Goal: Task Accomplishment & Management: Manage account settings

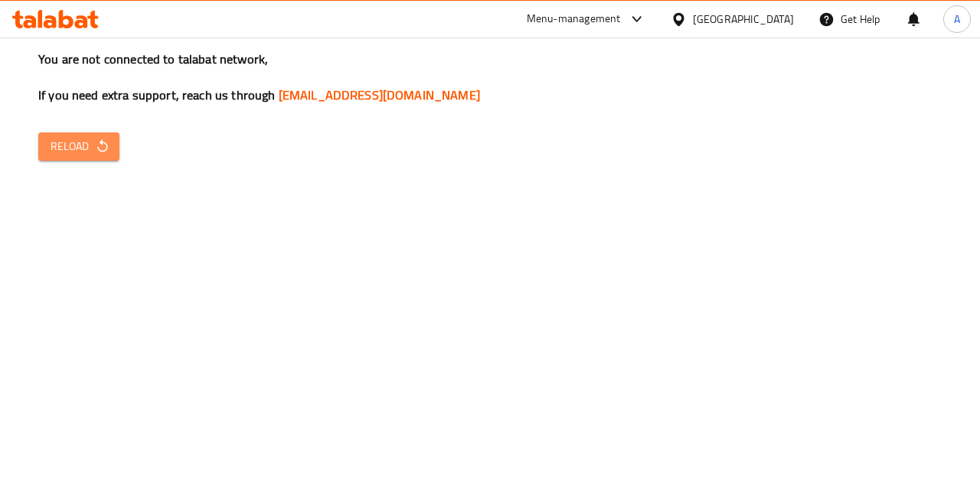
click at [77, 157] on button "Reload" at bounding box center [78, 146] width 81 height 28
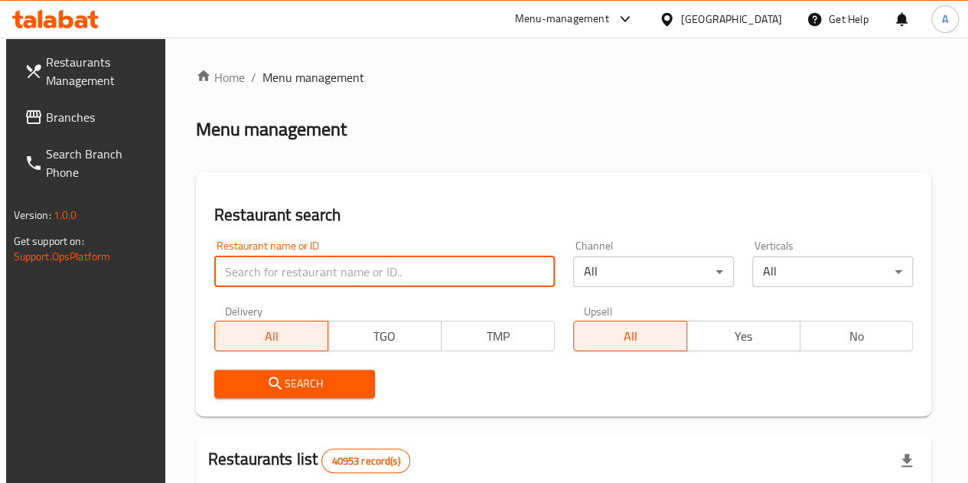
click at [294, 286] on input "search" at bounding box center [384, 271] width 341 height 31
paste input "700237"
type input "700237"
click button "Search" at bounding box center [294, 384] width 161 height 28
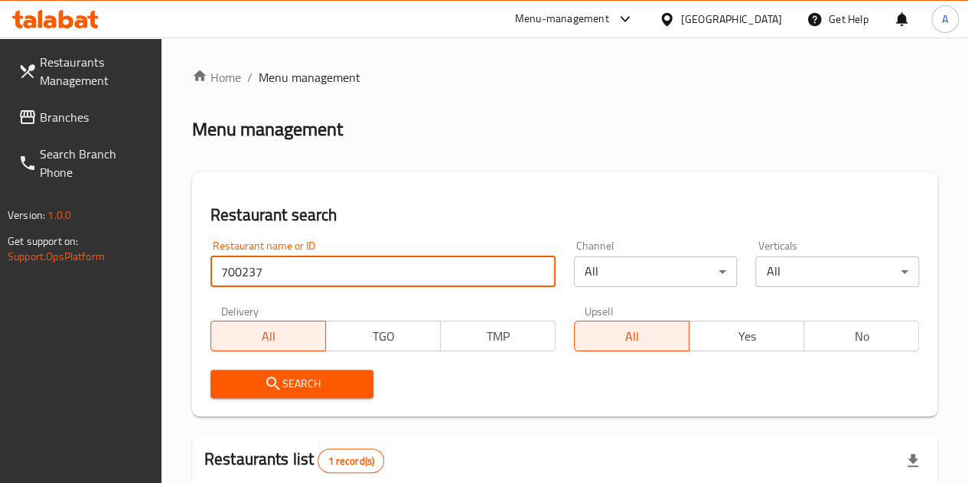
scroll to position [219, 0]
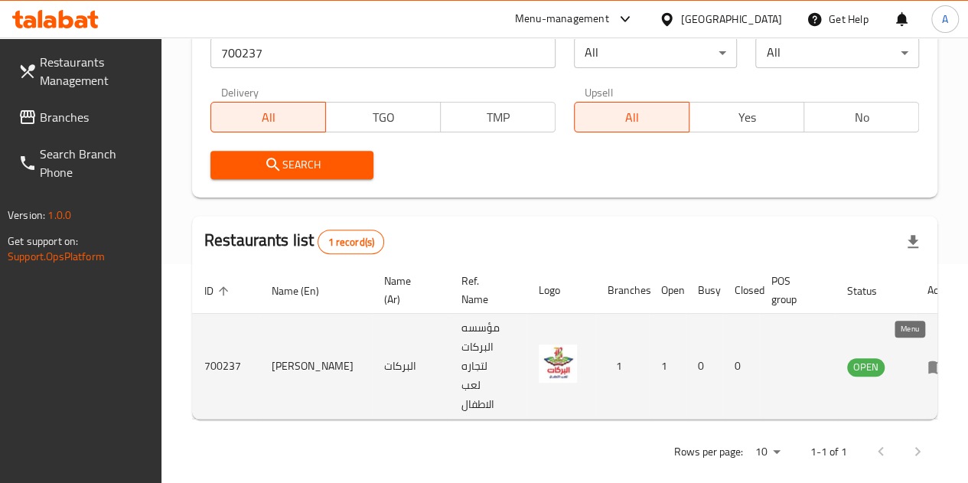
click at [928, 361] on icon "enhanced table" at bounding box center [936, 367] width 17 height 13
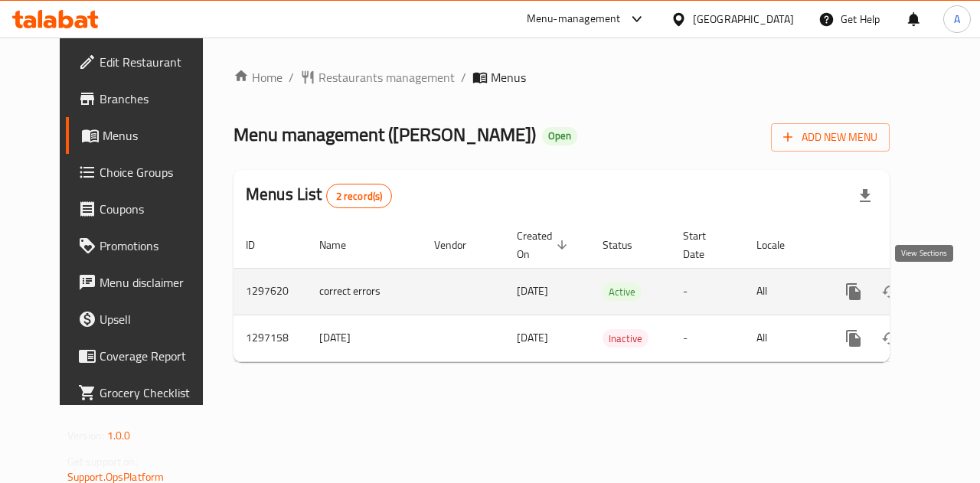
click at [955, 298] on icon "enhanced table" at bounding box center [964, 291] width 18 height 18
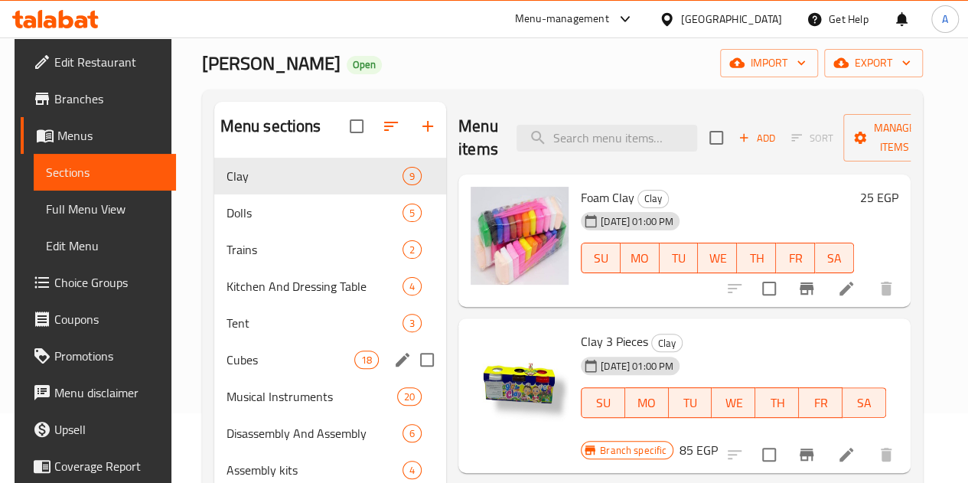
scroll to position [70, 0]
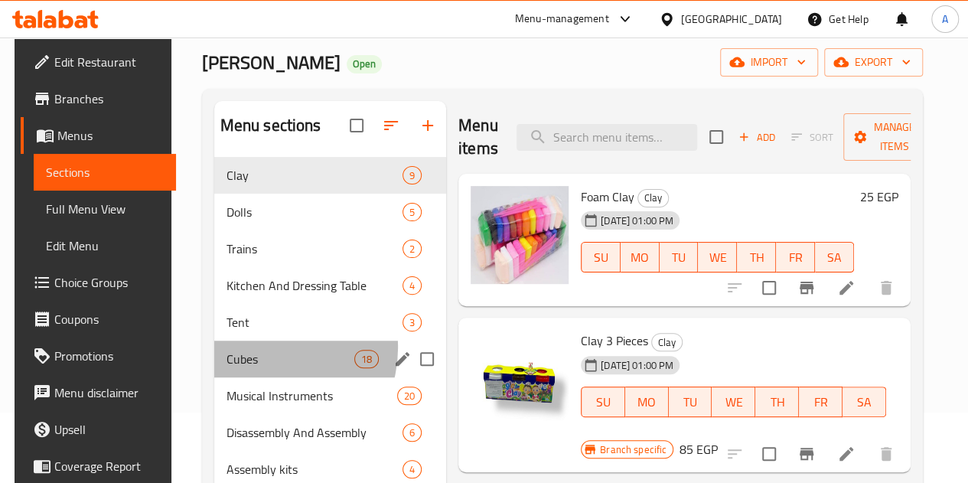
click at [257, 370] on div "Cubes 18" at bounding box center [330, 359] width 232 height 37
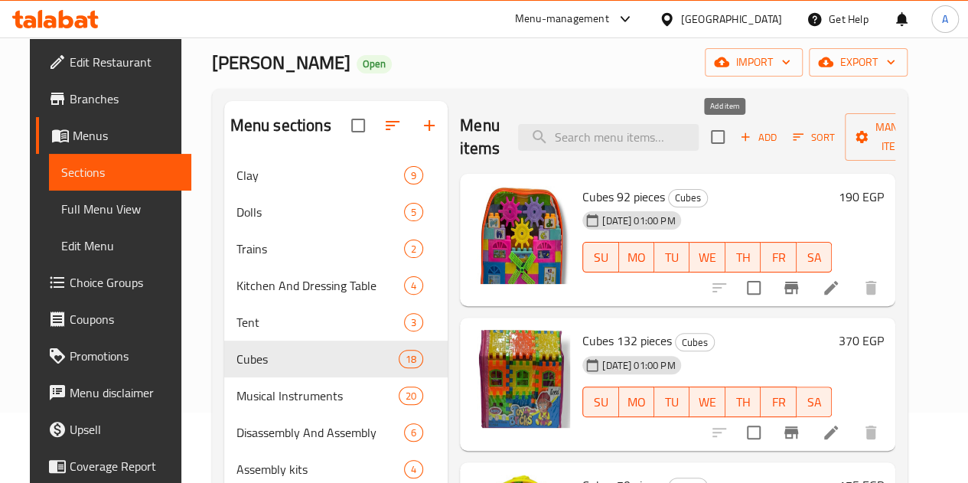
click at [734, 127] on button "Add" at bounding box center [758, 138] width 49 height 24
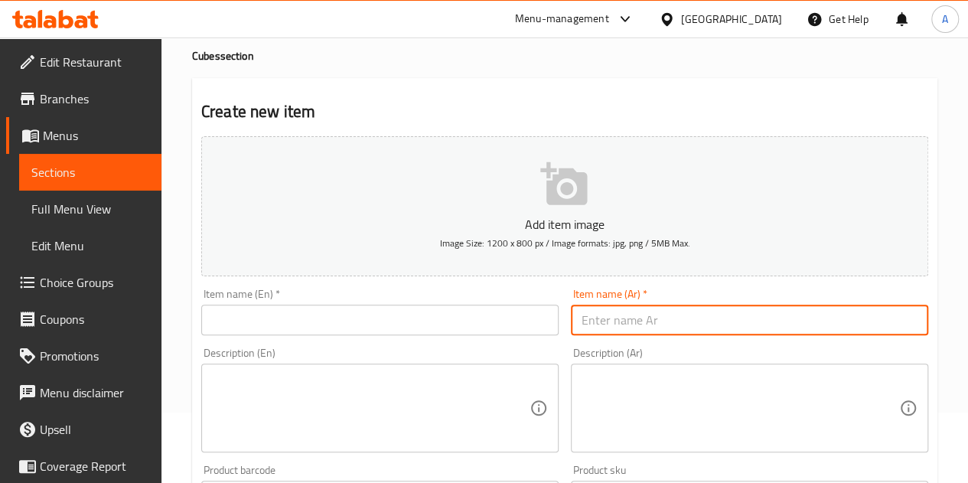
click at [655, 319] on input "text" at bounding box center [749, 320] width 357 height 31
paste input "مكعبات 615-6"
type input "مكعبات 615-6"
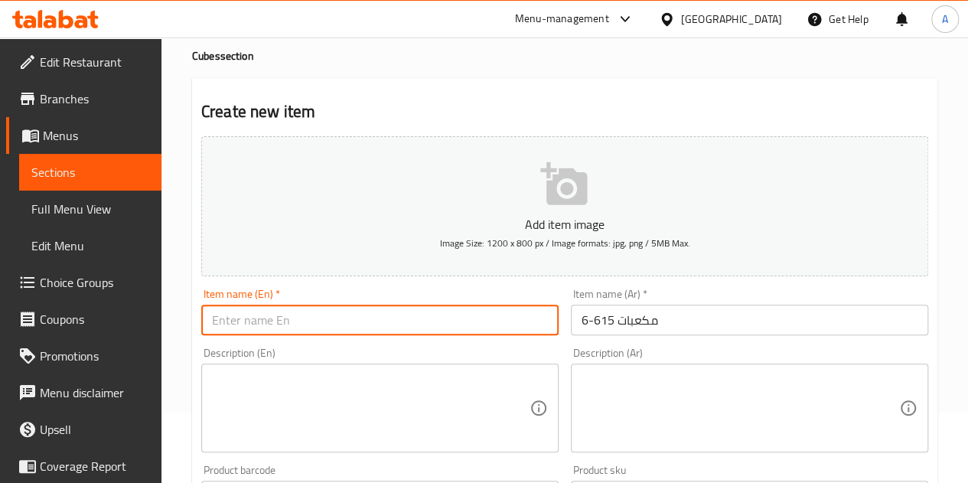
click at [358, 316] on input "text" at bounding box center [379, 320] width 357 height 31
paste input "615-6 cubes"
type input "615-6 cubes"
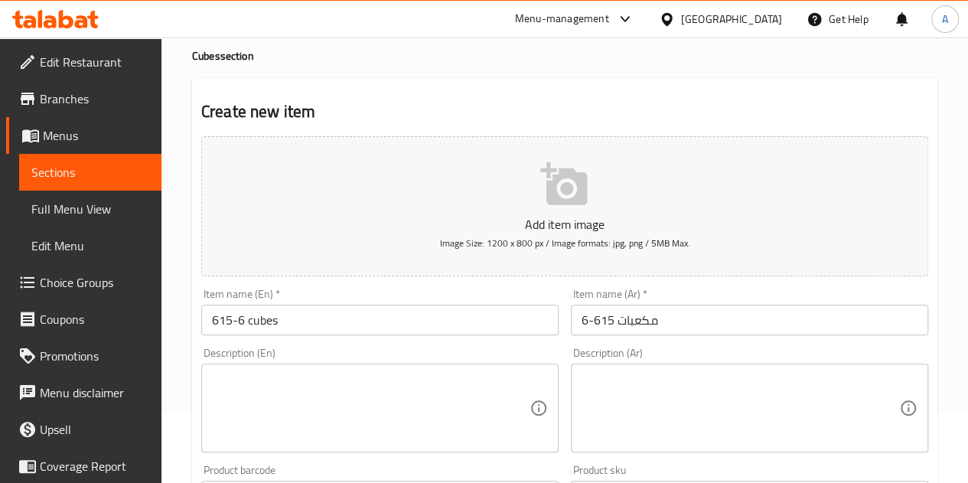
click at [537, 286] on div "Item name (En)   * 615-6 cubes Item name (En) *" at bounding box center [380, 311] width 370 height 59
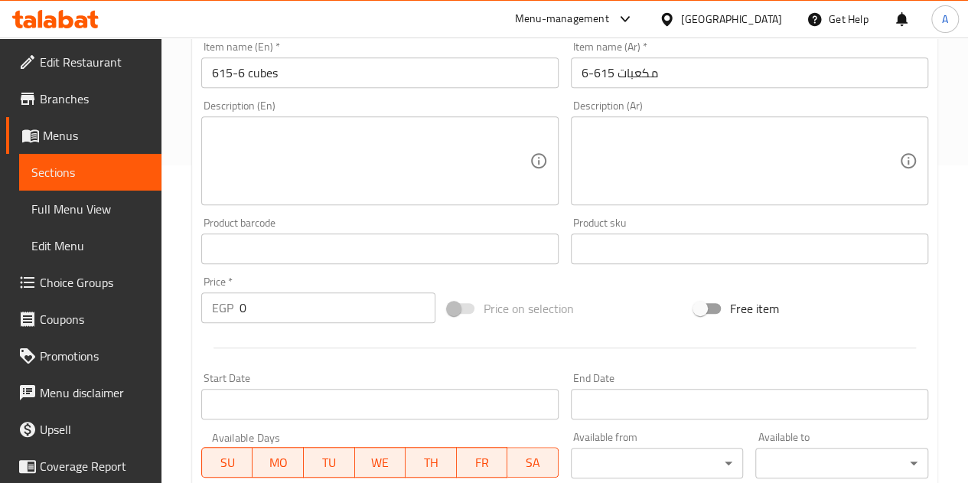
scroll to position [319, 0]
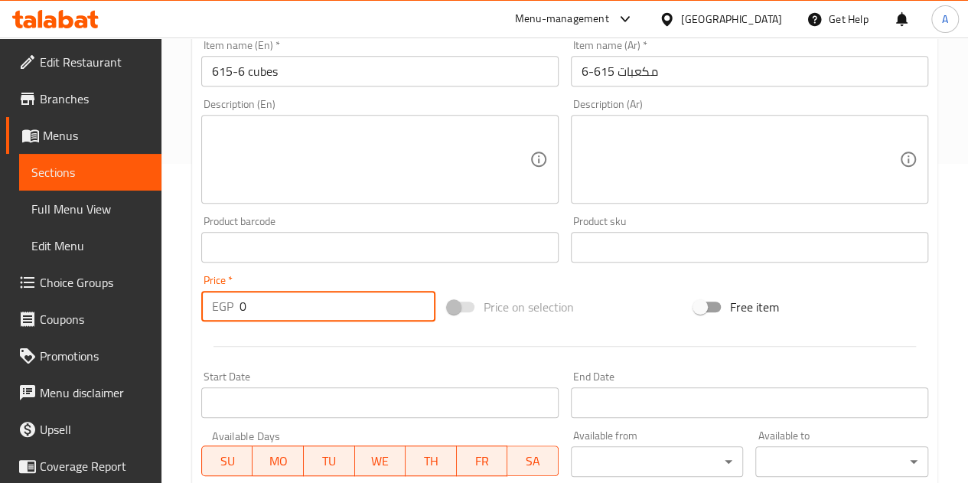
click at [342, 312] on input "0" at bounding box center [338, 306] width 196 height 31
type input "100"
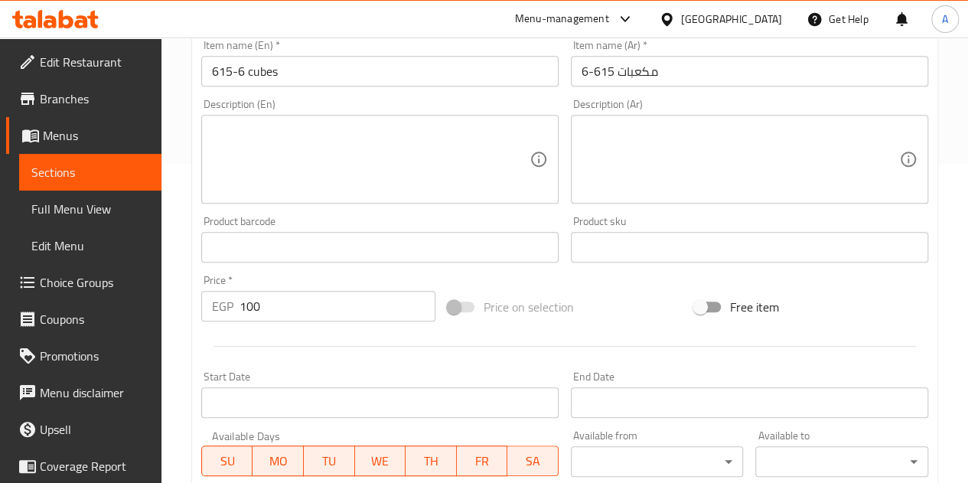
click at [578, 279] on div "Add item image Image Size: 1200 x 800 px / Image formats: jpg, png / 5MB Max. I…" at bounding box center [564, 211] width 739 height 660
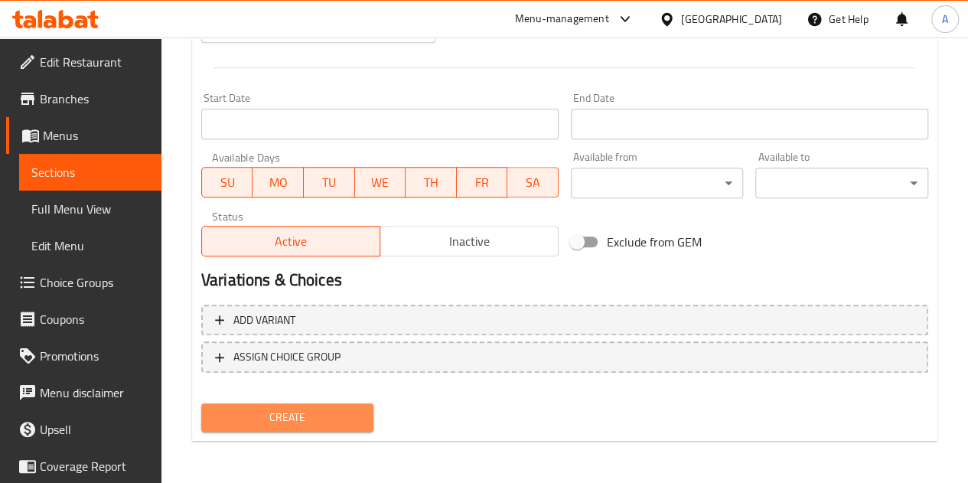
click at [306, 417] on span "Create" at bounding box center [288, 417] width 148 height 19
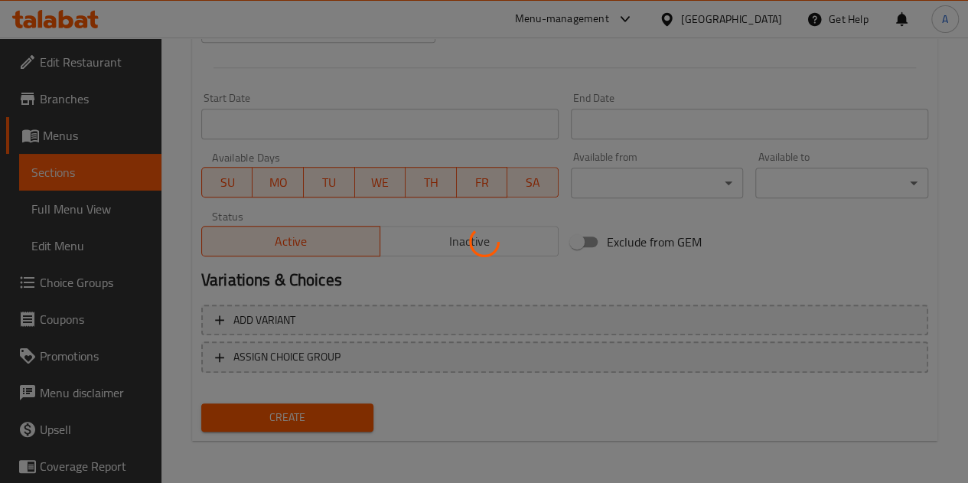
type input "0"
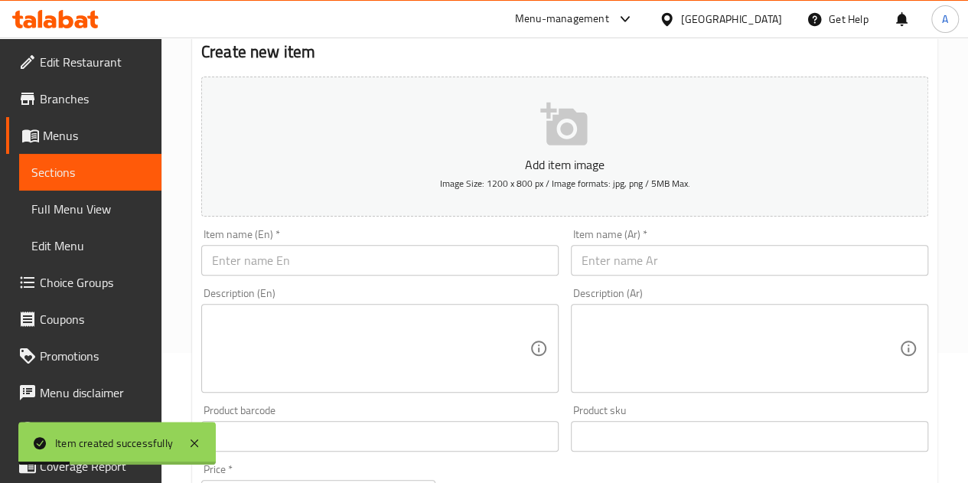
scroll to position [0, 0]
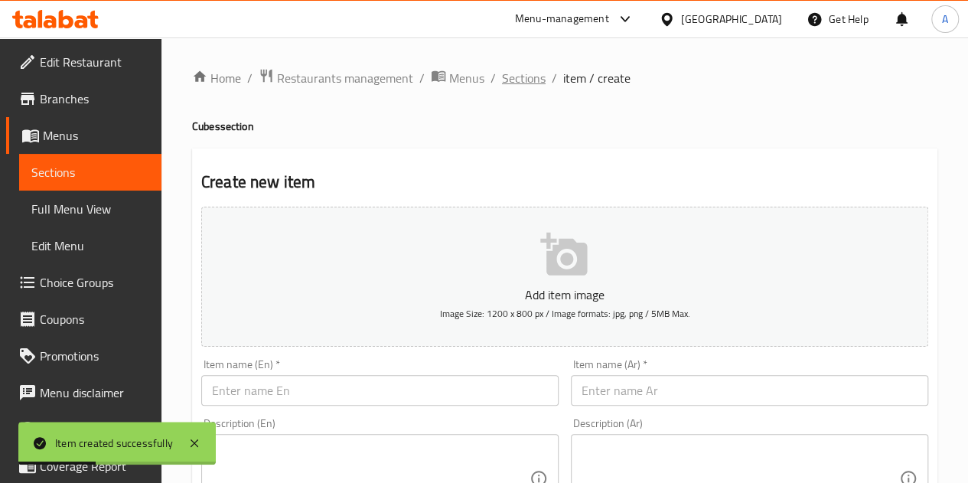
click at [504, 80] on span "Sections" at bounding box center [524, 78] width 44 height 18
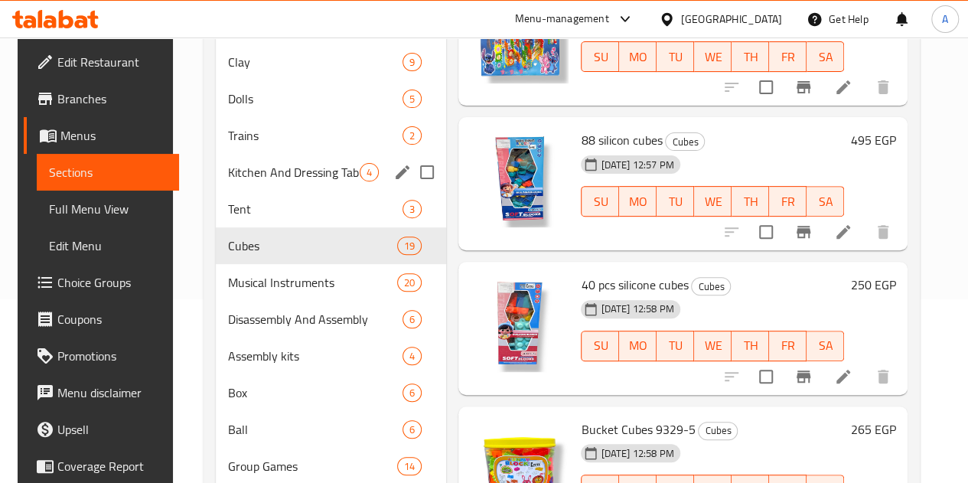
scroll to position [178, 0]
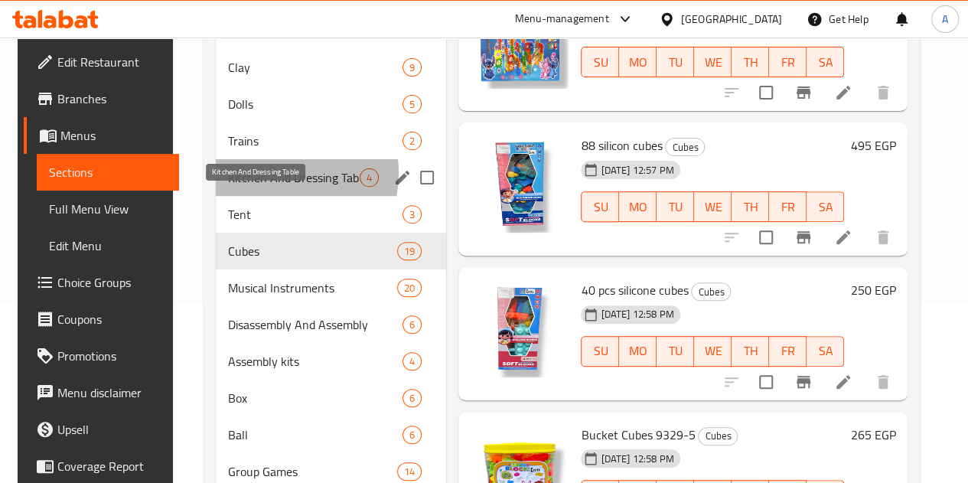
click at [263, 187] on span "Kitchen And Dressing Table" at bounding box center [294, 177] width 132 height 18
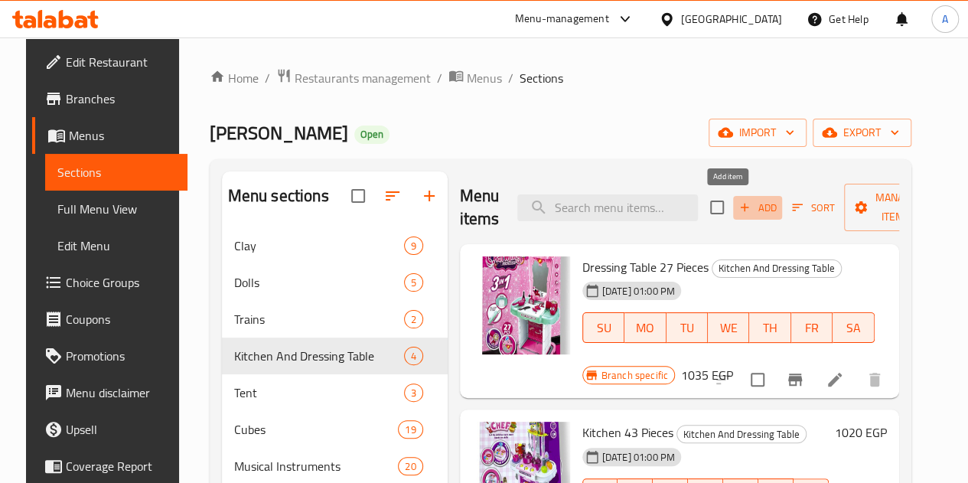
click at [737, 213] on span "Add" at bounding box center [757, 208] width 41 height 18
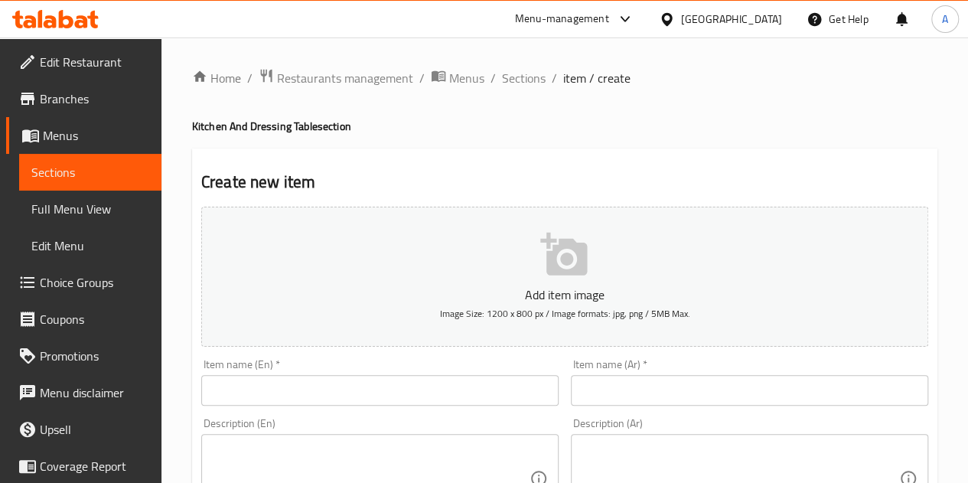
click at [638, 384] on input "text" at bounding box center [749, 390] width 357 height 31
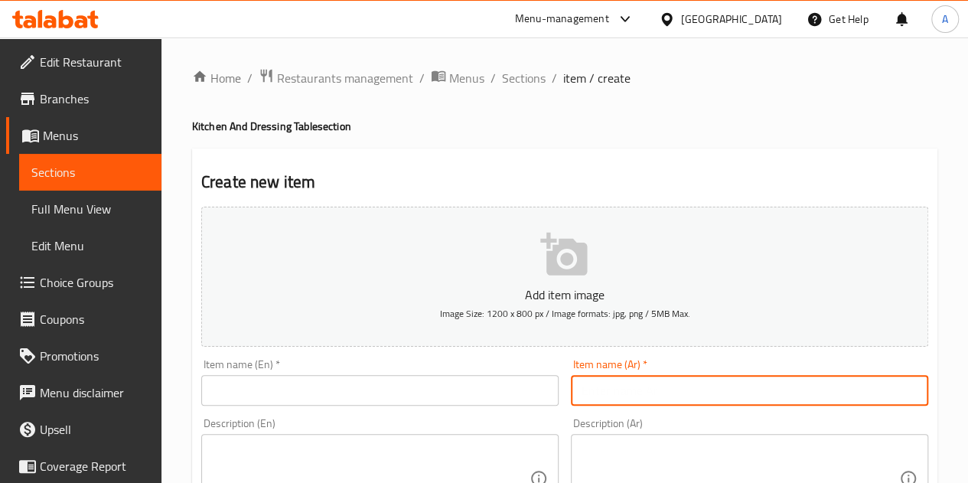
paste input "مطبخ 635-88"
type input "مطبخ 635-88"
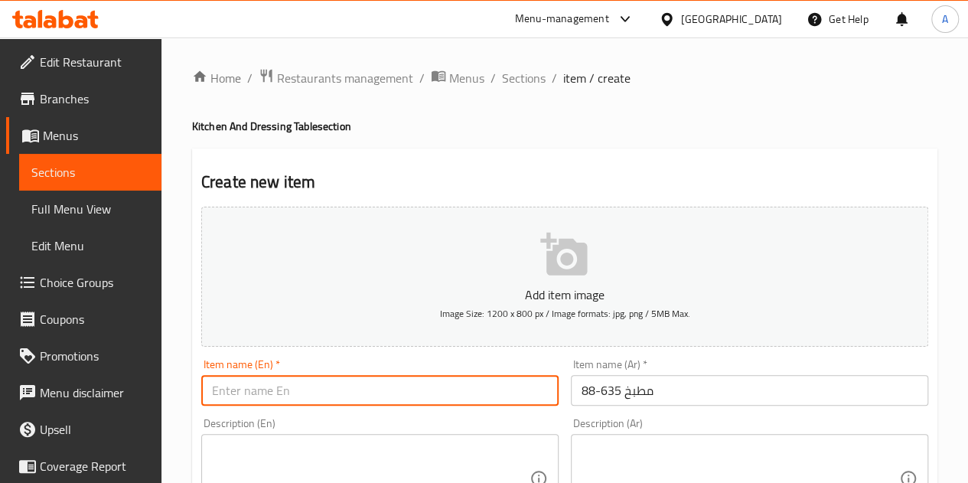
click at [377, 377] on input "text" at bounding box center [379, 390] width 357 height 31
paste input "Kitchen 635-88"
type input "Kitchen 635-88"
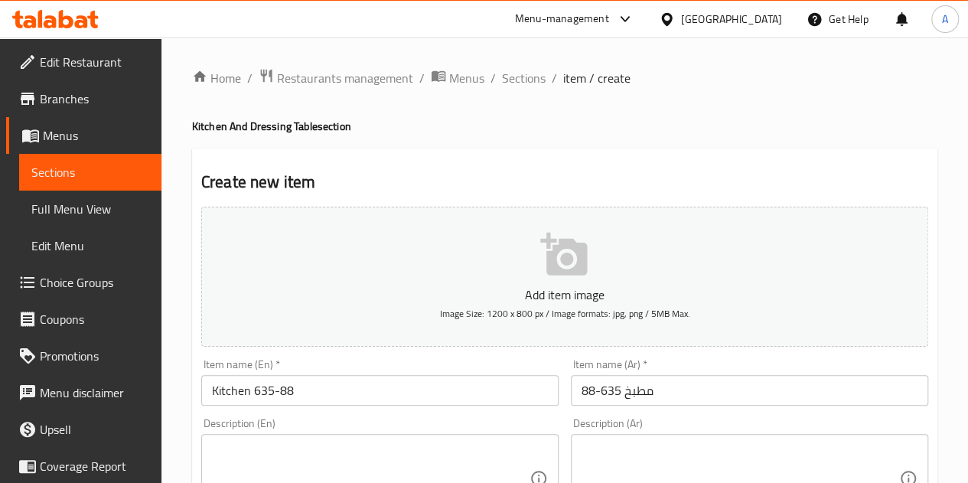
click at [397, 356] on div "Item name (En)   * Kitchen 635-88 Item name (En) *" at bounding box center [380, 382] width 370 height 59
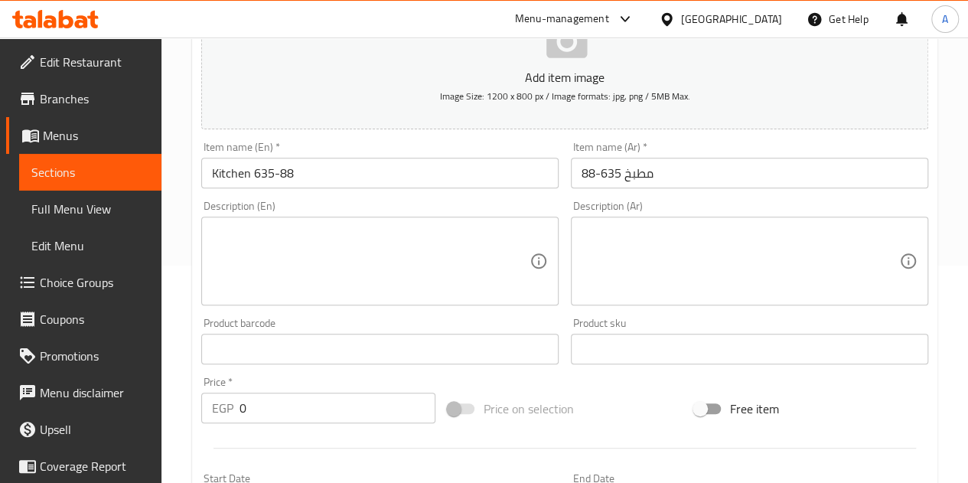
scroll to position [204, 0]
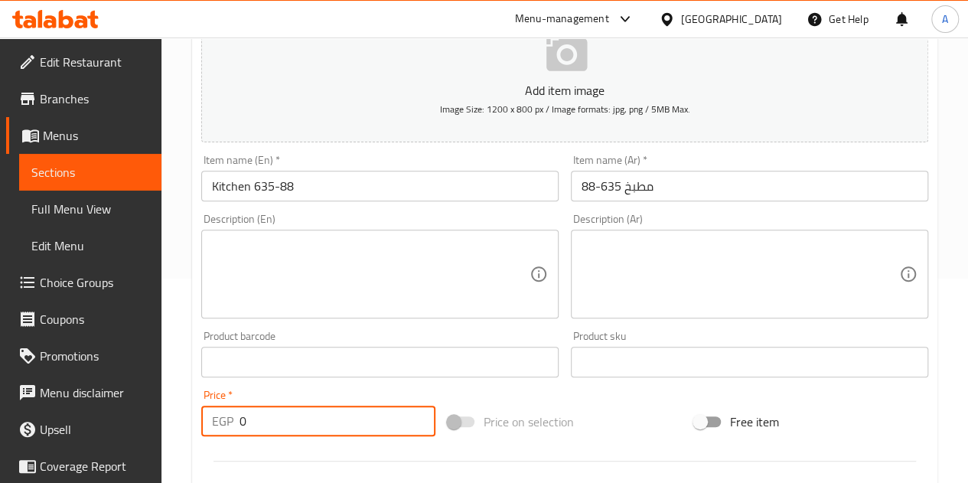
click at [320, 417] on input "0" at bounding box center [338, 421] width 196 height 31
type input "105"
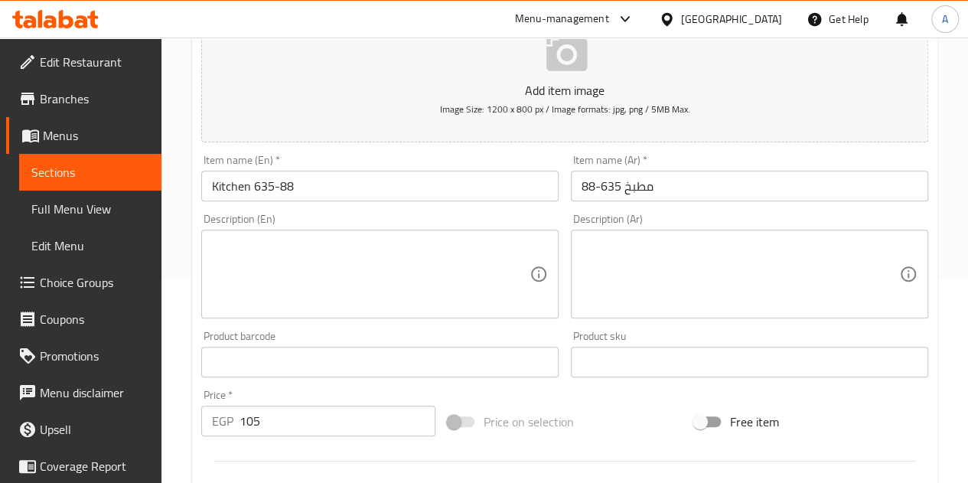
click at [476, 157] on div "Item name (En)   * Kitchen 635-88 Item name (En) *" at bounding box center [379, 178] width 357 height 47
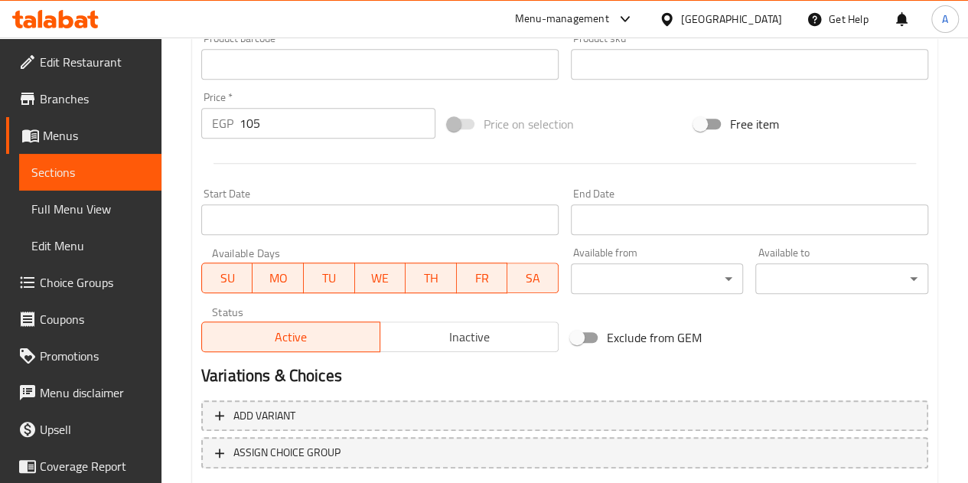
scroll to position [598, 0]
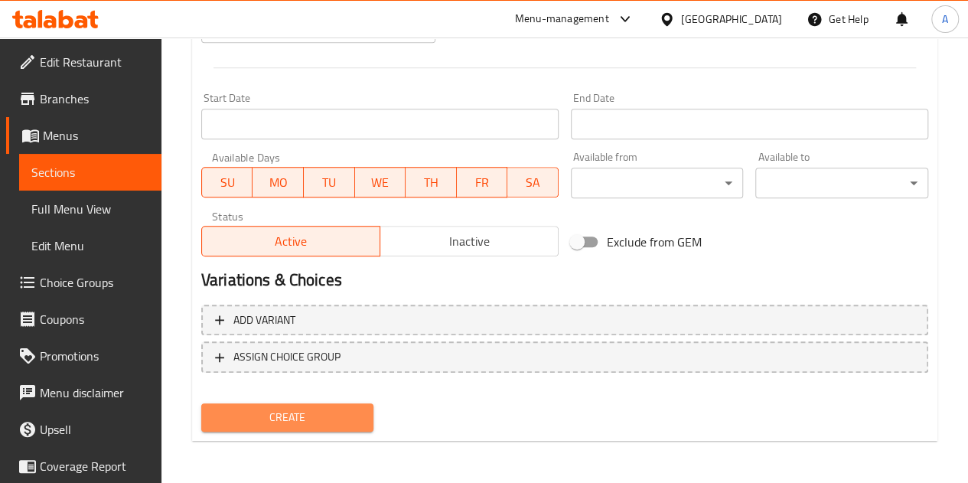
click at [302, 414] on span "Create" at bounding box center [288, 417] width 148 height 19
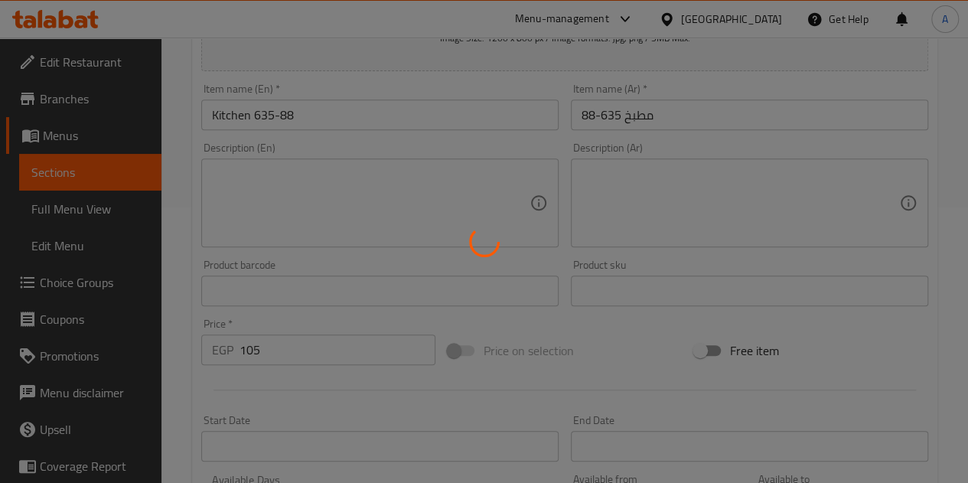
type input "0"
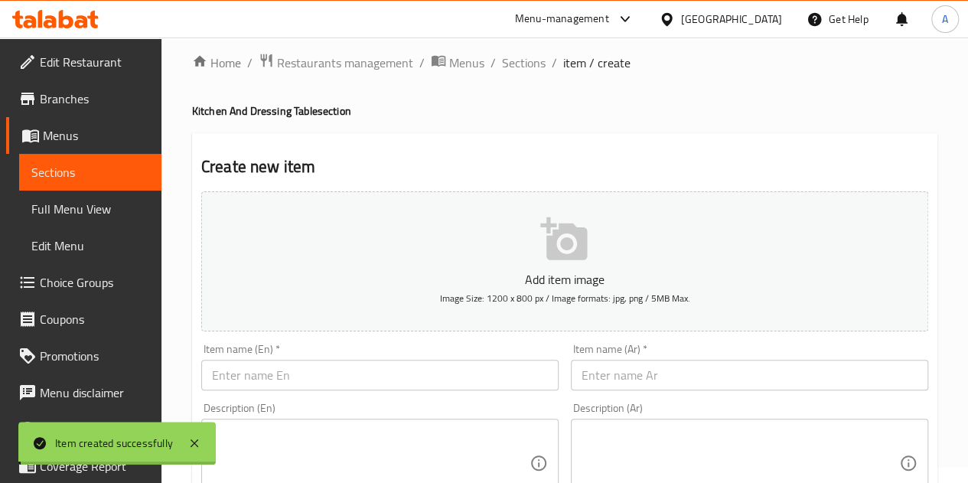
scroll to position [0, 0]
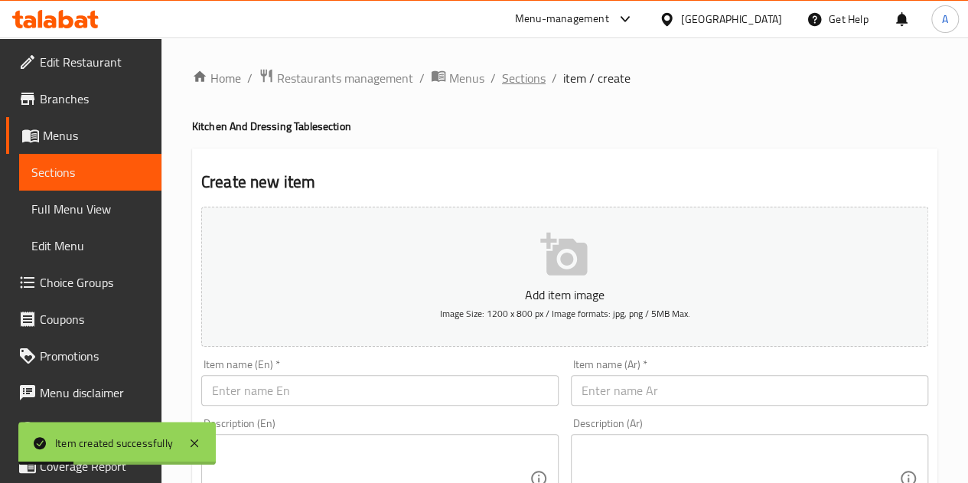
click at [514, 79] on span "Sections" at bounding box center [524, 78] width 44 height 18
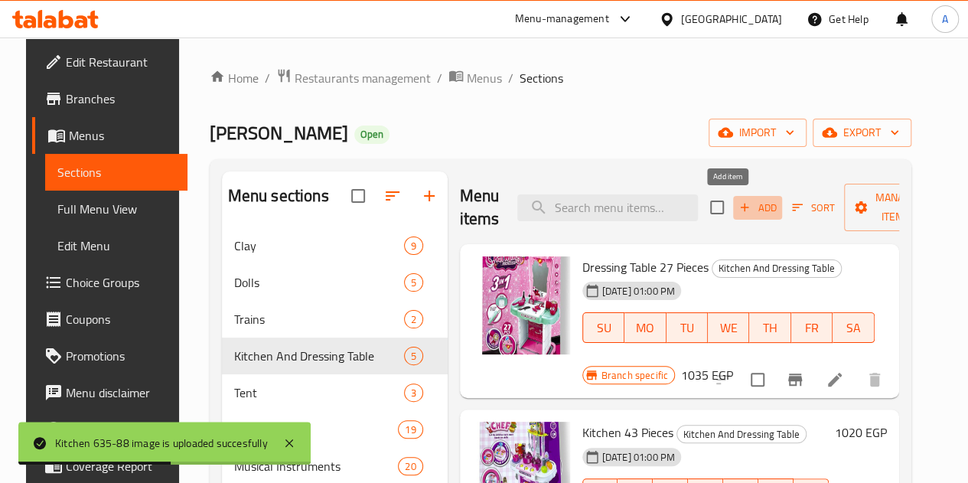
click at [737, 205] on span "Add" at bounding box center [757, 208] width 41 height 18
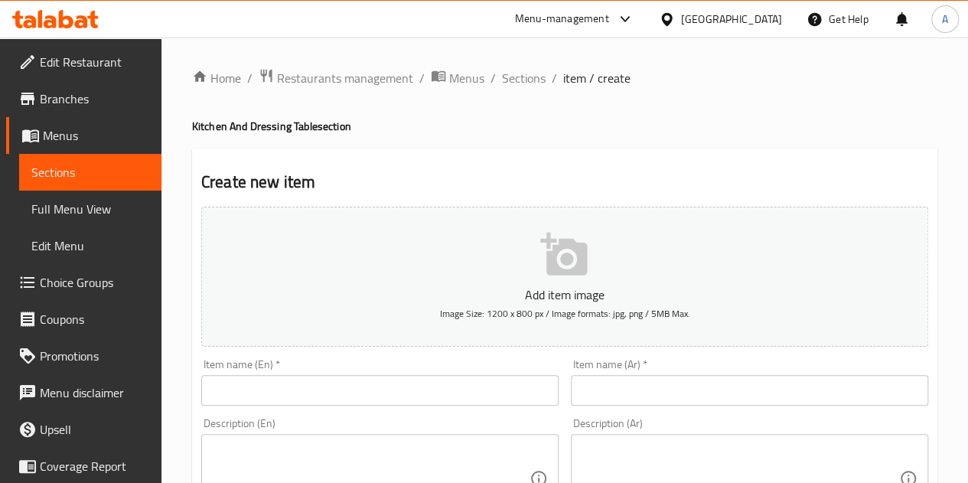
click at [656, 390] on input "text" at bounding box center [749, 390] width 357 height 31
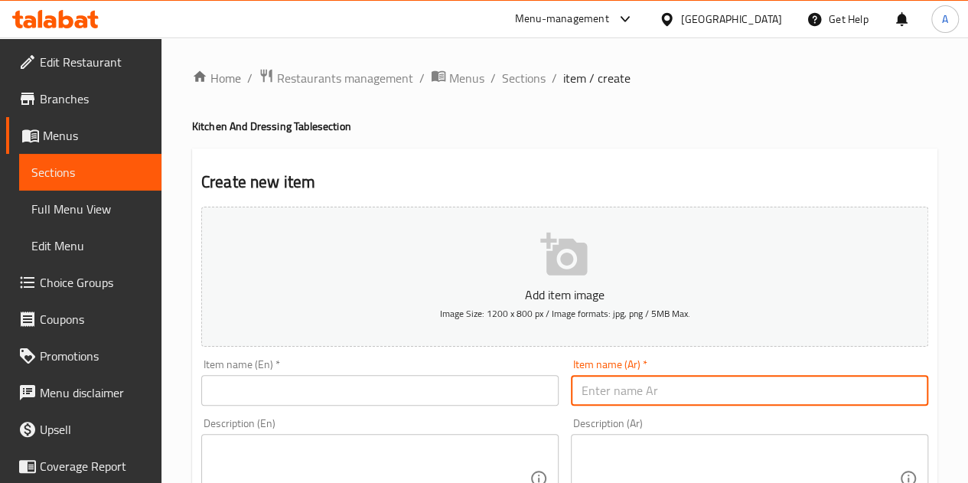
paste input "مطبخ 60-80"
type input "مطبخ 60-80"
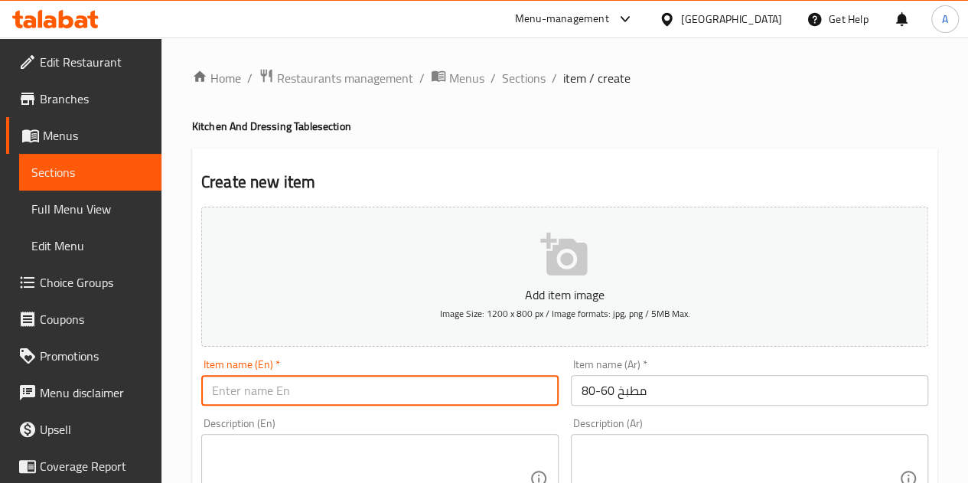
click at [439, 394] on input "text" at bounding box center [379, 390] width 357 height 31
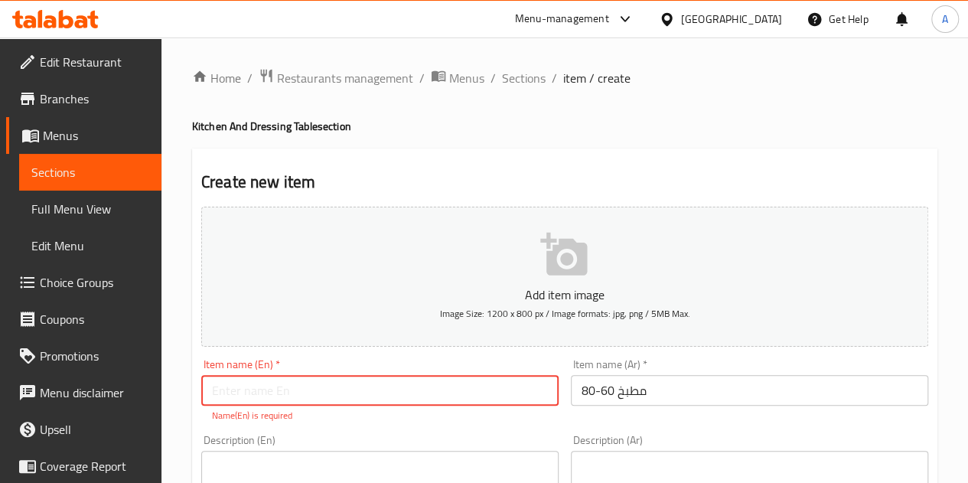
paste input "60-80 kitchen"
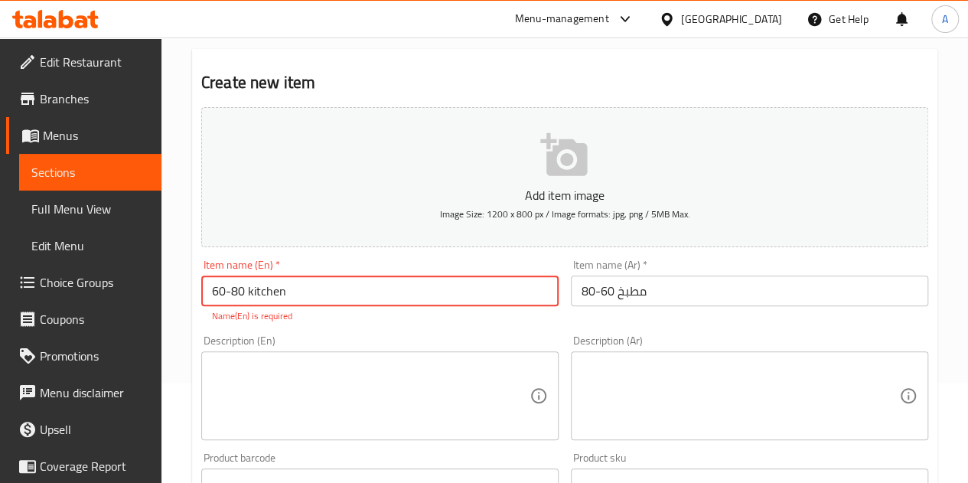
scroll to position [104, 0]
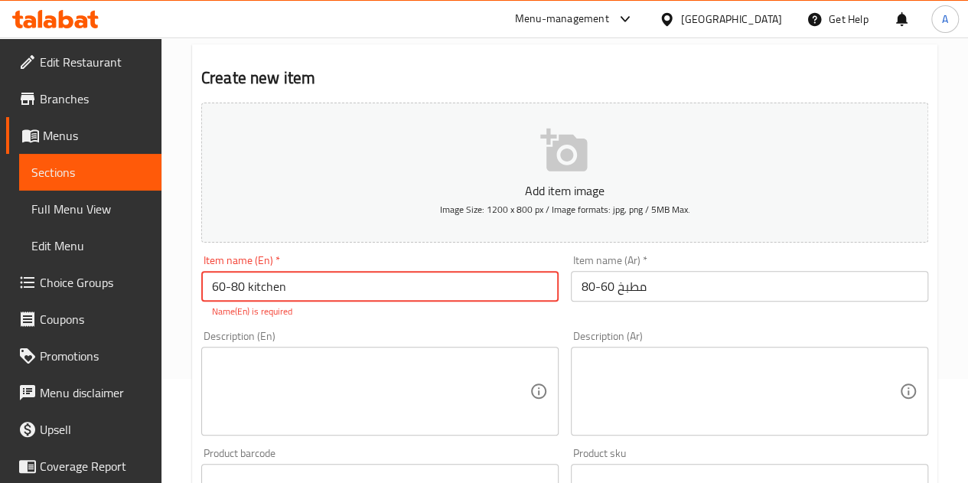
drag, startPoint x: 243, startPoint y: 286, endPoint x: 202, endPoint y: 286, distance: 41.3
click at [202, 286] on input "60-80 kitchen" at bounding box center [379, 286] width 357 height 31
click at [282, 283] on input "kitchen" at bounding box center [379, 286] width 357 height 31
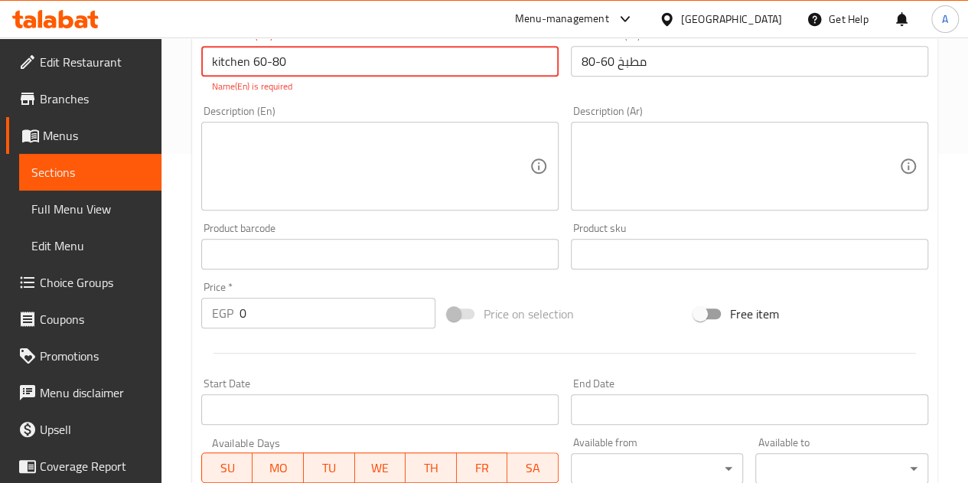
scroll to position [330, 0]
type input "kitchen 60-80"
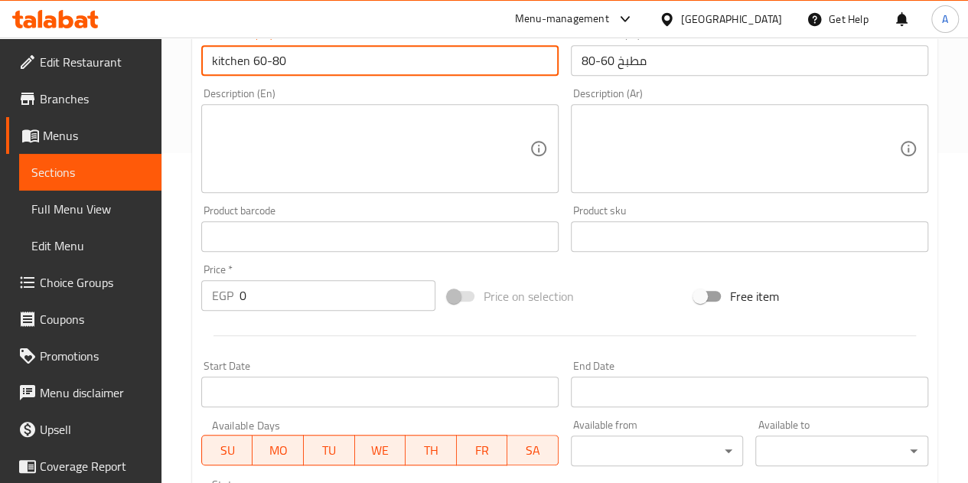
click at [312, 290] on input "0" at bounding box center [338, 295] width 196 height 31
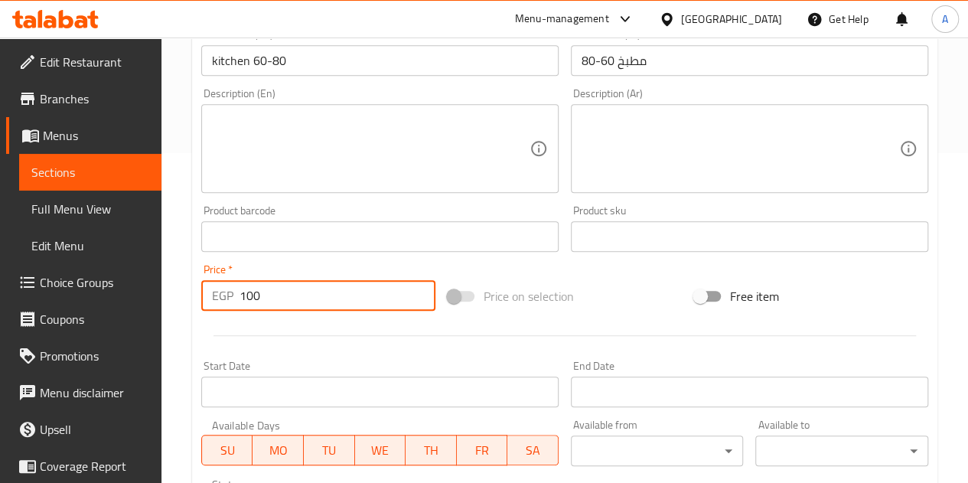
type input "100"
click at [349, 321] on div at bounding box center [564, 336] width 739 height 38
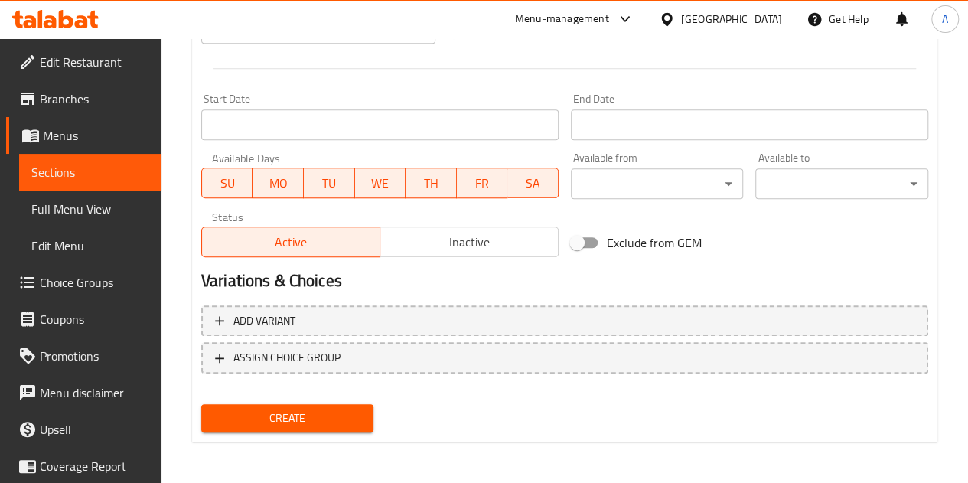
scroll to position [598, 0]
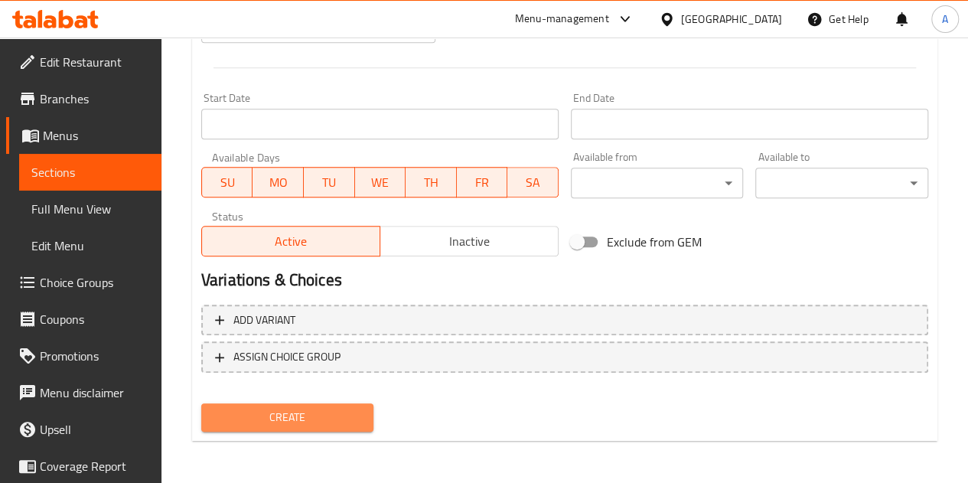
click at [294, 408] on span "Create" at bounding box center [288, 417] width 148 height 19
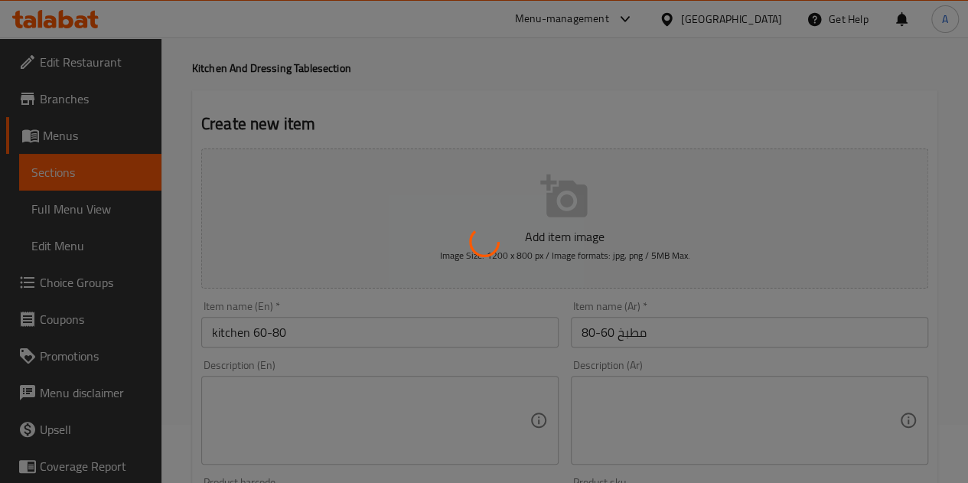
scroll to position [1, 0]
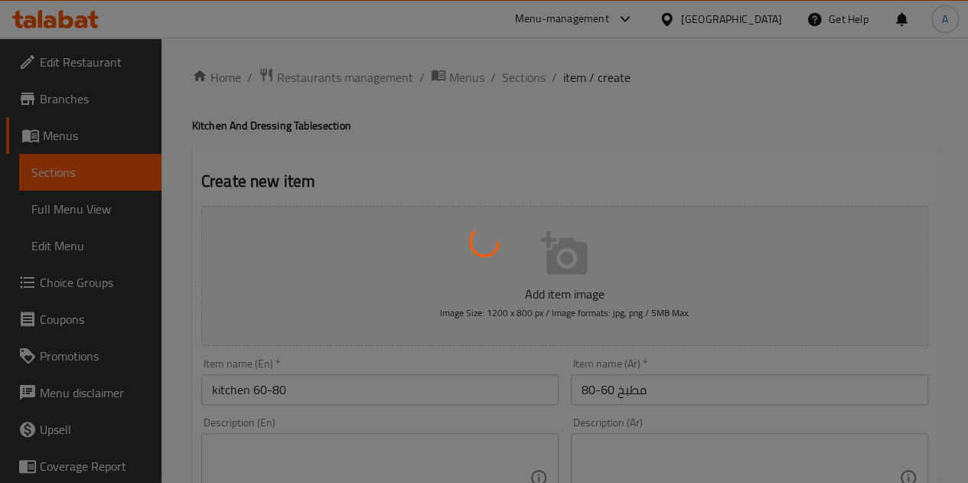
type input "0"
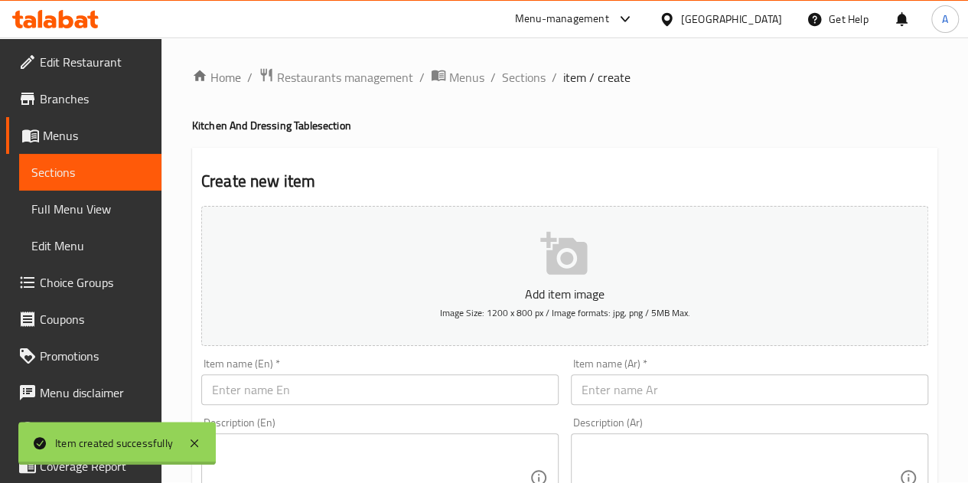
scroll to position [0, 0]
click at [521, 78] on span "Sections" at bounding box center [524, 78] width 44 height 18
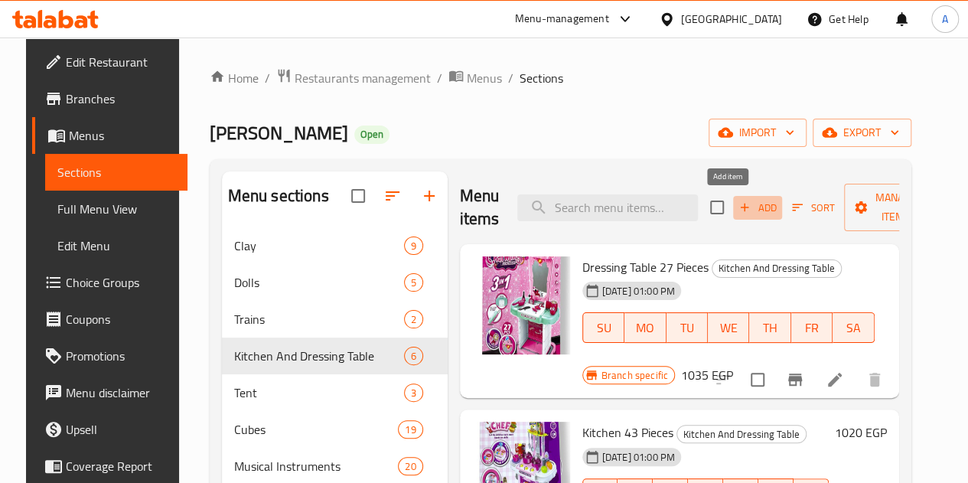
click at [737, 204] on span "Add" at bounding box center [757, 208] width 41 height 18
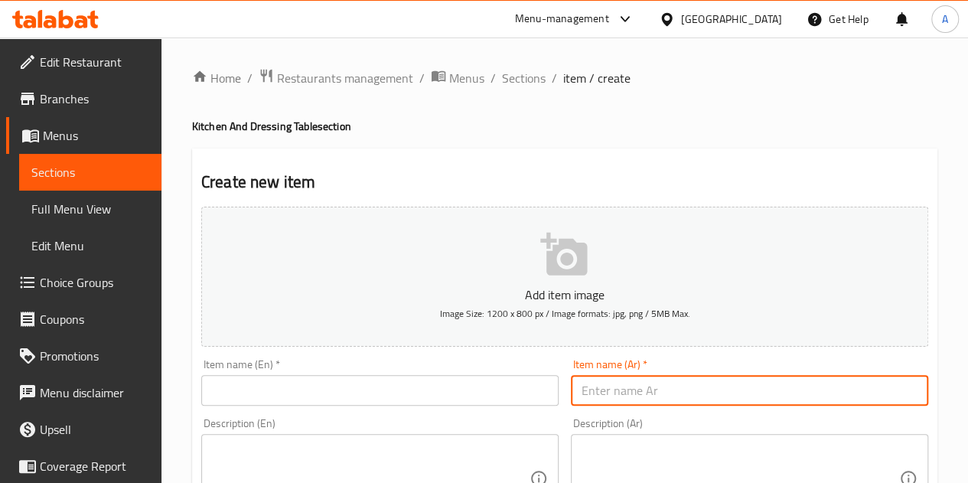
click at [653, 392] on input "text" at bounding box center [749, 390] width 357 height 31
paste input "مطبخ وكولدير 622-29"
type input "مطبخ وكولدير 622-29"
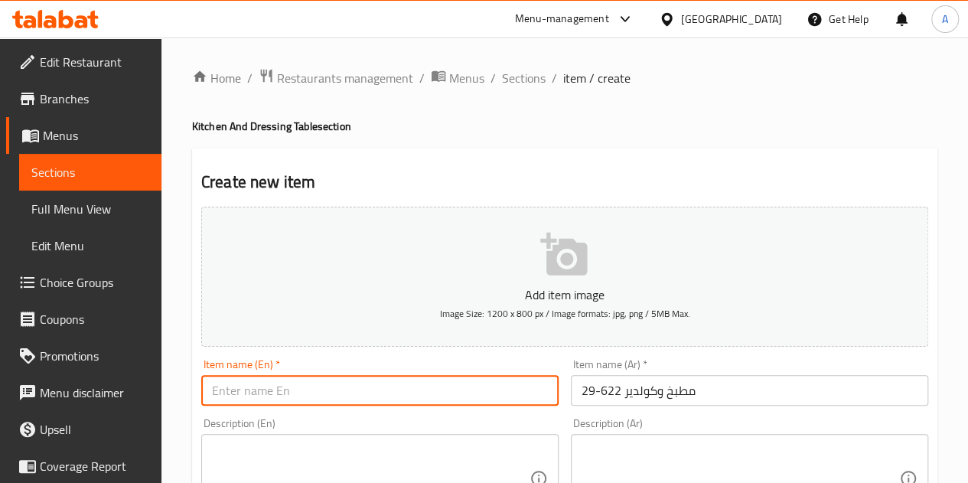
click at [450, 391] on input "text" at bounding box center [379, 390] width 357 height 31
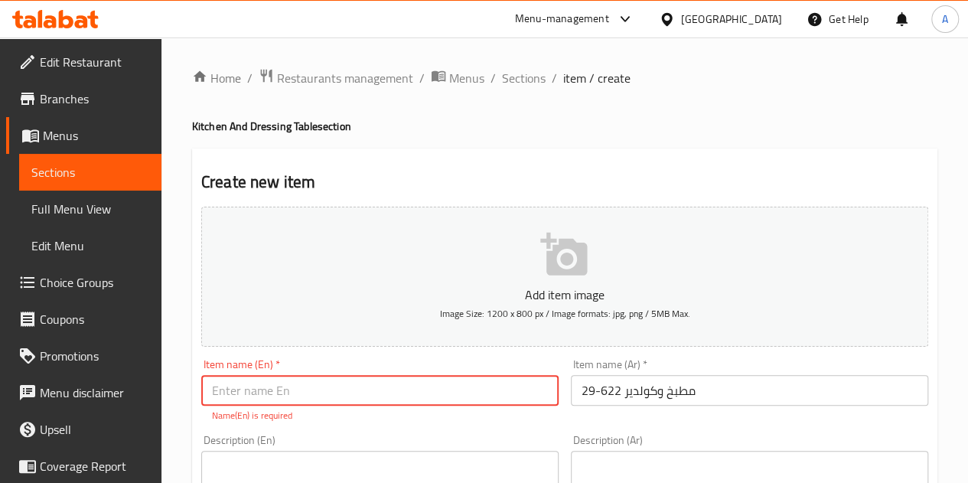
paste input "Kitchen & Coldair 622-29"
type input "Kitchen & Coldair 622-29"
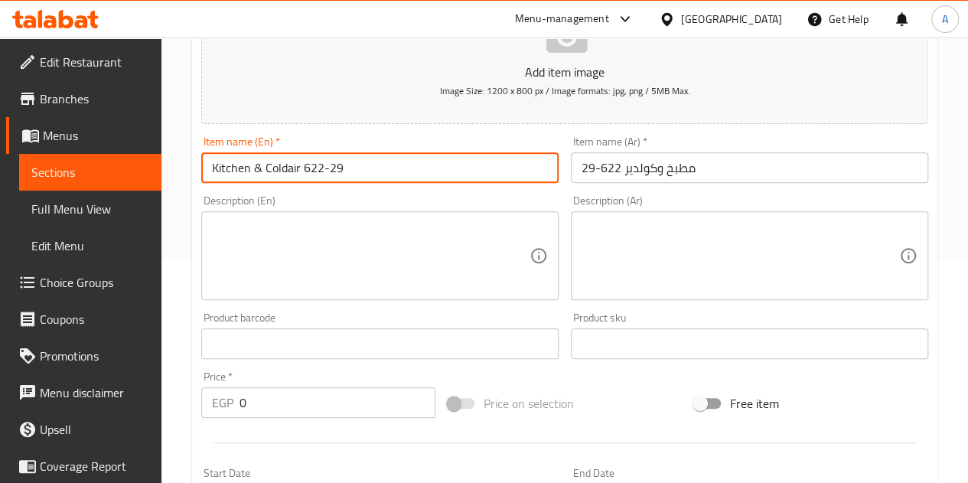
scroll to position [224, 0]
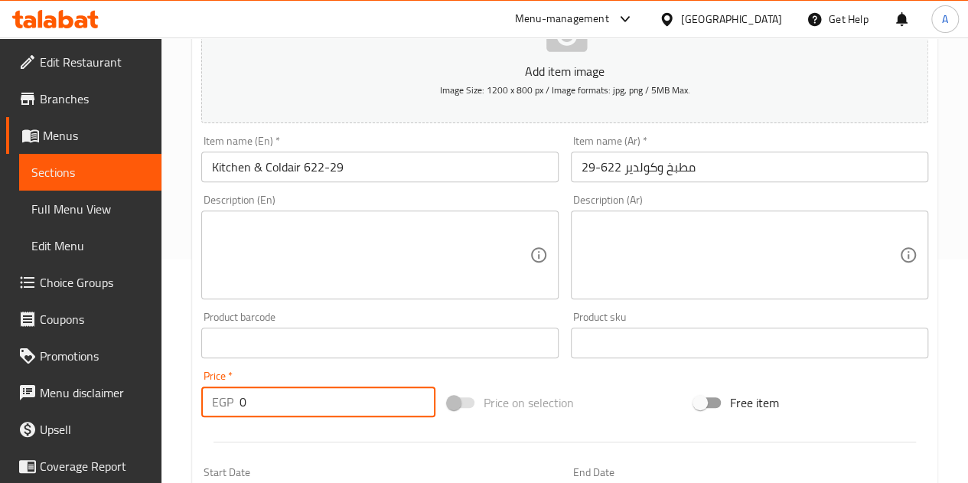
click at [341, 400] on input "0" at bounding box center [338, 402] width 196 height 31
type input "100"
click at [335, 370] on div "Price   * EGP 100 Price *" at bounding box center [318, 393] width 234 height 47
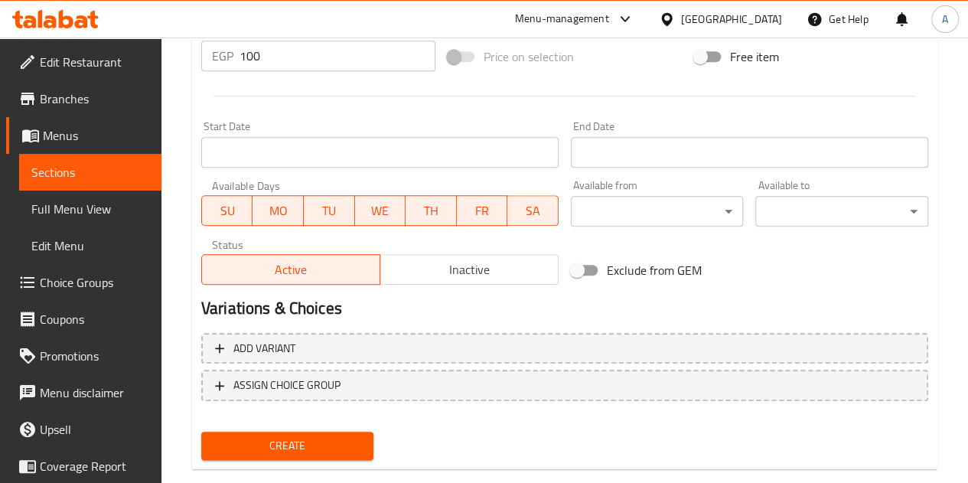
scroll to position [576, 0]
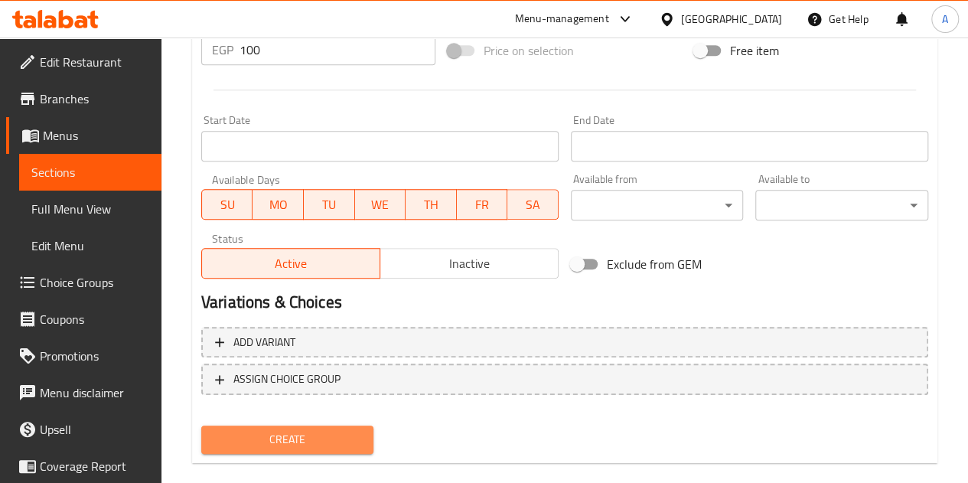
click at [305, 434] on span "Create" at bounding box center [288, 439] width 148 height 19
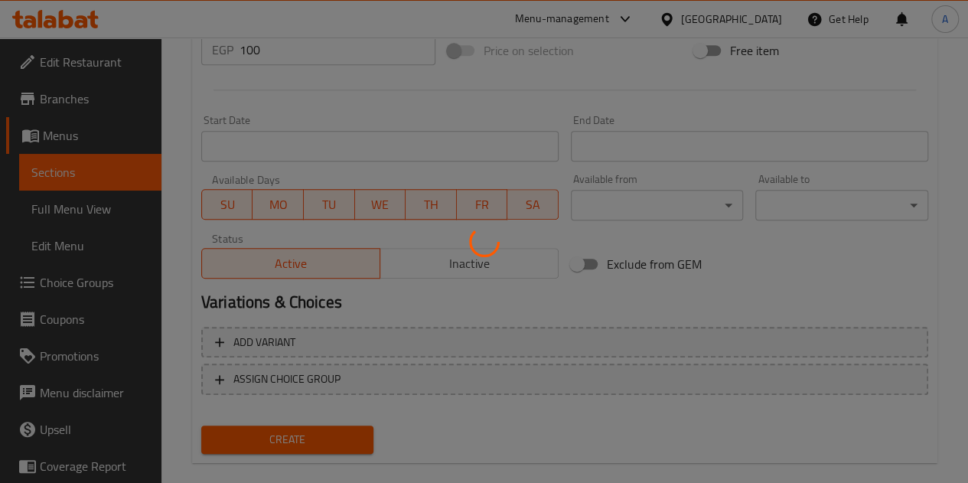
type input "0"
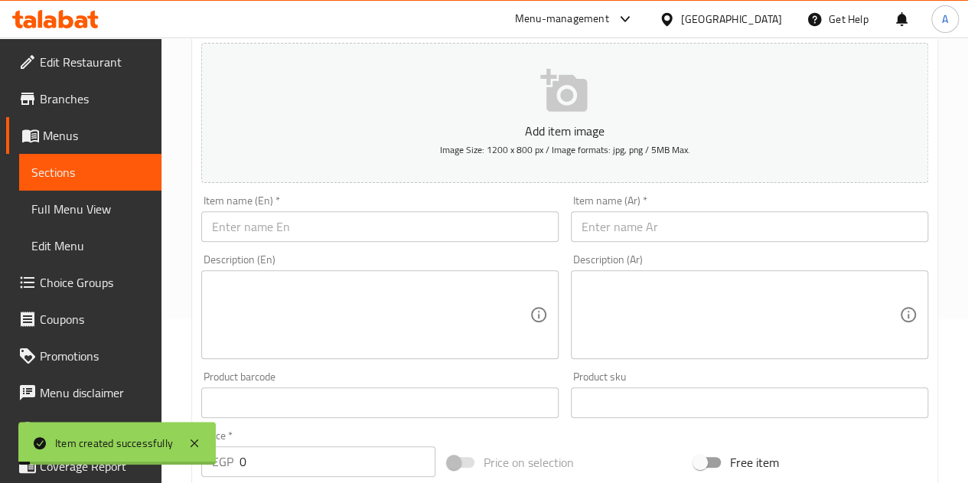
scroll to position [0, 0]
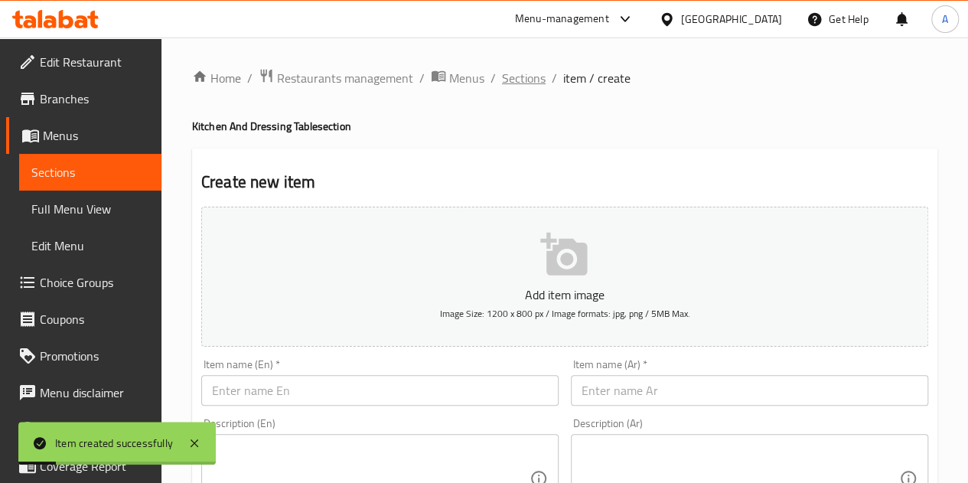
click at [514, 80] on span "Sections" at bounding box center [524, 78] width 44 height 18
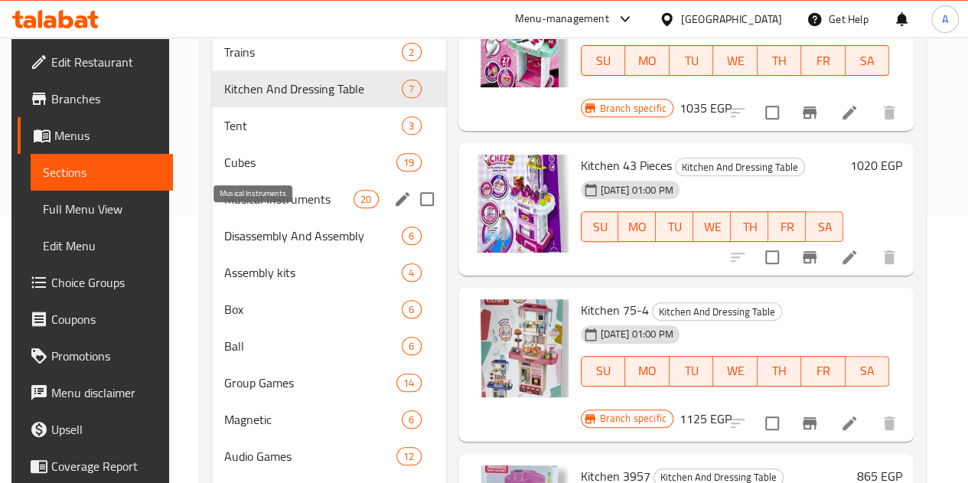
scroll to position [268, 0]
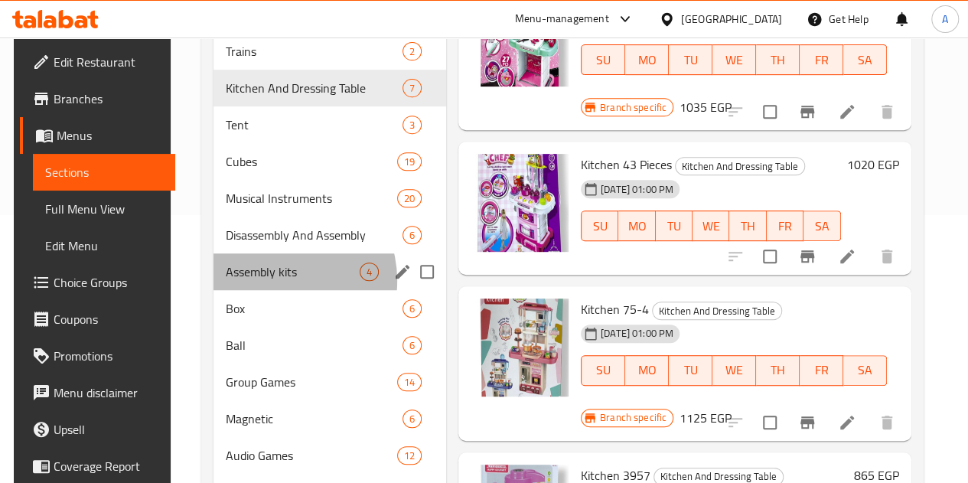
click at [269, 290] on div "Assembly kits 4" at bounding box center [330, 271] width 233 height 37
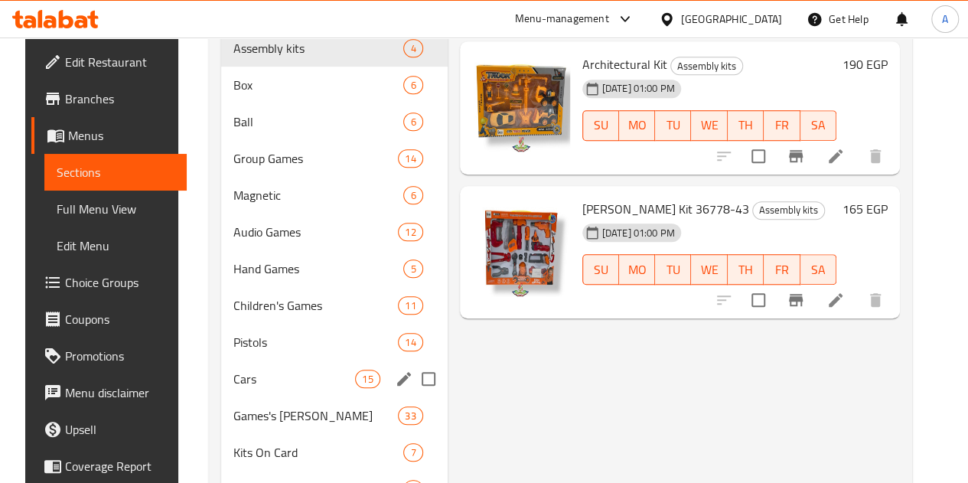
scroll to position [507, 0]
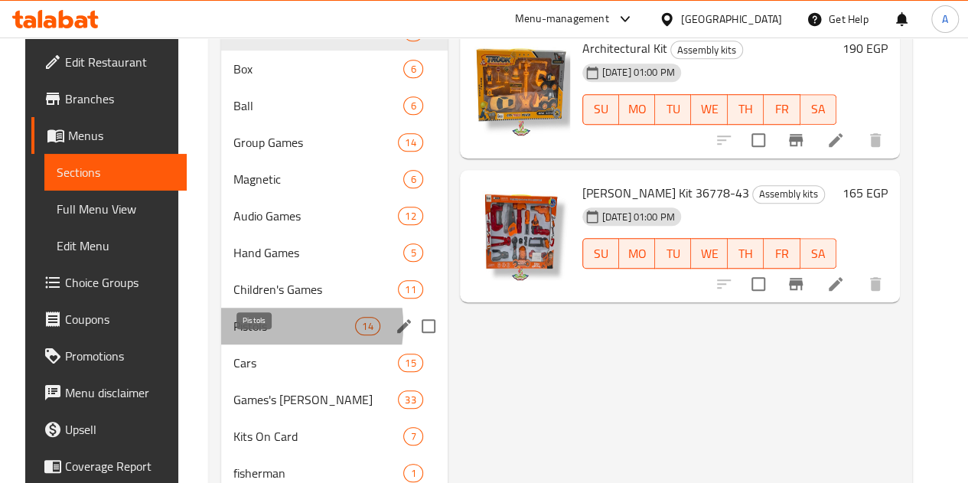
click at [243, 335] on span "Pistols" at bounding box center [294, 326] width 122 height 18
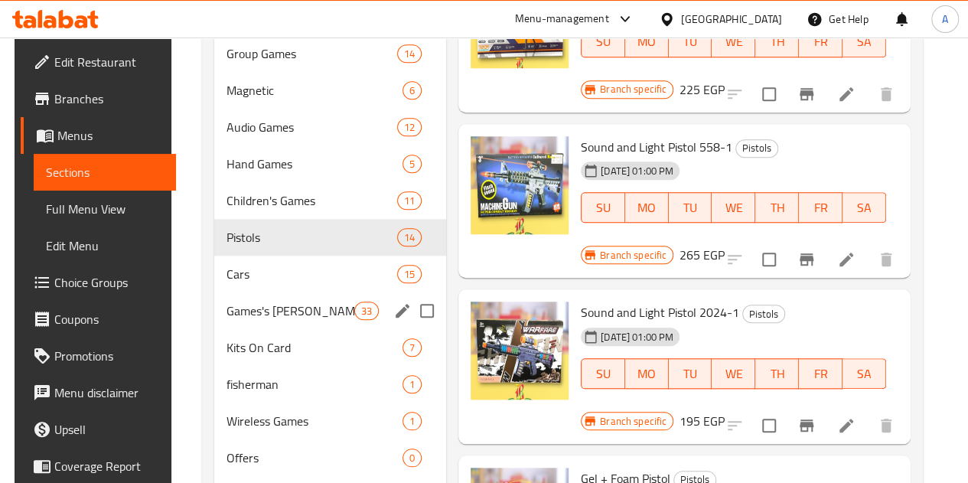
scroll to position [597, 0]
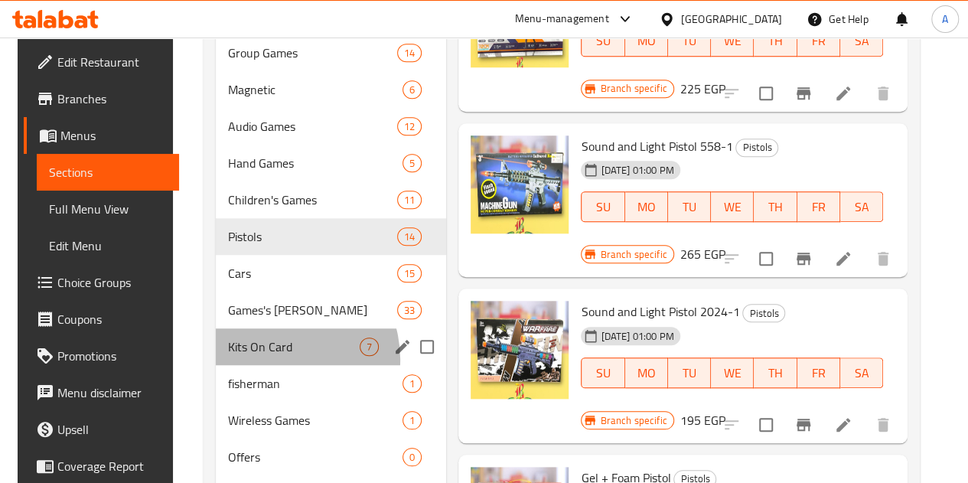
click at [264, 365] on div "Kits On Card 7" at bounding box center [331, 346] width 230 height 37
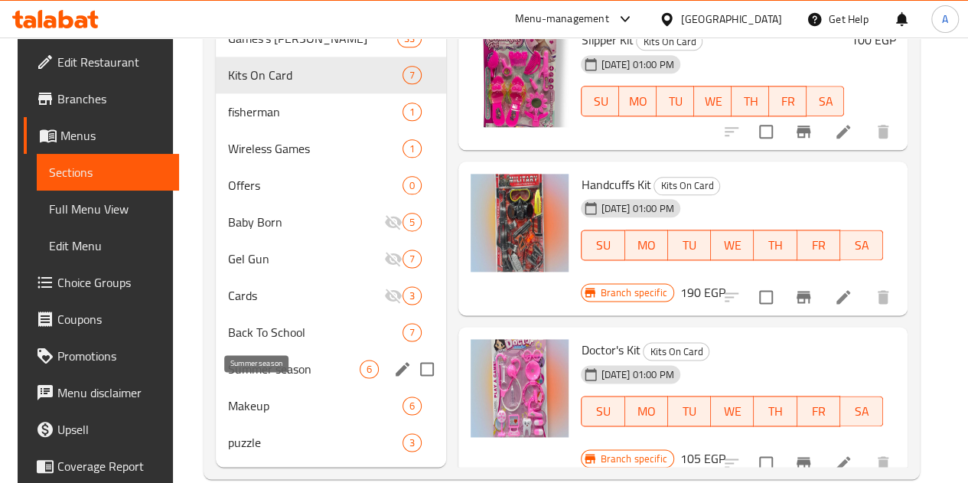
scroll to position [918, 0]
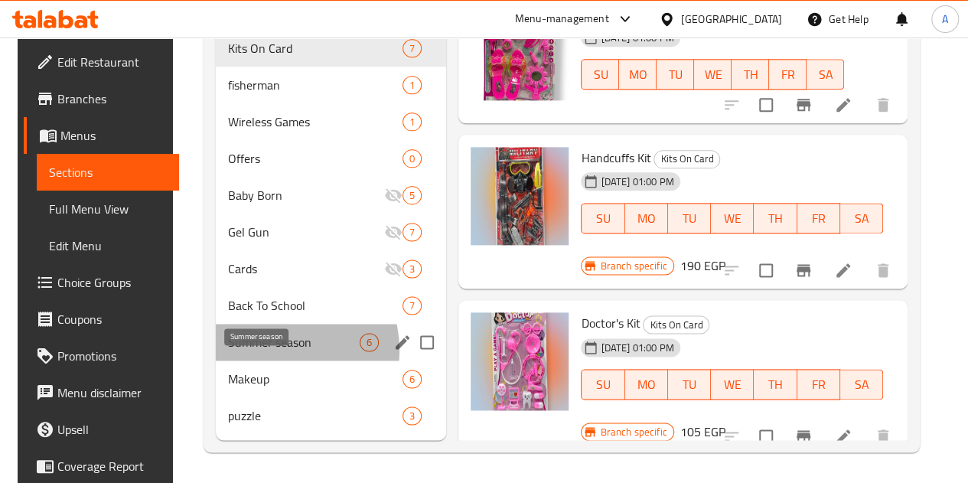
click at [267, 351] on span "Summer season" at bounding box center [294, 342] width 132 height 18
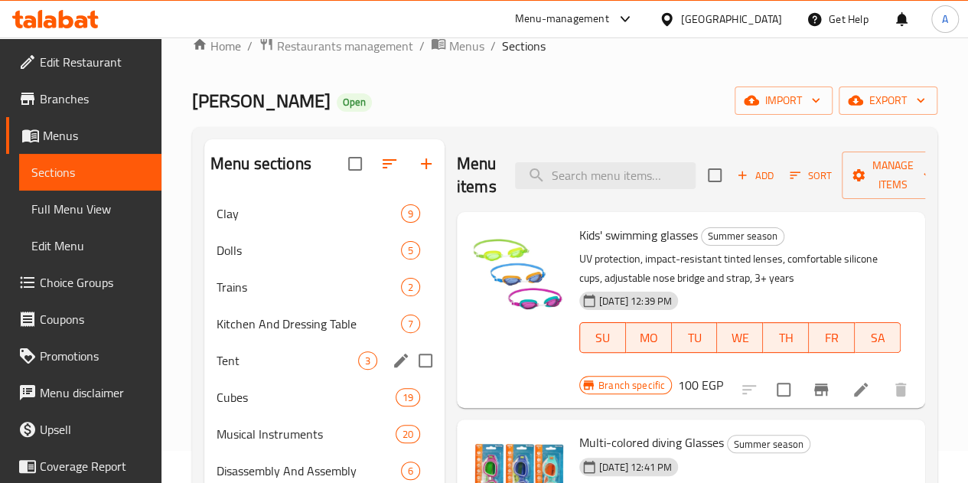
scroll to position [29, 0]
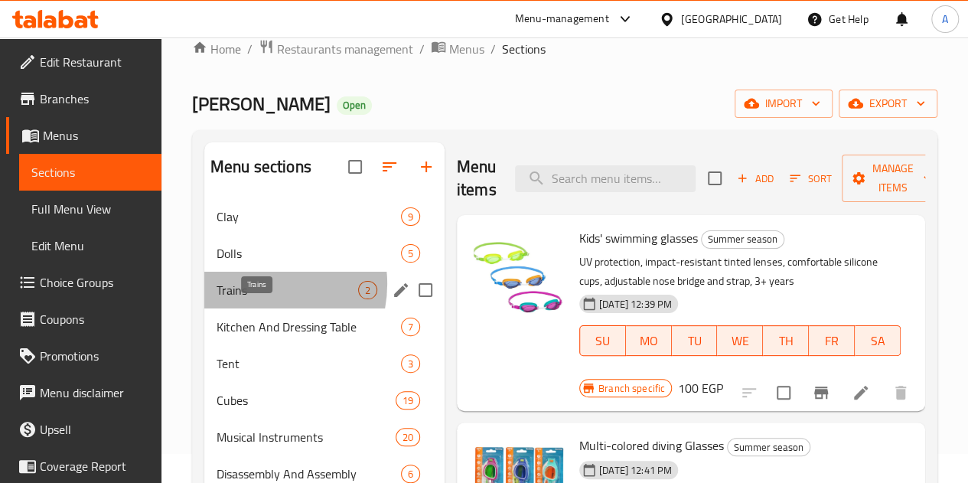
click at [254, 299] on span "Trains" at bounding box center [288, 290] width 142 height 18
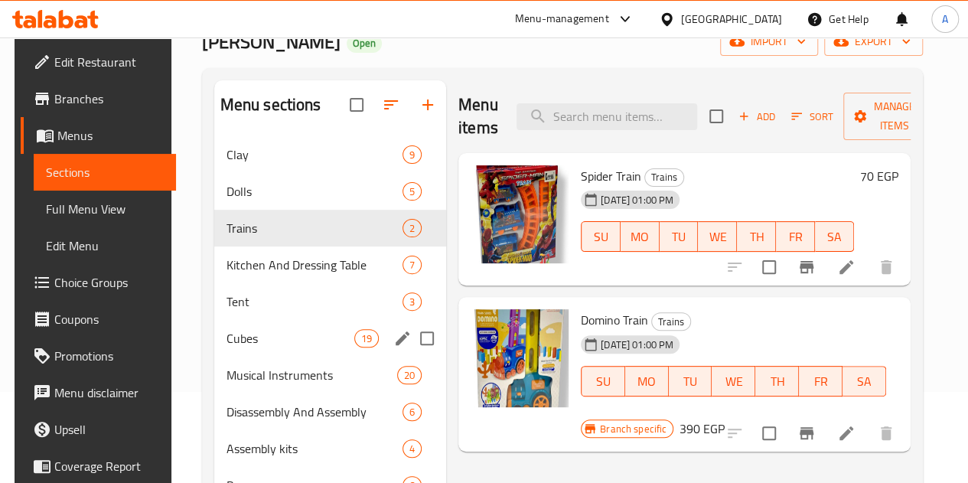
scroll to position [90, 0]
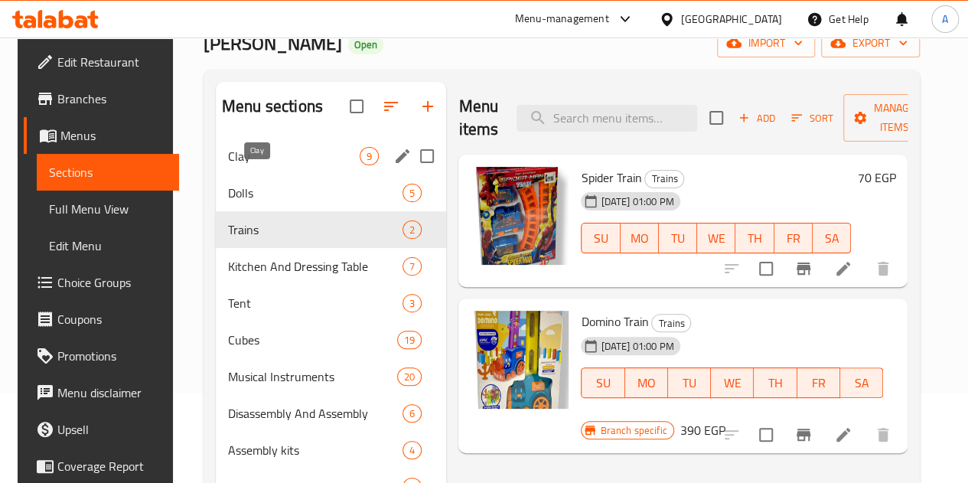
click at [272, 165] on span "Clay" at bounding box center [294, 156] width 132 height 18
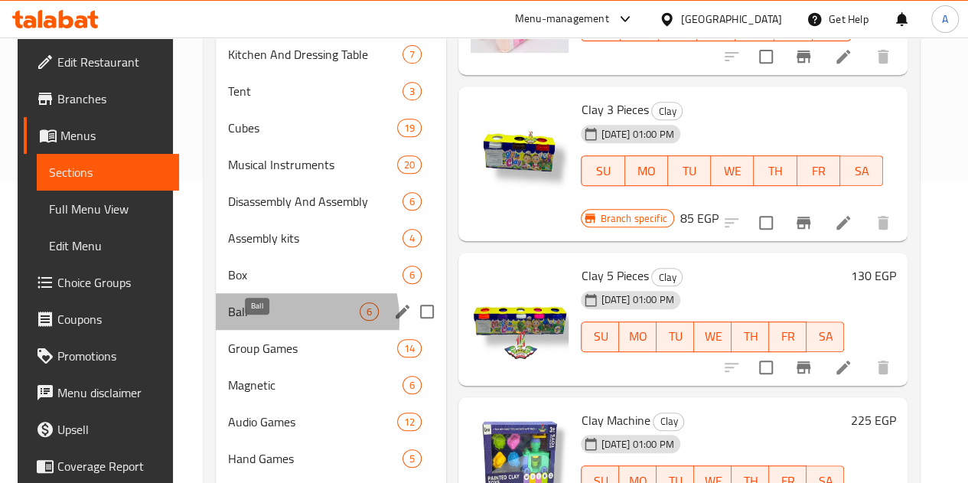
click at [254, 321] on span "Ball" at bounding box center [294, 311] width 132 height 18
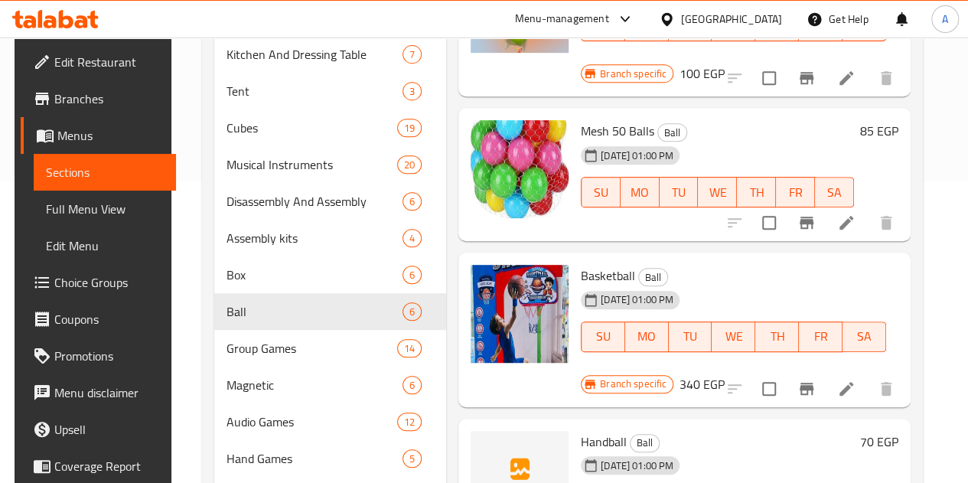
scroll to position [492, 0]
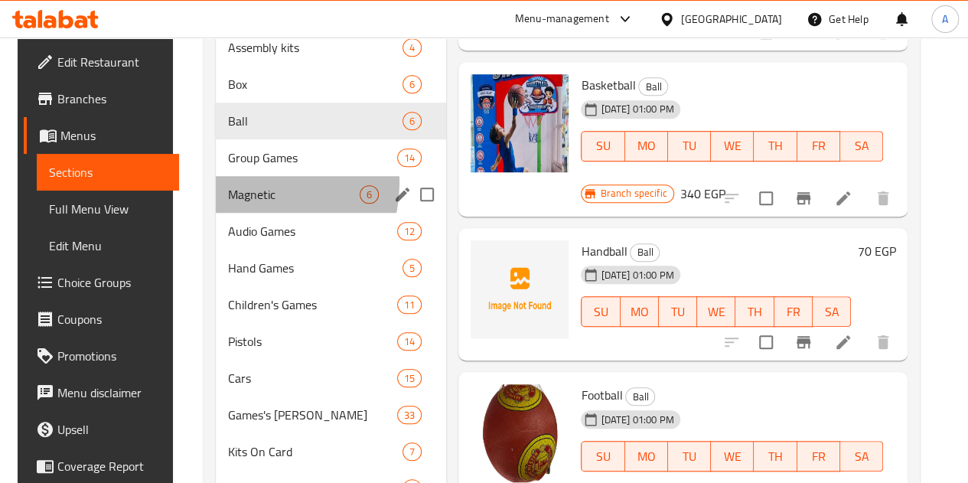
click at [246, 207] on div "Magnetic 6" at bounding box center [331, 194] width 230 height 37
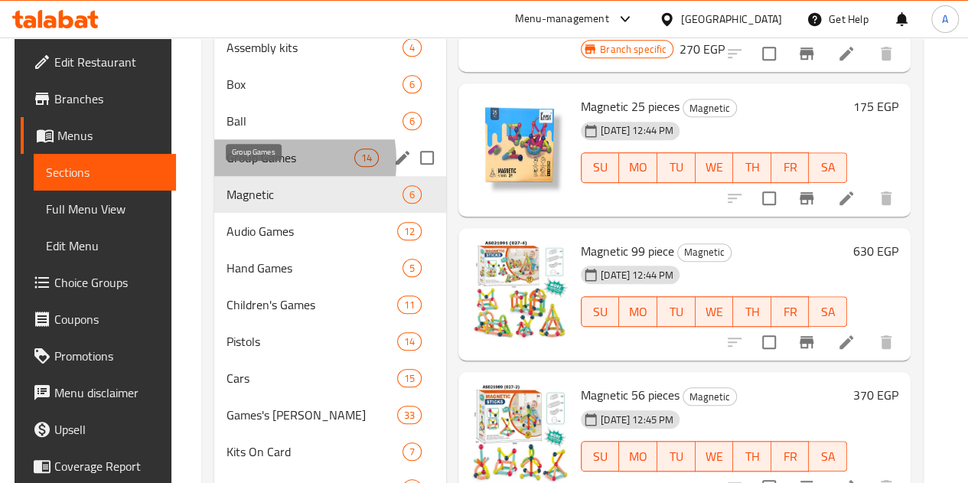
click at [246, 167] on span "Group Games" at bounding box center [291, 157] width 128 height 18
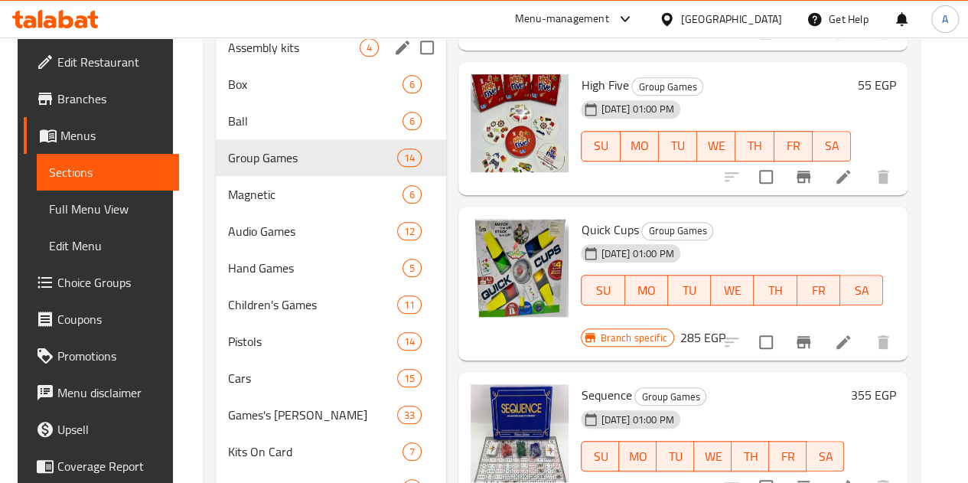
scroll to position [390, 0]
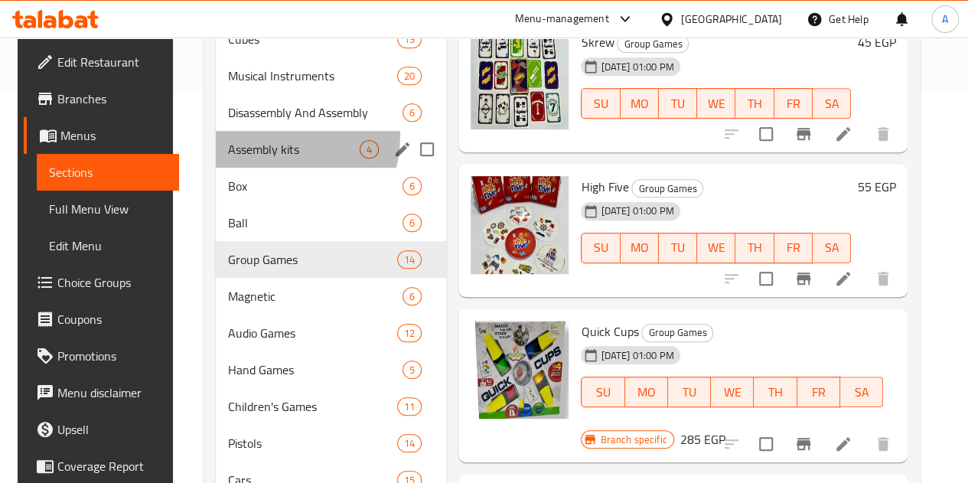
click at [248, 157] on div "Assembly kits 4" at bounding box center [331, 149] width 230 height 37
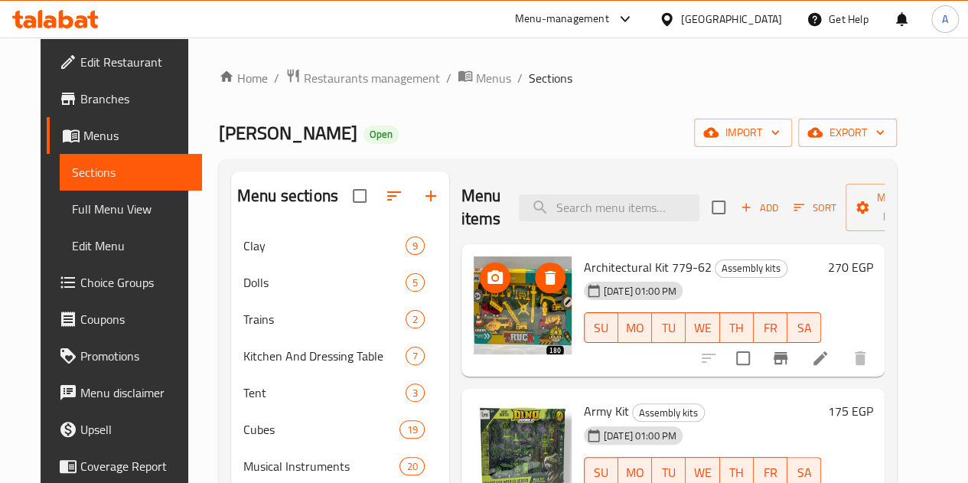
scroll to position [1, 0]
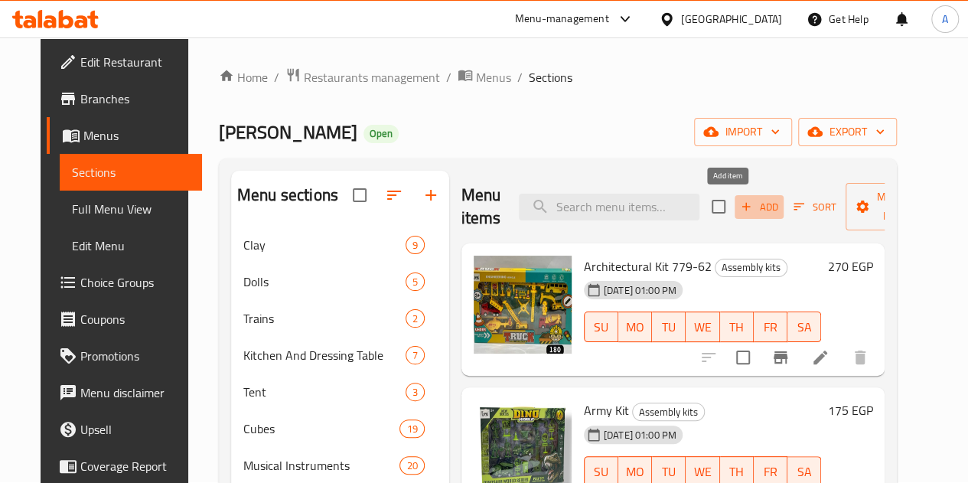
click at [739, 209] on span "Add" at bounding box center [759, 207] width 41 height 18
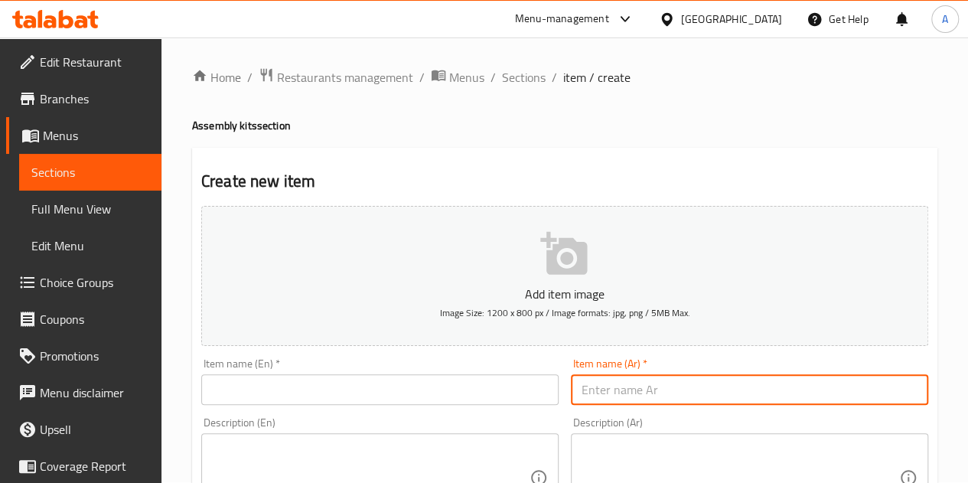
click at [611, 390] on input "text" at bounding box center [749, 389] width 357 height 31
paste input "فيلا صغيره 23182"
type input "فيلا صغيره 23182"
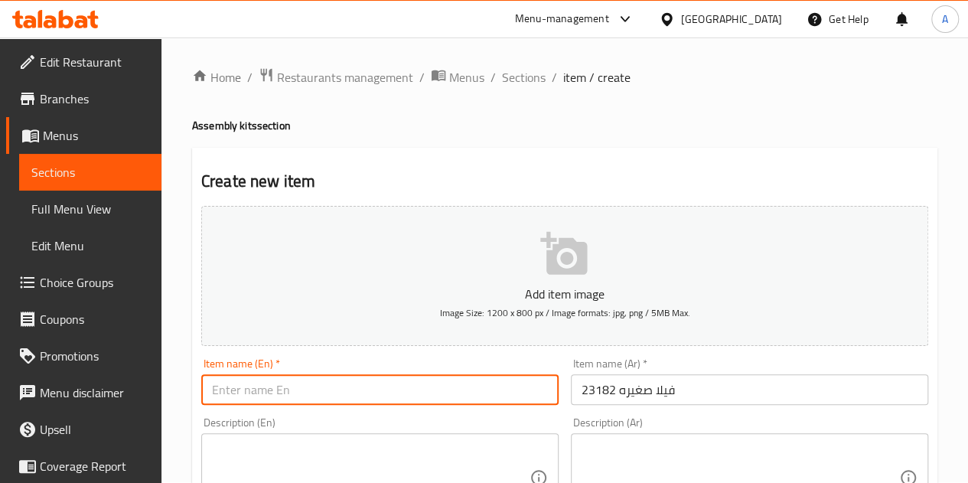
click at [403, 380] on input "text" at bounding box center [379, 389] width 357 height 31
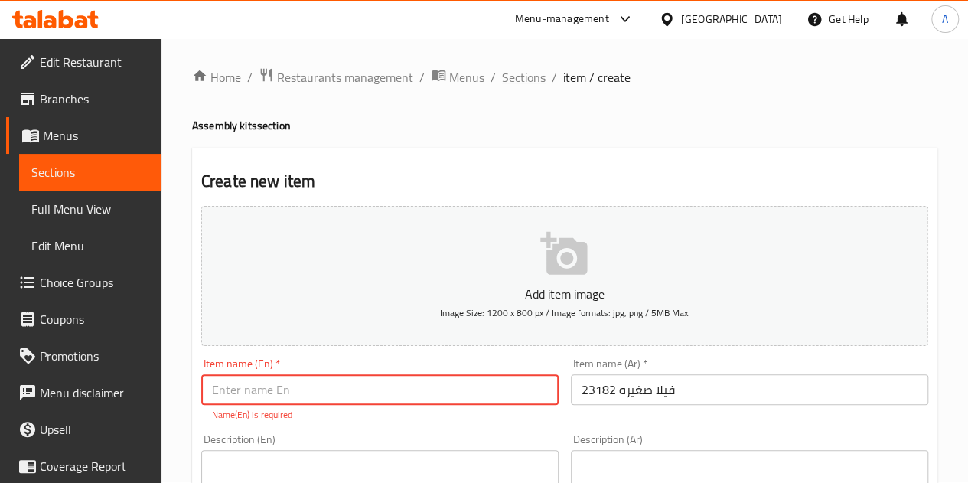
click at [509, 80] on span "Sections" at bounding box center [524, 77] width 44 height 18
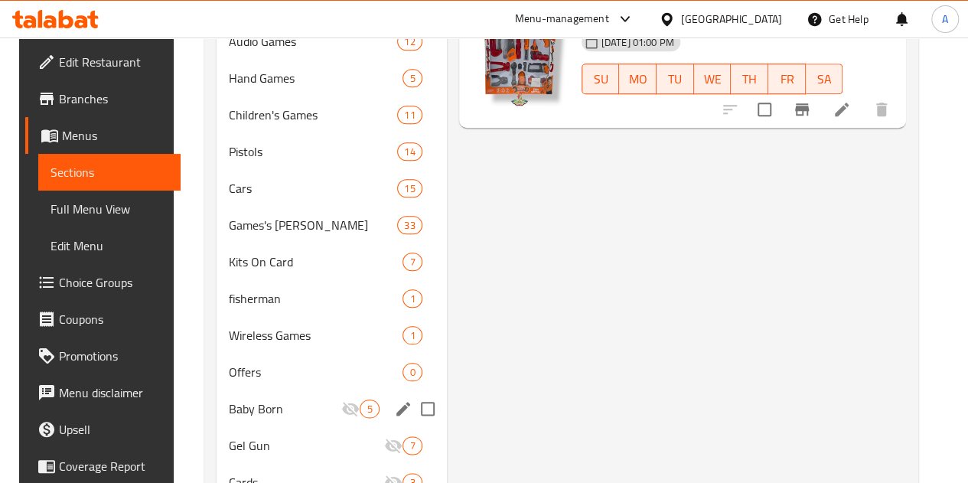
scroll to position [733, 0]
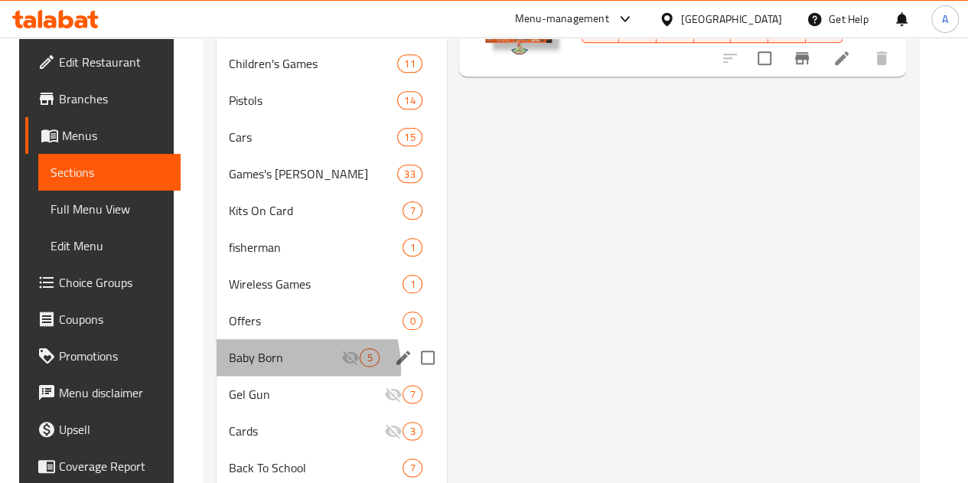
click at [271, 376] on div "Baby Born 5" at bounding box center [332, 357] width 230 height 37
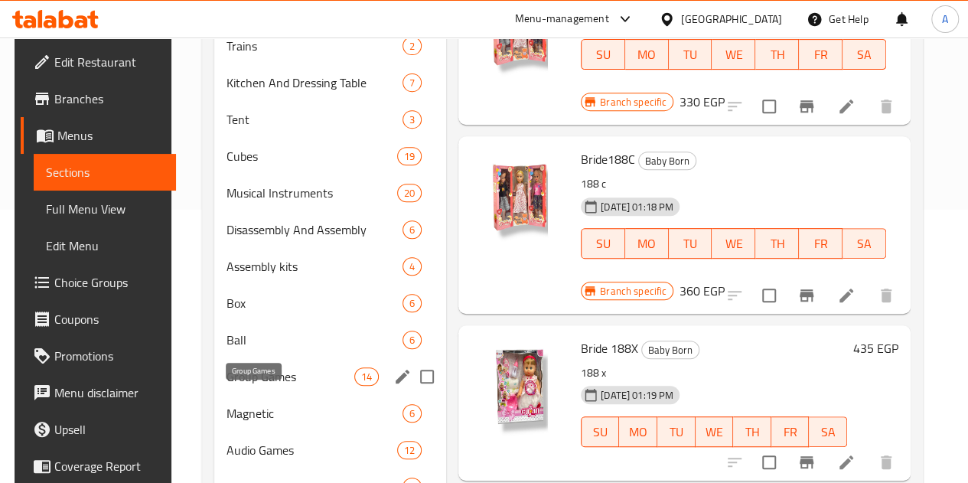
scroll to position [296, 0]
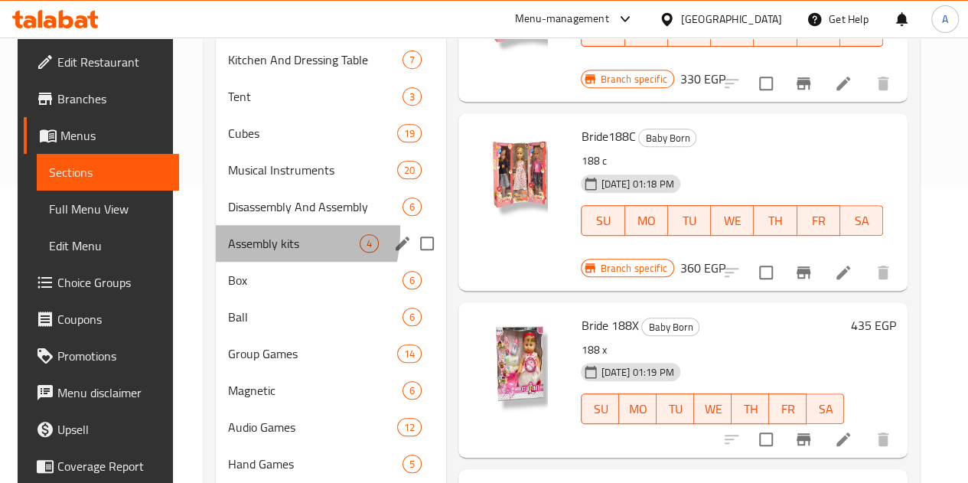
click at [256, 255] on div "Assembly kits 4" at bounding box center [331, 243] width 230 height 37
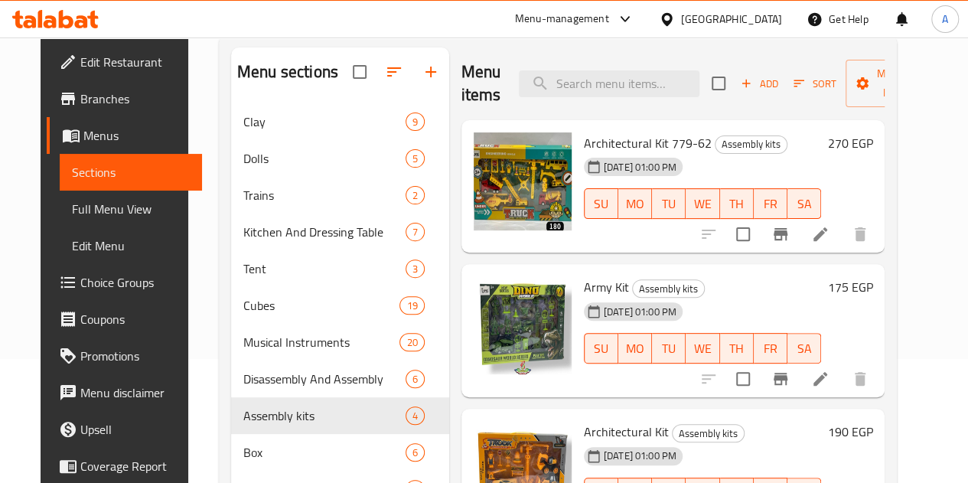
scroll to position [123, 0]
click at [735, 97] on div "Add Sort Manage items" at bounding box center [830, 83] width 237 height 47
click at [739, 83] on span "Add" at bounding box center [759, 85] width 41 height 18
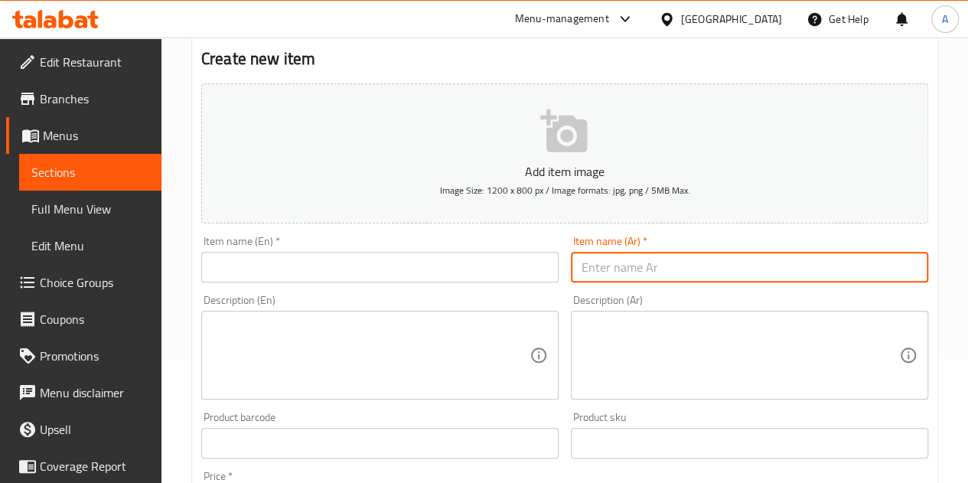
click at [693, 256] on input "text" at bounding box center [749, 267] width 357 height 31
paste input "فيلا صغيره 23182"
type input "فيلا صغيره 23182"
click at [416, 269] on input "text" at bounding box center [379, 267] width 357 height 31
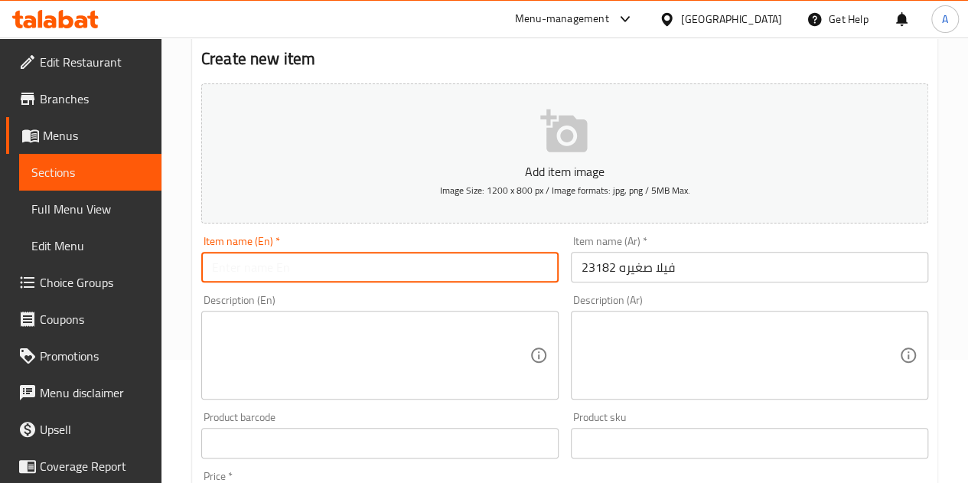
paste input "Small villa 23182"
type input "Small villa 23182"
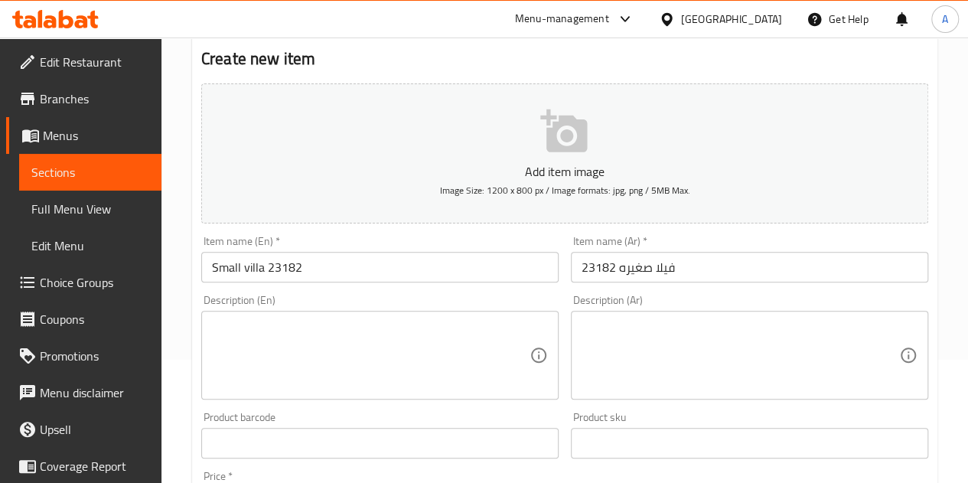
click at [475, 301] on div "Description (En) Description (En)" at bounding box center [379, 347] width 357 height 105
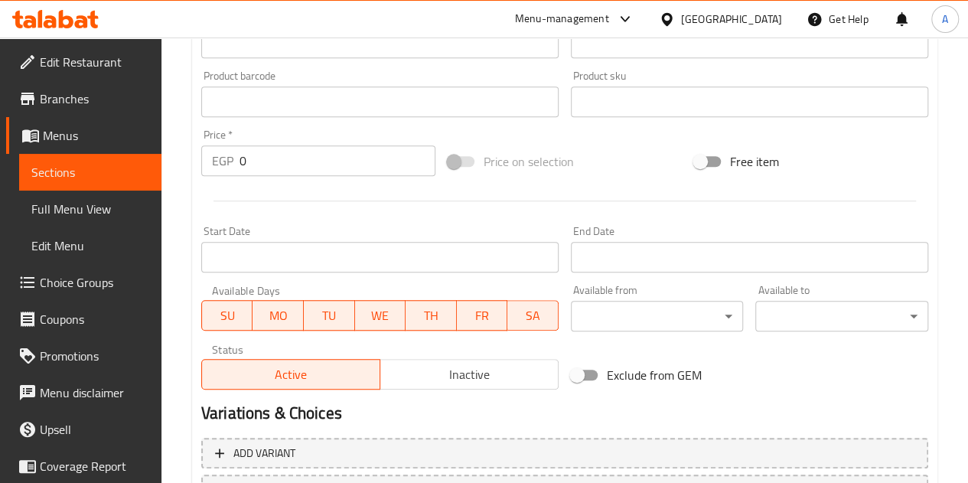
scroll to position [480, 0]
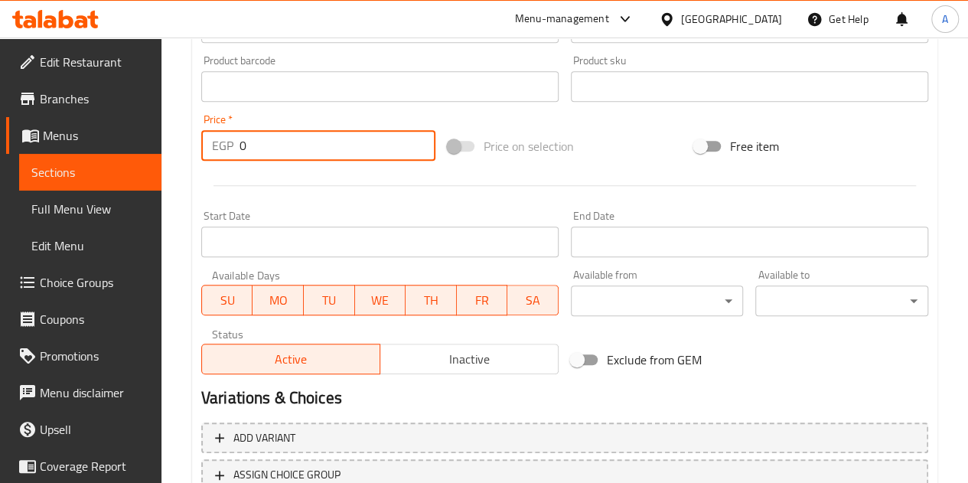
click at [290, 143] on input "0" at bounding box center [338, 145] width 196 height 31
type input "145"
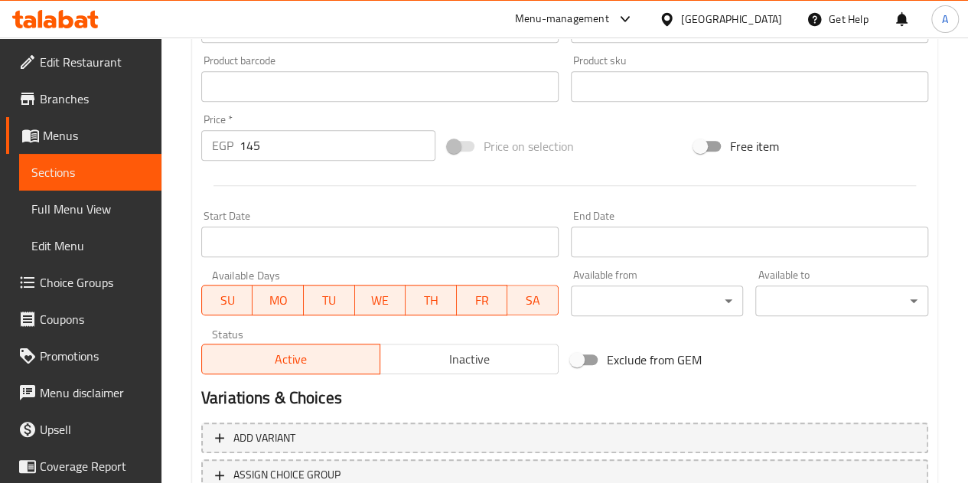
click at [311, 187] on div at bounding box center [564, 186] width 739 height 38
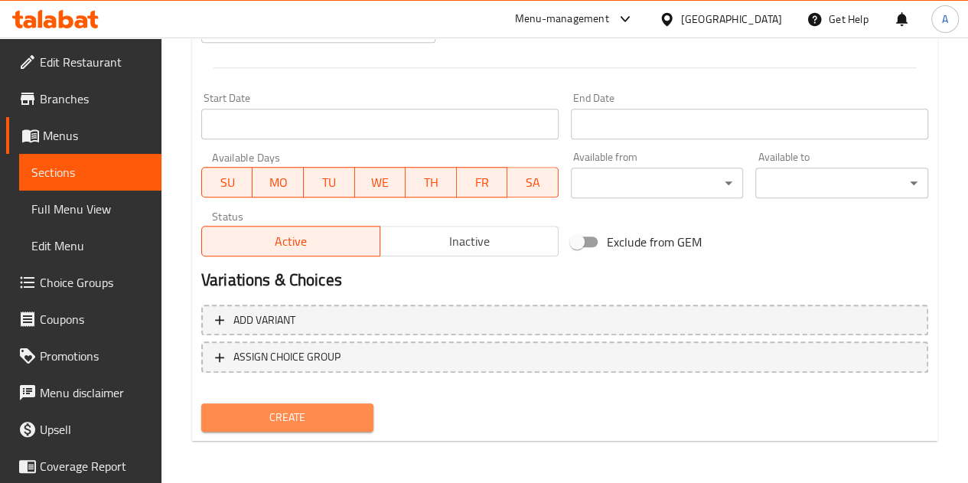
click at [259, 410] on span "Create" at bounding box center [288, 417] width 148 height 19
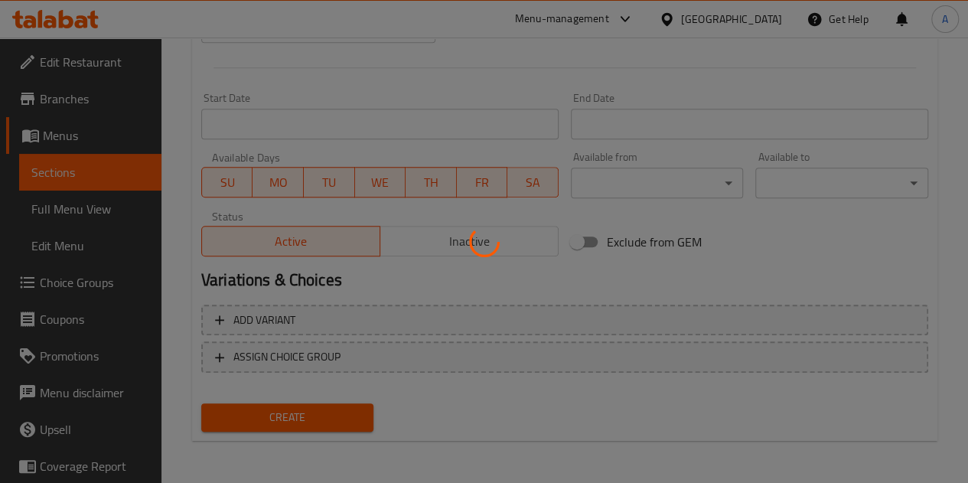
type input "0"
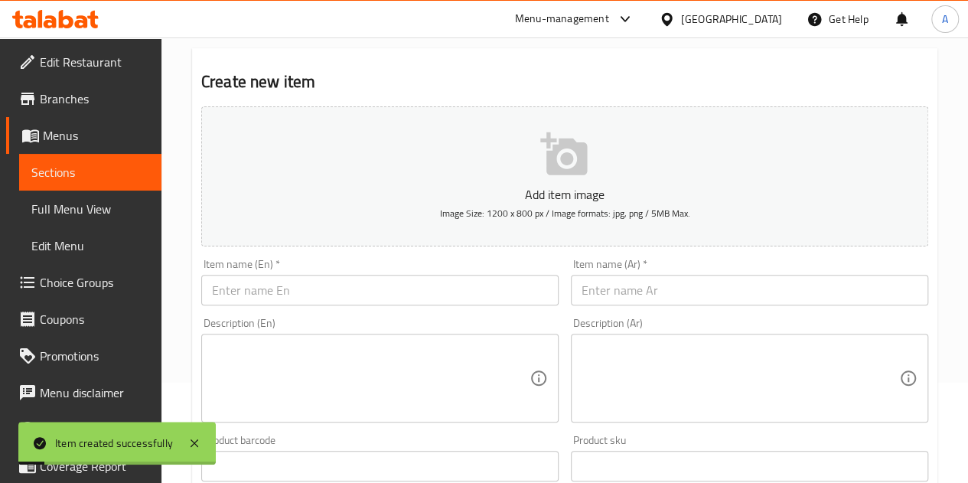
scroll to position [0, 0]
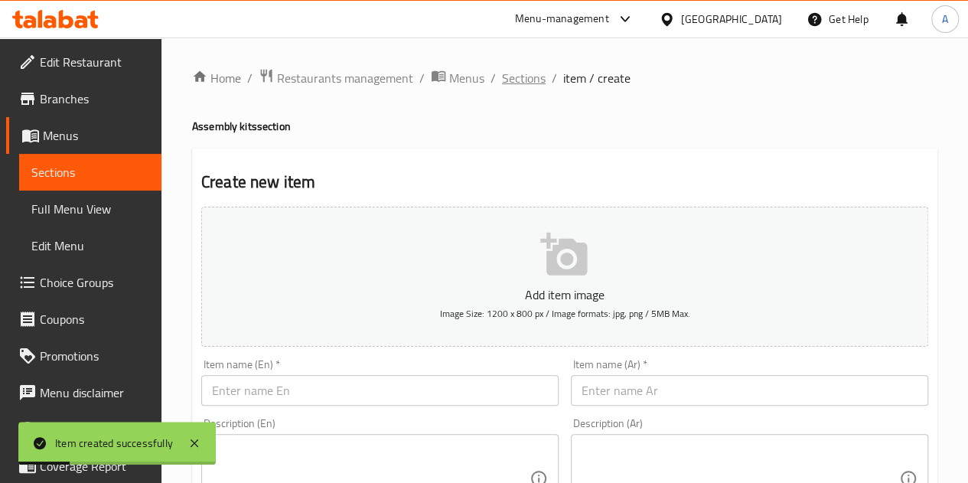
click at [507, 84] on span "Sections" at bounding box center [524, 78] width 44 height 18
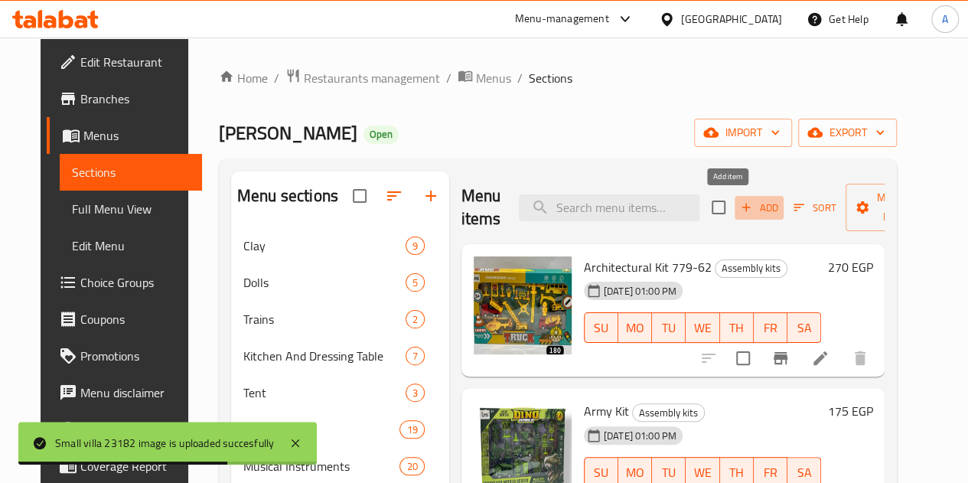
click at [739, 204] on icon "button" at bounding box center [746, 208] width 14 height 14
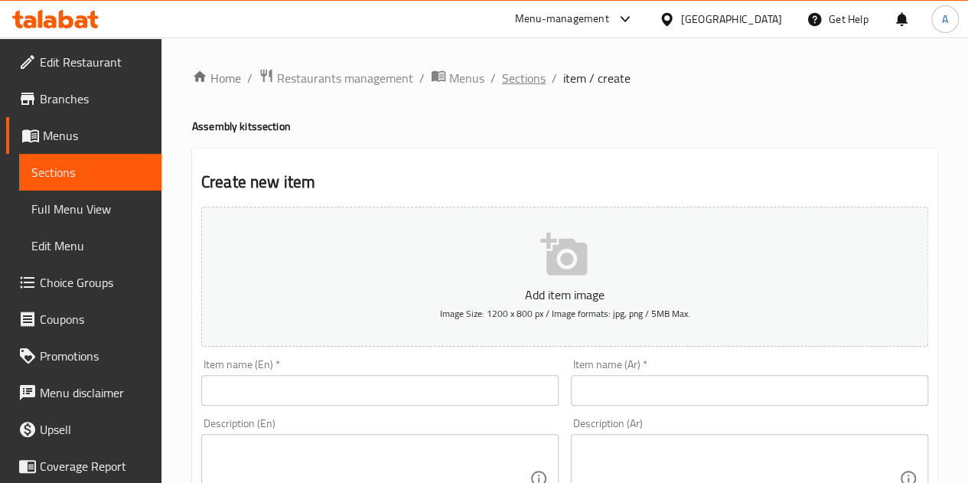
click at [513, 84] on span "Sections" at bounding box center [524, 78] width 44 height 18
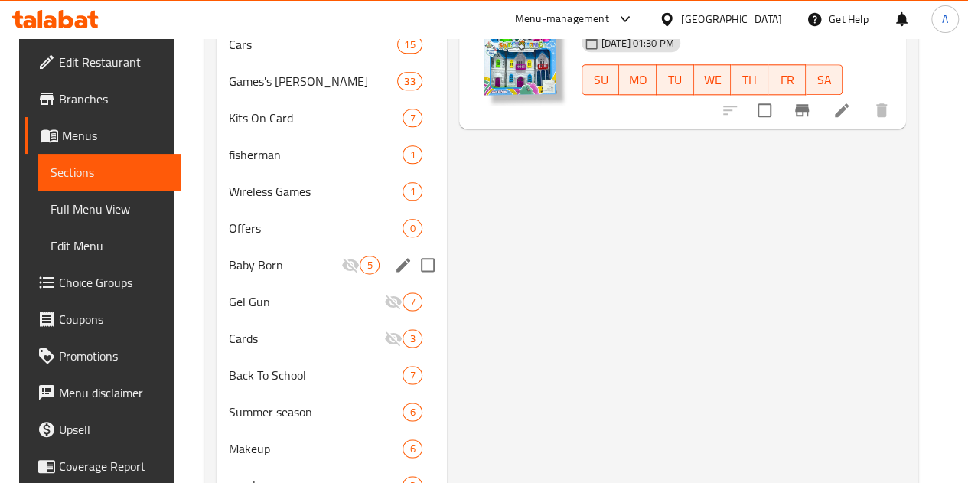
scroll to position [827, 0]
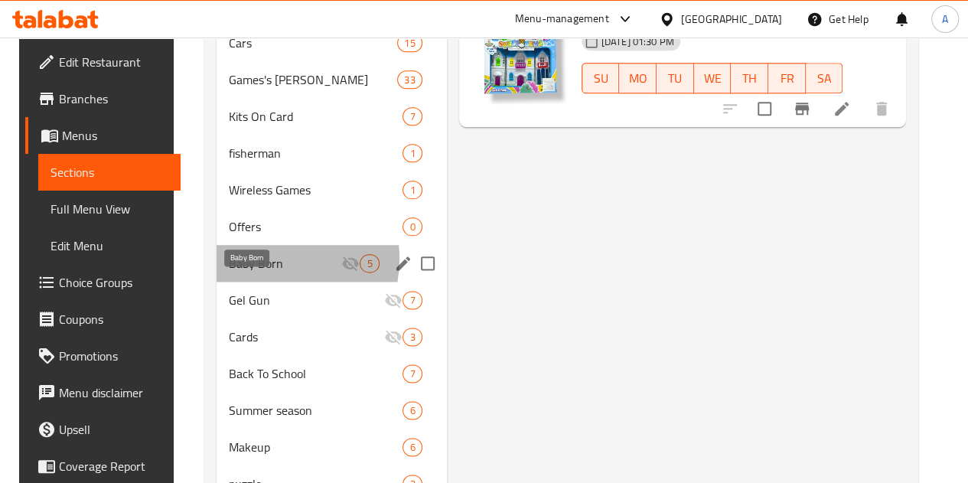
click at [259, 272] on span "Baby Born" at bounding box center [285, 263] width 113 height 18
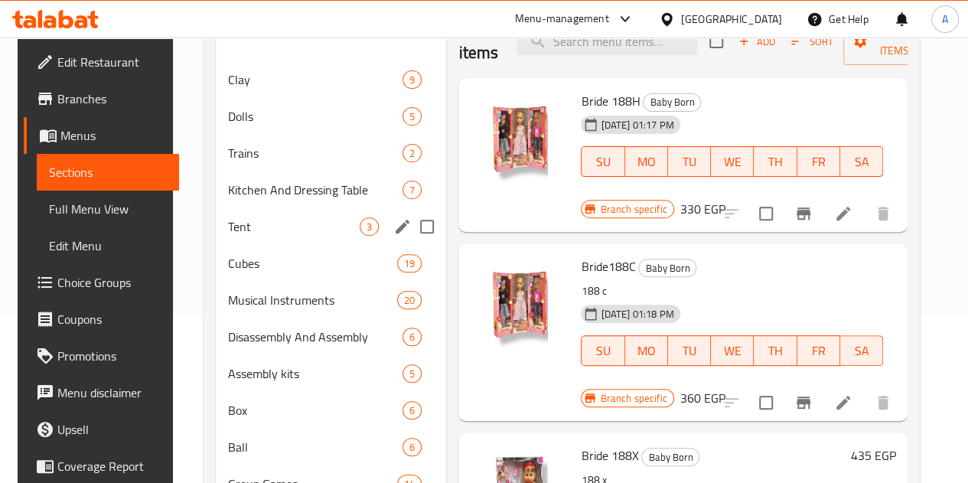
scroll to position [164, 0]
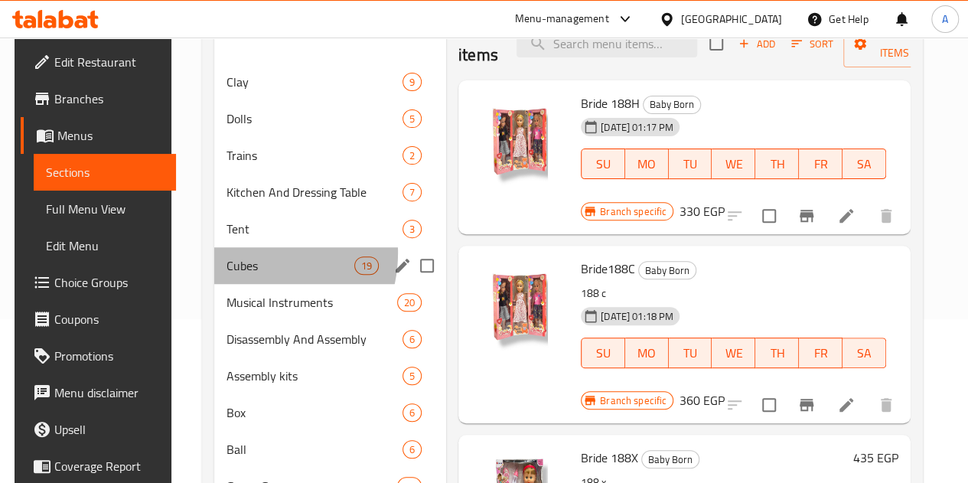
click at [243, 276] on div "Cubes 19" at bounding box center [330, 265] width 232 height 37
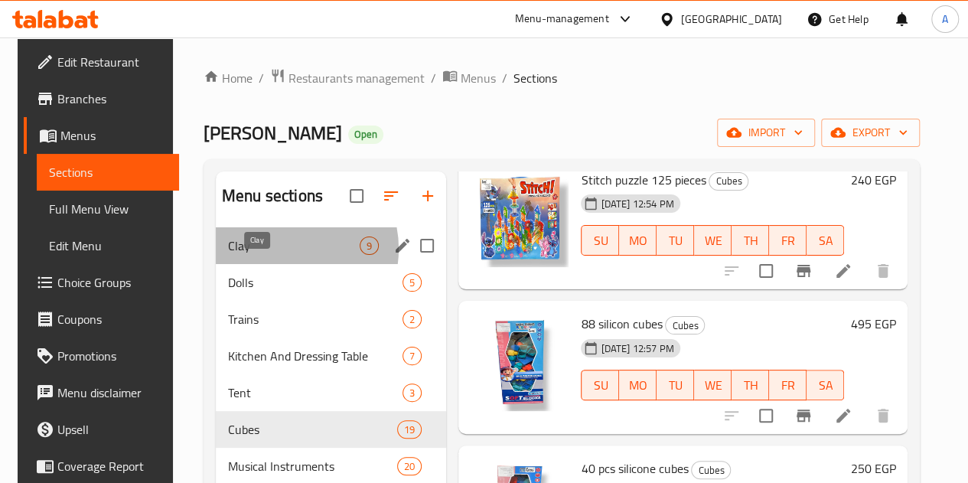
click at [274, 255] on span "Clay" at bounding box center [294, 246] width 132 height 18
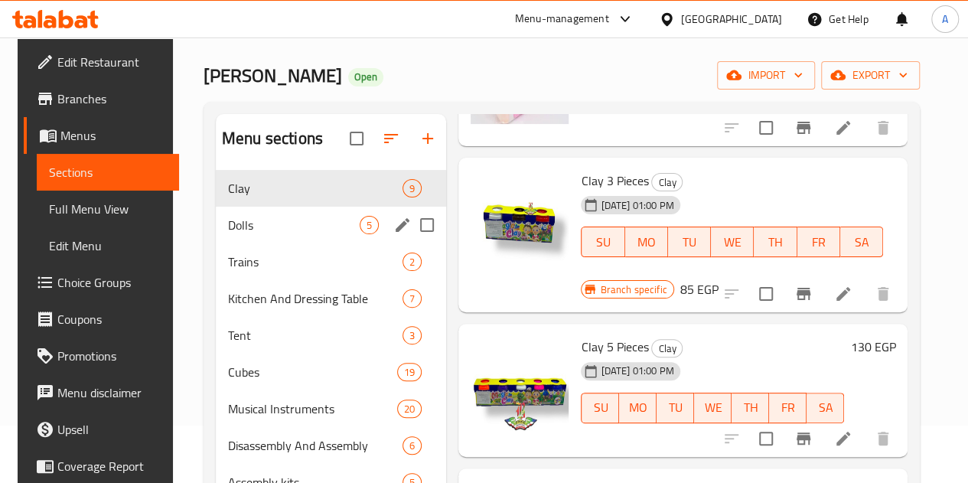
scroll to position [56, 0]
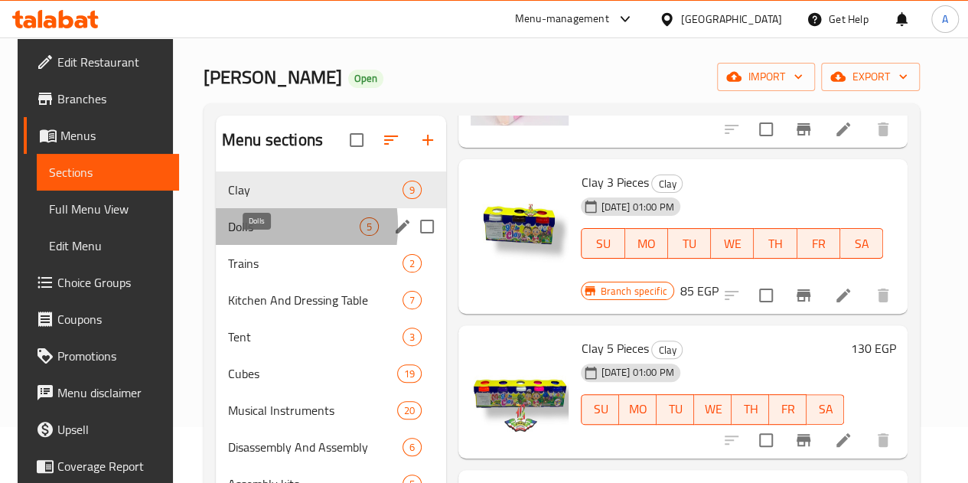
click at [240, 236] on span "Dolls" at bounding box center [294, 226] width 132 height 18
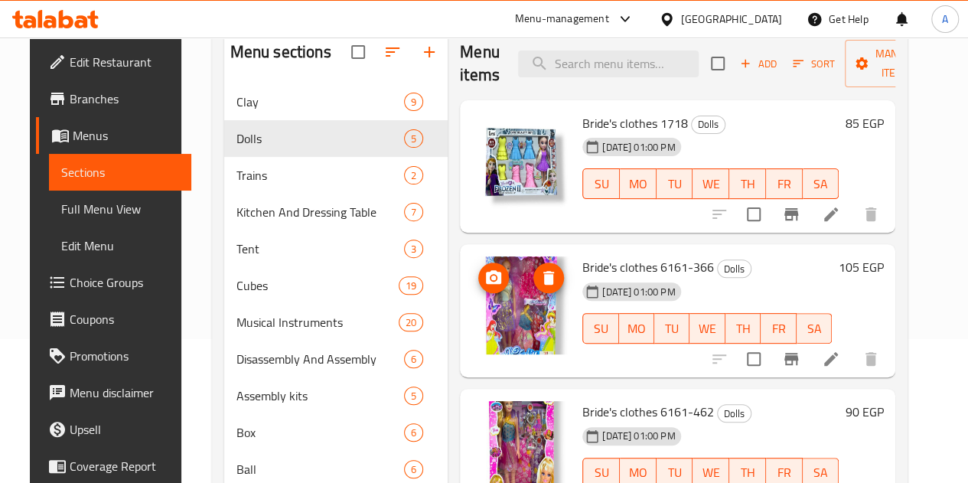
scroll to position [114, 0]
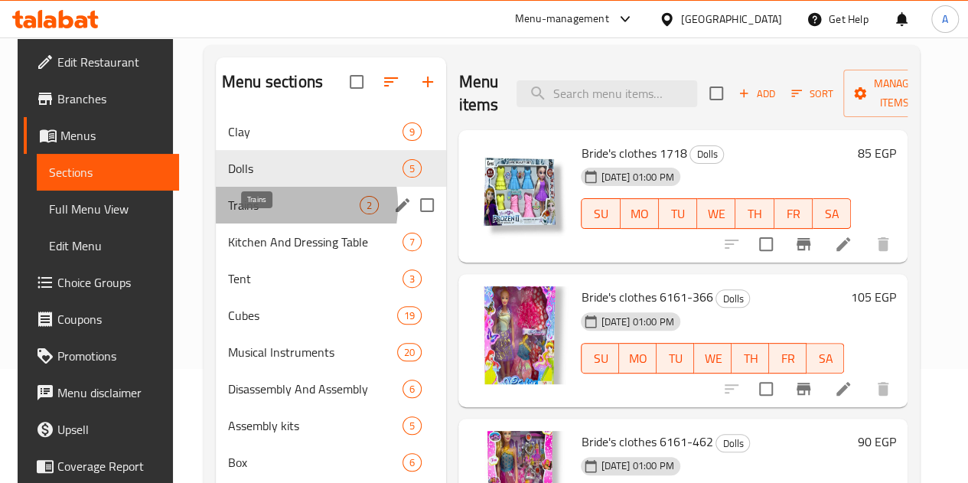
click at [268, 214] on span "Trains" at bounding box center [294, 205] width 132 height 18
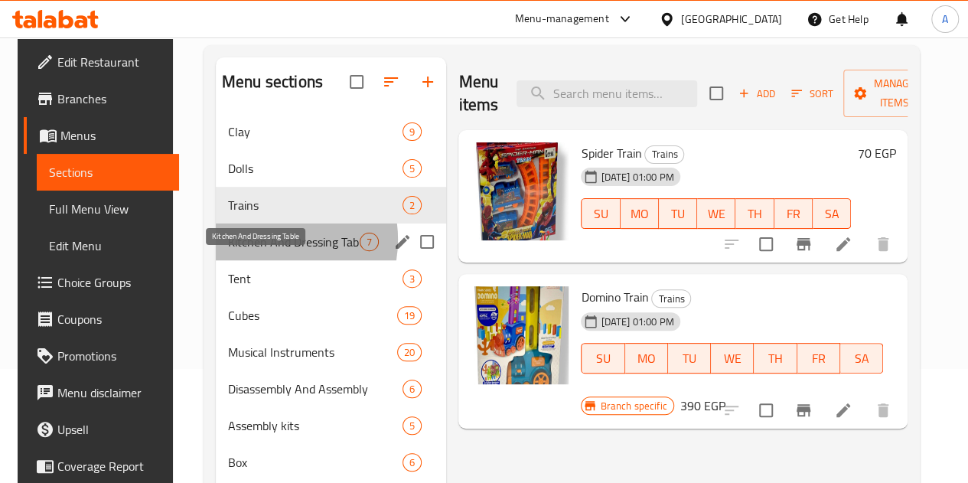
click at [255, 251] on span "Kitchen And Dressing Table" at bounding box center [294, 242] width 132 height 18
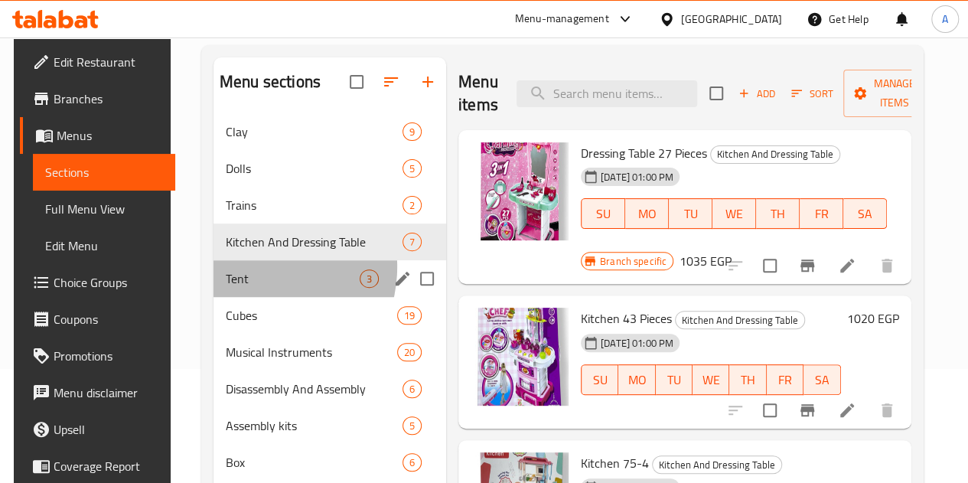
click at [248, 290] on div "Tent 3" at bounding box center [330, 278] width 233 height 37
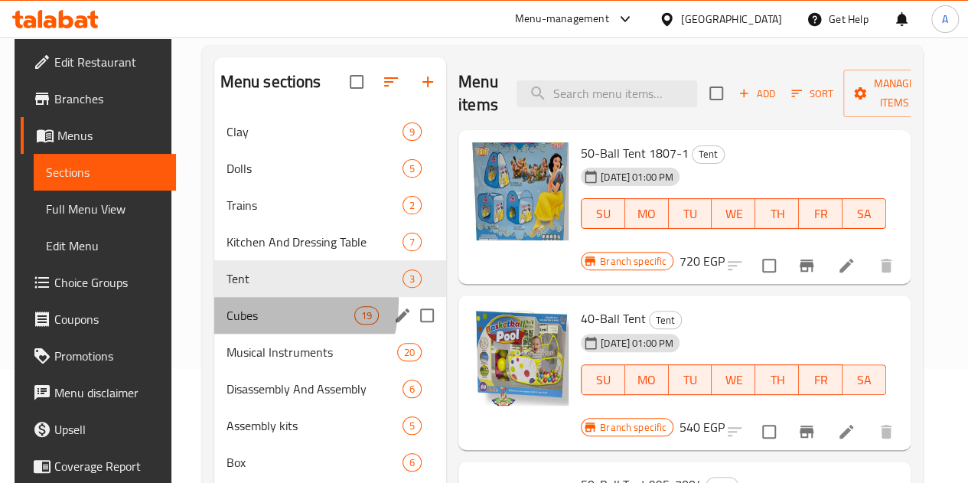
click at [248, 325] on div "Cubes 19" at bounding box center [330, 315] width 232 height 37
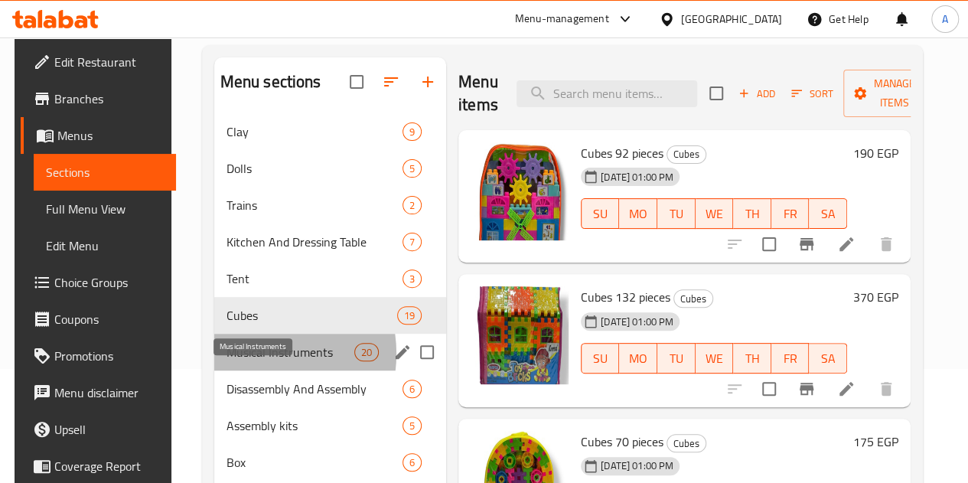
click at [242, 361] on span "Musical Instruments" at bounding box center [291, 352] width 128 height 18
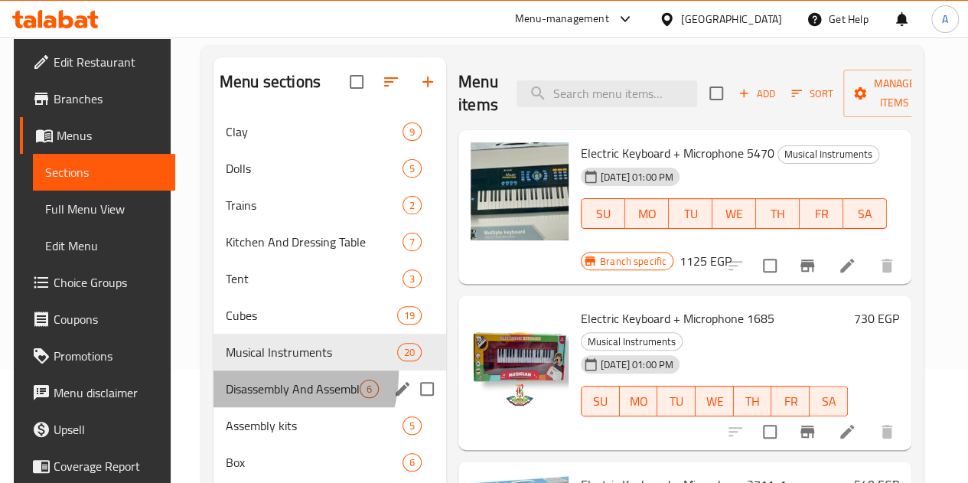
click at [259, 397] on div "Disassembly And Assembly 6" at bounding box center [330, 388] width 233 height 37
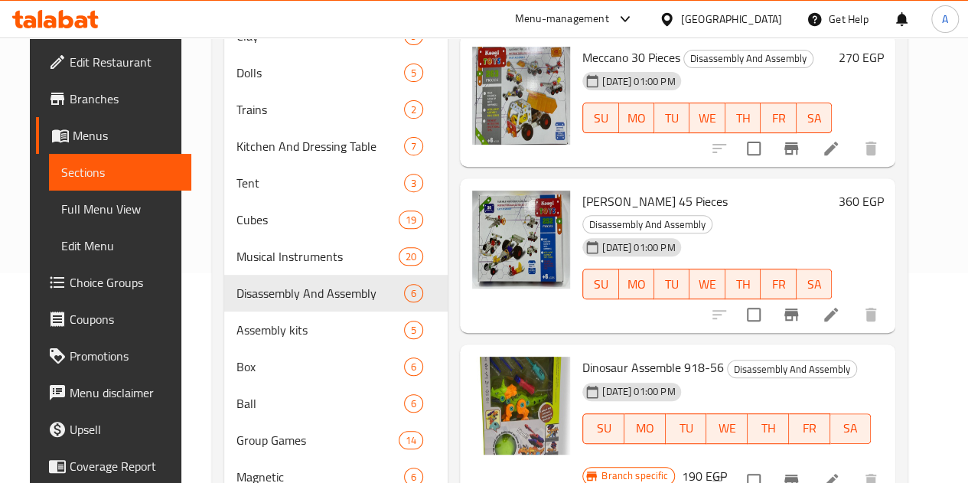
scroll to position [210, 0]
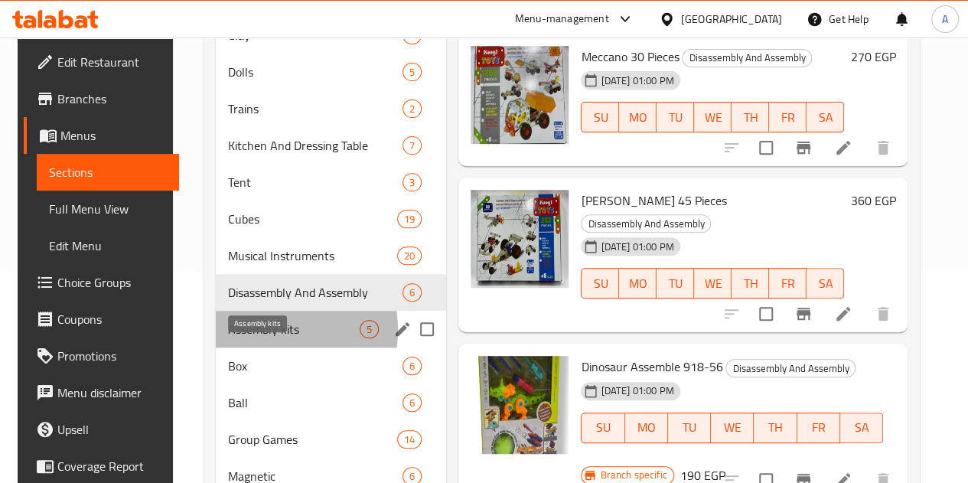
click at [262, 338] on span "Assembly kits" at bounding box center [294, 329] width 132 height 18
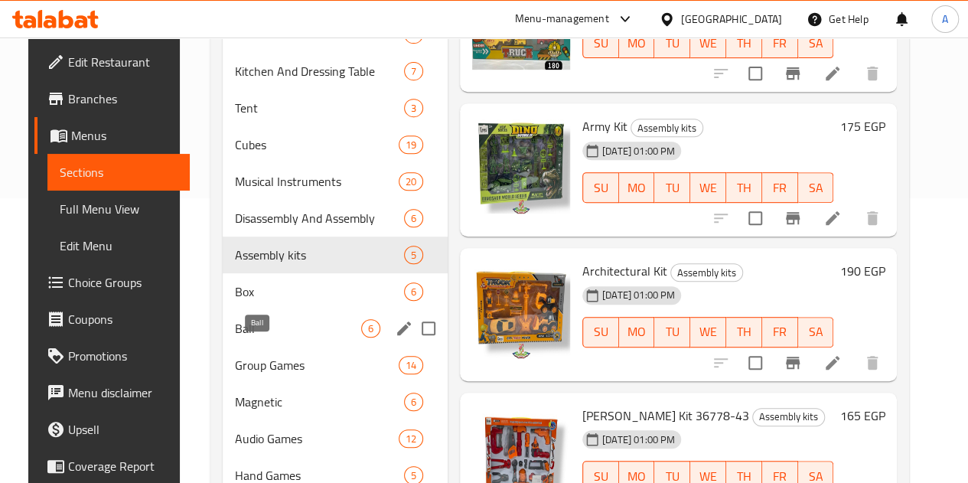
scroll to position [289, 0]
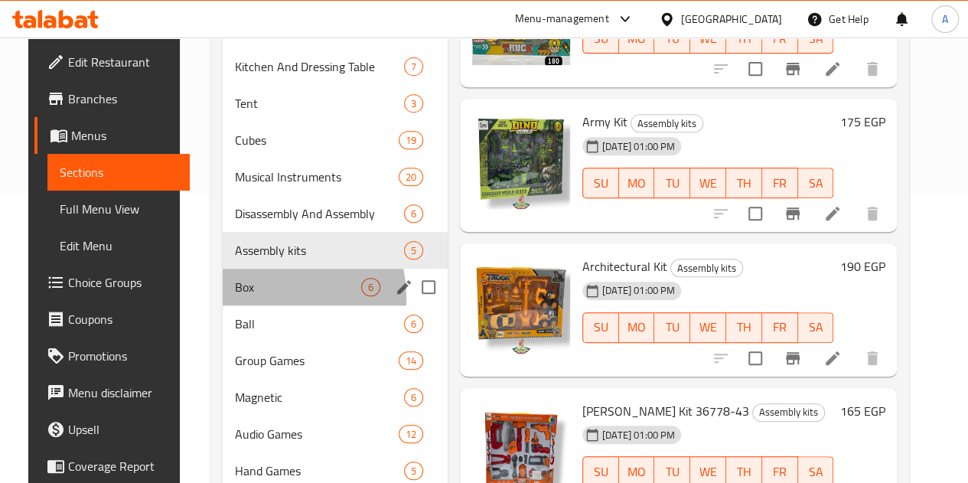
click at [241, 305] on div "Box 6" at bounding box center [335, 287] width 225 height 37
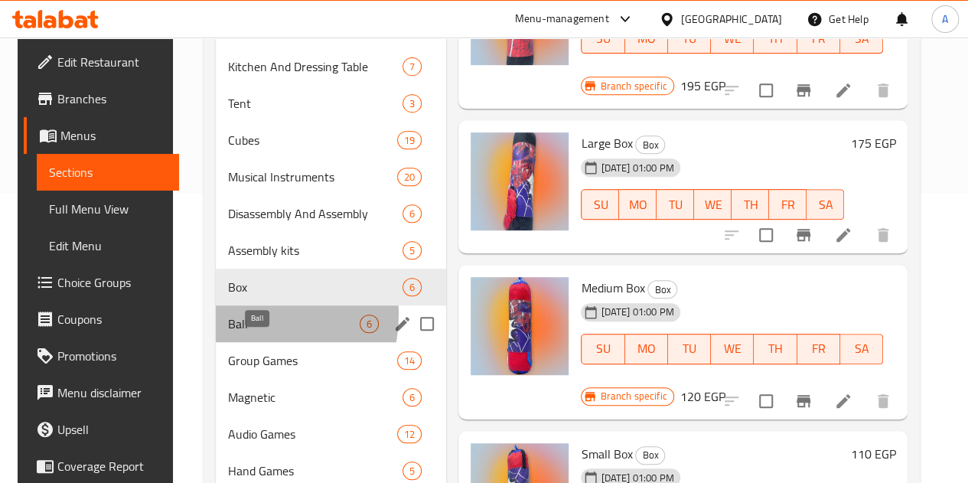
click at [240, 333] on span "Ball" at bounding box center [294, 324] width 132 height 18
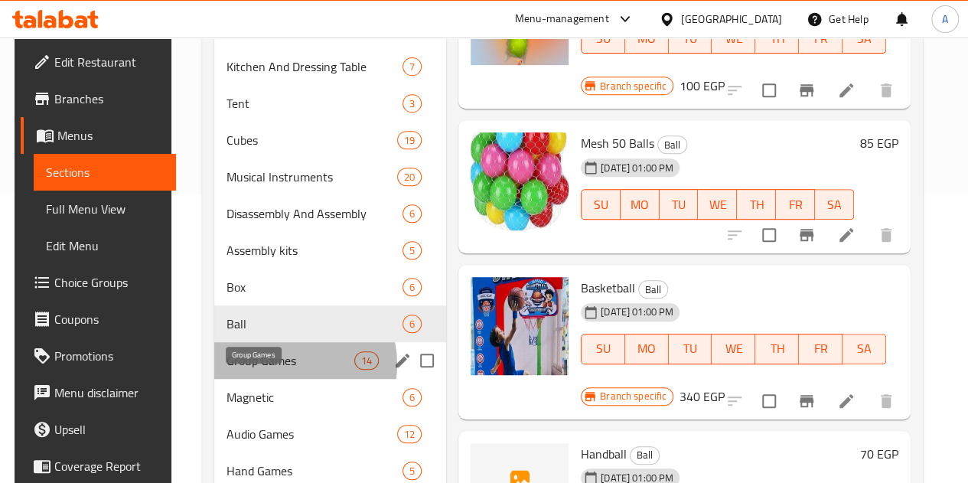
click at [273, 370] on span "Group Games" at bounding box center [291, 360] width 128 height 18
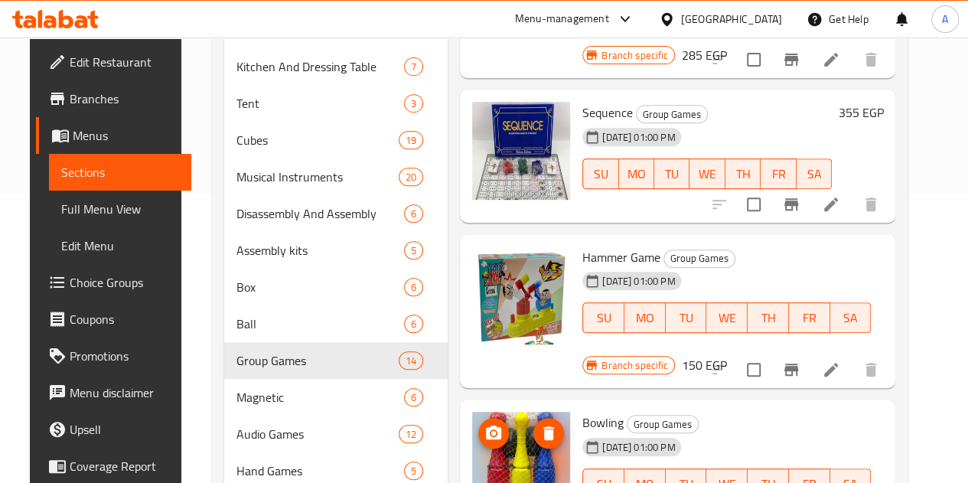
scroll to position [488, 0]
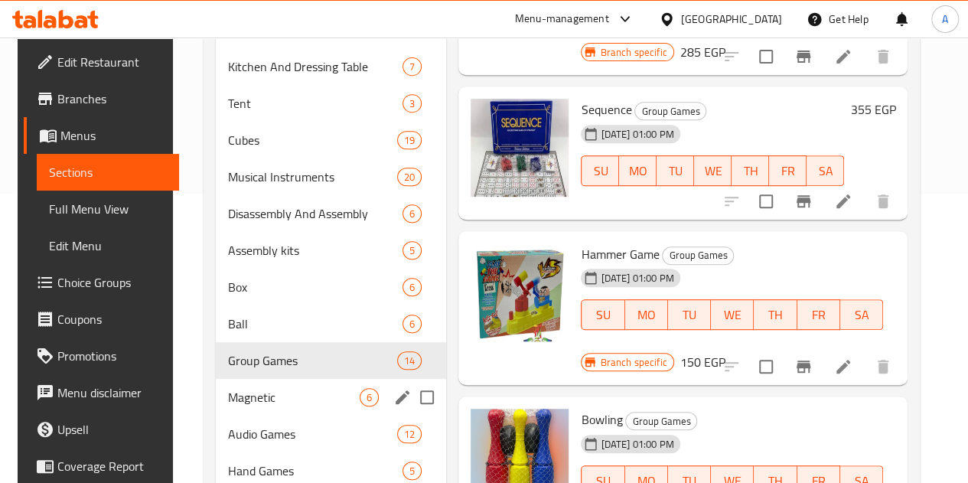
click at [271, 406] on div "Magnetic 6" at bounding box center [331, 397] width 230 height 37
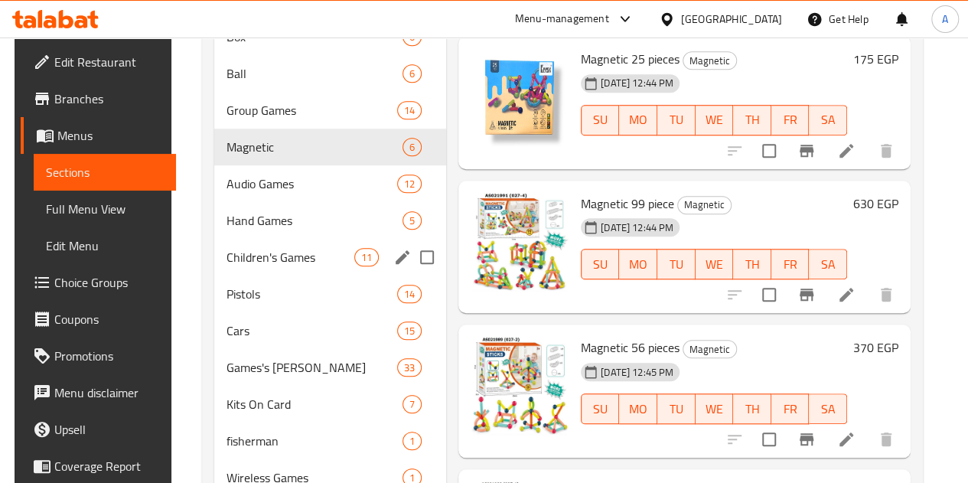
scroll to position [539, 0]
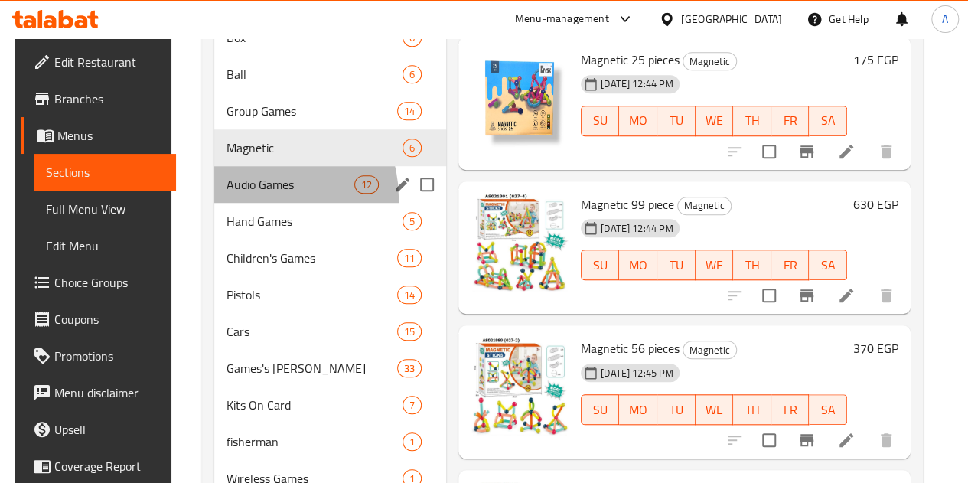
click at [254, 203] on div "Audio Games 12" at bounding box center [330, 184] width 232 height 37
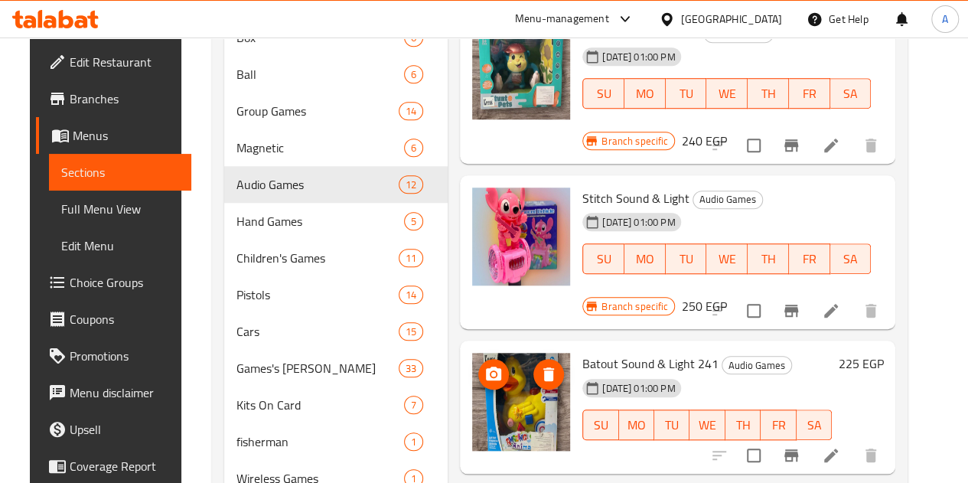
scroll to position [295, 0]
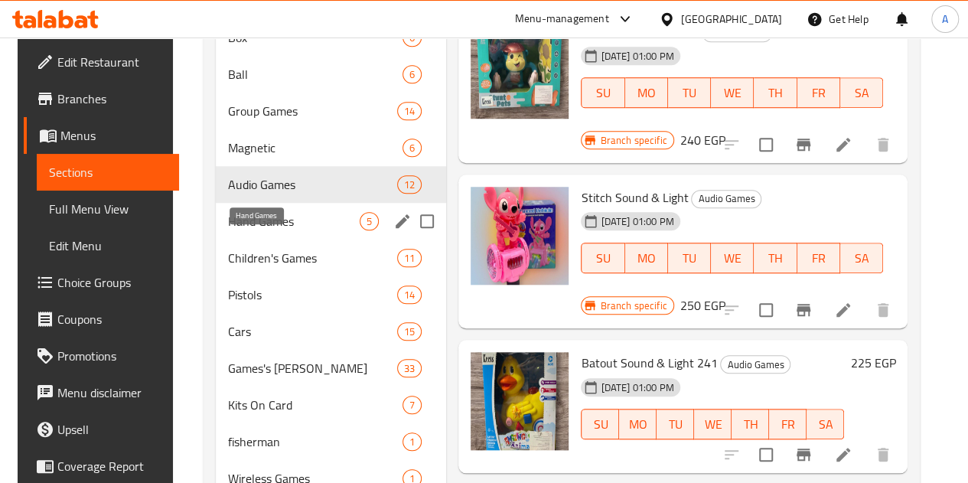
click at [243, 230] on span "Hand Games" at bounding box center [294, 221] width 132 height 18
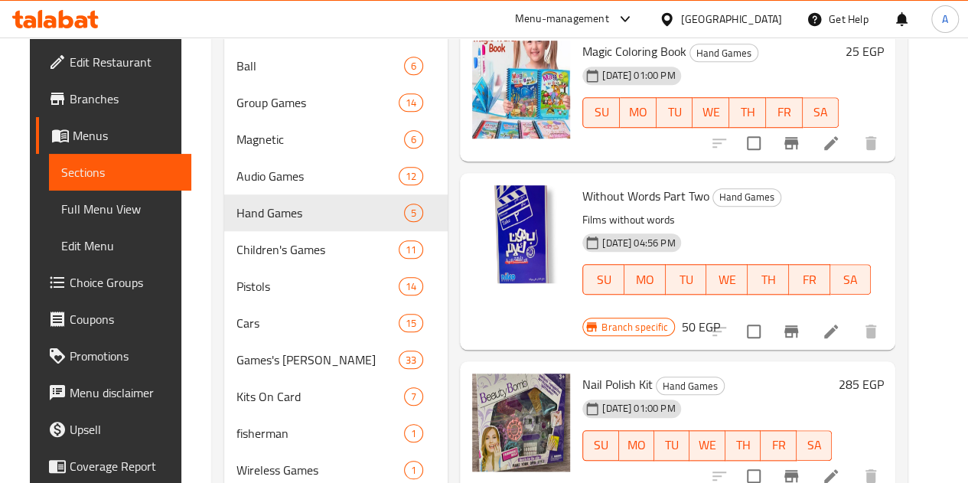
scroll to position [548, 0]
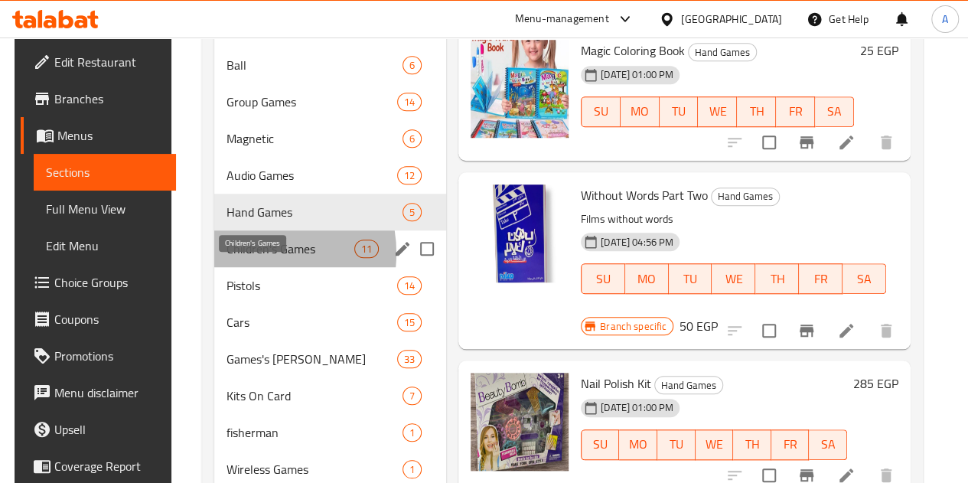
click at [244, 258] on span "Children's Games" at bounding box center [291, 249] width 128 height 18
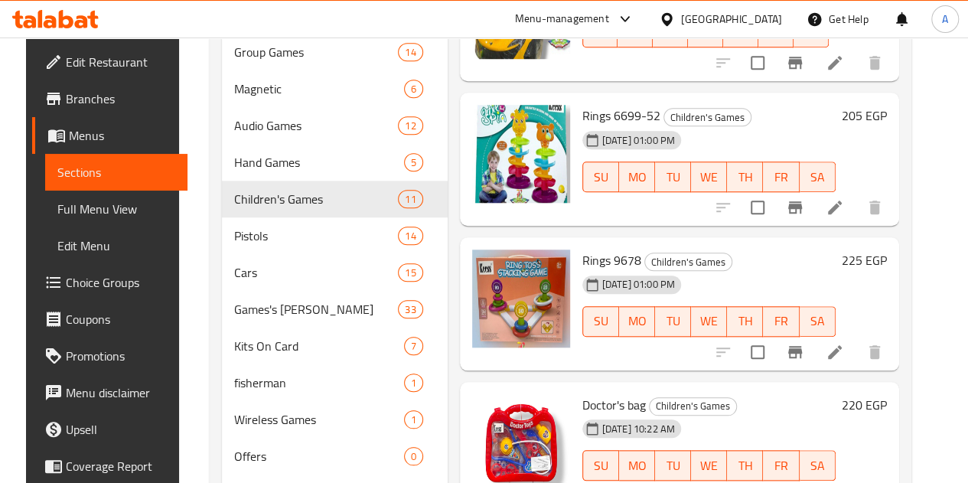
scroll to position [602, 0]
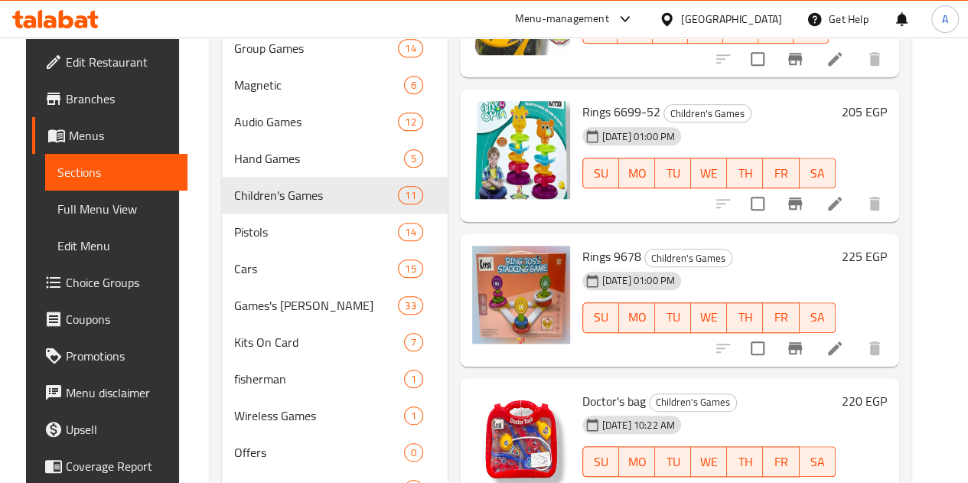
click at [576, 296] on div "SU MO TU WE TH FR SA" at bounding box center [709, 317] width 266 height 43
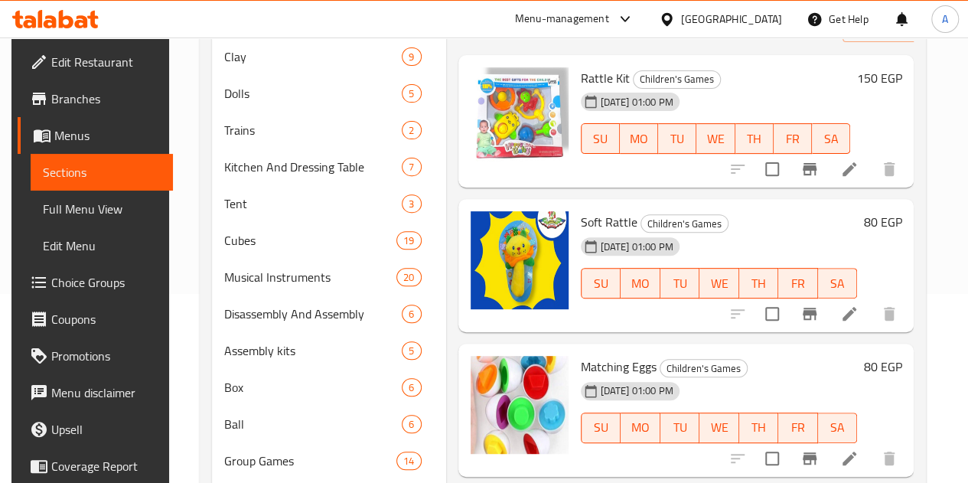
scroll to position [188, 0]
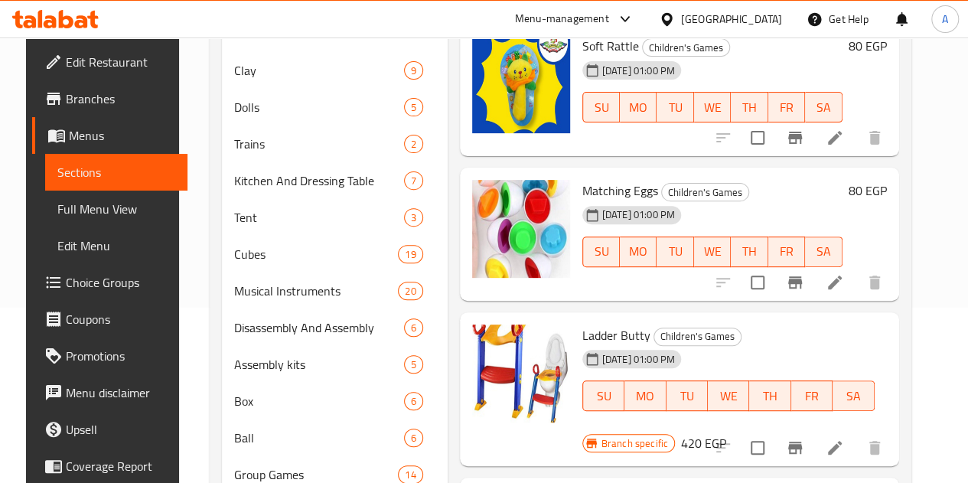
scroll to position [196, 0]
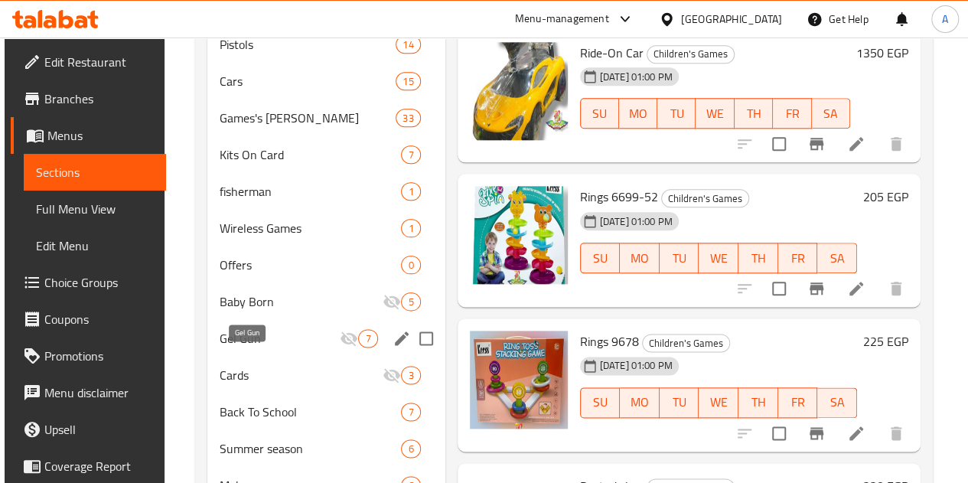
scroll to position [918, 0]
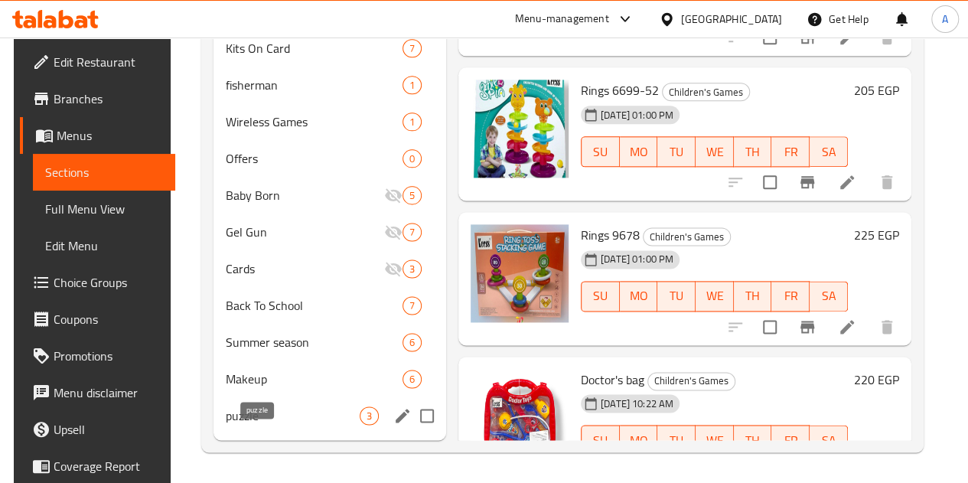
click at [250, 421] on span "puzzle" at bounding box center [293, 415] width 134 height 18
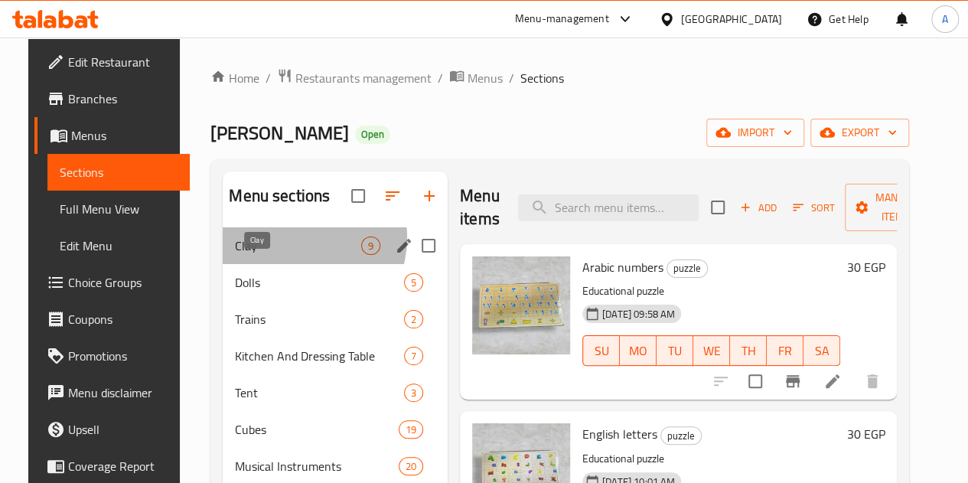
click at [279, 255] on span "Clay" at bounding box center [298, 246] width 126 height 18
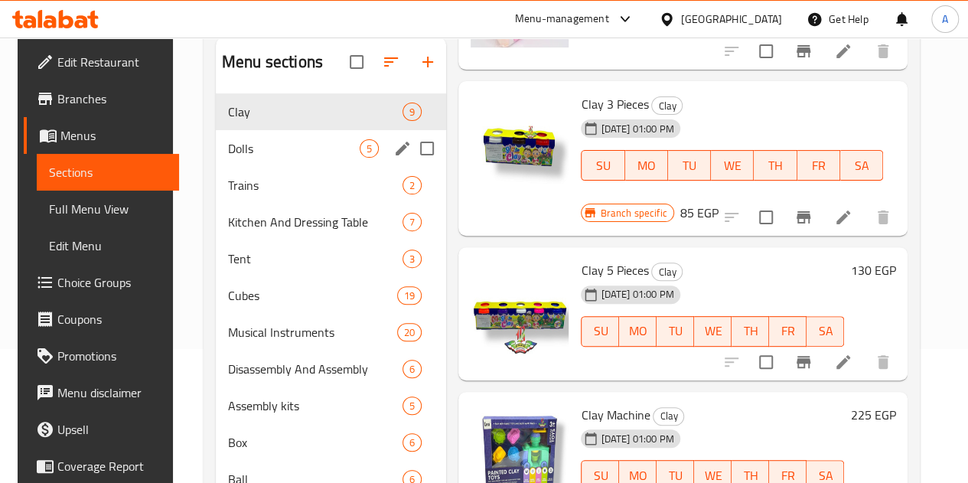
scroll to position [129, 0]
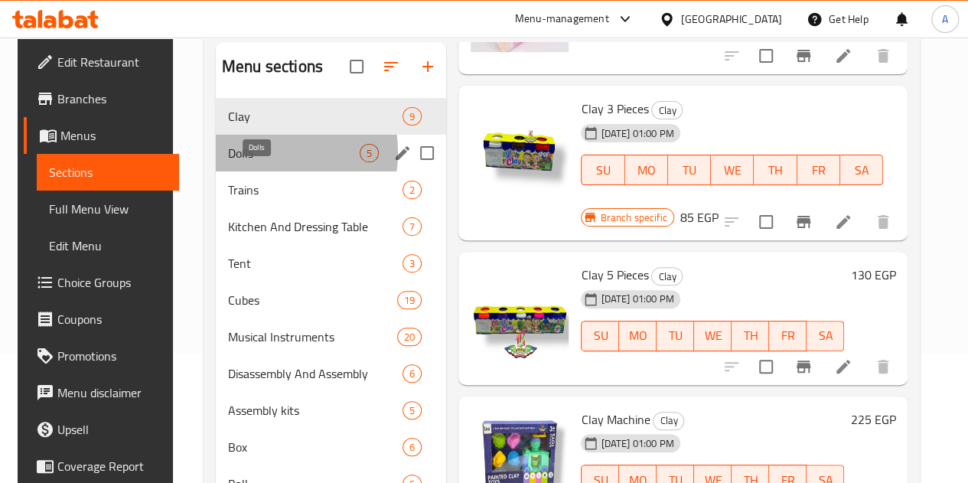
click at [248, 162] on span "Dolls" at bounding box center [294, 153] width 132 height 18
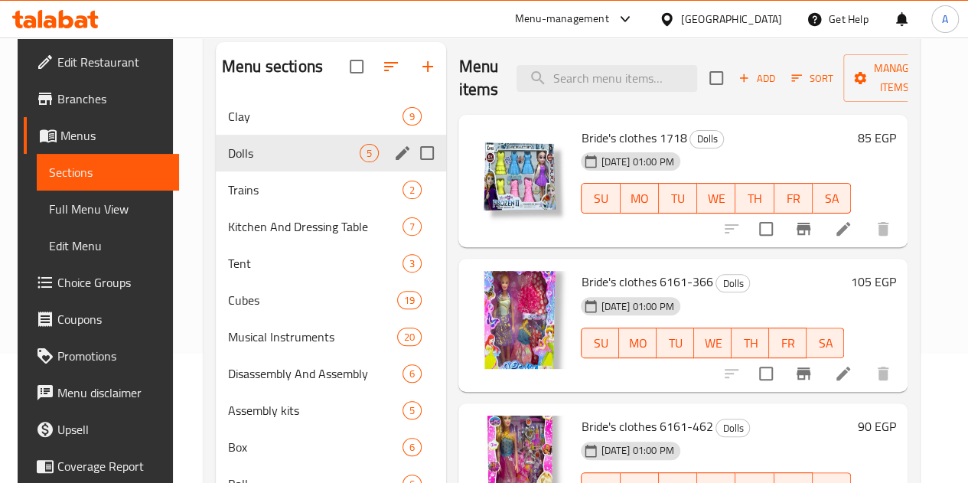
click at [257, 171] on div "Dolls 5" at bounding box center [331, 153] width 230 height 37
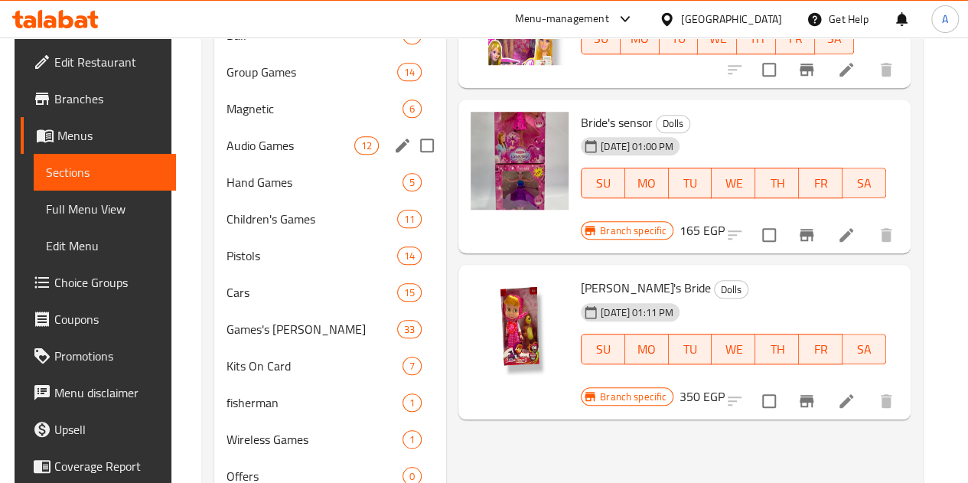
scroll to position [590, 0]
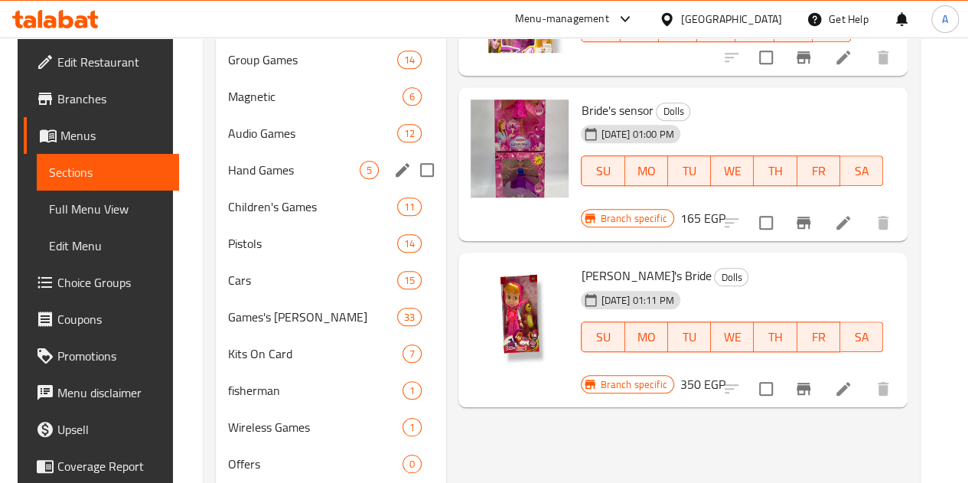
click at [259, 179] on span "Hand Games" at bounding box center [294, 170] width 132 height 18
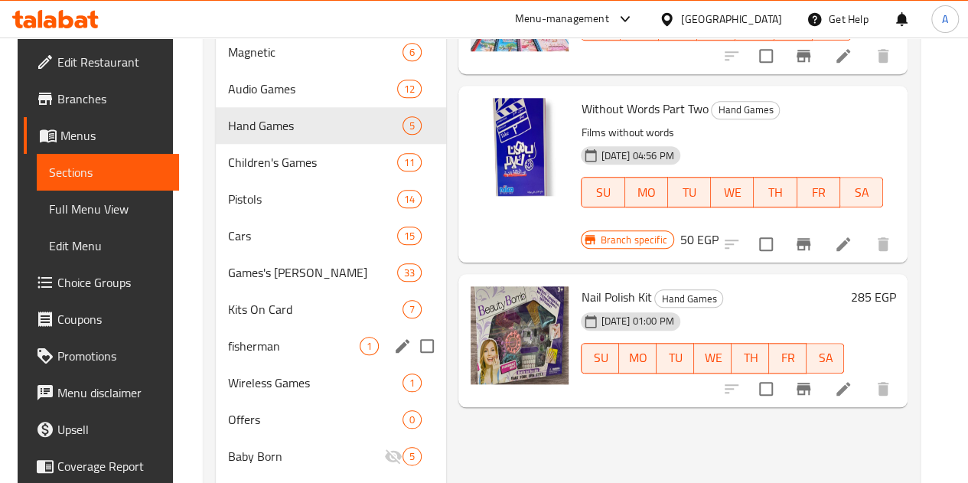
scroll to position [635, 0]
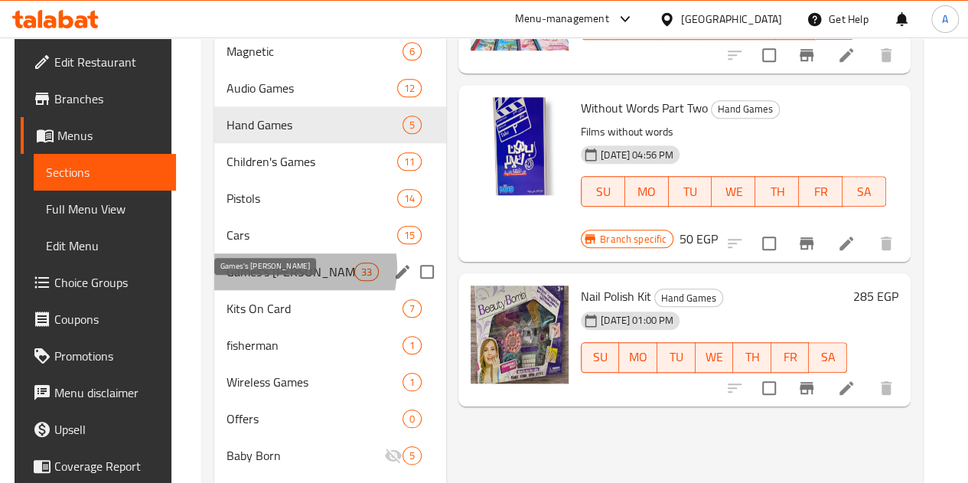
click at [279, 281] on span "Games's [PERSON_NAME]" at bounding box center [291, 272] width 128 height 18
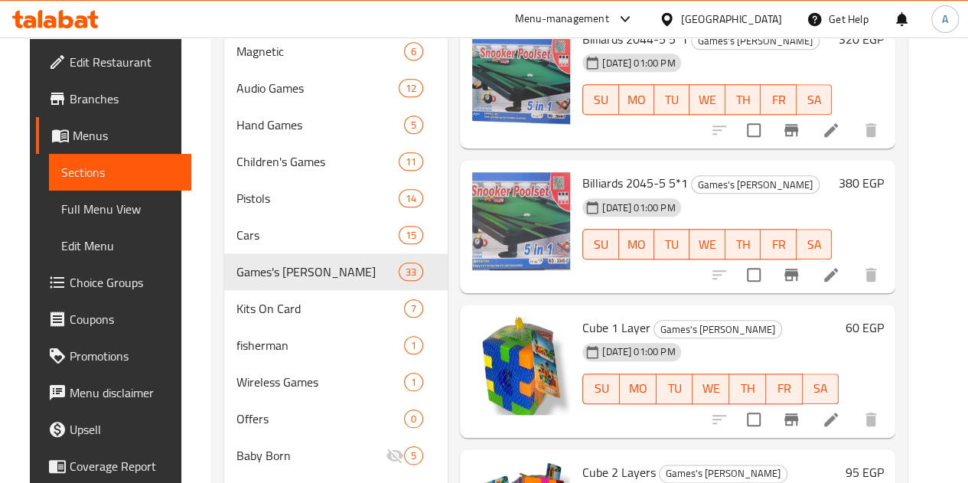
scroll to position [918, 0]
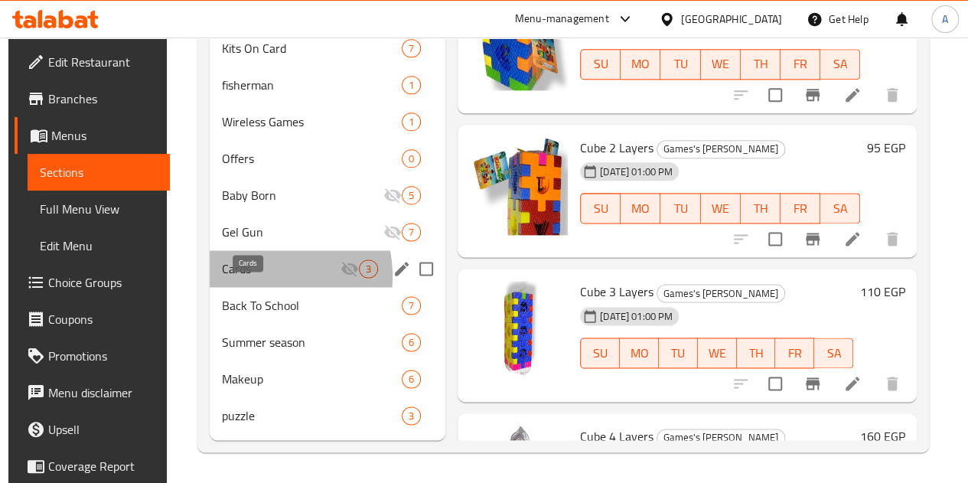
click at [250, 277] on span "Cards" at bounding box center [281, 268] width 119 height 18
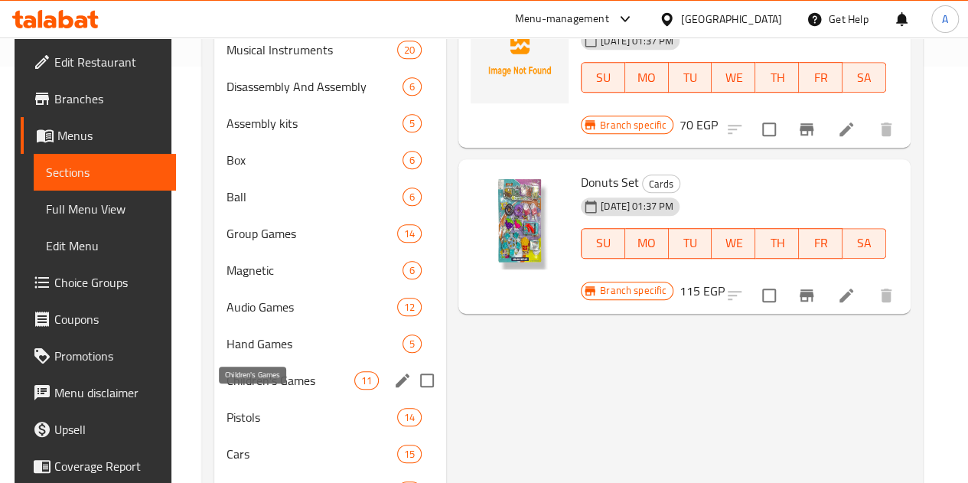
scroll to position [401, 0]
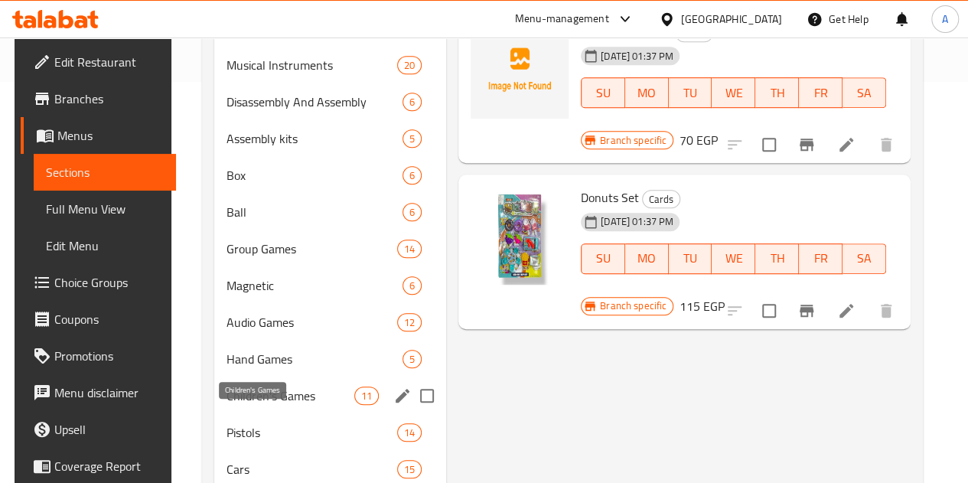
click at [254, 405] on span "Children's Games" at bounding box center [291, 396] width 128 height 18
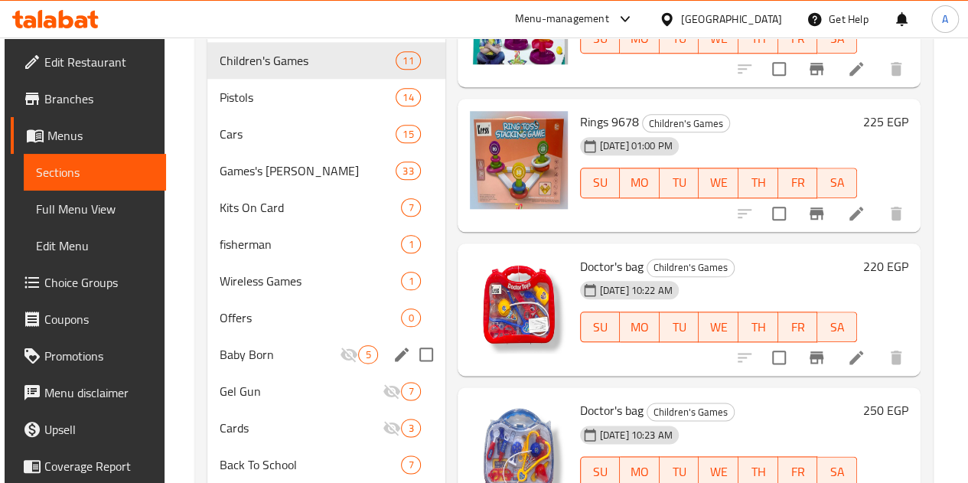
scroll to position [736, 0]
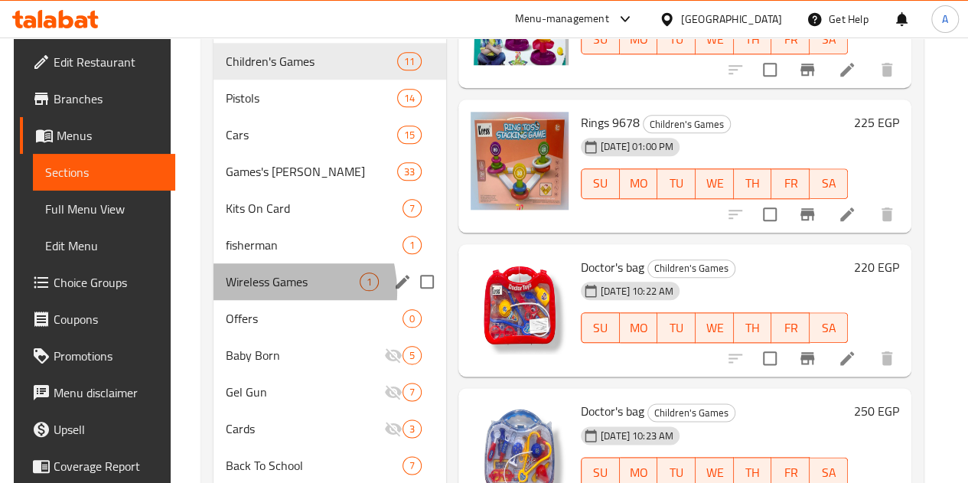
click at [263, 300] on div "Wireless Games 1" at bounding box center [330, 281] width 233 height 37
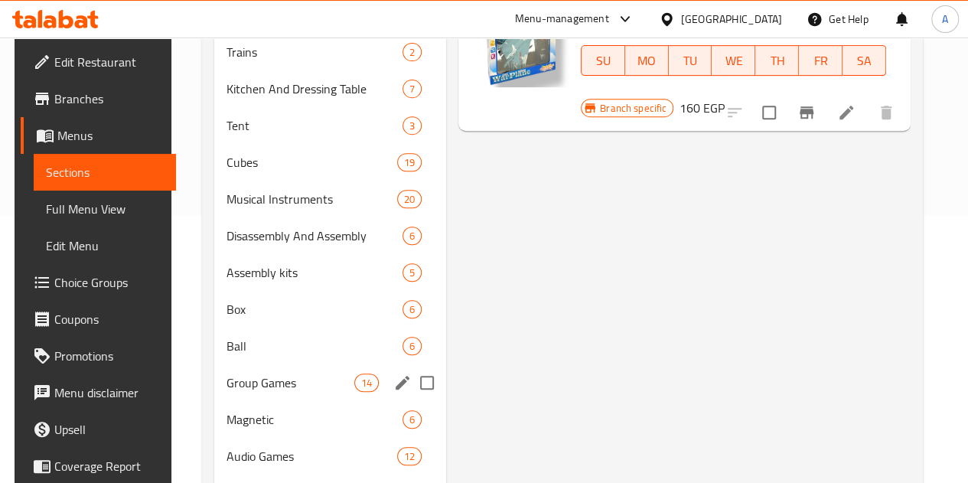
scroll to position [268, 0]
click at [265, 207] on span "Musical Instruments" at bounding box center [291, 198] width 128 height 18
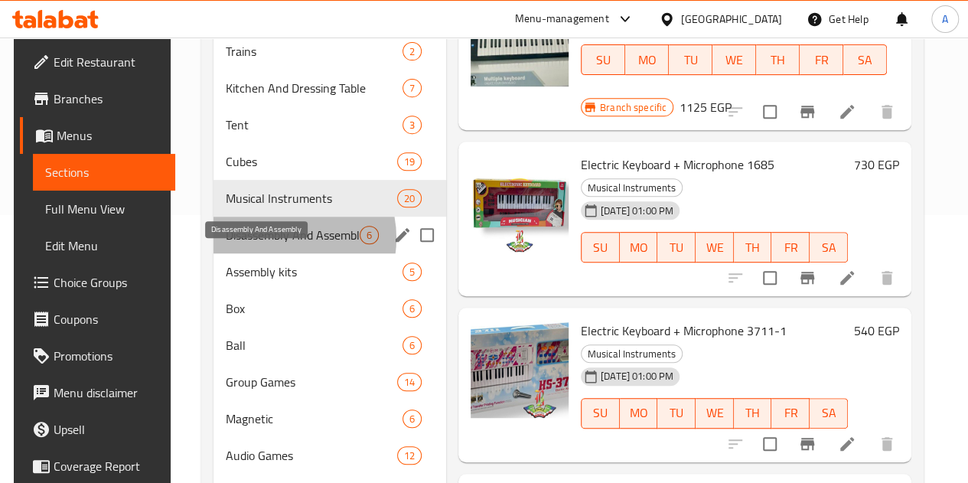
click at [271, 244] on span "Disassembly And Assembly" at bounding box center [293, 235] width 134 height 18
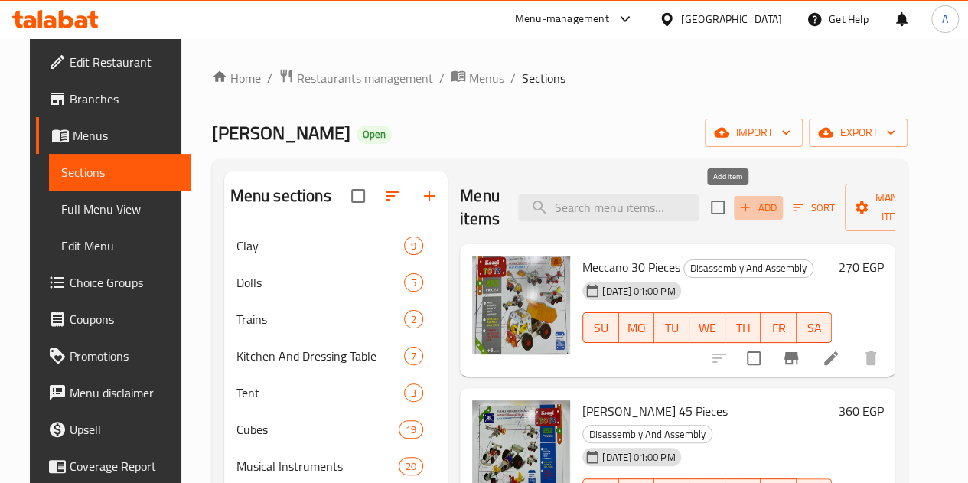
click at [742, 209] on span "Add" at bounding box center [758, 208] width 41 height 18
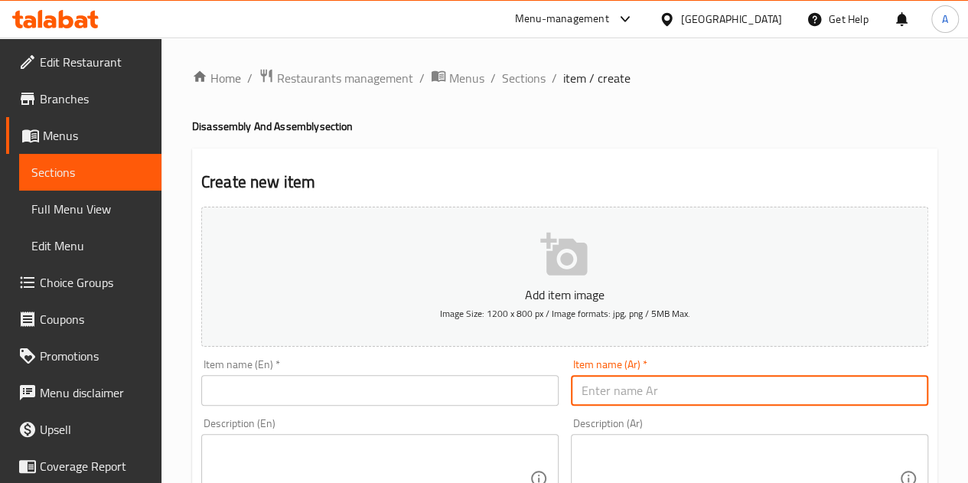
click at [645, 387] on input "text" at bounding box center [749, 390] width 357 height 31
paste input "طقم ماكينه خياطه وترابيزه مكواه 8204"
type input "طقم ماكينه خياطه وترابيزه مكواه 8204"
click at [274, 390] on input "text" at bounding box center [379, 390] width 357 height 31
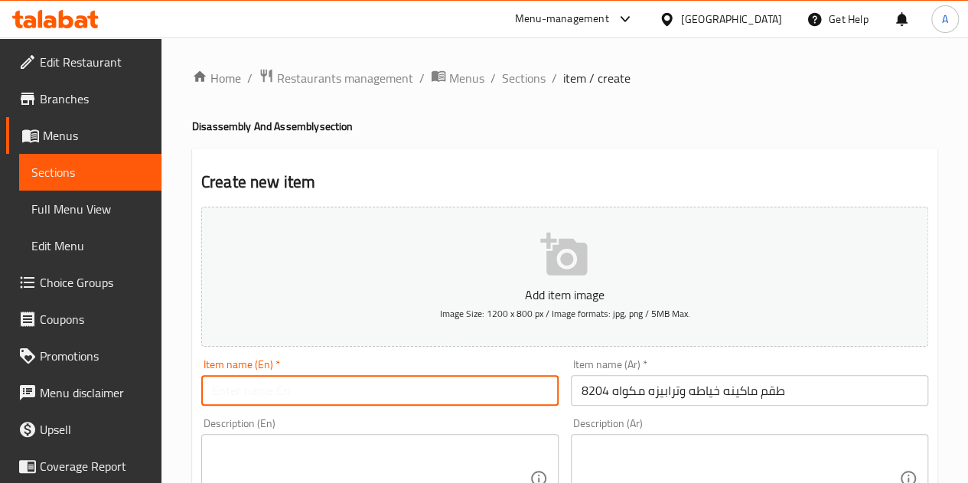
paste input "Sewing machine and ironing table set 8204"
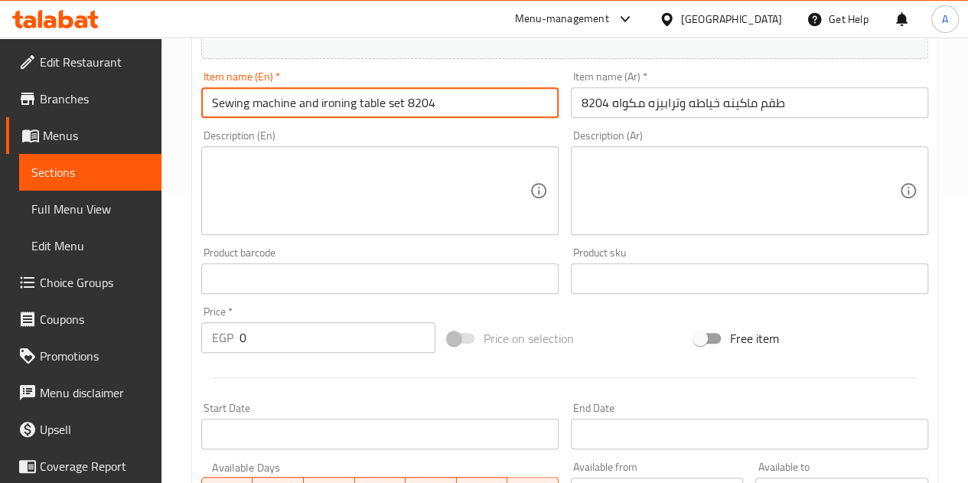
scroll to position [289, 0]
type input "Sewing machine and ironing table set 8204"
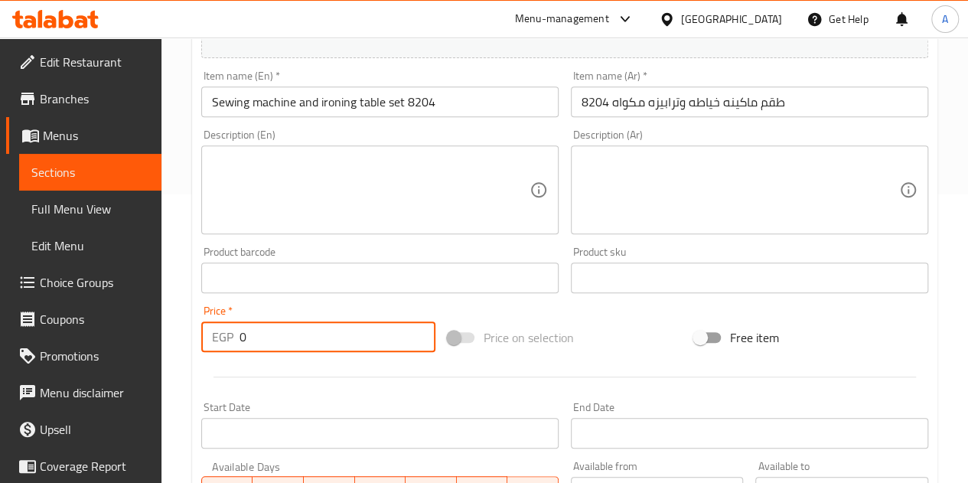
click at [272, 340] on input "0" at bounding box center [338, 336] width 196 height 31
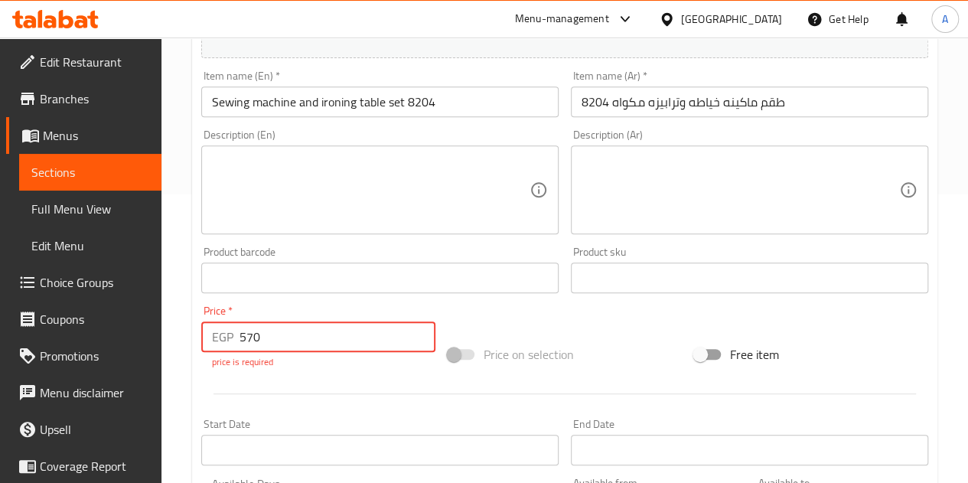
type input "570"
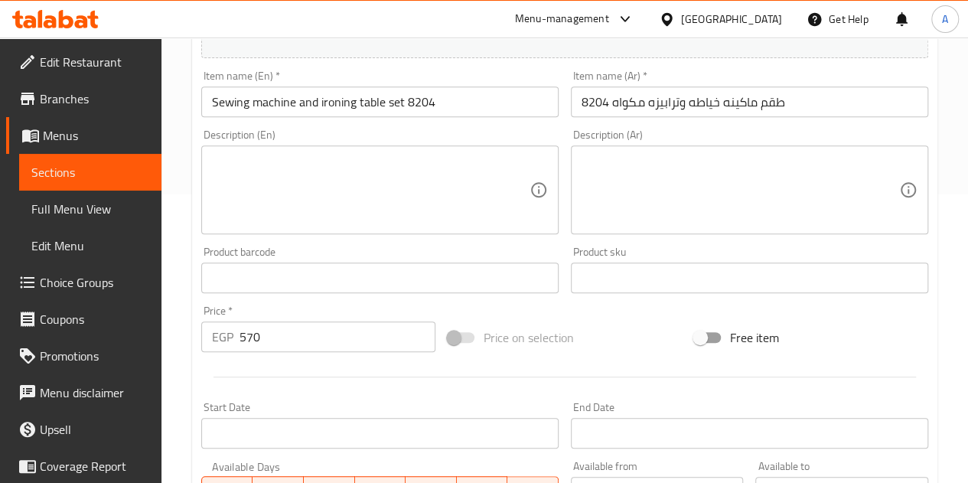
click at [611, 348] on div "Price on selection" at bounding box center [565, 337] width 246 height 41
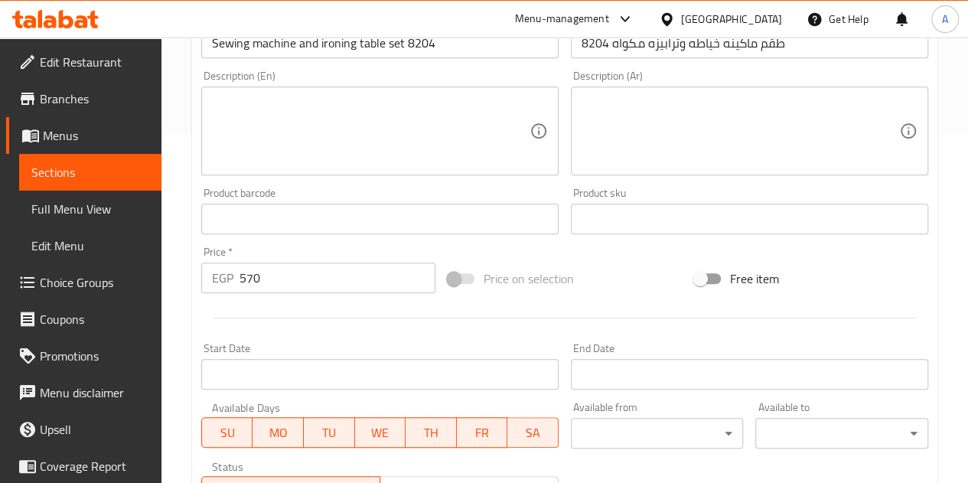
click at [623, 273] on div "Price on selection" at bounding box center [565, 278] width 246 height 41
click at [548, 279] on span "Price on selection" at bounding box center [529, 278] width 90 height 18
click at [461, 302] on div at bounding box center [564, 318] width 739 height 38
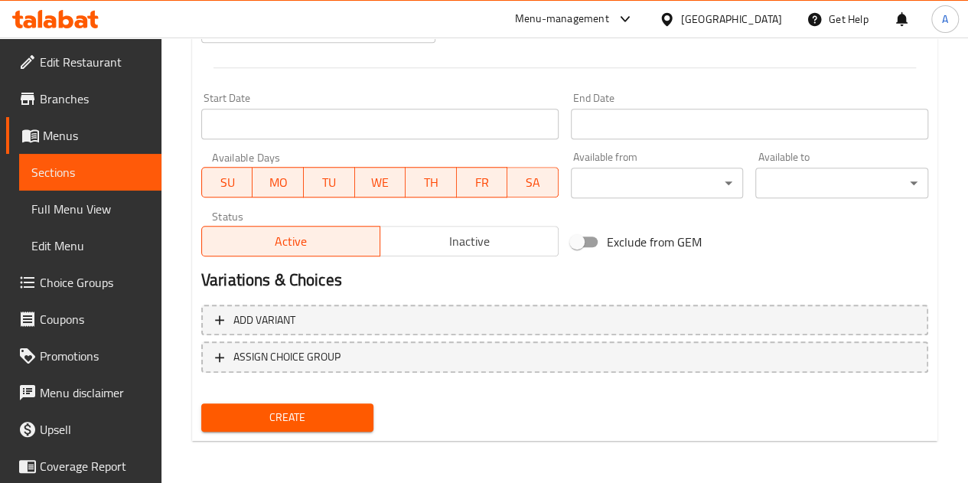
click at [308, 423] on span "Create" at bounding box center [288, 417] width 148 height 19
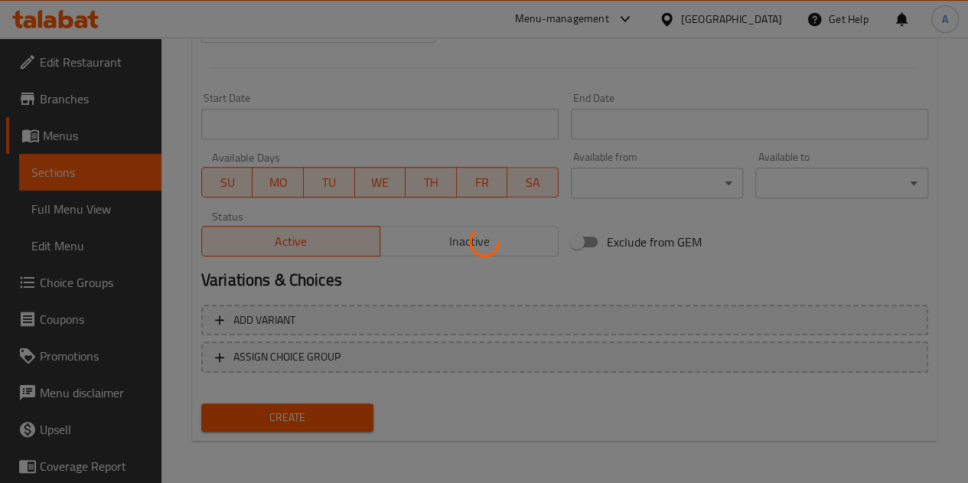
scroll to position [0, 0]
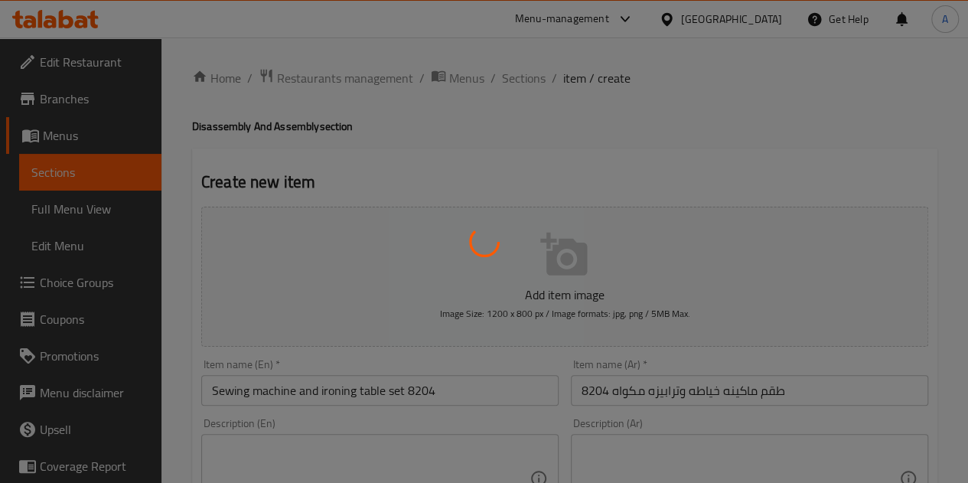
type input "0"
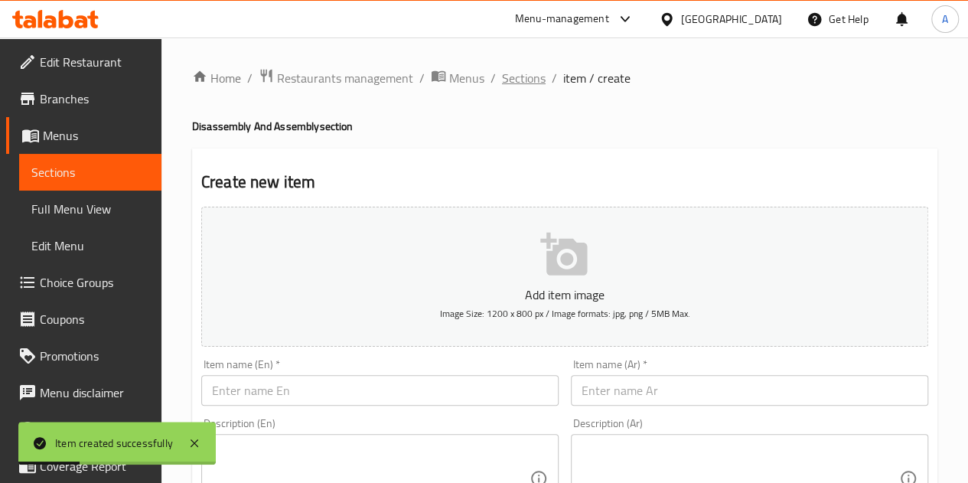
click at [516, 72] on span "Sections" at bounding box center [524, 78] width 44 height 18
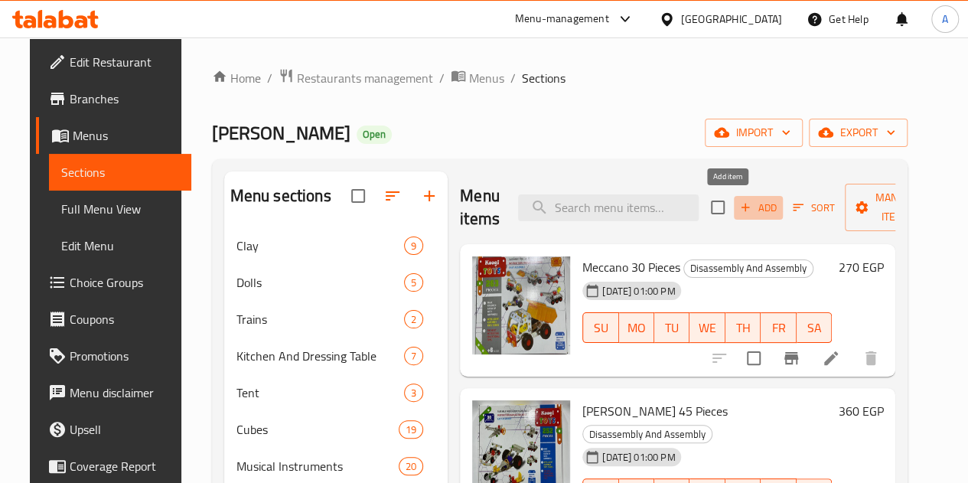
click at [738, 200] on span "Add" at bounding box center [758, 208] width 41 height 18
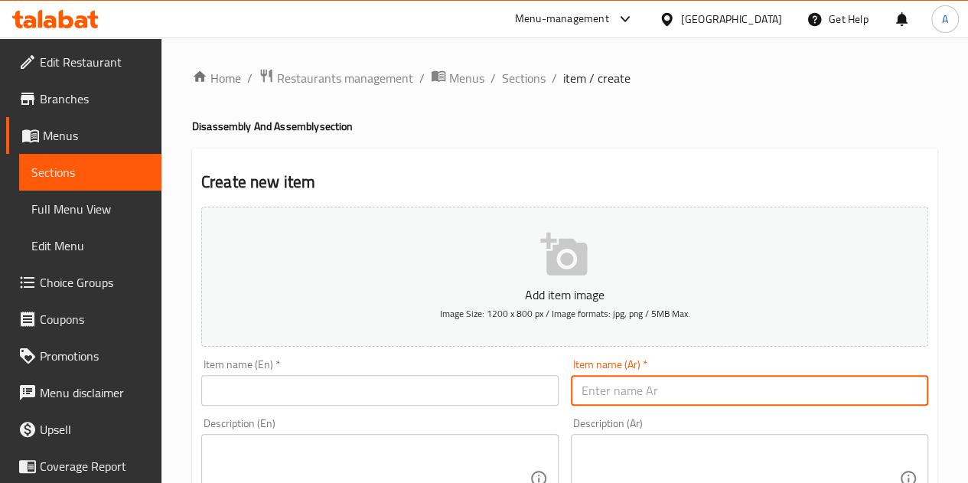
click at [666, 381] on input "text" at bounding box center [749, 390] width 357 height 31
paste input "جيلي مائي 12 لون"
type input "جيلي مائي 12 لون"
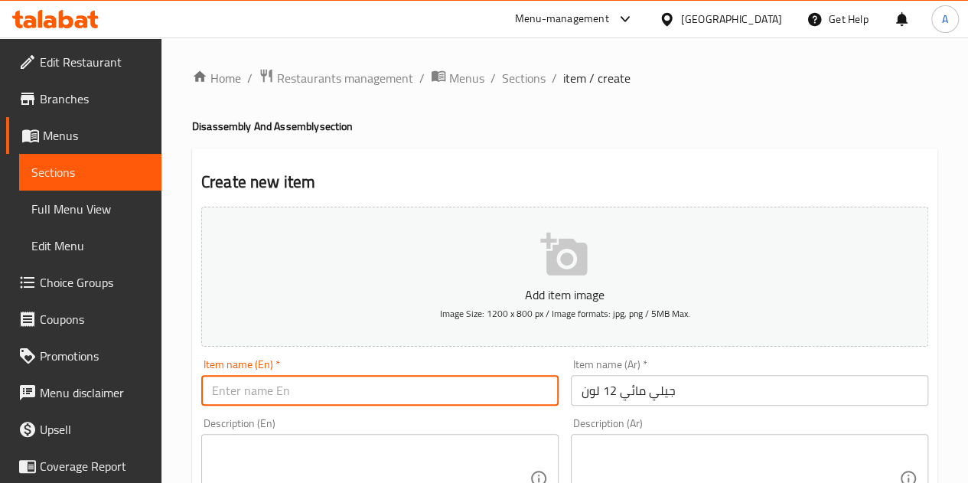
click at [364, 397] on input "text" at bounding box center [379, 390] width 357 height 31
paste input "Water Jelly 12 Colors"
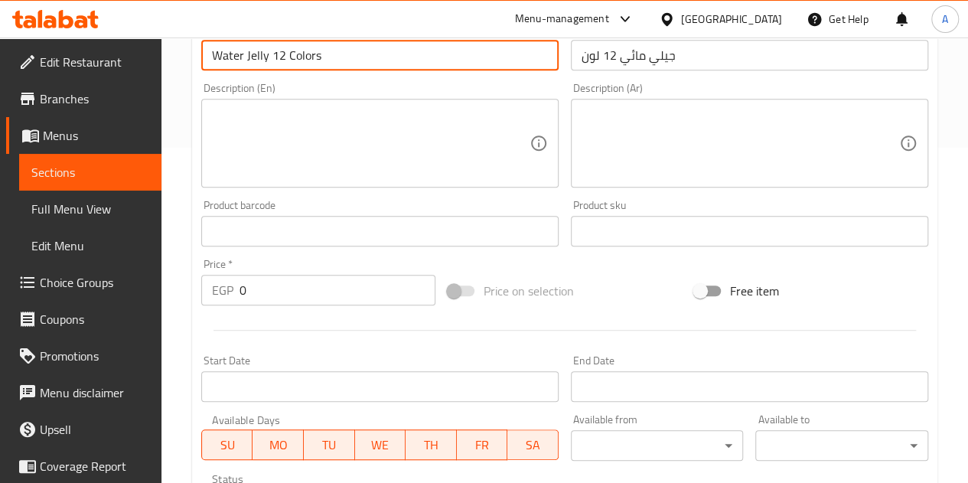
type input "Water Jelly 12 Colors"
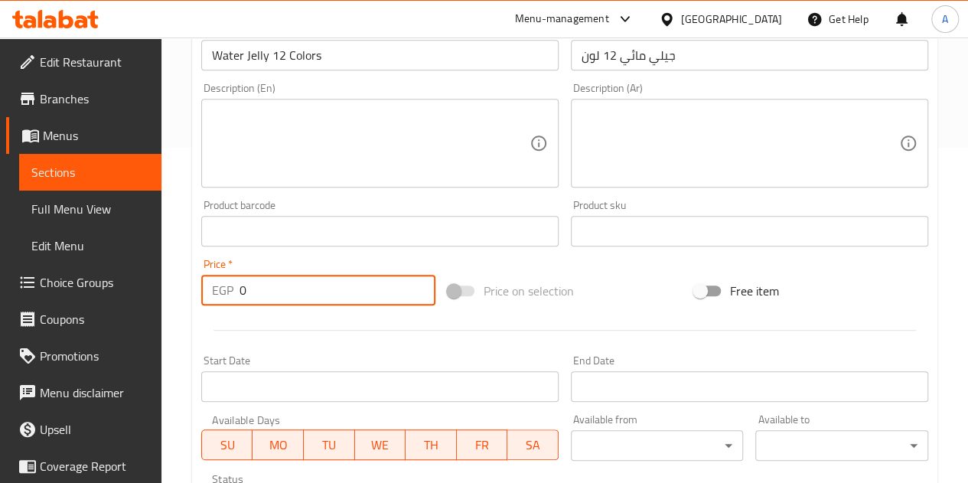
click at [299, 280] on input "0" at bounding box center [338, 290] width 196 height 31
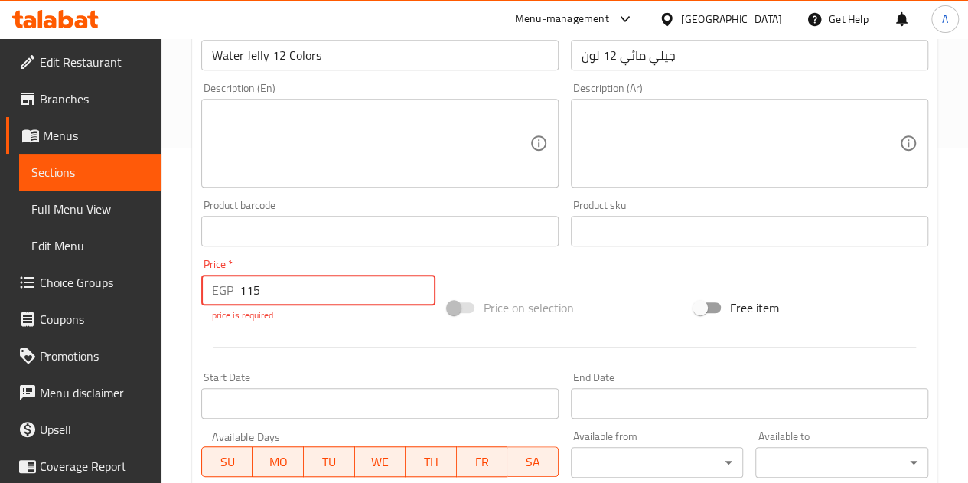
type input "115"
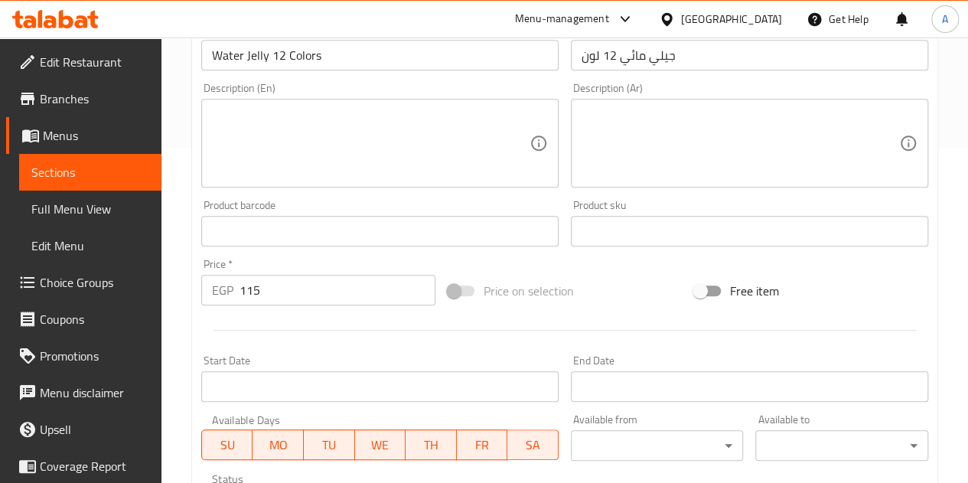
click at [487, 257] on div "Add item image Image Size: 1200 x 800 px / Image formats: jpg, png / 5MB Max. I…" at bounding box center [564, 195] width 739 height 660
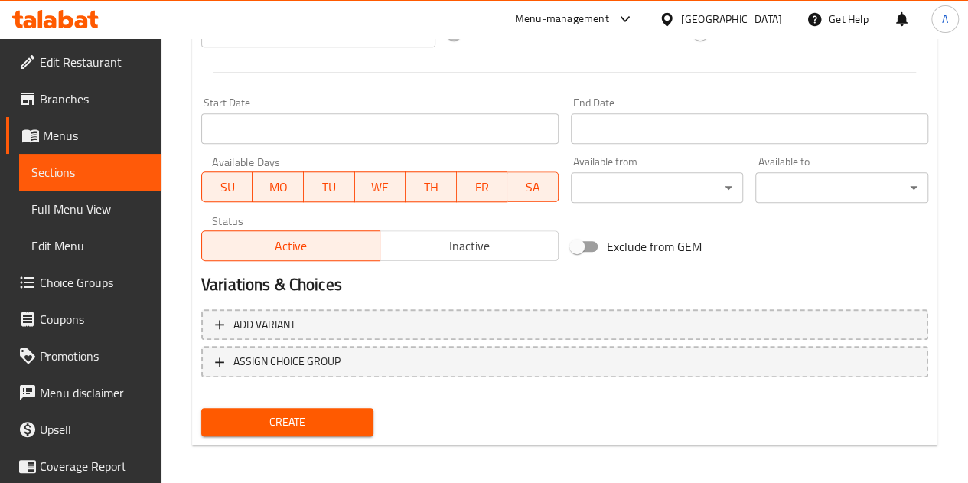
scroll to position [598, 0]
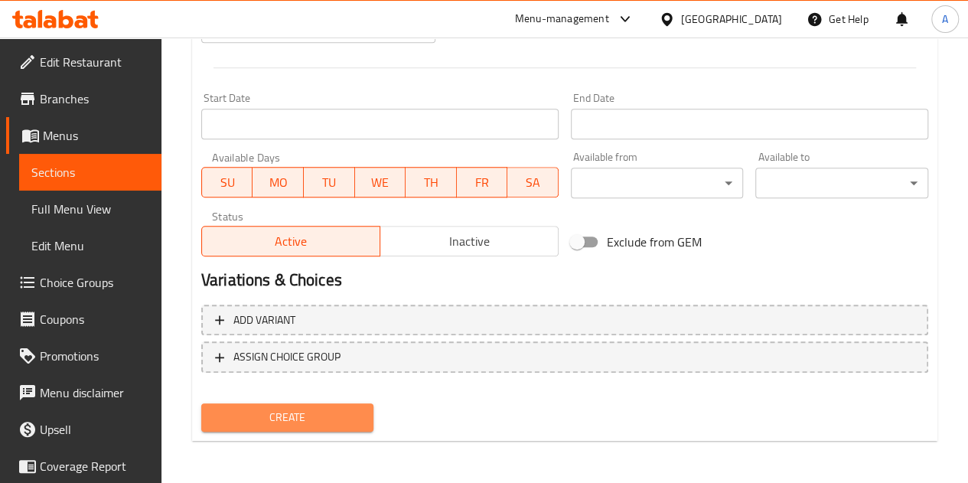
click at [300, 423] on span "Create" at bounding box center [288, 417] width 148 height 19
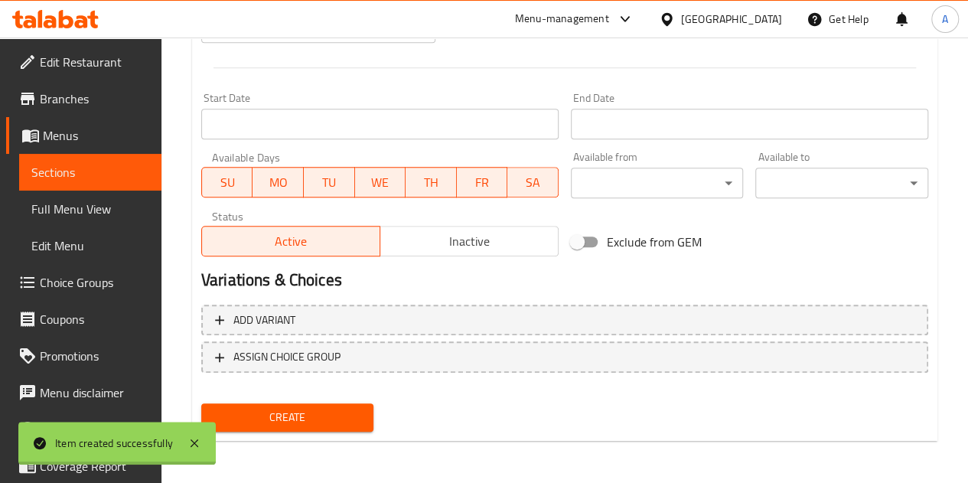
type input "0"
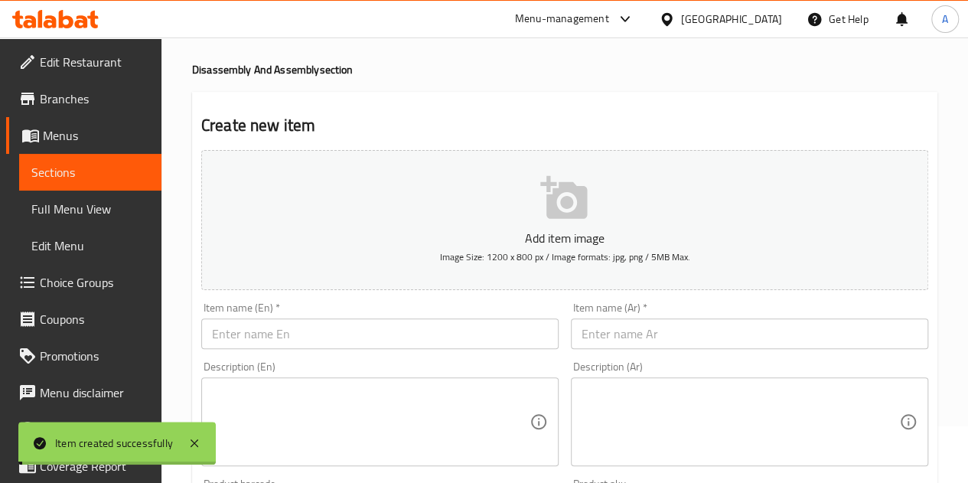
scroll to position [0, 0]
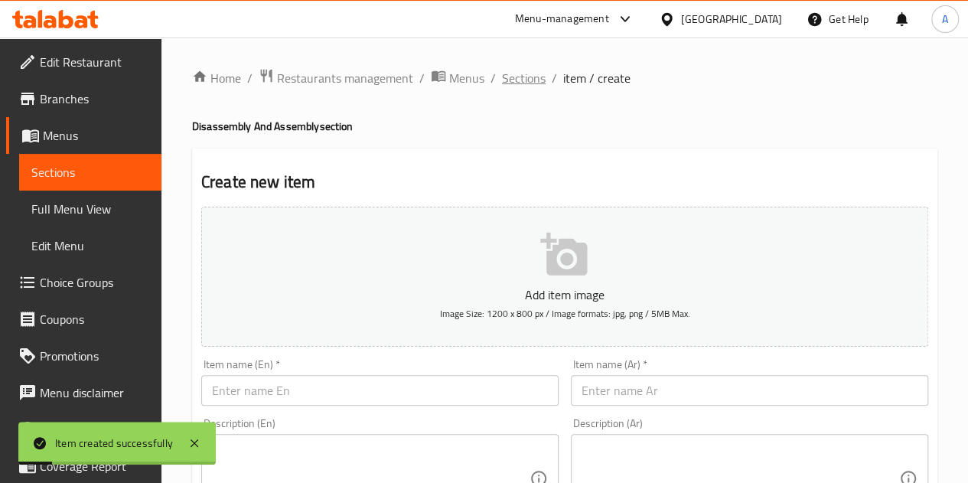
click at [505, 71] on span "Sections" at bounding box center [524, 78] width 44 height 18
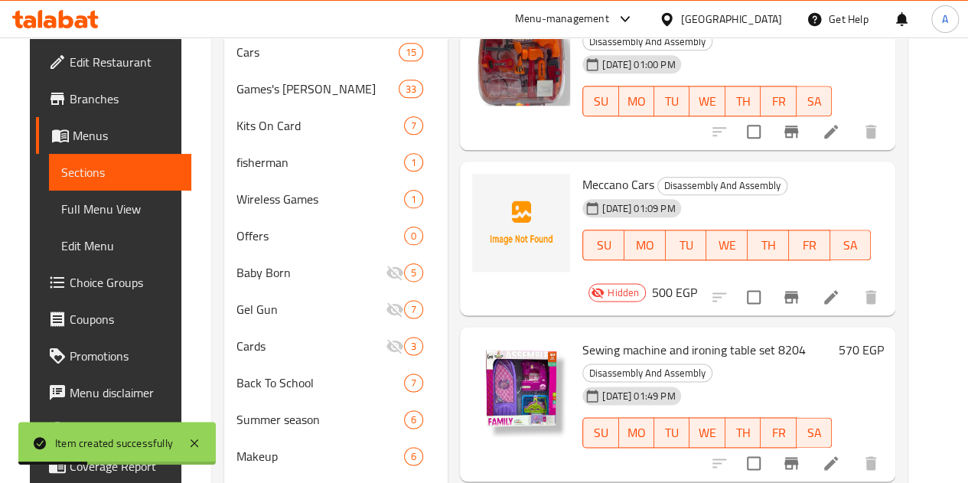
scroll to position [918, 0]
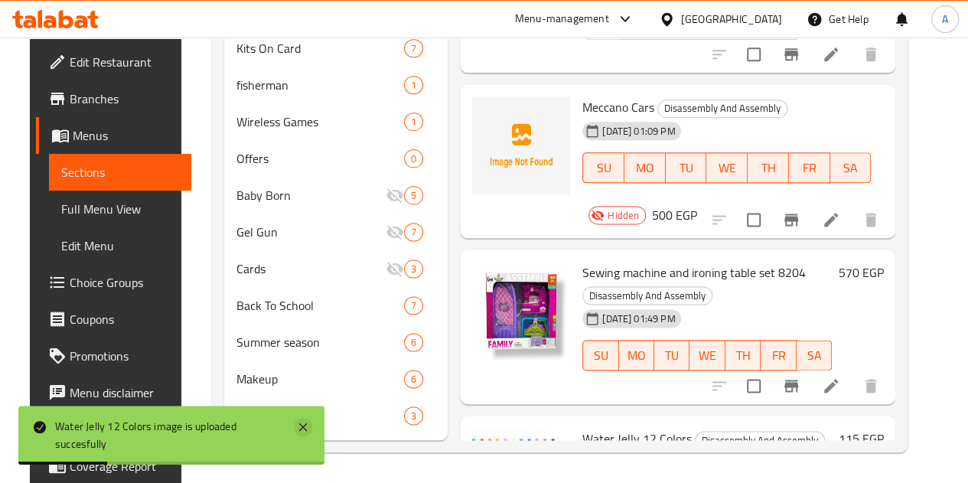
click at [298, 432] on icon at bounding box center [303, 427] width 18 height 18
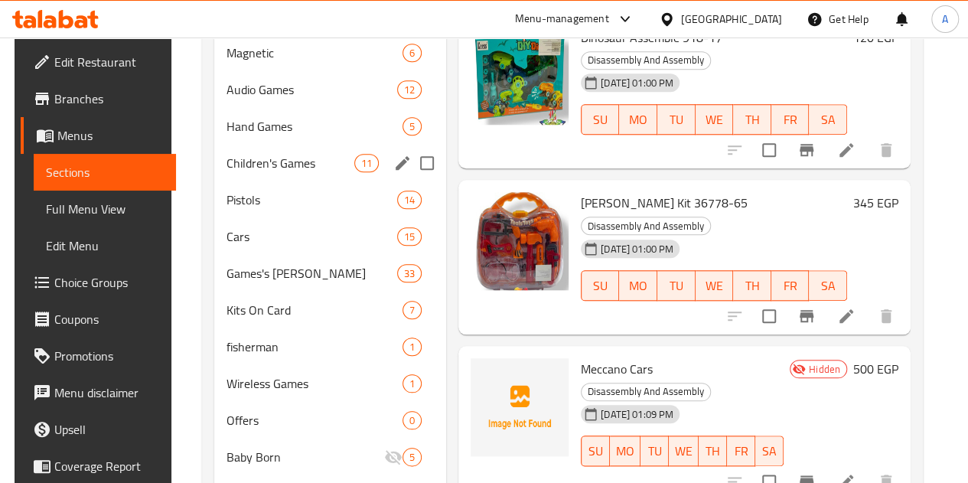
scroll to position [633, 0]
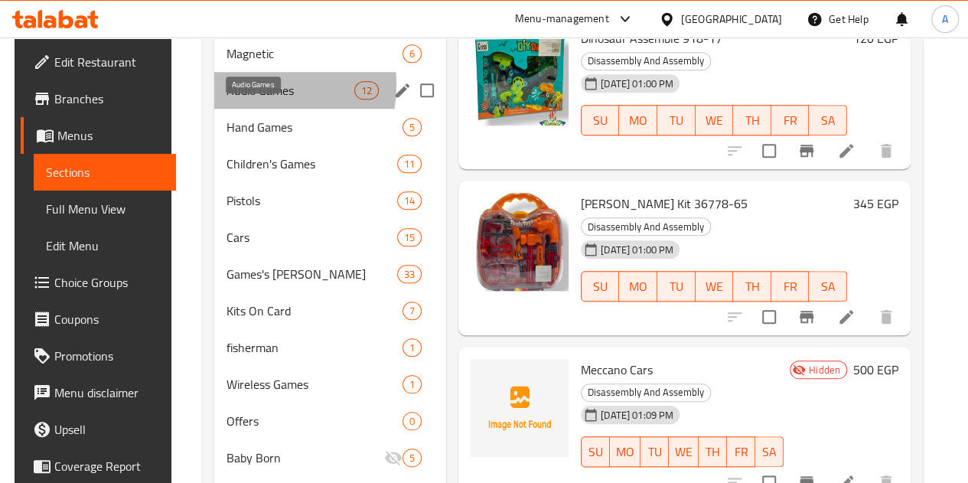
click at [230, 100] on span "Audio Games" at bounding box center [291, 90] width 128 height 18
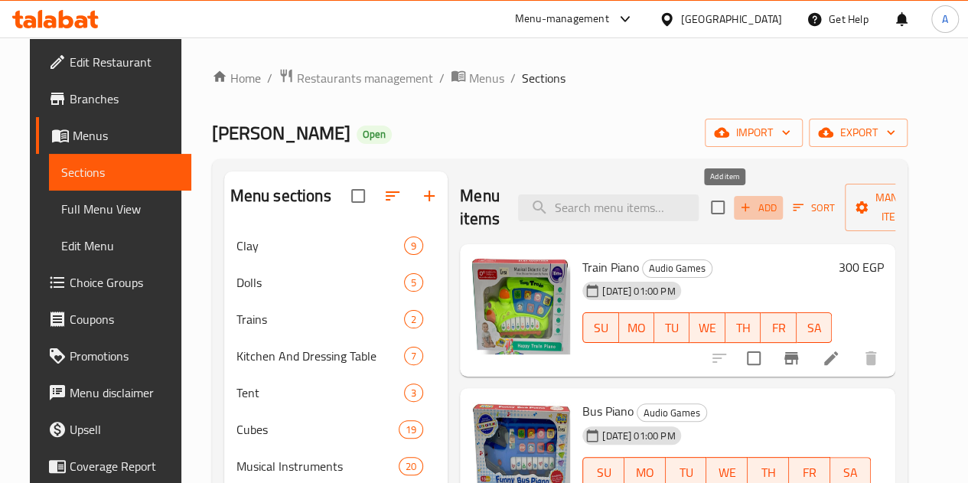
click at [738, 211] on span "Add" at bounding box center [758, 208] width 41 height 18
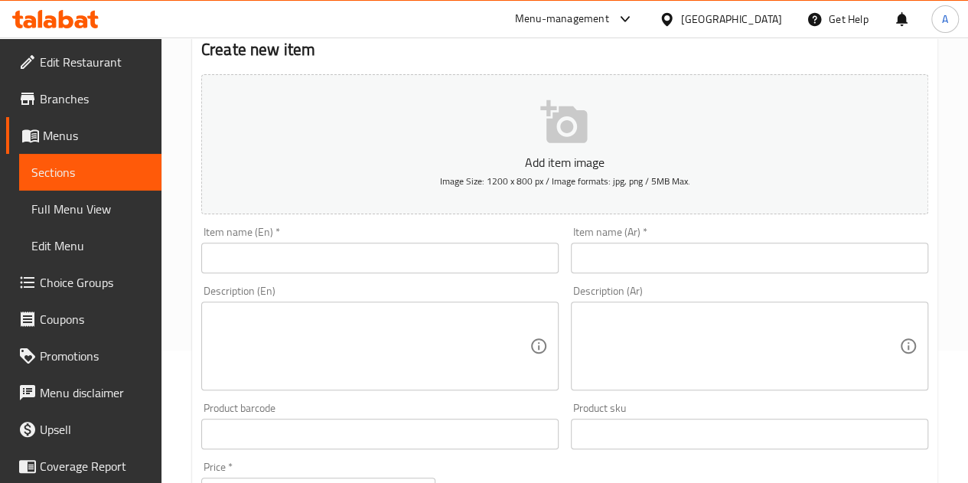
scroll to position [132, 0]
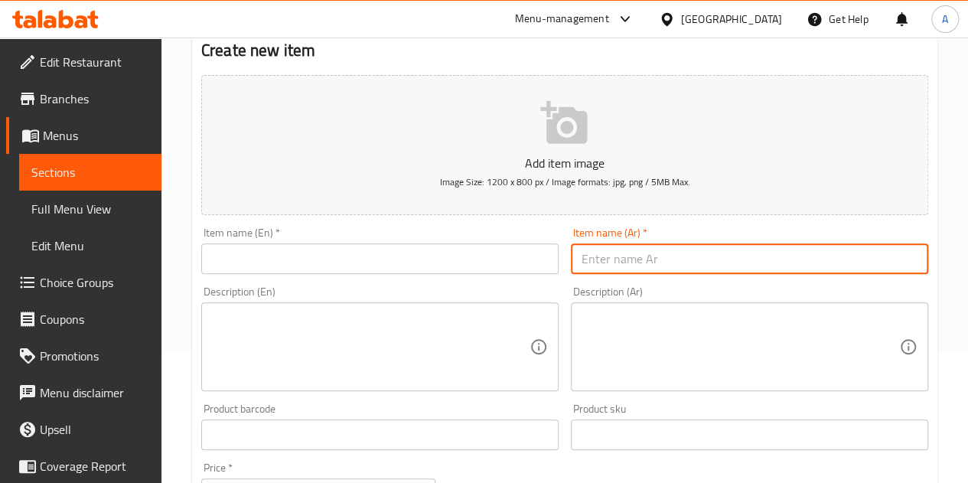
click at [608, 266] on input "text" at bounding box center [749, 258] width 357 height 31
paste input "تليفون اصوات 001"
type input "تليفون اصوات 001"
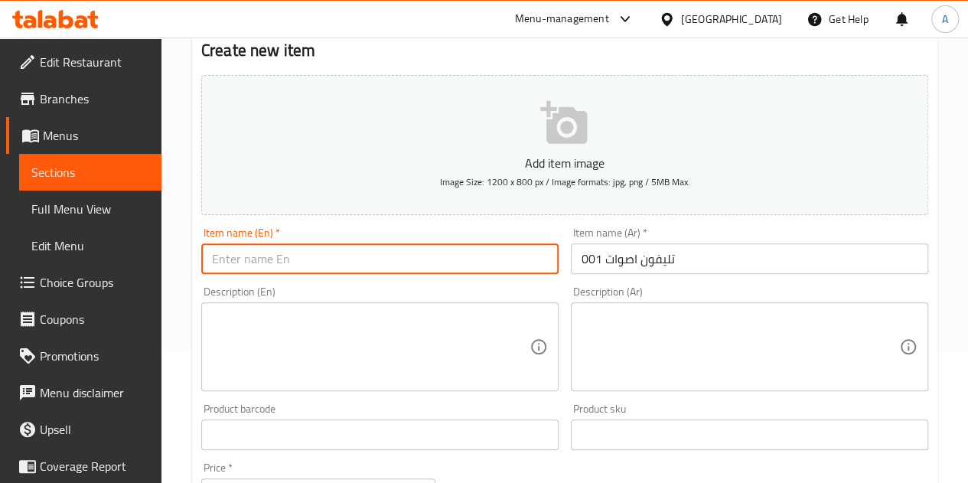
click at [346, 253] on input "text" at bounding box center [379, 258] width 357 height 31
paste input "Voice Phone 001"
type input "Voice Phone 001"
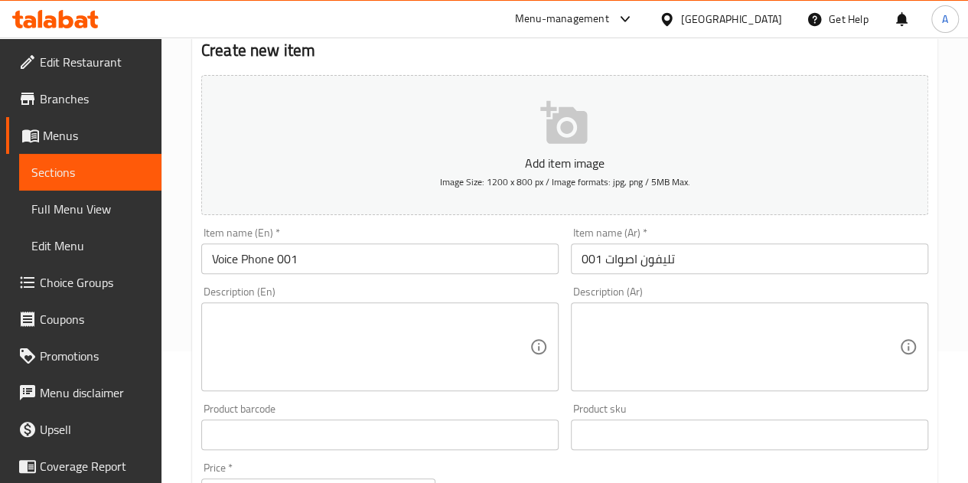
click at [372, 288] on div "Description (En) Description (En)" at bounding box center [379, 338] width 357 height 105
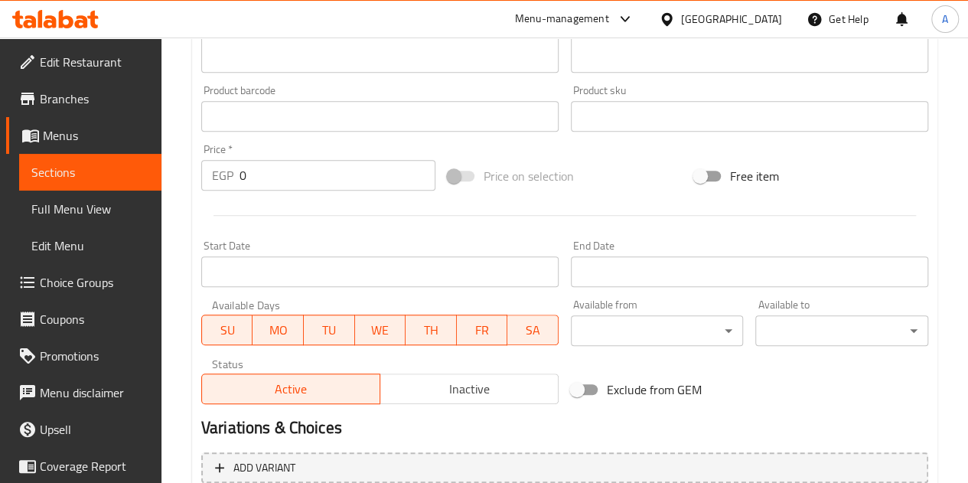
scroll to position [453, 0]
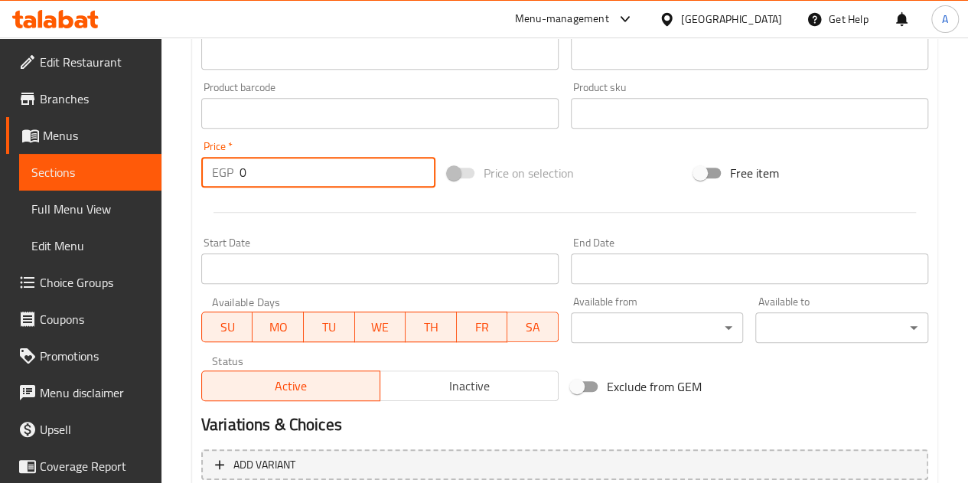
click at [260, 172] on input "0" at bounding box center [338, 172] width 196 height 31
type input "145"
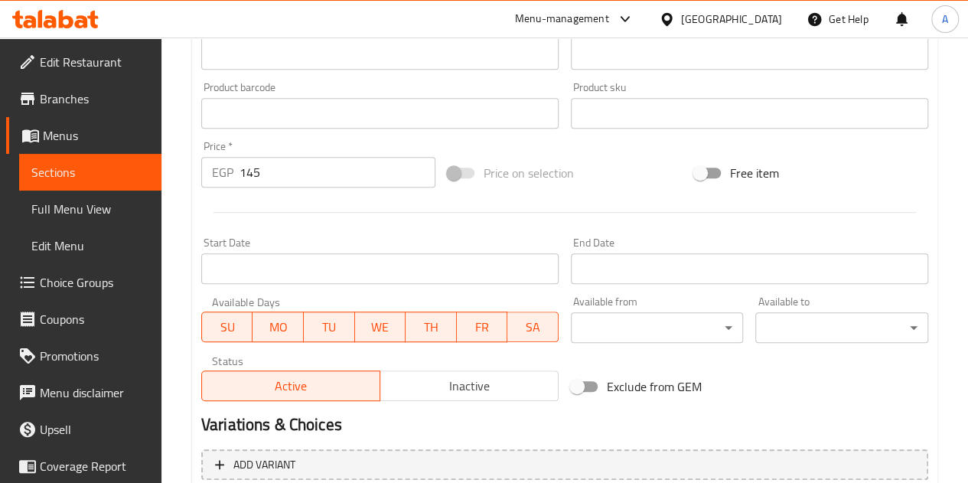
click at [296, 210] on div at bounding box center [564, 213] width 739 height 38
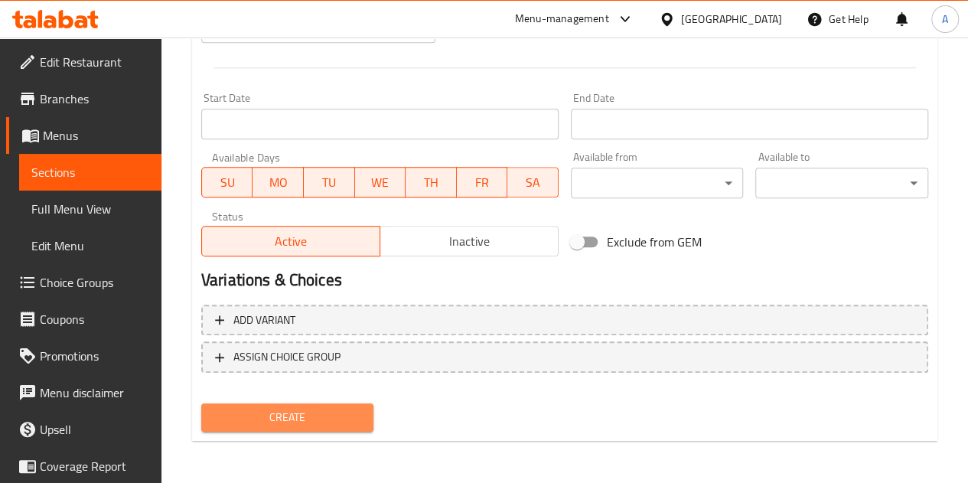
click at [286, 410] on span "Create" at bounding box center [288, 417] width 148 height 19
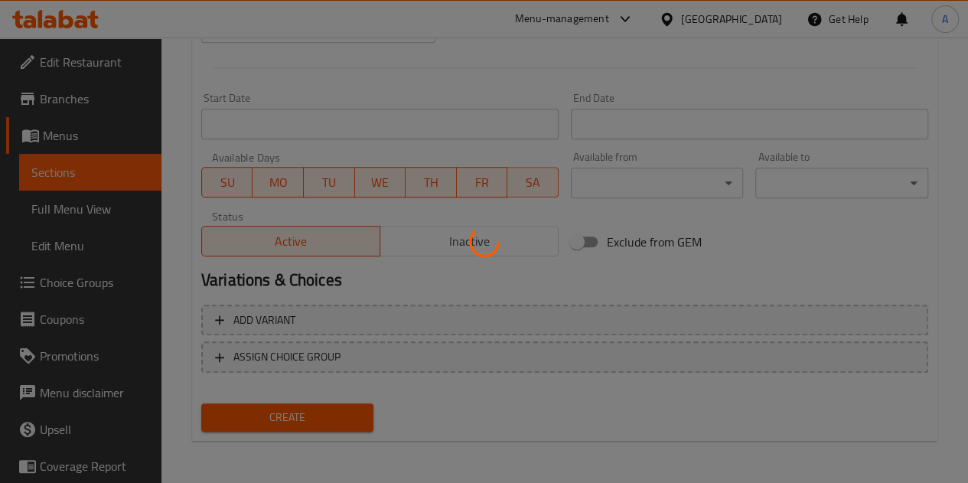
type input "0"
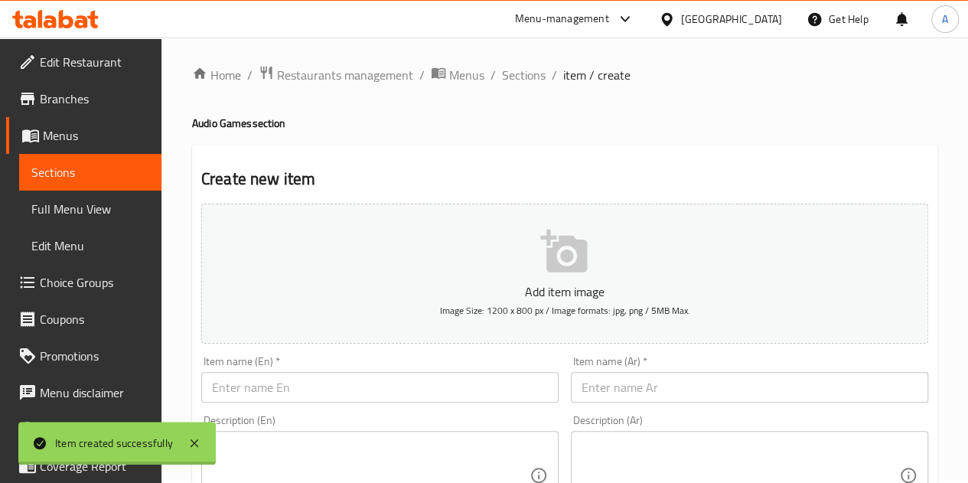
scroll to position [0, 0]
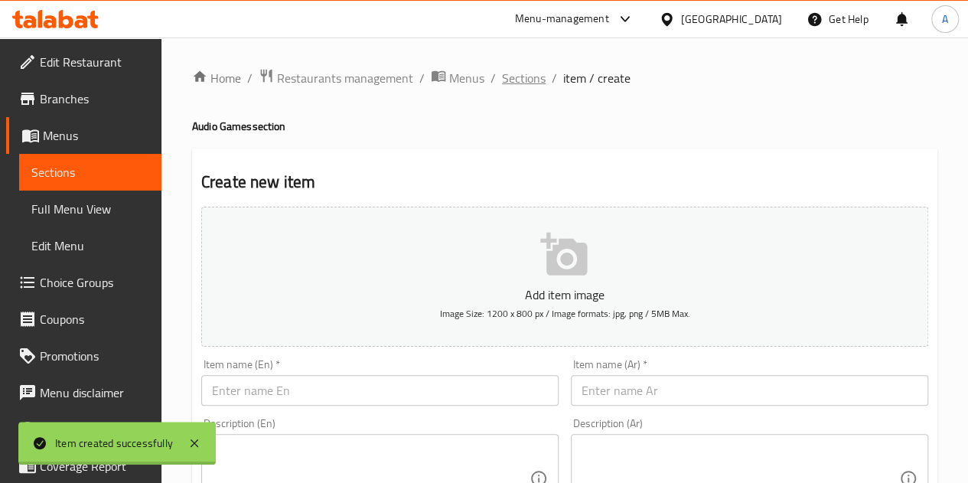
click at [519, 87] on span "Sections" at bounding box center [524, 78] width 44 height 18
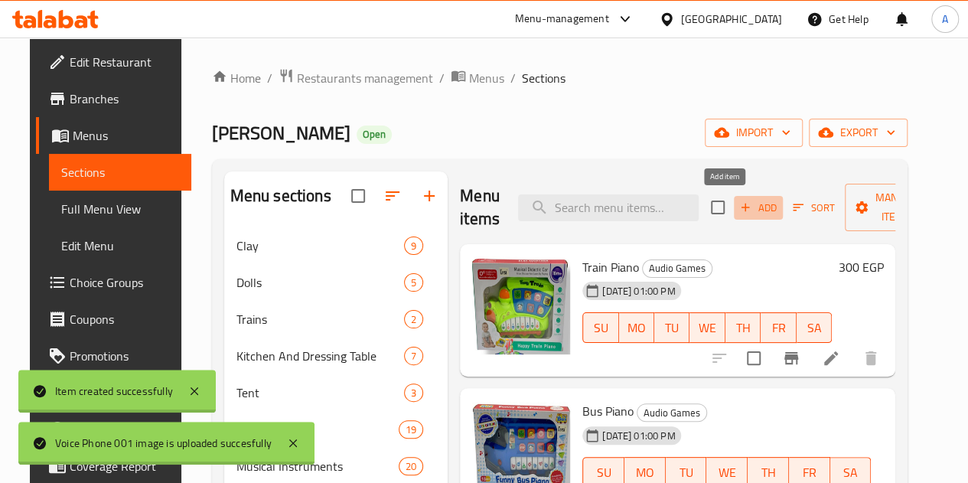
click at [738, 207] on span "Add" at bounding box center [758, 208] width 41 height 18
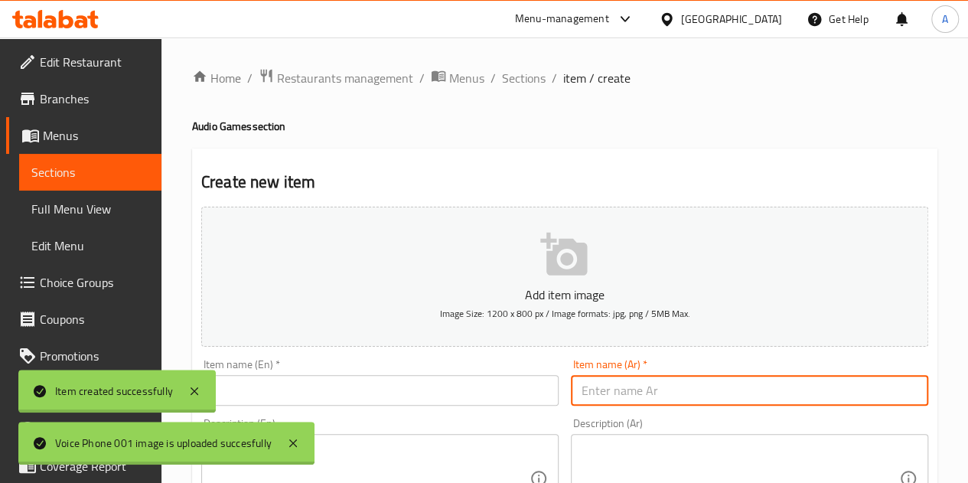
click at [648, 382] on input "text" at bounding box center [749, 390] width 357 height 31
paste input "بوبيت حجاره"
type input "بوبيت حجاره"
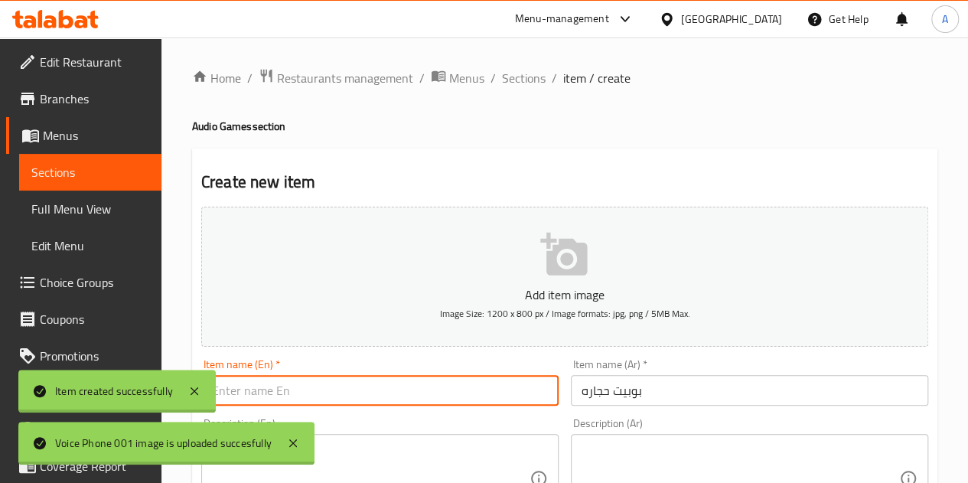
click at [418, 401] on input "text" at bounding box center [379, 390] width 357 height 31
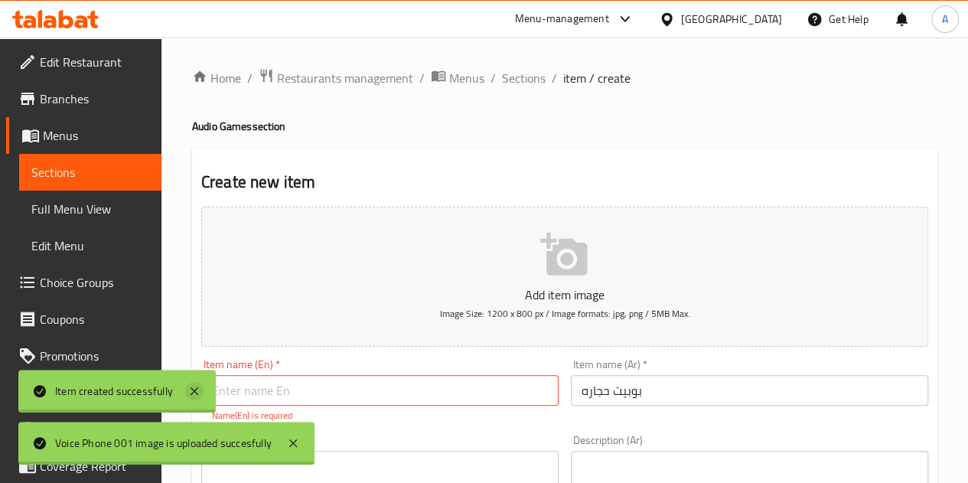
drag, startPoint x: 182, startPoint y: 394, endPoint x: 191, endPoint y: 394, distance: 8.4
click at [191, 394] on div "Item created successfully" at bounding box center [116, 391] width 197 height 43
click at [191, 394] on icon at bounding box center [195, 391] width 8 height 8
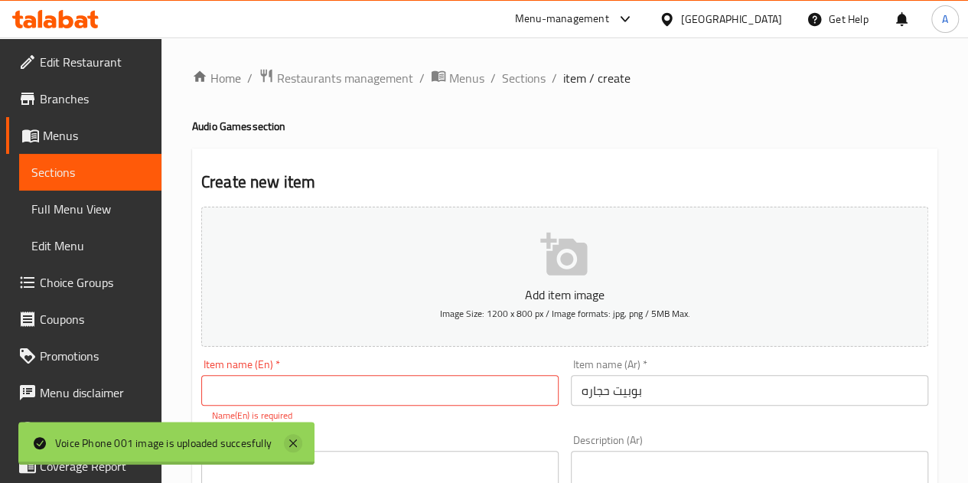
click at [300, 449] on icon at bounding box center [293, 443] width 18 height 18
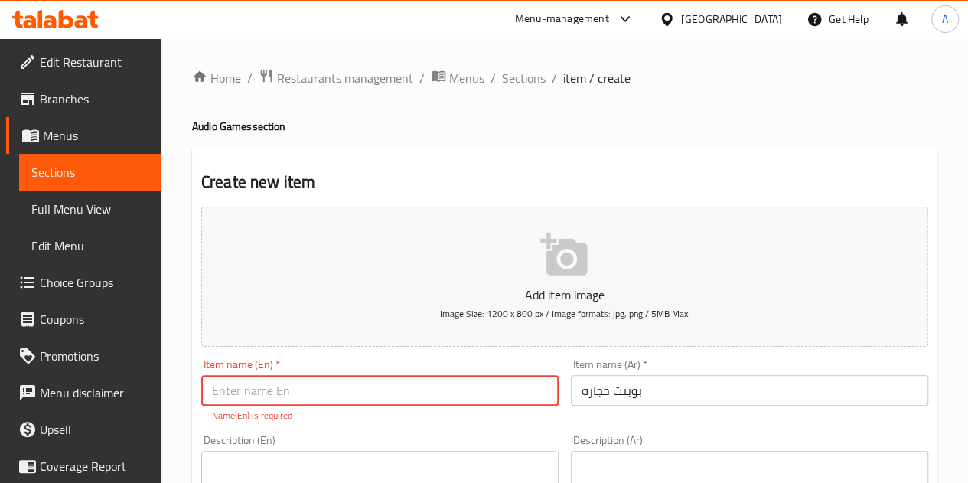
click at [282, 389] on input "text" at bounding box center [379, 390] width 357 height 31
type input "Bobet Battary"
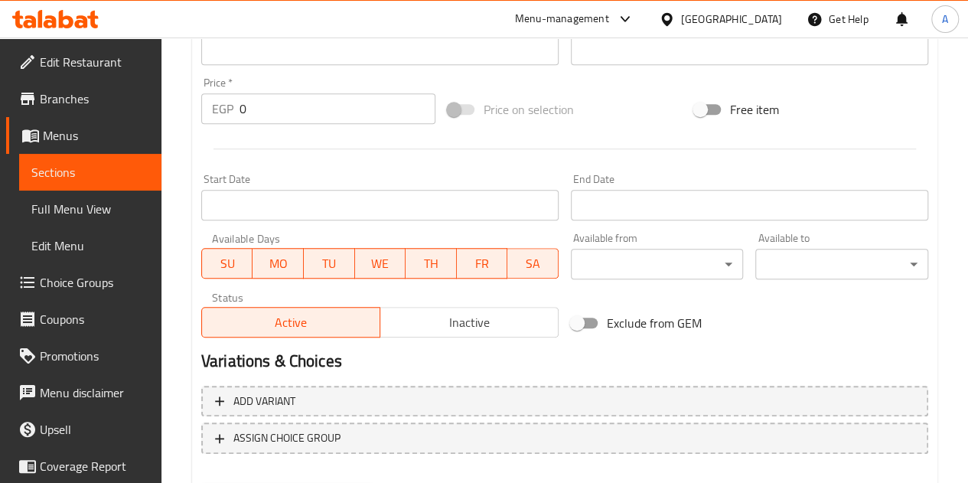
scroll to position [532, 0]
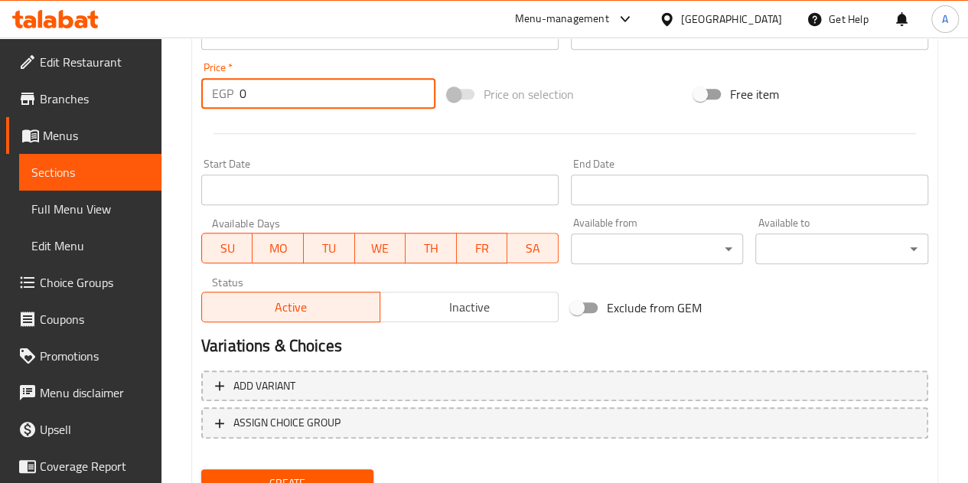
click at [337, 94] on input "0" at bounding box center [338, 93] width 196 height 31
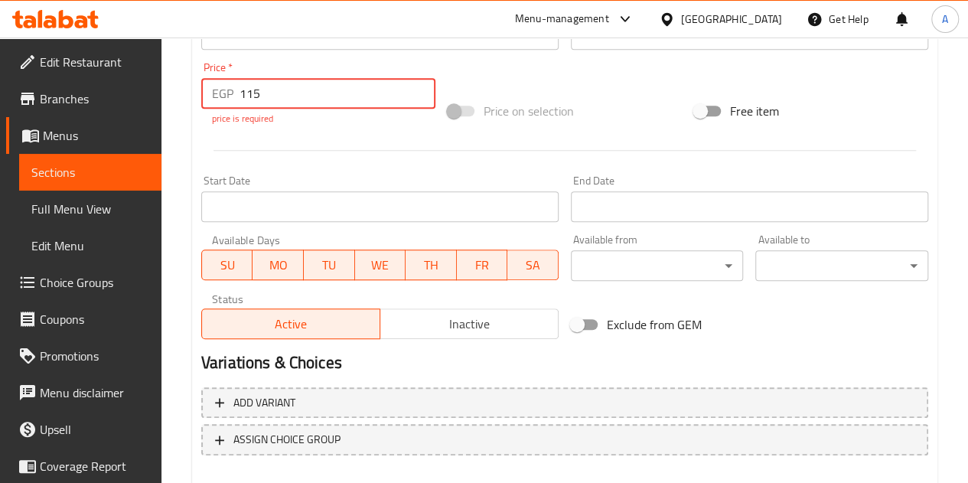
type input "115"
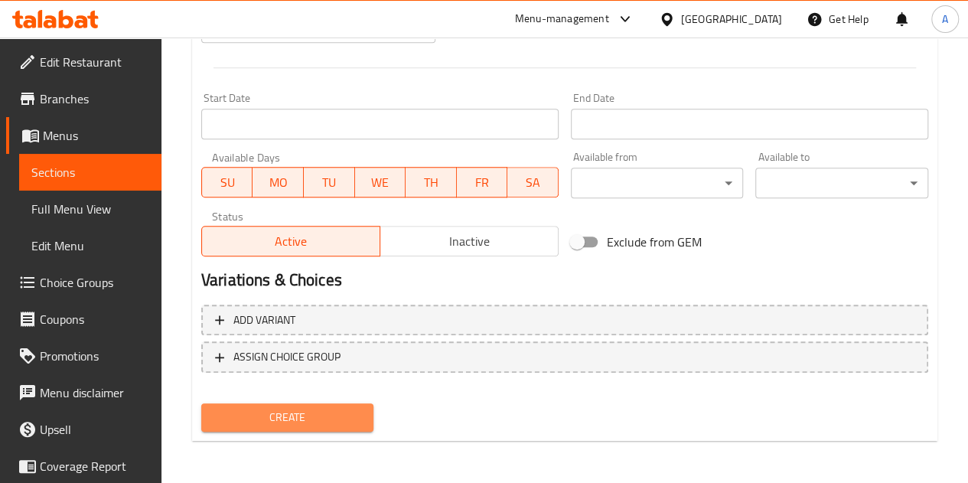
click at [253, 418] on span "Create" at bounding box center [288, 417] width 148 height 19
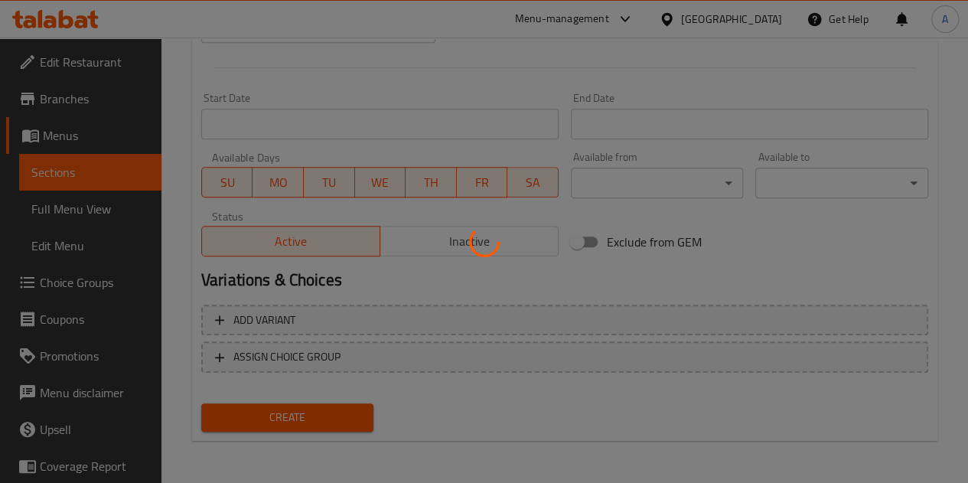
type input "0"
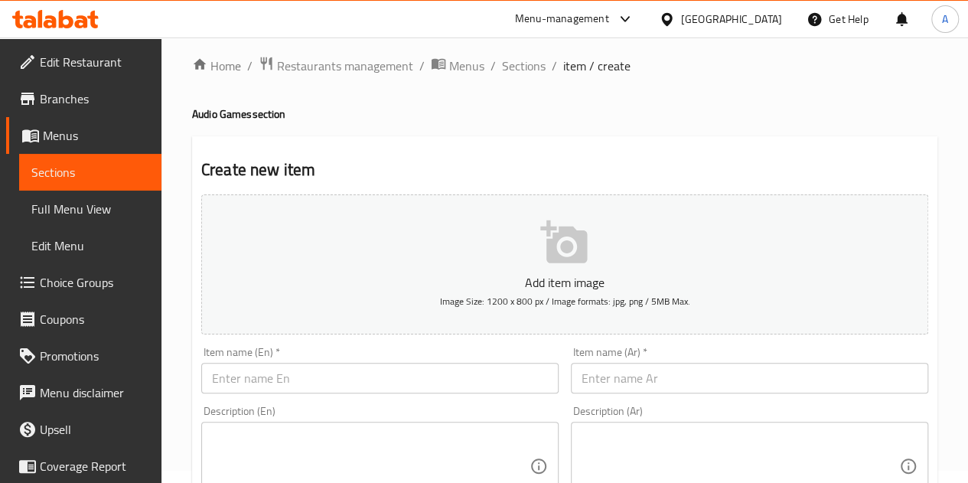
scroll to position [0, 0]
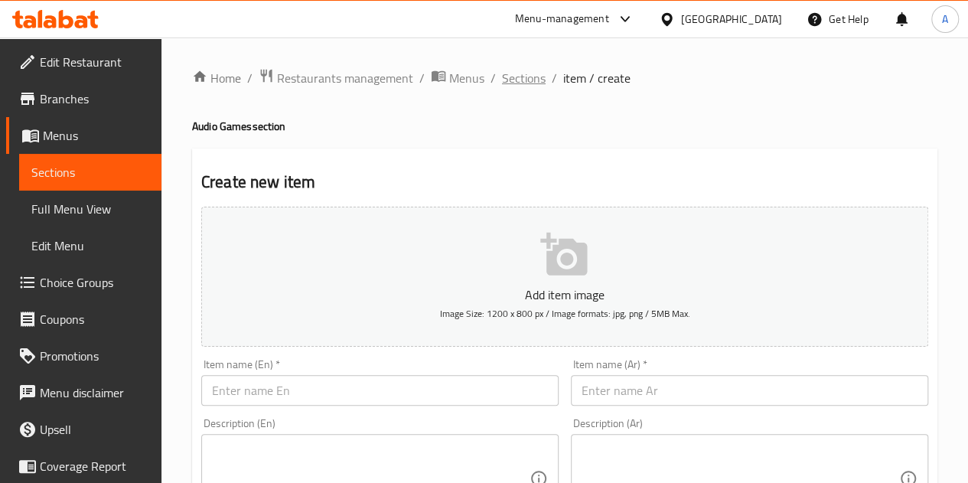
click at [528, 84] on span "Sections" at bounding box center [524, 78] width 44 height 18
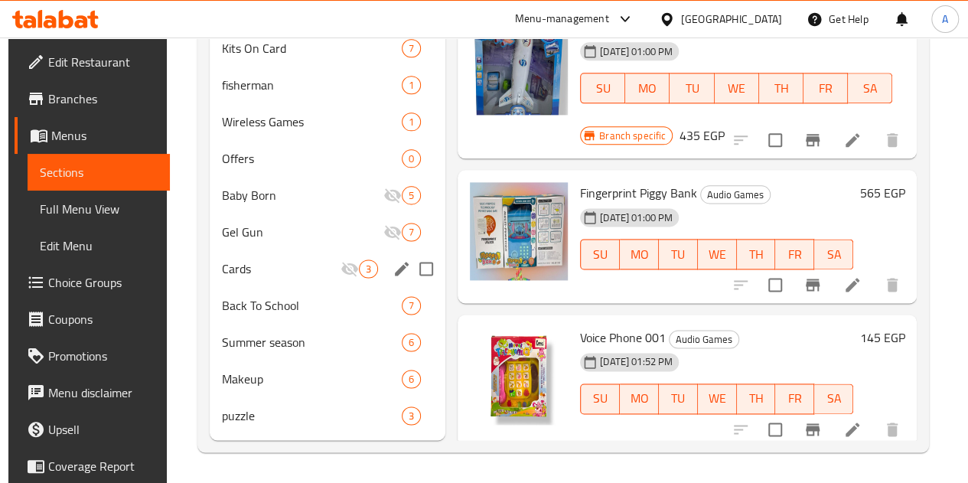
scroll to position [918, 0]
click at [244, 230] on span "Gel Gun" at bounding box center [281, 232] width 119 height 18
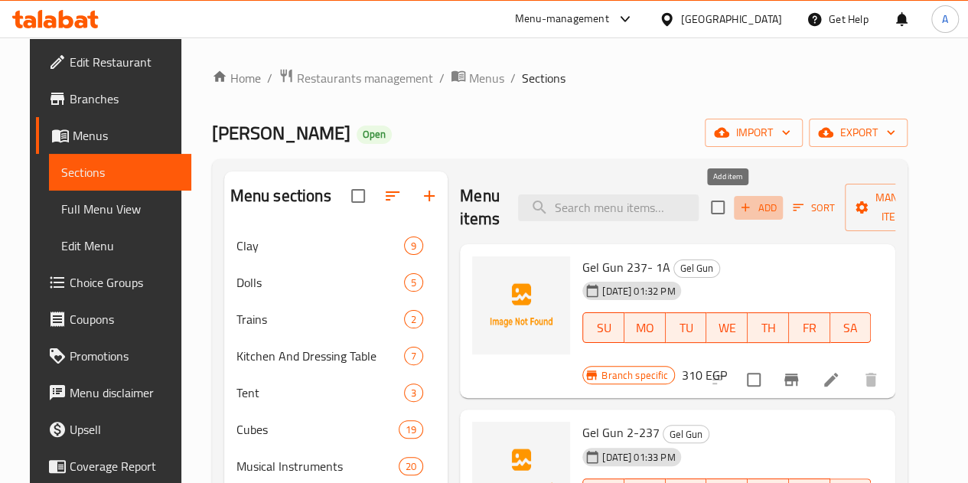
click at [738, 212] on span "Add" at bounding box center [758, 208] width 41 height 18
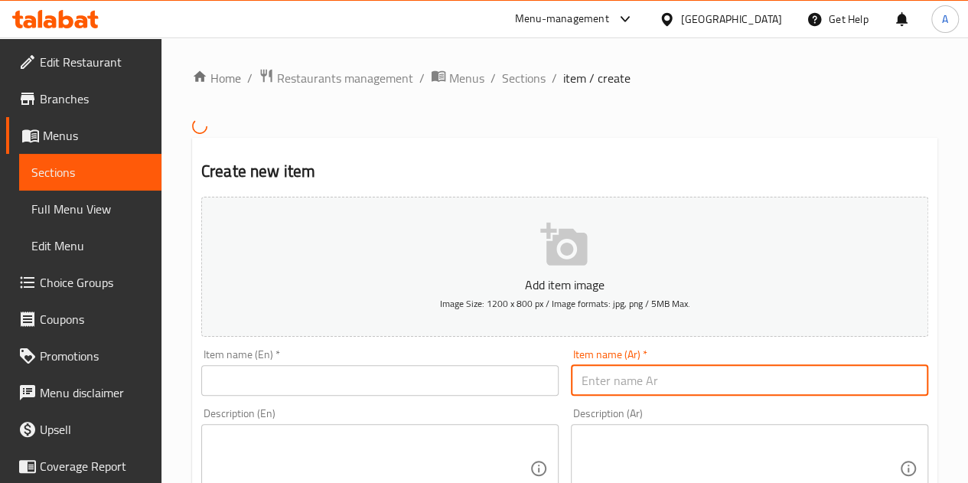
click at [652, 392] on input "text" at bounding box center [749, 380] width 357 height 31
paste input "مسدس مياه ك"
type input "مسدس مياه ك"
click at [427, 371] on input "text" at bounding box center [379, 380] width 357 height 31
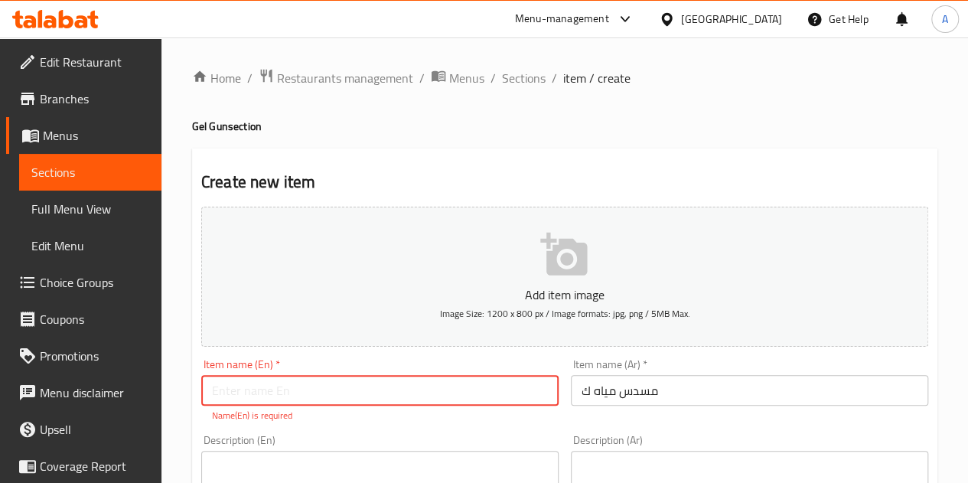
paste input "Water gun K"
type input "Water gun K"
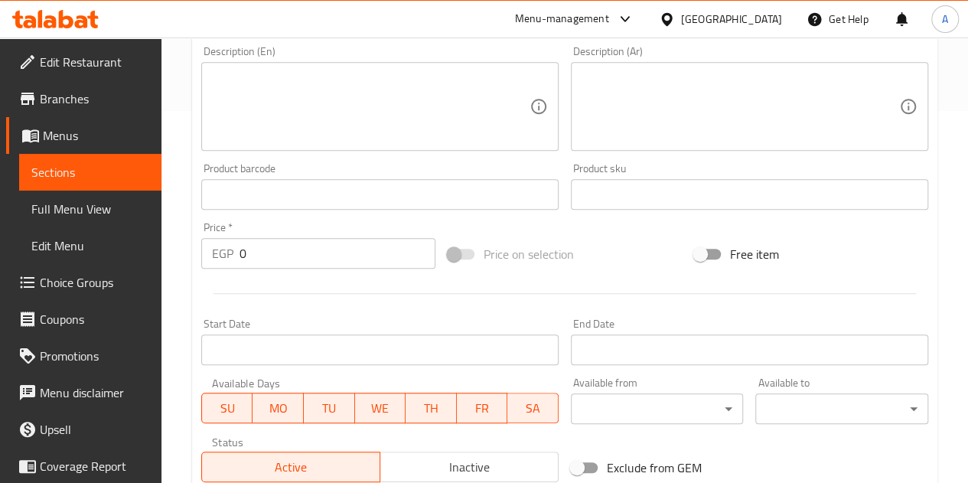
scroll to position [374, 0]
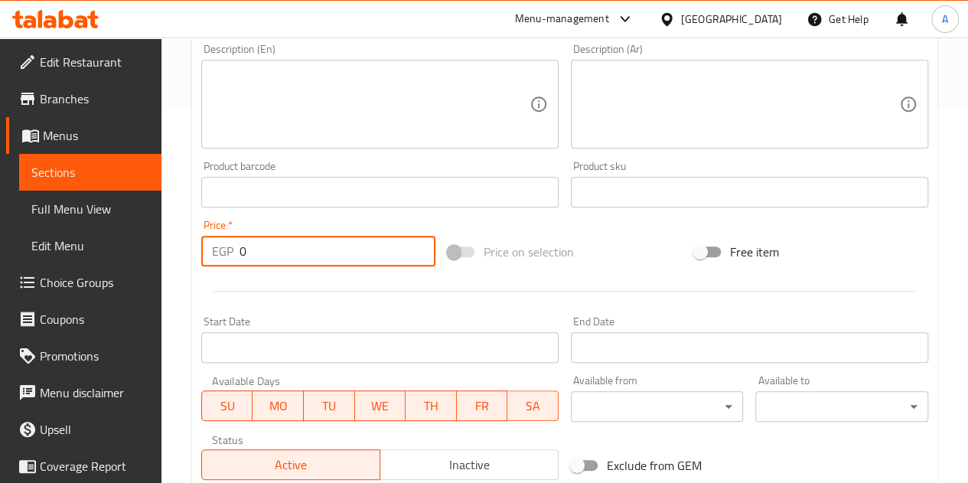
click at [312, 241] on input "0" at bounding box center [338, 251] width 196 height 31
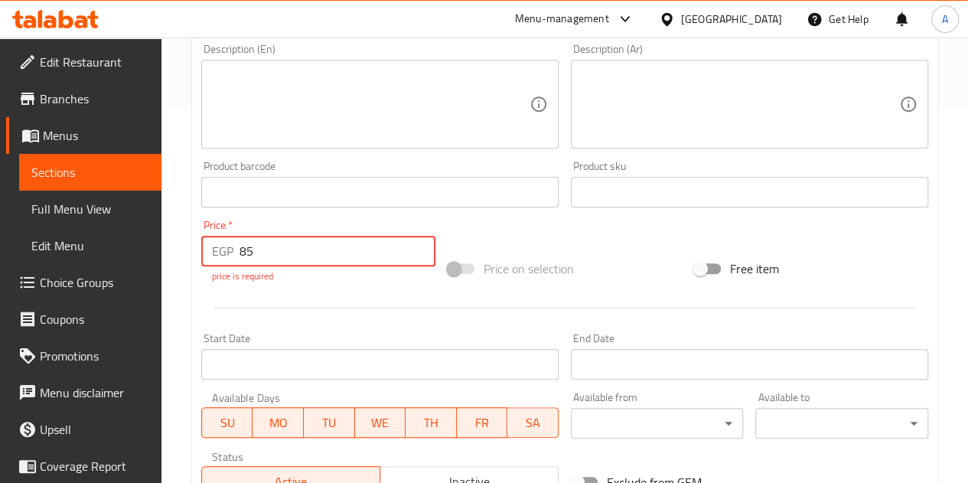
type input "85"
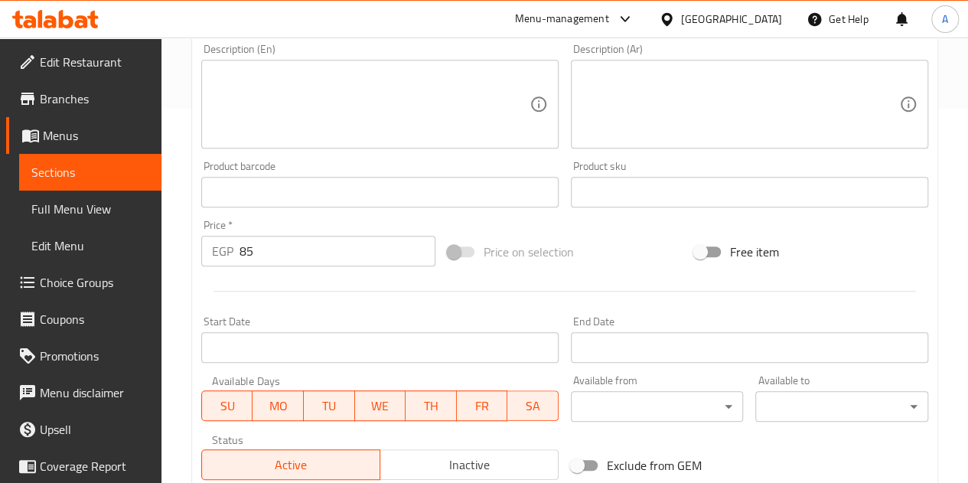
click at [372, 313] on div "Add item image Image Size: 1200 x 800 px / Image formats: jpg, png / 5MB Max. I…" at bounding box center [564, 156] width 739 height 660
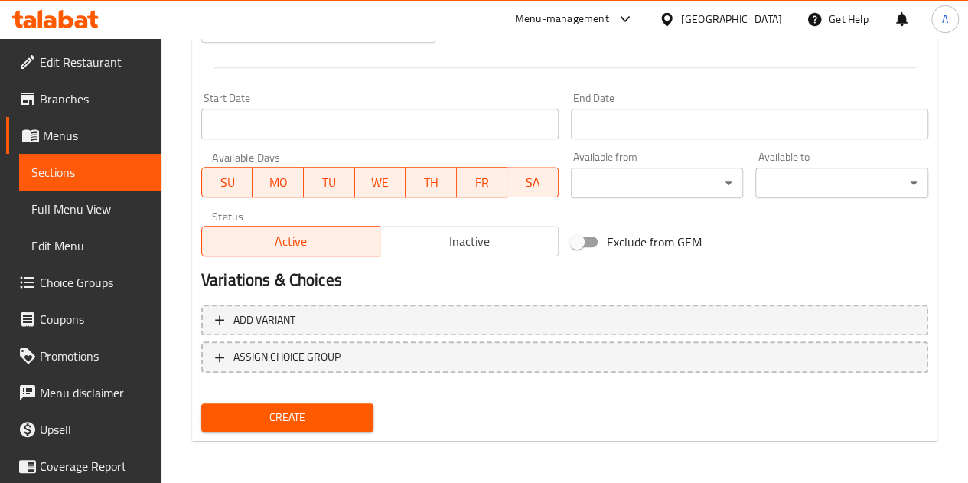
click at [295, 411] on span "Create" at bounding box center [288, 417] width 148 height 19
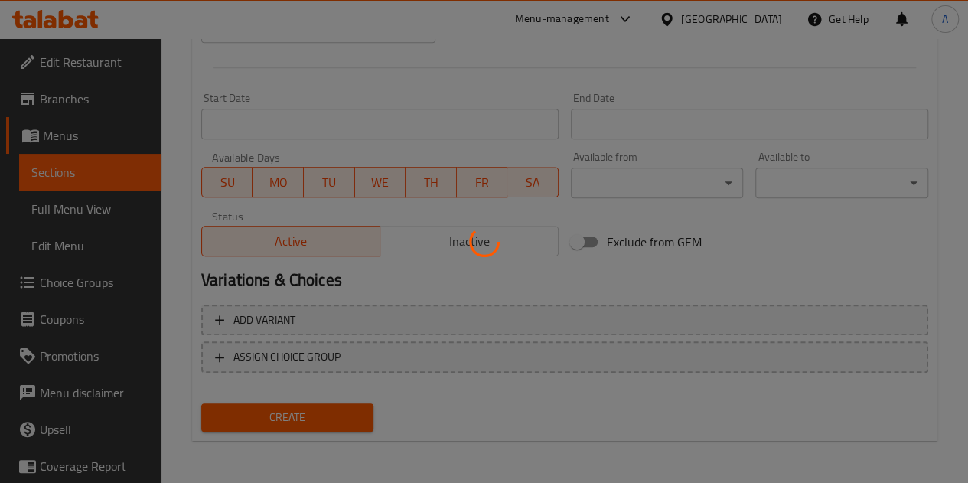
type input "0"
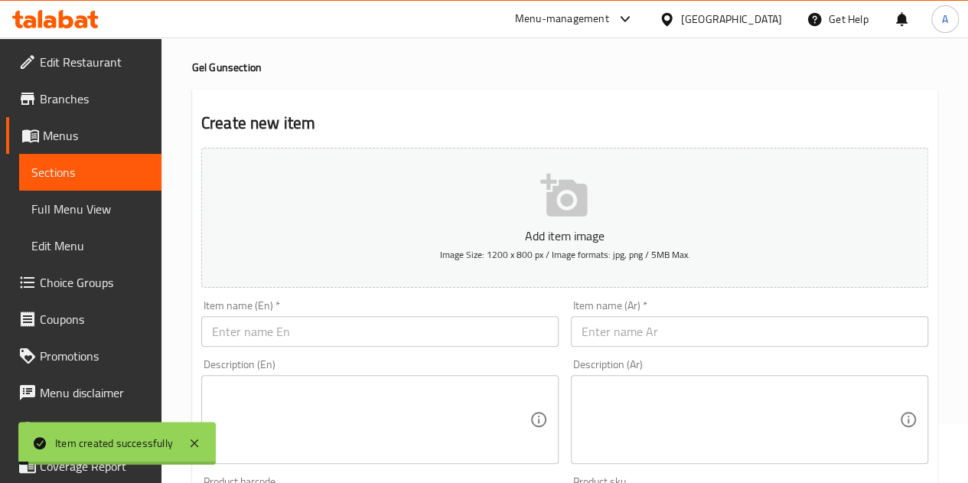
scroll to position [0, 0]
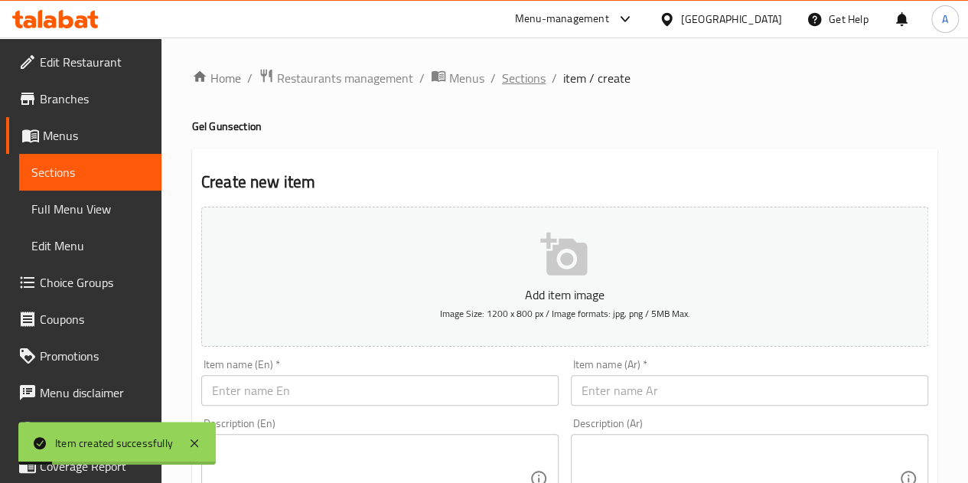
click at [524, 83] on span "Sections" at bounding box center [524, 78] width 44 height 18
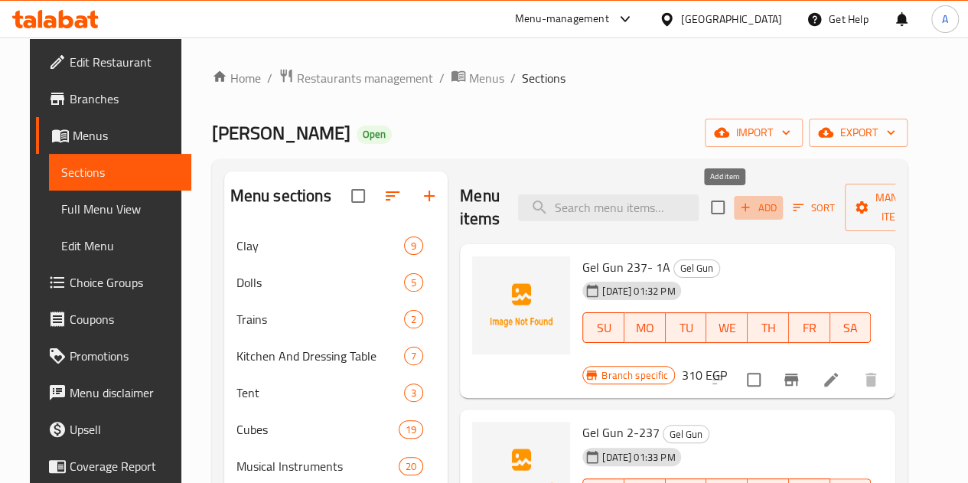
click at [734, 217] on button "Add" at bounding box center [758, 208] width 49 height 24
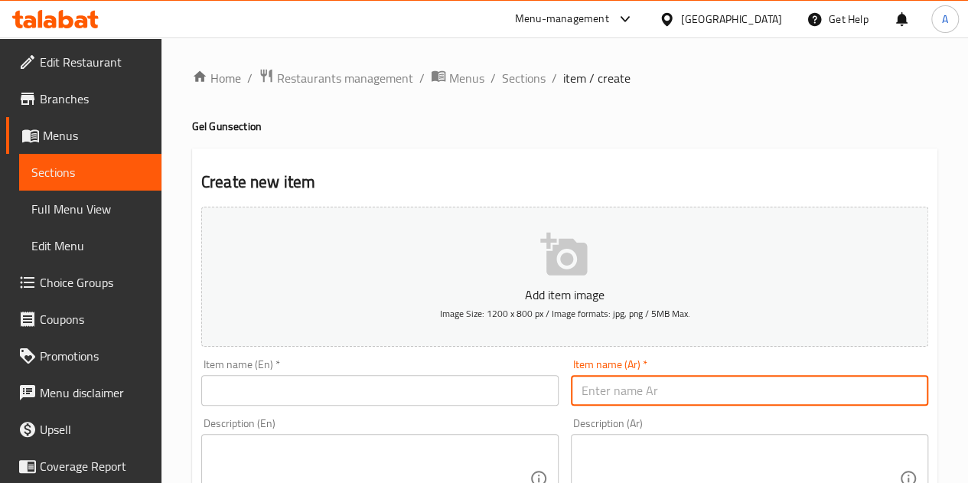
click at [643, 390] on input "text" at bounding box center [749, 390] width 357 height 31
paste input "مسدس مياه 7523"
type input "مسدس مياه 7523"
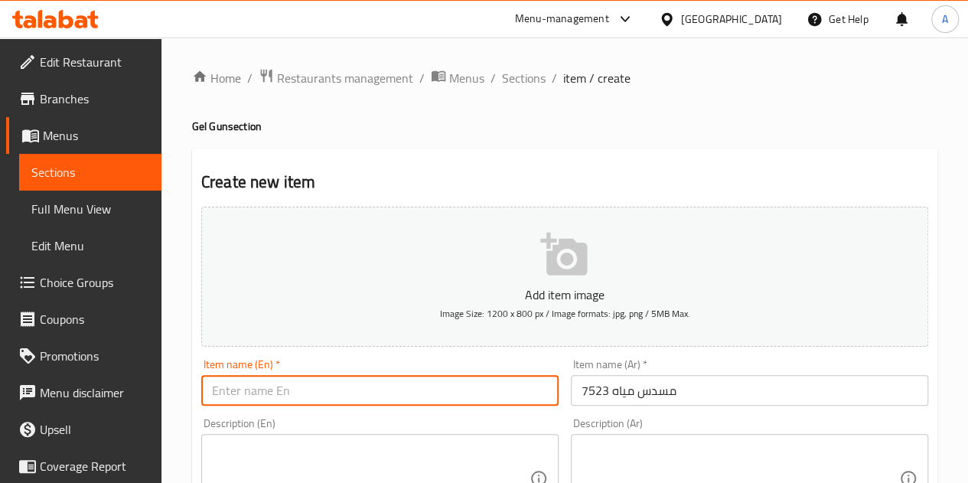
click at [307, 387] on input "text" at bounding box center [379, 390] width 357 height 31
paste input "Water gun 7523"
type input "Water gun 7523"
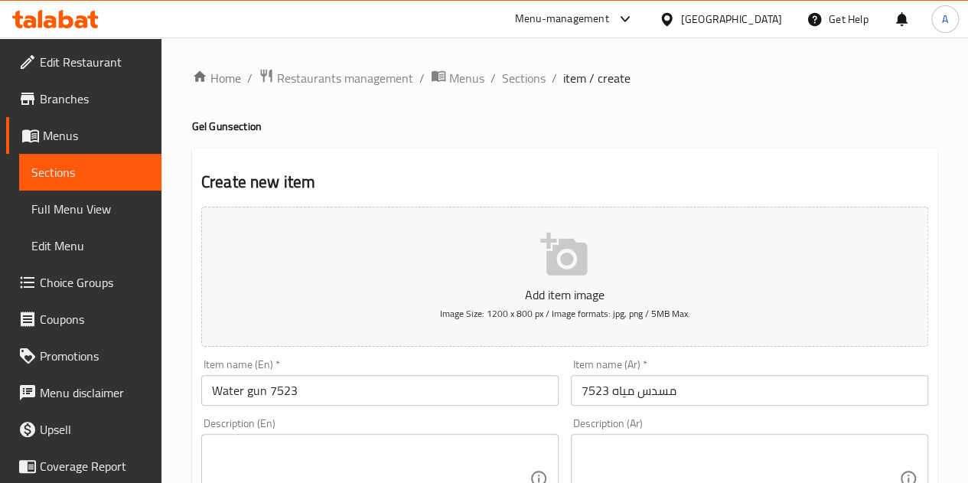
click at [447, 175] on h2 "Create new item" at bounding box center [564, 182] width 727 height 23
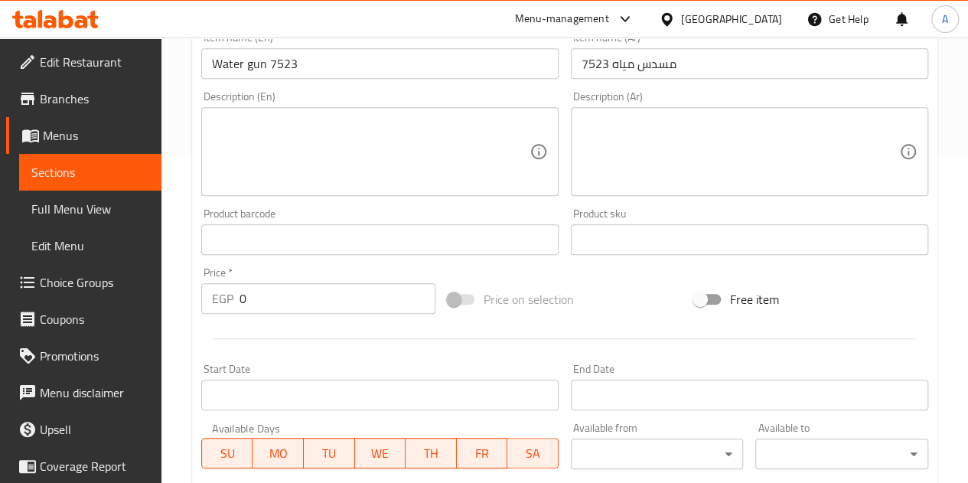
scroll to position [328, 0]
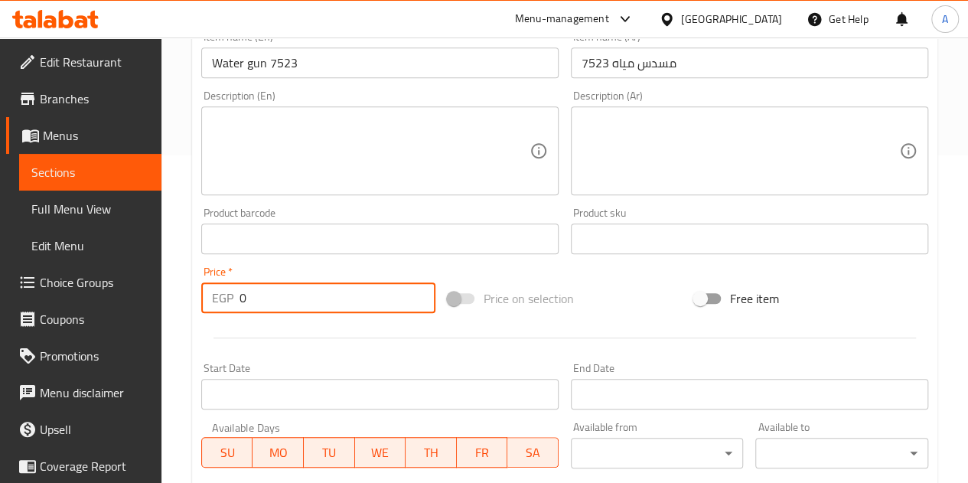
click at [295, 301] on input "0" at bounding box center [338, 297] width 196 height 31
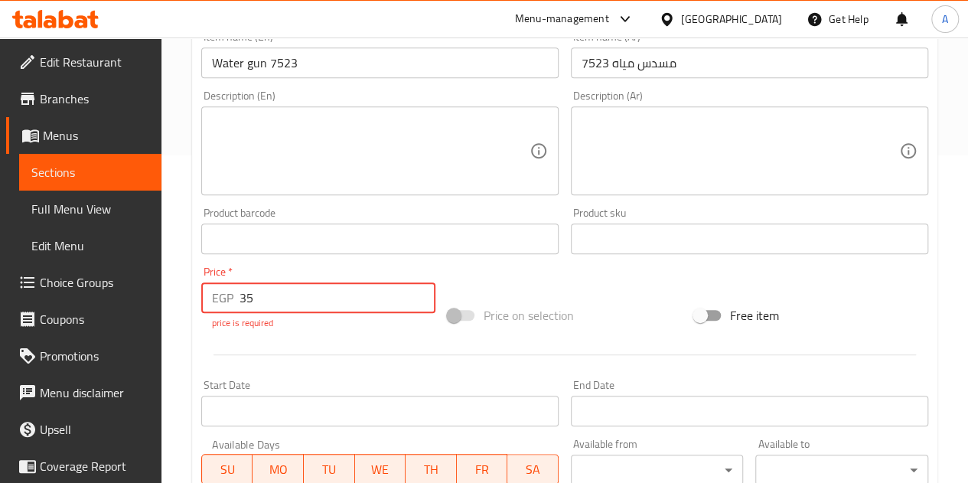
type input "35"
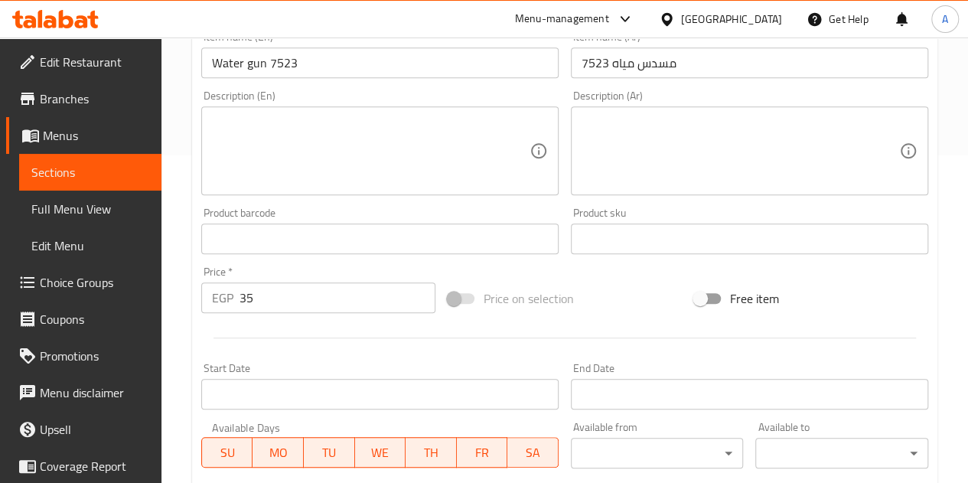
click at [526, 271] on div "Add item image Image Size: 1200 x 800 px / Image formats: jpg, png / 5MB Max. I…" at bounding box center [564, 203] width 739 height 660
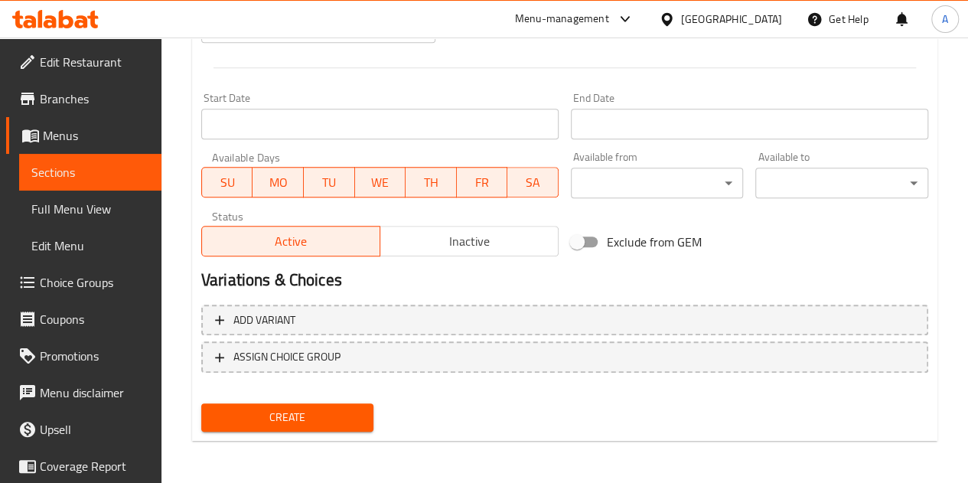
click at [305, 415] on span "Create" at bounding box center [288, 417] width 148 height 19
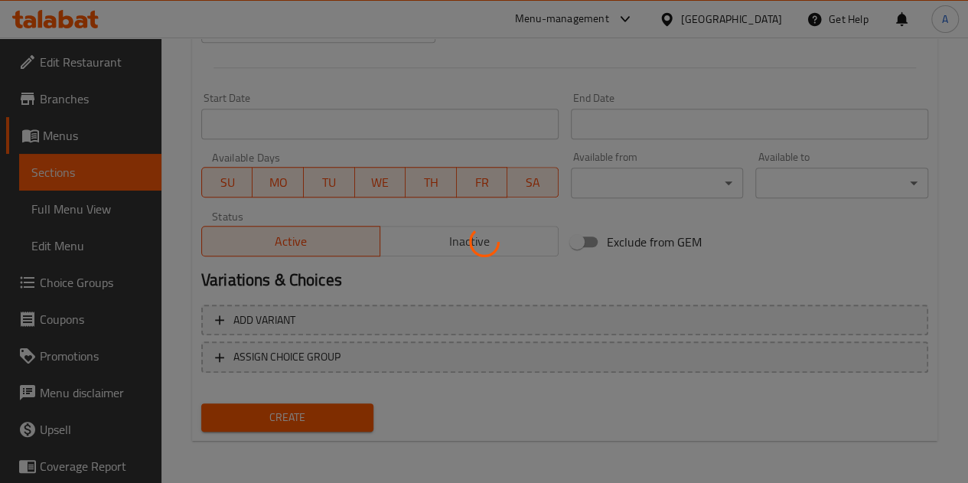
type input "0"
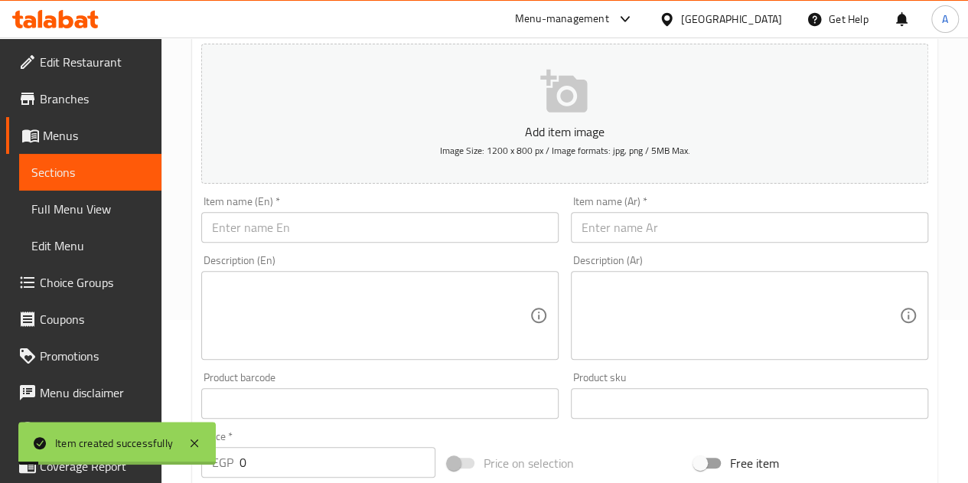
scroll to position [0, 0]
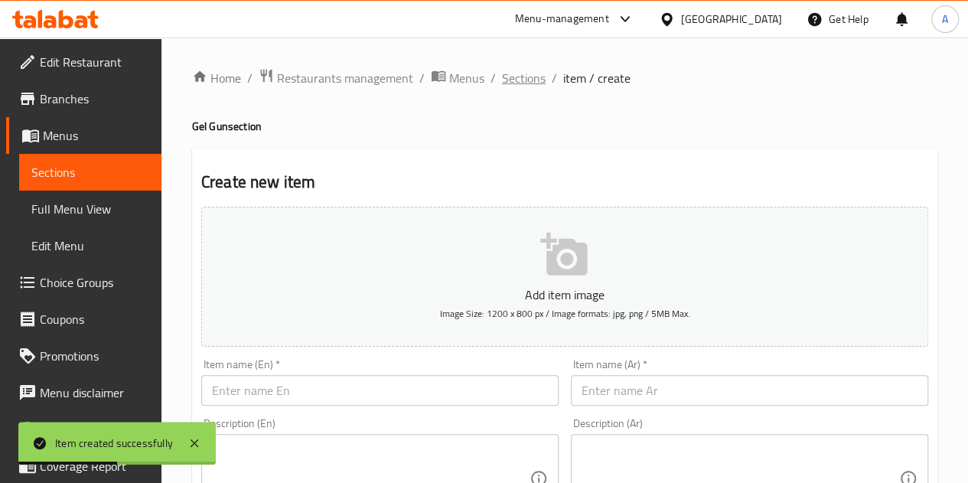
click at [513, 81] on span "Sections" at bounding box center [524, 78] width 44 height 18
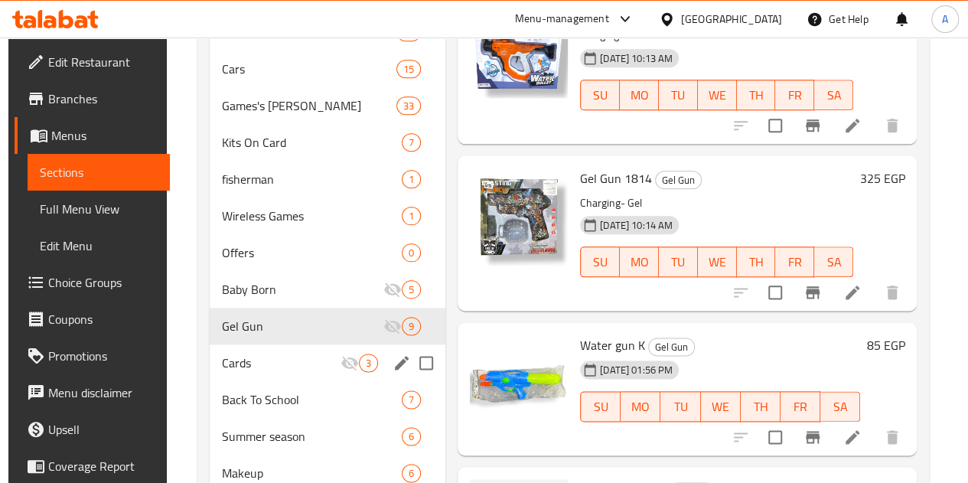
scroll to position [800, 0]
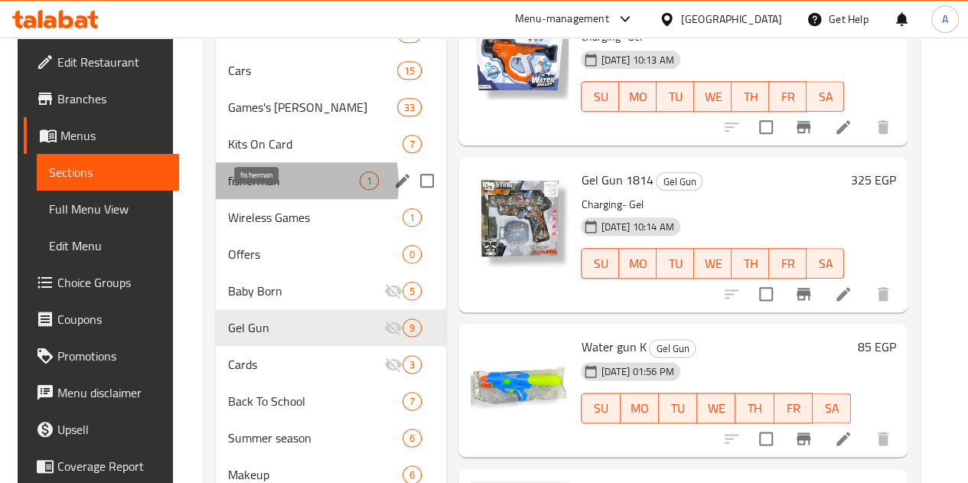
click at [265, 190] on span "fisherman" at bounding box center [294, 180] width 132 height 18
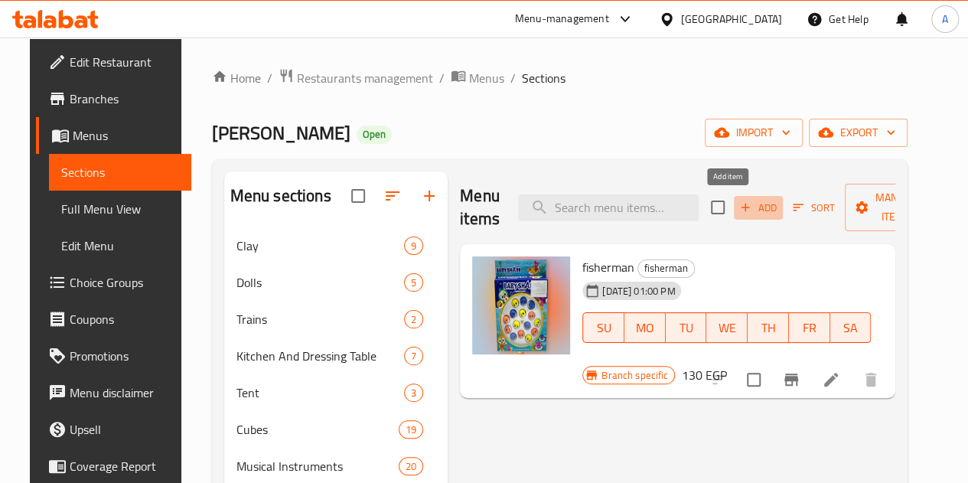
click at [738, 204] on span "Add" at bounding box center [758, 208] width 41 height 18
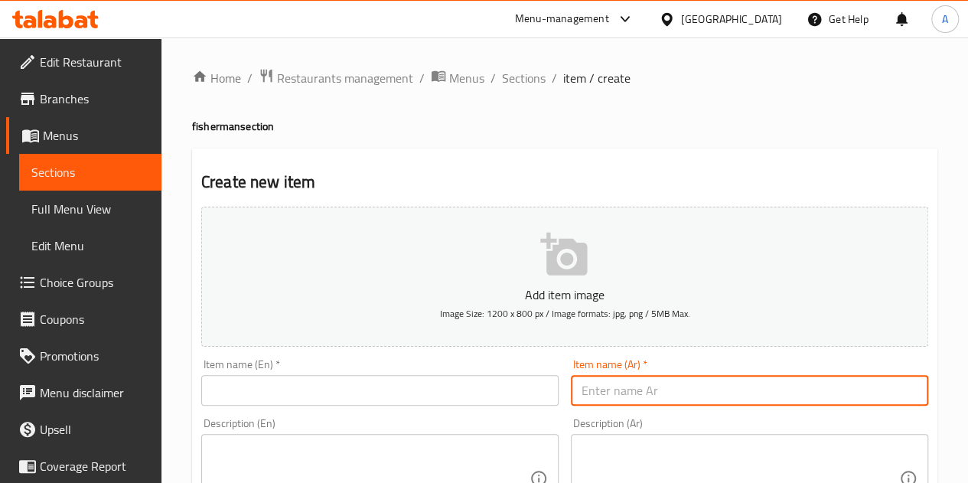
click at [660, 394] on input "text" at bounding box center [749, 390] width 357 height 31
paste input "صياد سمك استيتش 21سمكه 33919"
type input "صياد سمك استيتش 21سمكه 33919"
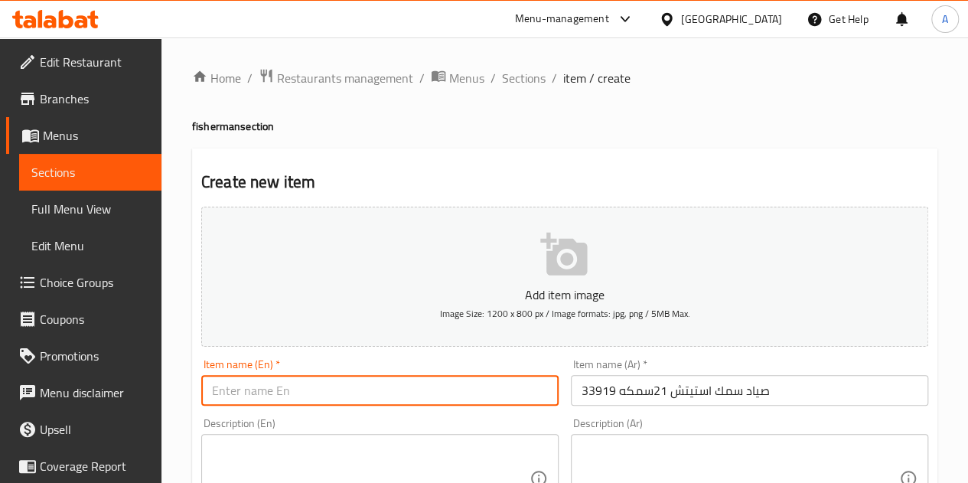
click at [423, 393] on input "text" at bounding box center [379, 390] width 357 height 31
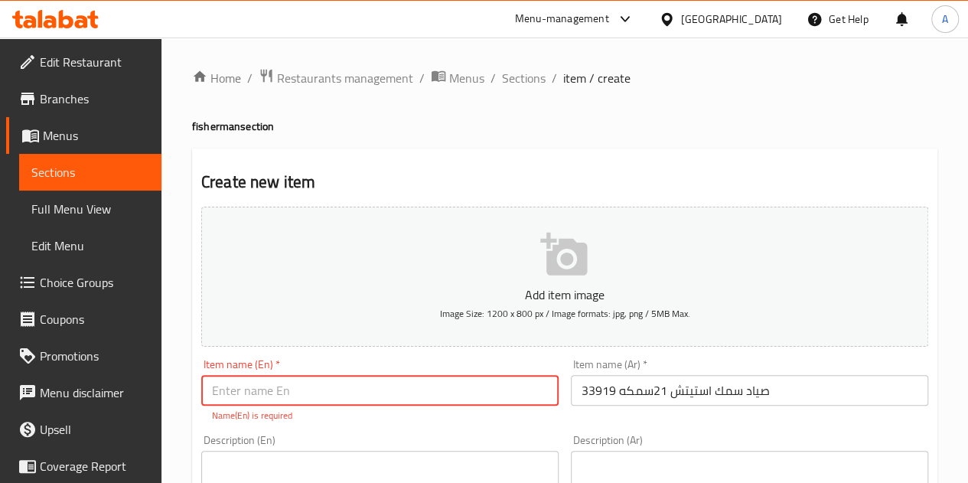
click at [259, 400] on input "text" at bounding box center [379, 390] width 357 height 31
paste input "Stitch Fisherman 21 Fish 33919"
type input "Stitch Fisherman 21 Fish 33919"
click at [403, 186] on h2 "Create new item" at bounding box center [564, 182] width 727 height 23
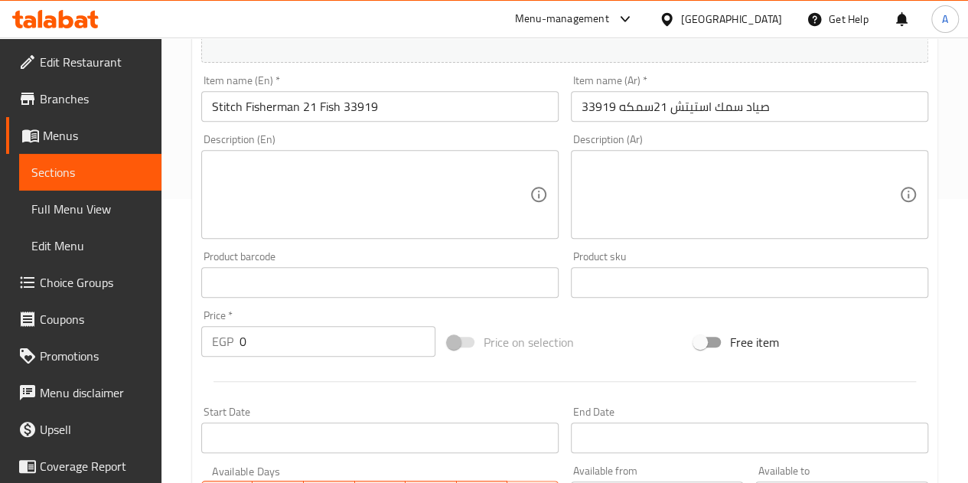
scroll to position [285, 0]
click at [282, 348] on input "0" at bounding box center [338, 340] width 196 height 31
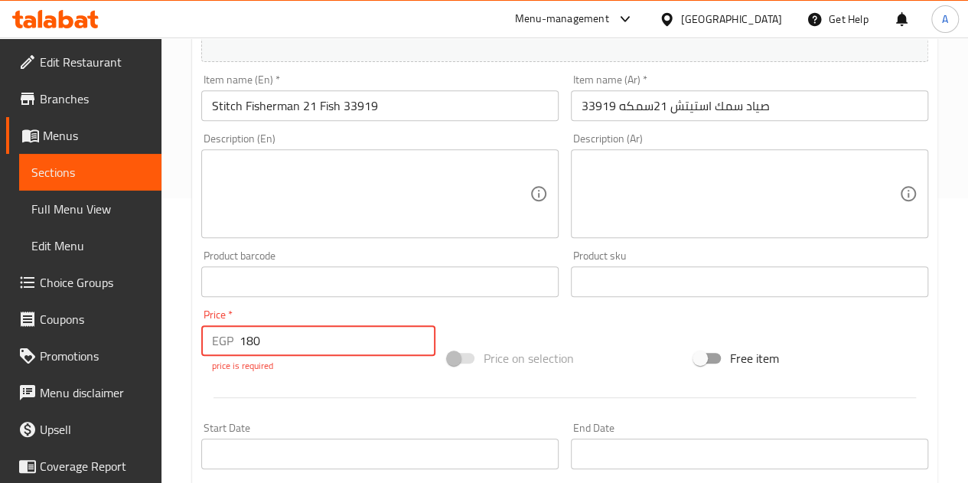
type input "180"
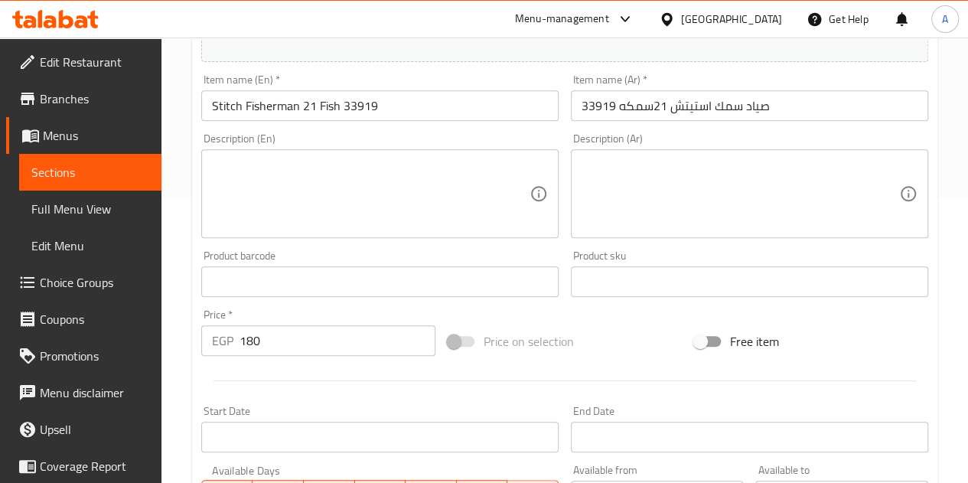
click at [540, 325] on div "Add item image Image Size: 1200 x 800 px / Image formats: jpg, png / 5MB Max. I…" at bounding box center [564, 246] width 739 height 660
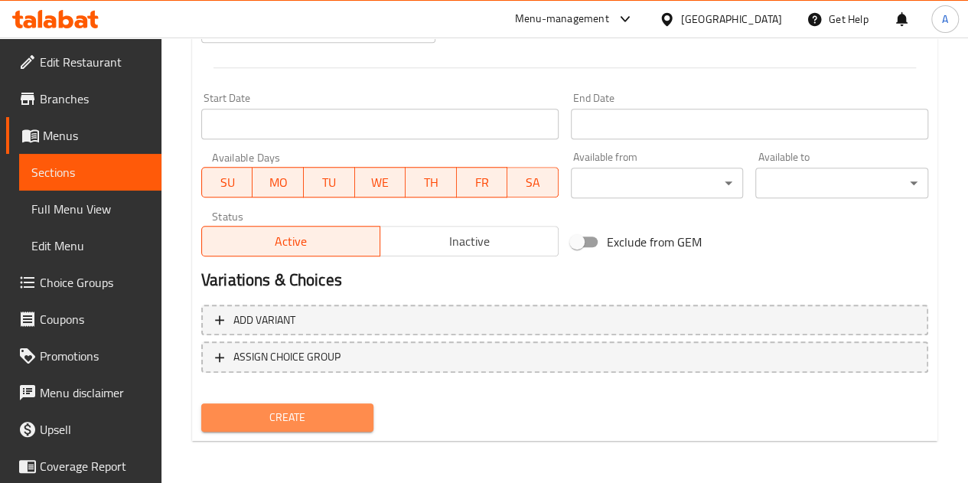
click at [280, 418] on span "Create" at bounding box center [288, 417] width 148 height 19
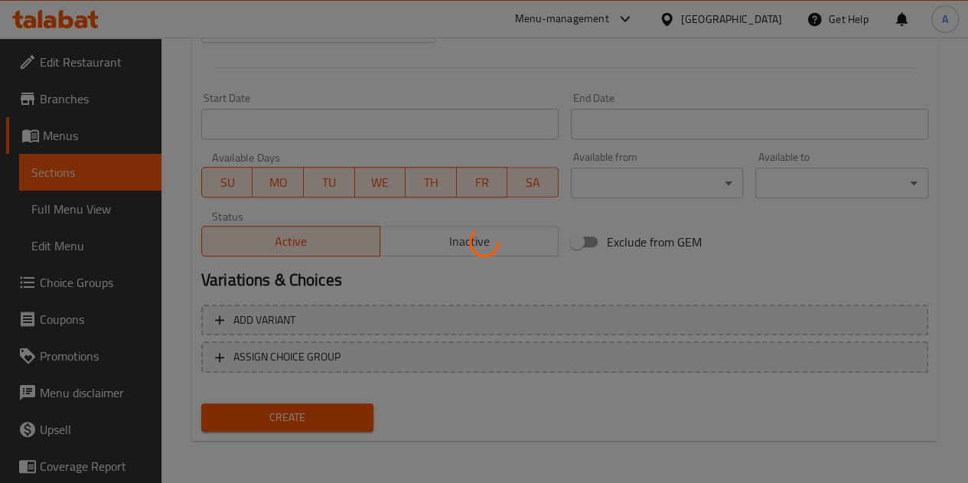
type input "0"
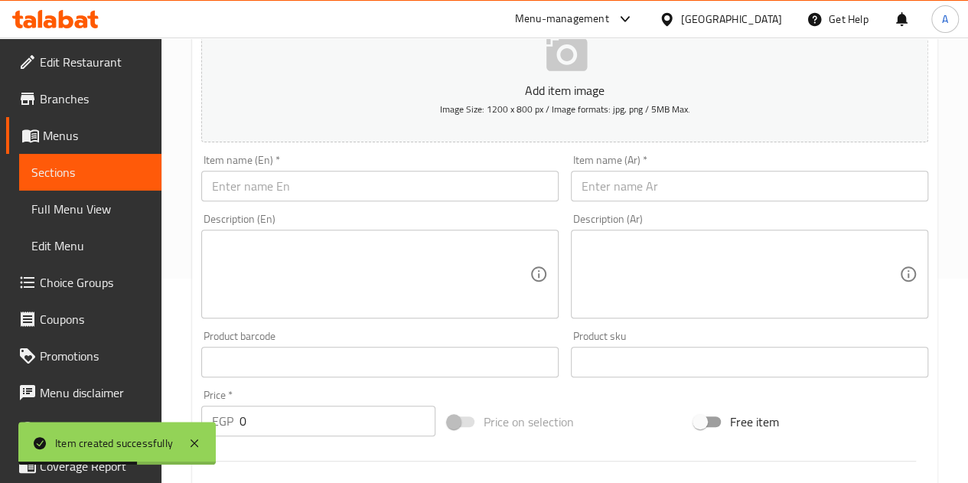
scroll to position [0, 0]
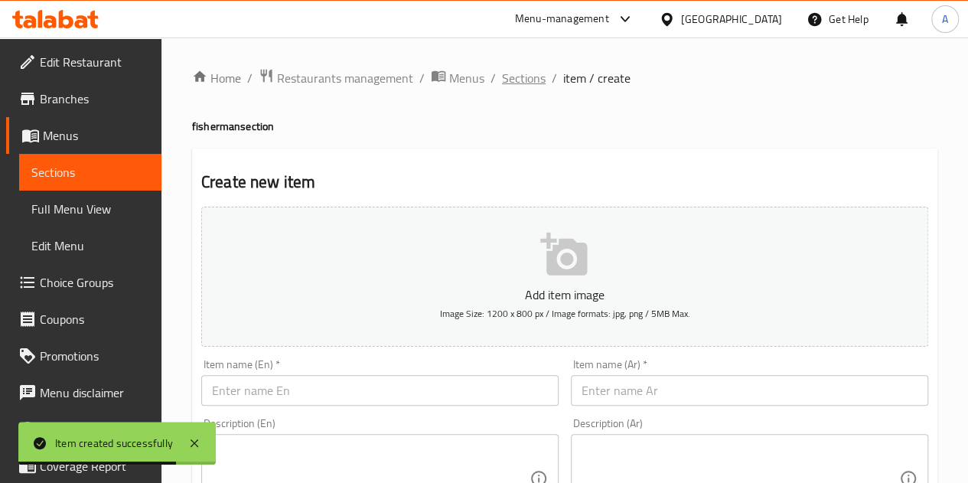
click at [524, 83] on span "Sections" at bounding box center [524, 78] width 44 height 18
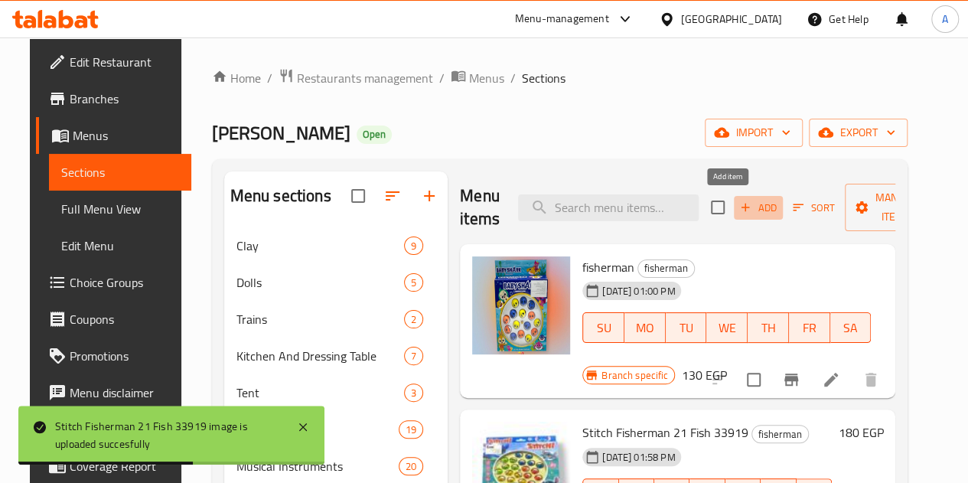
click at [738, 211] on span "Add" at bounding box center [758, 208] width 41 height 18
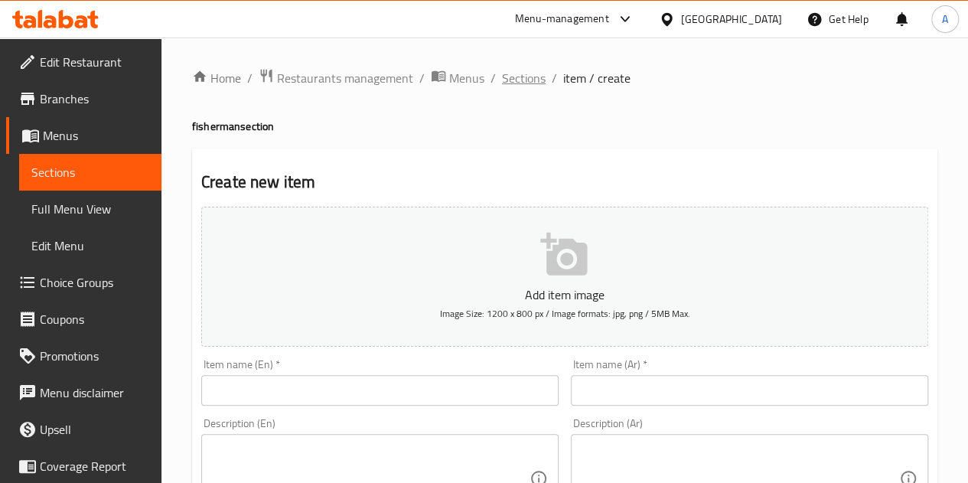
click at [507, 76] on span "Sections" at bounding box center [524, 78] width 44 height 18
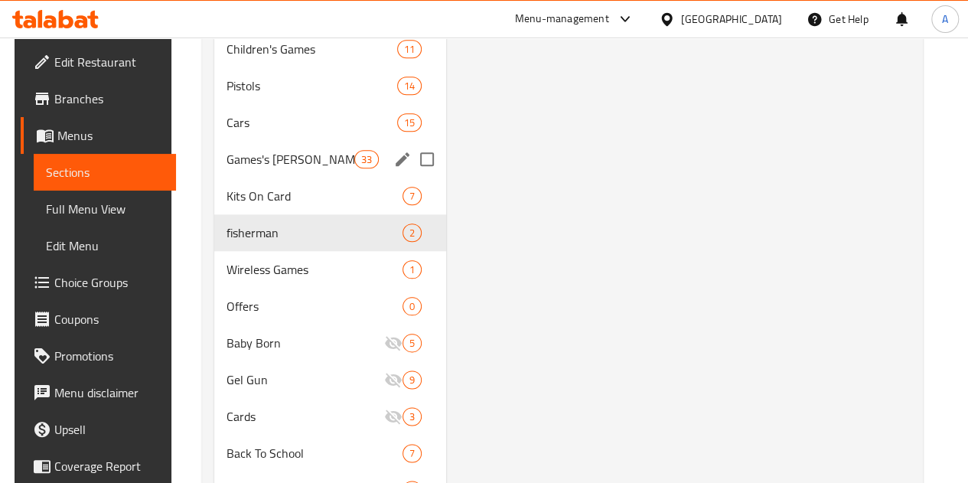
scroll to position [753, 0]
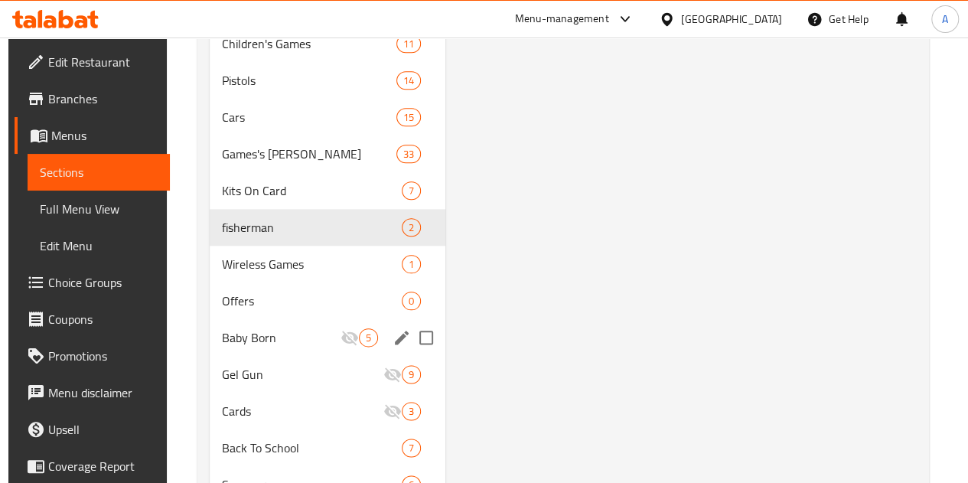
click at [269, 356] on div "Baby Born 5" at bounding box center [328, 337] width 236 height 37
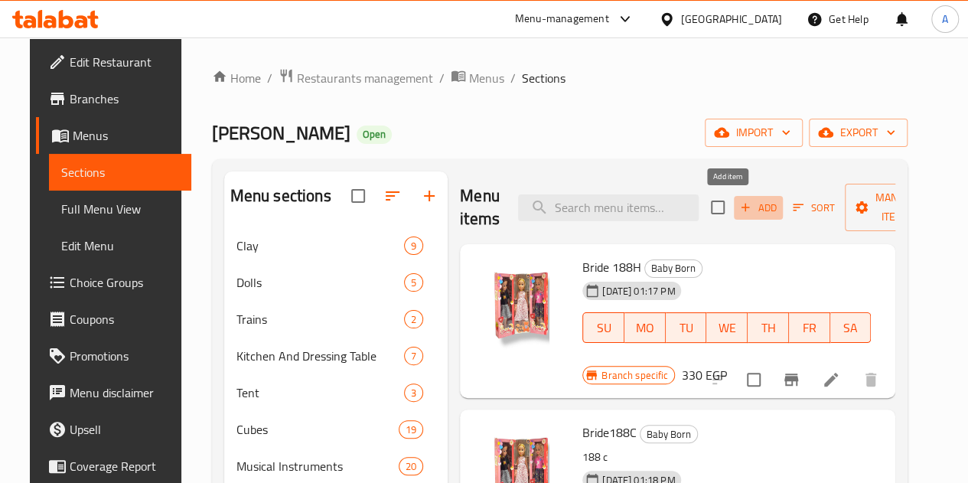
click at [738, 214] on span "Add" at bounding box center [758, 208] width 41 height 18
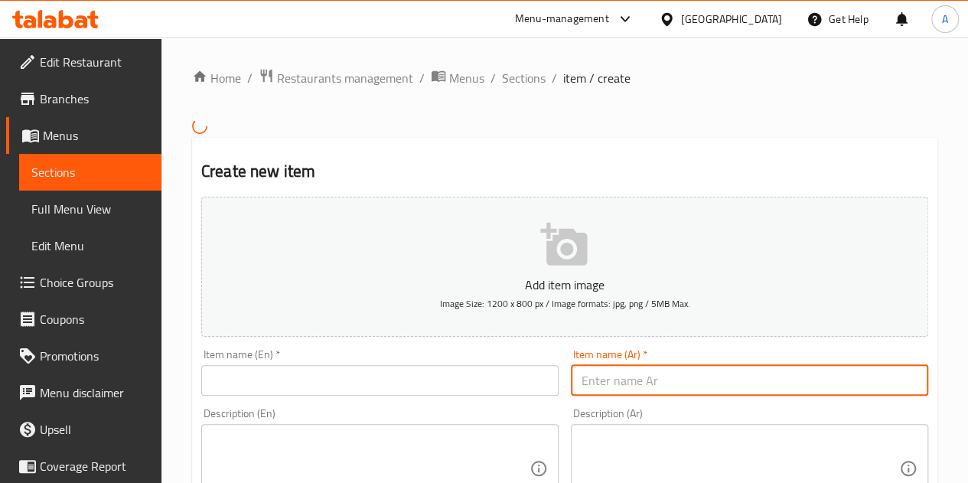
click at [645, 377] on input "text" at bounding box center [749, 380] width 357 height 31
paste input "بيبي وأدواته 646"
type input "بيبي وأدواته 646"
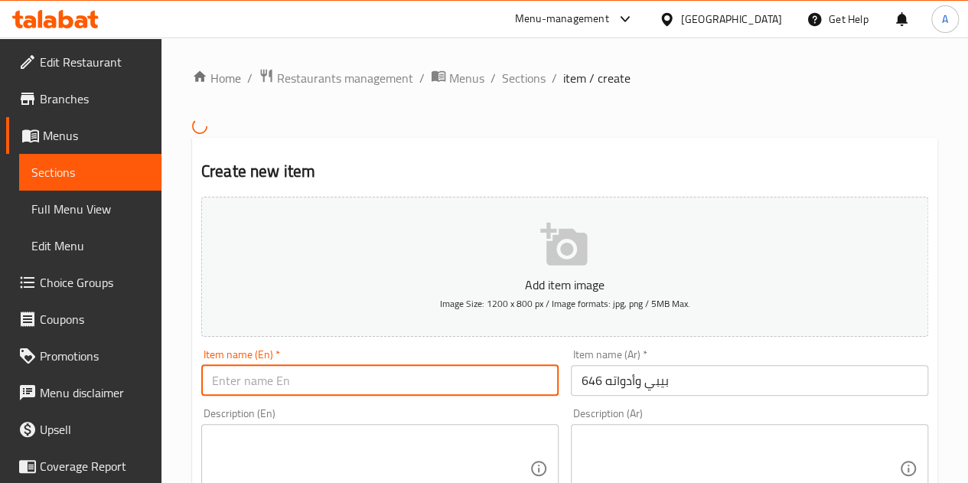
click at [423, 382] on input "text" at bounding box center [379, 380] width 357 height 31
click at [295, 377] on input "text" at bounding box center [379, 380] width 357 height 31
paste input "Baby and His Tools 646"
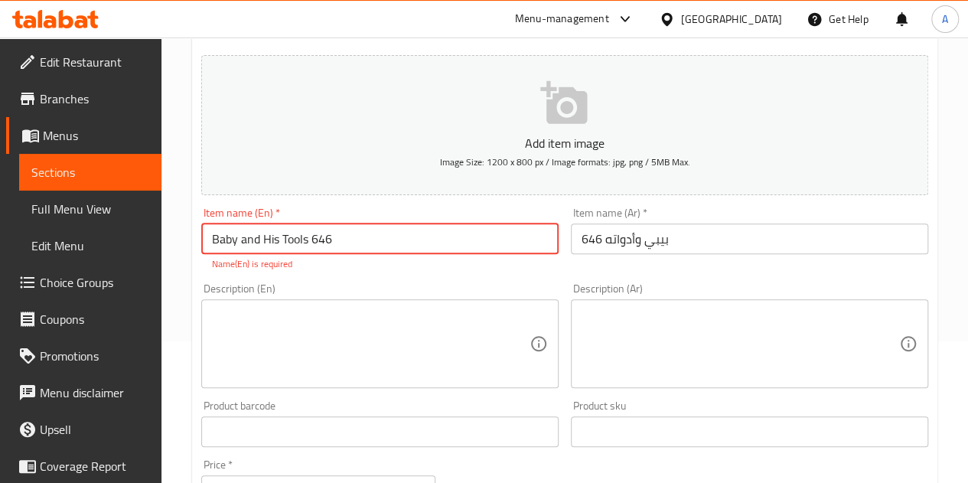
scroll to position [142, 0]
type input "Baby and His Tools 646"
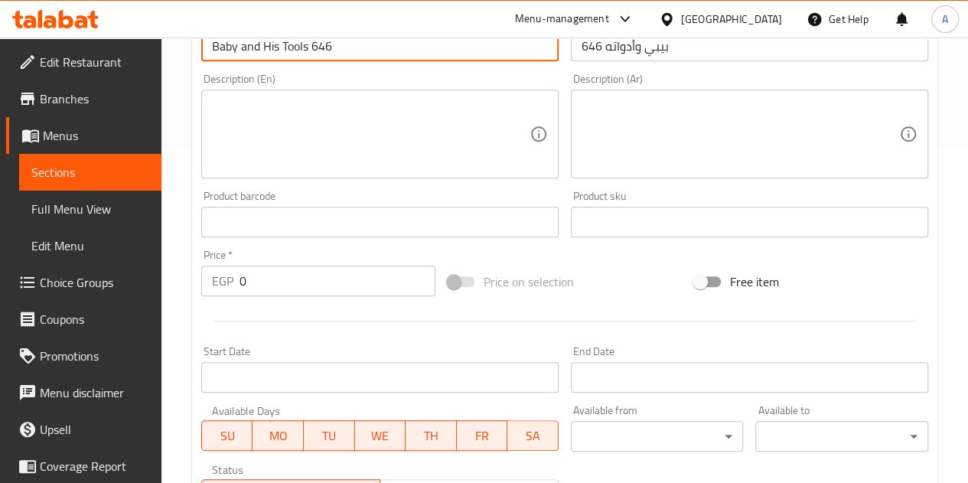
scroll to position [365, 0]
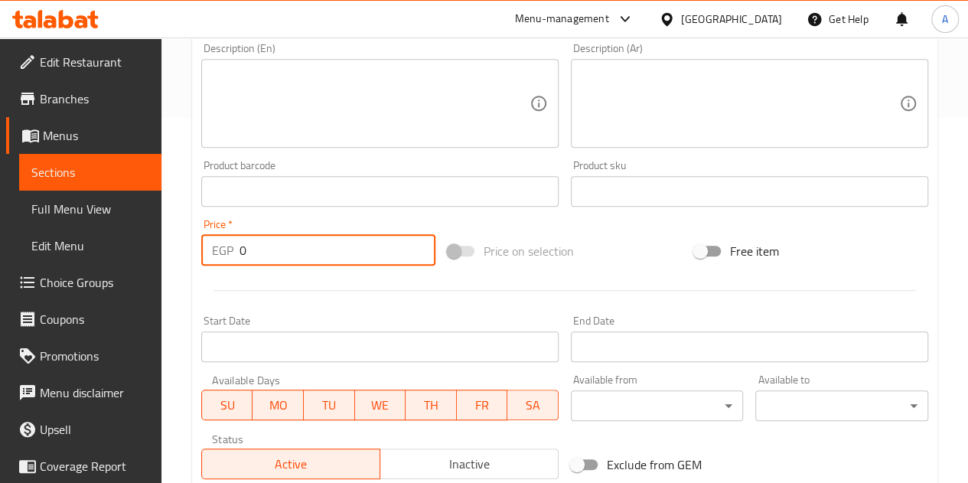
click at [298, 256] on input "0" at bounding box center [338, 250] width 196 height 31
type input "370"
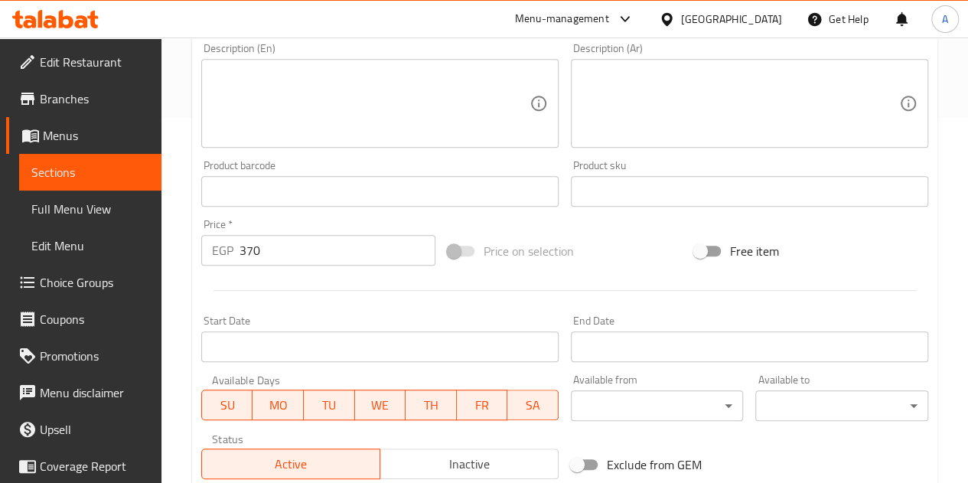
click at [312, 278] on div at bounding box center [564, 291] width 739 height 38
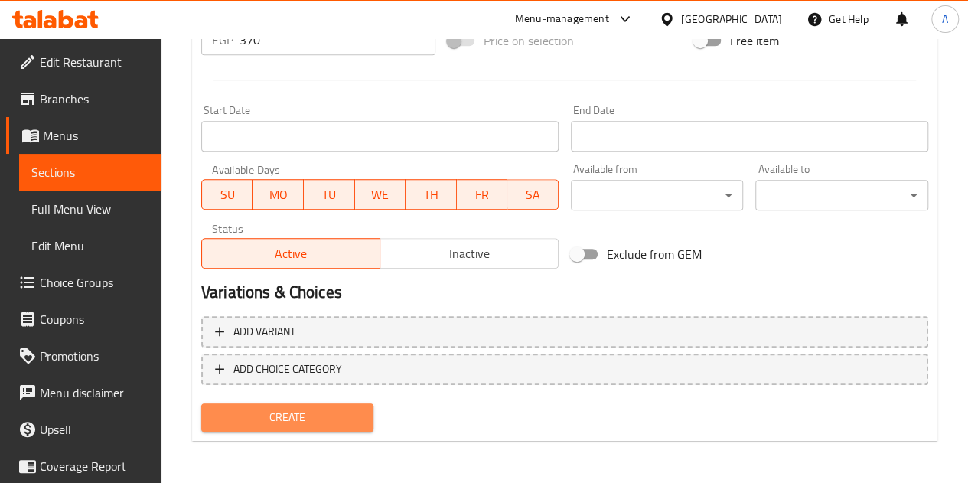
click at [324, 410] on span "Create" at bounding box center [288, 417] width 148 height 19
click at [289, 426] on span "Create" at bounding box center [288, 418] width 148 height 19
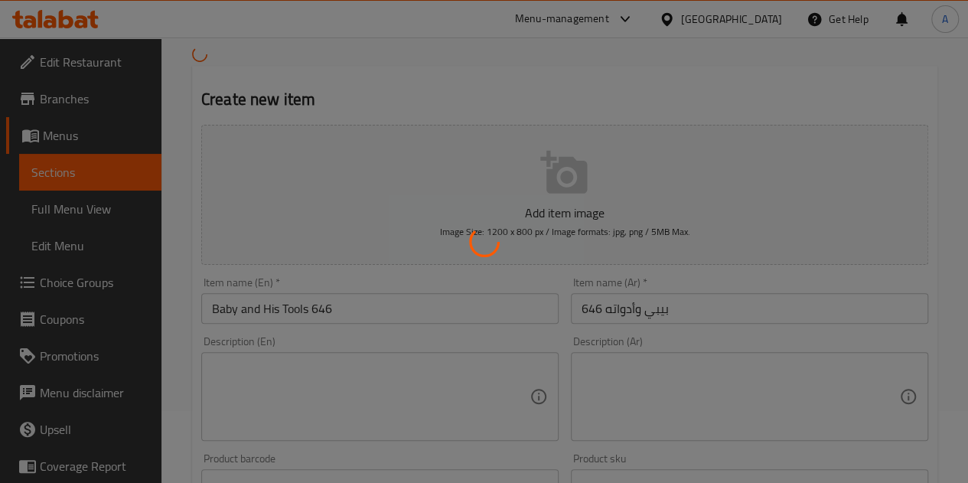
scroll to position [46, 0]
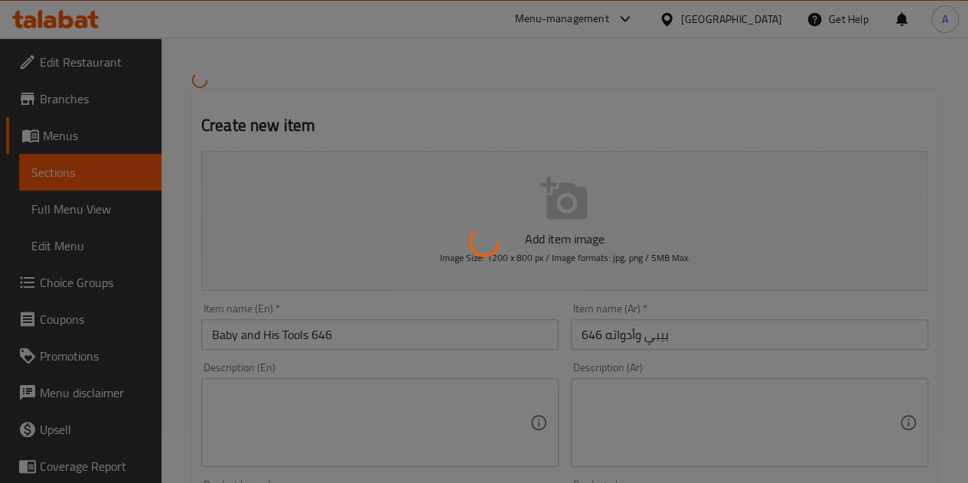
type input "0"
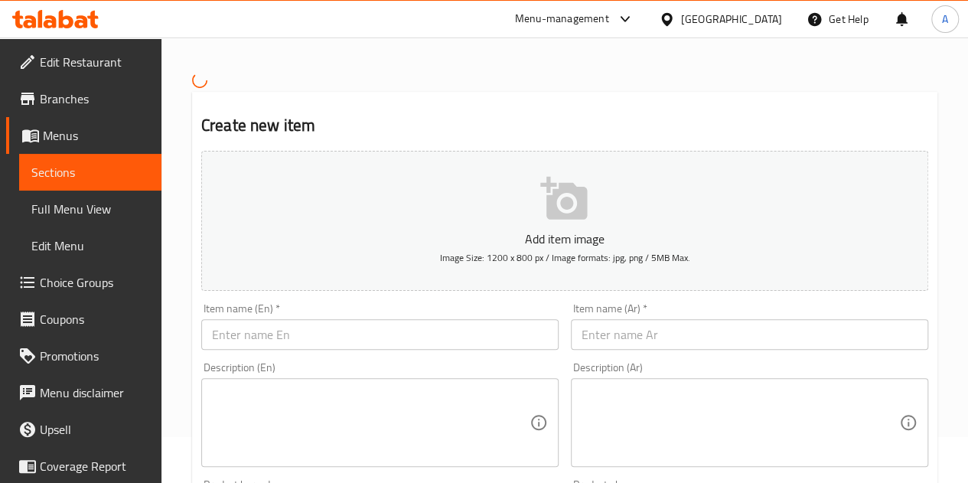
scroll to position [0, 0]
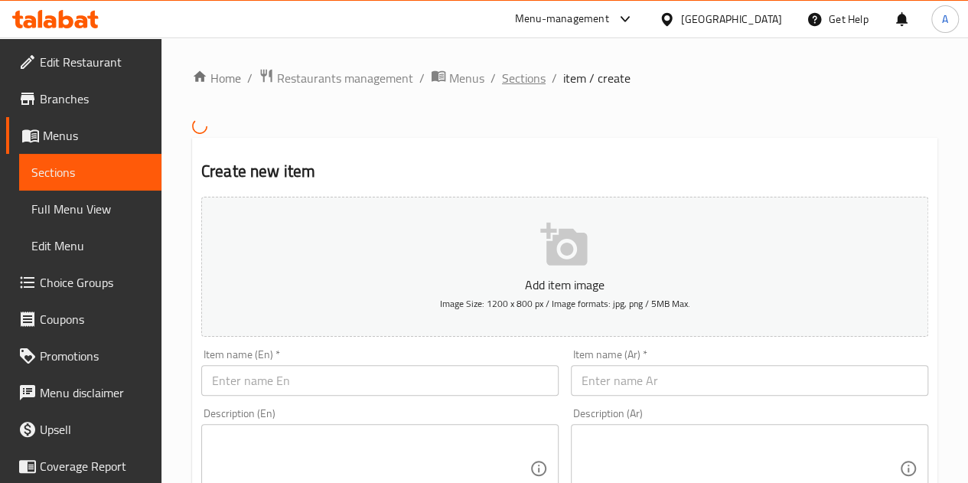
click at [517, 76] on span "Sections" at bounding box center [524, 78] width 44 height 18
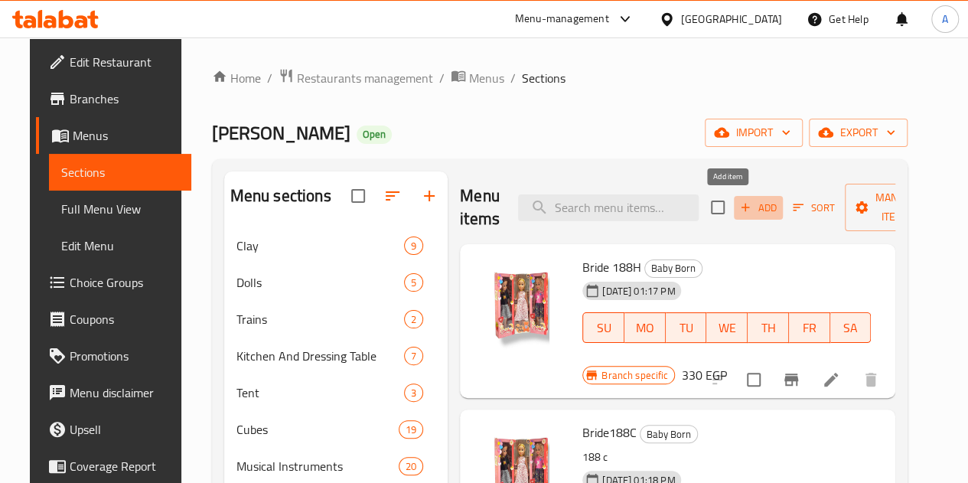
click at [738, 207] on span "Add" at bounding box center [758, 208] width 41 height 18
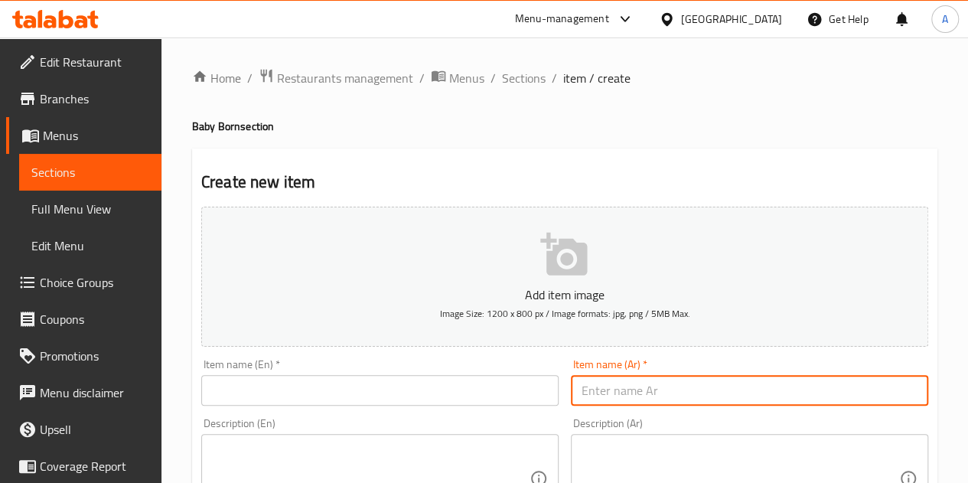
click at [657, 384] on input "text" at bounding box center [749, 390] width 357 height 31
paste input "مسدس مياه 7523"
type input "مسدس مياه 7523"
click at [453, 393] on input "text" at bounding box center [379, 390] width 357 height 31
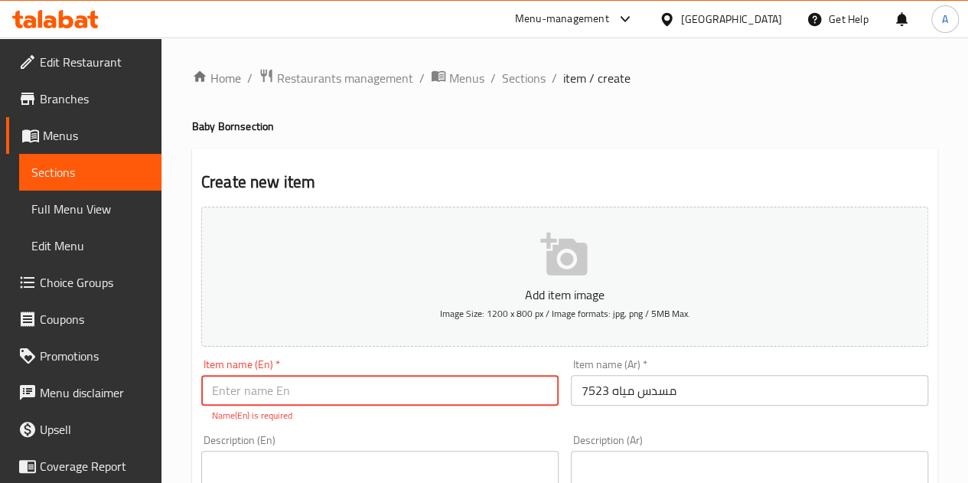
click at [316, 391] on input "text" at bounding box center [379, 390] width 357 height 31
paste input "Water gun 7523"
type input "Water gun 7523"
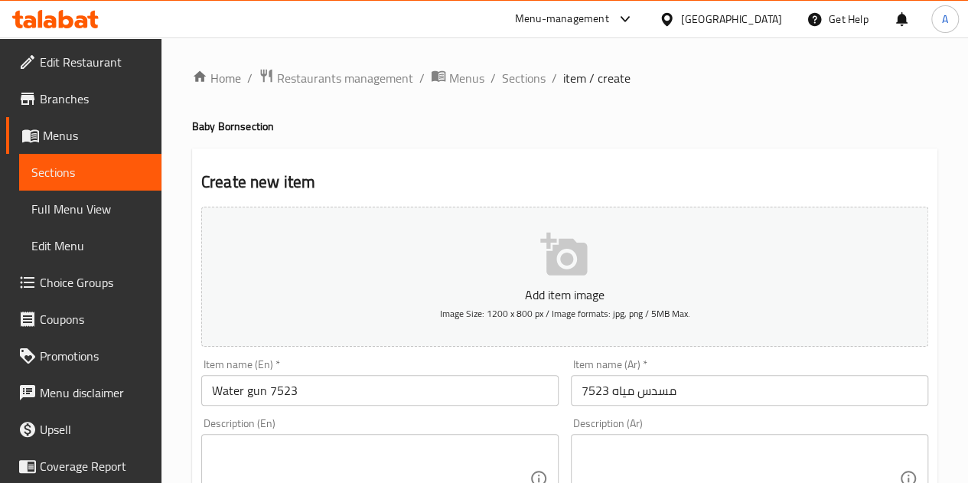
click at [432, 189] on h2 "Create new item" at bounding box center [564, 182] width 727 height 23
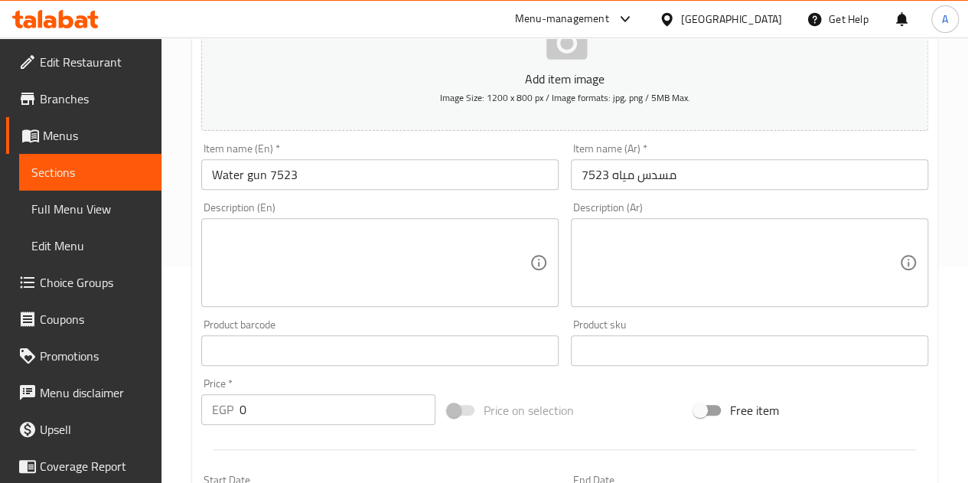
scroll to position [217, 0]
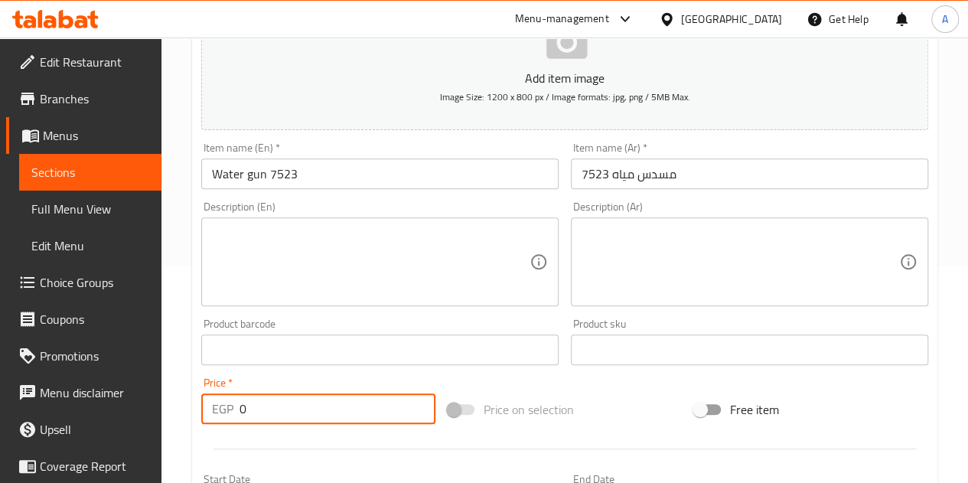
click at [289, 413] on input "0" at bounding box center [338, 408] width 196 height 31
type input "25"
click at [467, 201] on div "Description (En) Description (En)" at bounding box center [379, 253] width 357 height 105
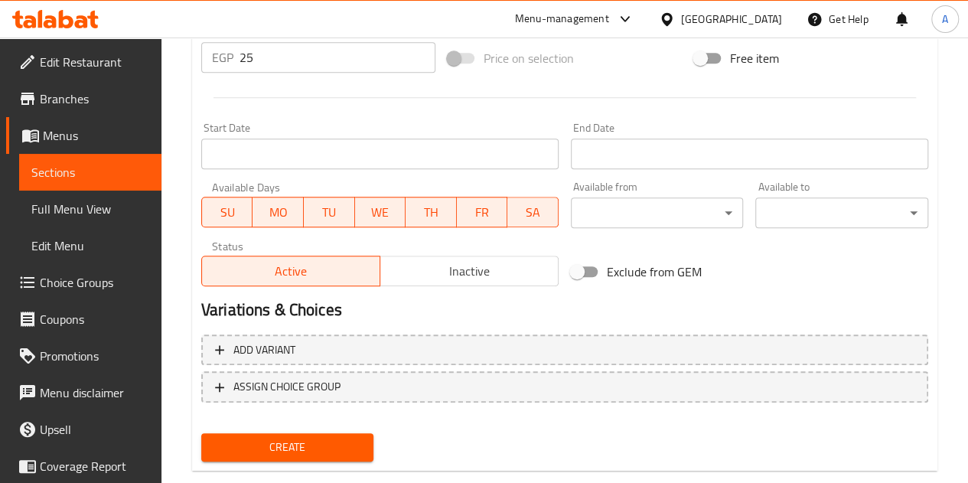
scroll to position [598, 0]
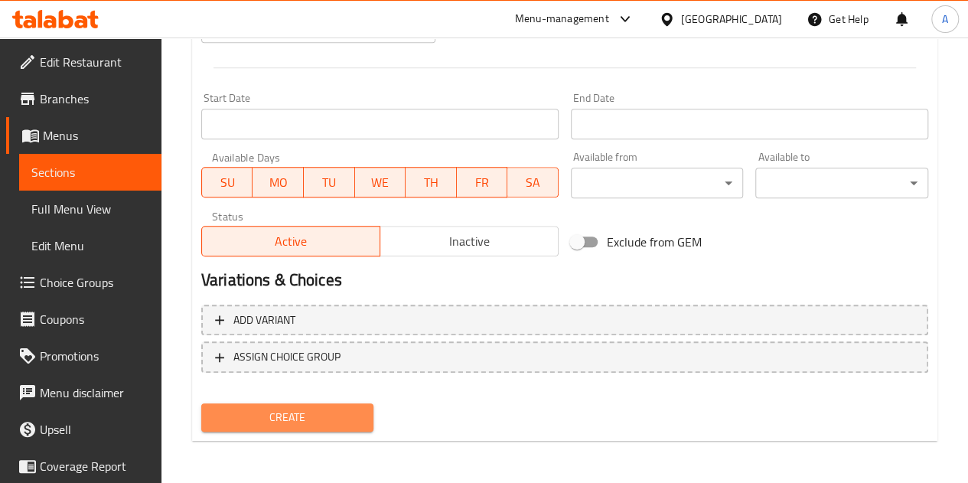
click at [282, 420] on span "Create" at bounding box center [288, 417] width 148 height 19
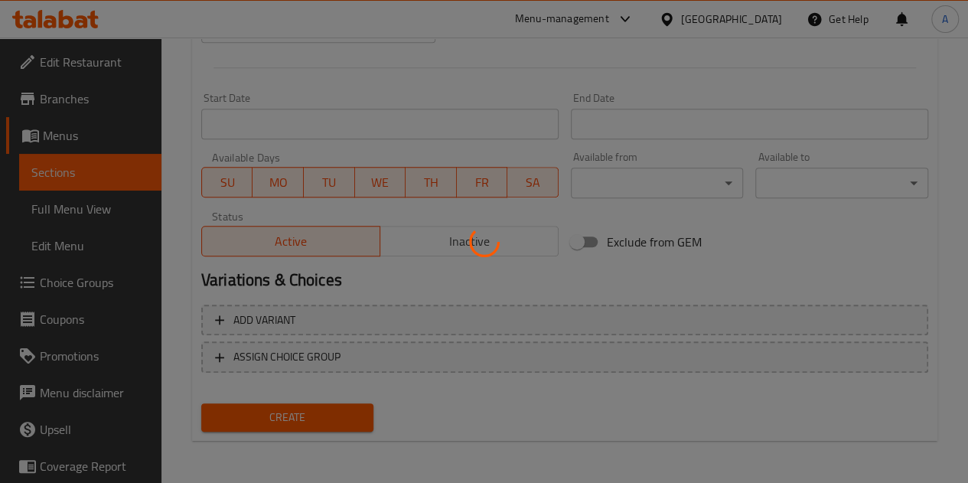
type input "0"
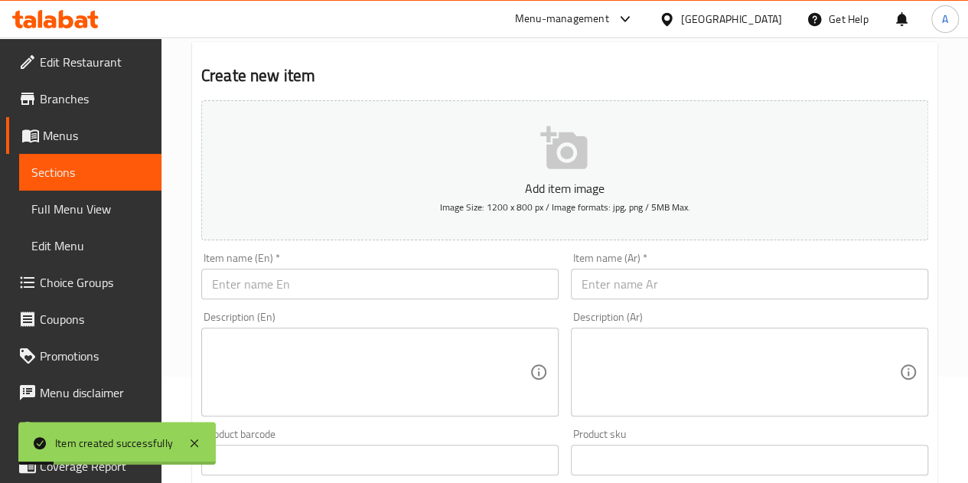
scroll to position [0, 0]
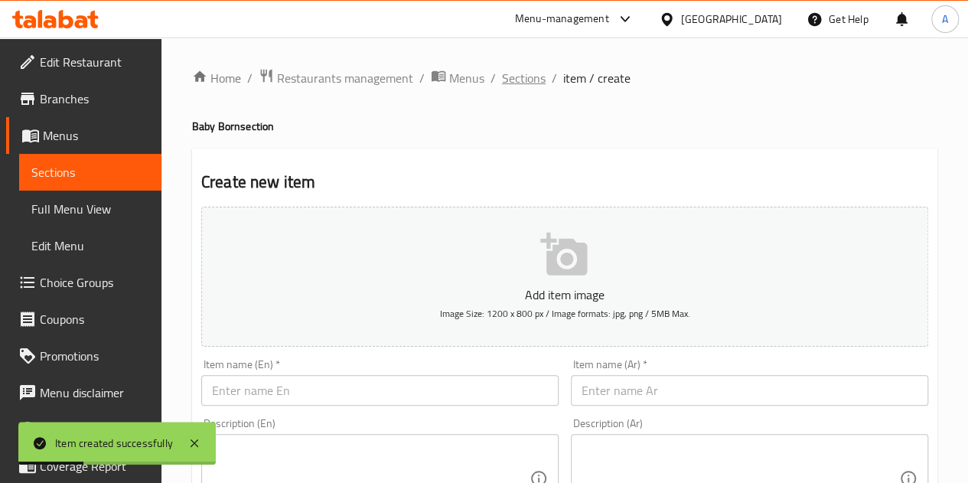
click at [521, 80] on span "Sections" at bounding box center [524, 78] width 44 height 18
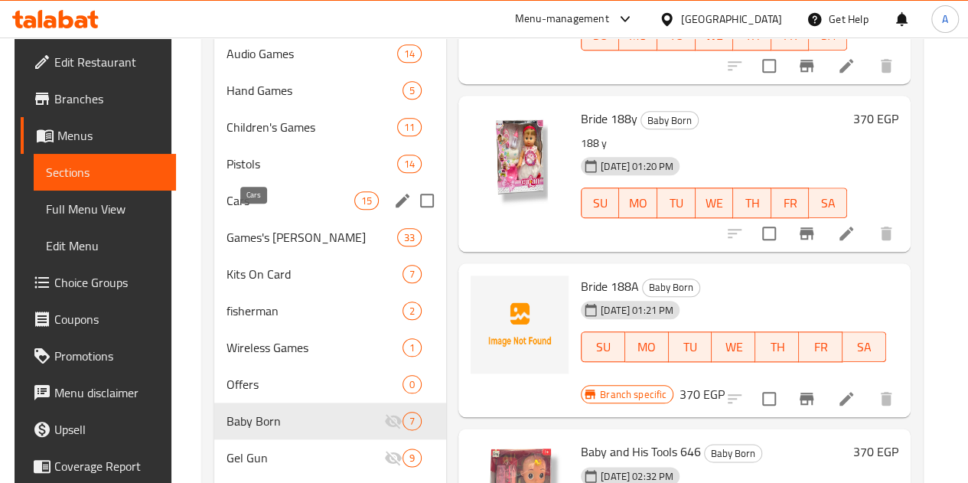
scroll to position [671, 0]
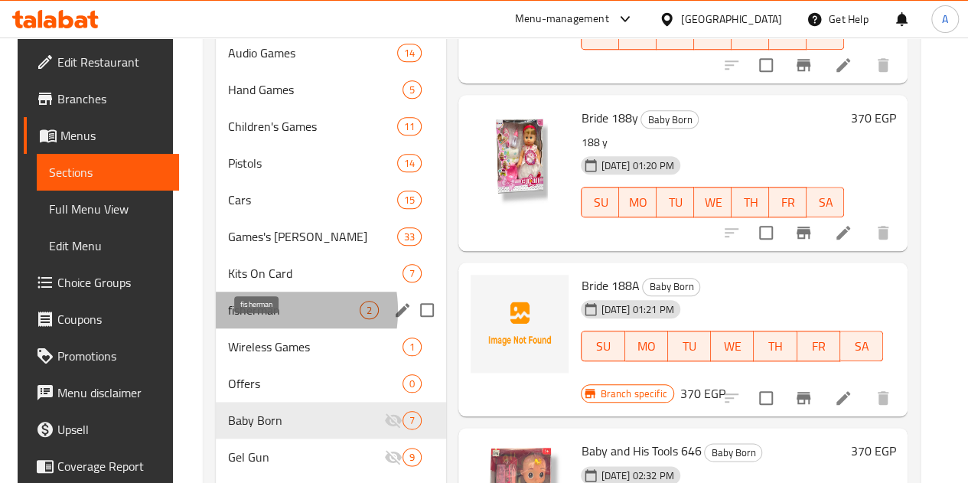
click at [251, 319] on span "fisherman" at bounding box center [294, 310] width 132 height 18
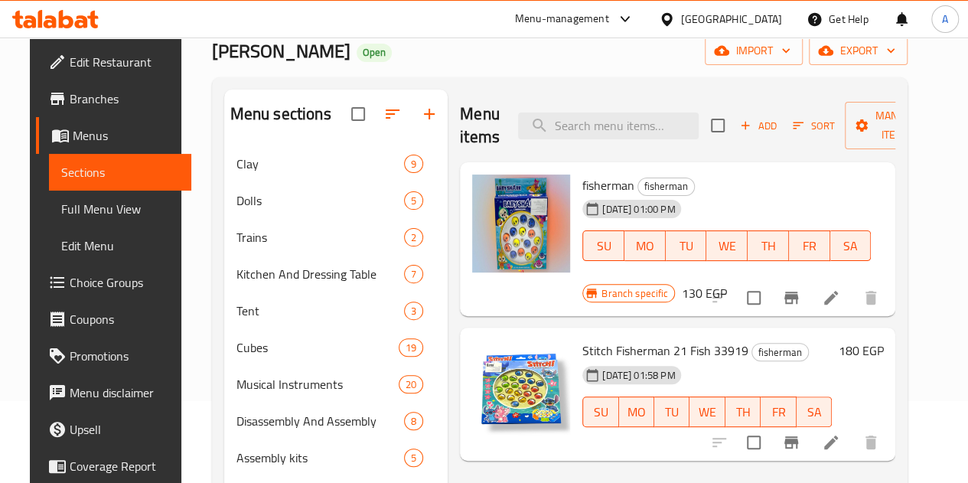
scroll to position [81, 0]
click at [738, 126] on span "Add" at bounding box center [758, 127] width 41 height 18
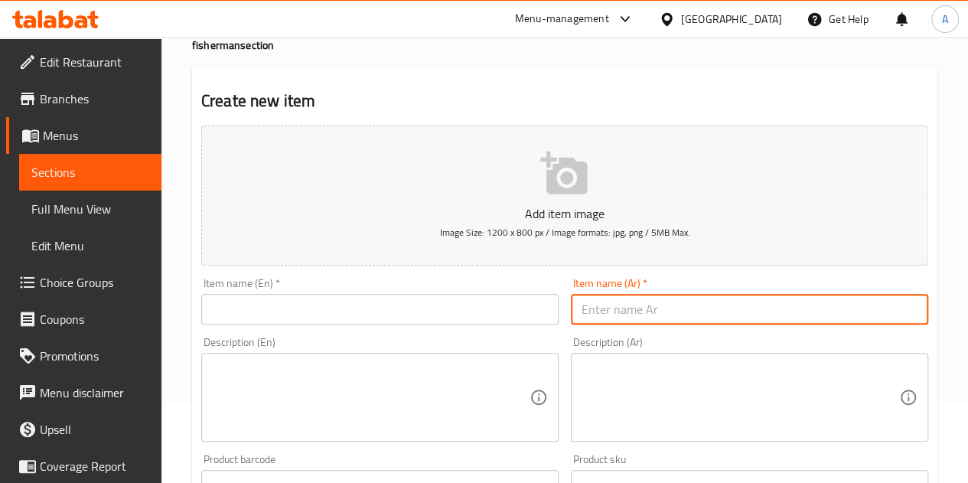
click at [640, 296] on input "text" at bounding box center [749, 309] width 357 height 31
paste input "صياد سمك استيتش 21سمكه 33919"
type input "صياد سمك استيتش 21سمكه 33919"
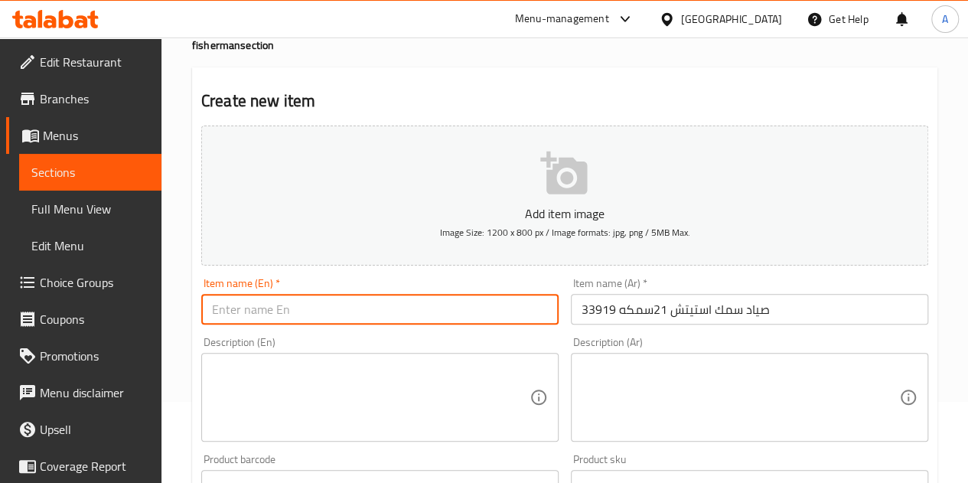
click at [425, 308] on input "text" at bounding box center [379, 309] width 357 height 31
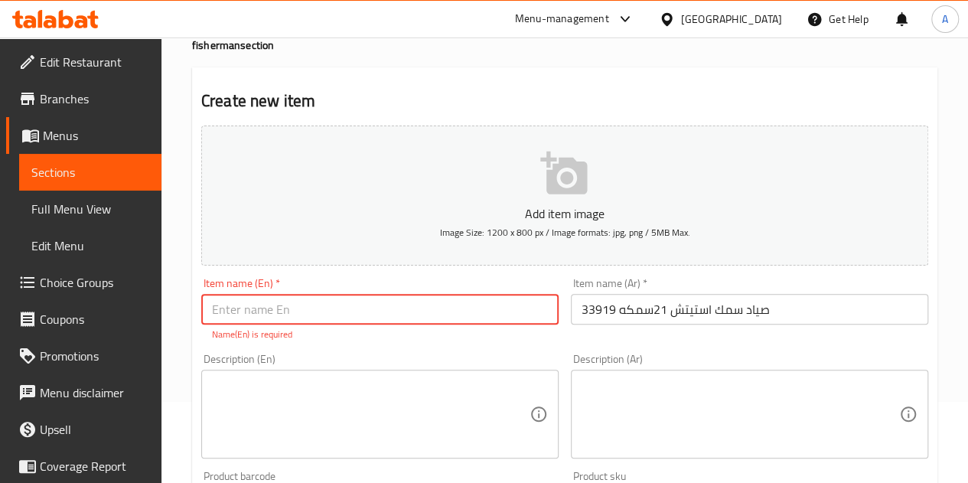
click at [315, 304] on input "text" at bounding box center [379, 309] width 357 height 31
paste input "Stitch Fisherman 21 Fish 33919"
type input "Stitch Fisherman 21 Fish 33919"
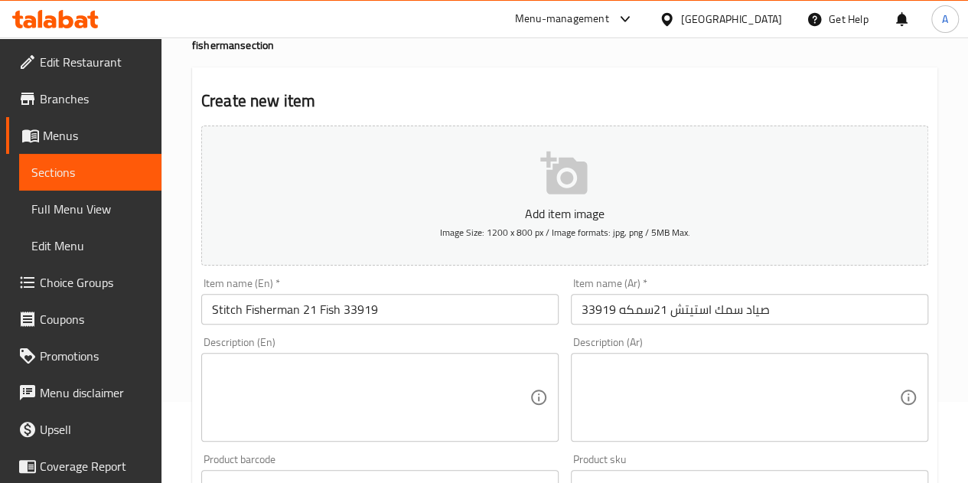
click at [449, 106] on h2 "Create new item" at bounding box center [564, 101] width 727 height 23
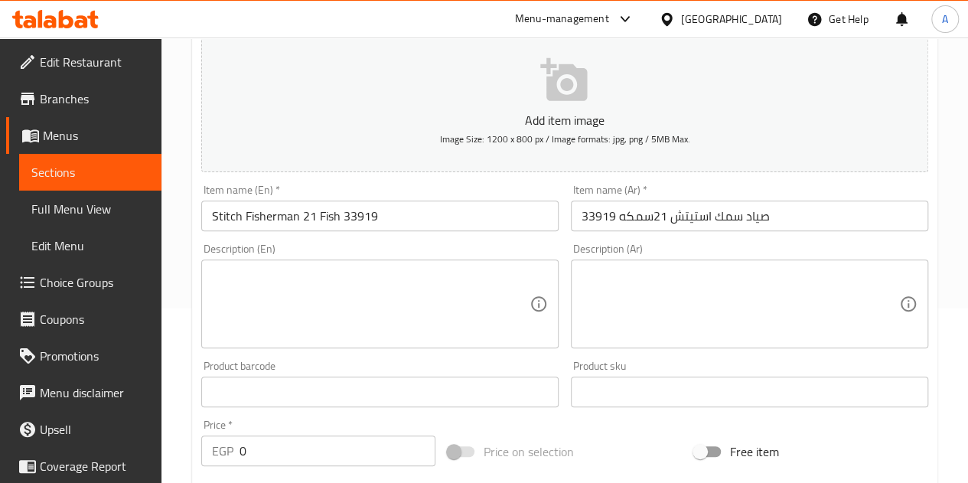
scroll to position [233, 0]
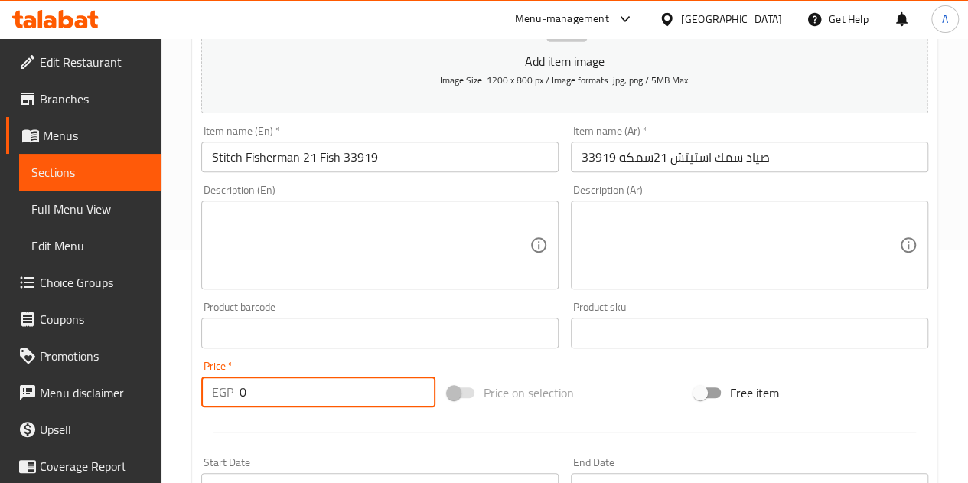
click at [265, 392] on input "0" at bounding box center [338, 392] width 196 height 31
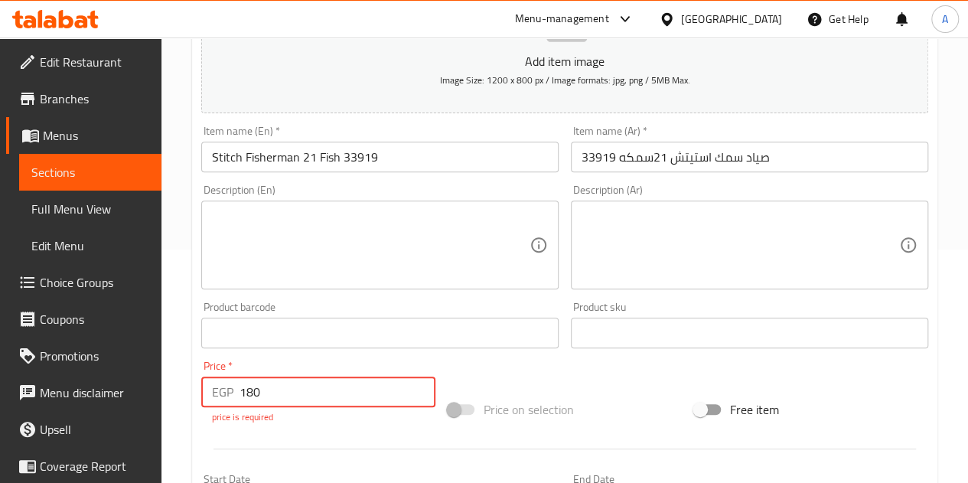
type input "180"
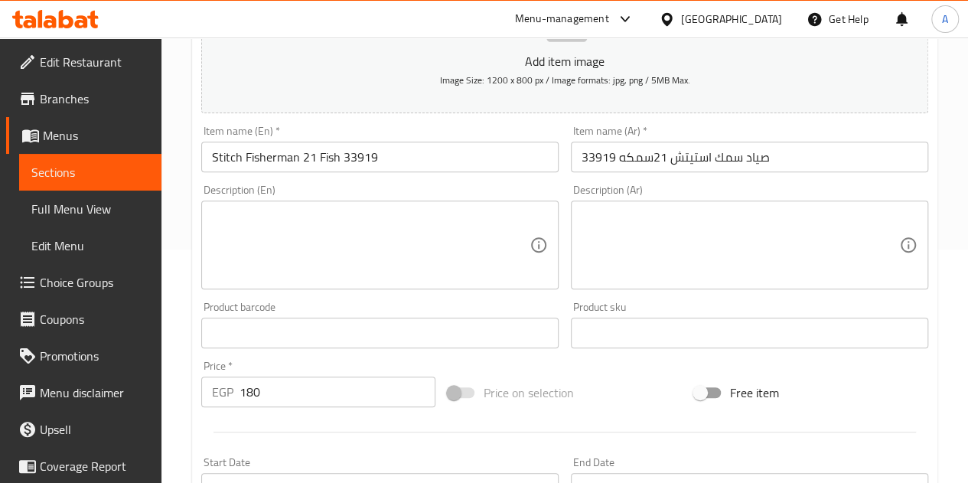
click at [622, 392] on div "Price on selection" at bounding box center [565, 392] width 246 height 41
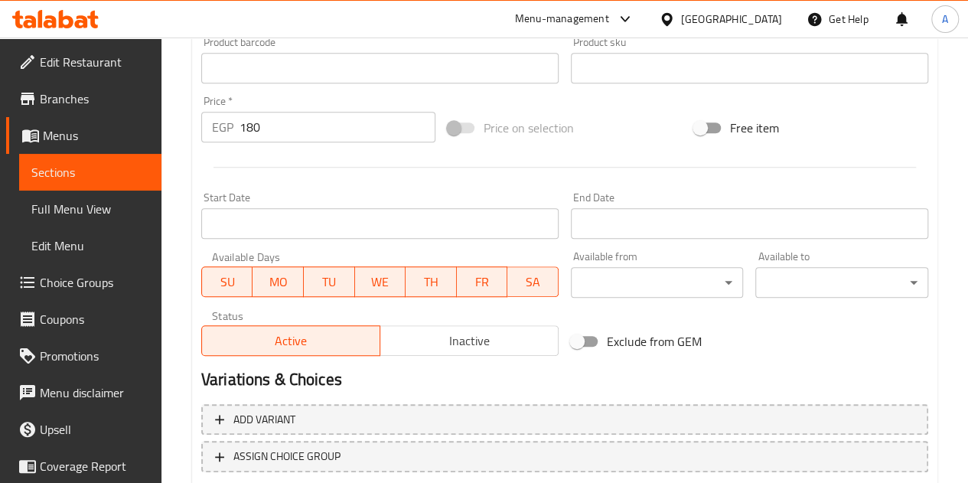
scroll to position [598, 0]
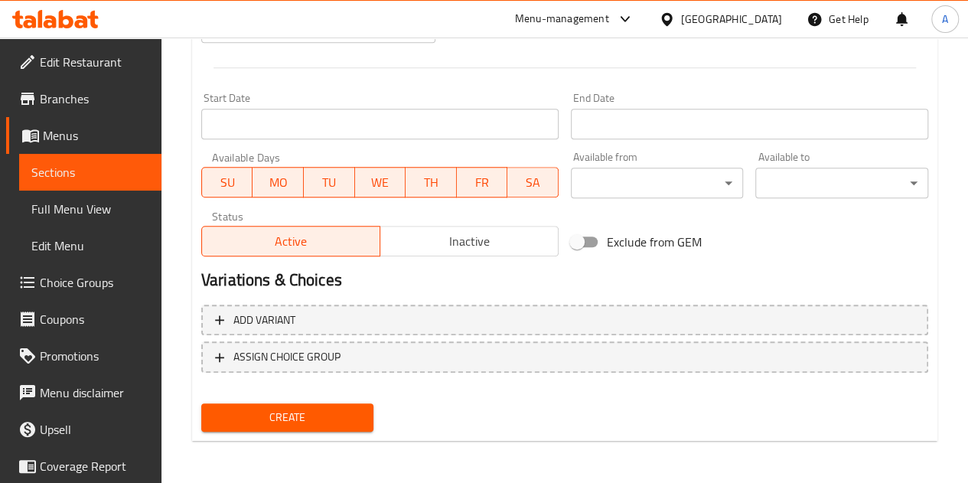
click at [272, 414] on span "Create" at bounding box center [288, 417] width 148 height 19
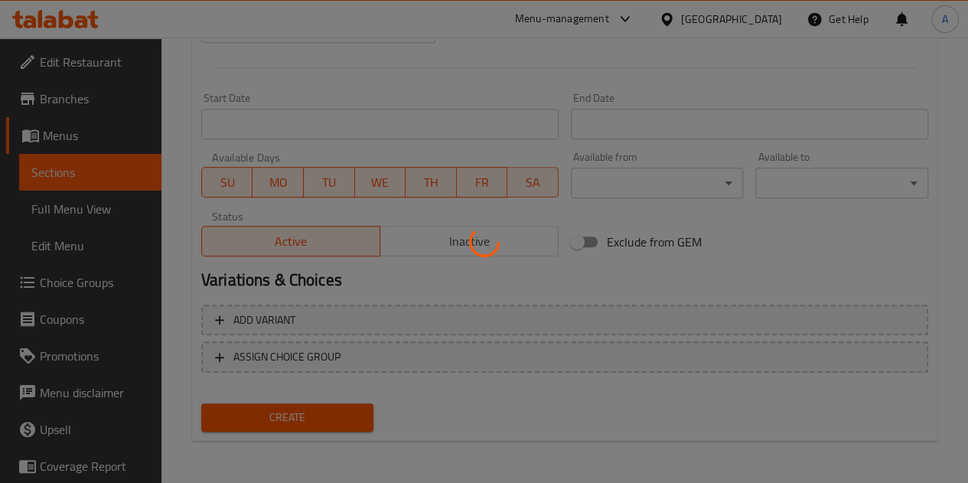
scroll to position [100, 0]
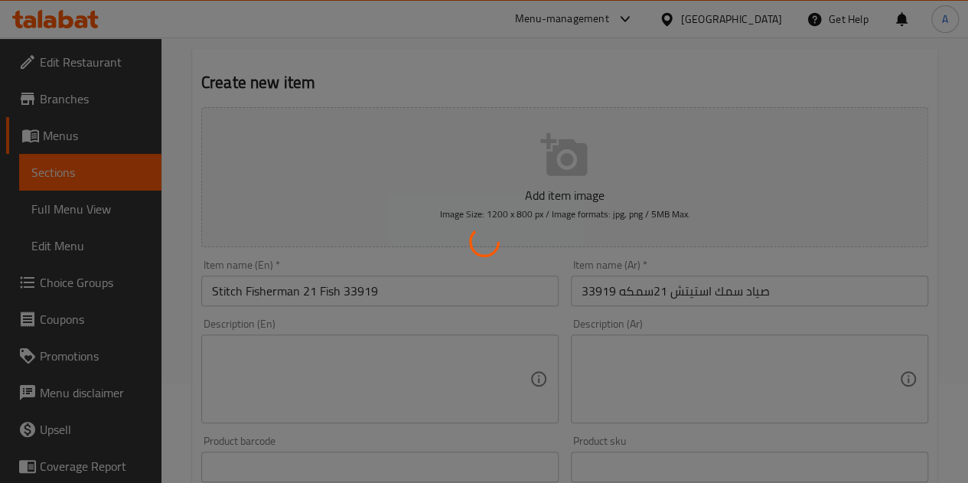
type input "0"
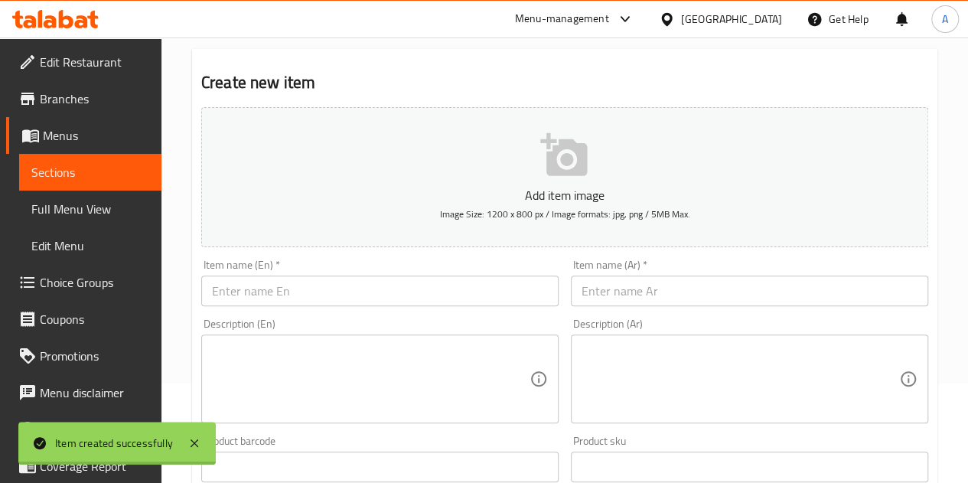
scroll to position [0, 0]
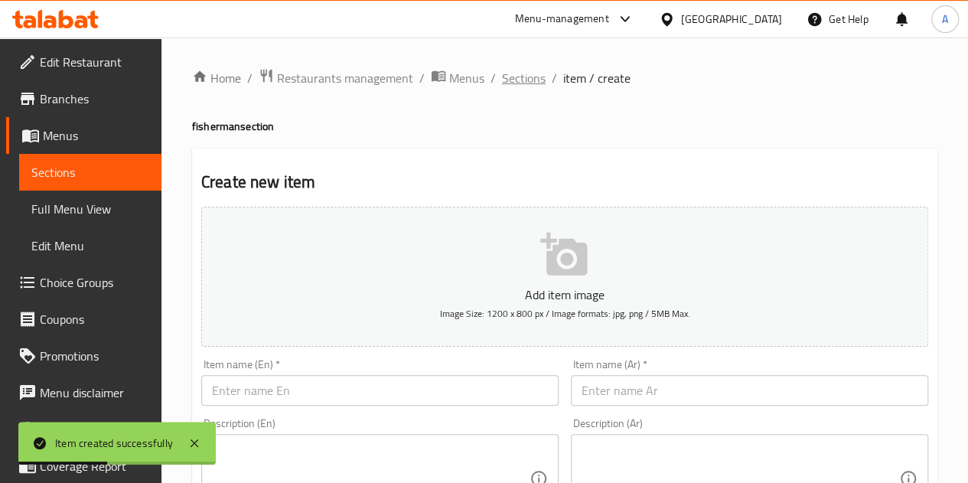
click at [507, 82] on span "Sections" at bounding box center [524, 78] width 44 height 18
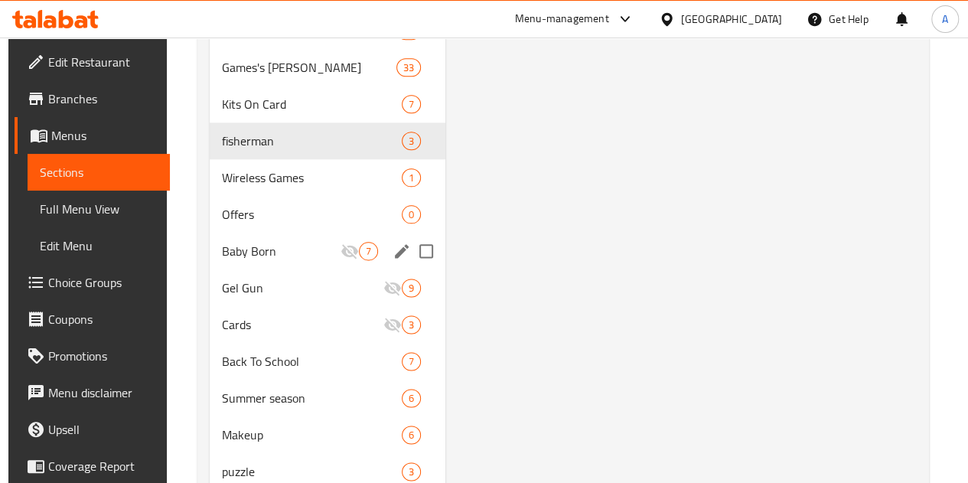
scroll to position [848, 0]
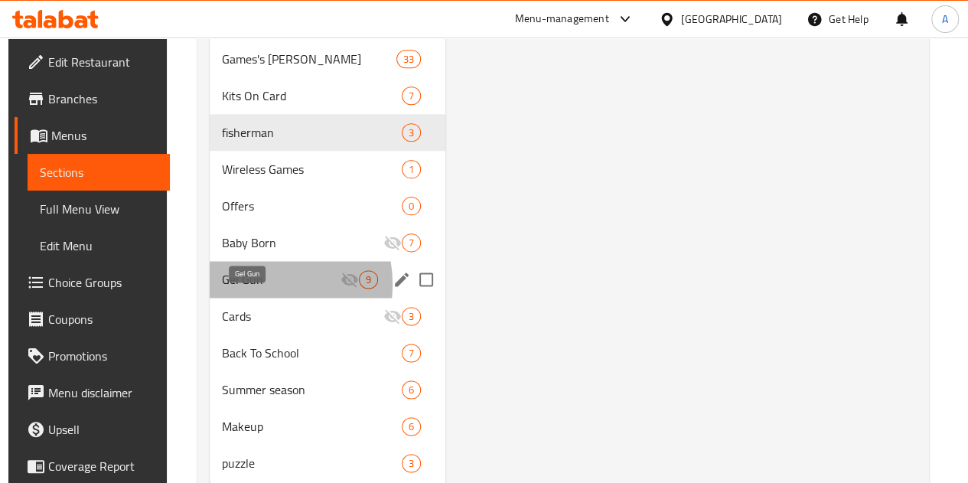
click at [251, 289] on span "Gel Gun" at bounding box center [281, 279] width 119 height 18
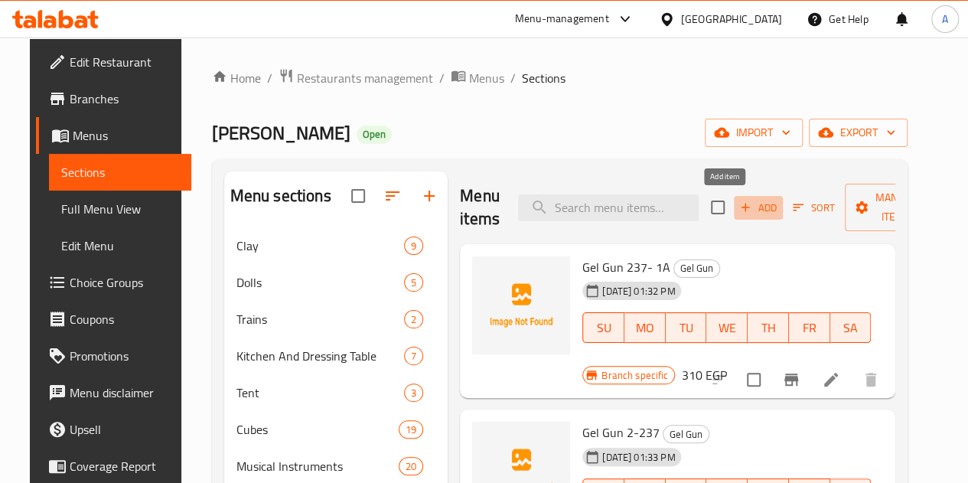
click at [738, 217] on span "Add" at bounding box center [758, 208] width 41 height 18
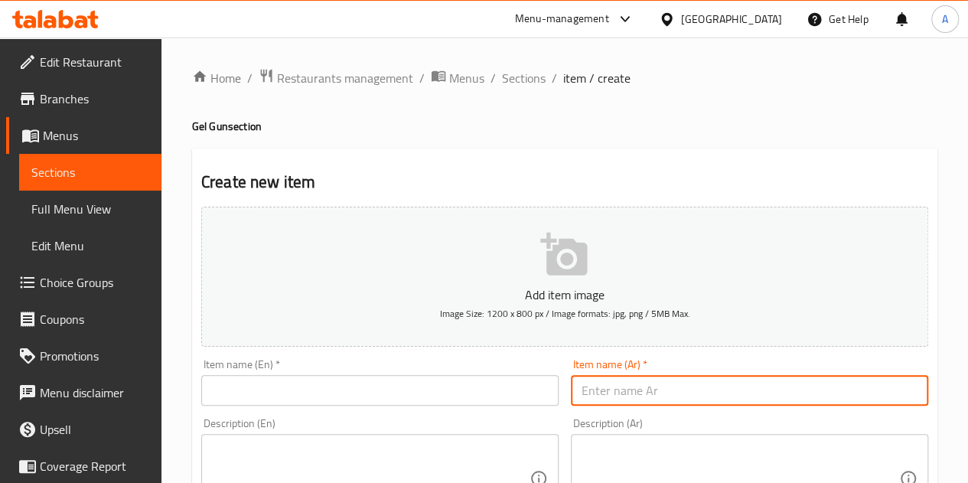
click at [618, 390] on input "text" at bounding box center [749, 390] width 357 height 31
paste input "مسدس فل وشخصيه 135-19"
type input "مسدس فل وشخصيه 135-19"
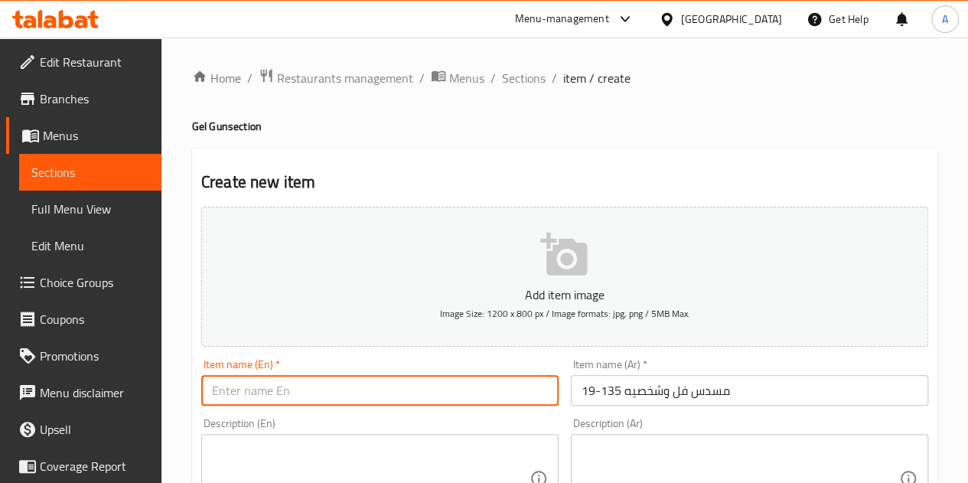
click at [428, 379] on input "text" at bounding box center [379, 390] width 357 height 31
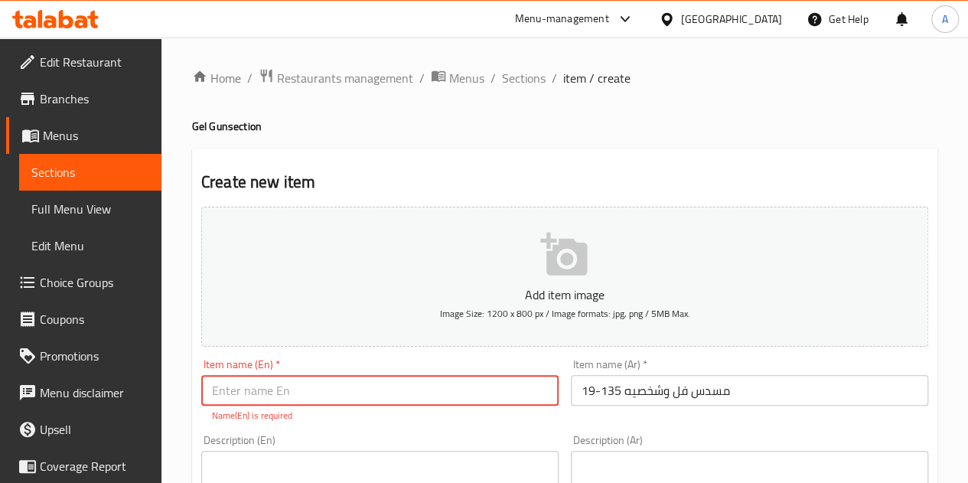
click at [326, 385] on input "text" at bounding box center [379, 390] width 357 height 31
paste input "Full pistol and character 135-19"
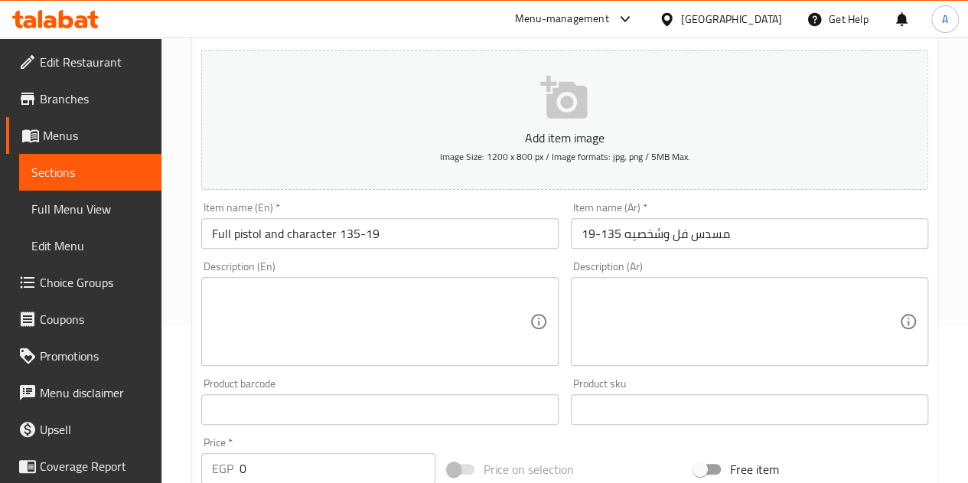
scroll to position [158, 0]
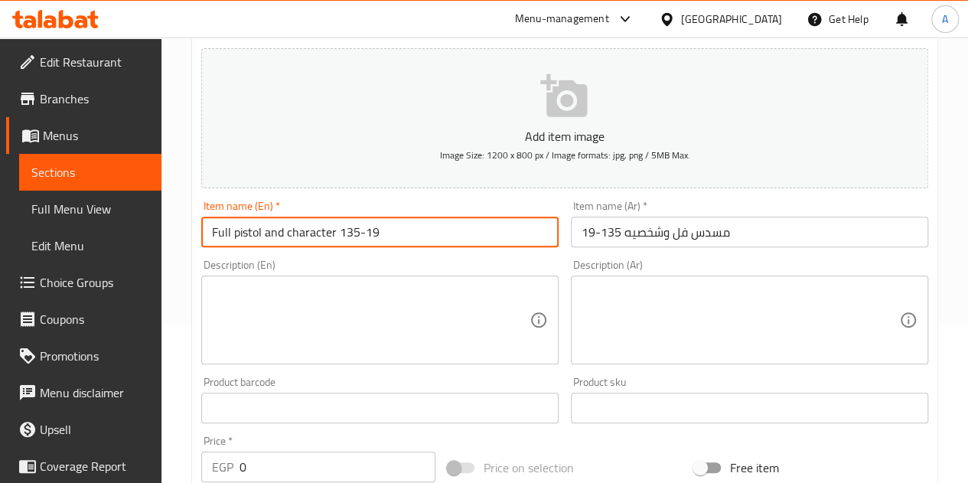
drag, startPoint x: 231, startPoint y: 237, endPoint x: 204, endPoint y: 236, distance: 26.8
click at [204, 236] on input "Full pistol and character 135-19" at bounding box center [379, 232] width 357 height 31
type input "fol pistol and character 135-19"
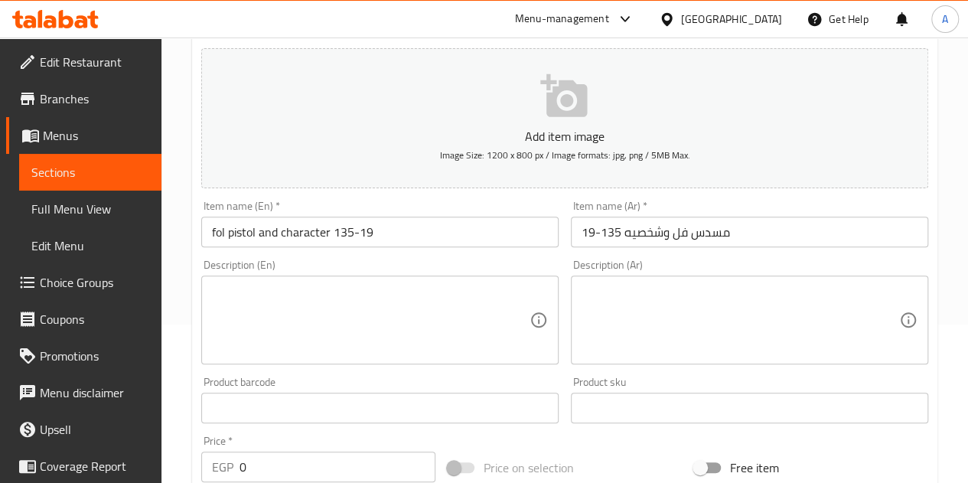
click at [372, 430] on div "Price   * EGP 0 Price *" at bounding box center [318, 458] width 246 height 59
click at [344, 453] on input "0" at bounding box center [338, 467] width 196 height 31
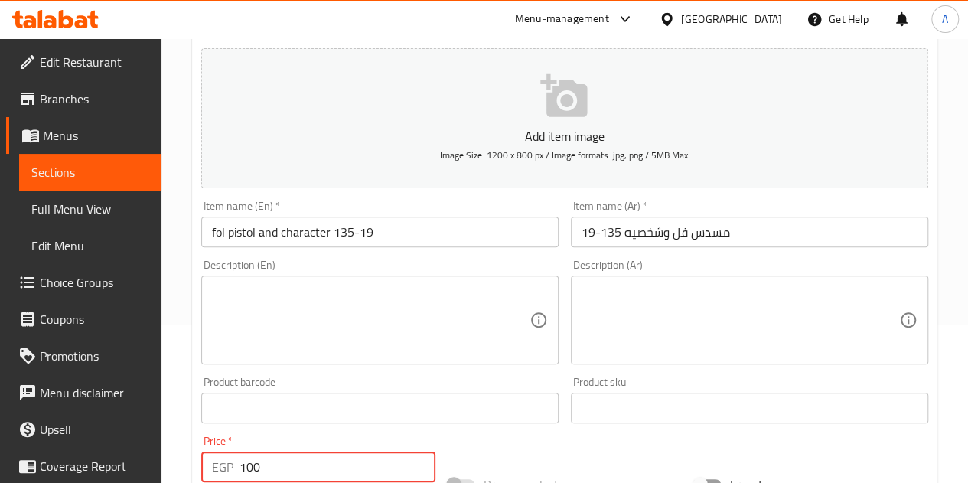
type input "100"
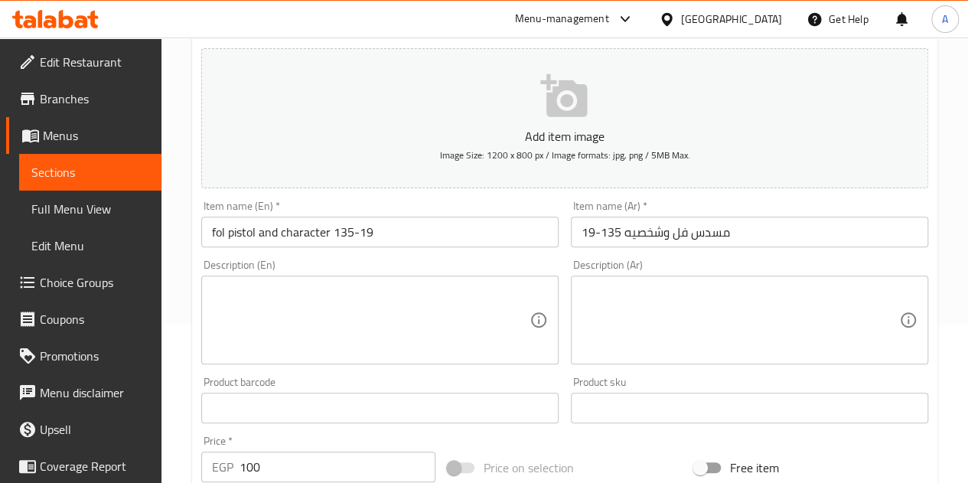
click at [423, 194] on div "Item name (En)   * fol pistol and character 135-19 Item name (En) *" at bounding box center [380, 223] width 370 height 59
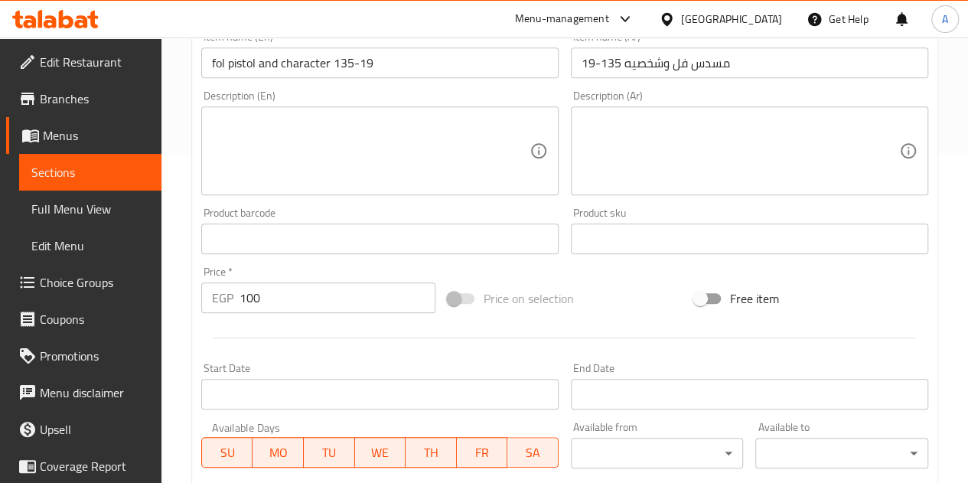
scroll to position [328, 0]
click at [392, 263] on div "Price   * EGP 100 Price *" at bounding box center [318, 288] width 246 height 59
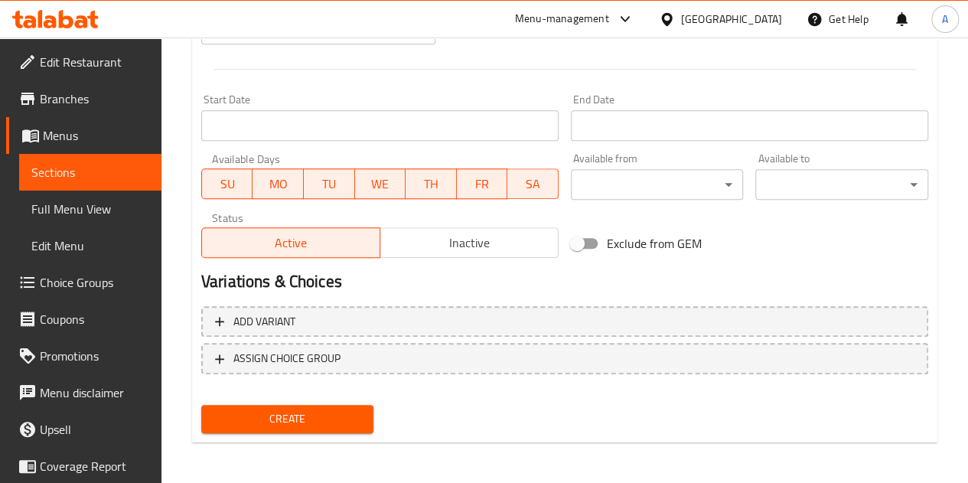
scroll to position [598, 0]
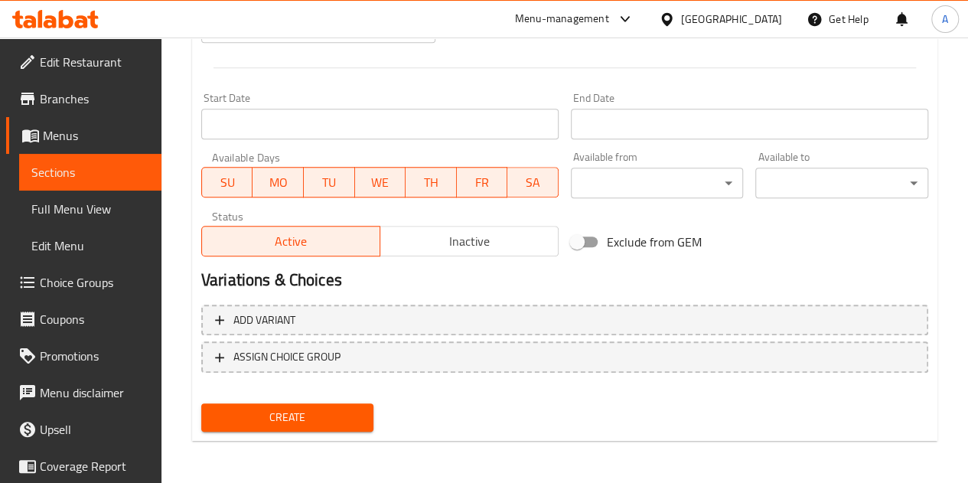
click at [303, 424] on span "Create" at bounding box center [288, 417] width 148 height 19
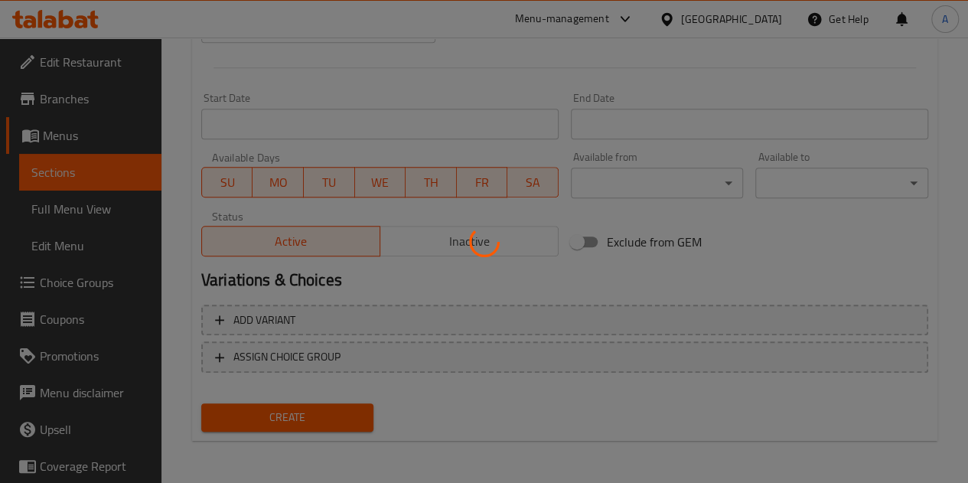
type input "0"
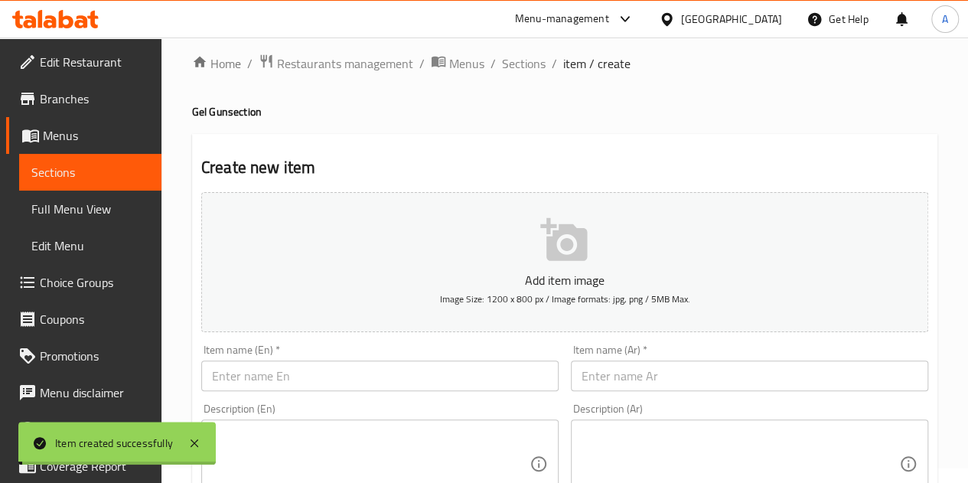
scroll to position [0, 0]
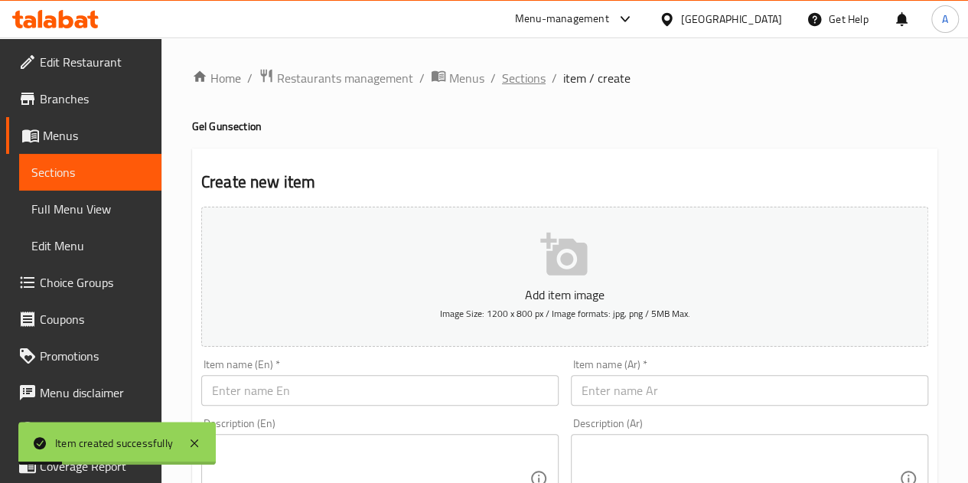
click at [521, 73] on span "Sections" at bounding box center [524, 78] width 44 height 18
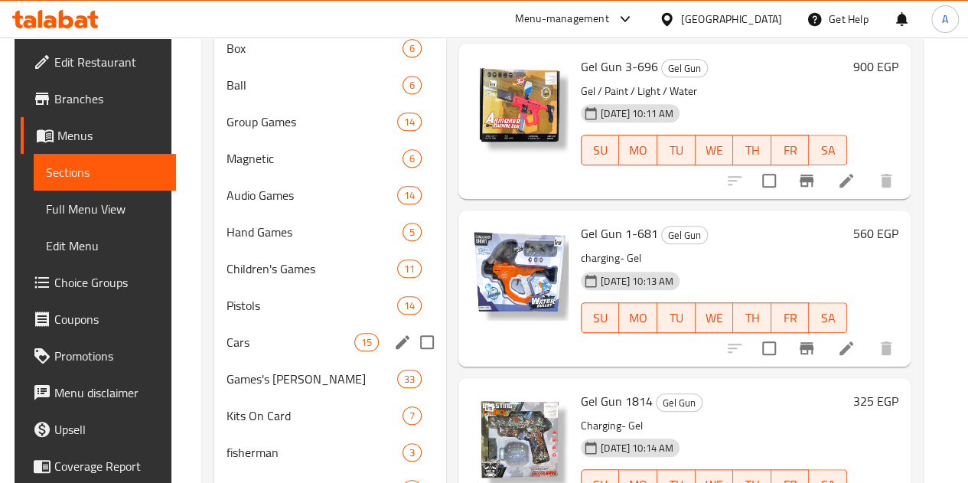
scroll to position [527, 0]
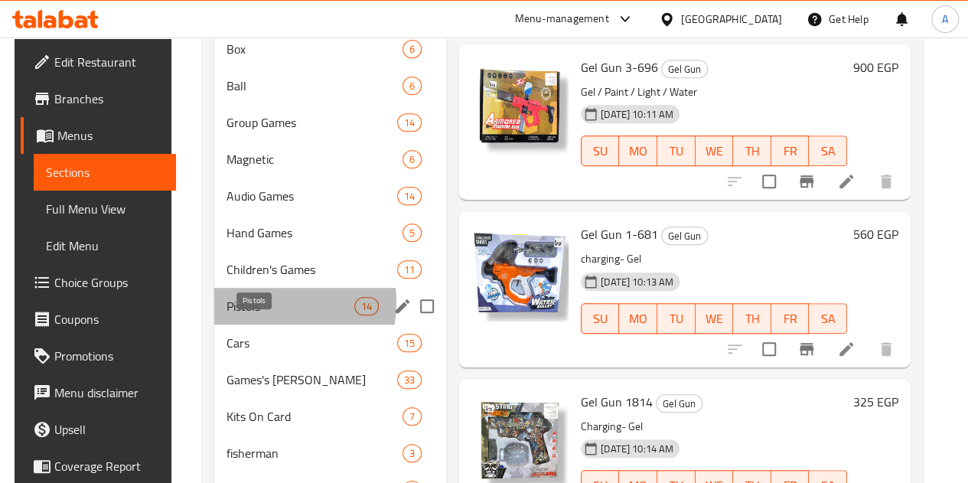
click at [255, 315] on span "Pistols" at bounding box center [291, 306] width 128 height 18
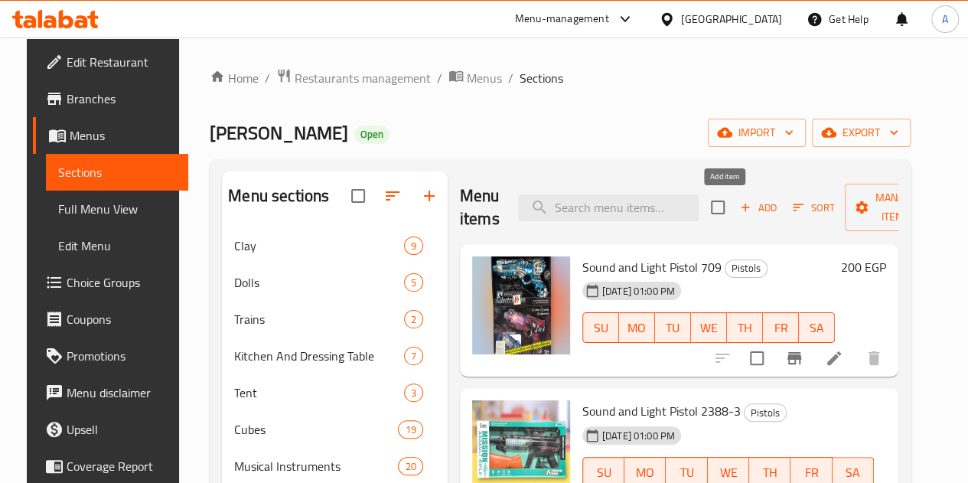
click at [738, 207] on span "Add" at bounding box center [758, 208] width 41 height 18
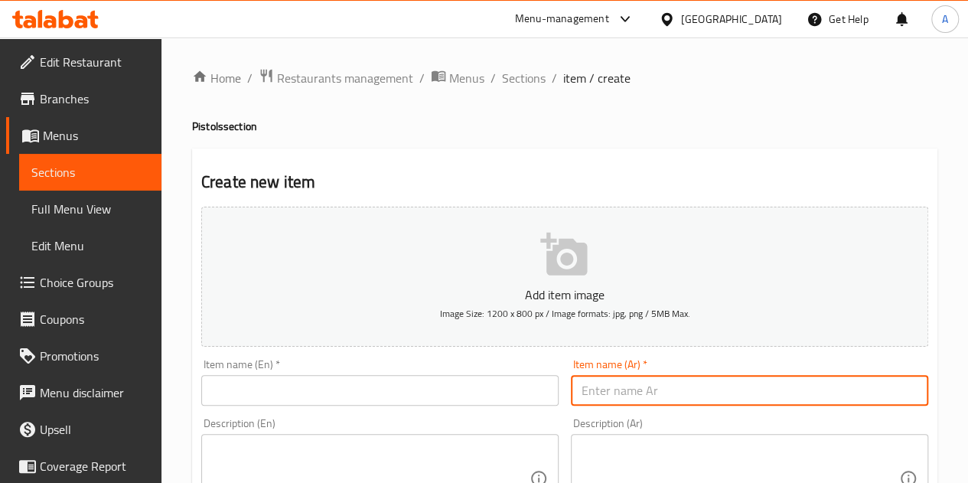
click at [643, 399] on input "text" at bounding box center [749, 390] width 357 height 31
paste input "بندقيه اصوات 533"
type input "بندقيه اصوات 533"
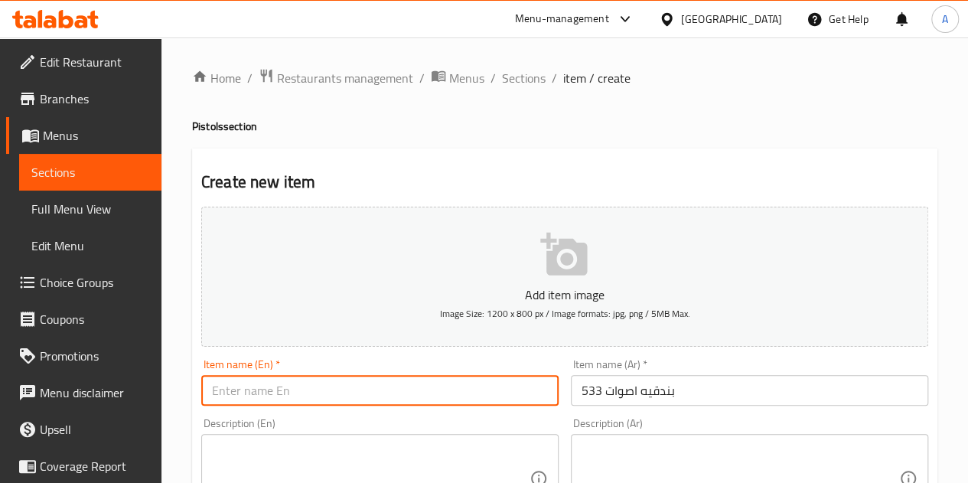
click at [369, 400] on input "text" at bounding box center [379, 390] width 357 height 31
paste input "533 Sounds Gun"
drag, startPoint x: 235, startPoint y: 387, endPoint x: 201, endPoint y: 387, distance: 34.5
click at [201, 387] on div "Item name (En)   * 533 Sounds Gun Item name (En) *" at bounding box center [380, 382] width 370 height 59
click at [288, 388] on input "Sounds Gun" at bounding box center [379, 390] width 357 height 31
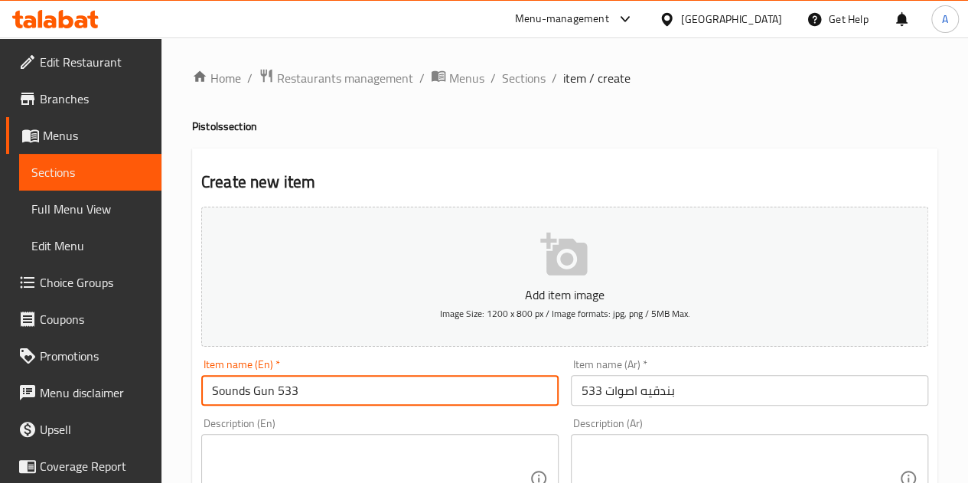
type input "Sounds Gun 533"
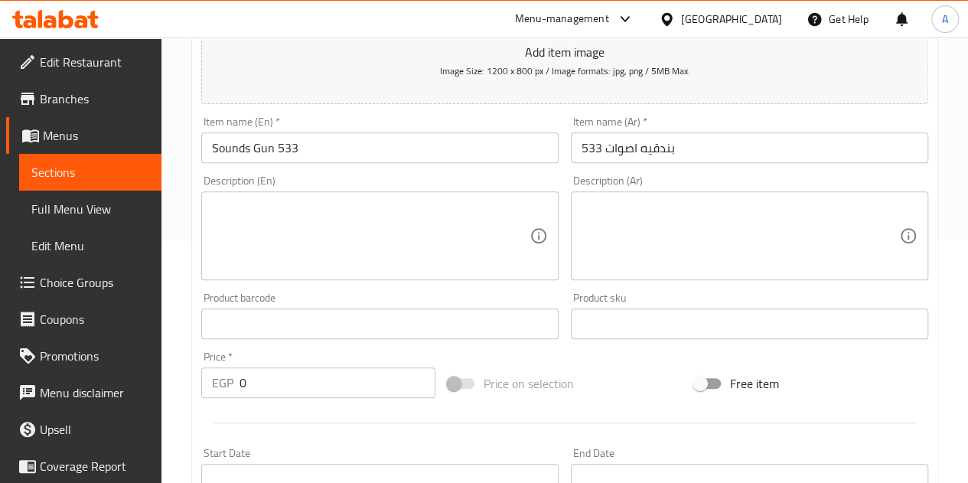
scroll to position [243, 0]
click at [304, 391] on input "0" at bounding box center [338, 382] width 196 height 31
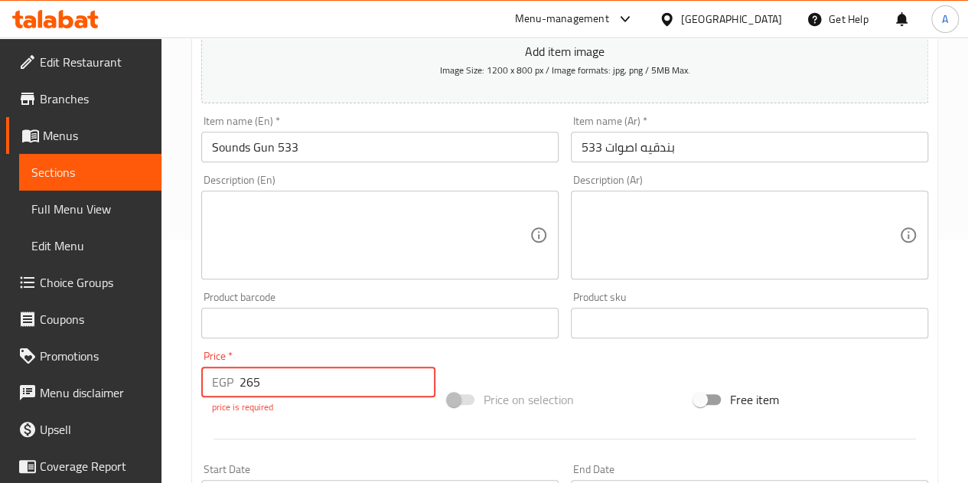
type input "265"
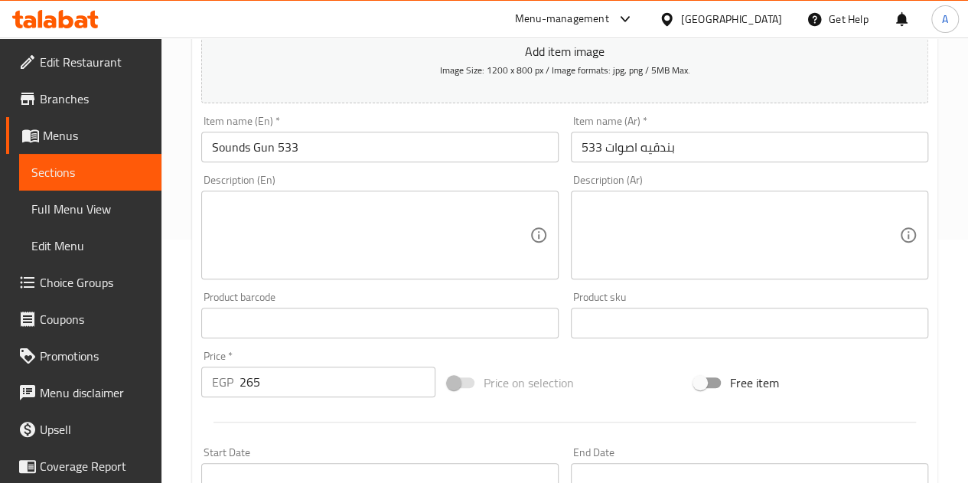
click at [570, 368] on div "Add item image Image Size: 1200 x 800 px / Image formats: jpg, png / 5MB Max. I…" at bounding box center [564, 287] width 739 height 660
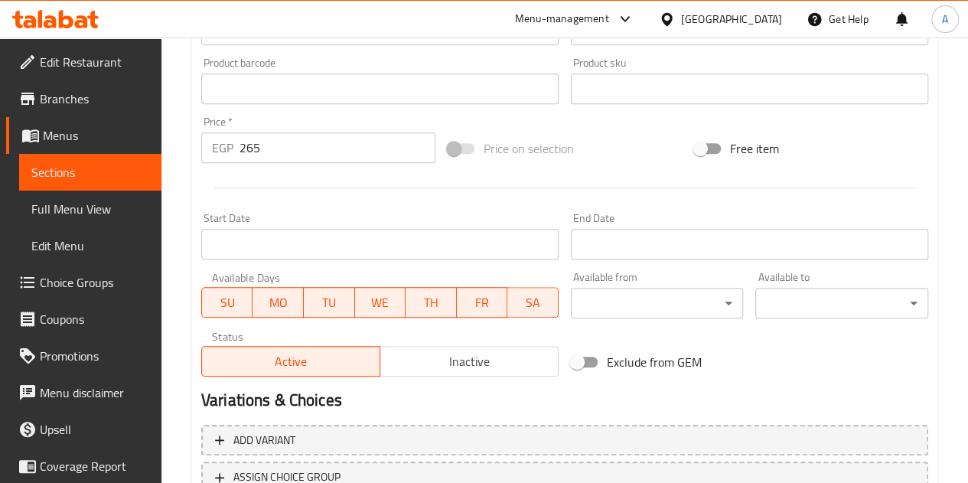
scroll to position [598, 0]
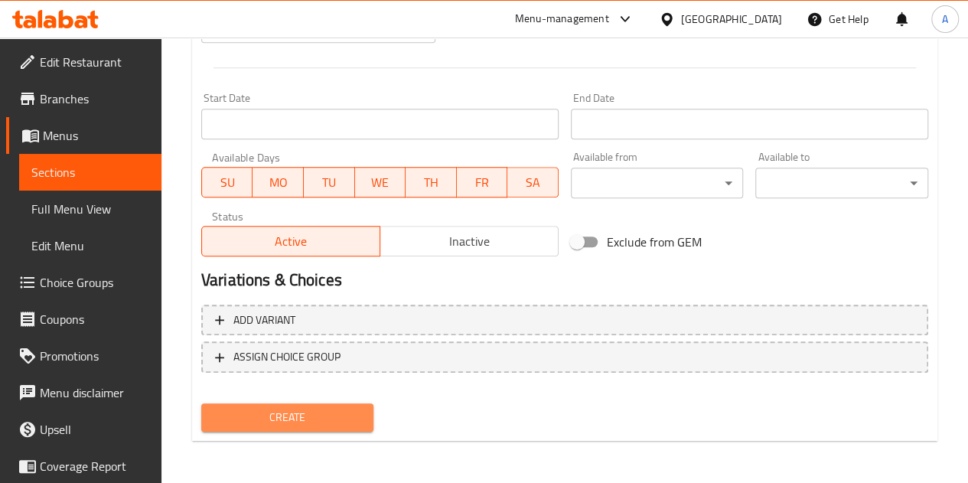
click at [283, 414] on span "Create" at bounding box center [288, 417] width 148 height 19
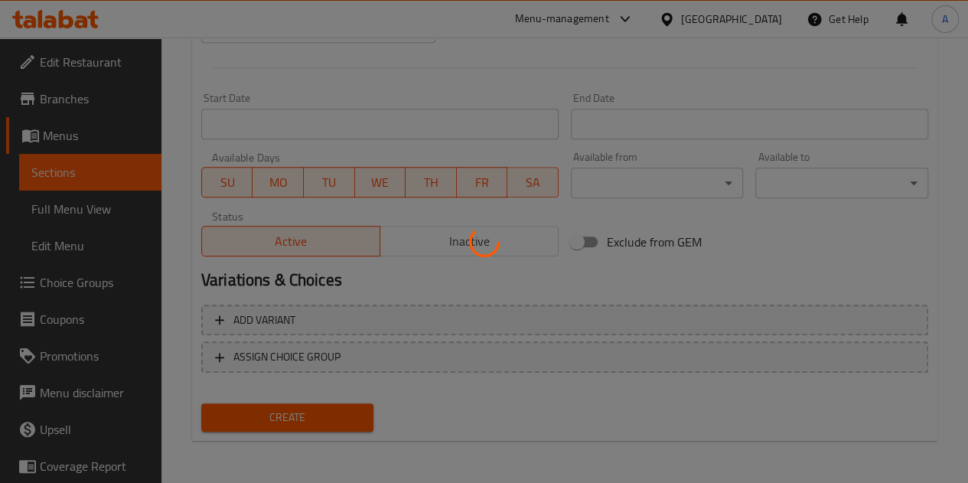
type input "0"
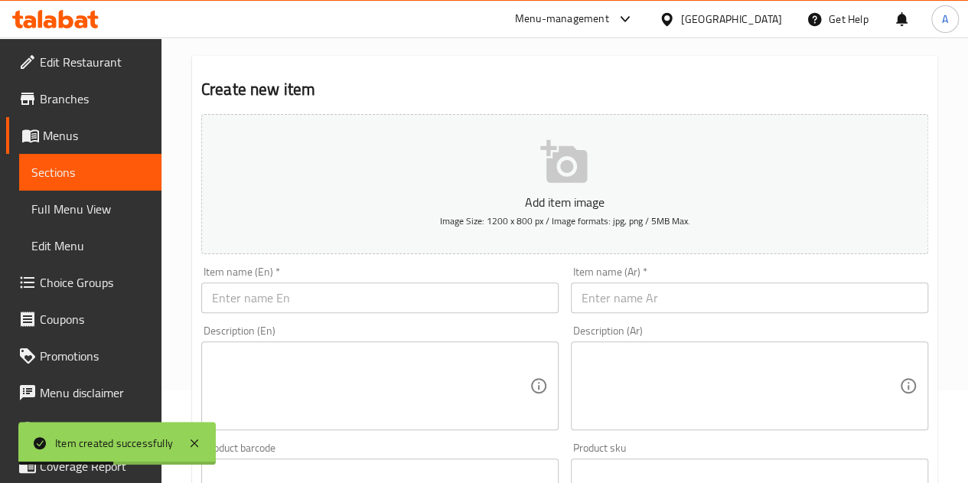
scroll to position [91, 0]
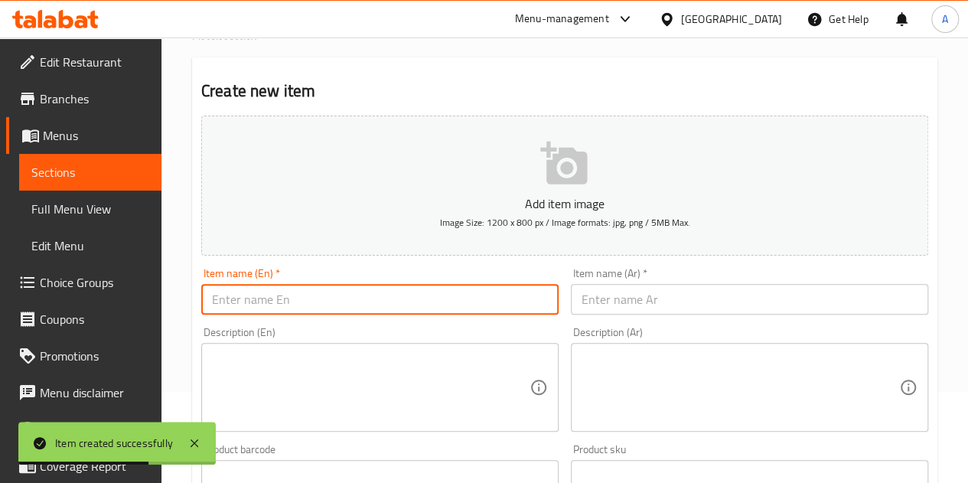
click at [455, 301] on input "text" at bounding box center [379, 299] width 357 height 31
click at [622, 290] on input "text" at bounding box center [749, 299] width 357 height 31
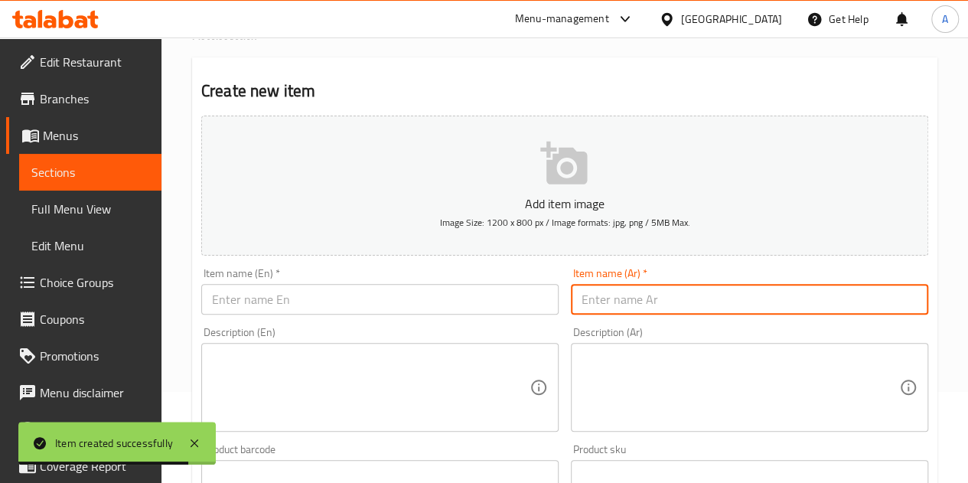
paste input "بندقيه اصوات 6604"
type input "بندقيه اصوات 6604"
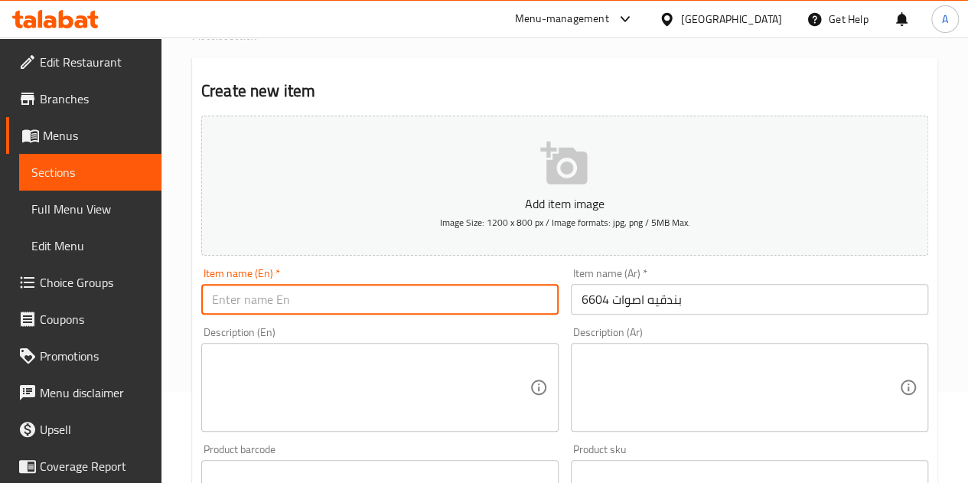
click at [490, 312] on input "text" at bounding box center [379, 299] width 357 height 31
paste input "Gun Sounds 6604"
type input "Gun Sounds 6604"
click at [449, 100] on h2 "Create new item" at bounding box center [564, 91] width 727 height 23
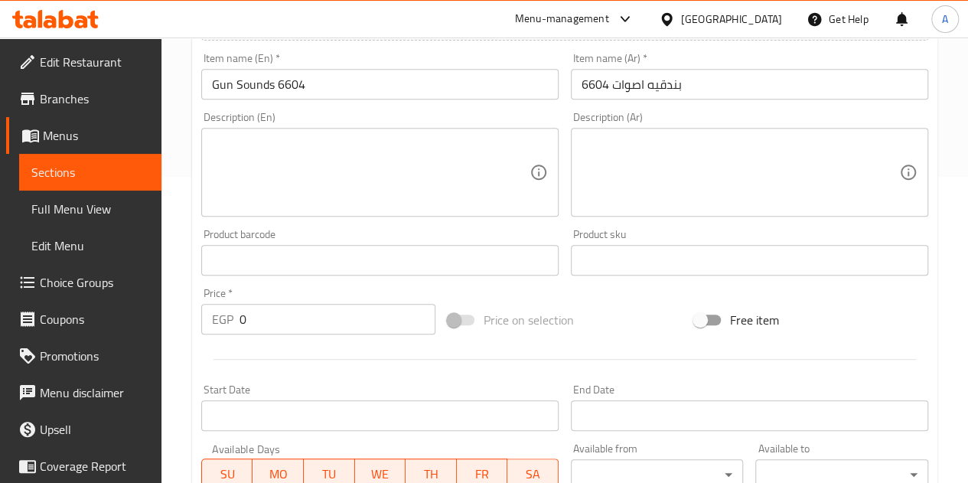
scroll to position [307, 0]
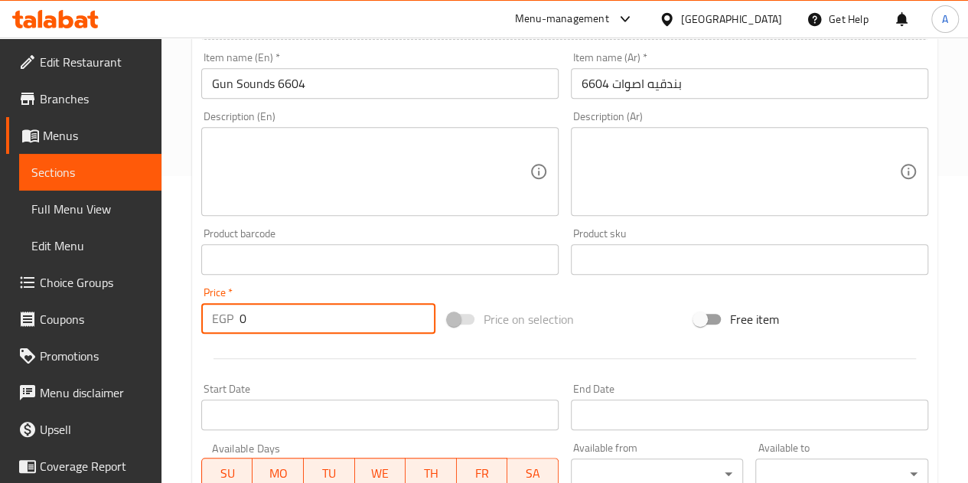
click at [304, 316] on input "0" at bounding box center [338, 318] width 196 height 31
type input "205"
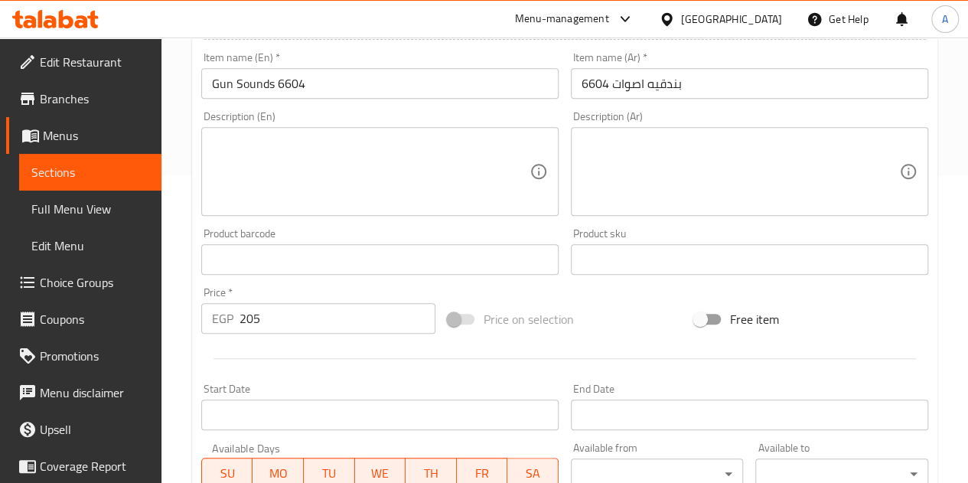
click at [552, 291] on div "Add item image Image Size: 1200 x 800 px / Image formats: jpg, png / 5MB Max. I…" at bounding box center [564, 224] width 739 height 660
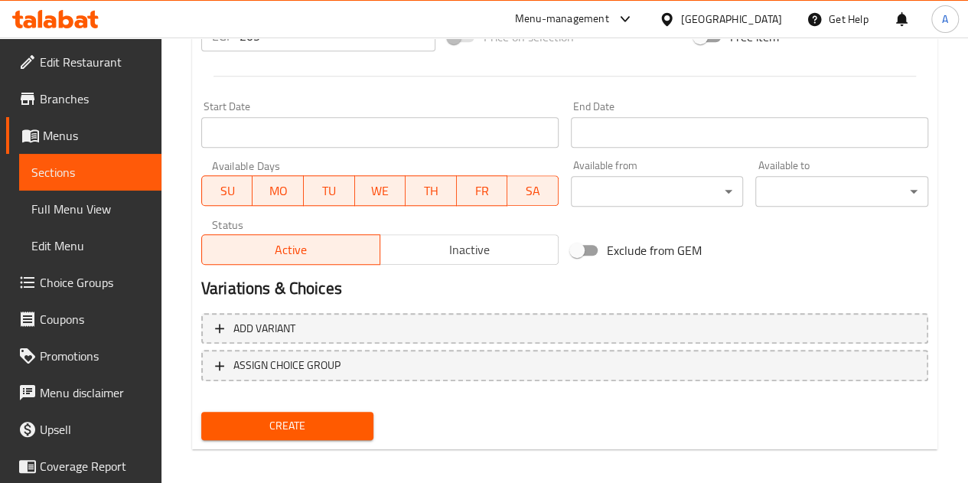
scroll to position [598, 0]
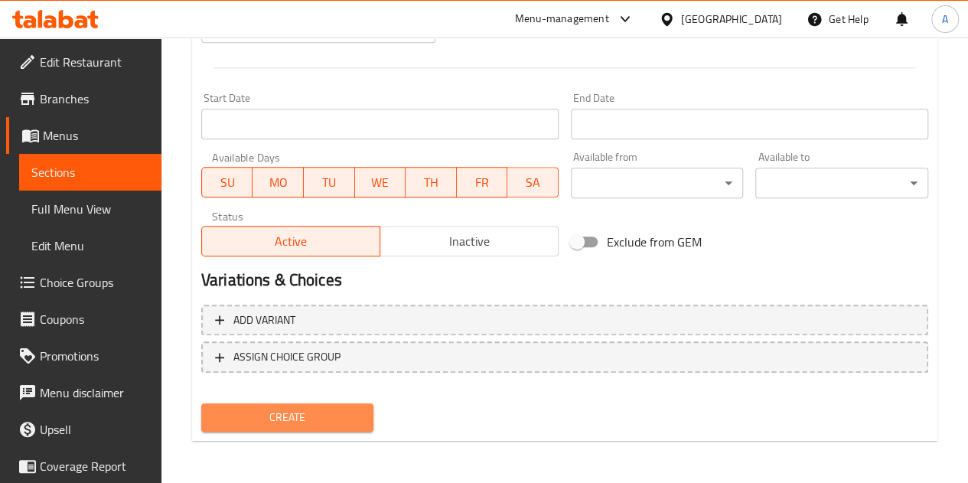
click at [292, 408] on span "Create" at bounding box center [288, 417] width 148 height 19
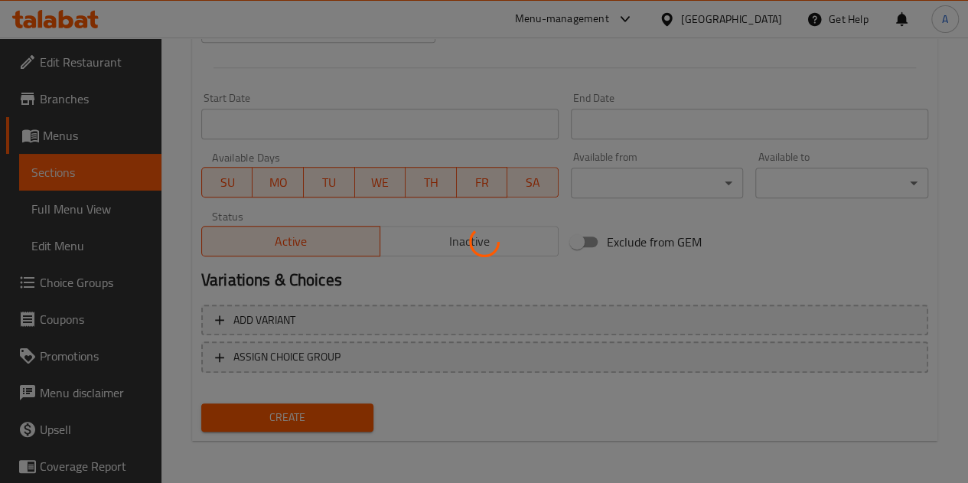
type input "0"
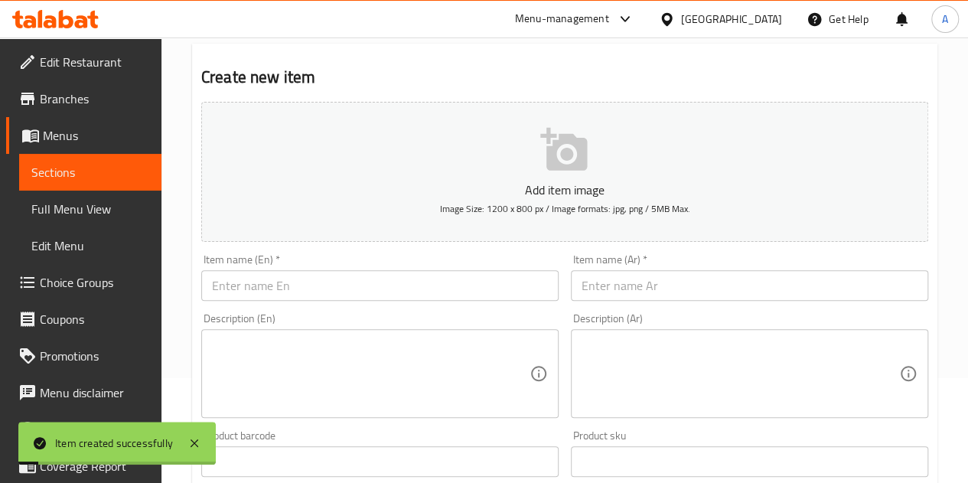
scroll to position [0, 0]
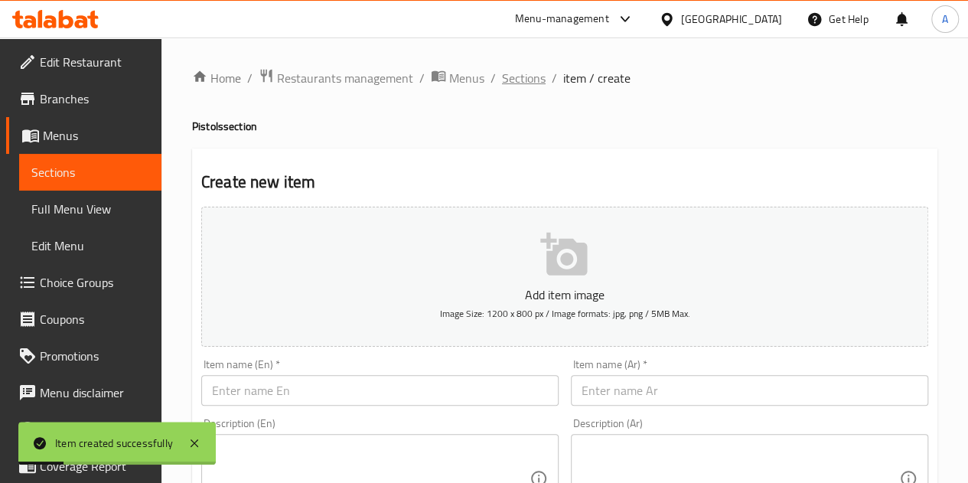
click at [510, 81] on span "Sections" at bounding box center [524, 78] width 44 height 18
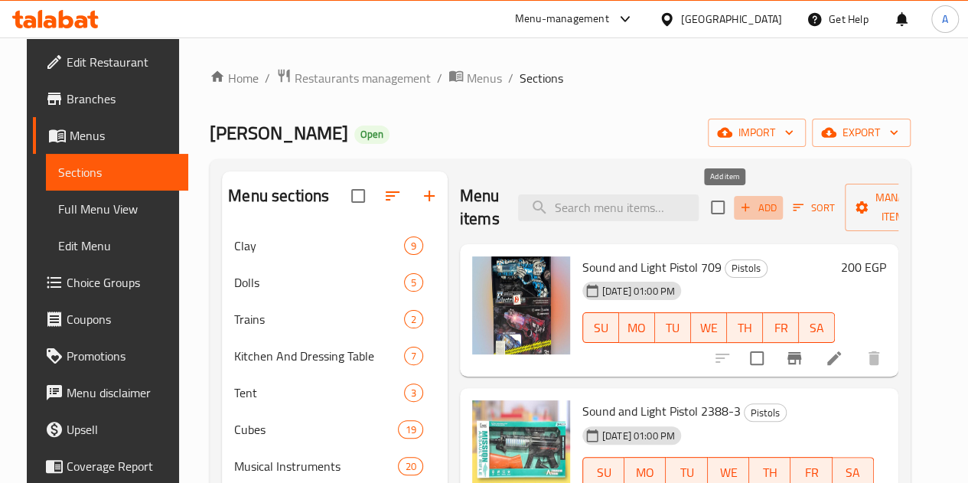
click at [739, 208] on icon "button" at bounding box center [746, 208] width 14 height 14
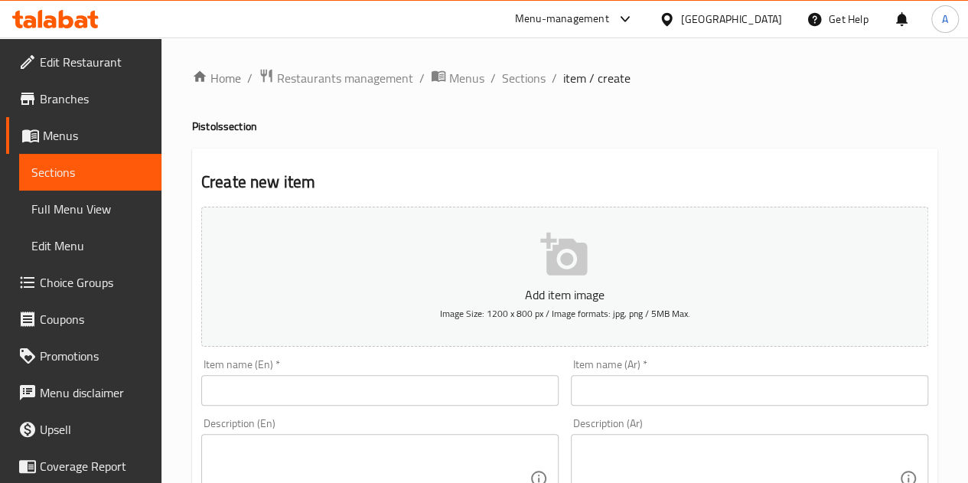
click at [640, 397] on input "text" at bounding box center [749, 390] width 357 height 31
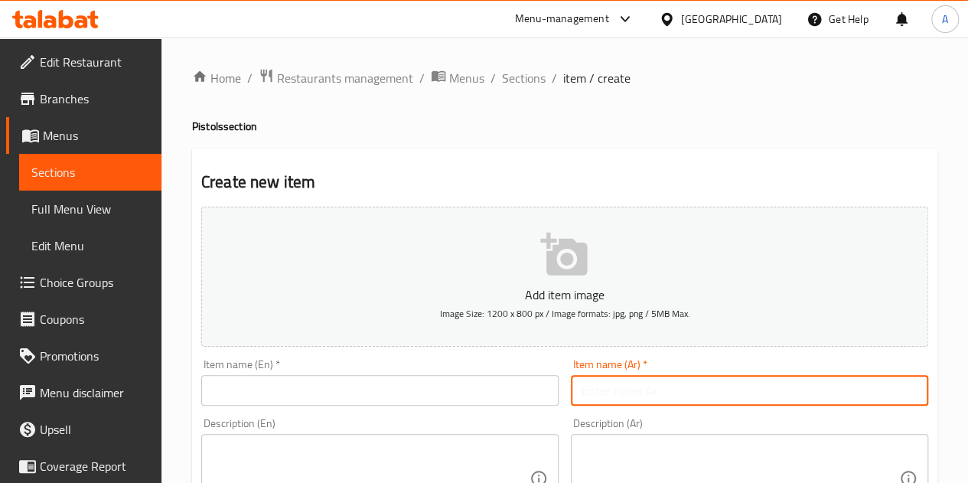
paste input "مسدس اصوات 520"
type input "مسدس اصوات 520"
click at [472, 391] on input "text" at bounding box center [379, 390] width 357 height 31
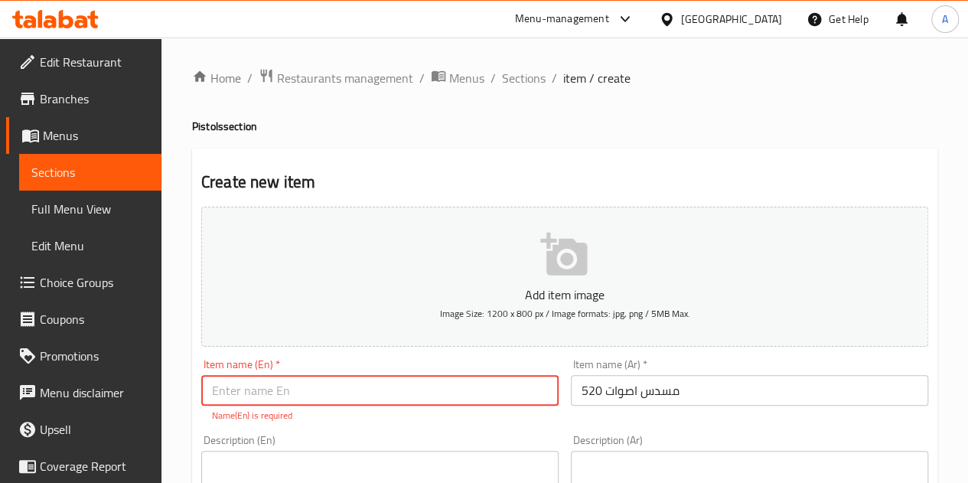
paste input "520 sound gun"
type input "520 sound gun"
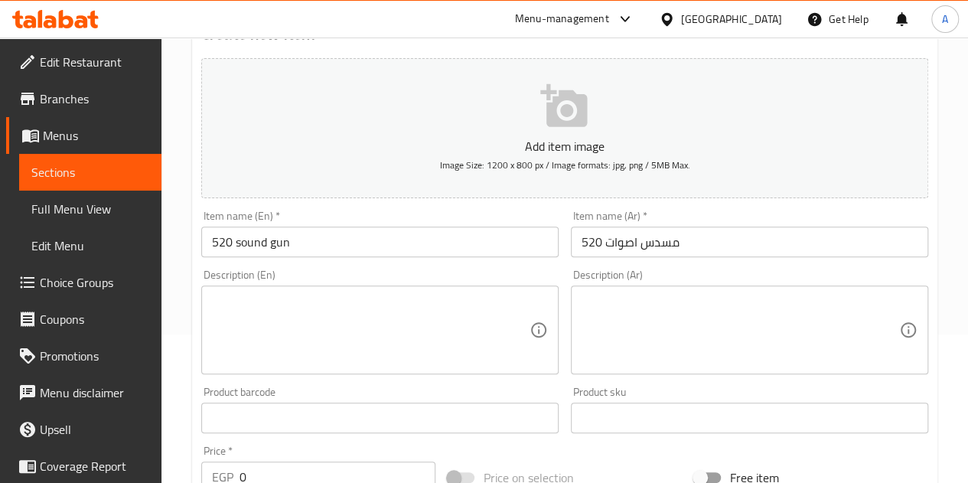
scroll to position [165, 0]
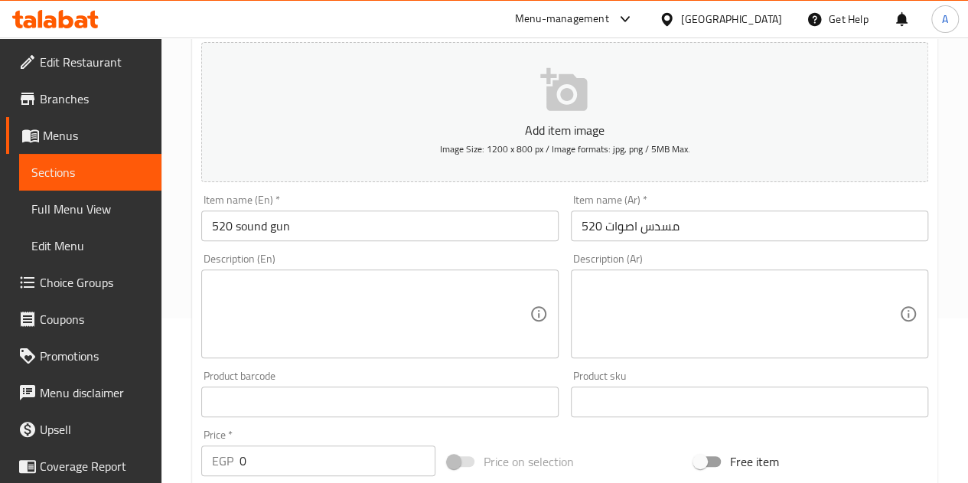
click at [277, 451] on input "0" at bounding box center [338, 460] width 196 height 31
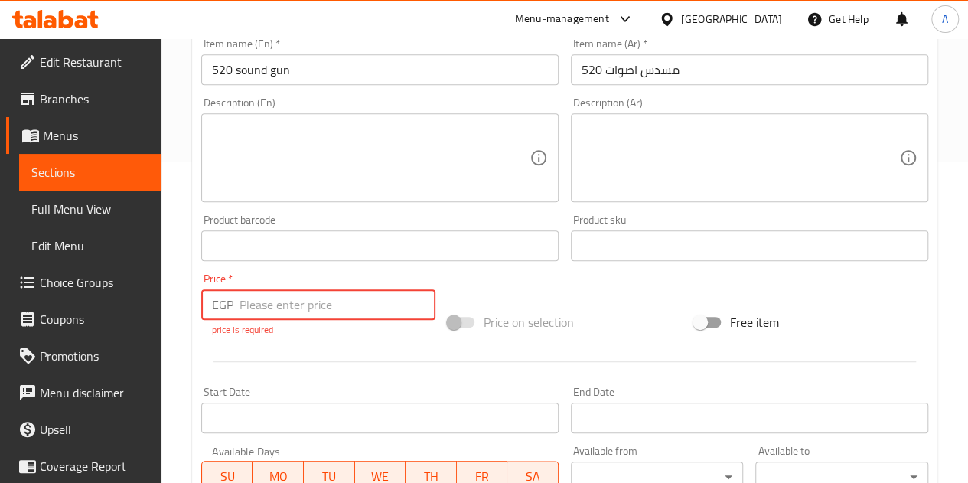
scroll to position [336, 0]
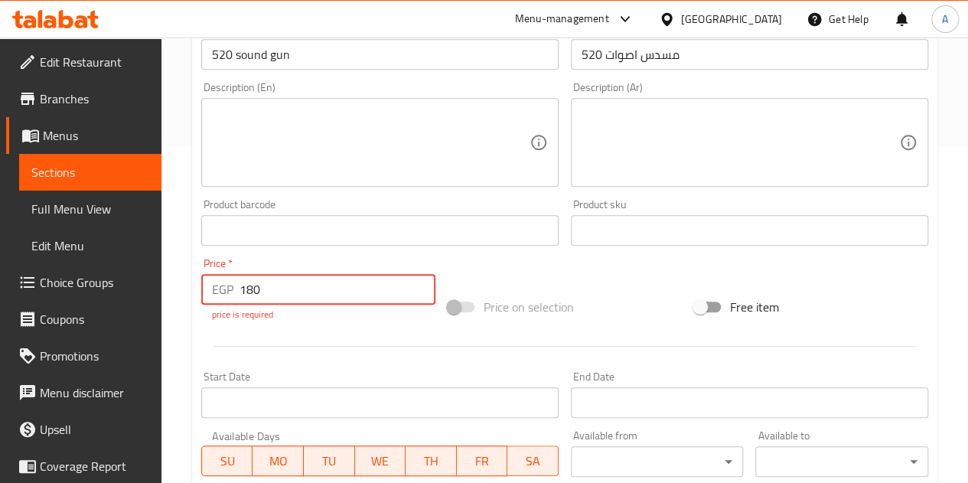
type input "180"
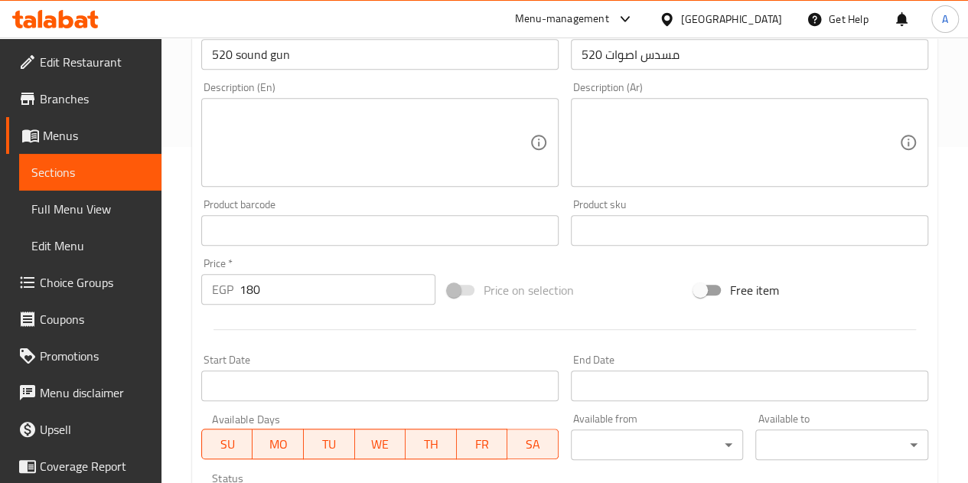
click at [355, 258] on div "Price   * EGP 180 Price *" at bounding box center [318, 281] width 234 height 47
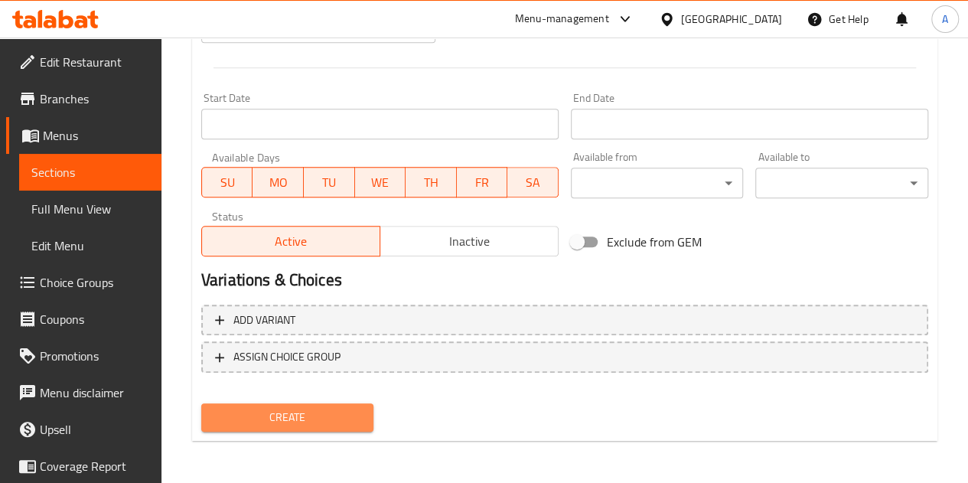
click at [274, 418] on span "Create" at bounding box center [288, 417] width 148 height 19
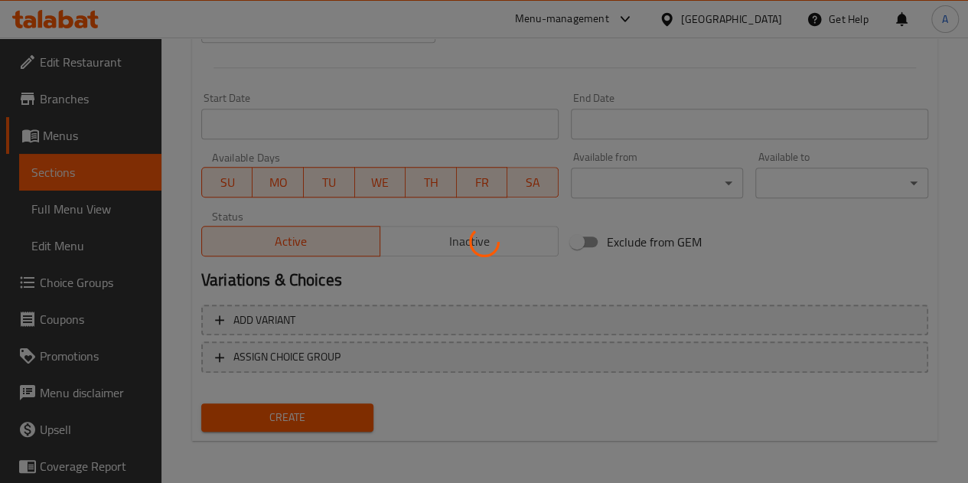
type input "0"
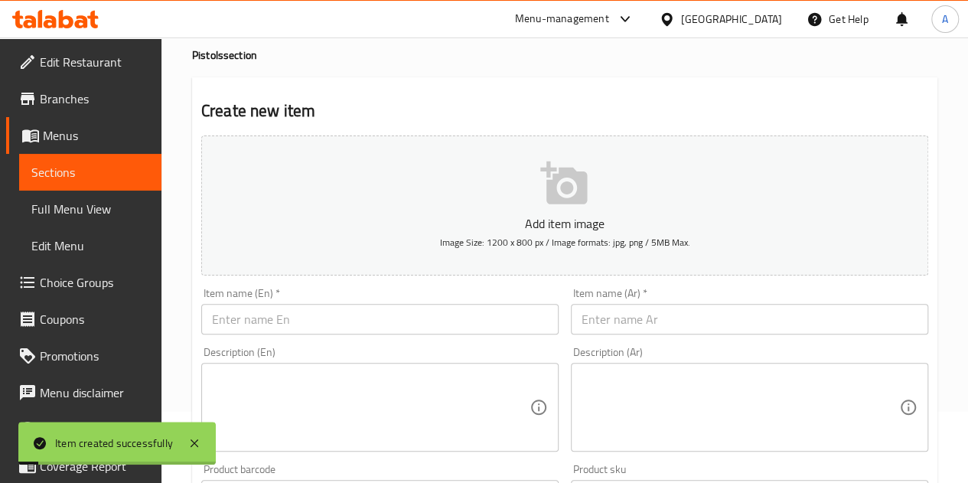
scroll to position [0, 0]
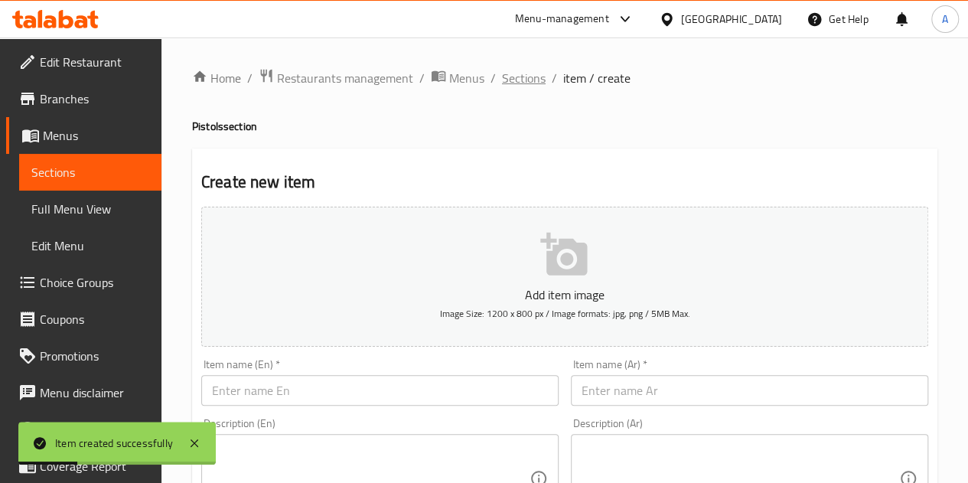
click at [518, 82] on span "Sections" at bounding box center [524, 78] width 44 height 18
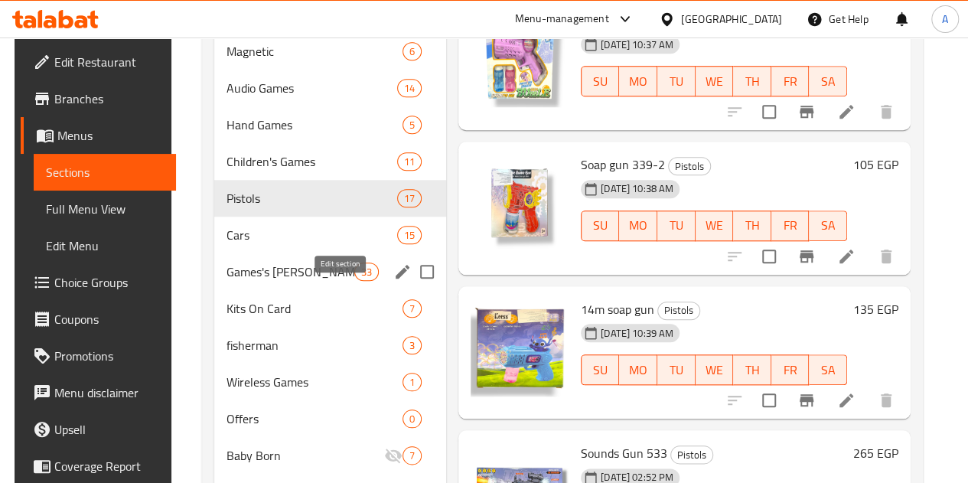
scroll to position [635, 0]
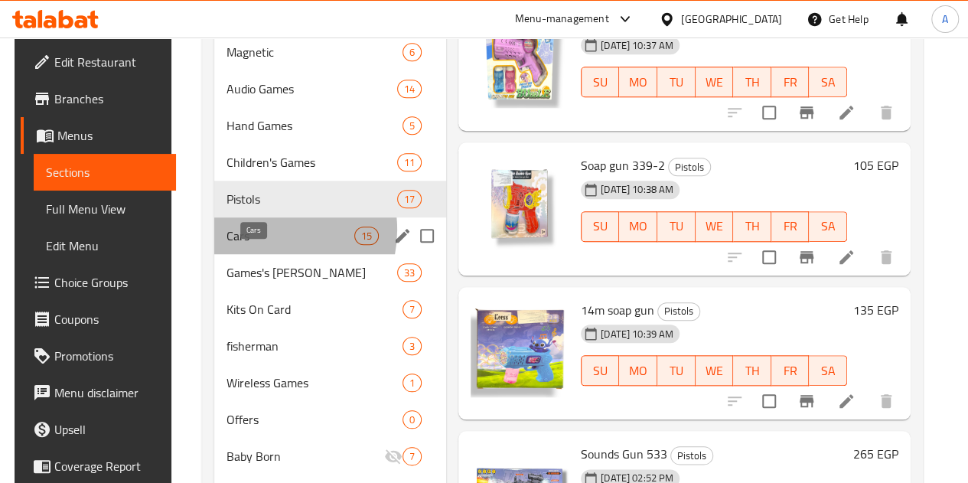
click at [256, 245] on span "Cars" at bounding box center [291, 236] width 128 height 18
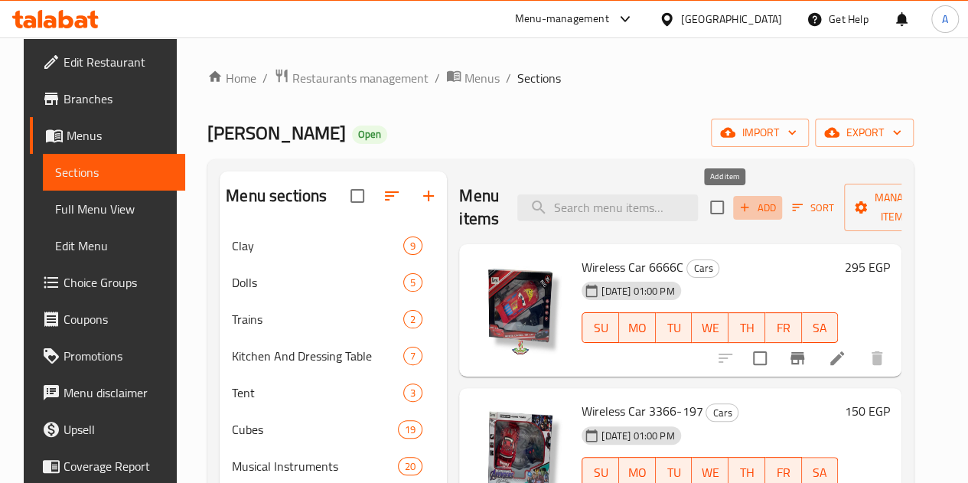
click at [737, 210] on span "Add" at bounding box center [757, 208] width 41 height 18
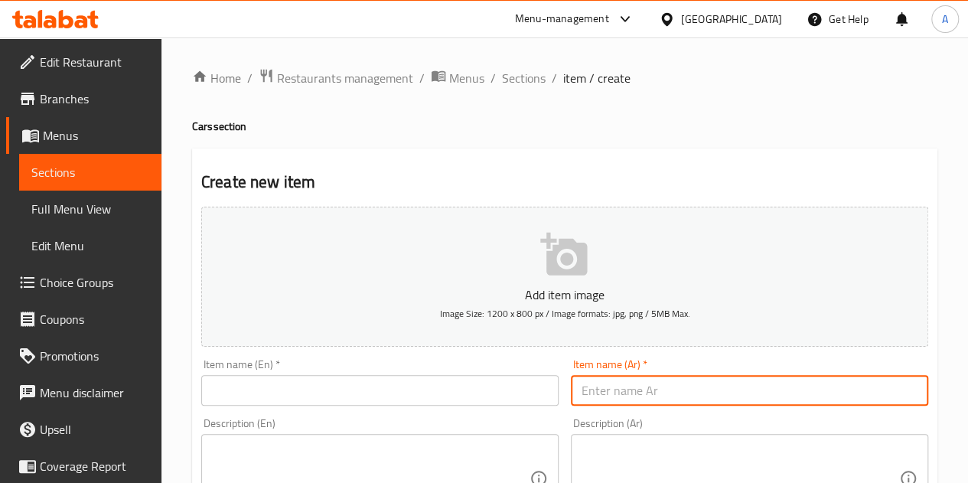
click at [645, 381] on input "text" at bounding box center [749, 390] width 357 height 31
paste input "عربيه شحن 022-2"
type input "عربيه شحن 022-2"
click at [504, 396] on input "text" at bounding box center [379, 390] width 357 height 31
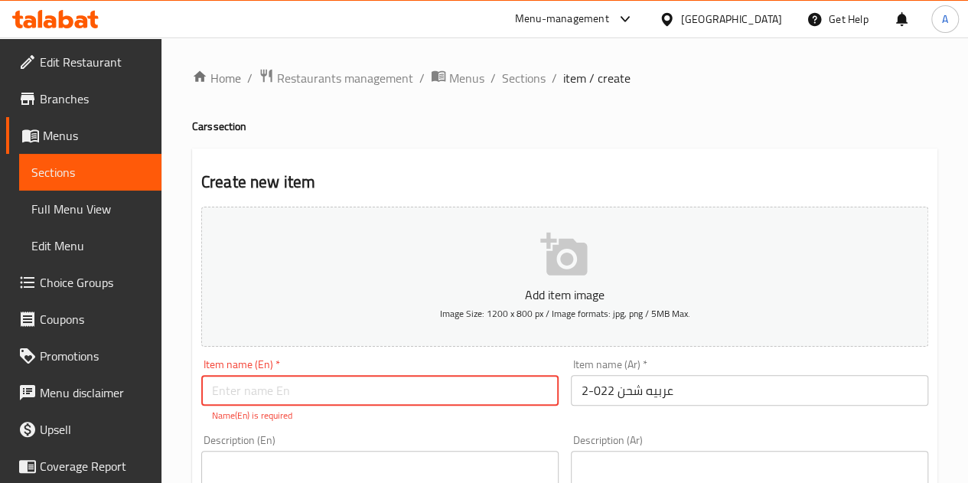
paste input "Cargo truck 022-2"
type input "Cargo truck 022-2"
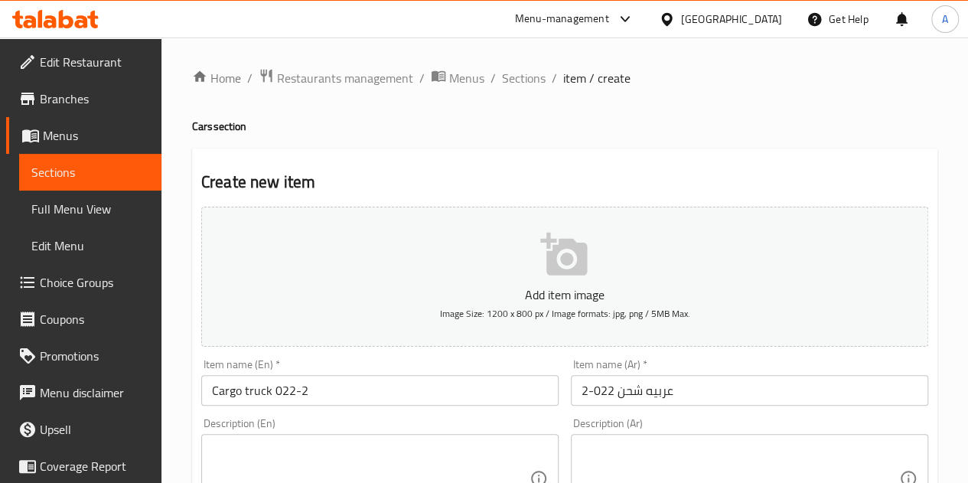
click at [497, 174] on h2 "Create new item" at bounding box center [564, 182] width 727 height 23
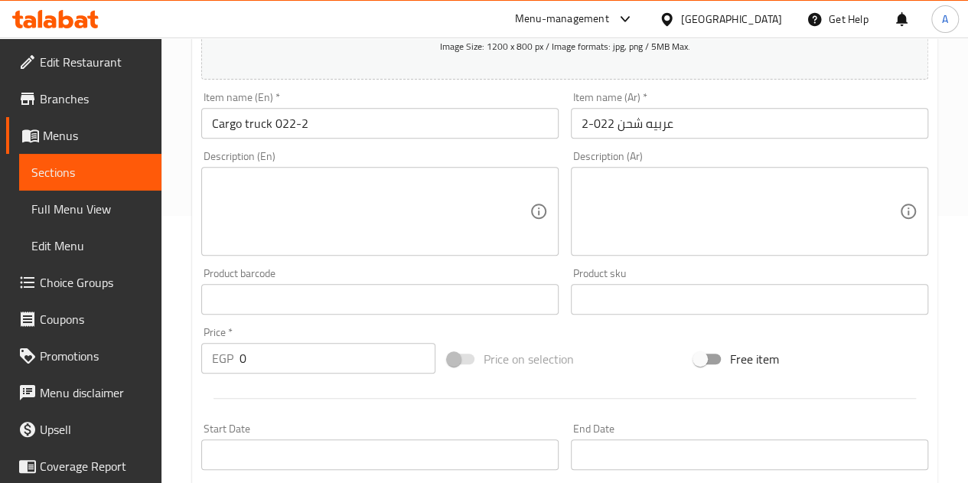
scroll to position [268, 0]
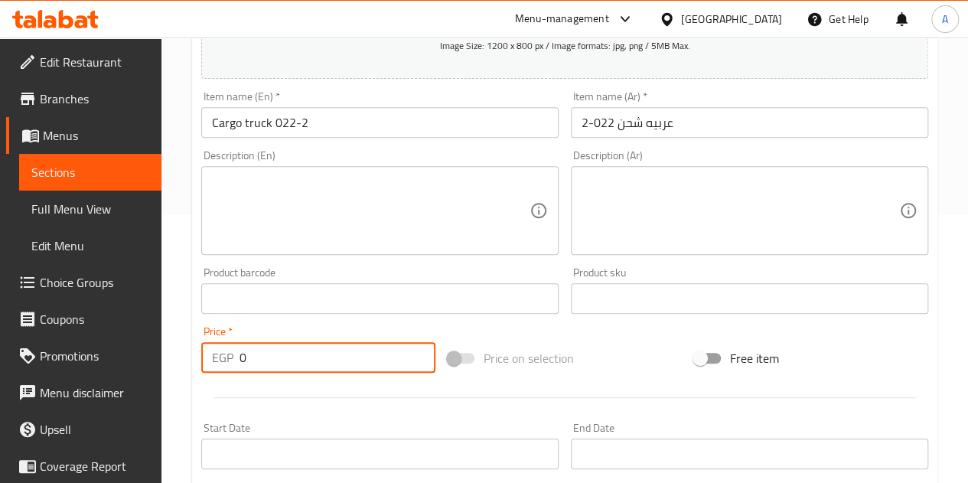
click at [299, 363] on input "0" at bounding box center [338, 357] width 196 height 31
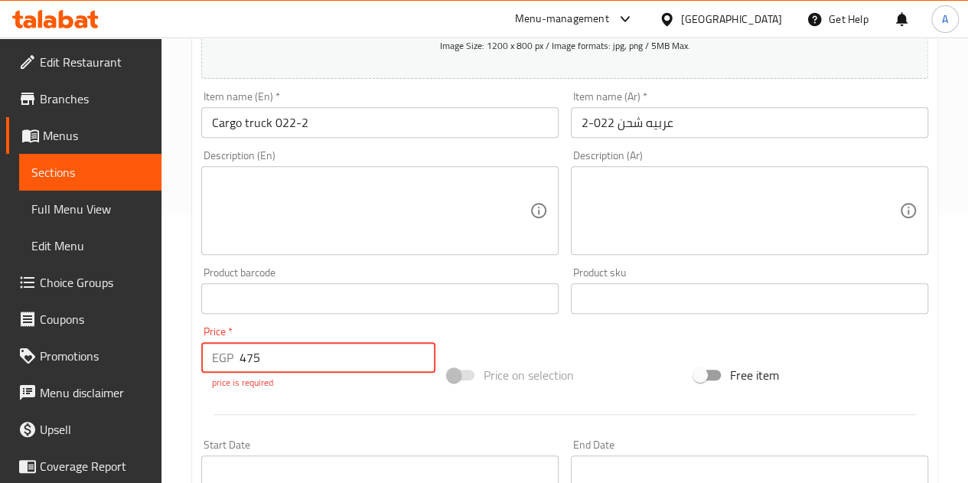
type input "475"
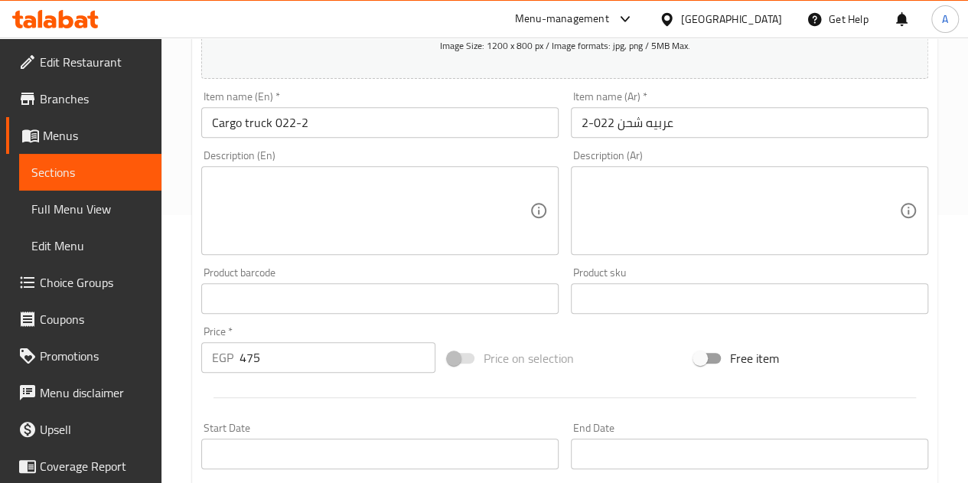
click at [465, 327] on div "Add item image Image Size: 1200 x 800 px / Image formats: jpg, png / 5MB Max. I…" at bounding box center [564, 263] width 739 height 660
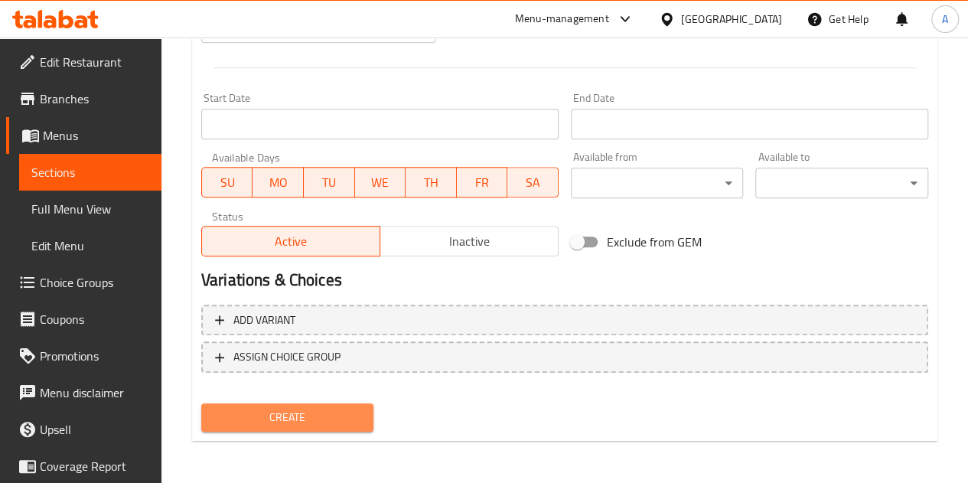
click at [302, 408] on span "Create" at bounding box center [288, 417] width 148 height 19
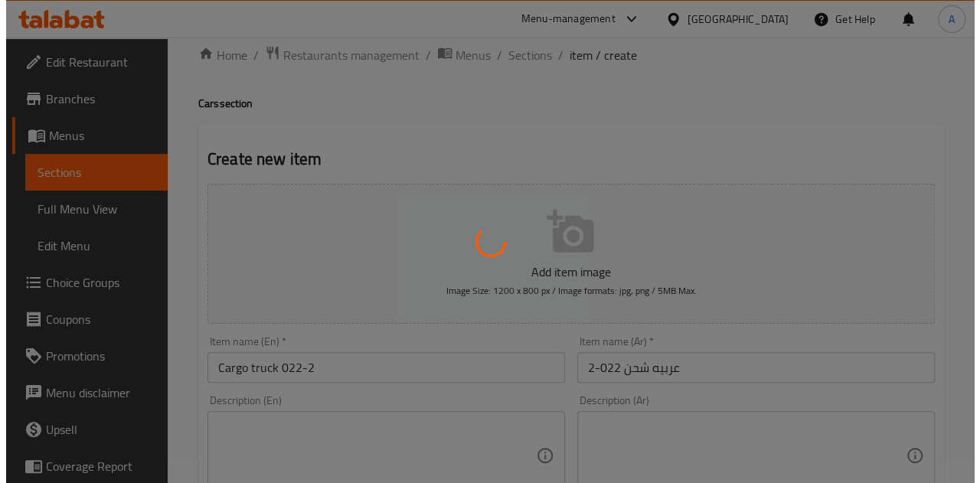
scroll to position [0, 0]
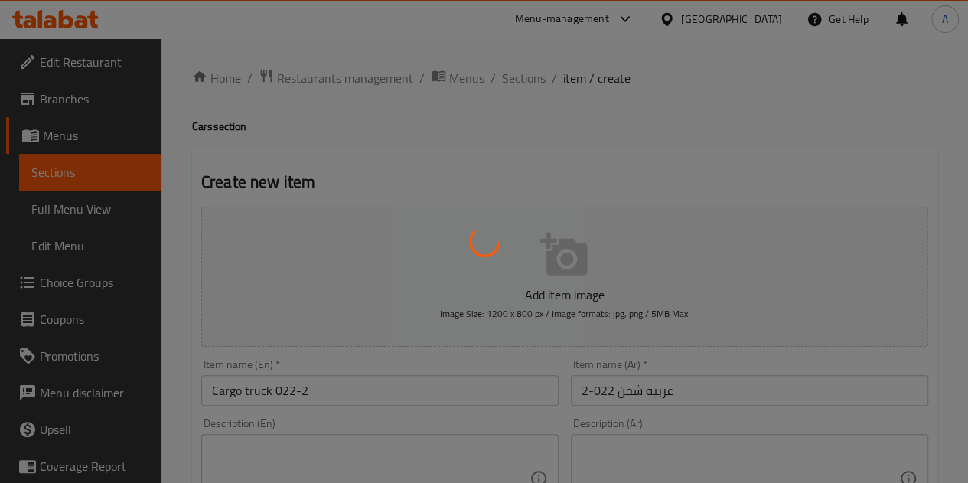
type input "0"
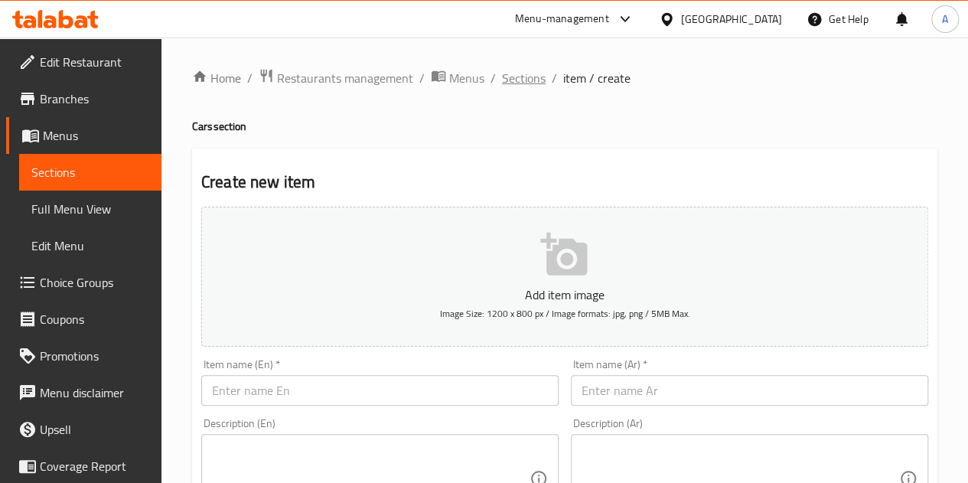
click at [504, 77] on span "Sections" at bounding box center [524, 78] width 44 height 18
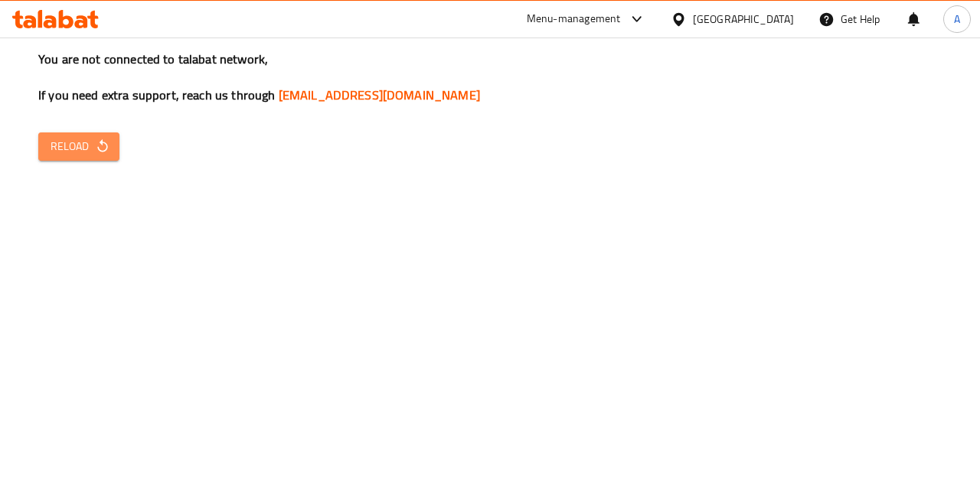
click at [73, 160] on button "Reload" at bounding box center [78, 146] width 81 height 28
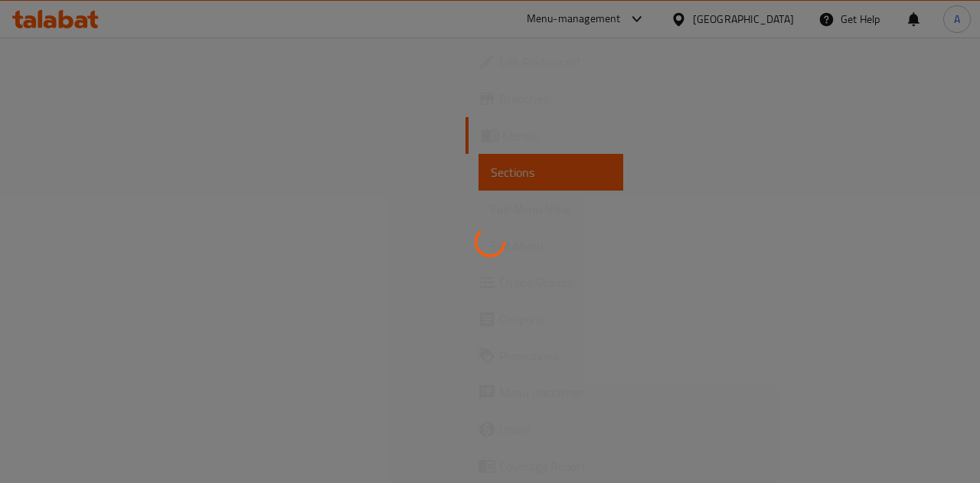
click at [565, 371] on div at bounding box center [490, 241] width 980 height 483
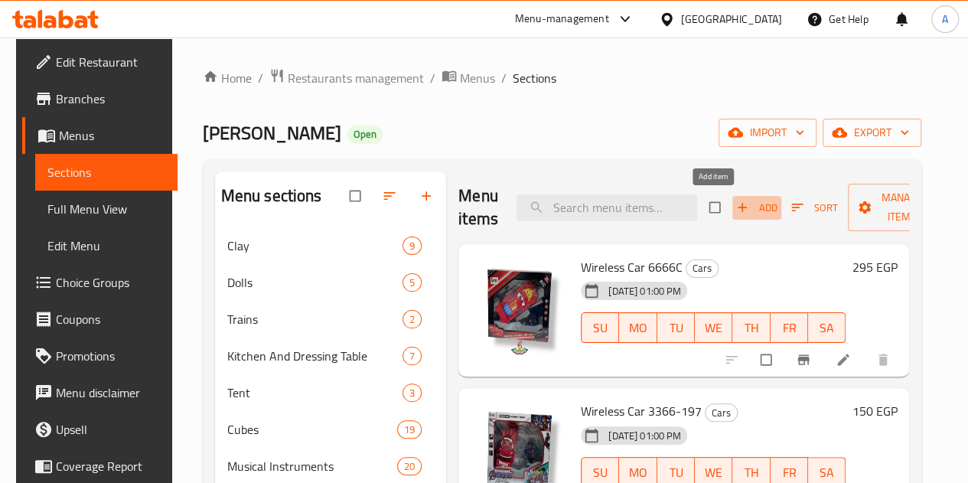
click at [736, 203] on span "Add" at bounding box center [756, 208] width 41 height 18
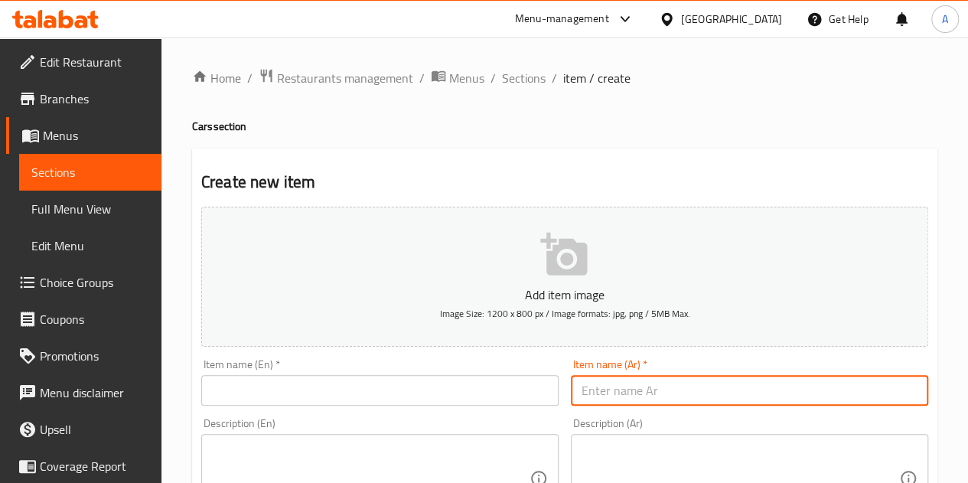
click at [671, 385] on input "text" at bounding box center [749, 390] width 357 height 31
paste input "مكعبات جردل 9329-5m"
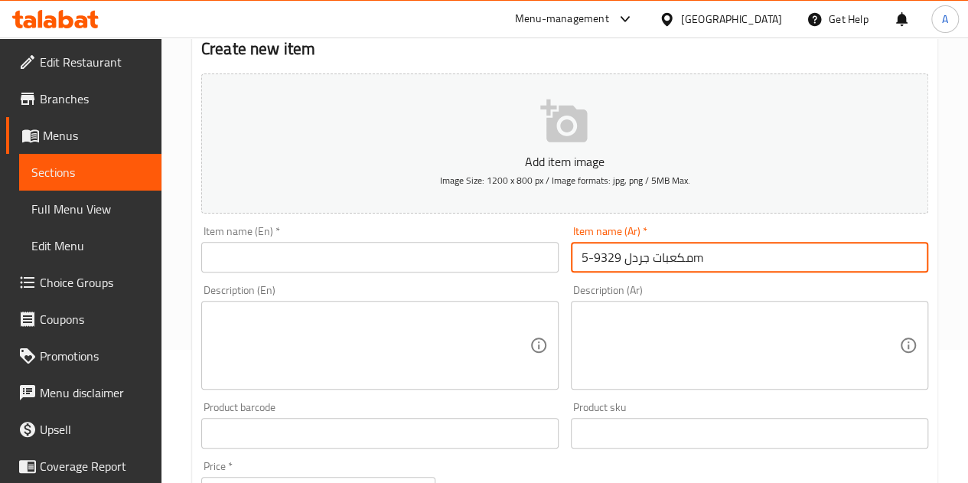
scroll to position [135, 0]
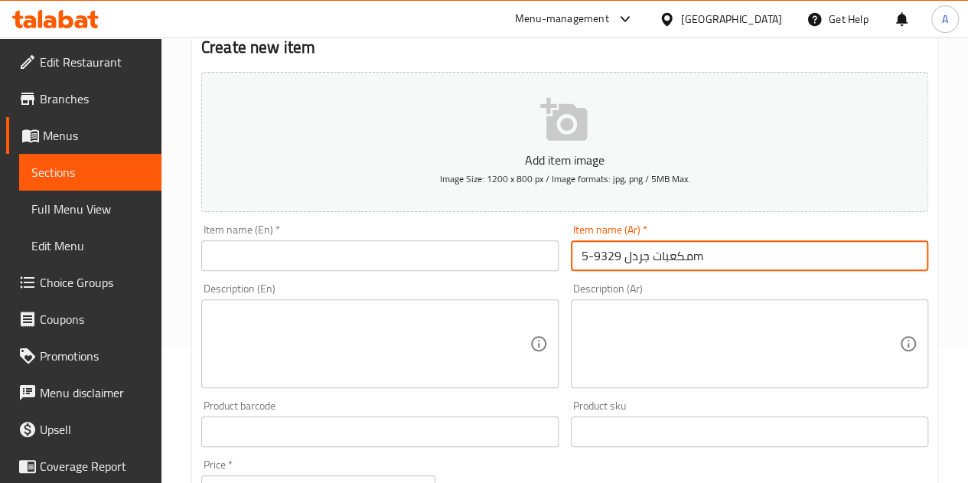
type input "مكعبات جردل 9329-5m"
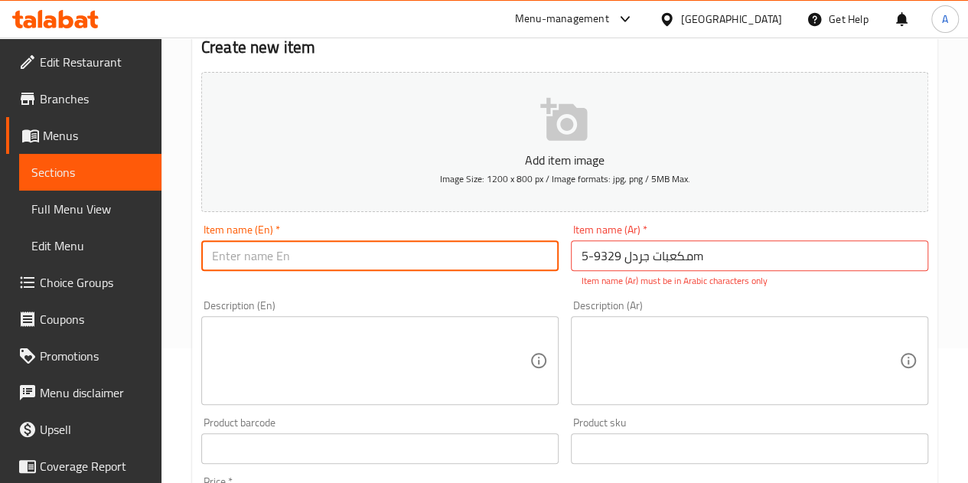
click at [303, 253] on input "text" at bounding box center [379, 255] width 357 height 31
paste input "9329-5m bucket cubes"
type input "9329-5m bucket cubes"
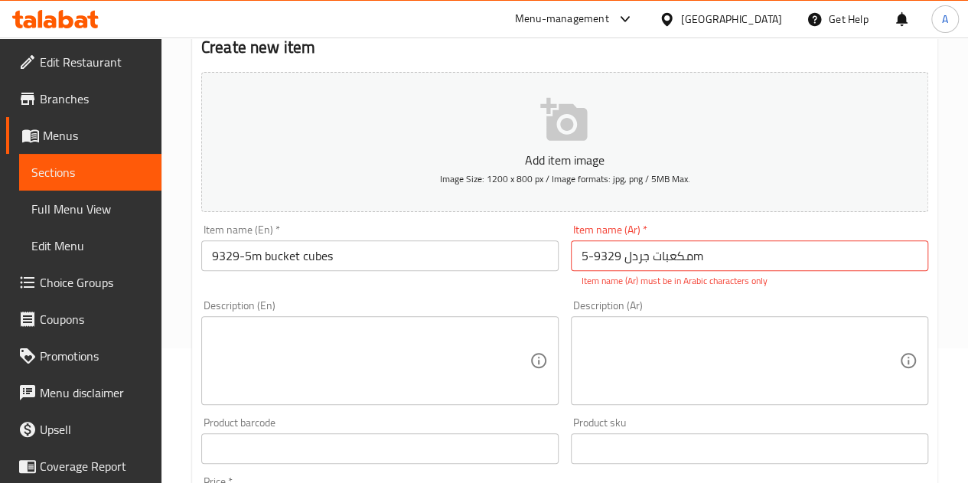
click at [397, 291] on div "Item name (En)   * 9329-5m bucket cubes Item name (En) *" at bounding box center [380, 256] width 370 height 76
click at [376, 301] on div "Description (En) Description (En)" at bounding box center [379, 352] width 357 height 105
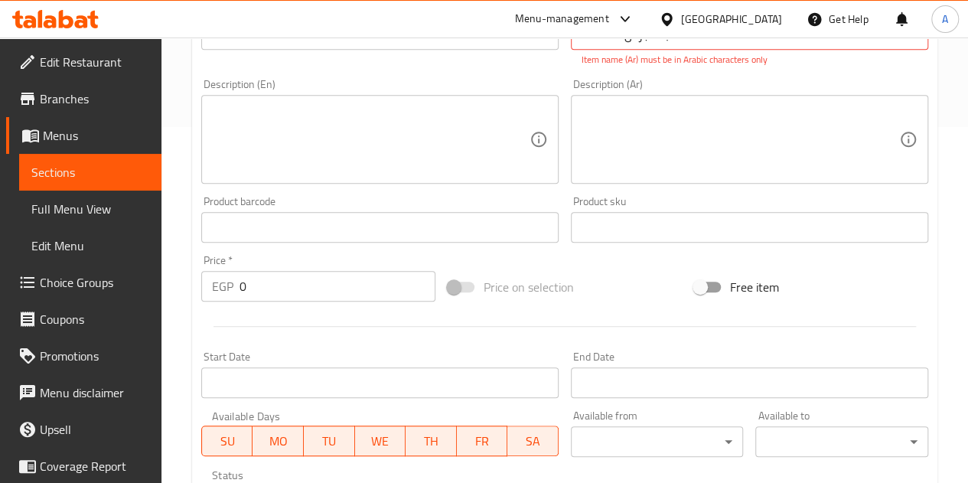
scroll to position [374, 0]
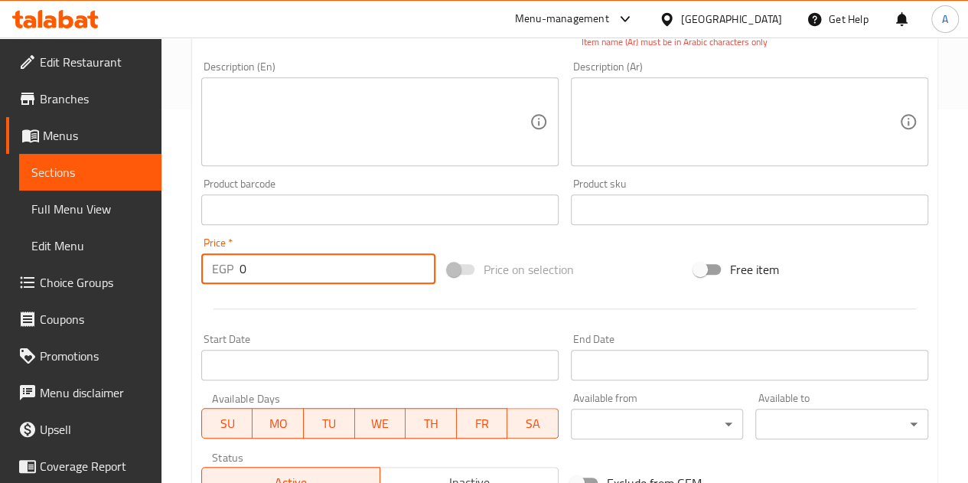
click at [331, 279] on input "0" at bounding box center [338, 268] width 196 height 31
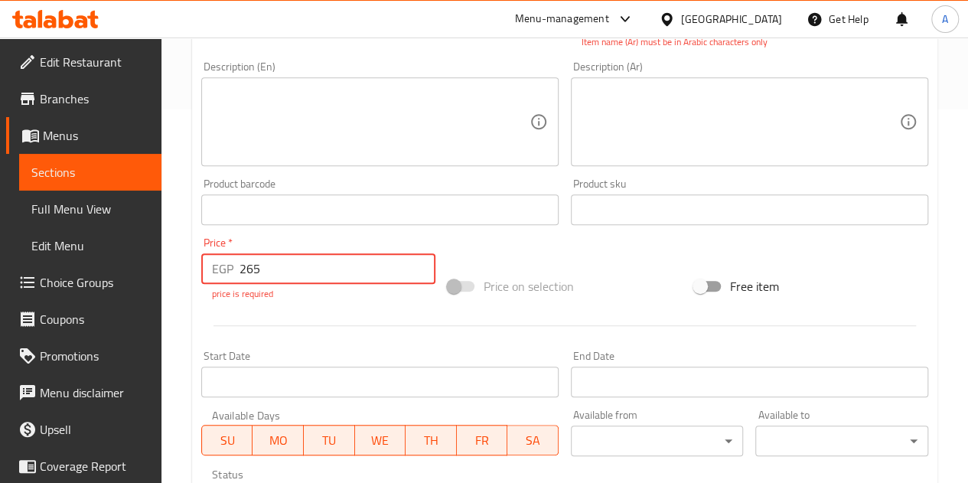
type input "265"
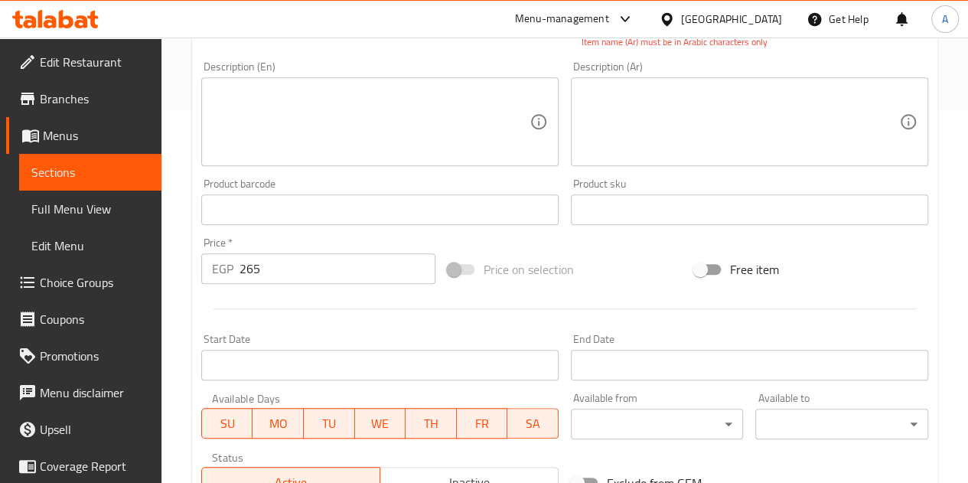
click at [565, 237] on div "Add item image Image Size: 1200 x 800 px / Image formats: jpg, png / 5MB Max. I…" at bounding box center [564, 165] width 739 height 677
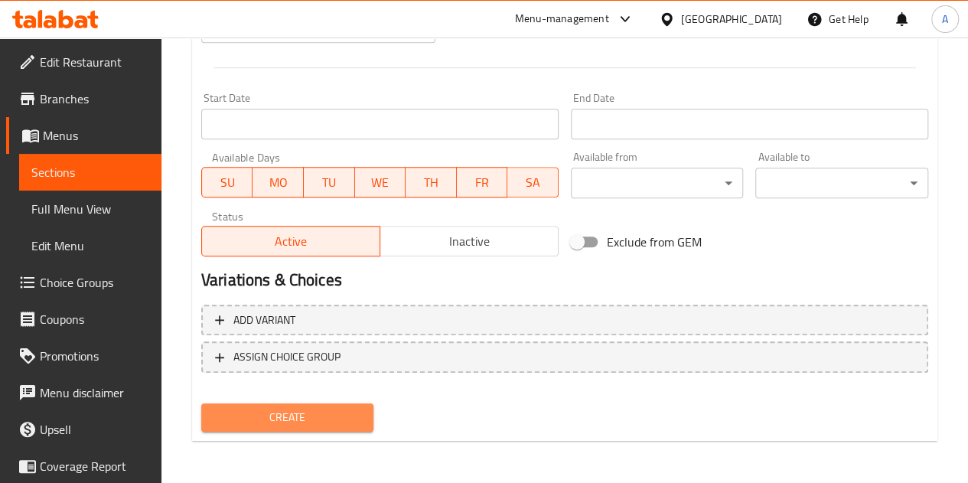
click at [285, 411] on span "Create" at bounding box center [288, 417] width 148 height 19
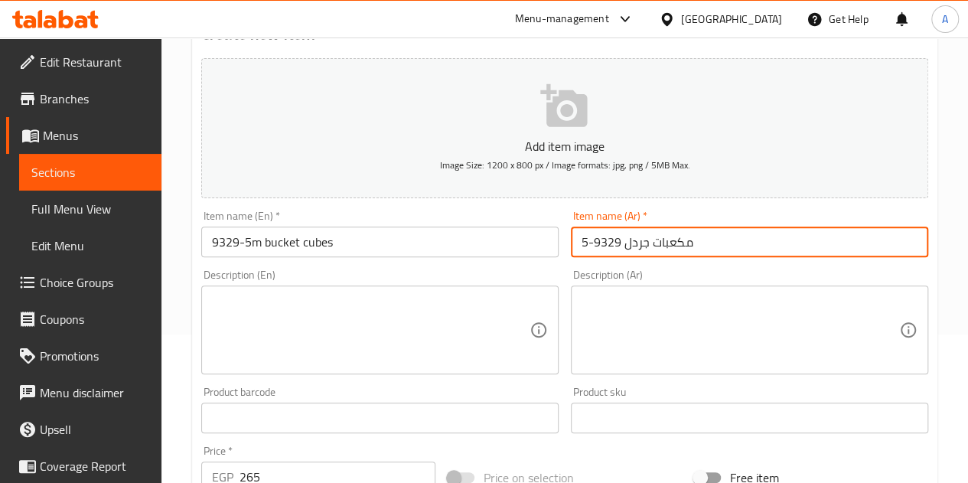
type input "مكعبات جردل 9329-5"
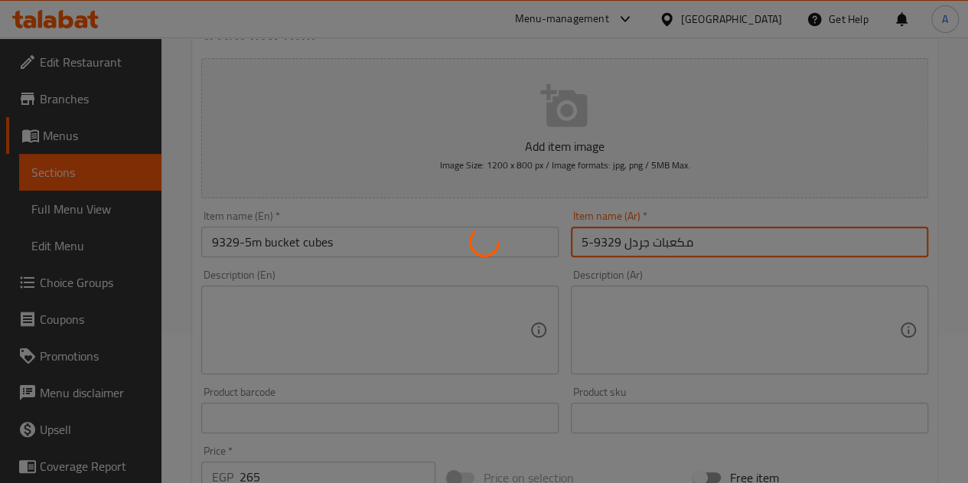
type input "0"
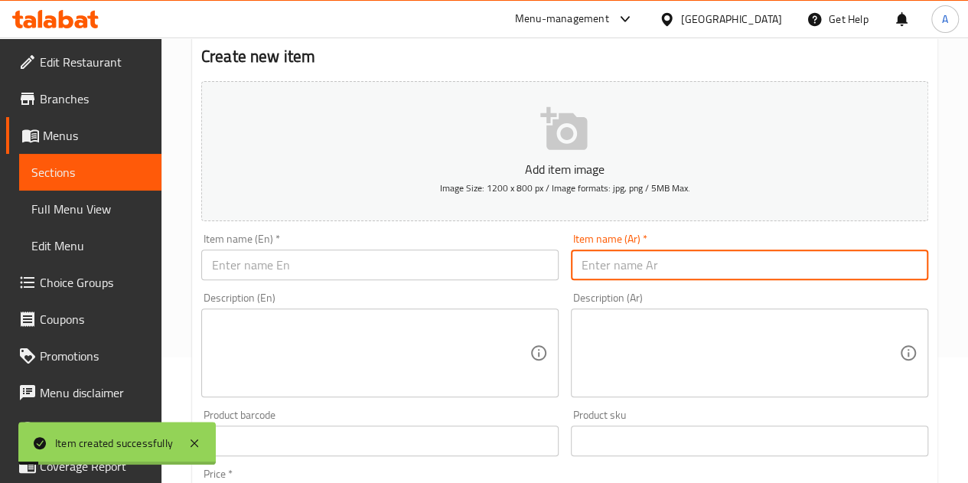
scroll to position [0, 0]
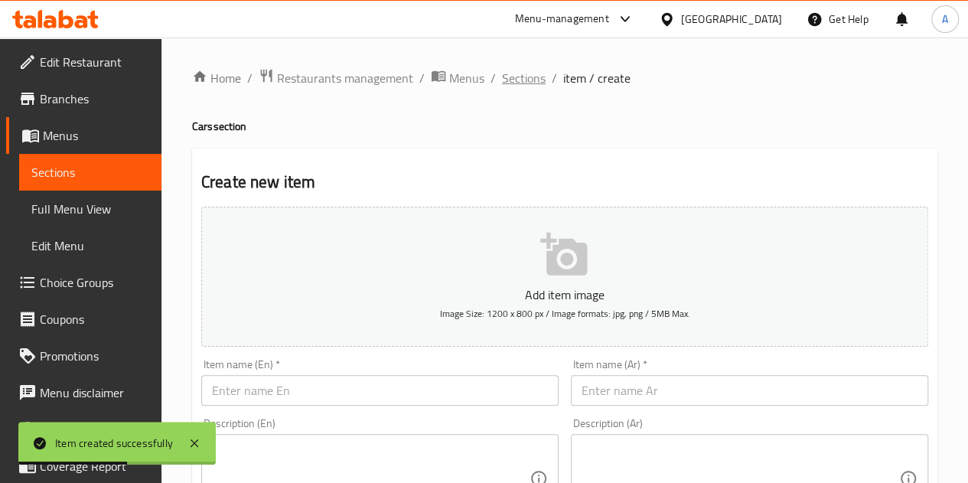
click at [516, 83] on span "Sections" at bounding box center [524, 78] width 44 height 18
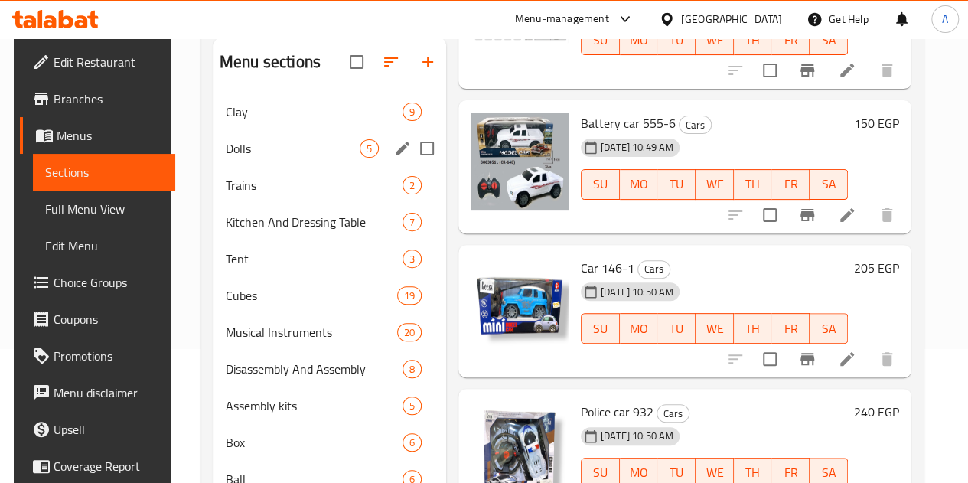
scroll to position [81, 0]
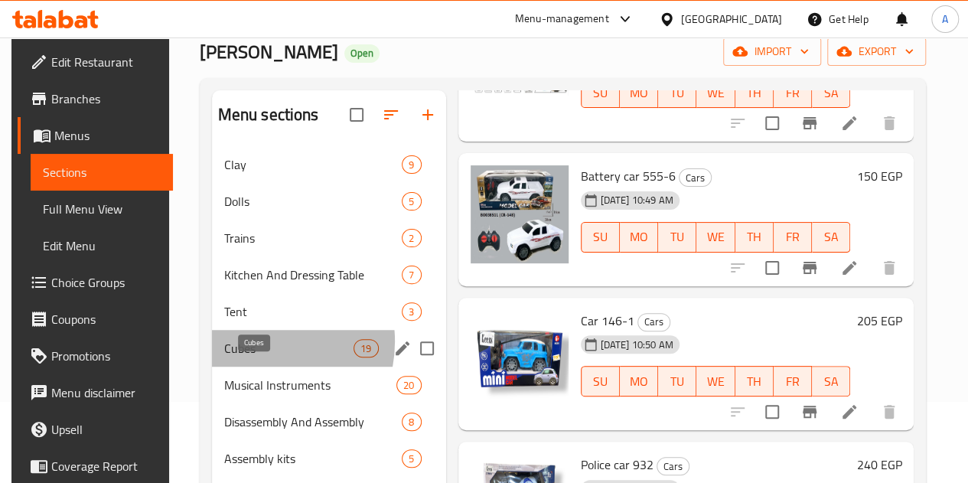
click at [246, 357] on span "Cubes" at bounding box center [289, 348] width 130 height 18
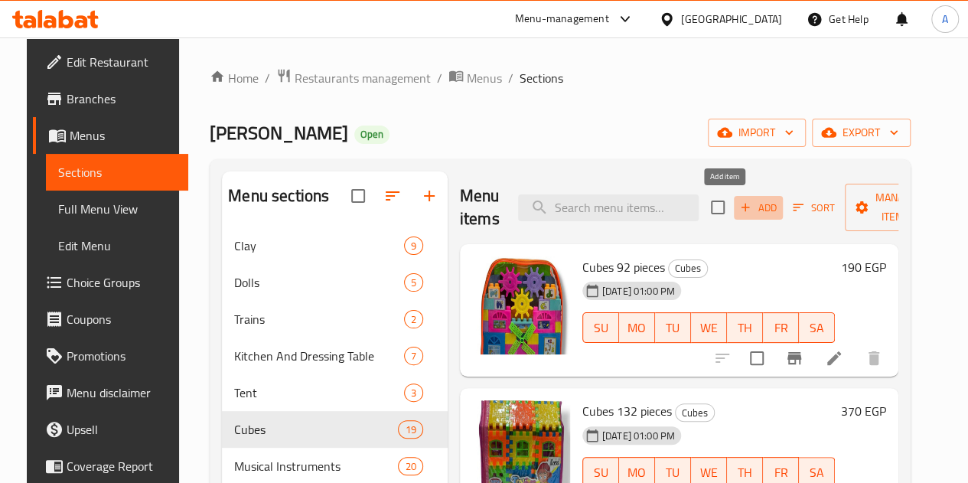
click at [739, 210] on icon "button" at bounding box center [746, 208] width 14 height 14
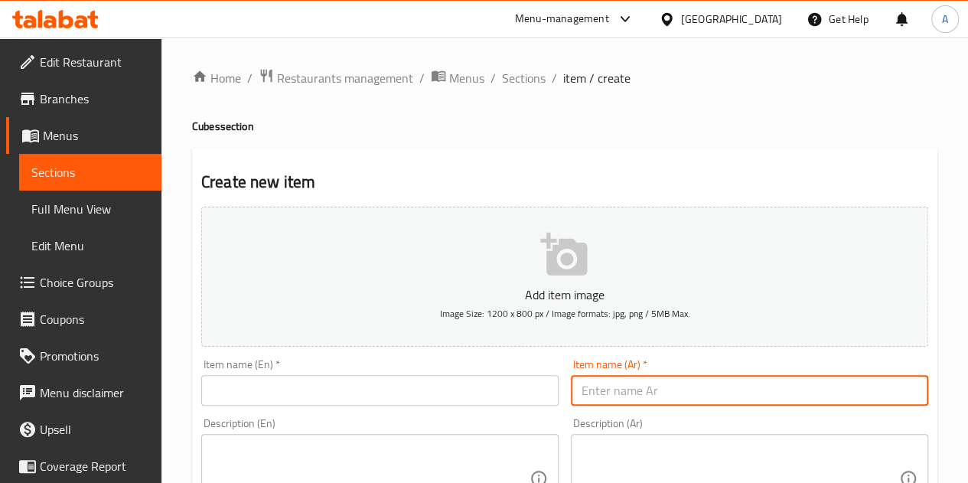
click at [671, 383] on input "text" at bounding box center [749, 390] width 357 height 31
paste input "مكعبات جردل 9329-5m"
type input "مكعبات جردل 9329-5m"
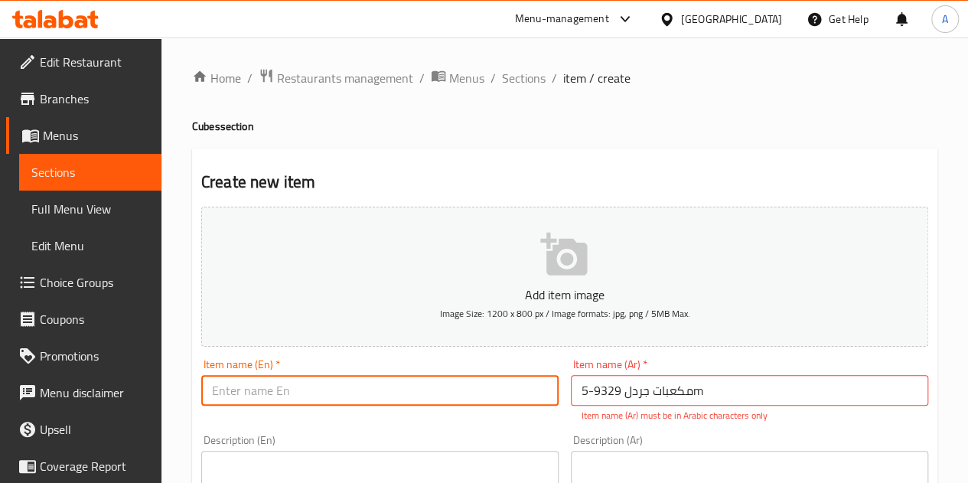
click at [464, 393] on input "text" at bounding box center [379, 390] width 357 height 31
paste input "9329-5m bucket cubes"
type input "9329-5m bucket cubes"
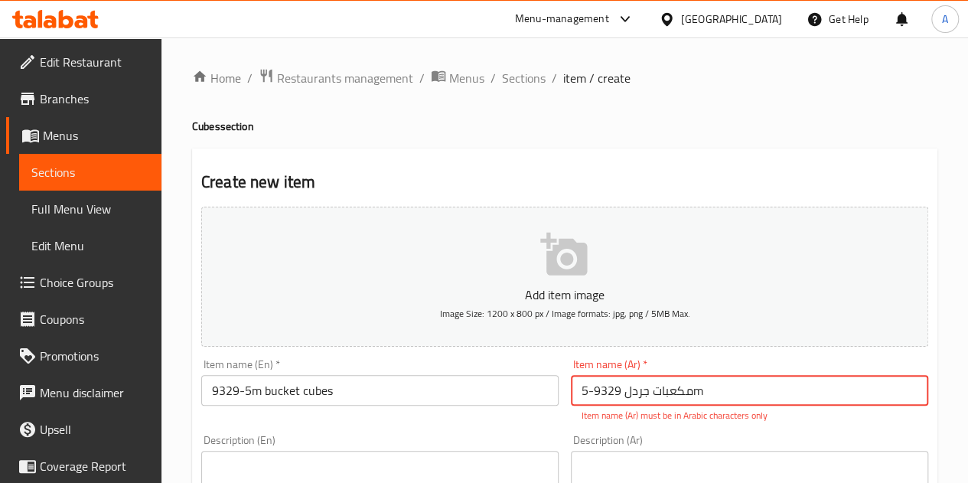
click at [713, 393] on input "مكعبات جردل 9329-5m" at bounding box center [749, 390] width 357 height 31
type input "مكعبات جردل 9329-5"
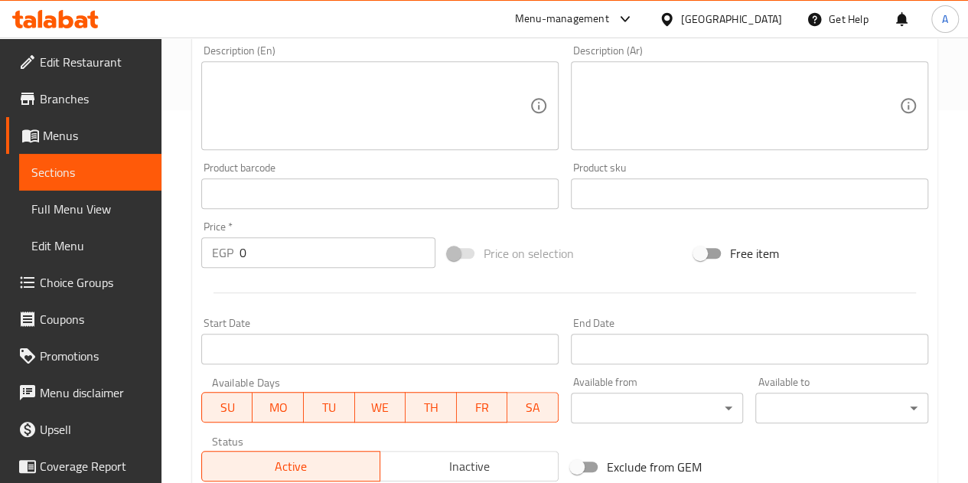
scroll to position [374, 0]
click at [302, 258] on input "0" at bounding box center [338, 252] width 196 height 31
type input "265"
click at [363, 308] on div at bounding box center [564, 292] width 739 height 38
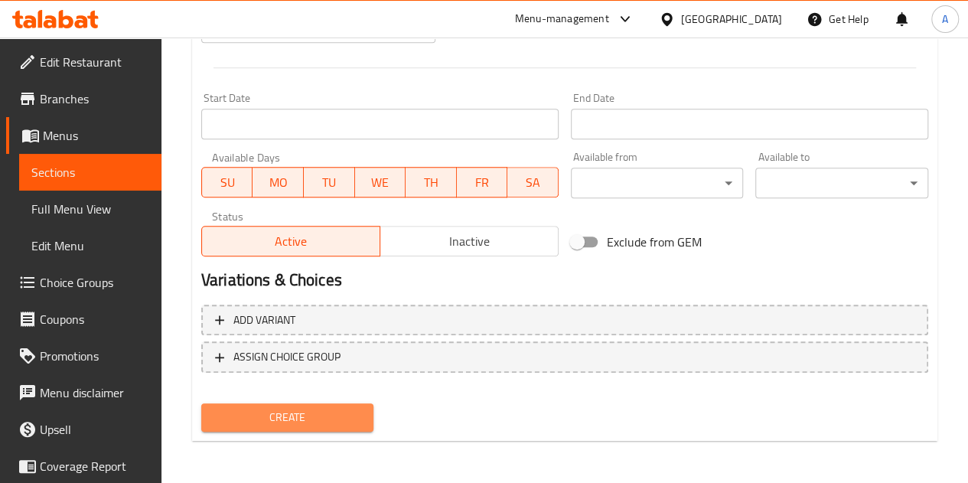
click at [282, 419] on span "Create" at bounding box center [288, 417] width 148 height 19
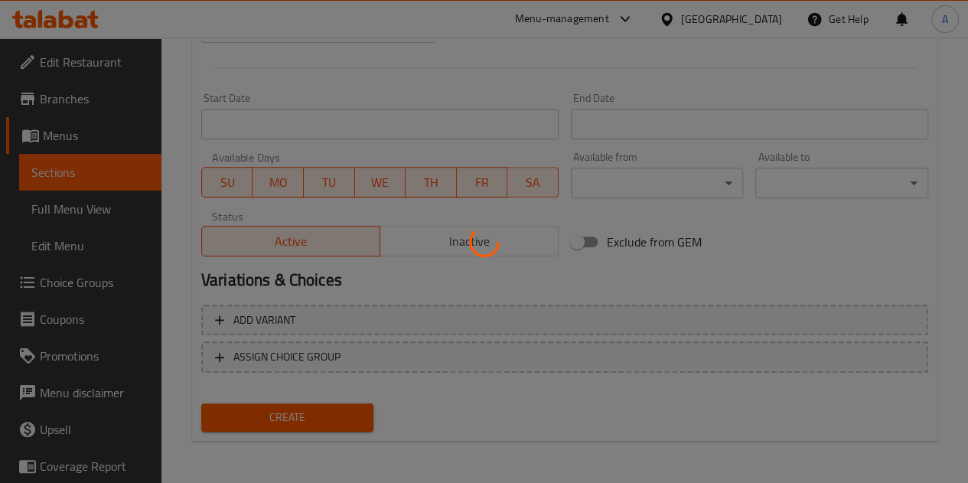
type input "0"
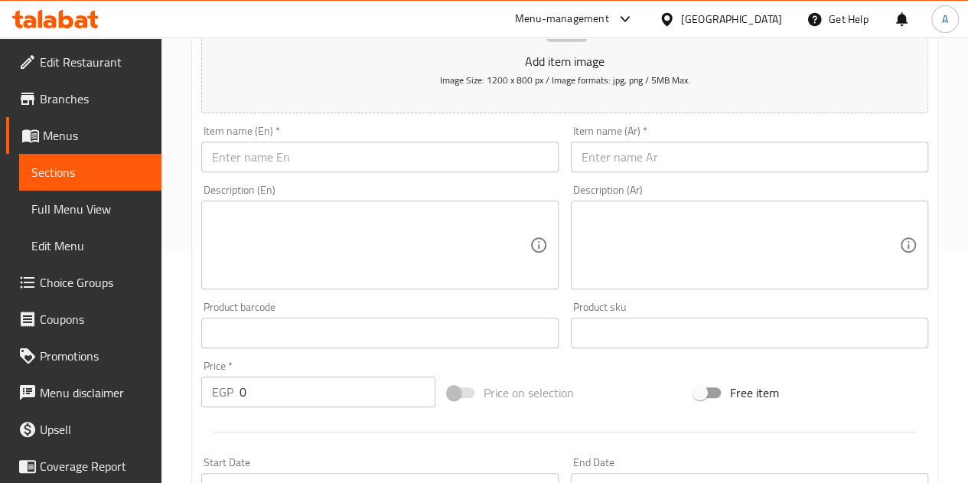
scroll to position [0, 0]
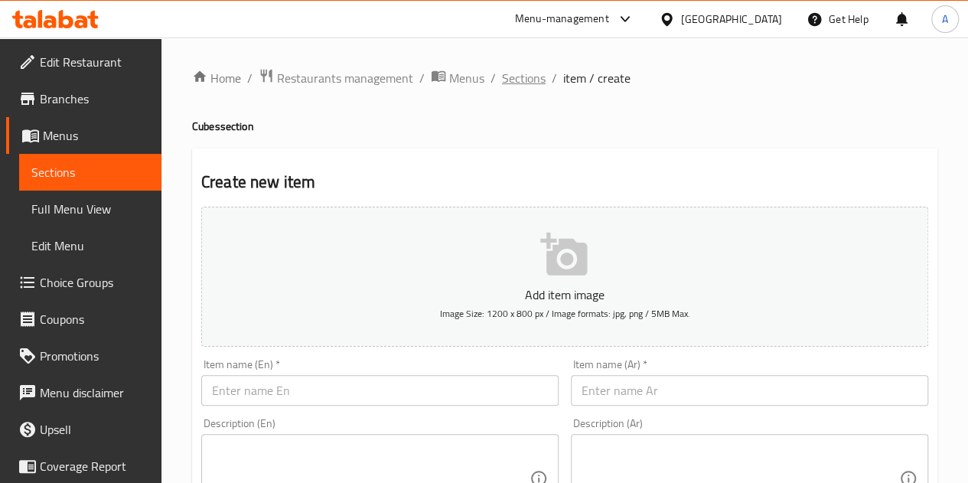
click at [521, 80] on span "Sections" at bounding box center [524, 78] width 44 height 18
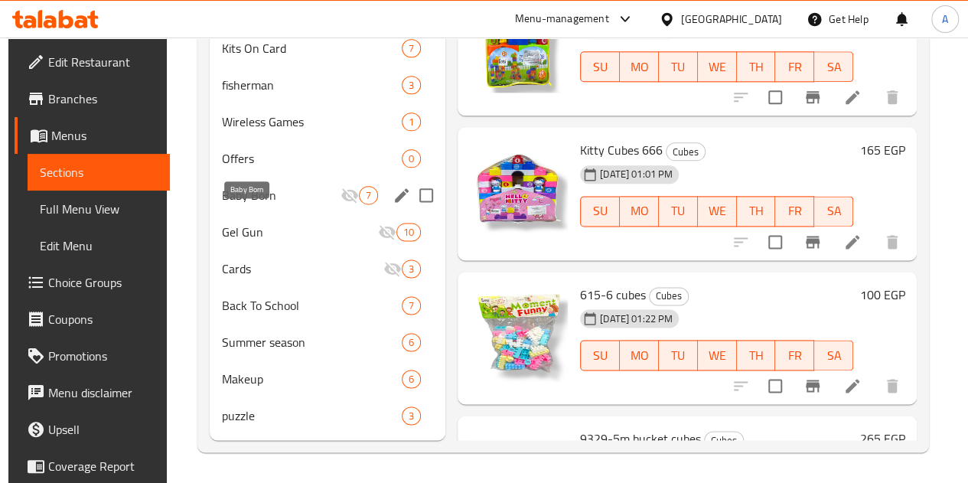
scroll to position [898, 0]
click at [231, 204] on span "Baby Born" at bounding box center [281, 195] width 119 height 18
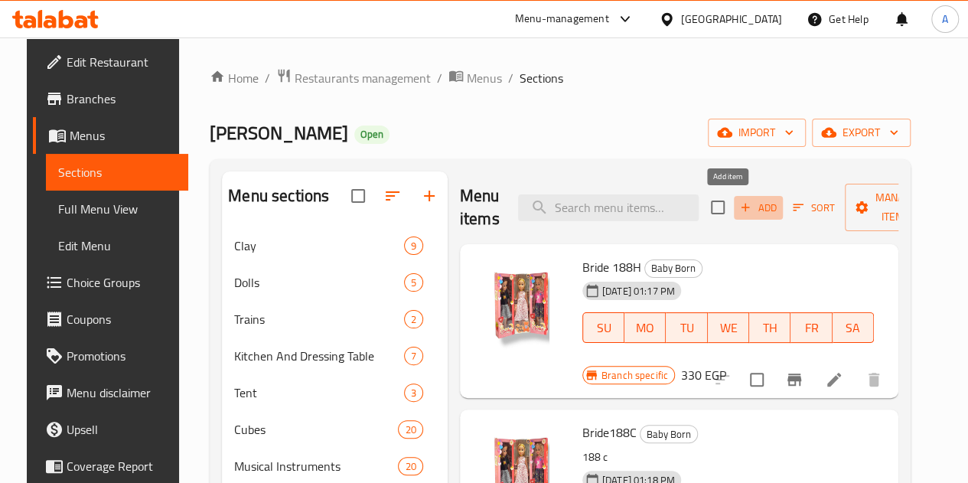
click at [738, 203] on span "Add" at bounding box center [758, 208] width 41 height 18
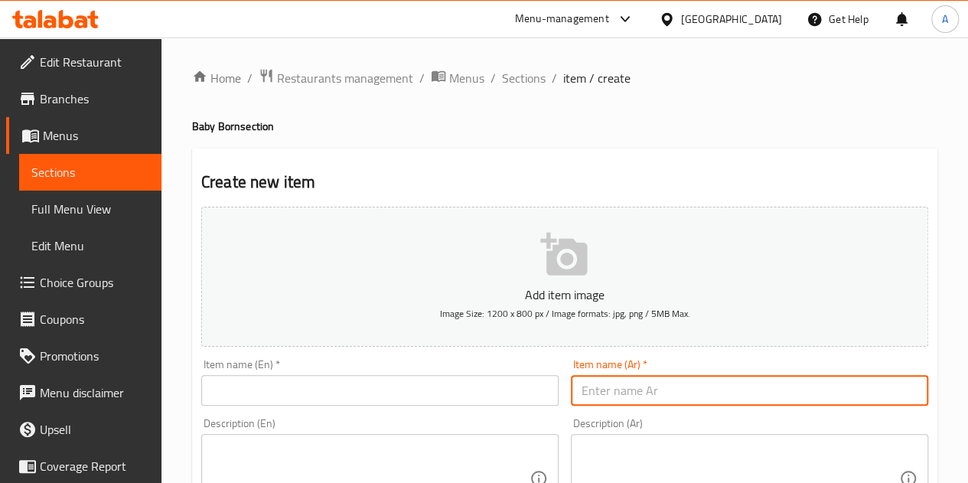
click at [648, 390] on input "text" at bounding box center [749, 390] width 357 height 31
paste input "بيبي بورن 188A"
type input "بيبي بورن 188A"
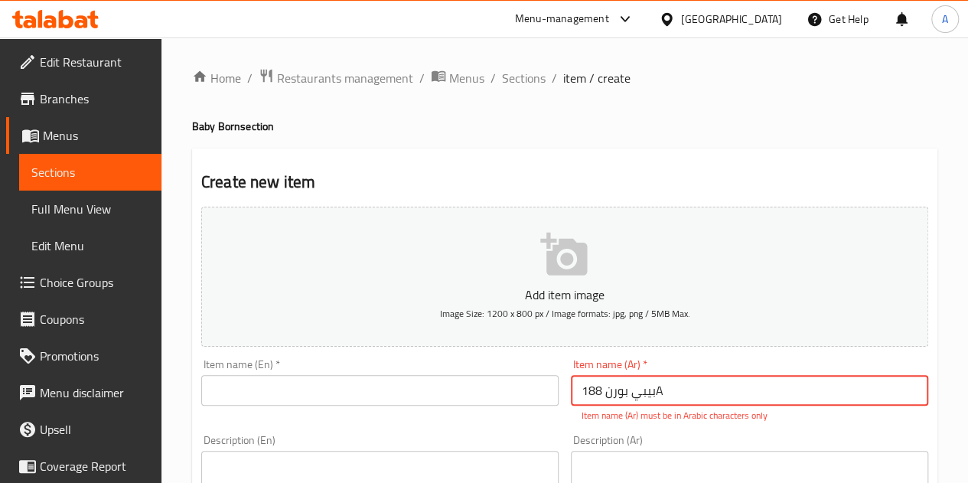
click at [379, 391] on input "text" at bounding box center [379, 390] width 357 height 31
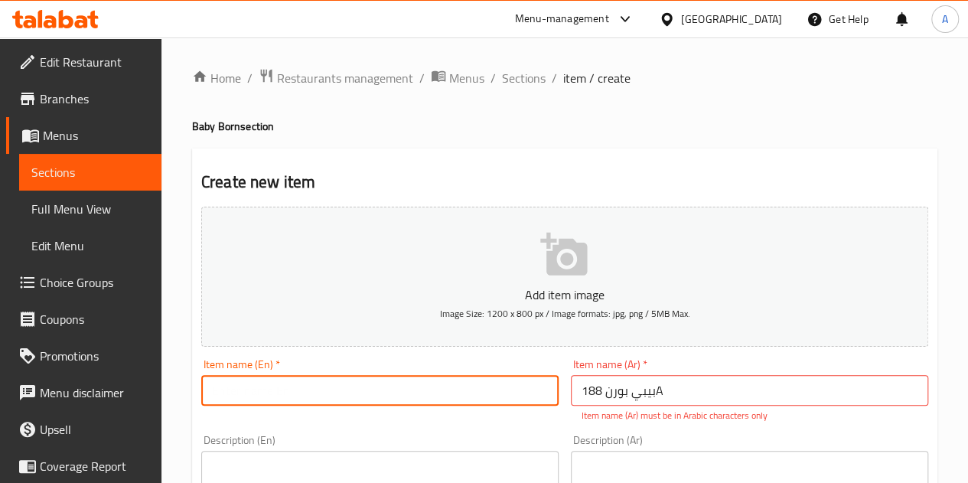
paste input "Baby Born 188A"
type input "Baby Born 188A"
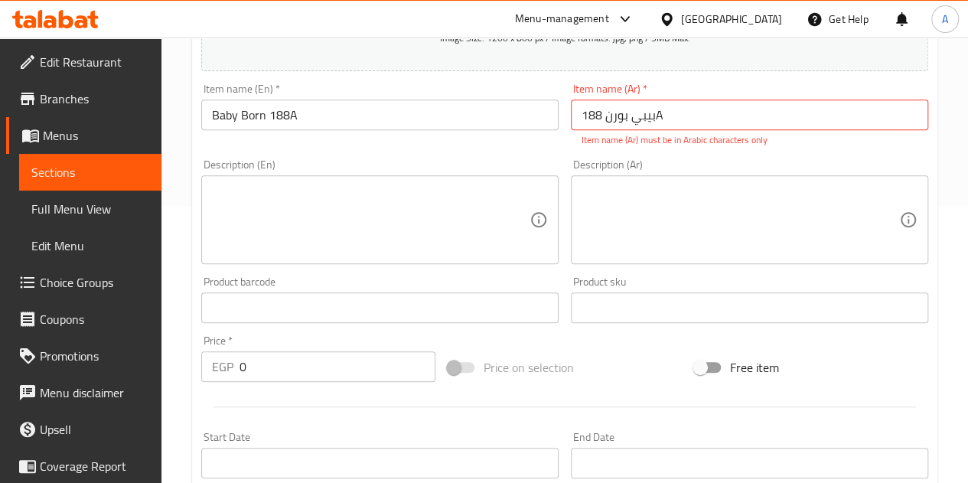
scroll to position [312, 0]
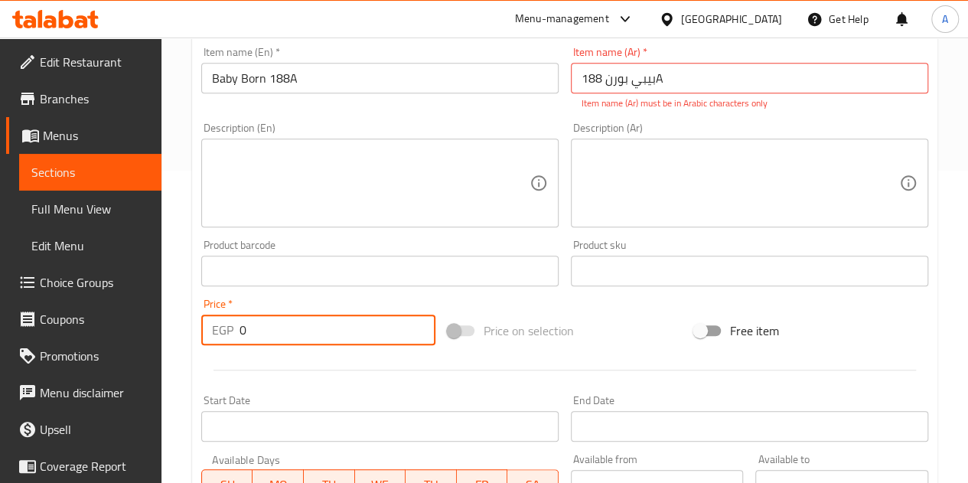
click at [282, 321] on input "0" at bounding box center [338, 330] width 196 height 31
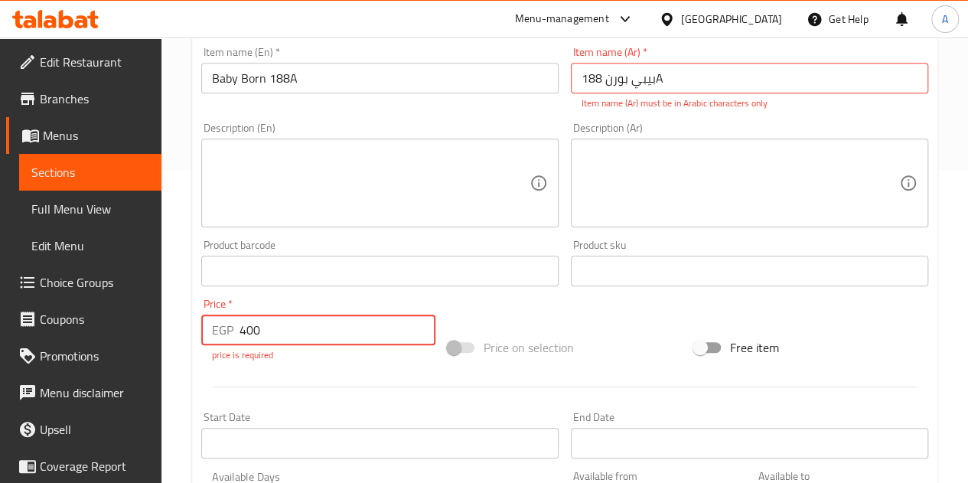
type input "400"
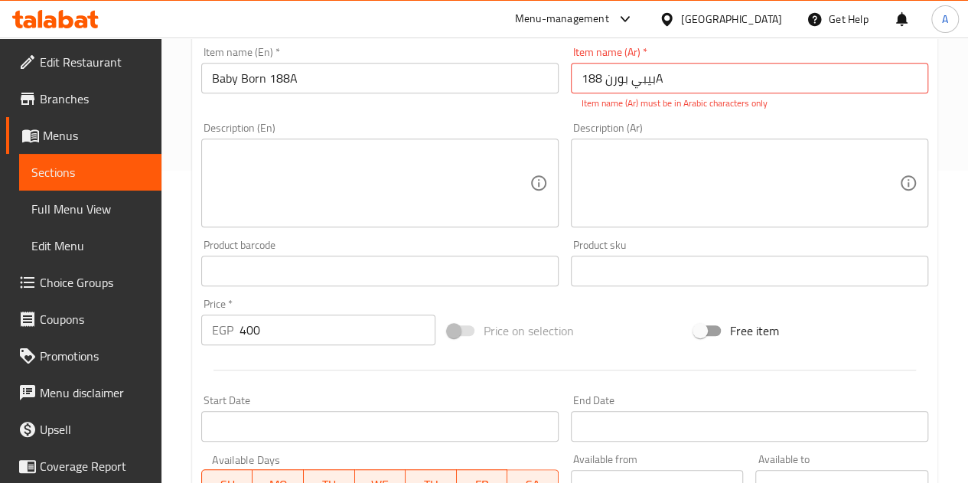
click at [457, 291] on div "Product barcode Product barcode" at bounding box center [380, 262] width 370 height 59
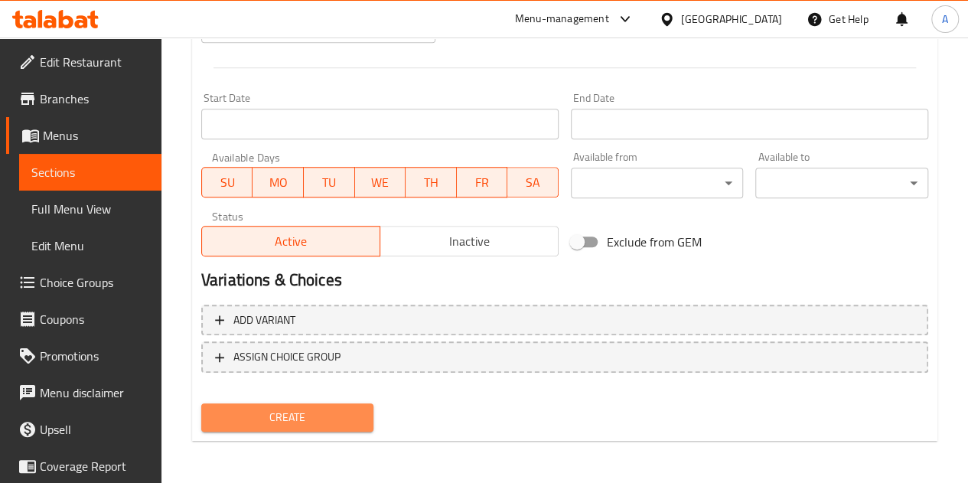
click at [295, 412] on span "Create" at bounding box center [288, 417] width 148 height 19
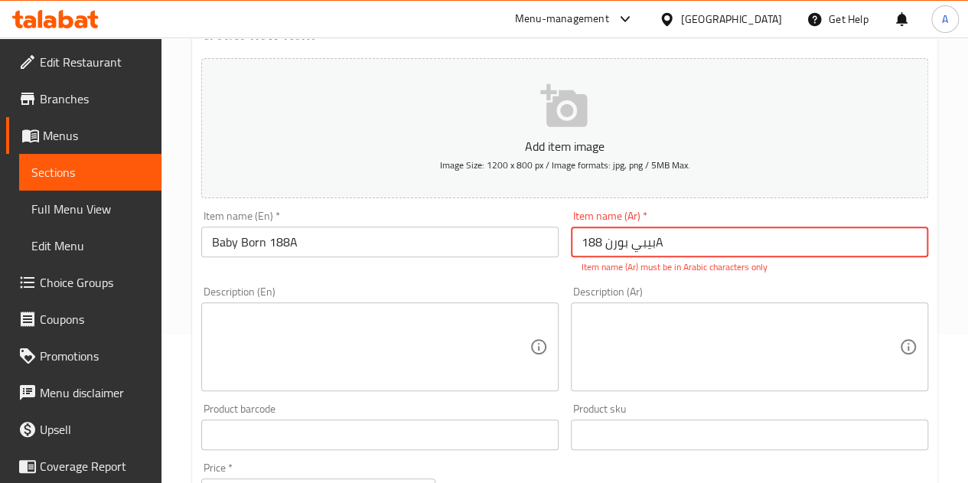
scroll to position [130, 0]
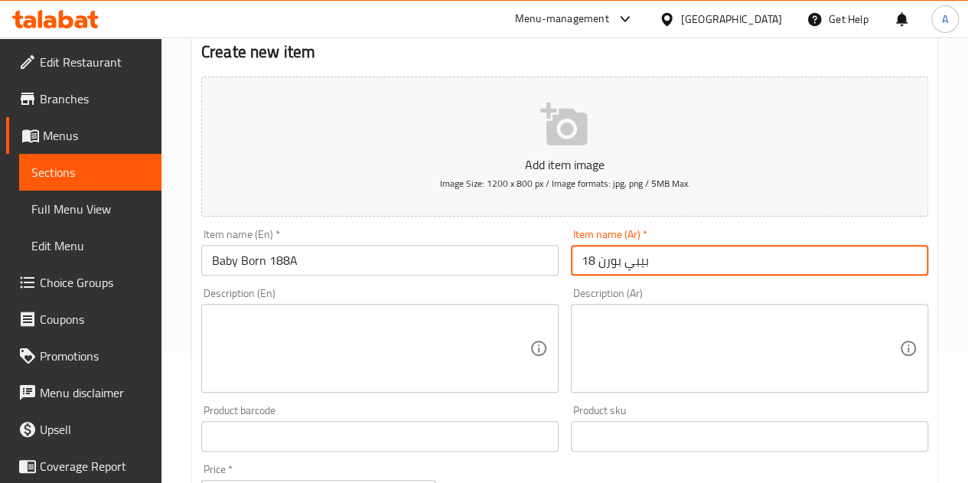
type input "بيبي بورن 18"
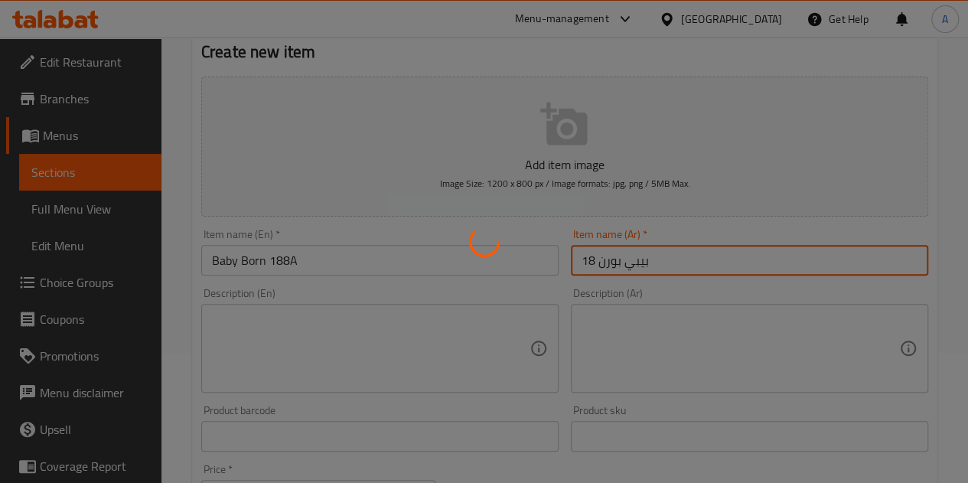
type input "0"
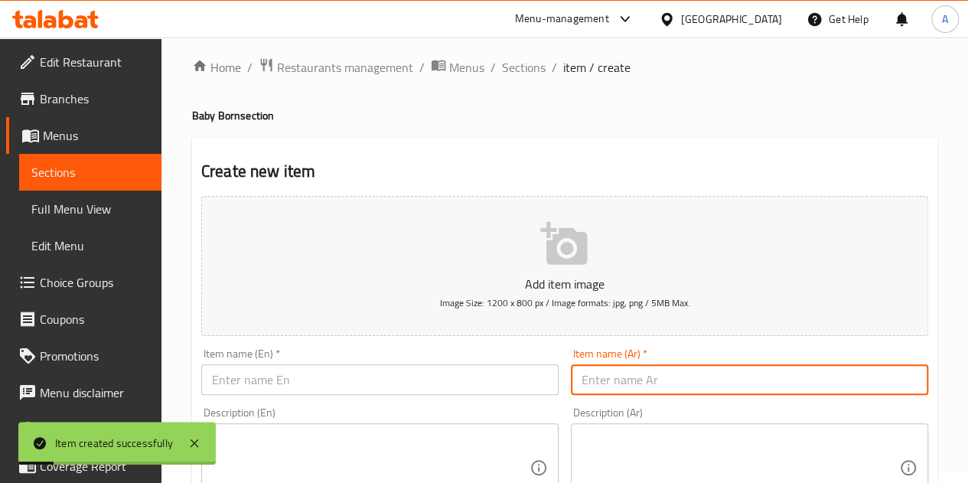
scroll to position [0, 0]
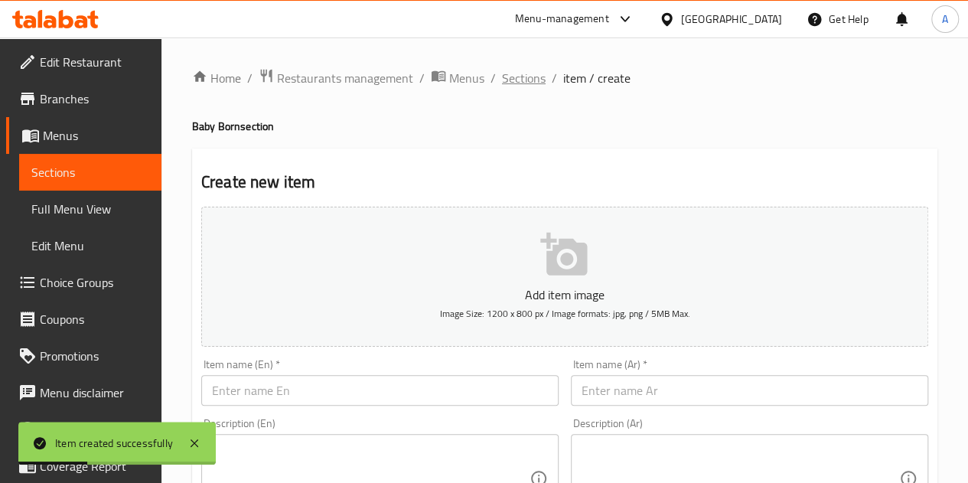
click at [515, 86] on span "Sections" at bounding box center [524, 78] width 44 height 18
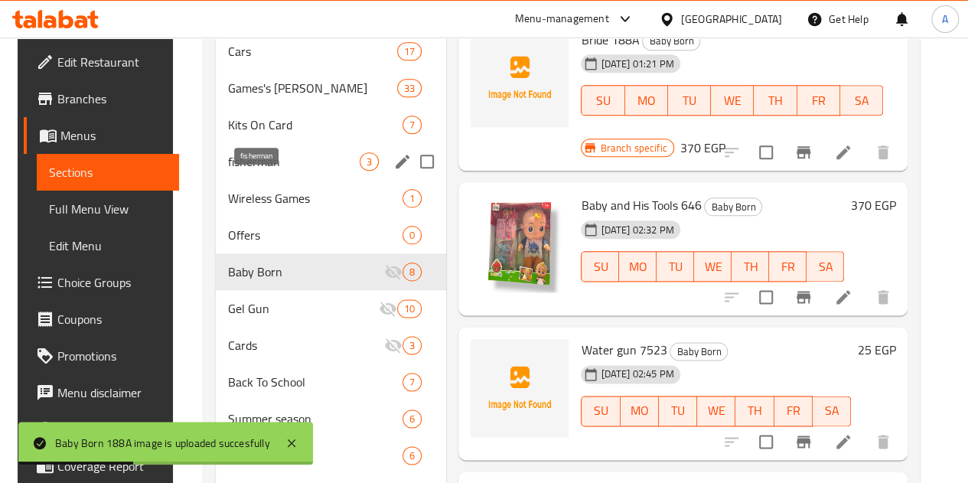
scroll to position [740, 0]
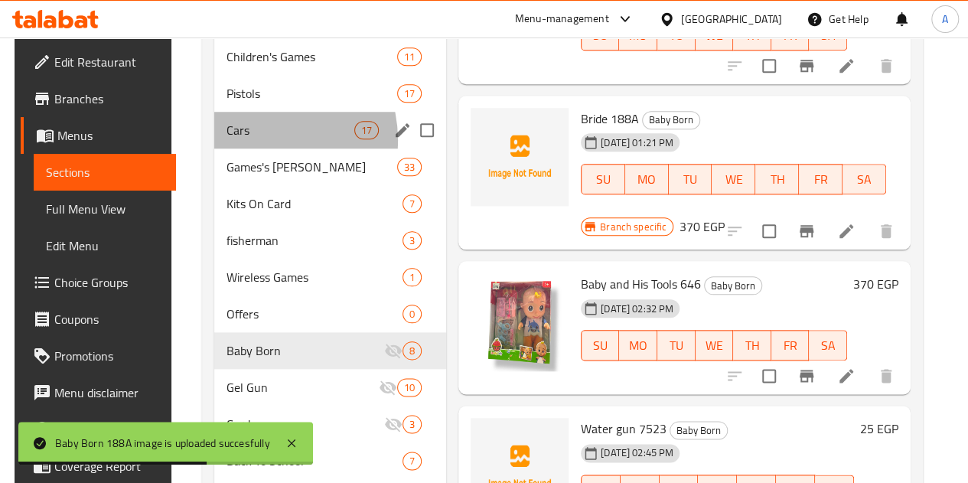
click at [248, 148] on div "Cars 17" at bounding box center [330, 130] width 232 height 37
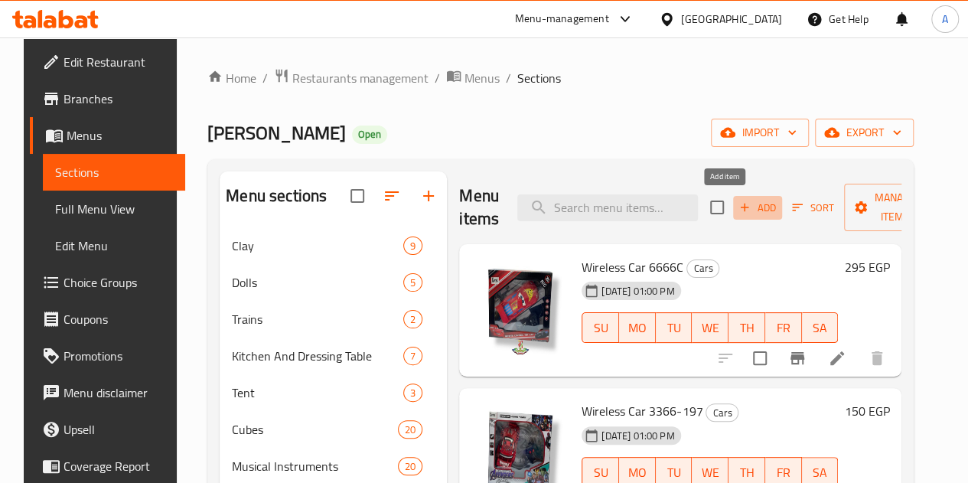
click at [737, 210] on span "Add" at bounding box center [757, 208] width 41 height 18
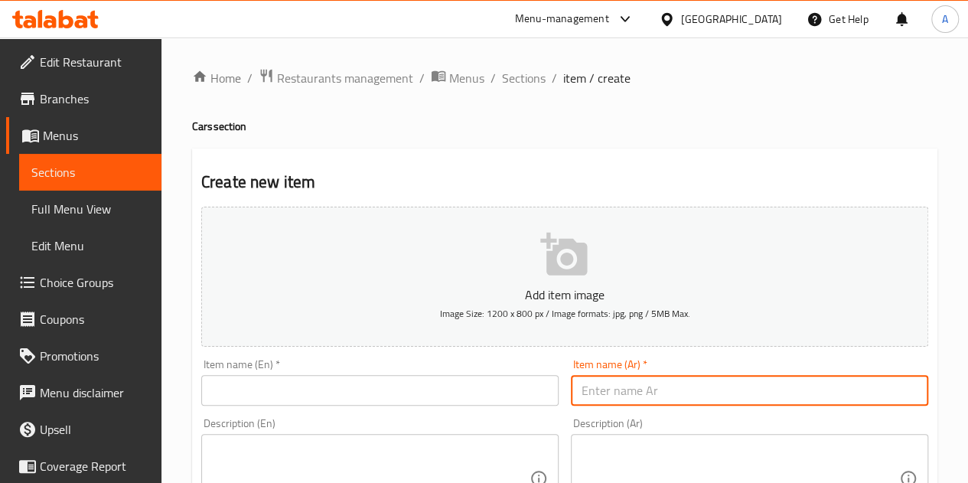
click at [660, 390] on input "text" at bounding box center [749, 390] width 357 height 31
paste input "عربيه جيب شحن 898-19"
type input "عربيه جيب شحن 898-19"
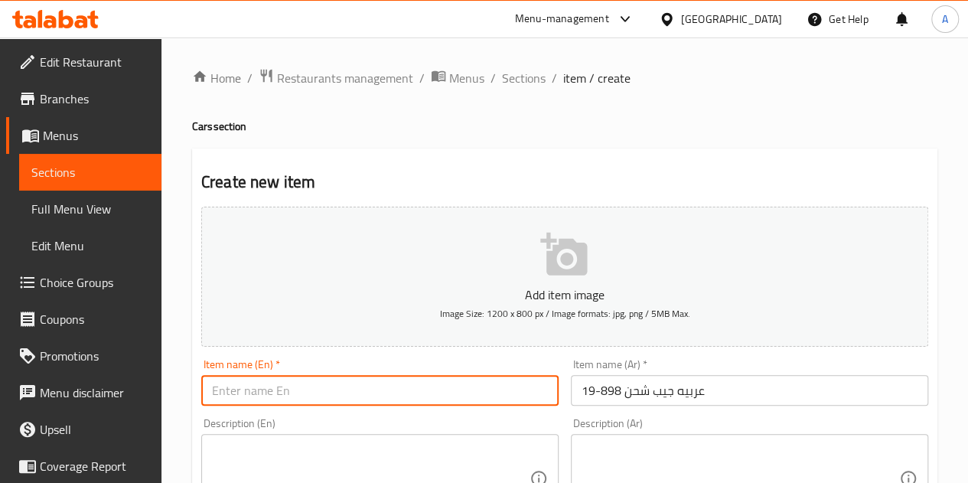
click at [351, 390] on input "text" at bounding box center [379, 390] width 357 height 31
paste input "Jeep cargo car 898-19"
type input "Jeep cargo car 898-19"
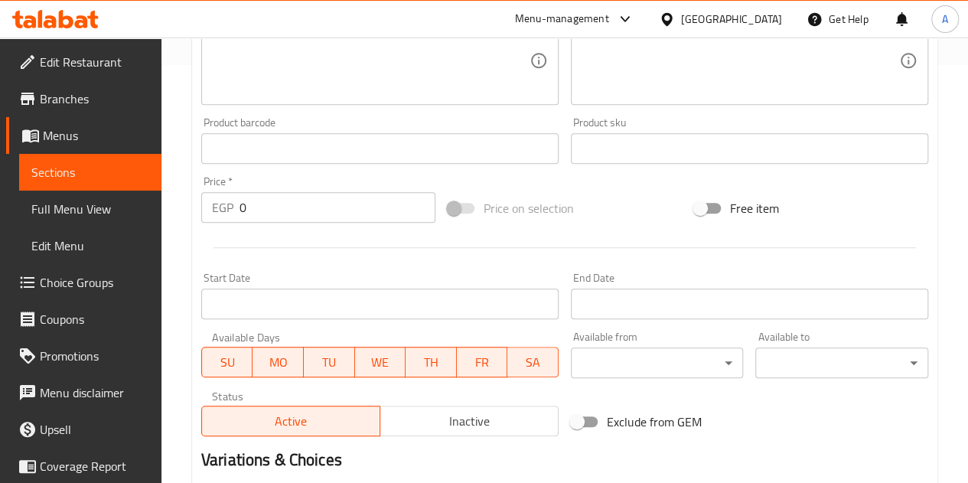
scroll to position [419, 0]
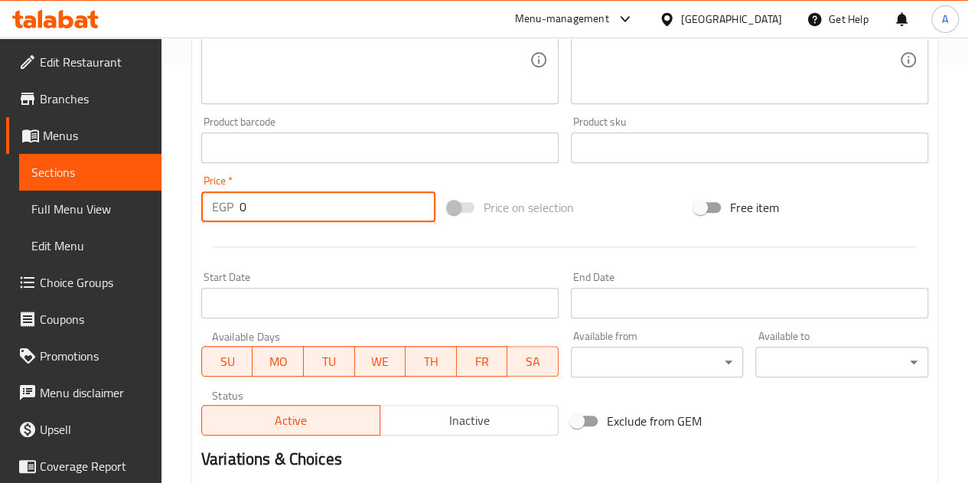
click at [282, 203] on input "0" at bounding box center [338, 206] width 196 height 31
type input "505"
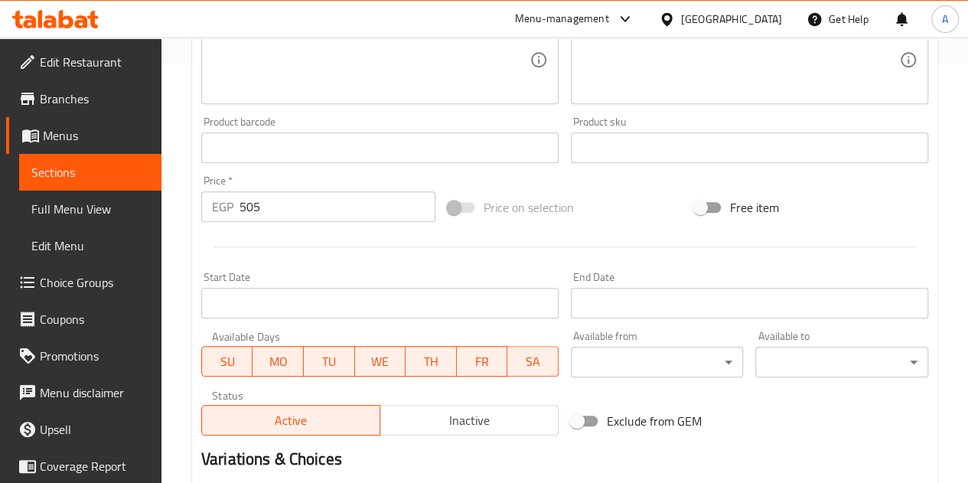
click at [312, 245] on div at bounding box center [564, 247] width 739 height 38
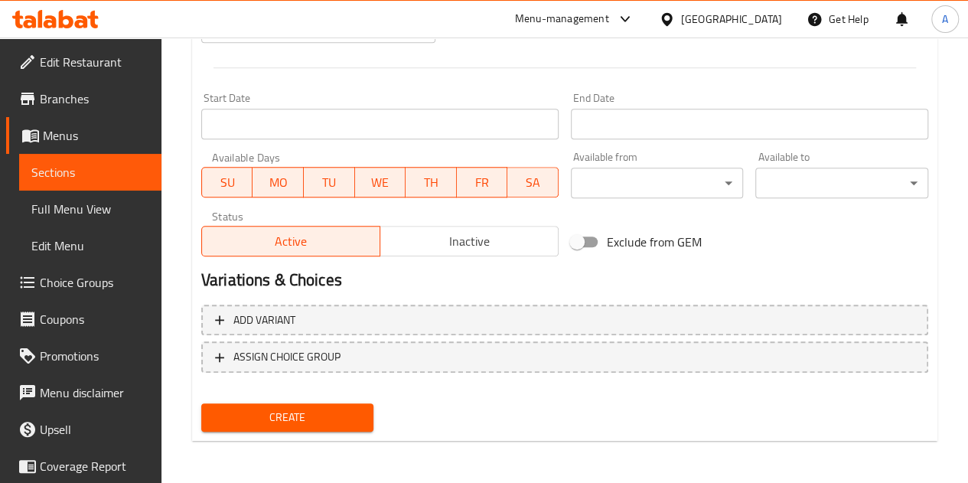
click at [266, 416] on span "Create" at bounding box center [288, 417] width 148 height 19
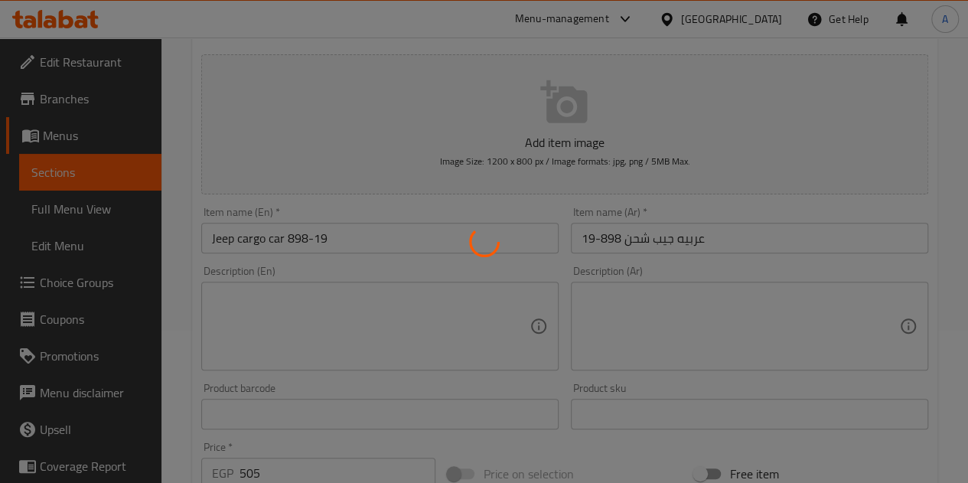
scroll to position [129, 0]
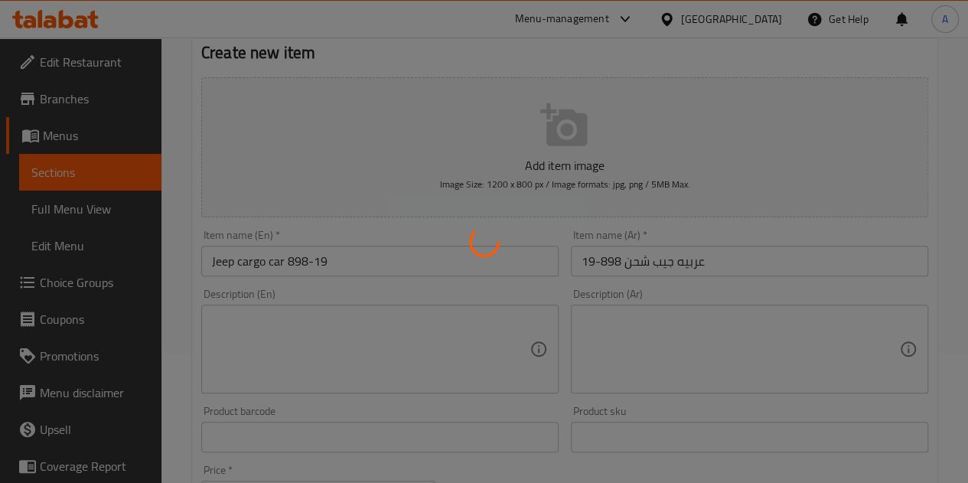
type input "0"
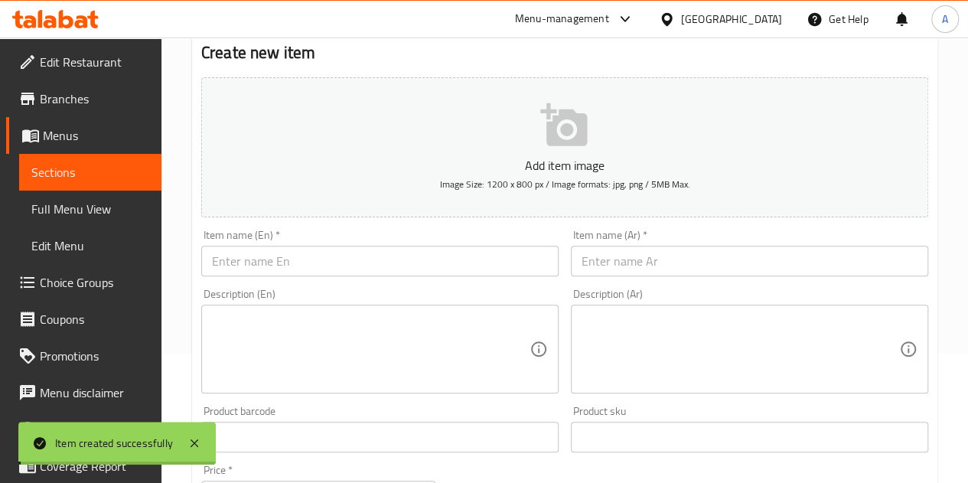
scroll to position [0, 0]
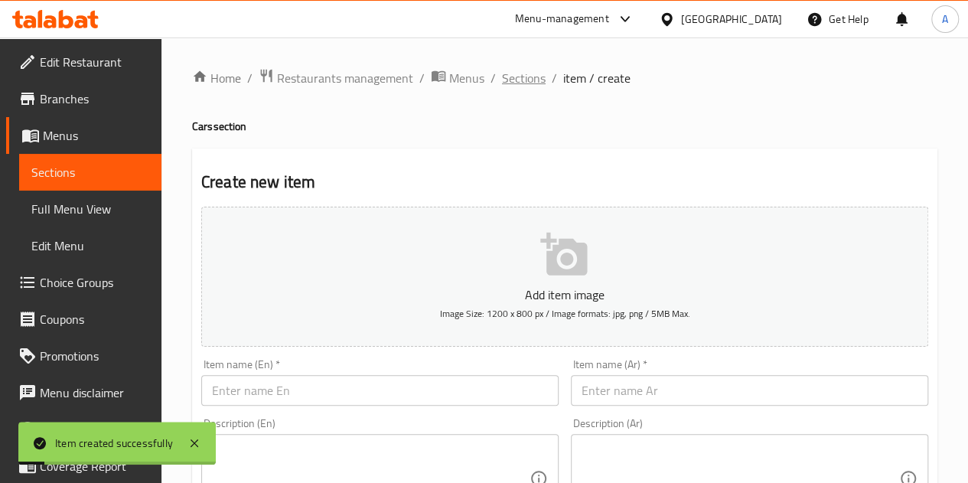
click at [514, 74] on span "Sections" at bounding box center [524, 78] width 44 height 18
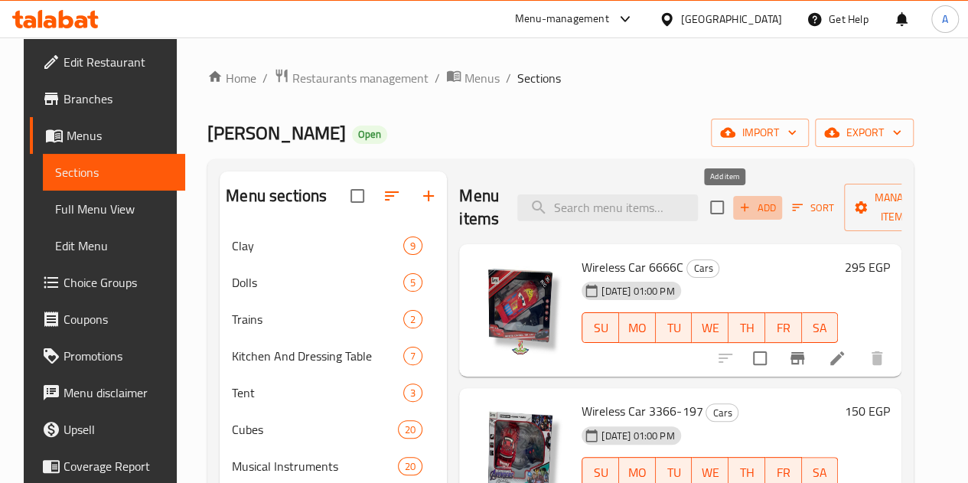
click at [737, 204] on span "Add" at bounding box center [757, 208] width 41 height 18
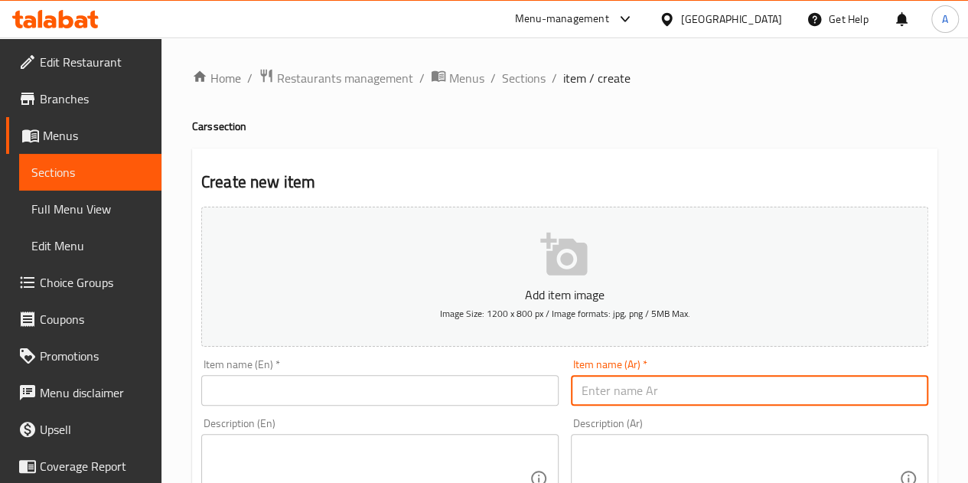
click at [655, 392] on input "text" at bounding box center [749, 390] width 357 height 31
paste input "عربيه سباق شحن"
type input "عربيه سباق شحن"
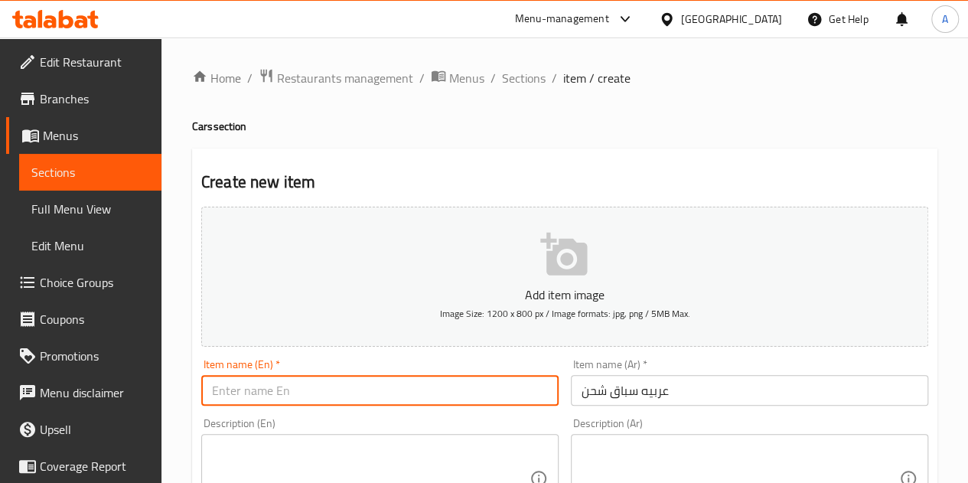
click at [418, 390] on input "text" at bounding box center [379, 390] width 357 height 31
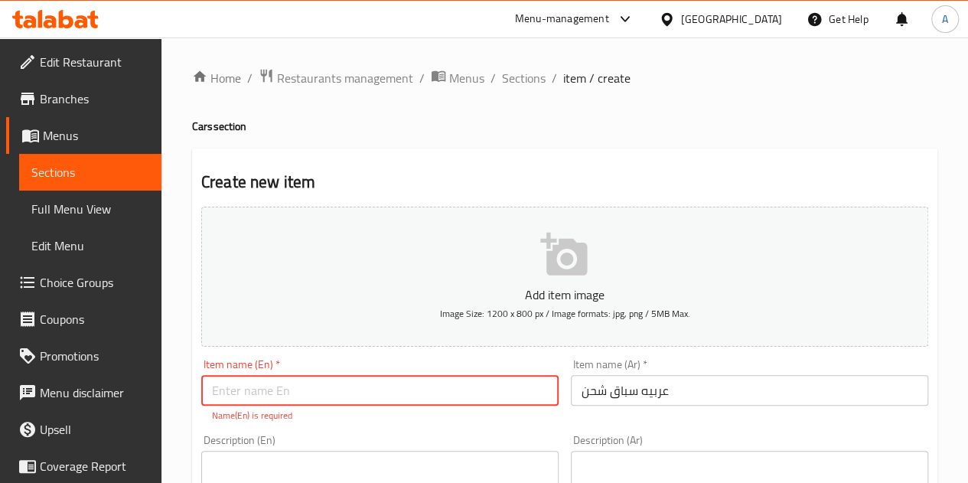
paste input "Cargo racing car"
type input "Cargo racing car"
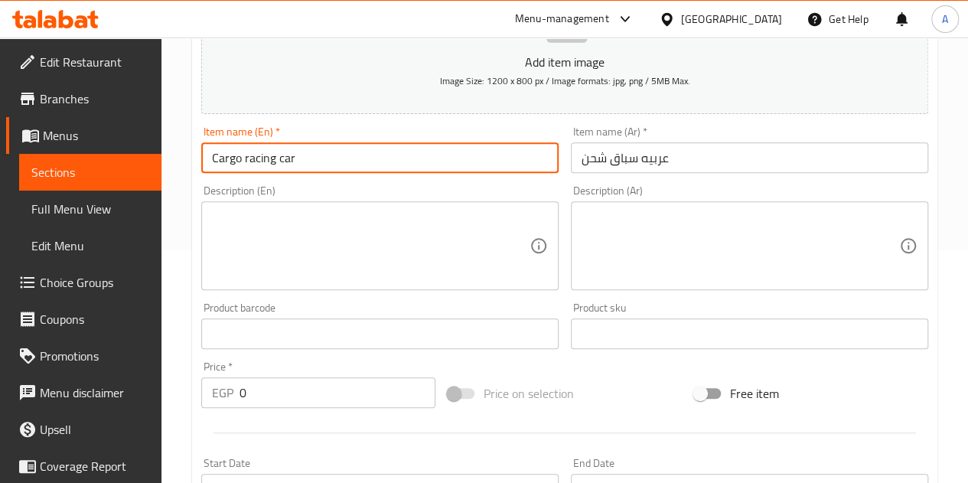
scroll to position [234, 0]
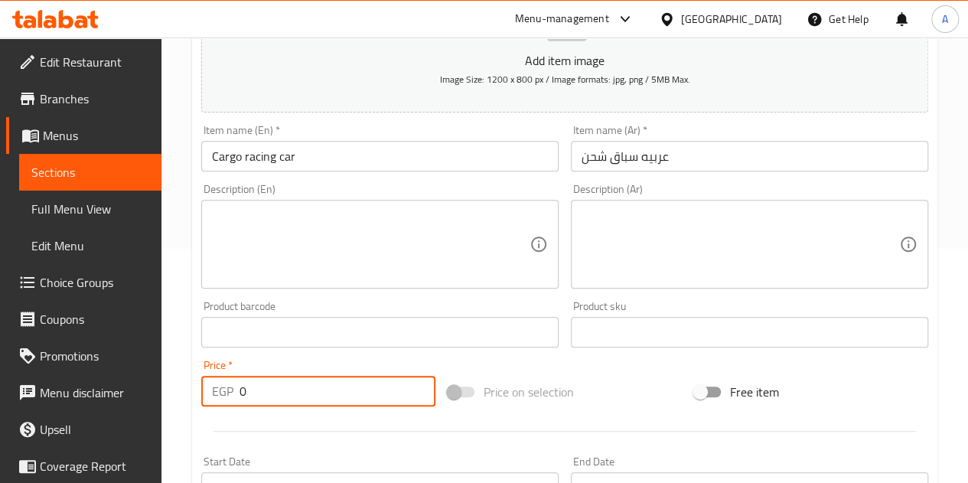
click at [318, 387] on input "0" at bounding box center [338, 391] width 196 height 31
type input "1125"
click at [305, 354] on div "Price   * EGP 1125 Price *" at bounding box center [318, 383] width 246 height 59
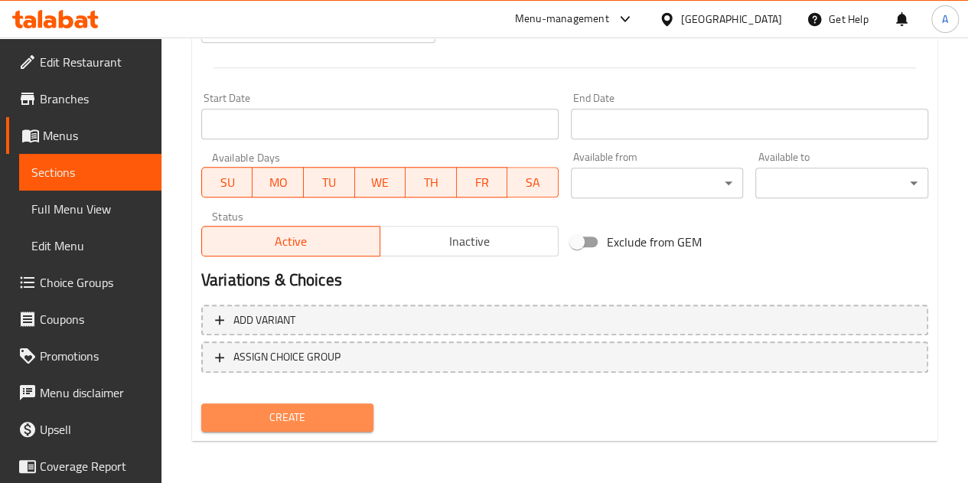
click at [282, 431] on button "Create" at bounding box center [287, 417] width 173 height 28
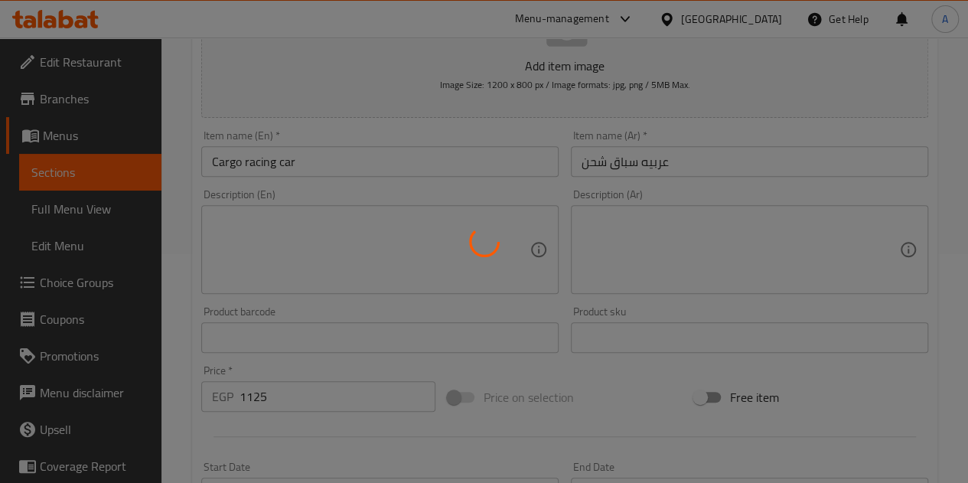
scroll to position [211, 0]
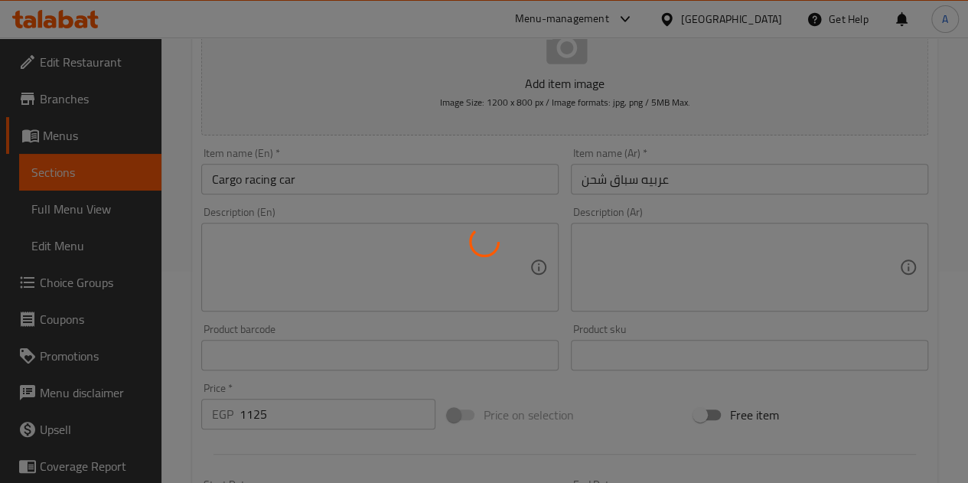
type input "0"
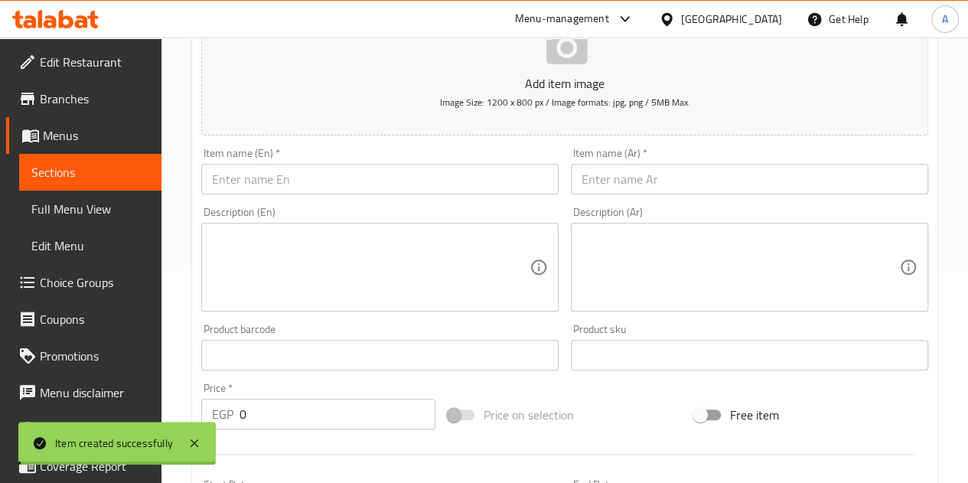
scroll to position [0, 0]
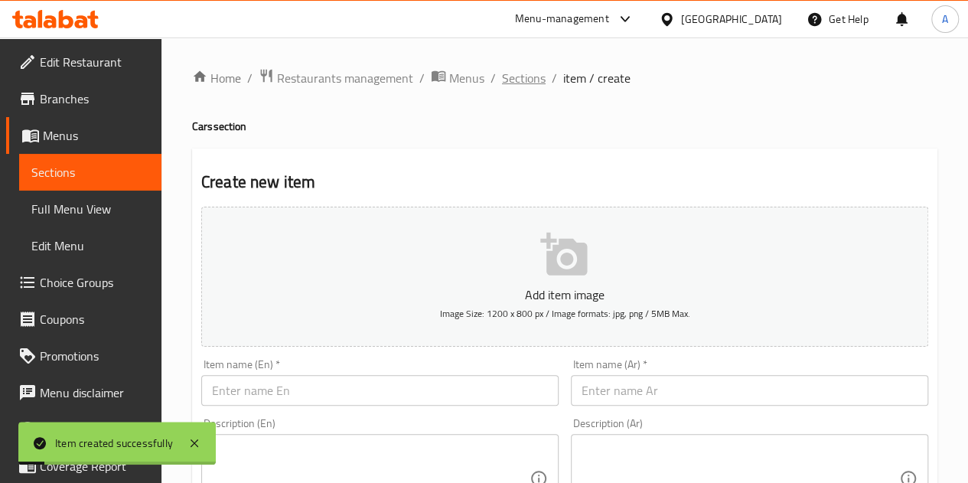
click at [521, 74] on span "Sections" at bounding box center [524, 78] width 44 height 18
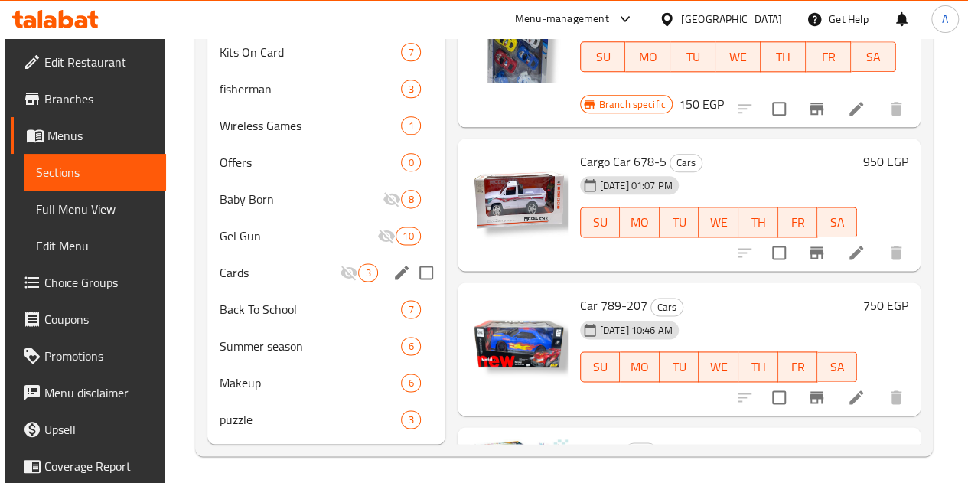
scroll to position [893, 0]
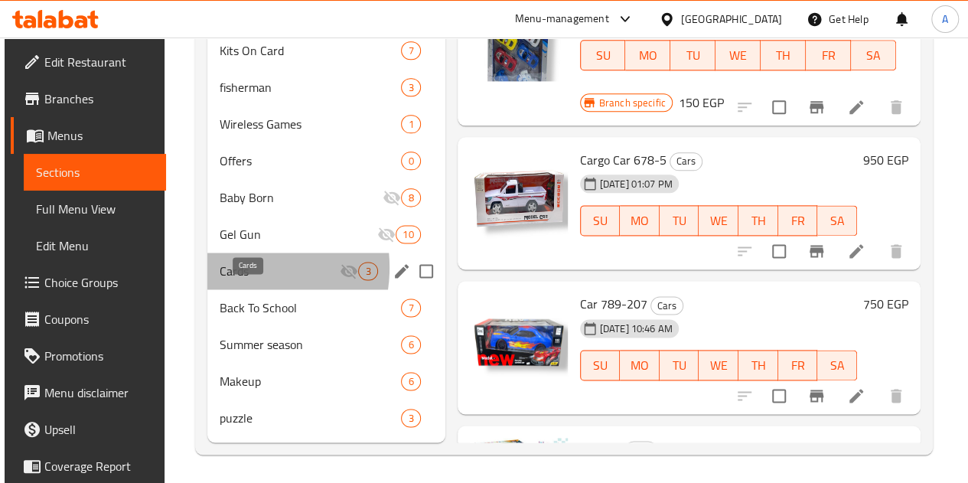
click at [227, 280] on span "Cards" at bounding box center [280, 271] width 120 height 18
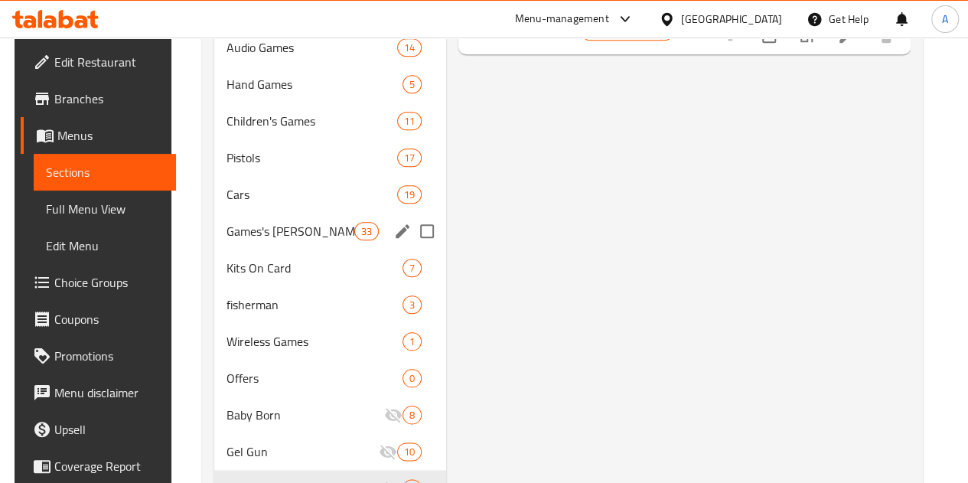
scroll to position [678, 0]
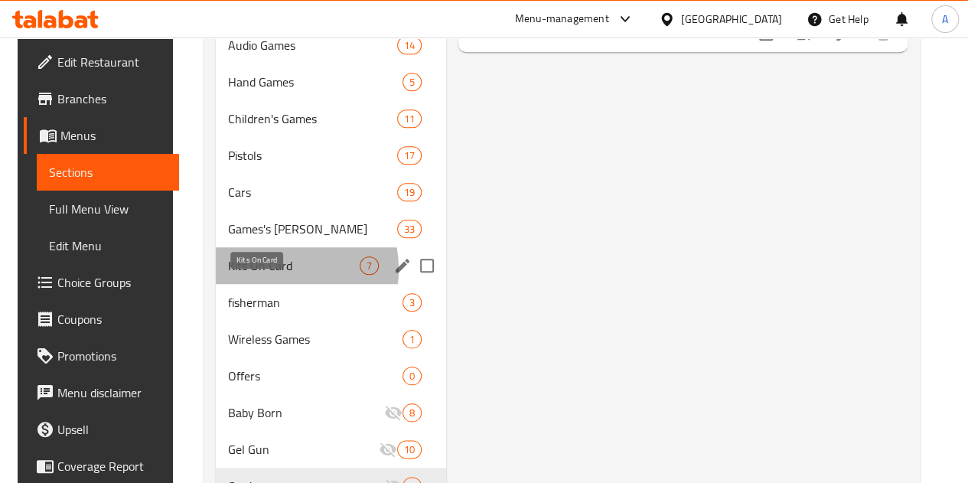
click at [259, 275] on span "Kits On Card" at bounding box center [294, 265] width 132 height 18
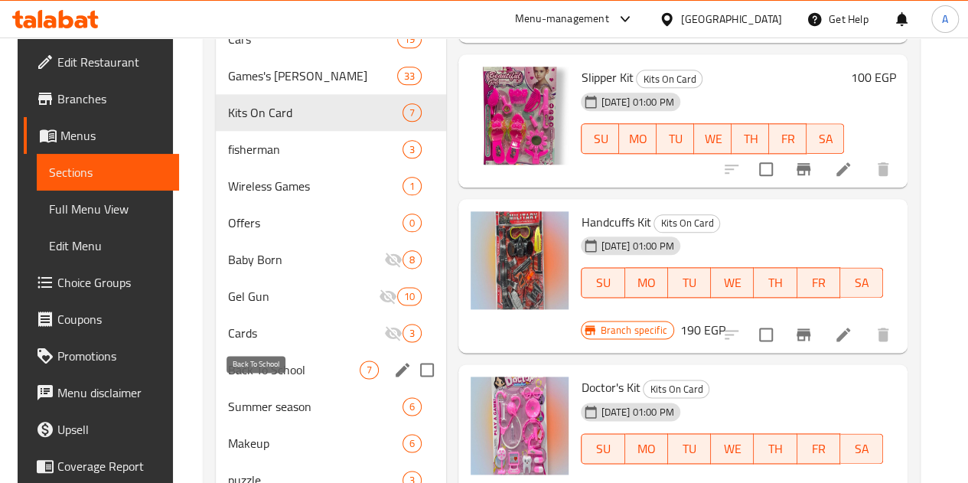
scroll to position [902, 0]
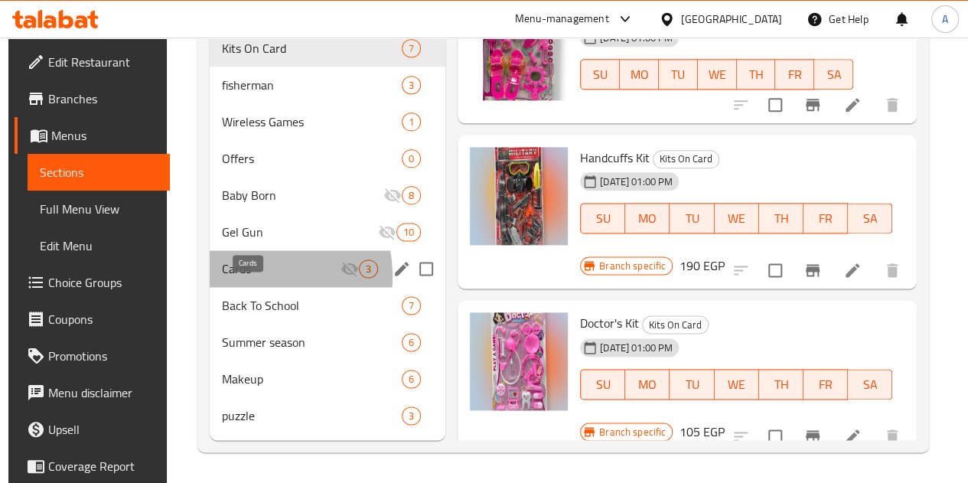
click at [239, 278] on span "Cards" at bounding box center [281, 268] width 119 height 18
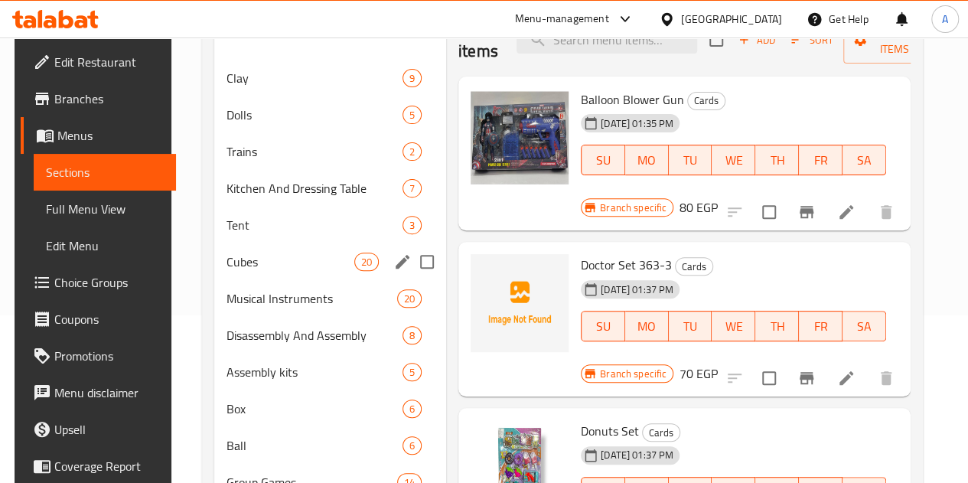
scroll to position [171, 0]
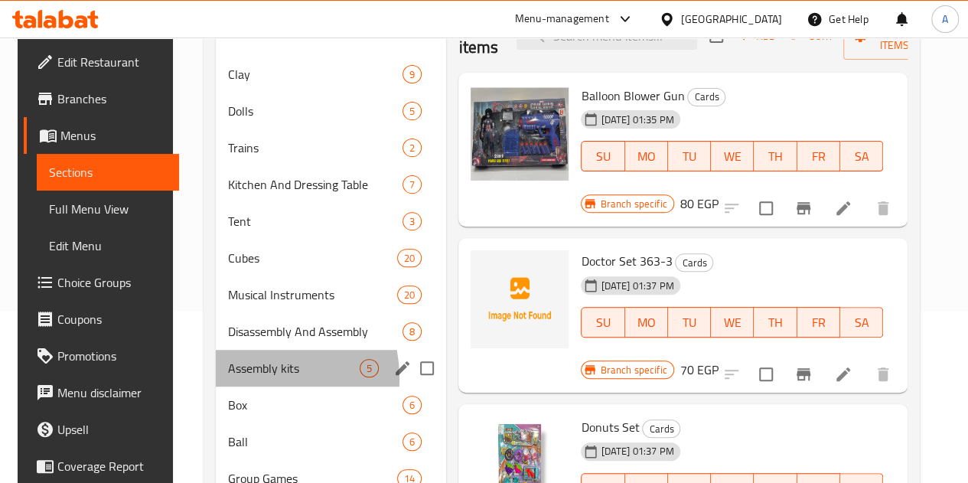
click at [237, 387] on div "Assembly kits 5" at bounding box center [331, 368] width 230 height 37
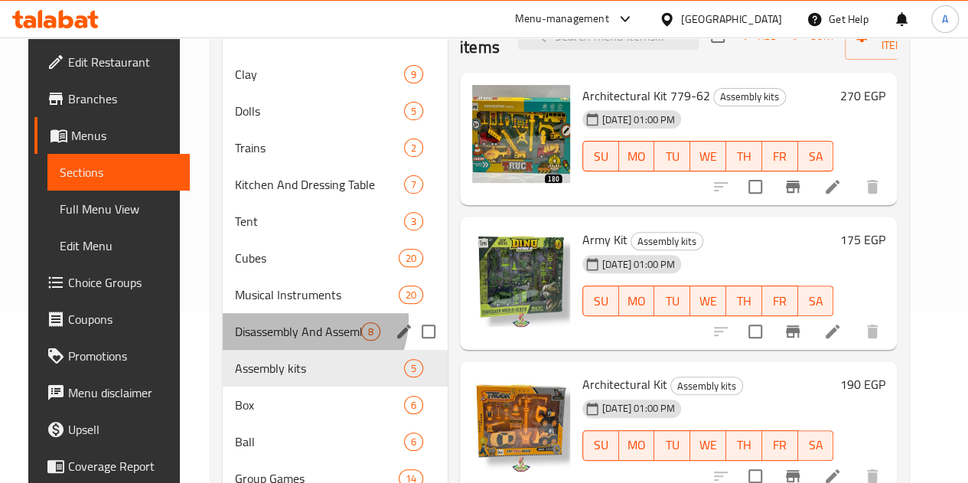
click at [293, 343] on div "Disassembly And Assembly 8" at bounding box center [335, 331] width 225 height 37
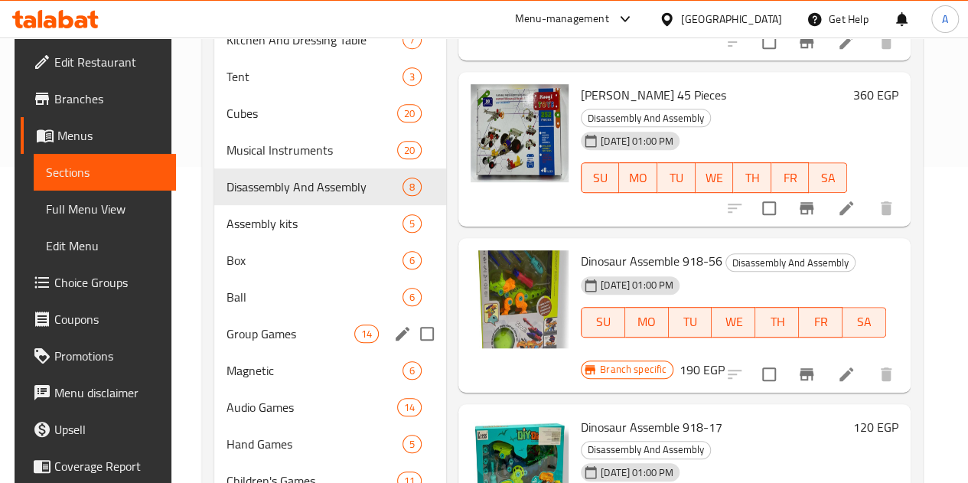
scroll to position [315, 0]
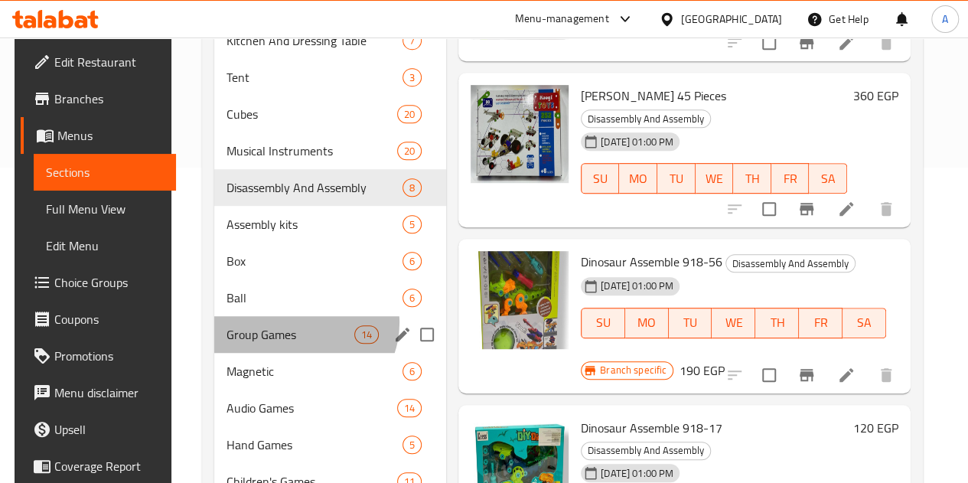
click at [294, 346] on div "Group Games 14" at bounding box center [330, 334] width 232 height 37
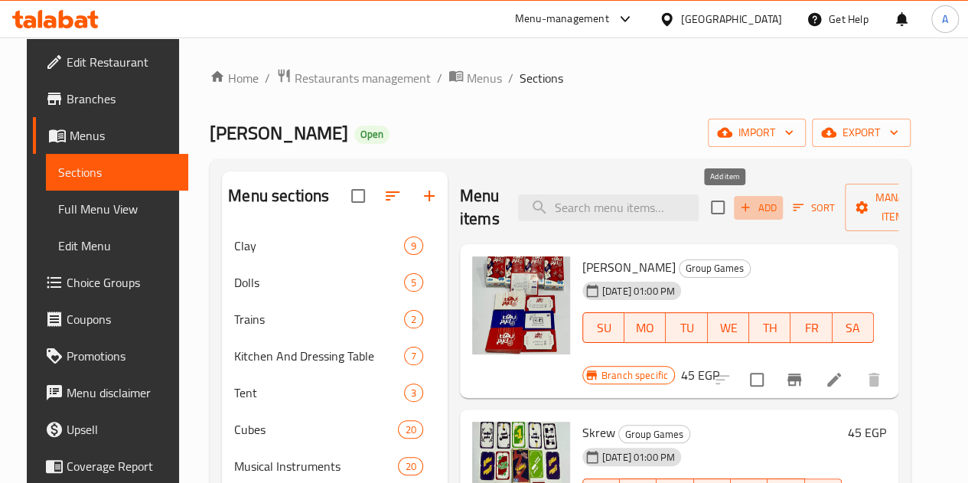
click at [738, 203] on span "Add" at bounding box center [758, 208] width 41 height 18
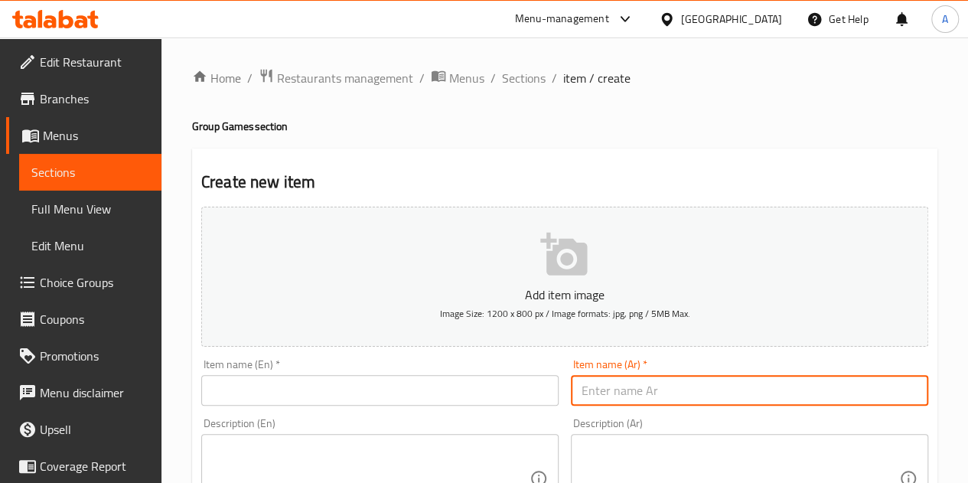
click at [635, 391] on input "text" at bounding box center [749, 390] width 357 height 31
paste input "لعبه كروت وتطابق 007-186"
type input "لعبه كروت وتطابق 007-186"
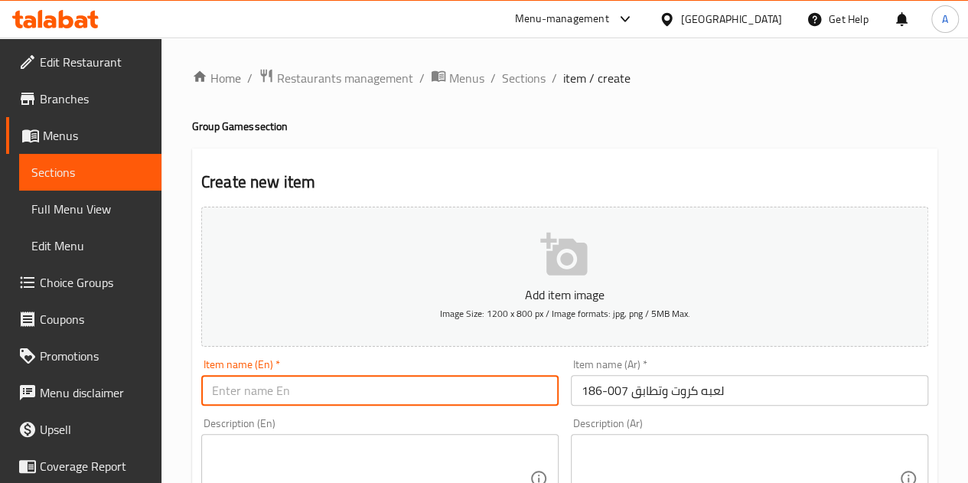
click at [372, 394] on input "text" at bounding box center [379, 390] width 357 height 31
paste input "Card Game and Matching 007-186"
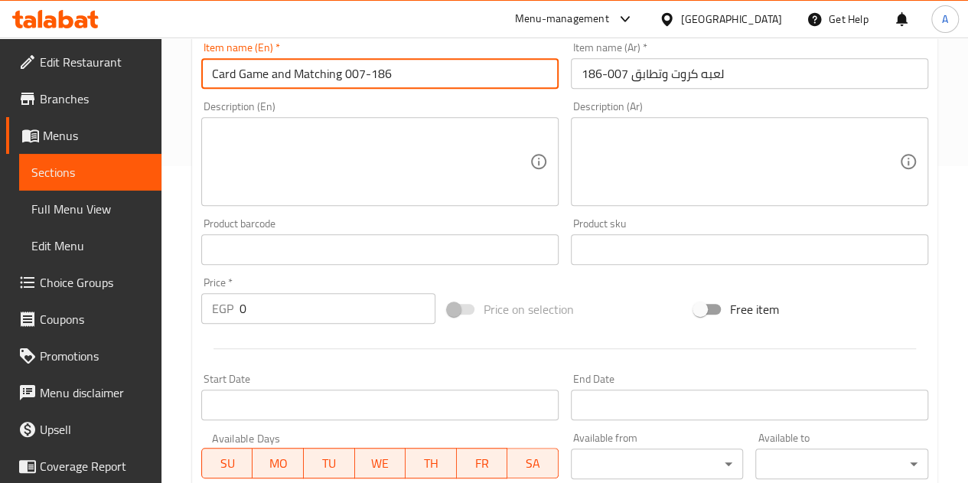
scroll to position [318, 0]
type input "Card Game and Matching 007-186"
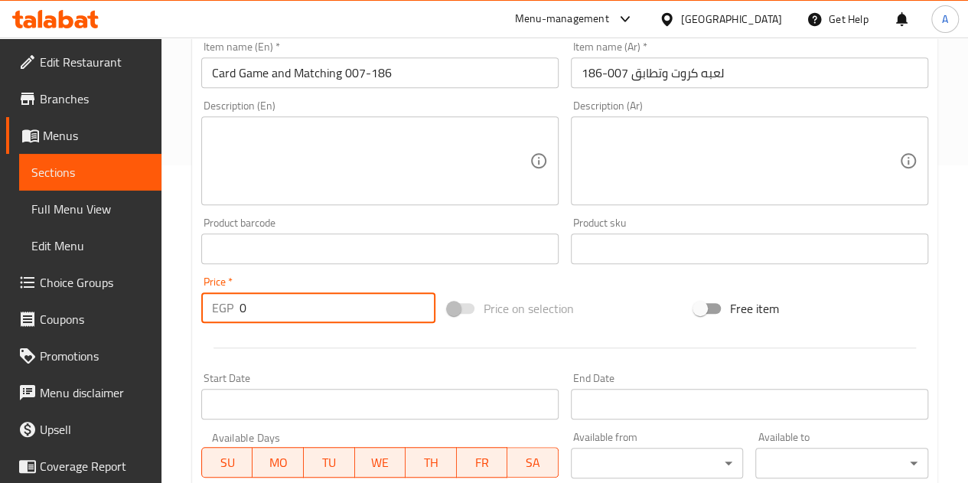
click at [324, 302] on input "0" at bounding box center [338, 307] width 196 height 31
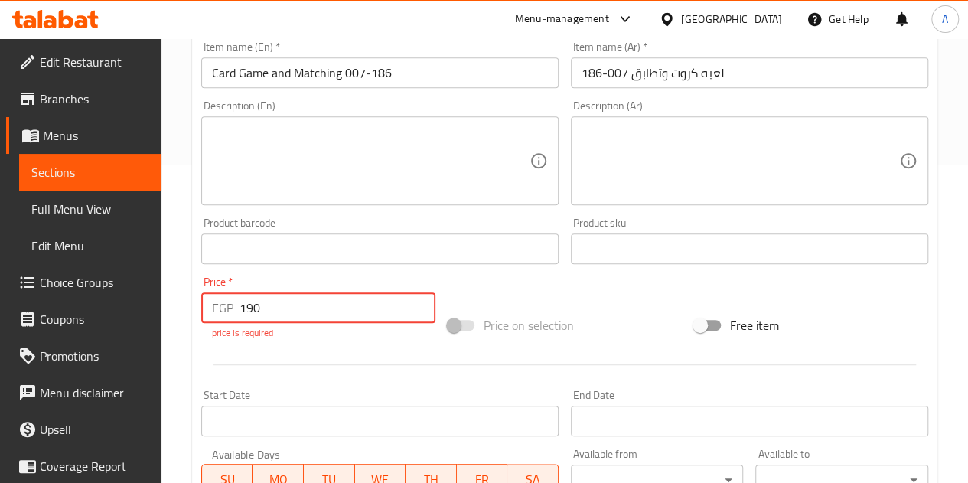
type input "190"
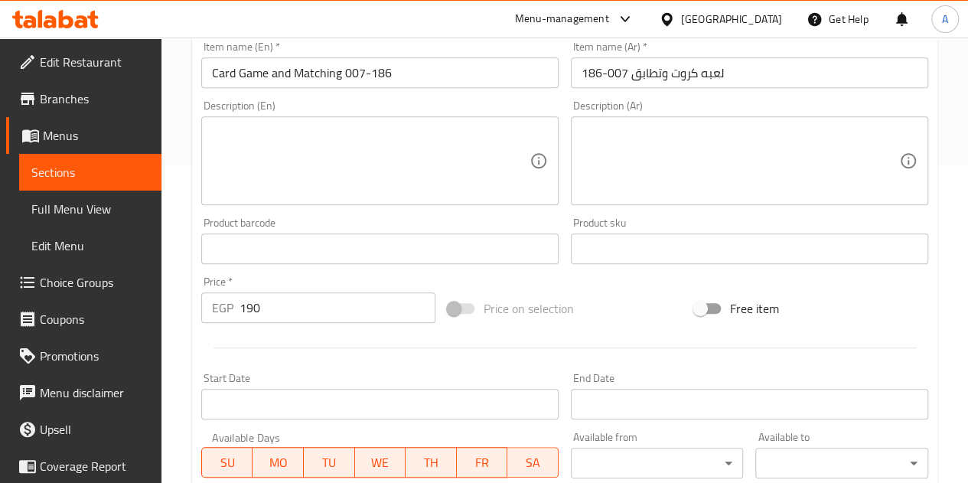
click at [459, 284] on div "Add item image Image Size: 1200 x 800 px / Image formats: jpg, png / 5MB Max. I…" at bounding box center [564, 213] width 739 height 660
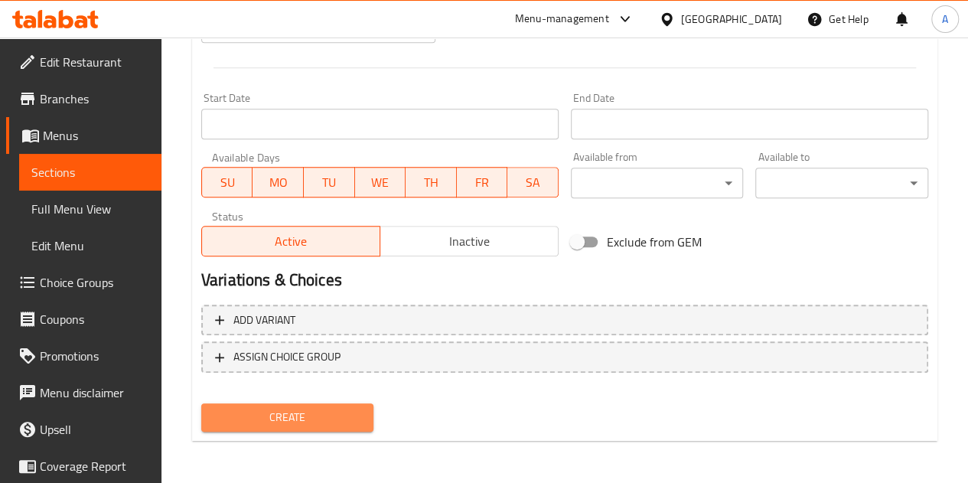
click at [300, 422] on span "Create" at bounding box center [288, 417] width 148 height 19
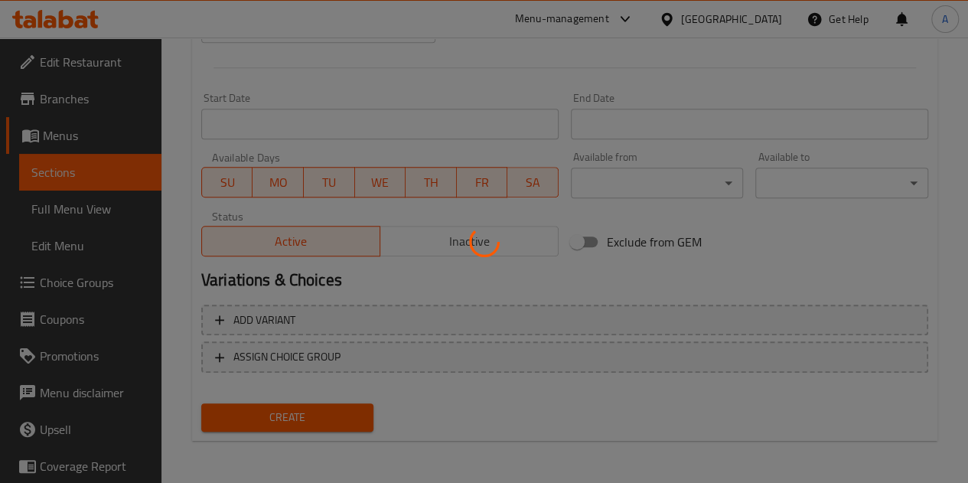
type input "0"
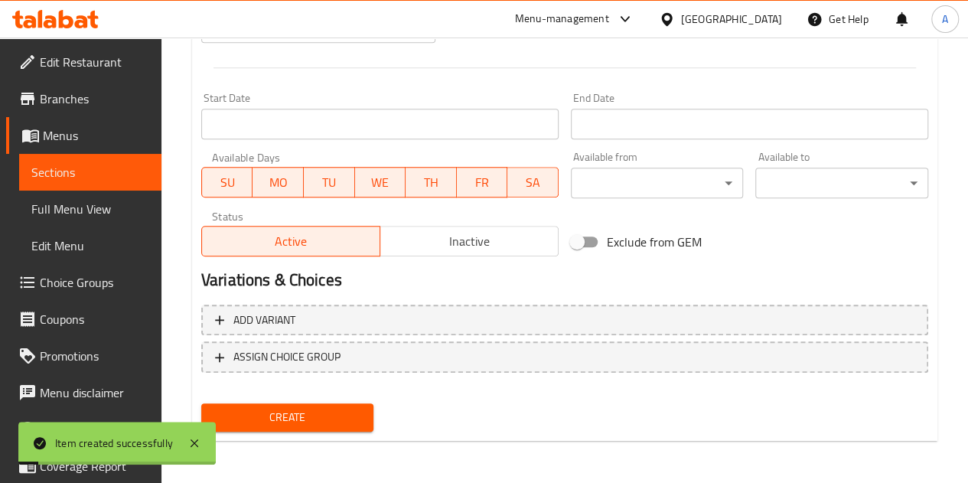
scroll to position [0, 0]
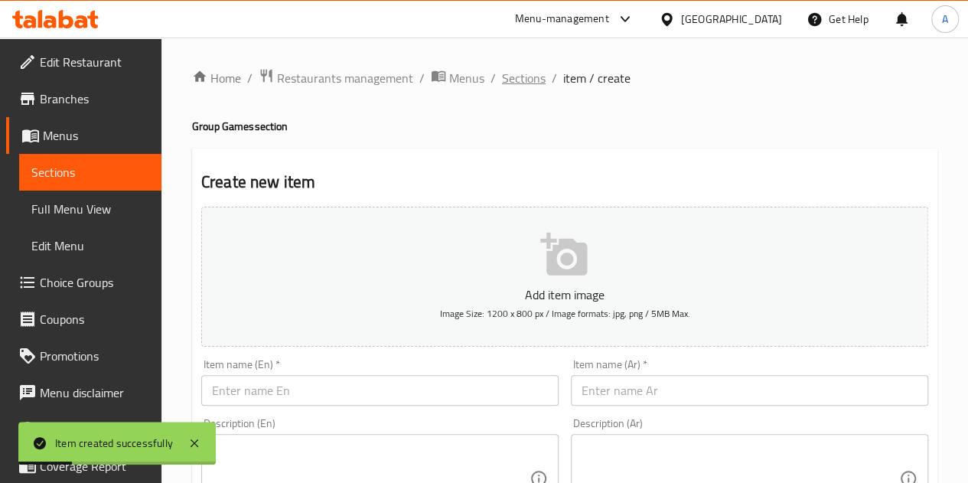
click at [520, 77] on span "Sections" at bounding box center [524, 78] width 44 height 18
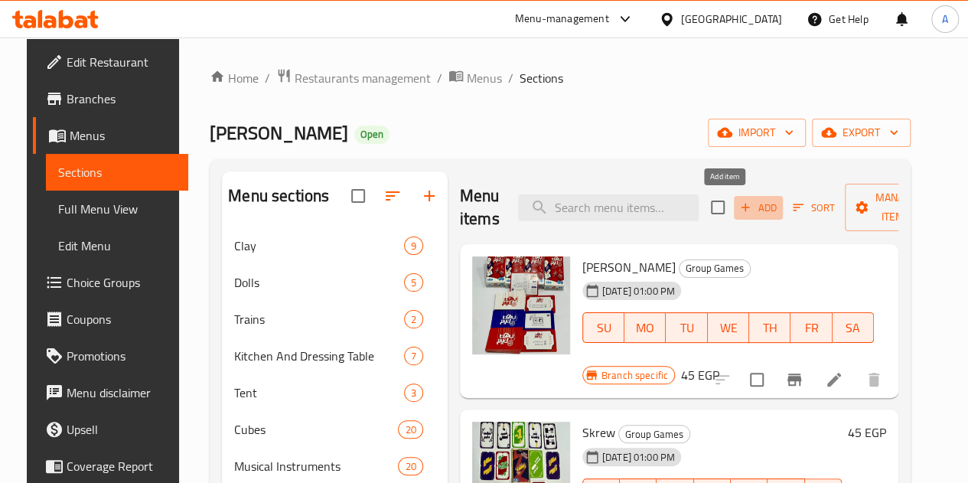
click at [738, 204] on span "Add" at bounding box center [758, 208] width 41 height 18
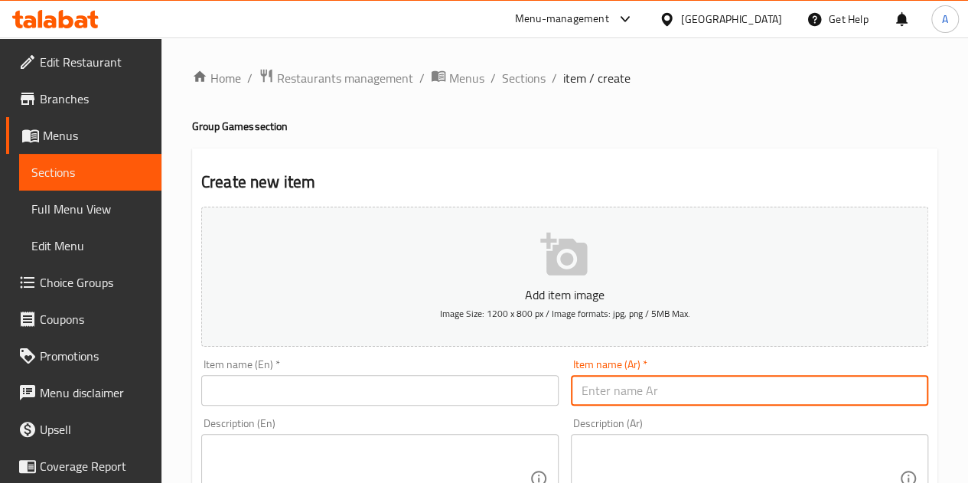
click at [677, 383] on input "text" at bounding box center [749, 390] width 357 height 31
paste input "لعبه تطابق 2*1007-188"
type input "لعبه تطابق 2*1007-188"
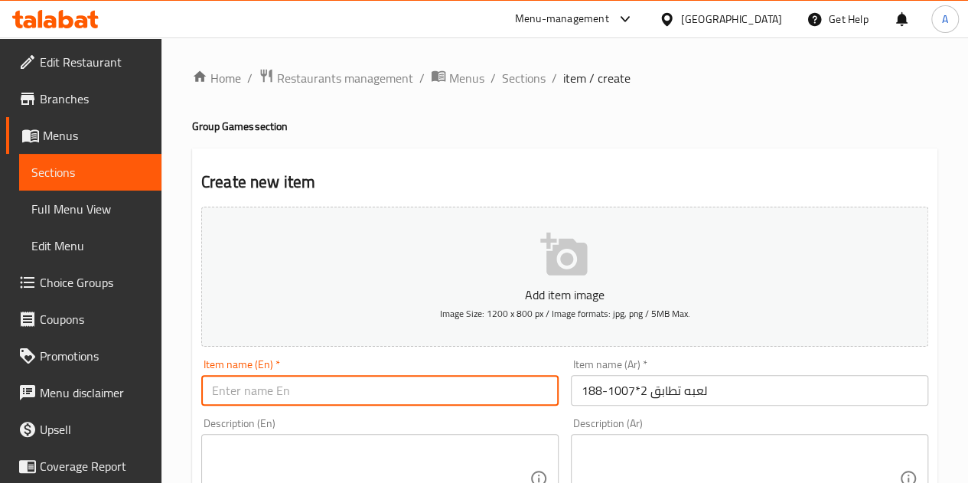
click at [447, 380] on input "text" at bounding box center [379, 390] width 357 height 31
paste input "Match 2*1007-188 game"
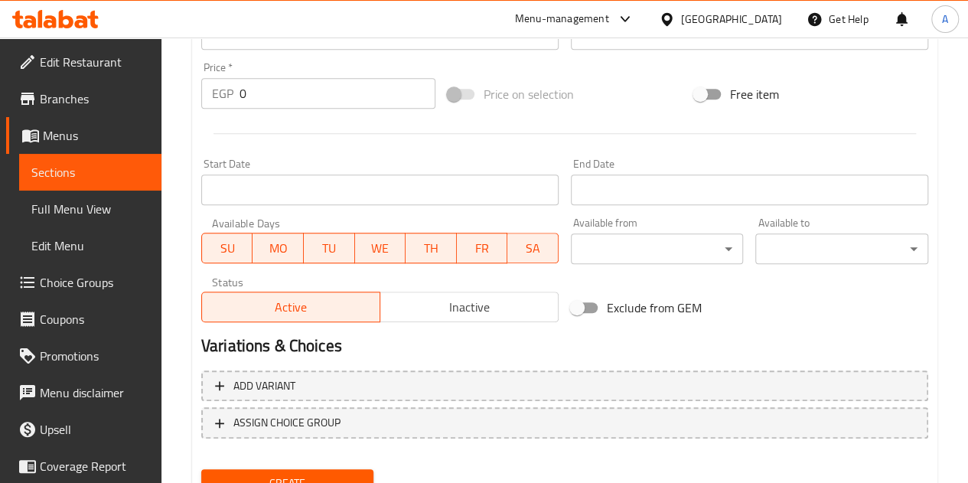
scroll to position [533, 0]
type input "Match 2*1007-188 game"
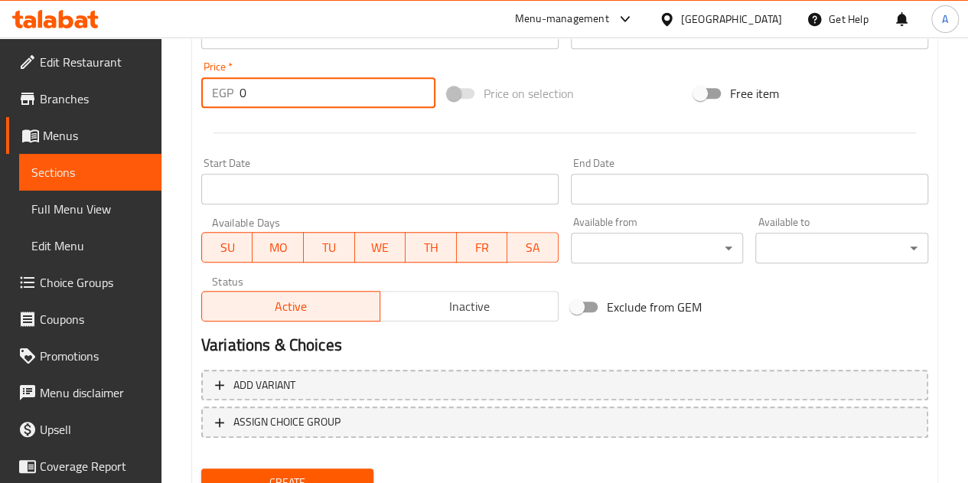
click at [292, 94] on input "0" at bounding box center [338, 92] width 196 height 31
type input "240"
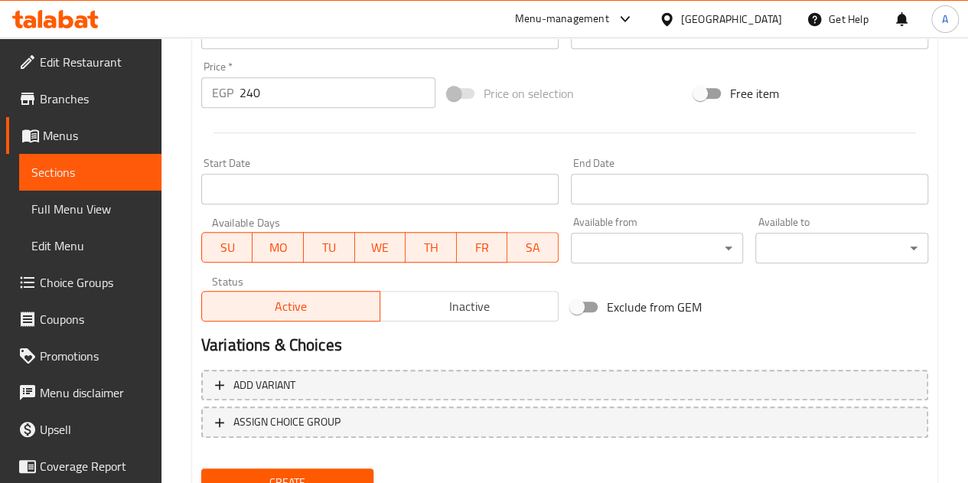
click at [335, 137] on div at bounding box center [564, 133] width 739 height 38
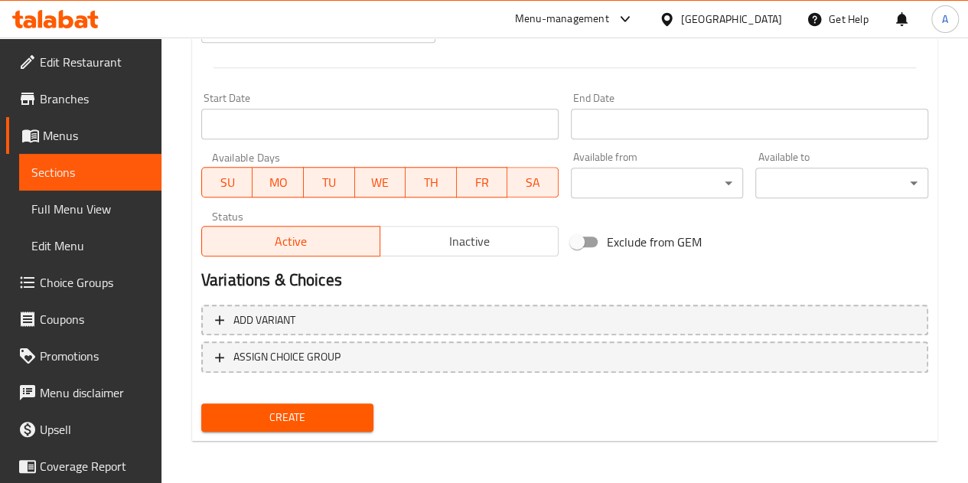
click at [298, 410] on span "Create" at bounding box center [288, 417] width 148 height 19
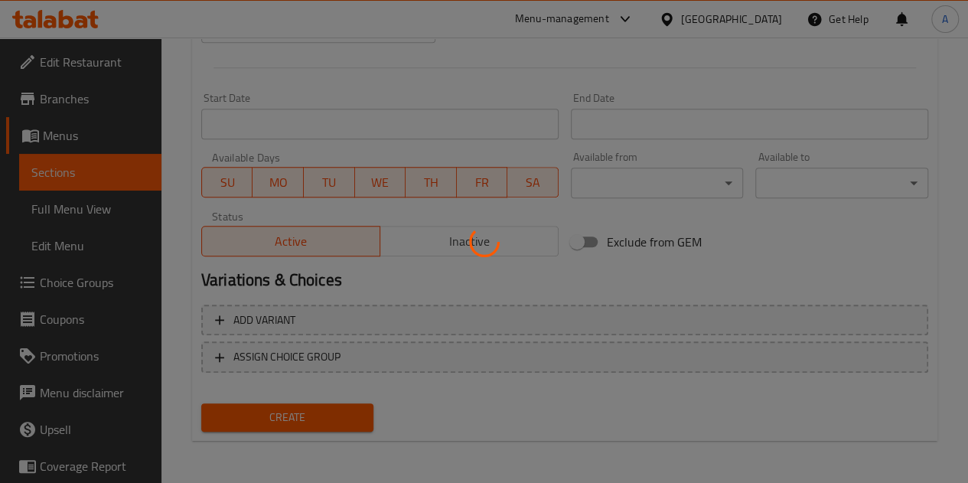
type input "0"
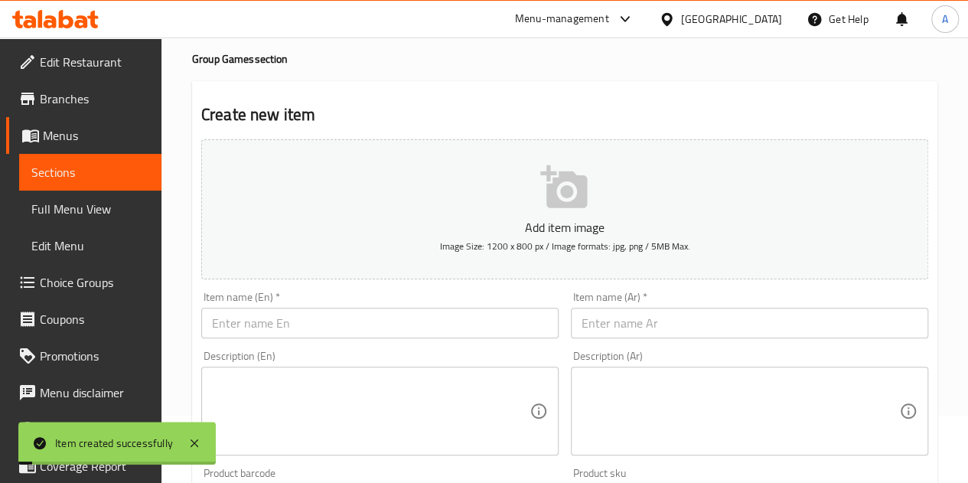
scroll to position [0, 0]
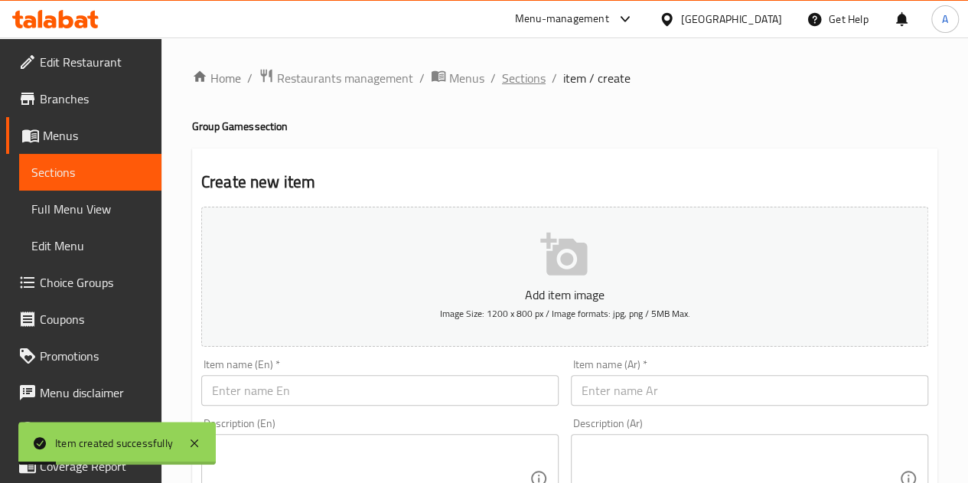
click at [505, 80] on span "Sections" at bounding box center [524, 78] width 44 height 18
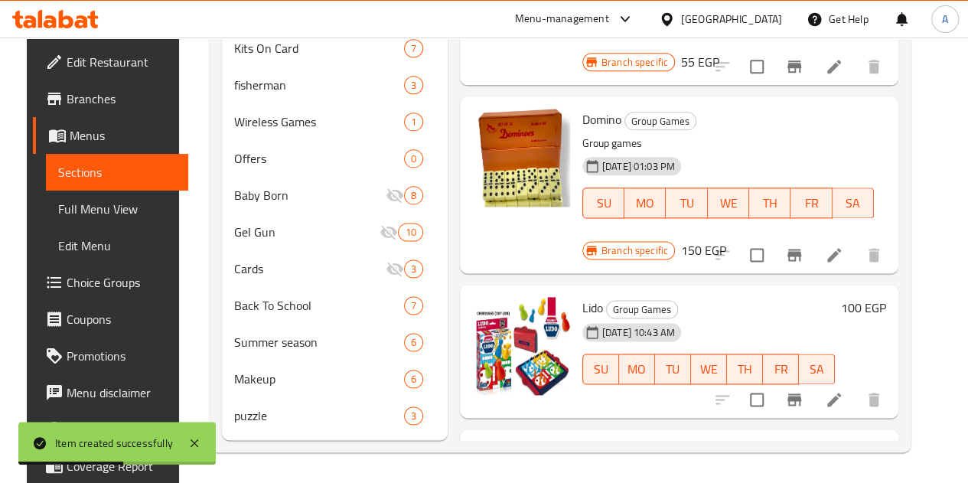
scroll to position [1298, 0]
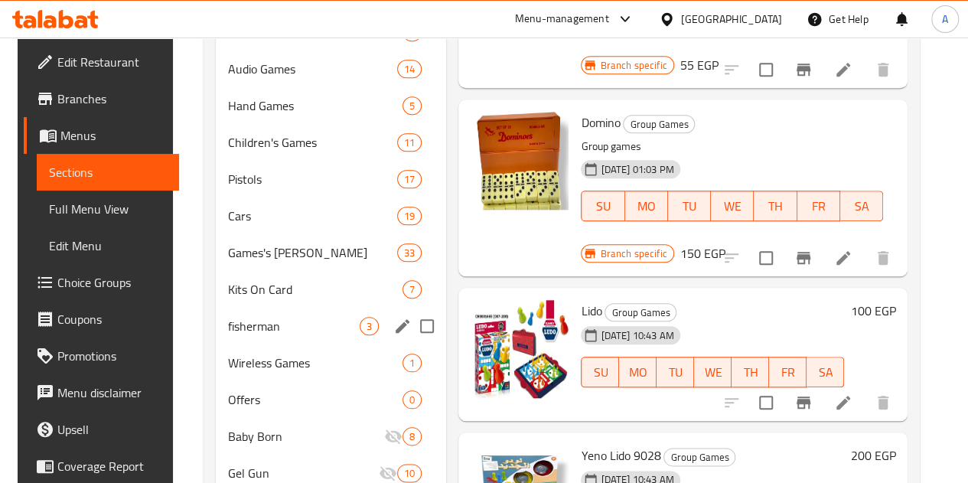
scroll to position [654, 0]
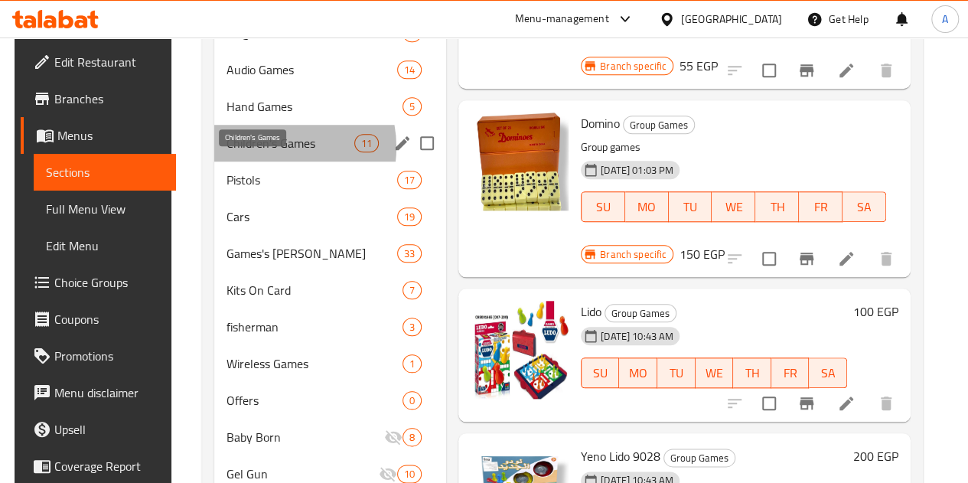
click at [267, 152] on span "Children's Games" at bounding box center [291, 143] width 128 height 18
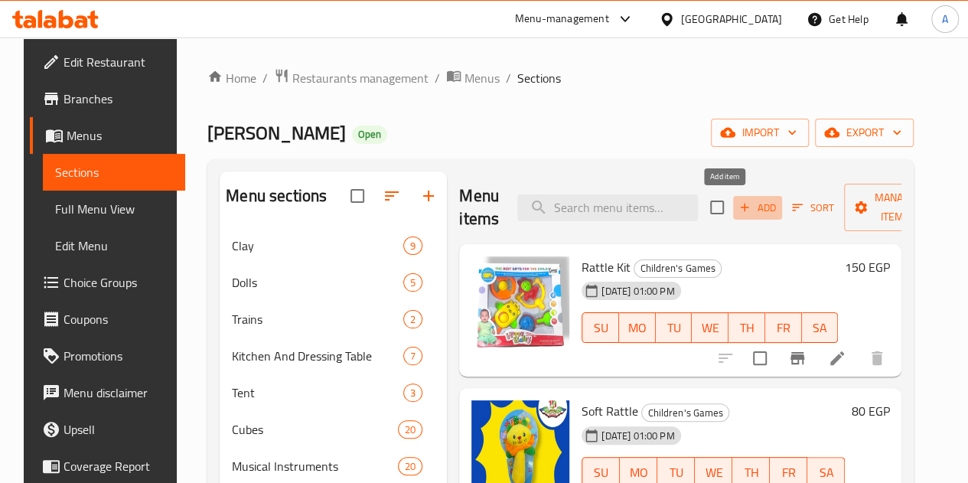
click at [737, 206] on span "Add" at bounding box center [757, 208] width 41 height 18
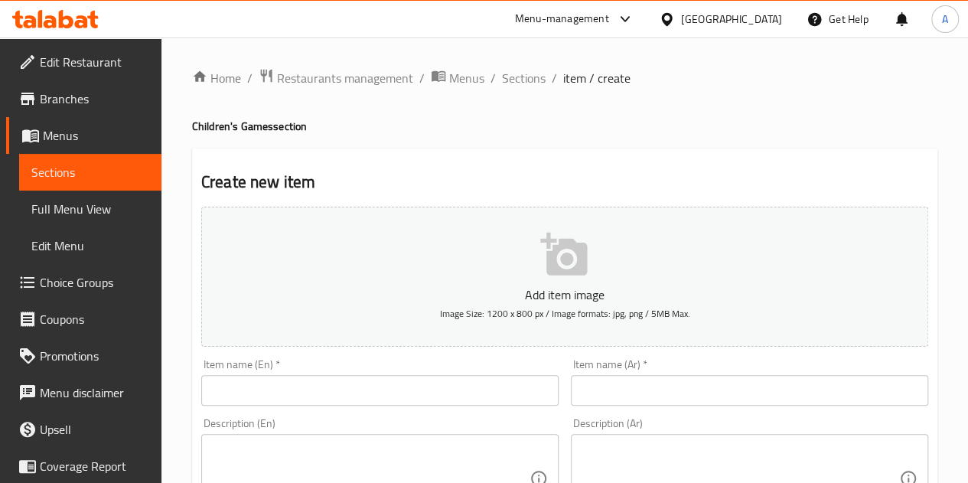
click at [619, 385] on input "text" at bounding box center [749, 390] width 357 height 31
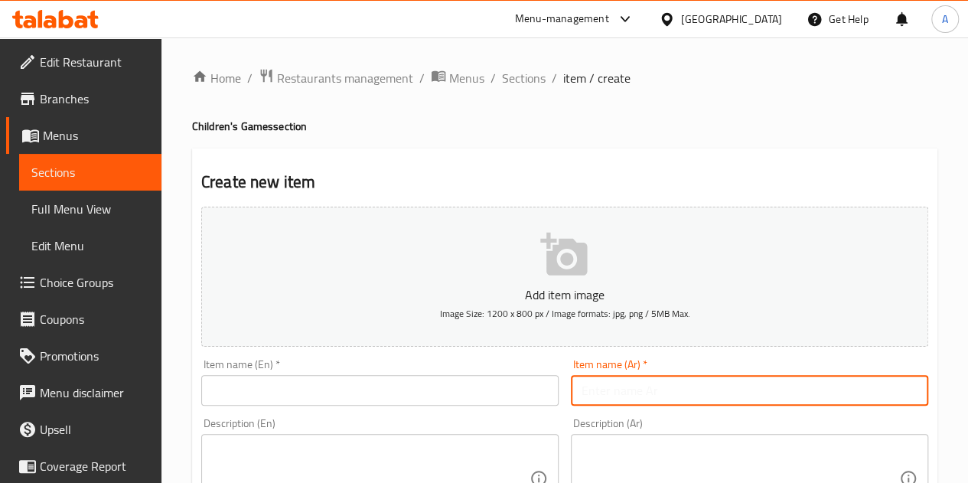
paste input "لعبه تطابق 707-31"
type input "لعبه تطابق 707-31"
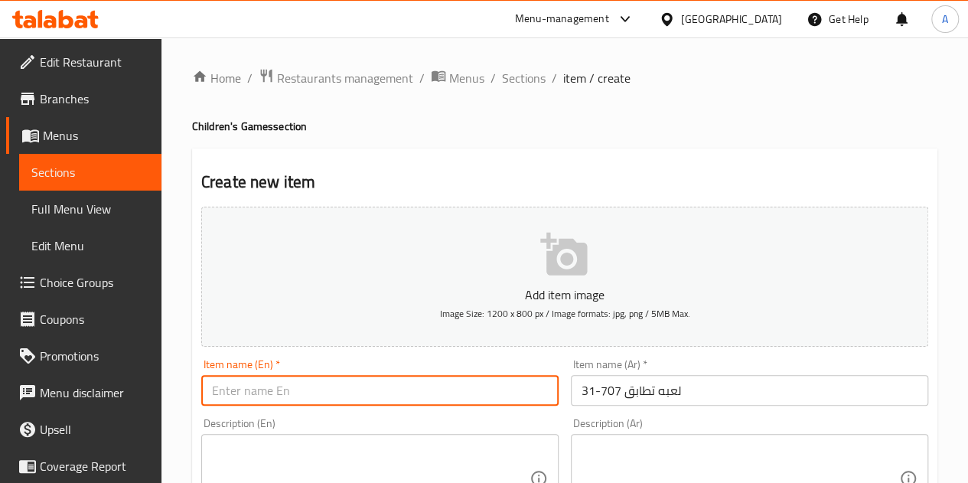
click at [364, 382] on input "text" at bounding box center [379, 390] width 357 height 31
paste input "Match 707-31 game"
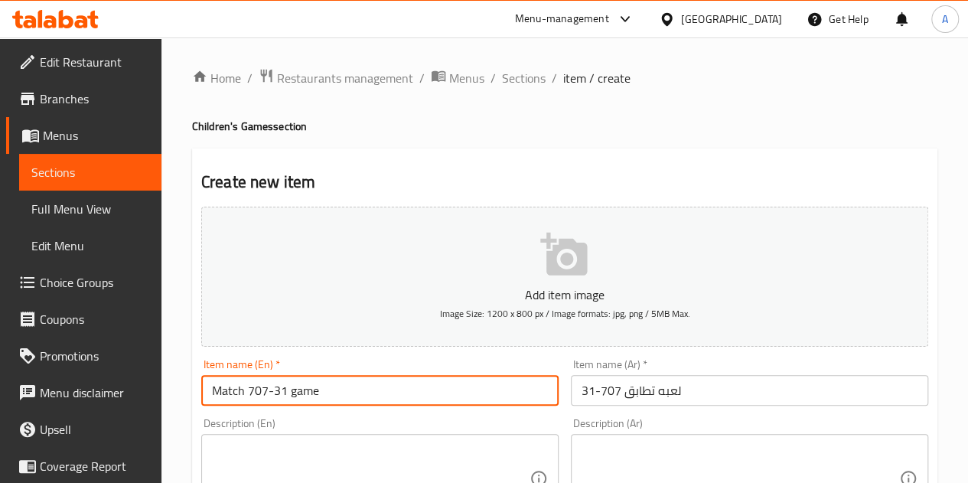
drag, startPoint x: 288, startPoint y: 391, endPoint x: 246, endPoint y: 391, distance: 42.1
click at [246, 391] on input "Match 707-31 game" at bounding box center [379, 390] width 357 height 31
click at [289, 393] on input "Match game" at bounding box center [379, 390] width 357 height 31
type input "Match game 707-31"
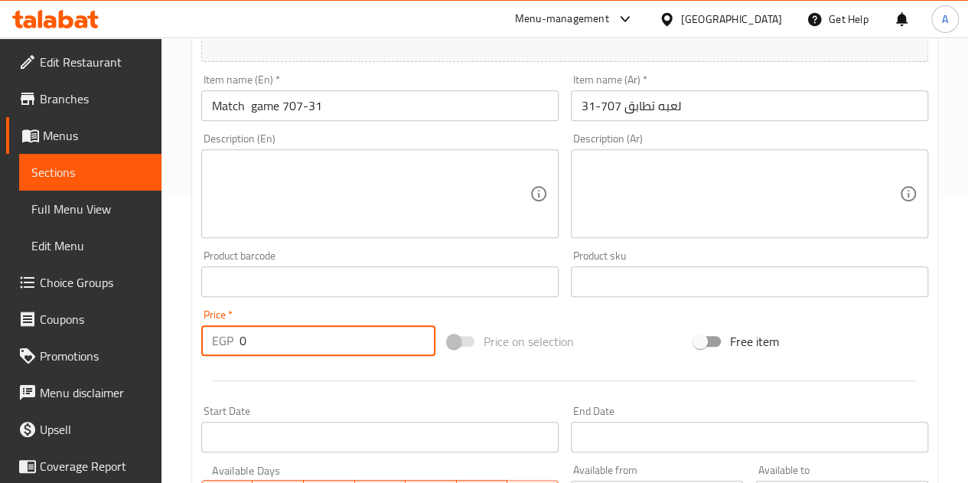
click at [271, 350] on input "0" at bounding box center [338, 340] width 196 height 31
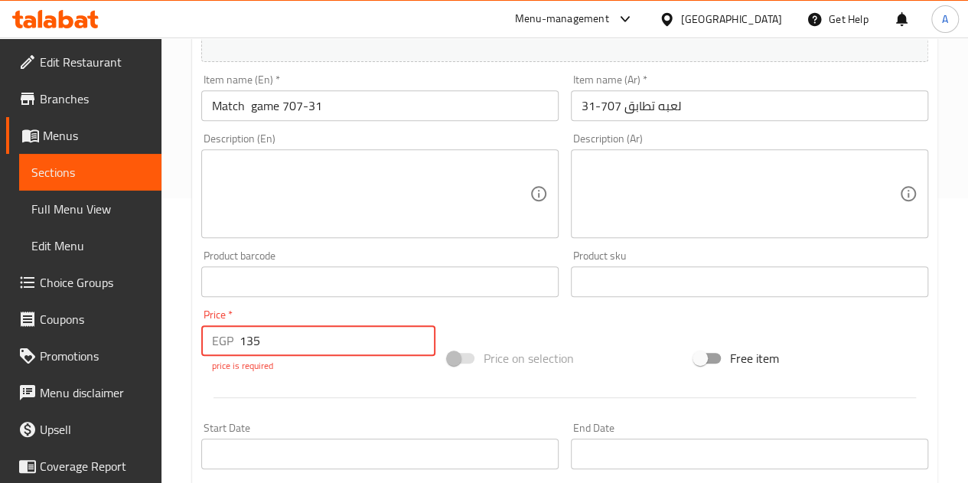
type input "135"
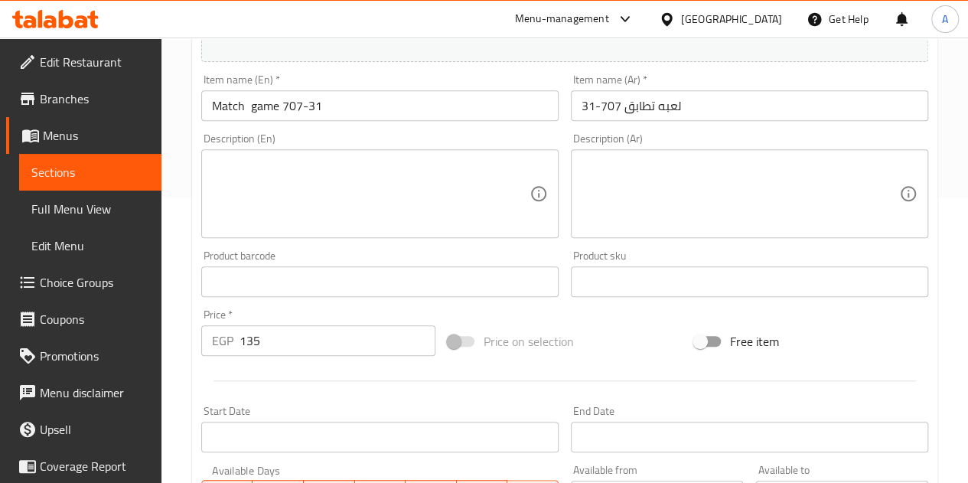
click at [516, 318] on div "Add item image Image Size: 1200 x 800 px / Image formats: jpg, png / 5MB Max. I…" at bounding box center [564, 246] width 739 height 660
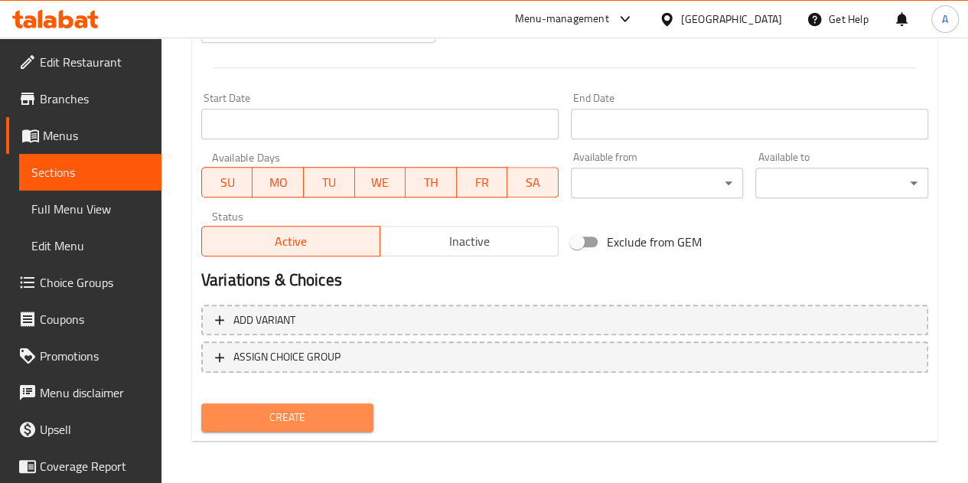
click at [299, 419] on span "Create" at bounding box center [288, 417] width 148 height 19
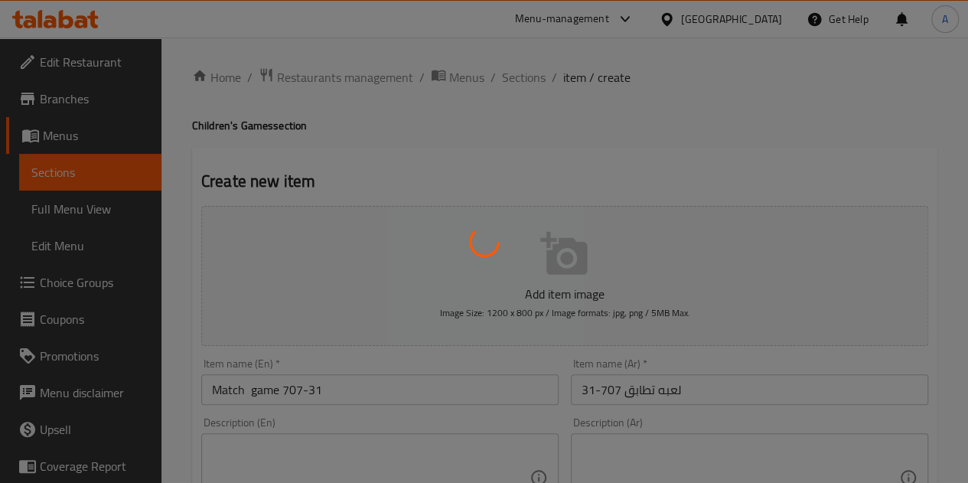
scroll to position [0, 0]
type input "0"
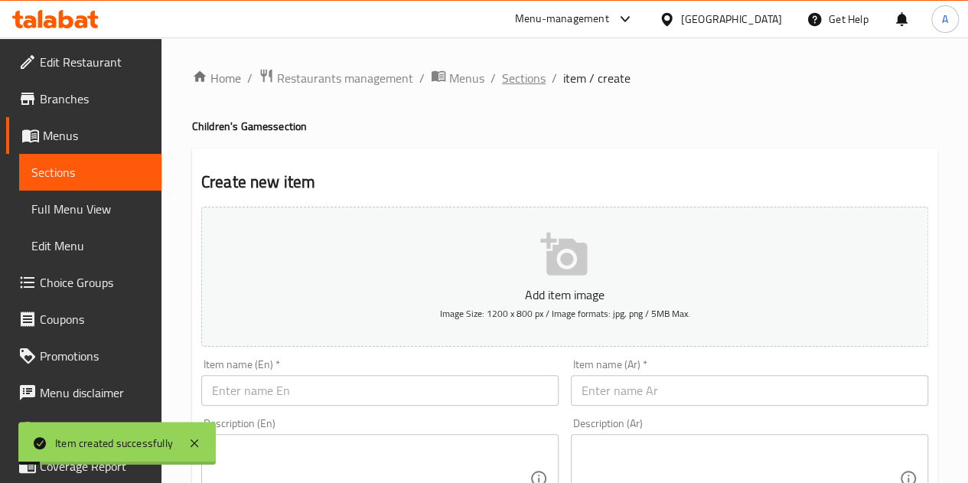
click at [516, 76] on span "Sections" at bounding box center [524, 78] width 44 height 18
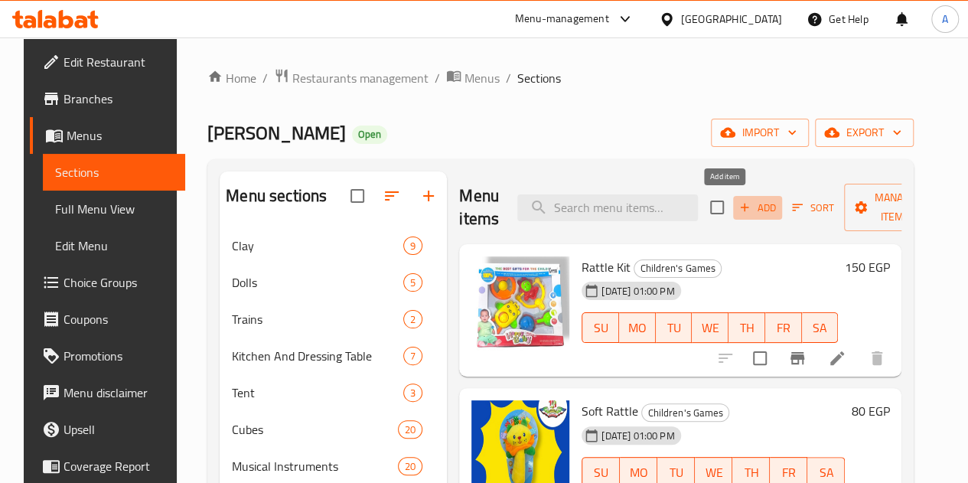
click at [741, 207] on icon "button" at bounding box center [745, 208] width 8 height 8
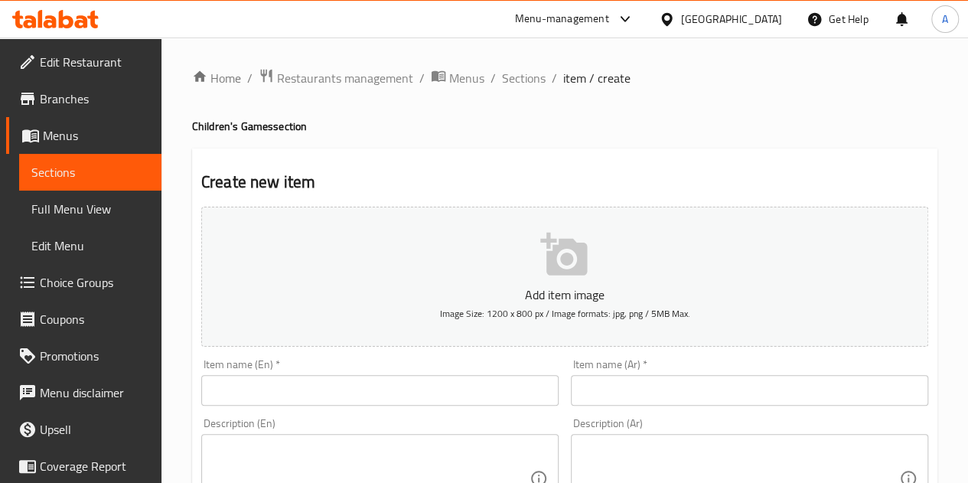
click at [614, 388] on input "text" at bounding box center [749, 390] width 357 height 31
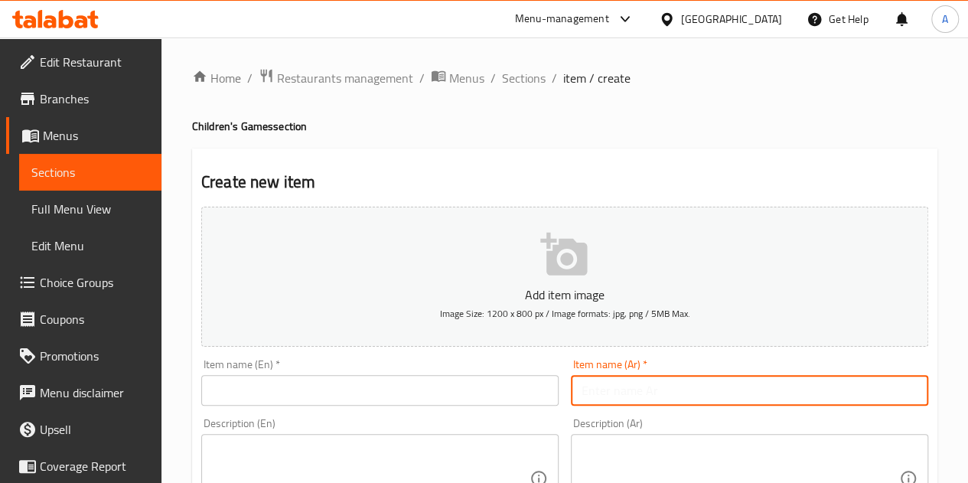
paste input "لعبه تطابق 707-23"
type input "لعبه تطابق 707-23"
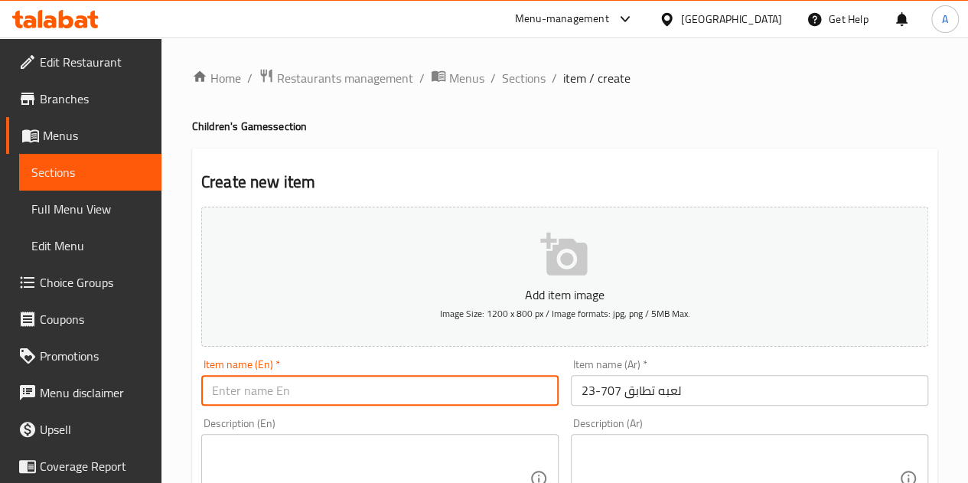
click at [308, 401] on input "text" at bounding box center [379, 390] width 357 height 31
paste input "Match 707-23 game"
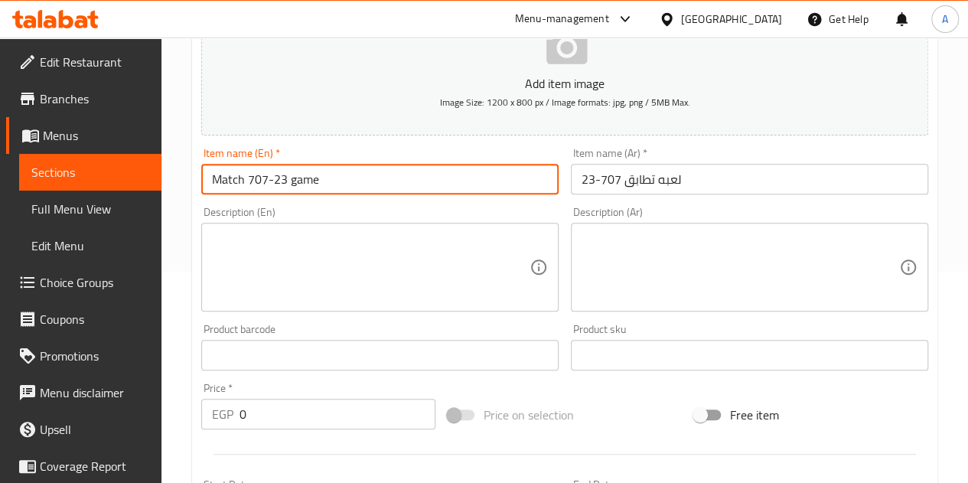
scroll to position [214, 0]
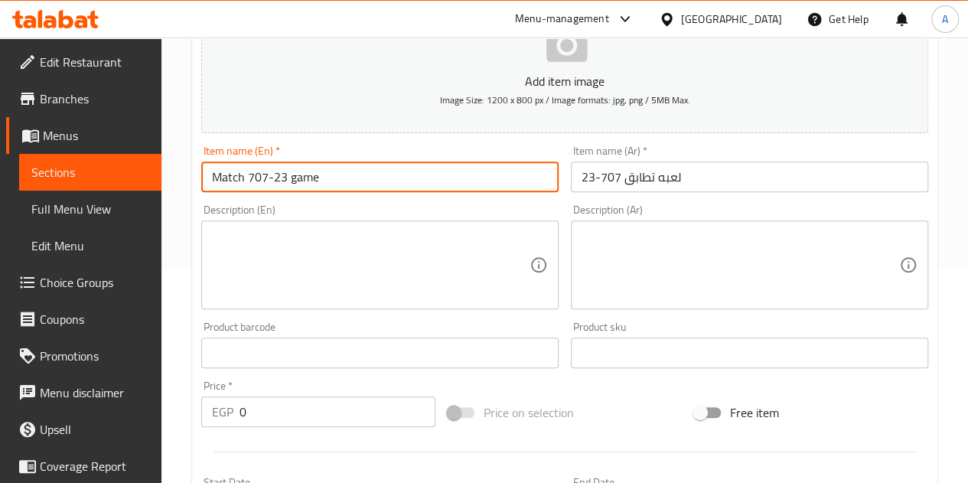
type input "Match 707-23 game"
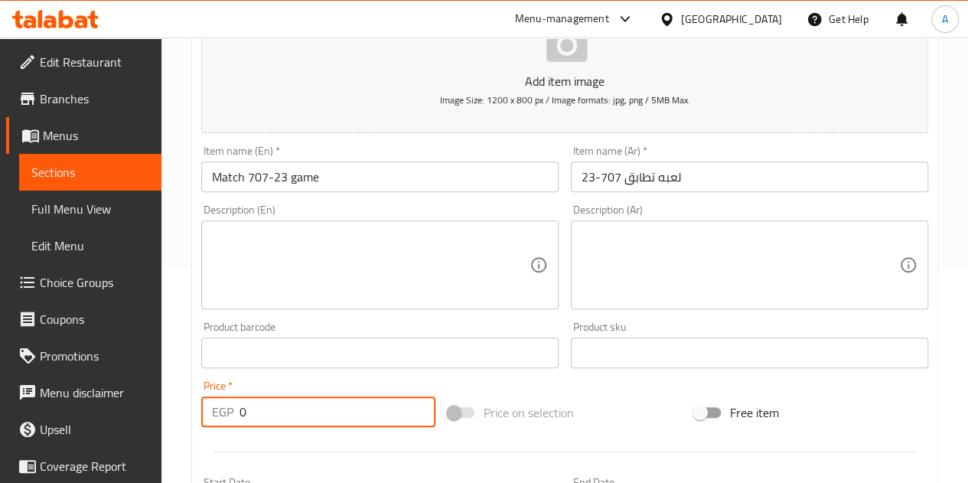
click at [287, 413] on input "0" at bounding box center [338, 412] width 196 height 31
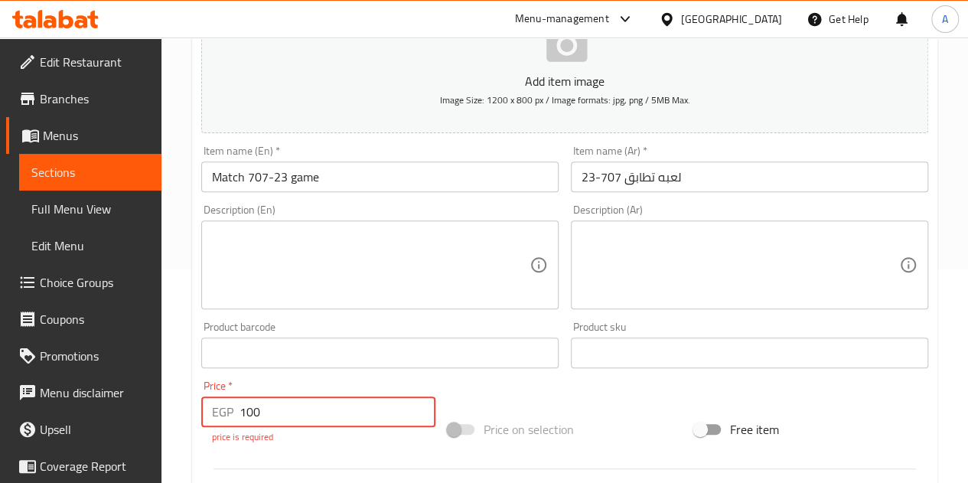
type input "100"
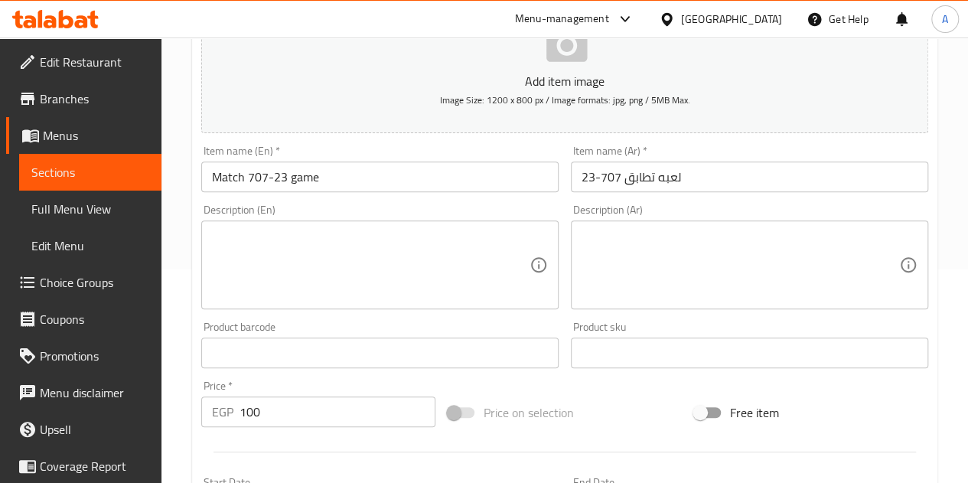
click at [382, 207] on div "Description (En) Description (En)" at bounding box center [379, 256] width 357 height 105
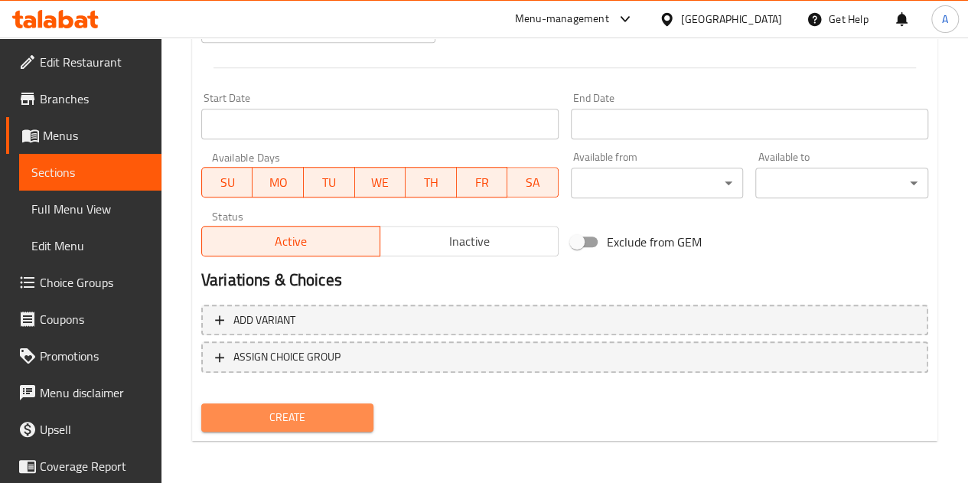
click at [276, 423] on span "Create" at bounding box center [288, 417] width 148 height 19
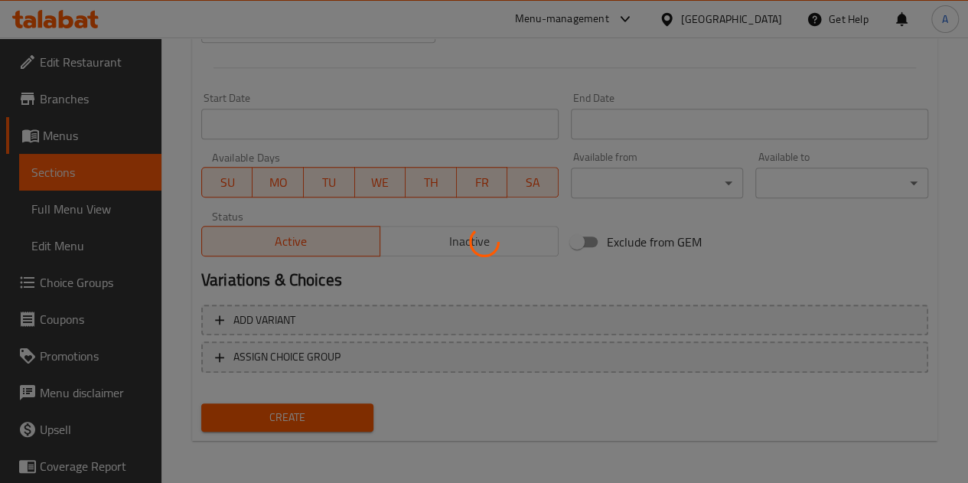
type input "0"
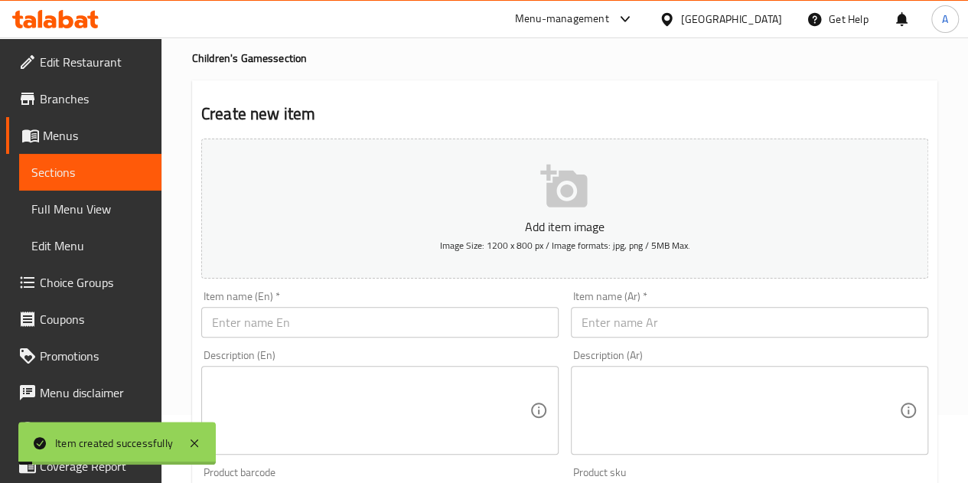
scroll to position [0, 0]
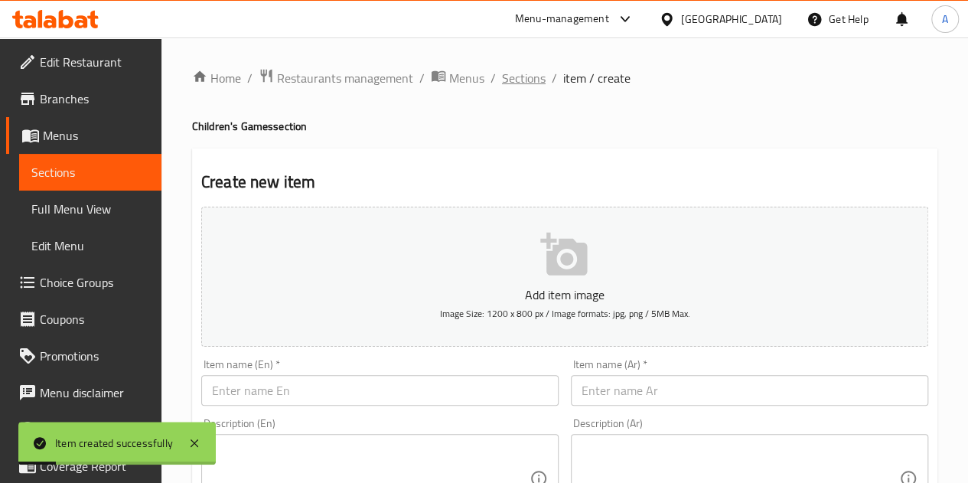
click at [521, 76] on span "Sections" at bounding box center [524, 78] width 44 height 18
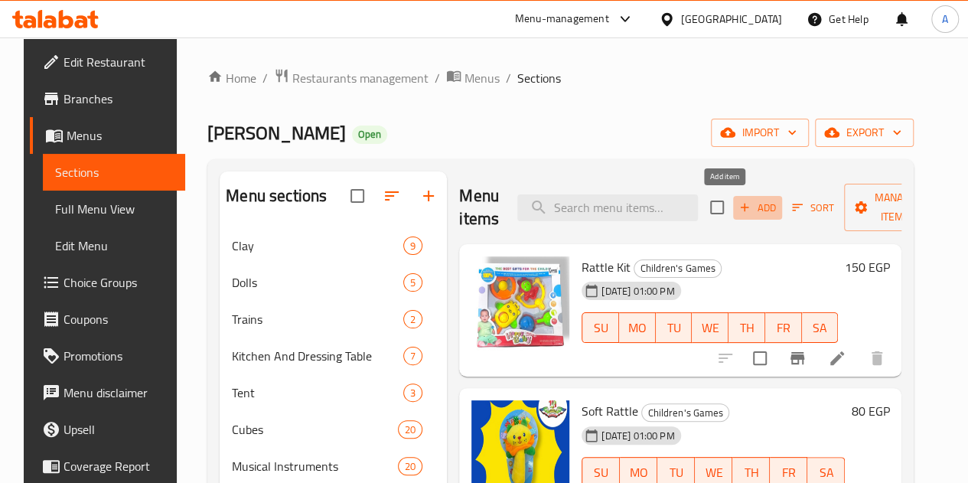
click at [737, 201] on span "Add" at bounding box center [757, 208] width 41 height 18
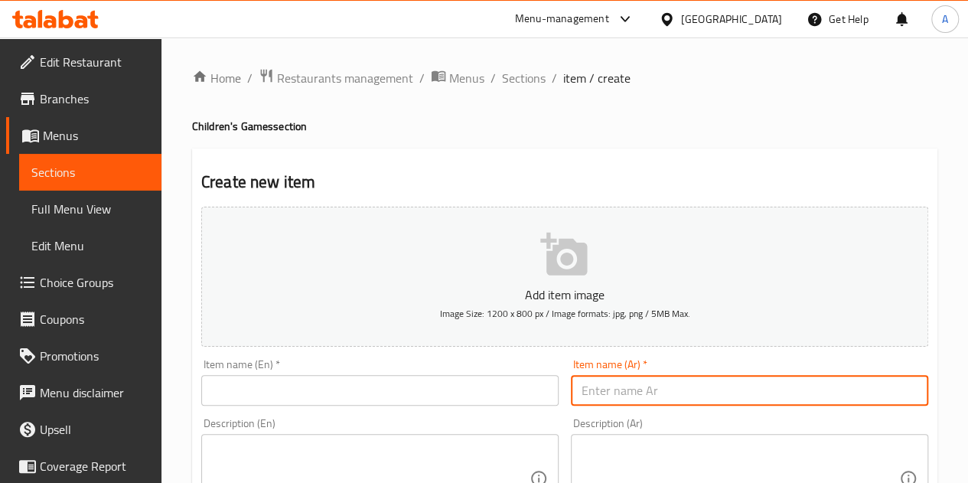
click at [674, 395] on input "text" at bounding box center [749, 390] width 357 height 31
paste input "لعبه تطابق 2*1007-188"
type input "لعبه تطابق 2*1007-188"
click at [412, 393] on input "text" at bounding box center [379, 390] width 357 height 31
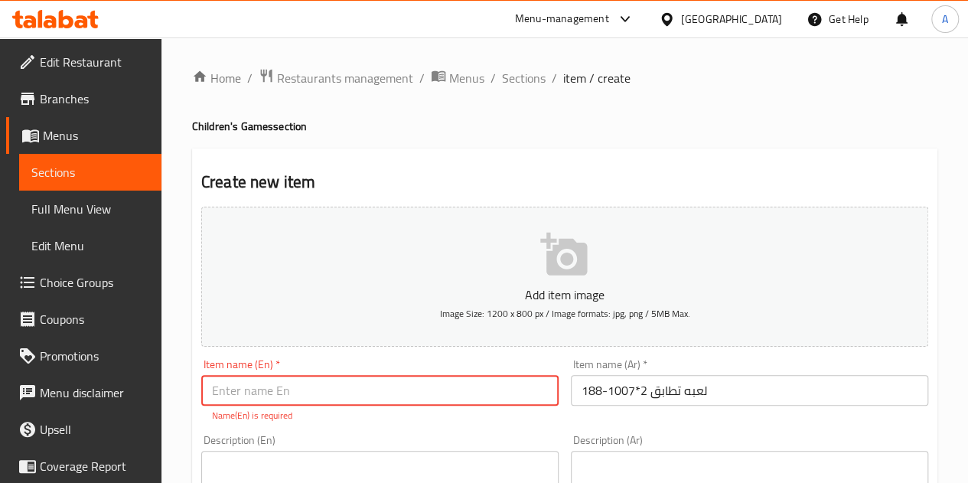
click at [377, 387] on input "text" at bounding box center [379, 390] width 357 height 31
paste input "Match 2*1007-188 game"
drag, startPoint x: 354, startPoint y: 387, endPoint x: 315, endPoint y: 383, distance: 39.2
click at [315, 383] on input "Match 2*1007-188 game" at bounding box center [379, 390] width 357 height 31
click at [239, 383] on input "Match 2*1007-188 game" at bounding box center [379, 390] width 357 height 31
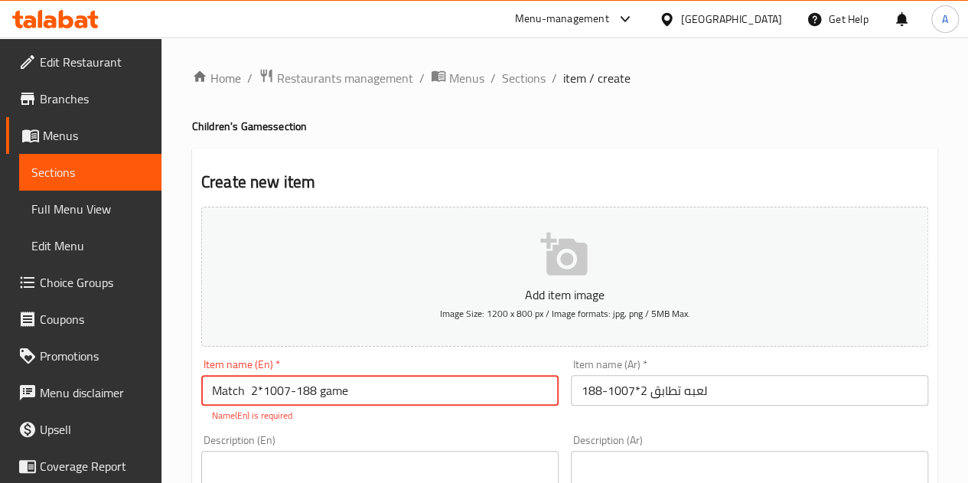
paste input "Match 2*1007-188 game"
click at [368, 393] on input "Match Game 2*1007-188 game" at bounding box center [379, 390] width 357 height 31
type input "Match Game 2*1007-188"
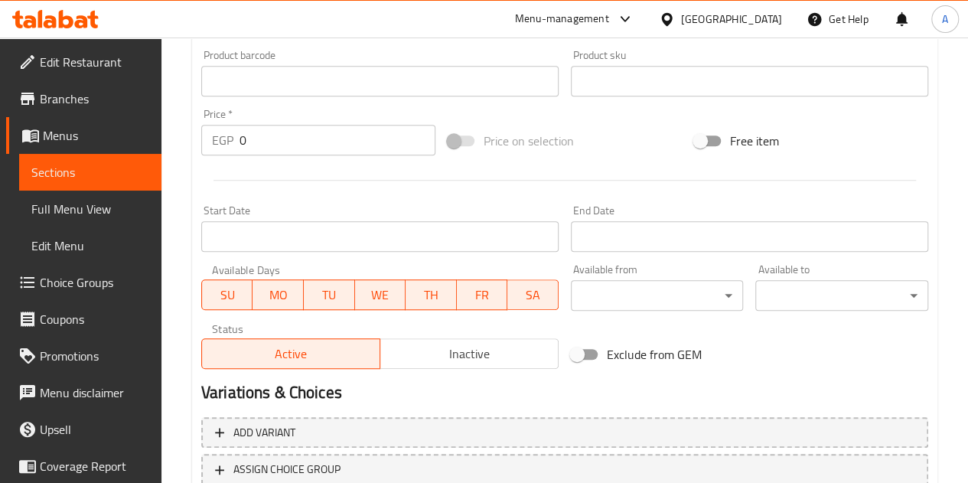
scroll to position [510, 0]
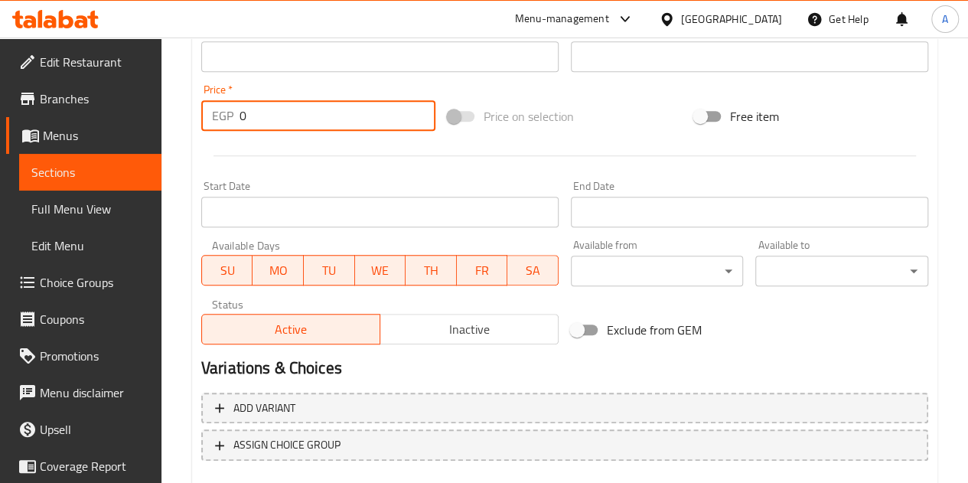
click at [318, 113] on input "0" at bounding box center [338, 115] width 196 height 31
type input "240"
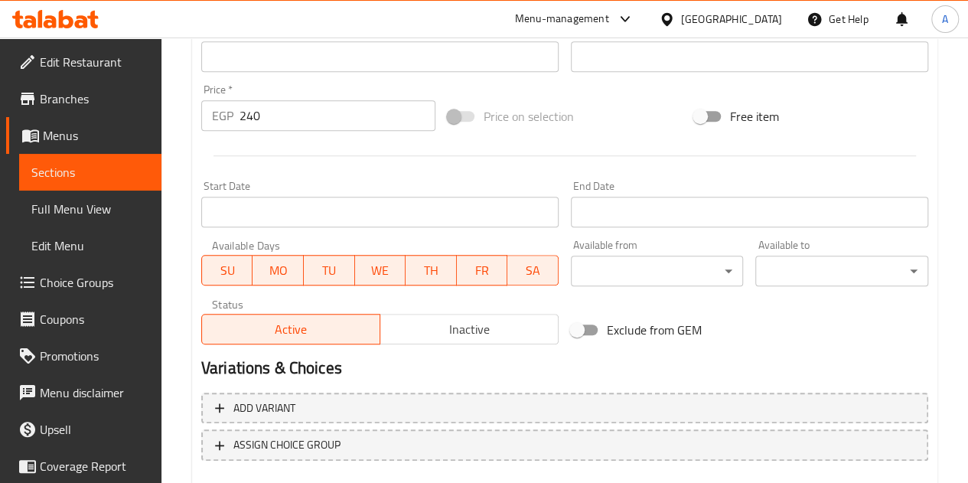
click at [354, 181] on div "Start Date Start Date" at bounding box center [379, 204] width 357 height 47
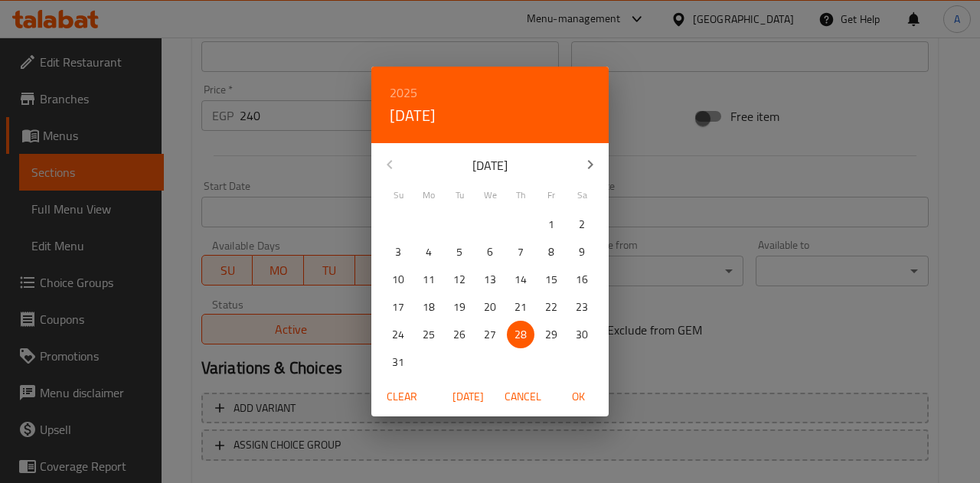
click at [334, 163] on div "2025 Thu, Aug 28 August 2025 Su Mo Tu We Th Fr Sa 27 28 29 30 31 1 2 3 4 5 6 7 …" at bounding box center [490, 241] width 980 height 483
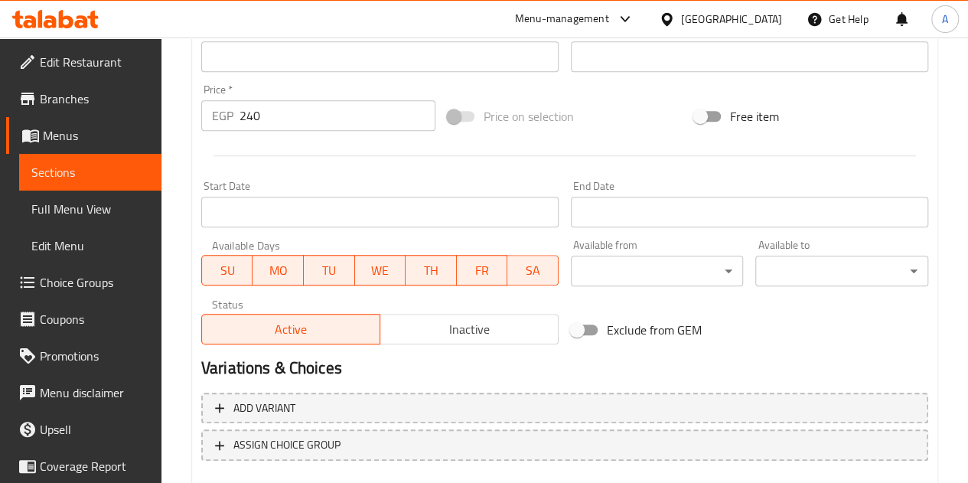
scroll to position [598, 0]
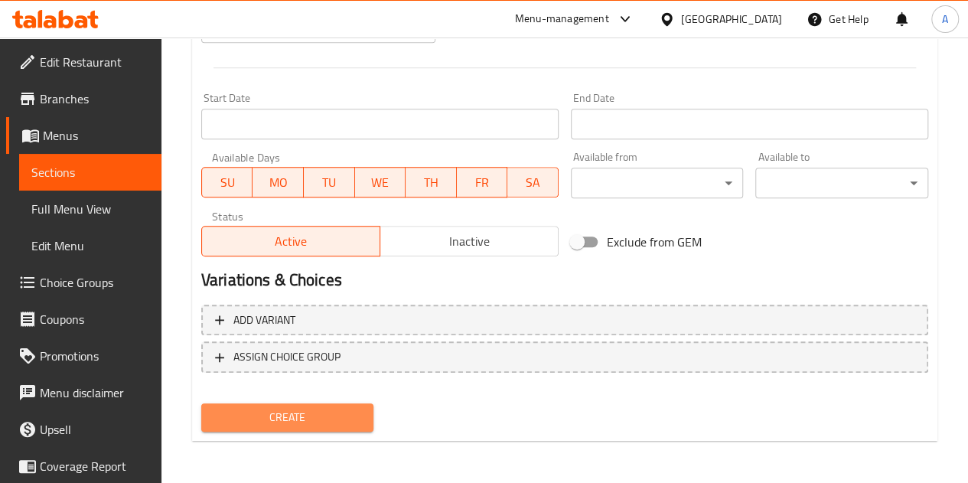
click at [280, 420] on span "Create" at bounding box center [288, 417] width 148 height 19
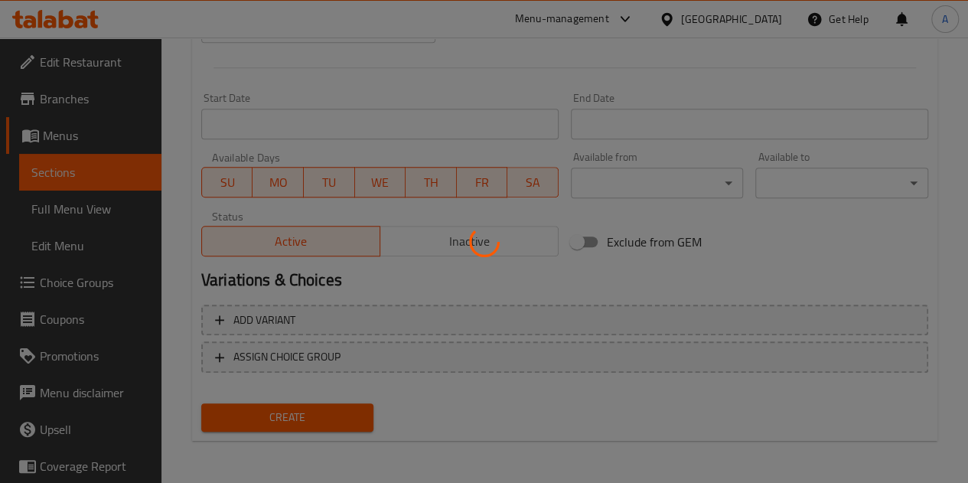
type input "0"
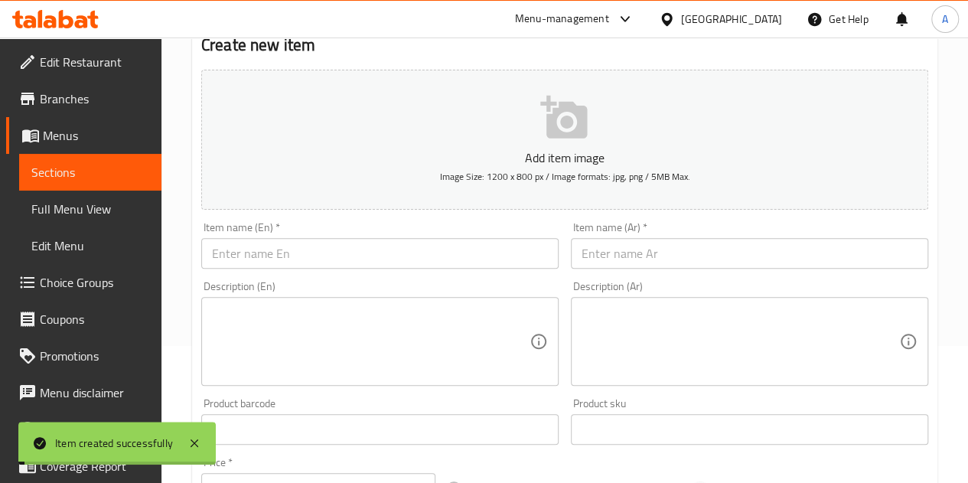
scroll to position [0, 0]
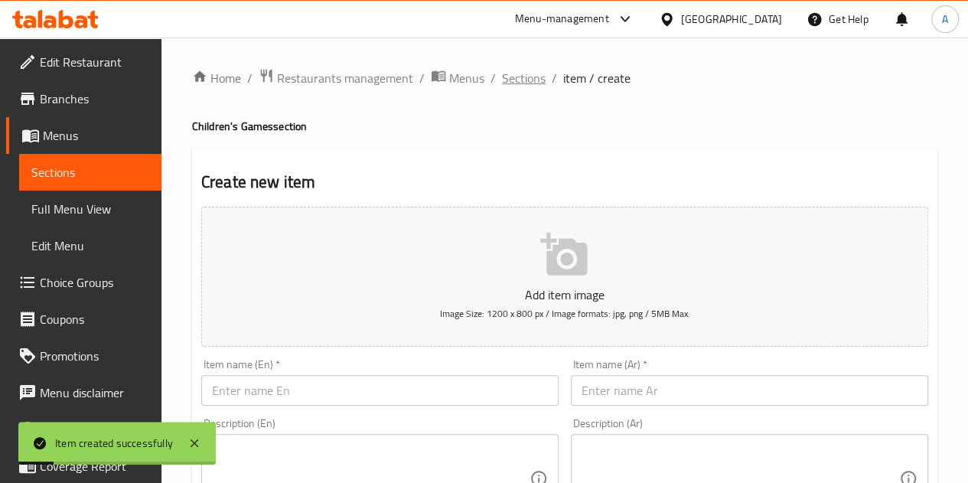
click at [526, 74] on span "Sections" at bounding box center [524, 78] width 44 height 18
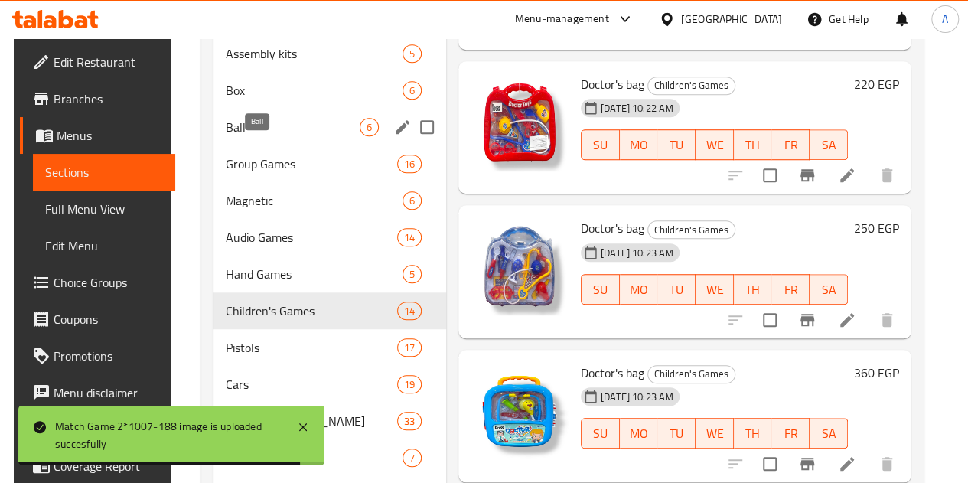
scroll to position [485, 0]
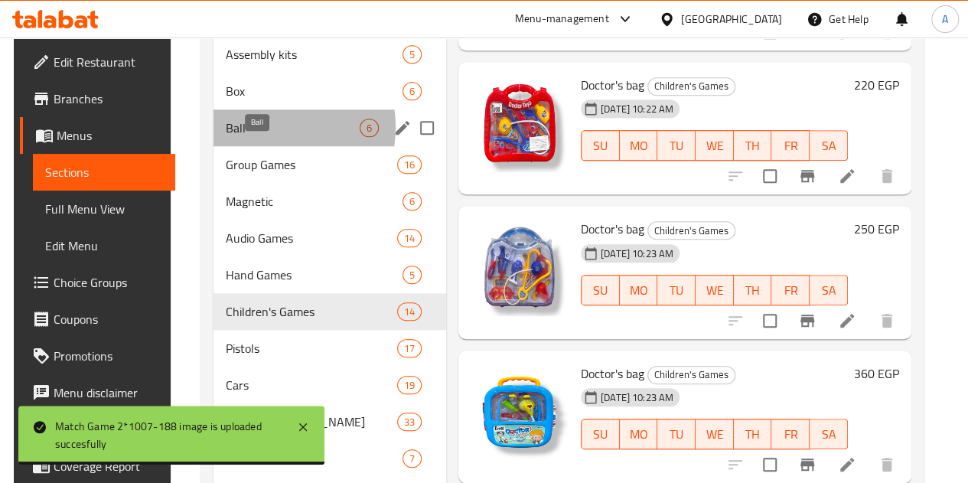
click at [259, 137] on span "Ball" at bounding box center [293, 128] width 134 height 18
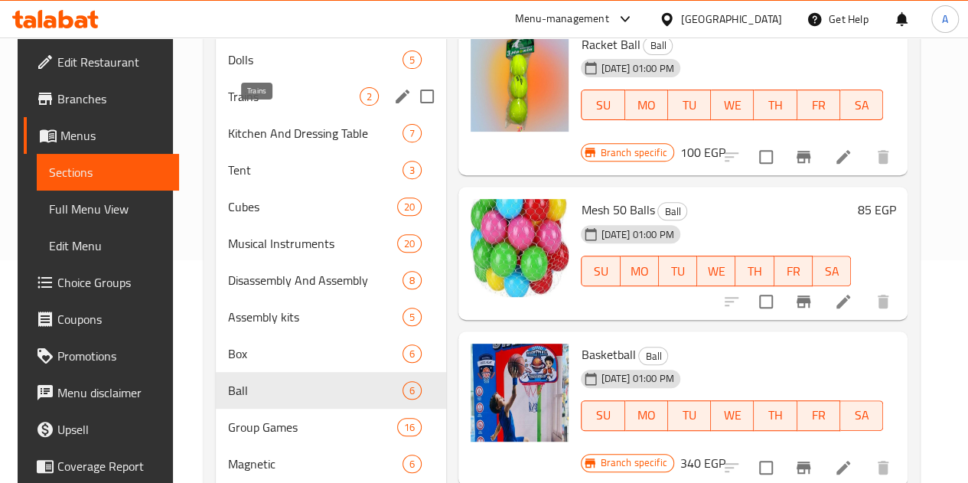
scroll to position [222, 0]
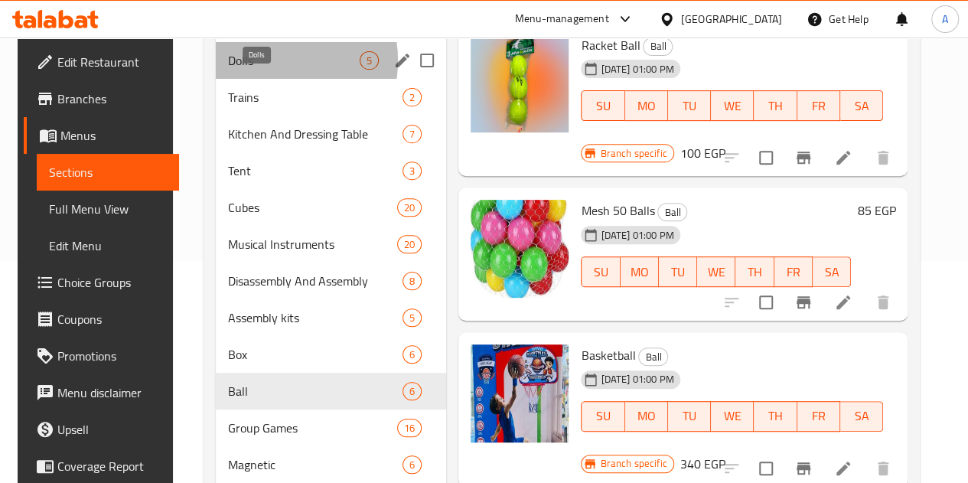
click at [259, 70] on span "Dolls" at bounding box center [294, 60] width 132 height 18
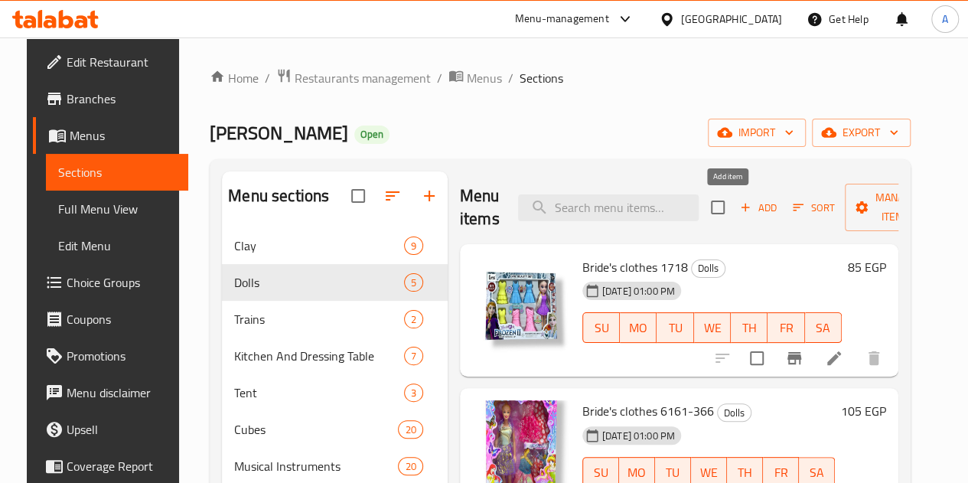
click at [734, 217] on button "Add" at bounding box center [758, 208] width 49 height 24
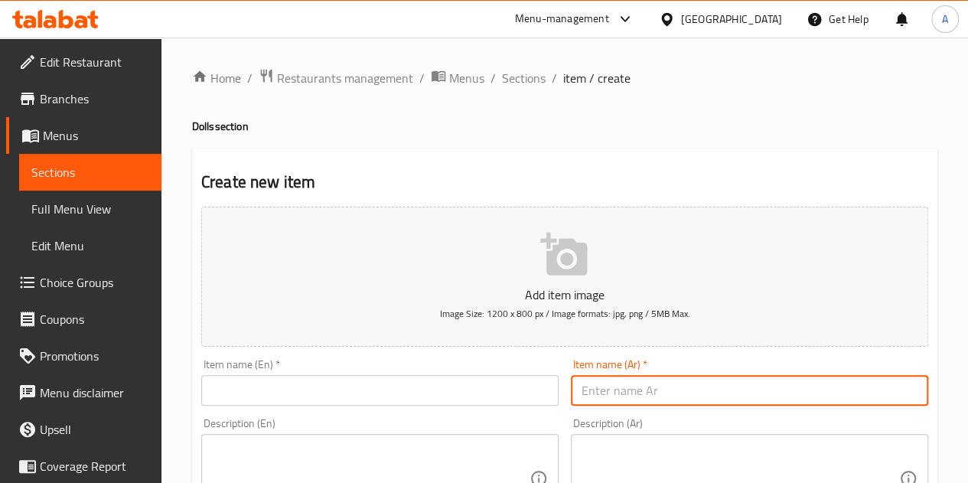
click at [675, 385] on input "text" at bounding box center [749, 390] width 357 height 31
paste input "بيبي بورن وأدواتها 188H"
type input "بيبي بورن وأدواتها 188H"
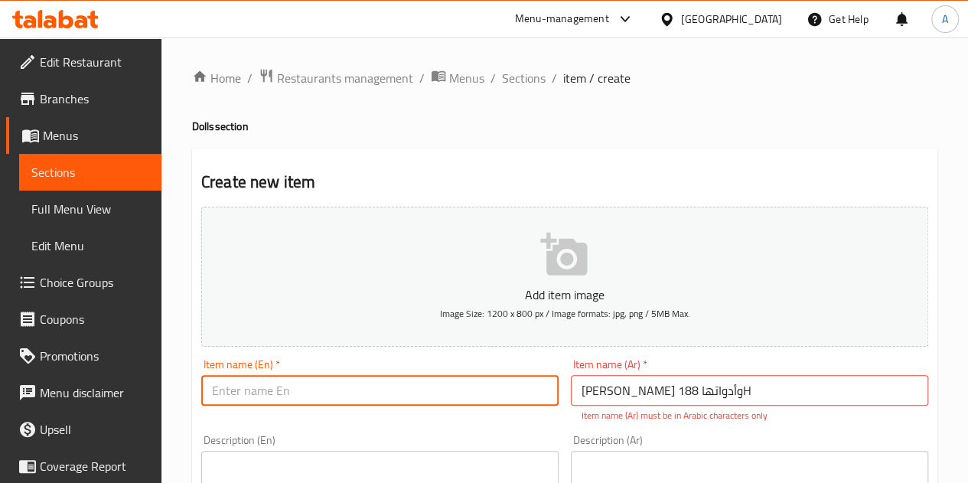
click at [390, 398] on input "text" at bounding box center [379, 390] width 357 height 31
paste input "Baby Born and Her Tools 188H"
type input "Baby Born and Her Tools 188H"
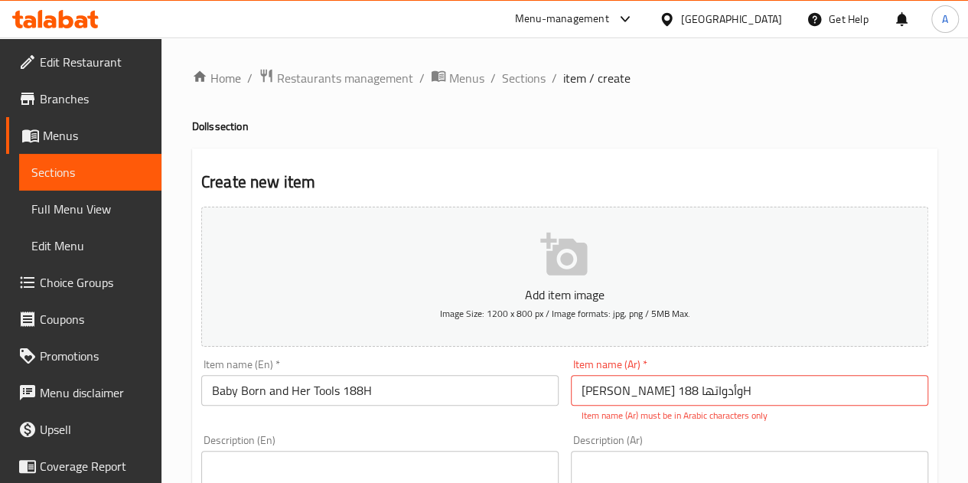
click at [493, 184] on h2 "Create new item" at bounding box center [564, 182] width 727 height 23
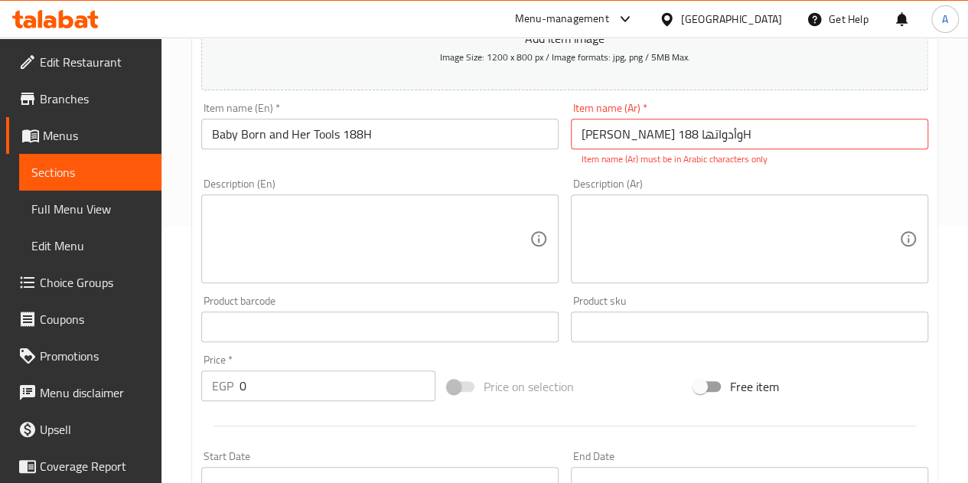
scroll to position [257, 0]
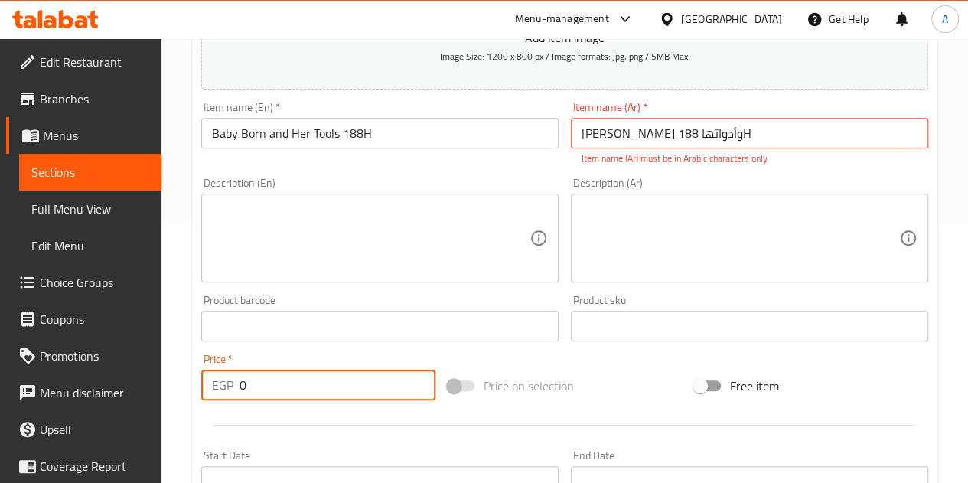
click at [282, 390] on input "0" at bounding box center [338, 385] width 196 height 31
type input "355"
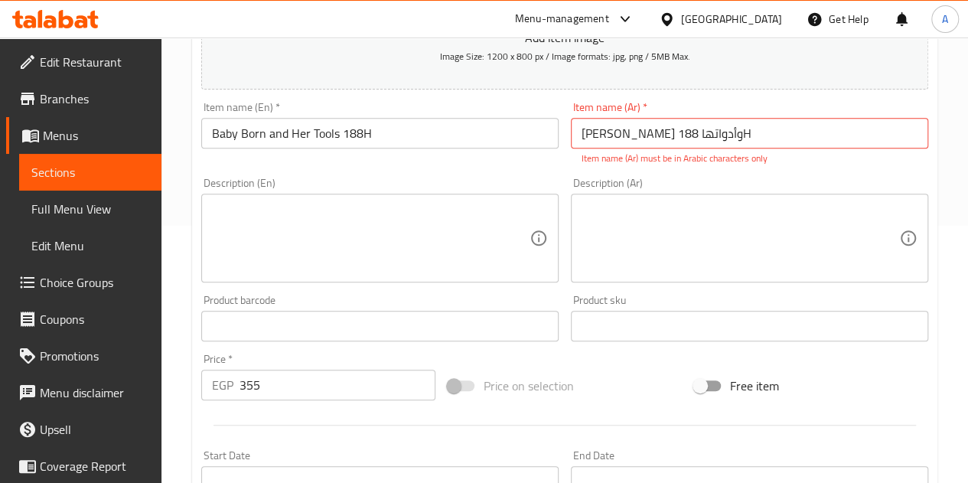
click at [319, 351] on div "Price   * EGP 355 Price *" at bounding box center [318, 377] width 246 height 59
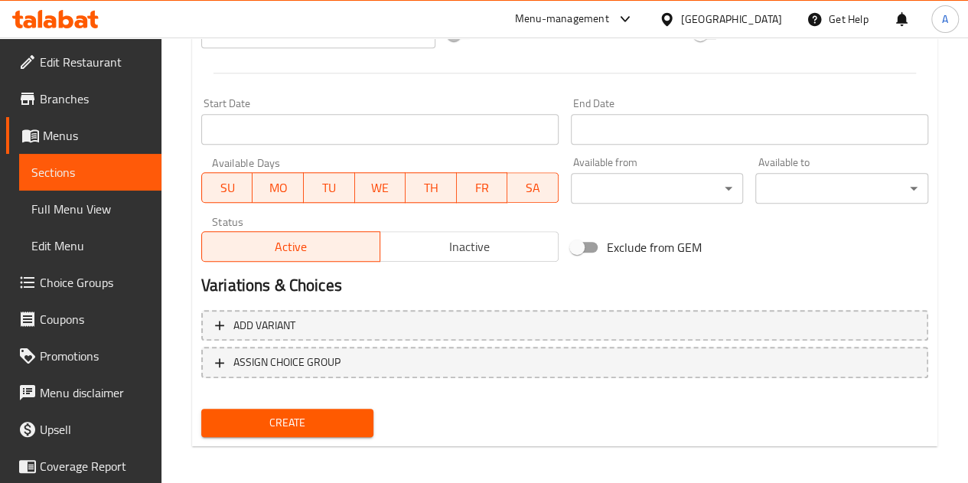
scroll to position [615, 0]
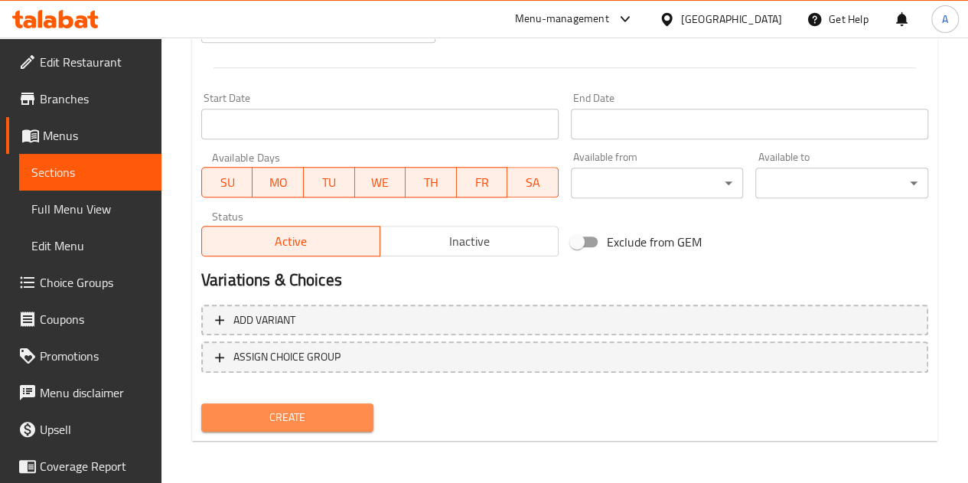
click at [292, 408] on span "Create" at bounding box center [288, 417] width 148 height 19
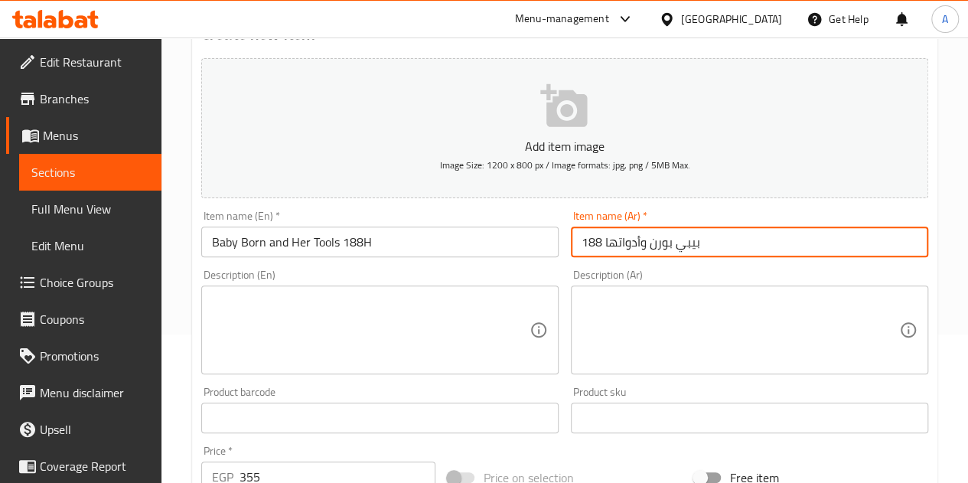
type input "بيبي بورن وأدواتها 188"
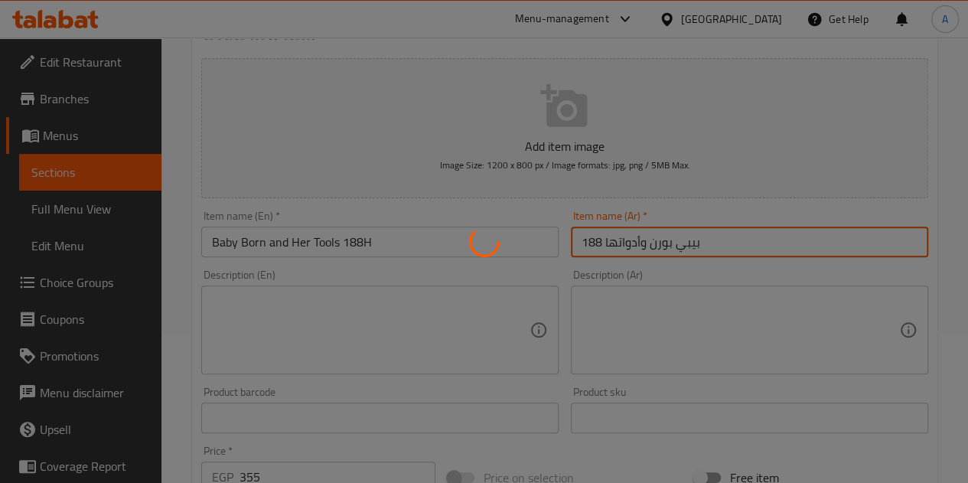
type input "0"
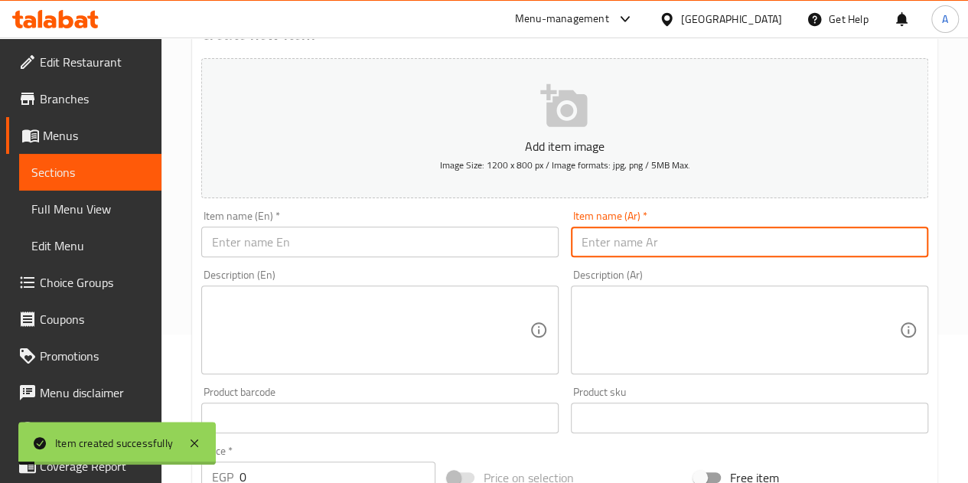
scroll to position [0, 0]
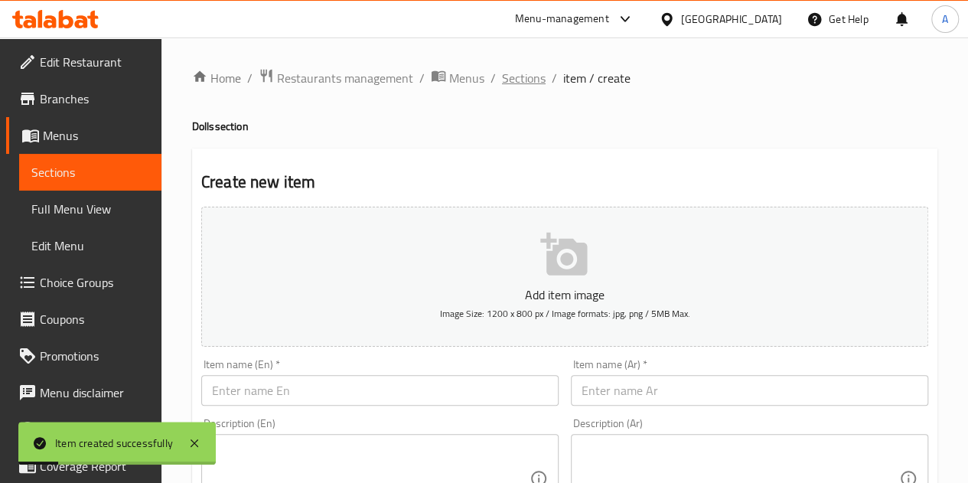
click at [528, 81] on span "Sections" at bounding box center [524, 78] width 44 height 18
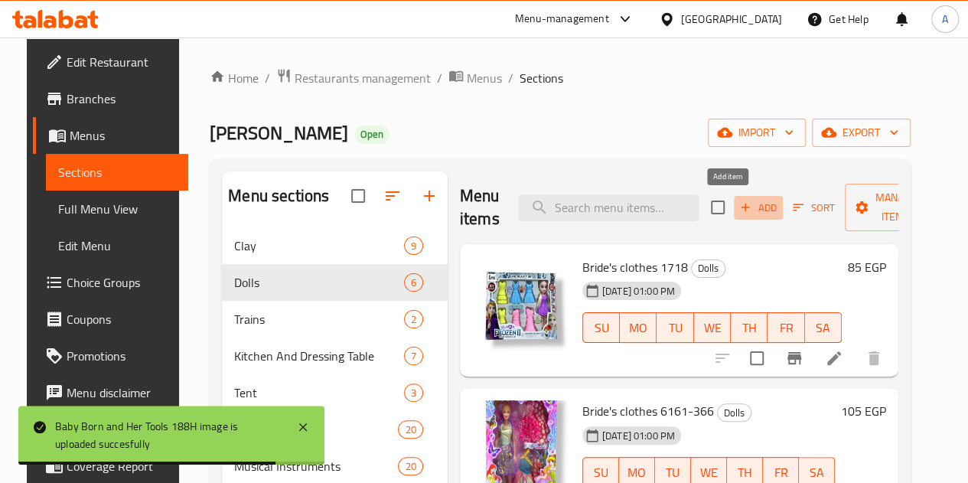
click at [739, 212] on icon "button" at bounding box center [746, 208] width 14 height 14
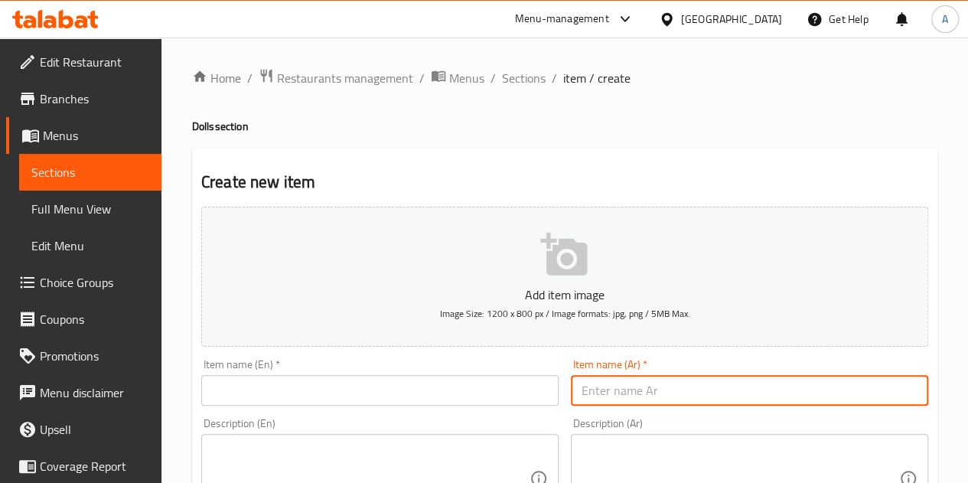
click at [618, 385] on input "text" at bounding box center [749, 390] width 357 height 31
paste input "بيبي بورن 188c"
type input "بيبي بورن 188c"
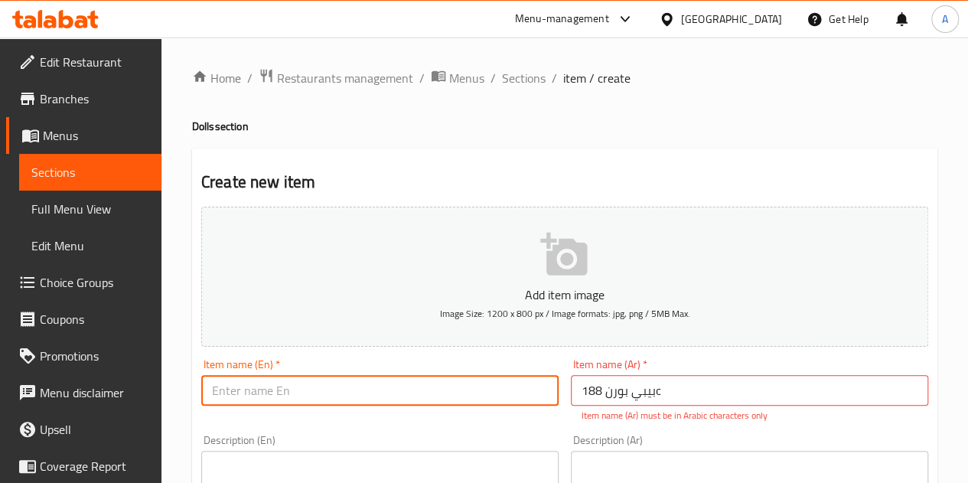
click at [429, 393] on input "text" at bounding box center [379, 390] width 357 height 31
paste input "Baby Born 188c"
type input "Baby Born 188c"
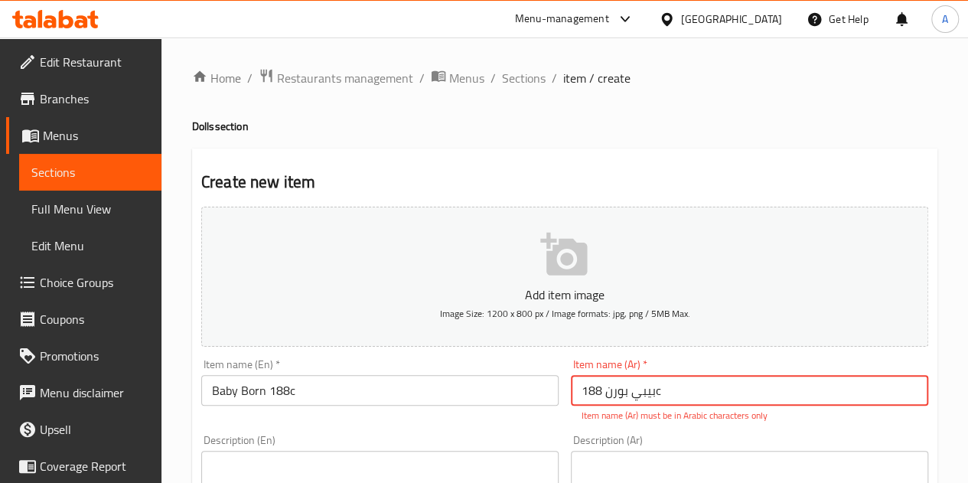
click at [670, 390] on input "بيبي بورن 188c" at bounding box center [749, 390] width 357 height 31
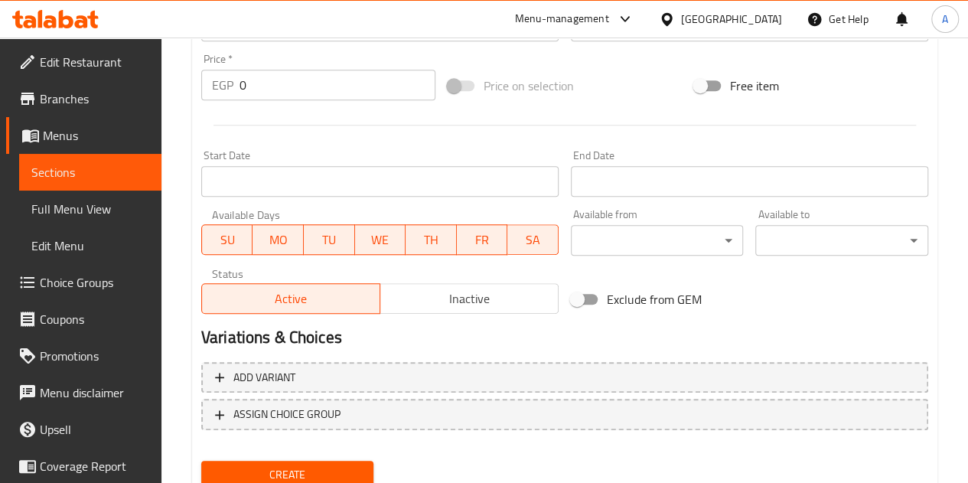
scroll to position [588, 0]
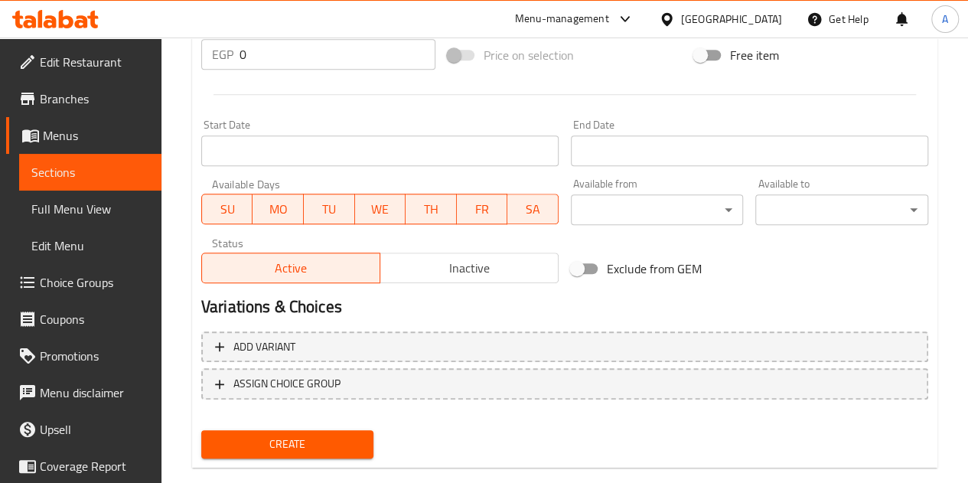
type input "بيبي بورن 188"
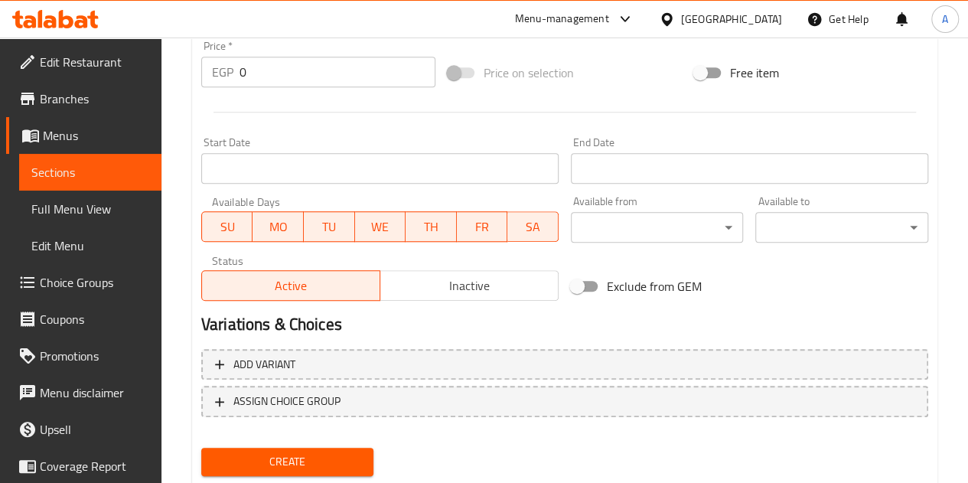
scroll to position [554, 0]
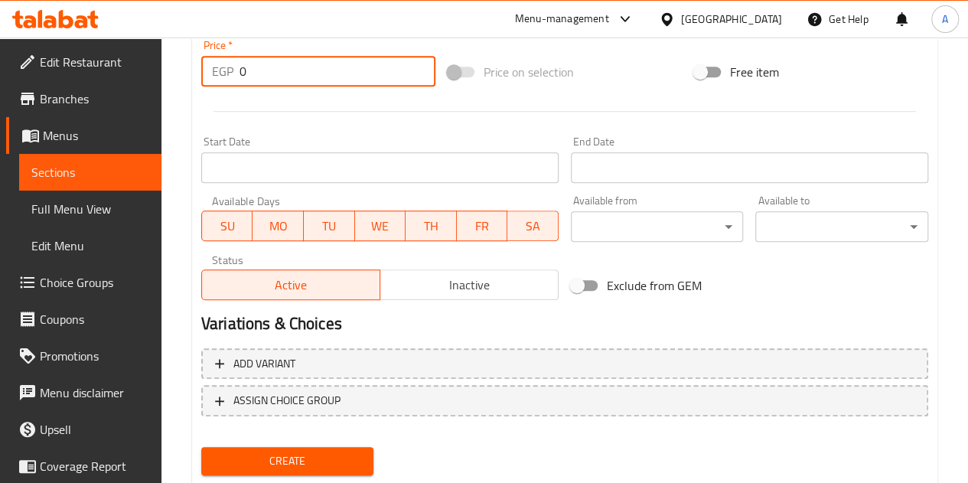
click at [294, 77] on input "0" at bounding box center [338, 71] width 196 height 31
type input "385"
click at [340, 120] on div at bounding box center [564, 112] width 739 height 38
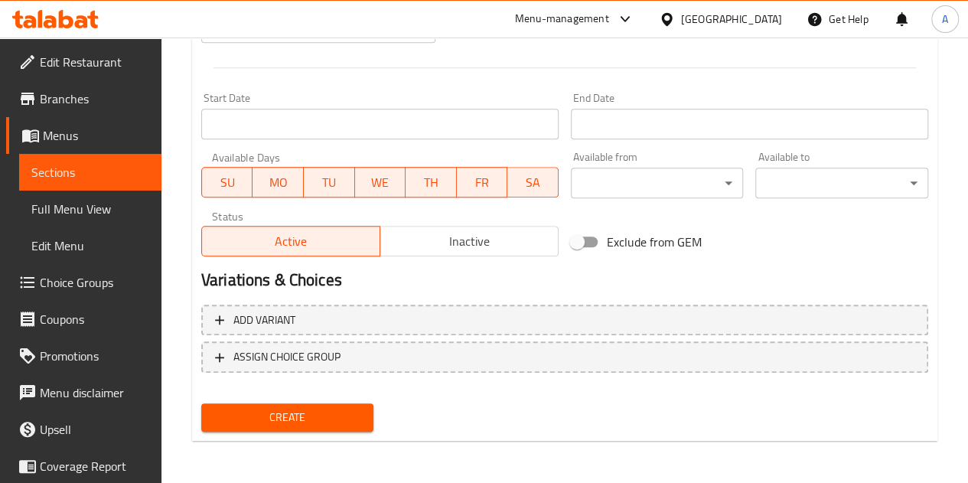
click at [266, 429] on button "Create" at bounding box center [287, 417] width 173 height 28
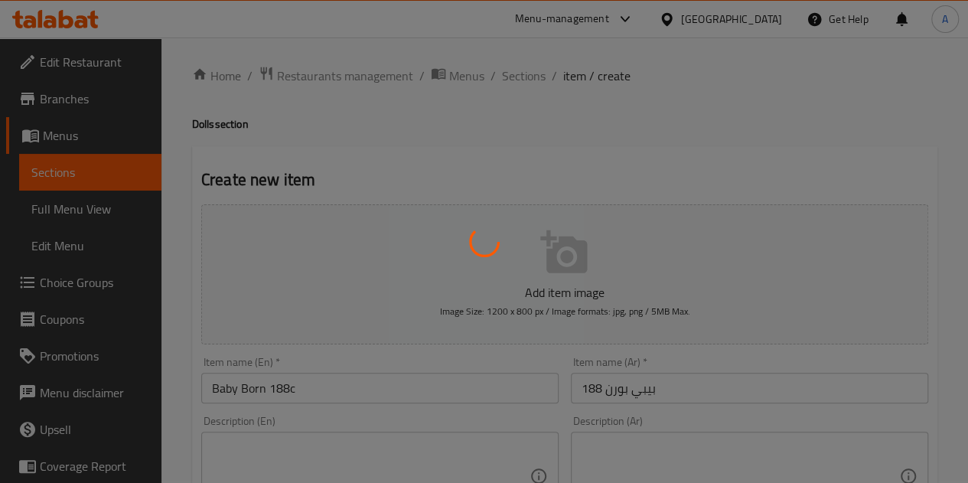
scroll to position [0, 0]
type input "0"
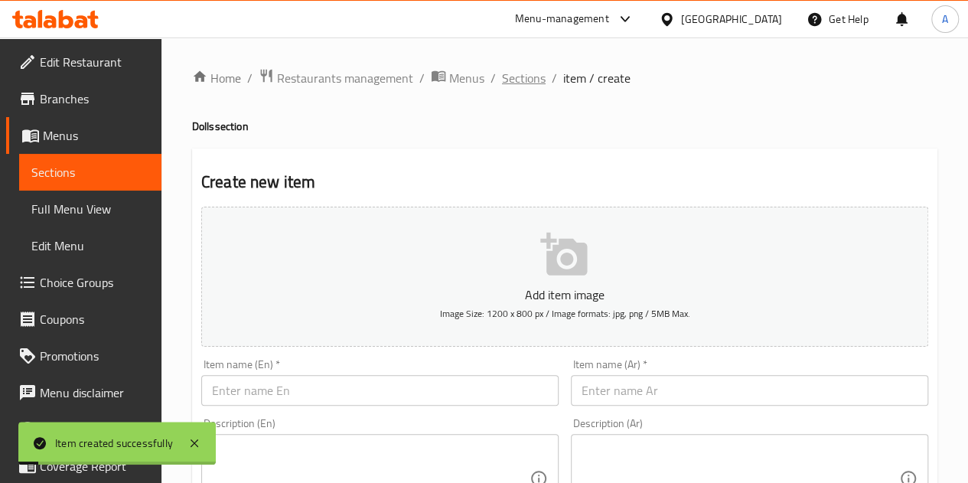
click at [504, 81] on span "Sections" at bounding box center [524, 78] width 44 height 18
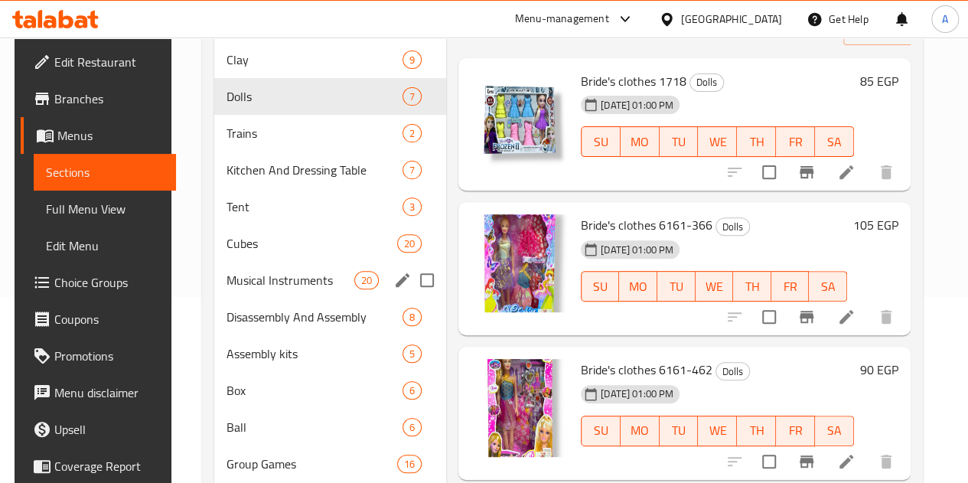
scroll to position [185, 0]
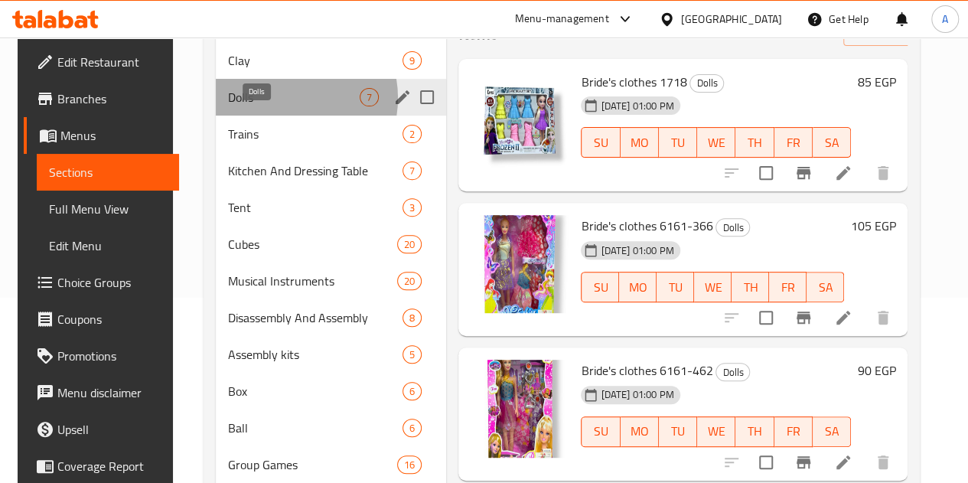
click at [273, 106] on span "Dolls" at bounding box center [294, 97] width 132 height 18
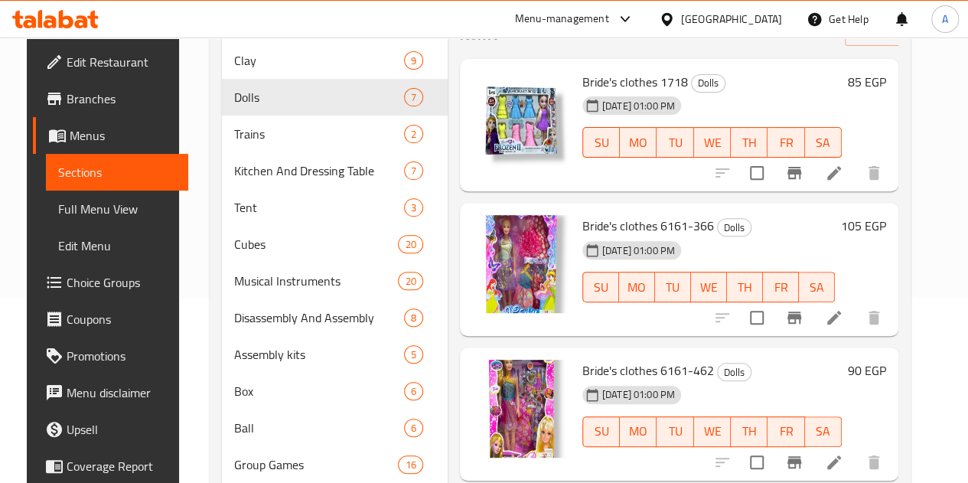
scroll to position [0, 0]
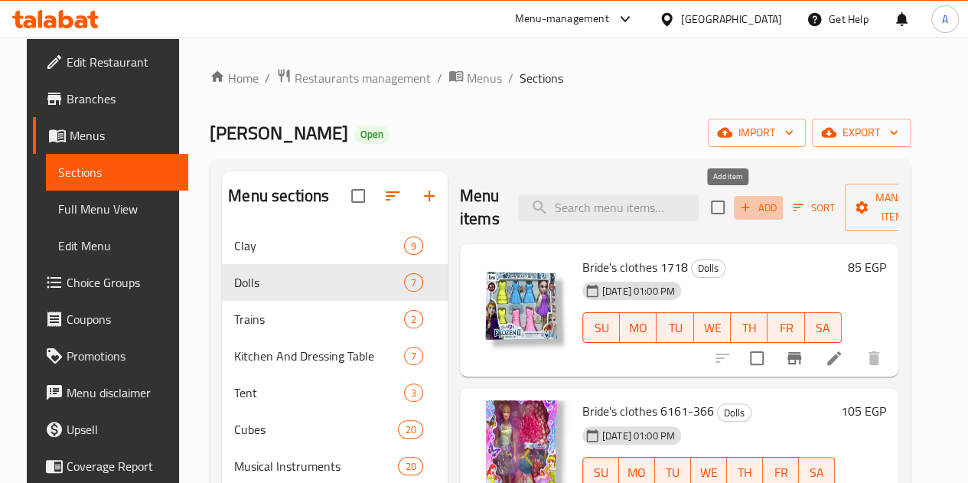
click at [738, 203] on span "Add" at bounding box center [758, 208] width 41 height 18
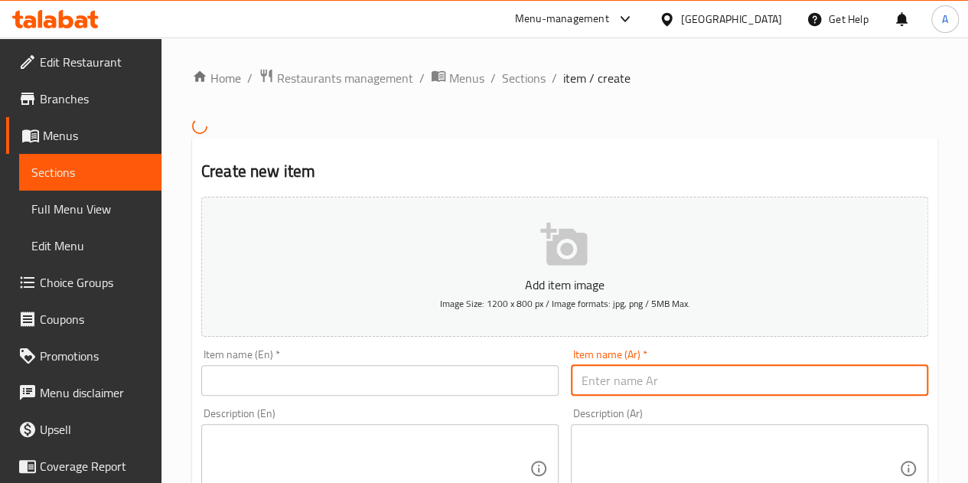
click at [646, 379] on input "text" at bounding box center [749, 380] width 357 height 31
paste input "عروسه واوداتها 222-3"
type input "عروسه واوداتها 222-3"
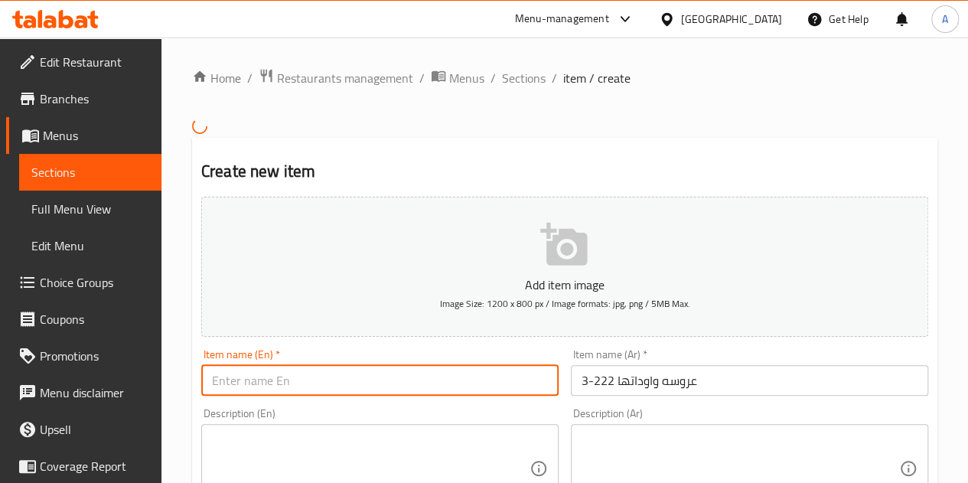
click at [417, 394] on input "text" at bounding box center [379, 380] width 357 height 31
type input "ي"
type input "d"
type input "Doll And her Tools 3-222"
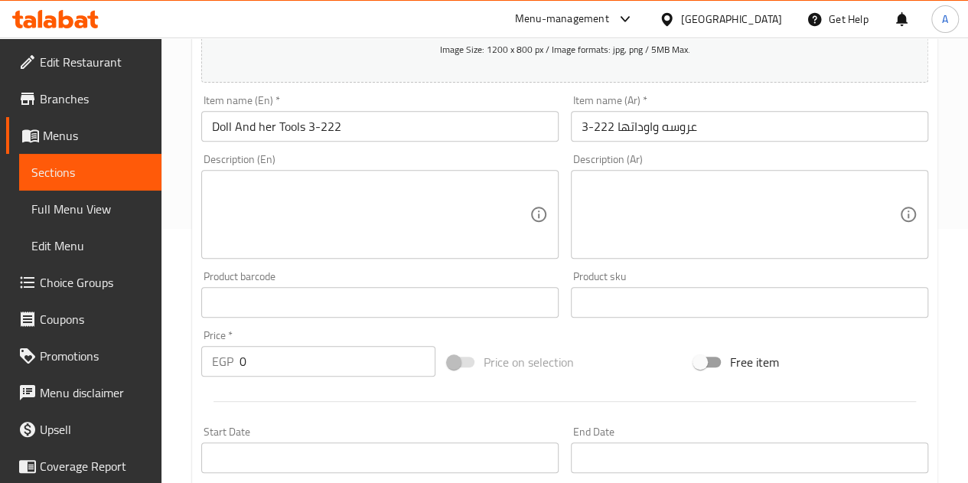
scroll to position [290, 0]
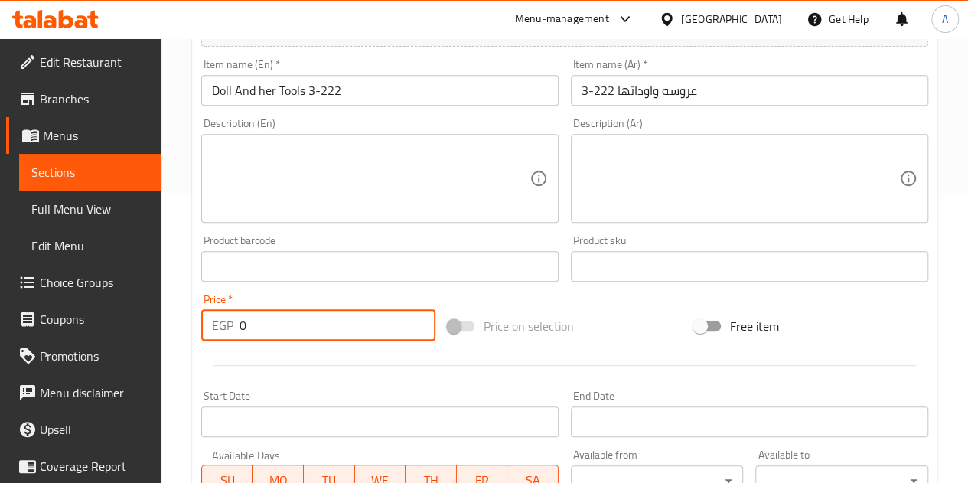
click at [296, 327] on input "0" at bounding box center [338, 325] width 196 height 31
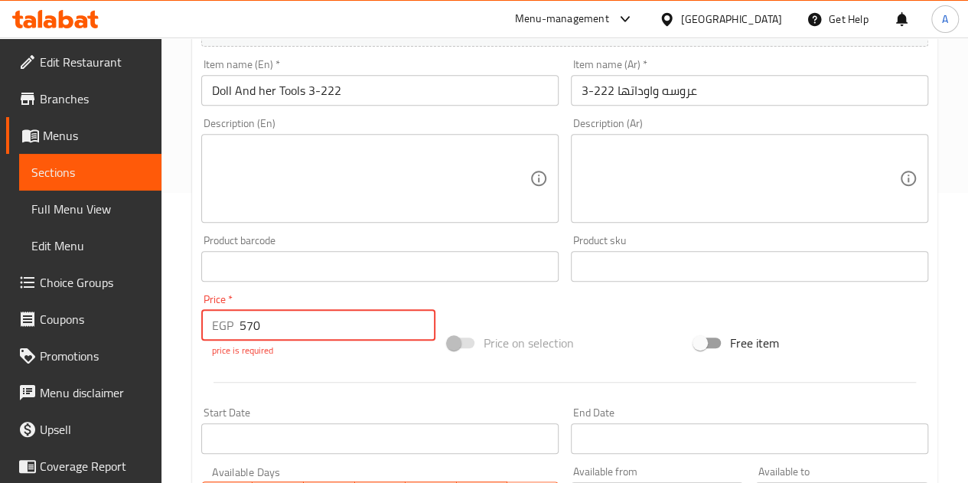
type input "570"
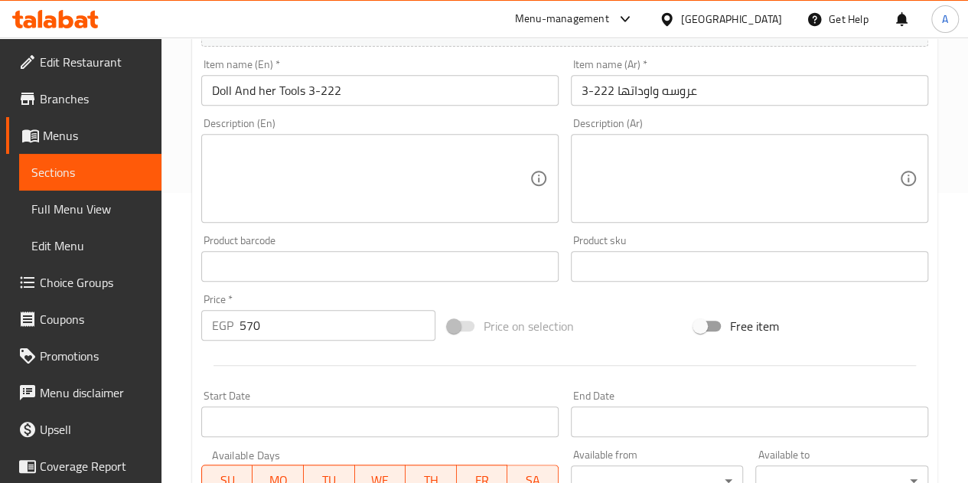
click at [496, 303] on div "Add item image Image Size: 1200 x 800 px / Image formats: jpg, png / 5MB Max. I…" at bounding box center [564, 230] width 739 height 660
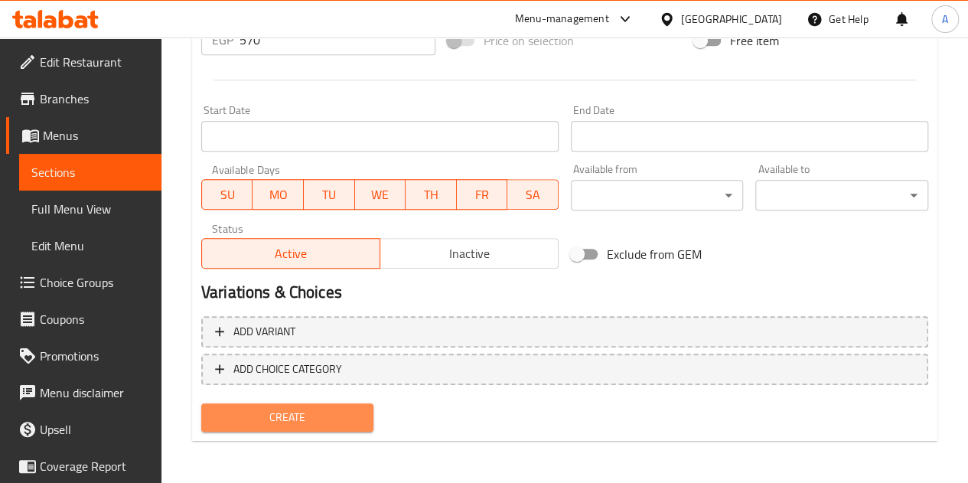
click at [299, 426] on span "Create" at bounding box center [288, 417] width 148 height 19
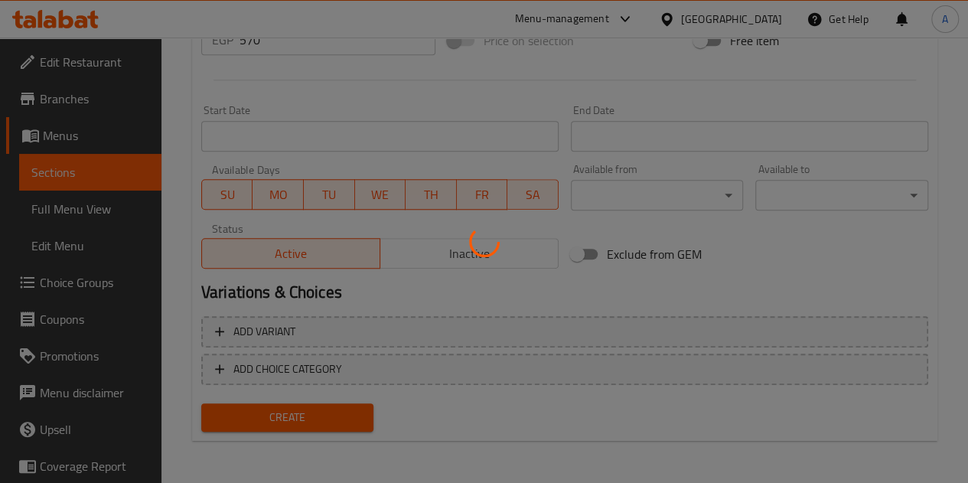
type input "0"
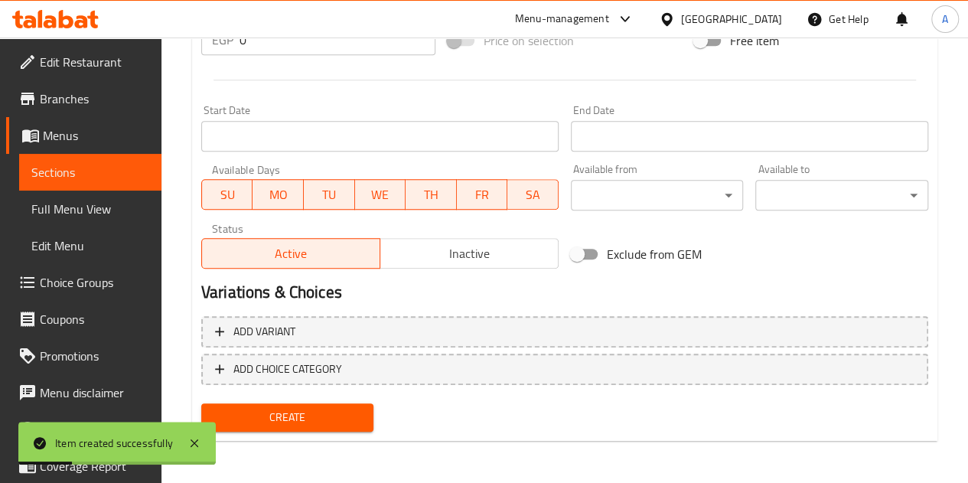
click at [546, 272] on div "Status Active Inactive" at bounding box center [380, 246] width 370 height 58
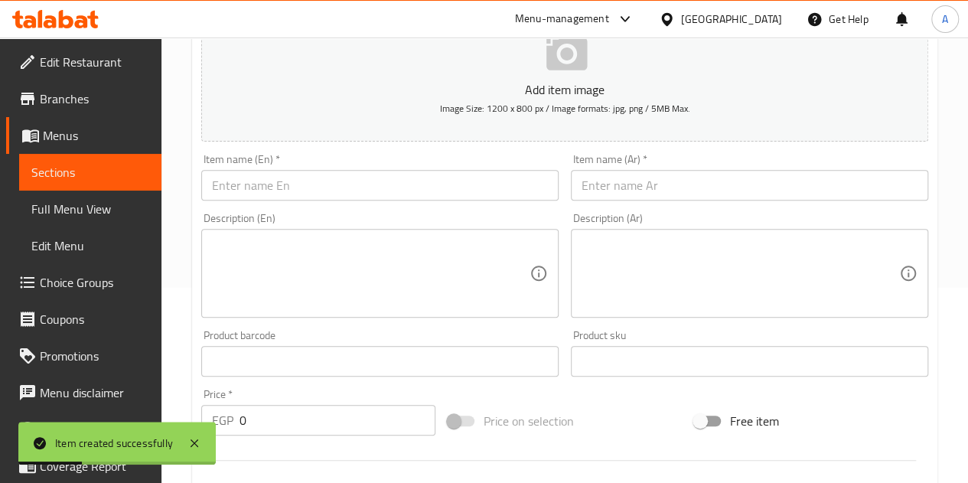
scroll to position [0, 0]
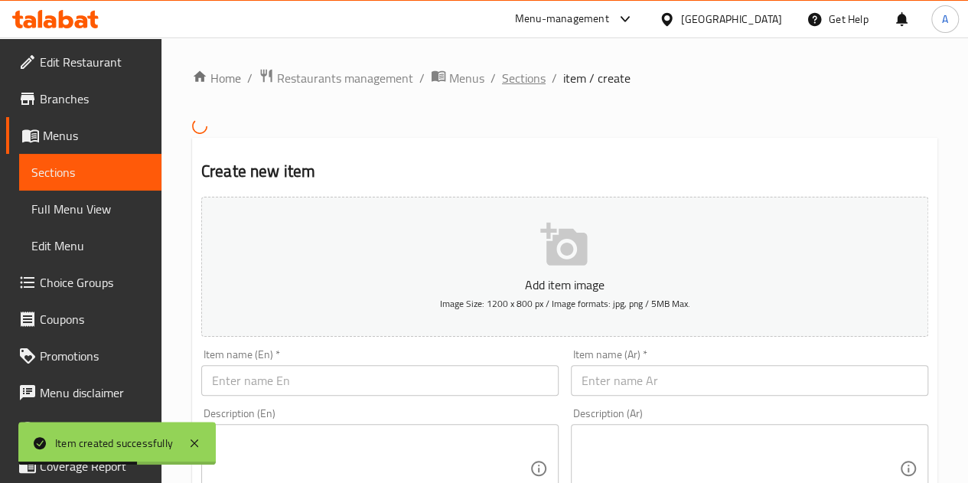
click at [523, 80] on span "Sections" at bounding box center [524, 78] width 44 height 18
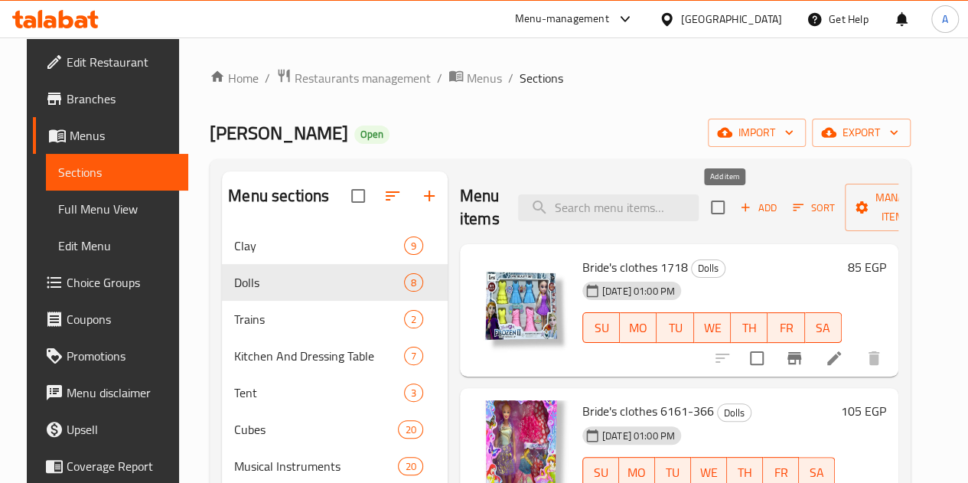
click at [739, 209] on icon "button" at bounding box center [746, 208] width 14 height 14
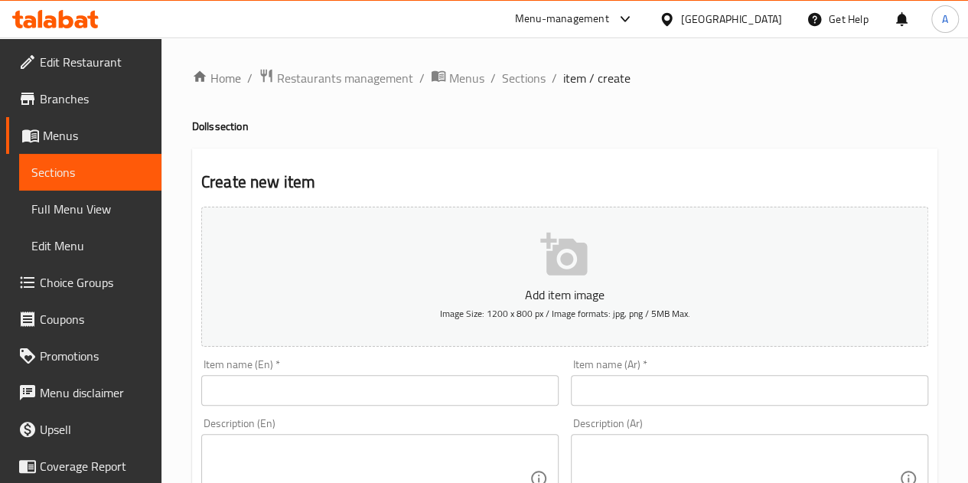
drag, startPoint x: 622, startPoint y: 406, endPoint x: 618, endPoint y: 396, distance: 10.4
click at [618, 396] on div "Item name (Ar)   * Item name (Ar) *" at bounding box center [750, 382] width 370 height 59
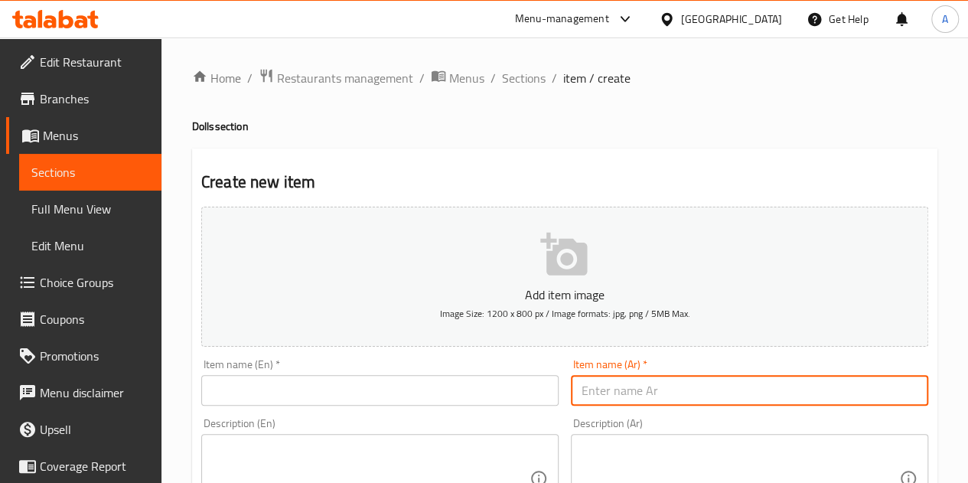
click at [618, 396] on input "text" at bounding box center [749, 390] width 357 height 31
paste input "عروسه فروزن 8155"
type input "عروسه فروزن 8155"
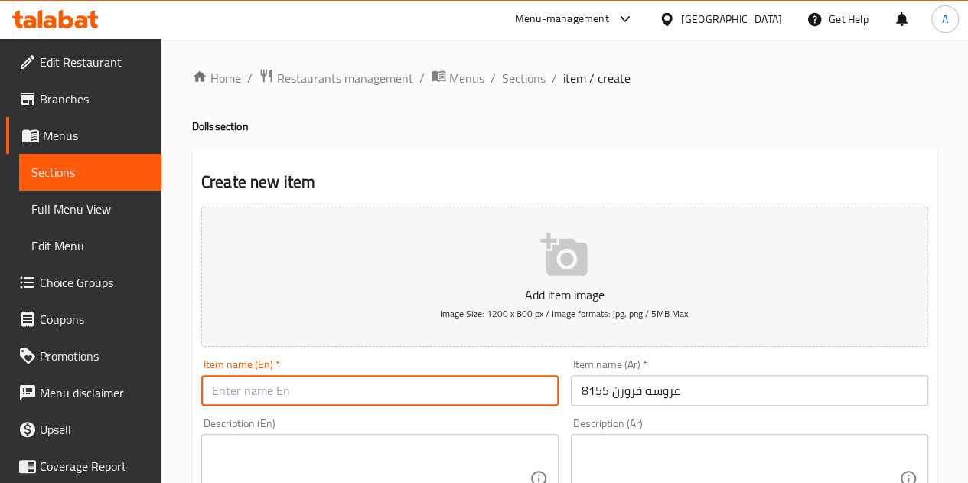
click at [389, 387] on input "text" at bounding box center [379, 390] width 357 height 31
paste input "Frozen bride 8155"
click at [265, 388] on input "Frozen bride 8155" at bounding box center [379, 390] width 357 height 31
type input "Frozen Doll 8155"
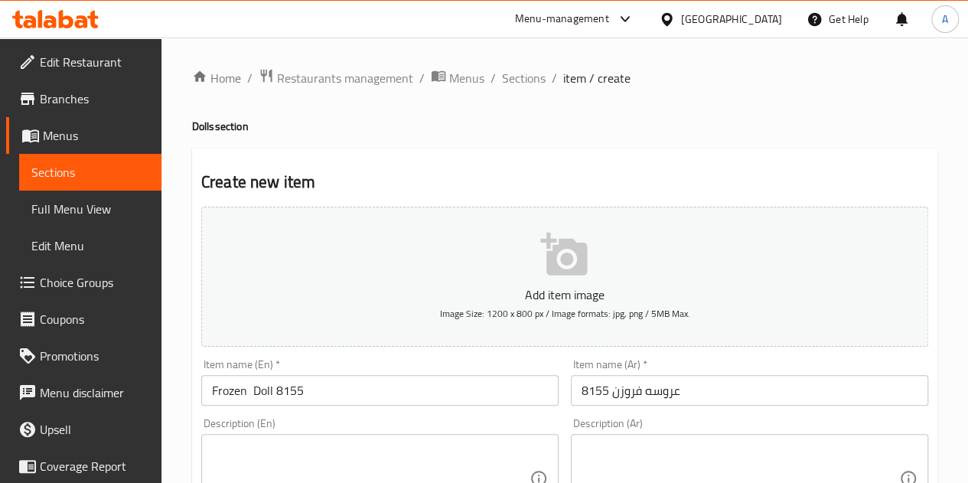
click at [465, 179] on h2 "Create new item" at bounding box center [564, 182] width 727 height 23
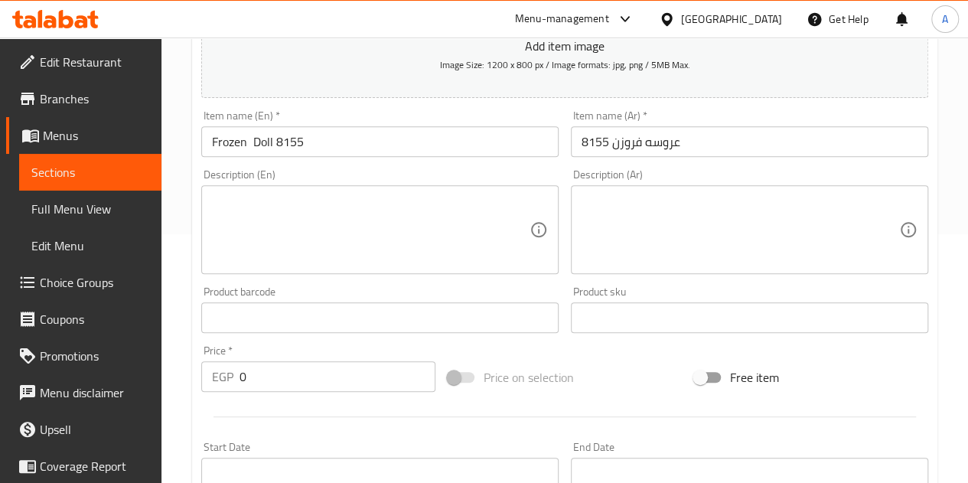
scroll to position [250, 0]
click at [290, 377] on input "0" at bounding box center [338, 376] width 196 height 31
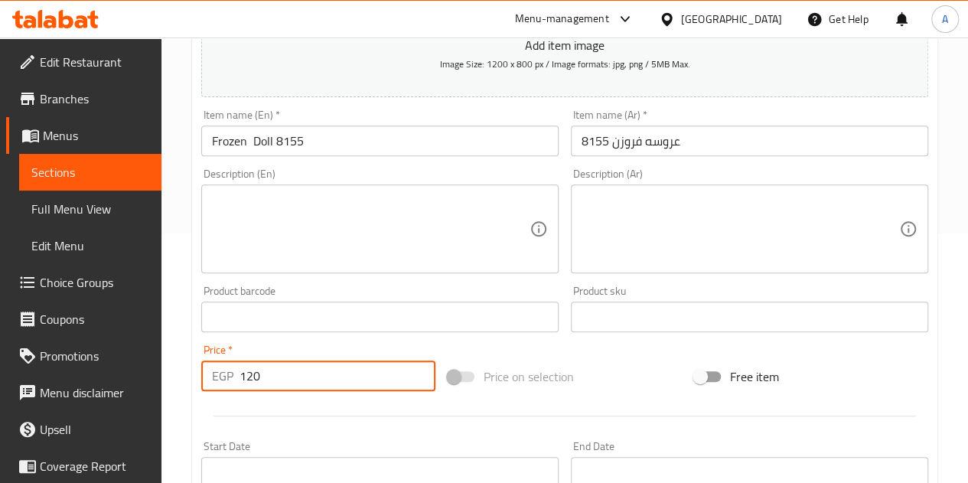
type input "120"
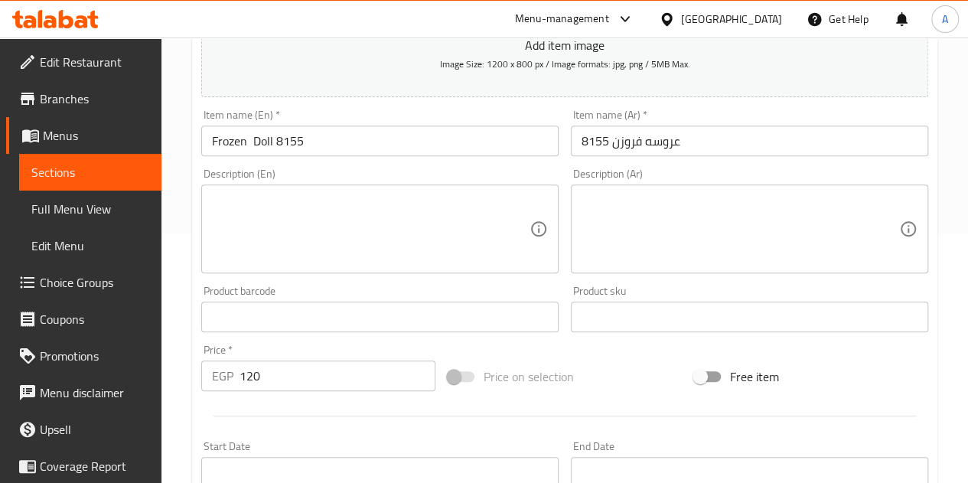
click at [294, 345] on div "Price   * EGP 120 Price *" at bounding box center [318, 367] width 234 height 47
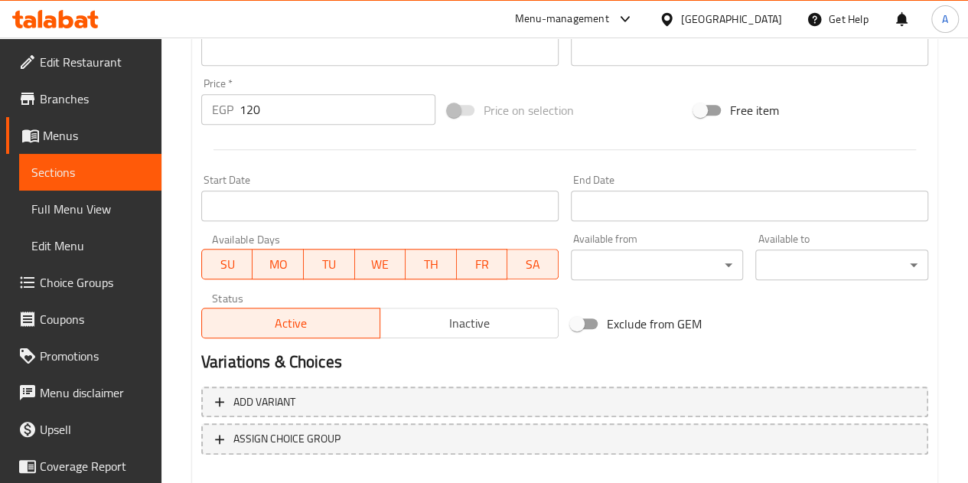
scroll to position [598, 0]
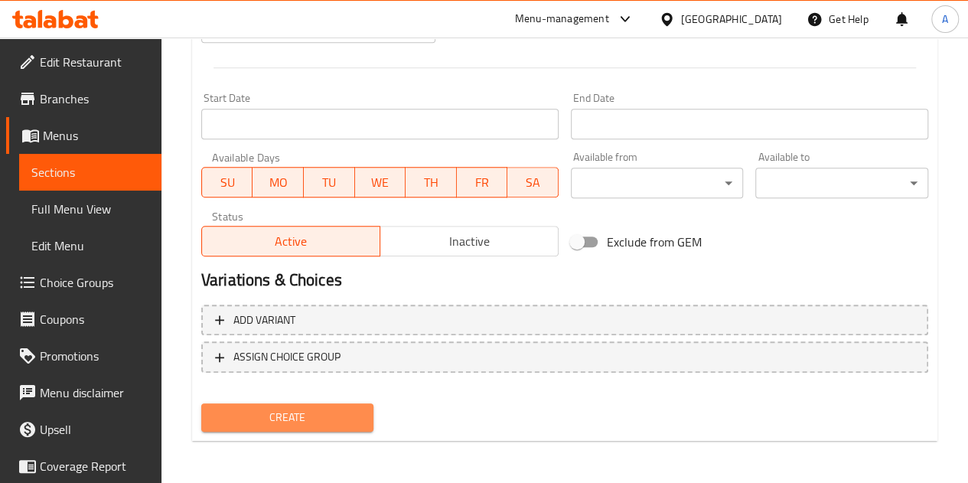
click at [272, 410] on span "Create" at bounding box center [288, 417] width 148 height 19
click at [323, 416] on span "Create" at bounding box center [288, 417] width 148 height 19
click at [293, 413] on span "Create" at bounding box center [288, 417] width 148 height 19
click at [311, 413] on span "Create" at bounding box center [288, 417] width 148 height 19
click at [297, 414] on span "Create" at bounding box center [288, 417] width 148 height 19
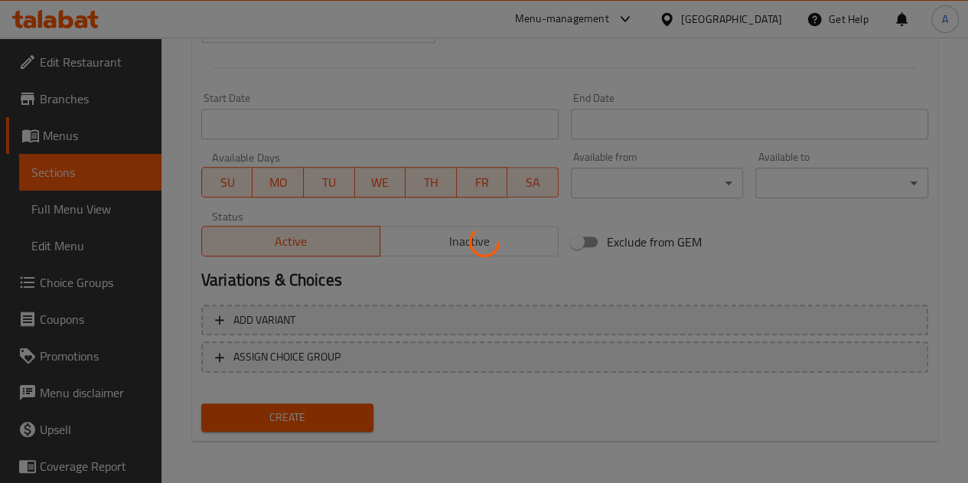
type input "0"
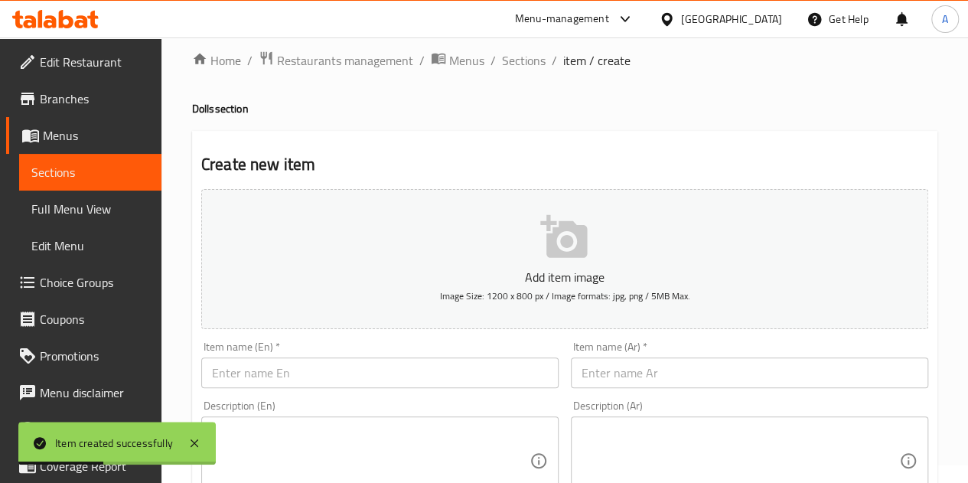
scroll to position [0, 0]
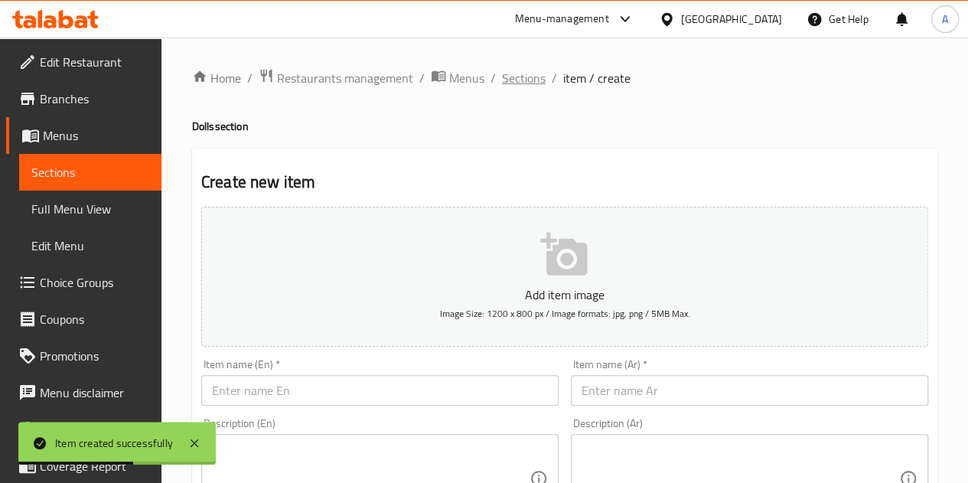
click at [519, 86] on span "Sections" at bounding box center [524, 78] width 44 height 18
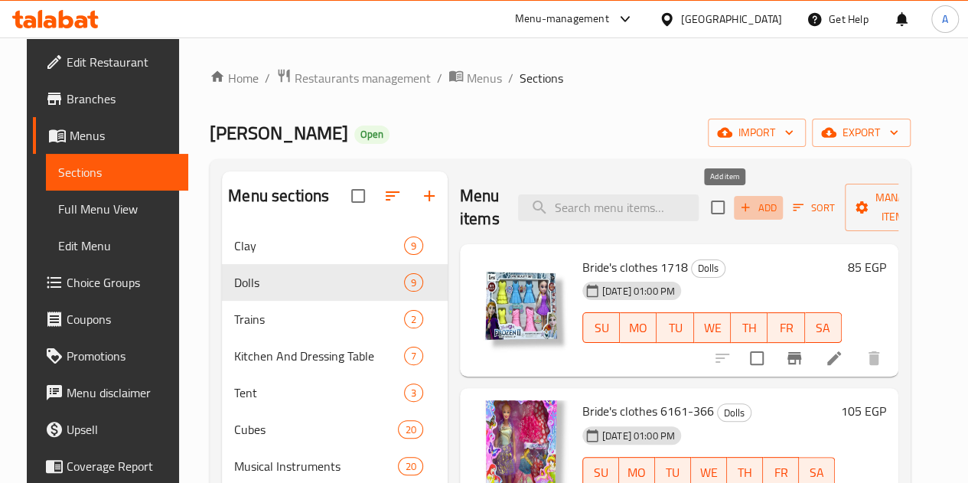
click at [738, 209] on span "Add" at bounding box center [758, 208] width 41 height 18
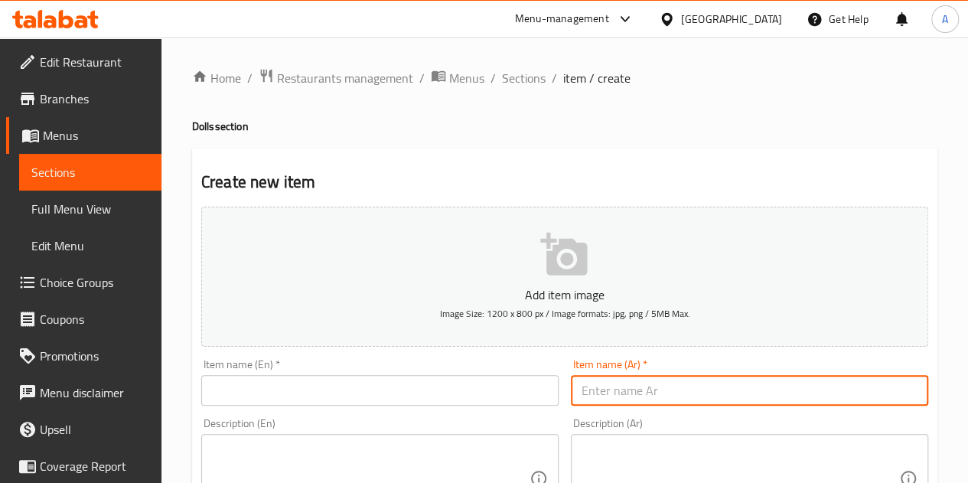
click at [622, 391] on input "text" at bounding box center [749, 390] width 357 height 31
paste input "عروسه وأدواتها 2023"
type input "عروسه وأدواتها 2023"
click at [494, 390] on input "text" at bounding box center [379, 390] width 357 height 31
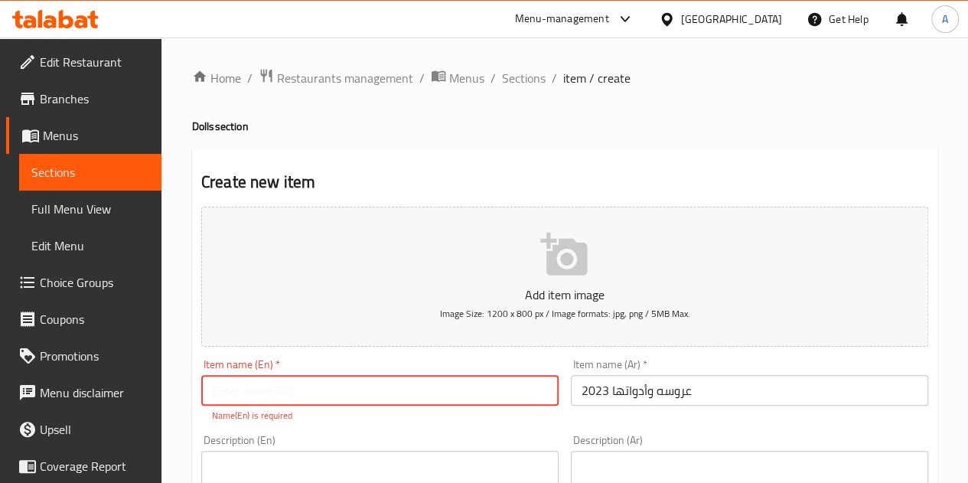
paste input "Bride and her tools 2023"
type input "Bride and her tools 2023"
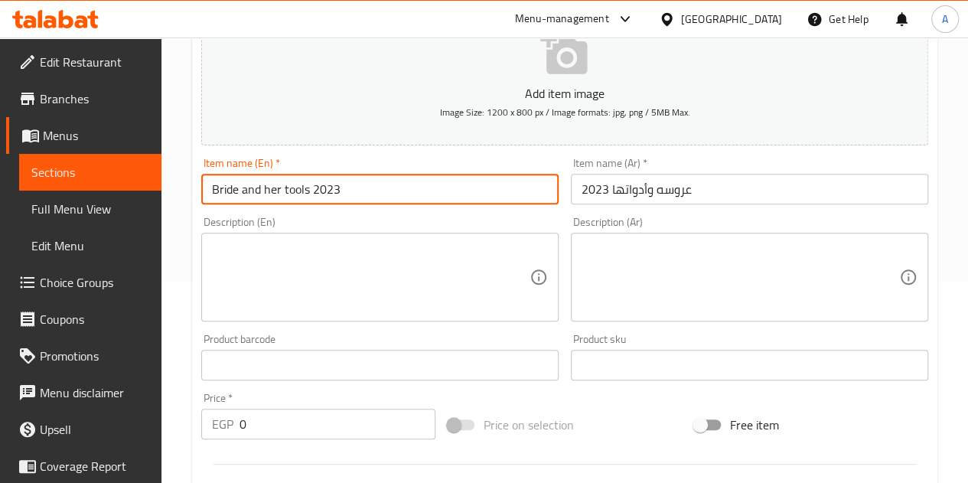
scroll to position [259, 0]
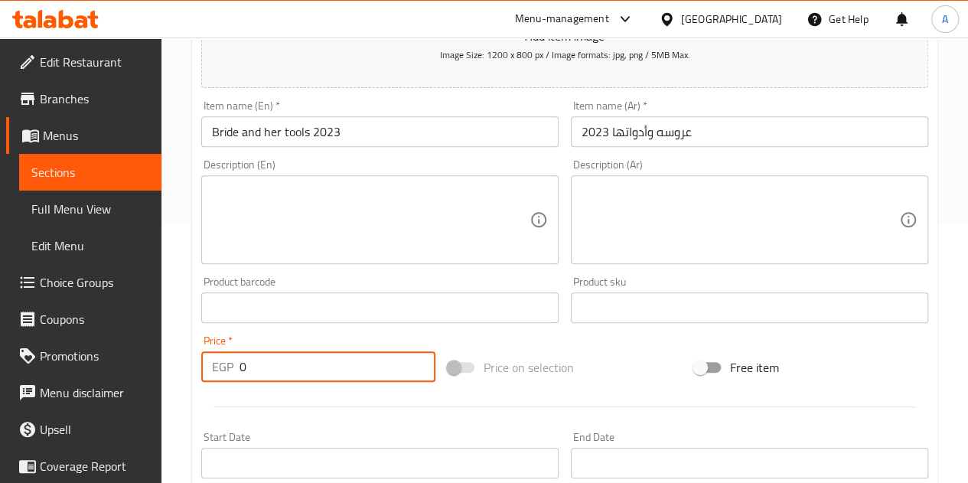
click at [286, 351] on input "0" at bounding box center [338, 366] width 196 height 31
type input "120"
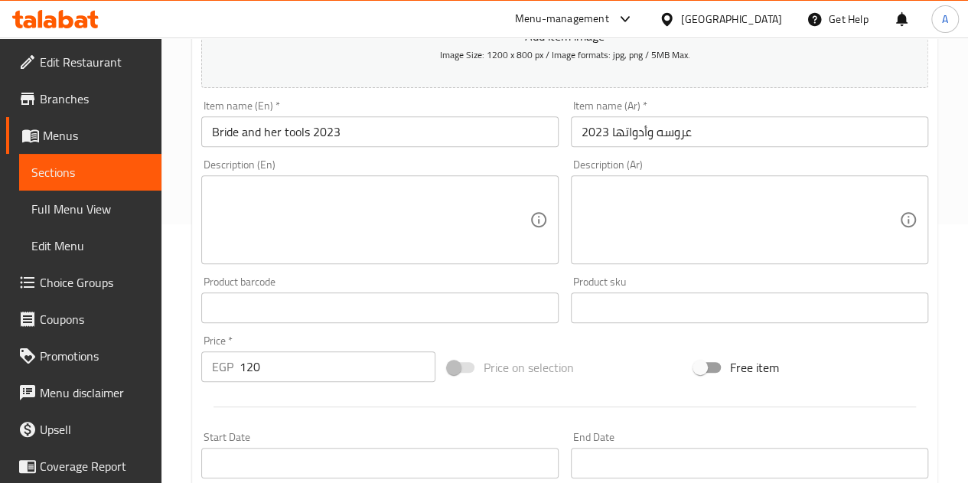
click at [301, 335] on div "Price   * EGP 120 Price *" at bounding box center [318, 358] width 234 height 47
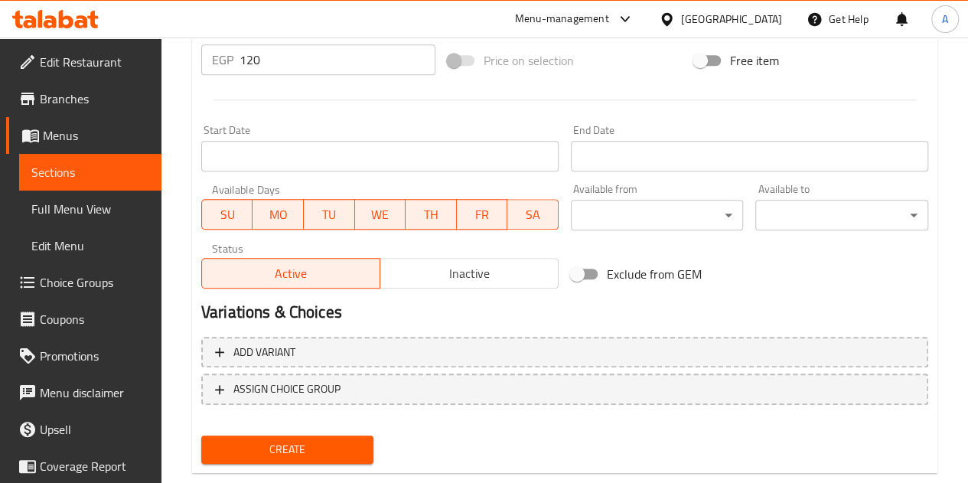
scroll to position [573, 0]
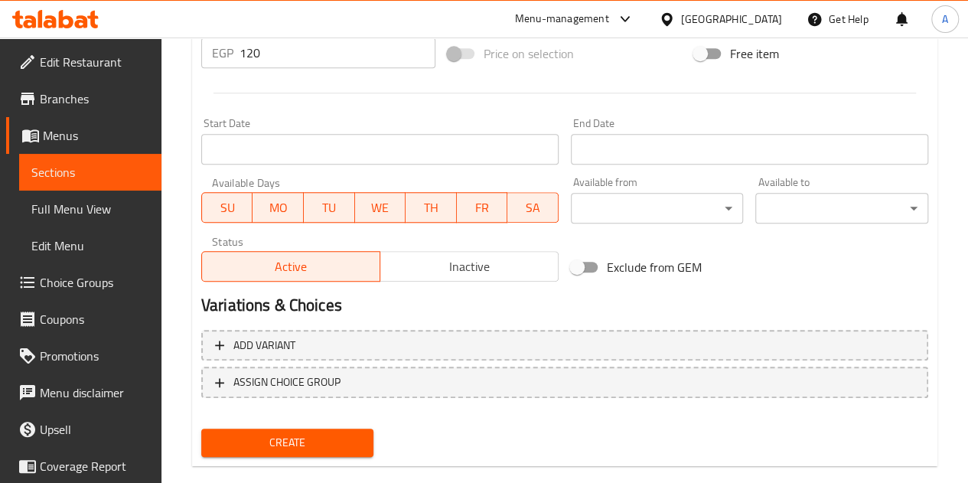
click at [292, 436] on span "Create" at bounding box center [288, 442] width 148 height 19
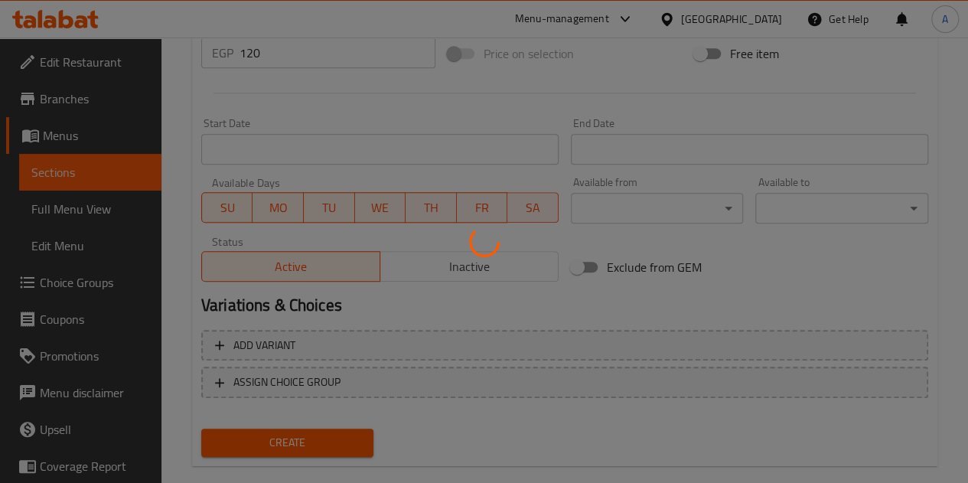
type input "0"
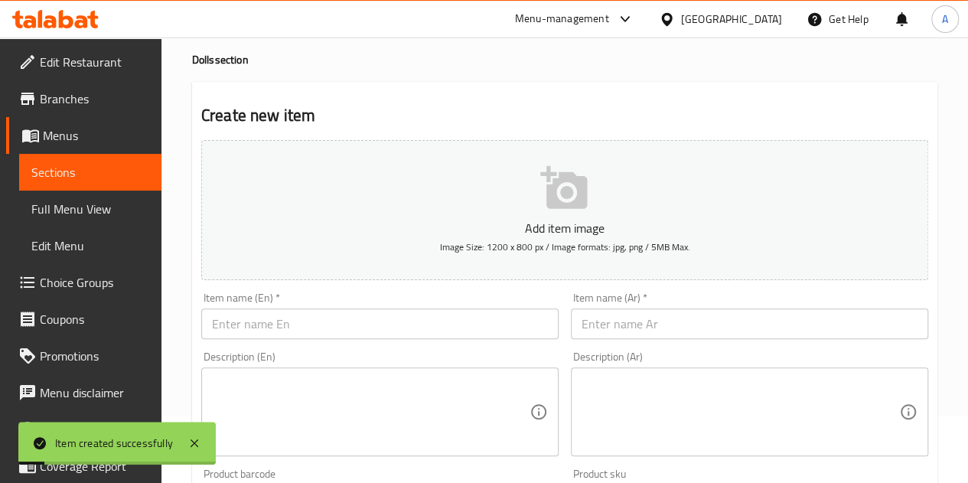
scroll to position [0, 0]
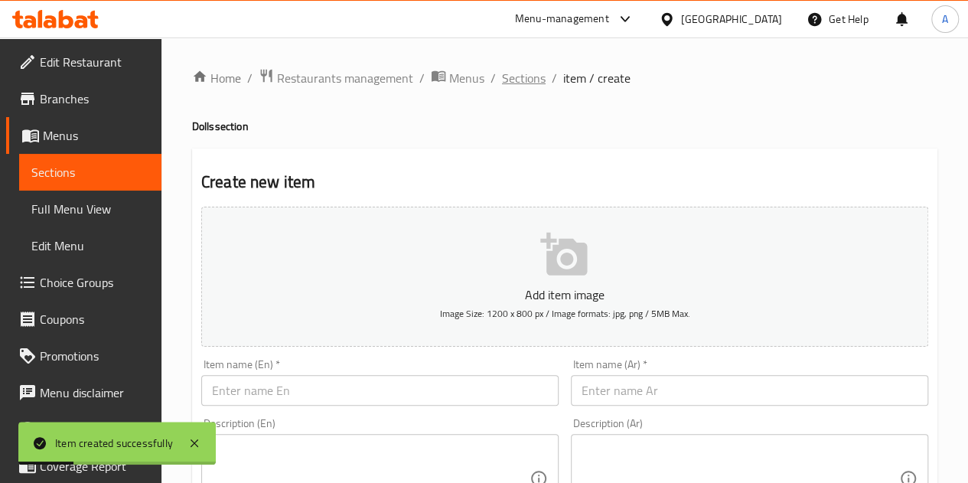
click at [518, 79] on span "Sections" at bounding box center [524, 78] width 44 height 18
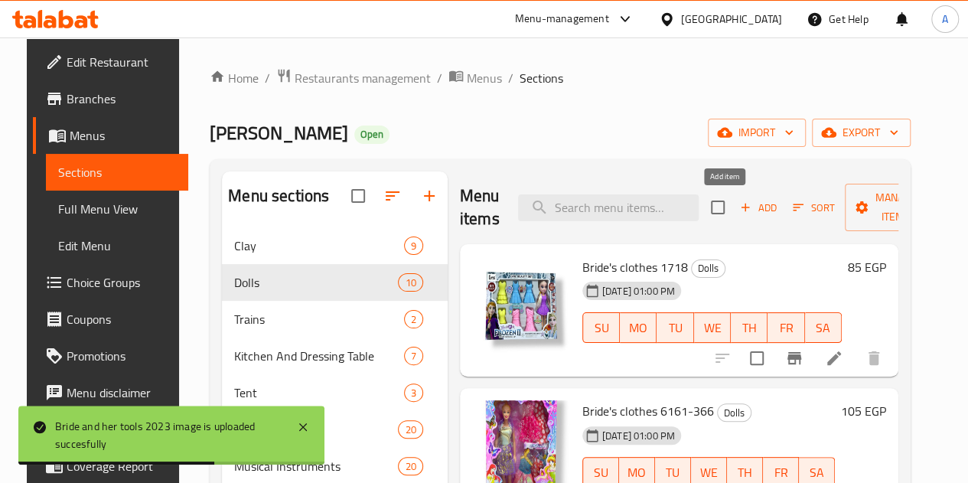
click at [738, 207] on span "Add" at bounding box center [758, 208] width 41 height 18
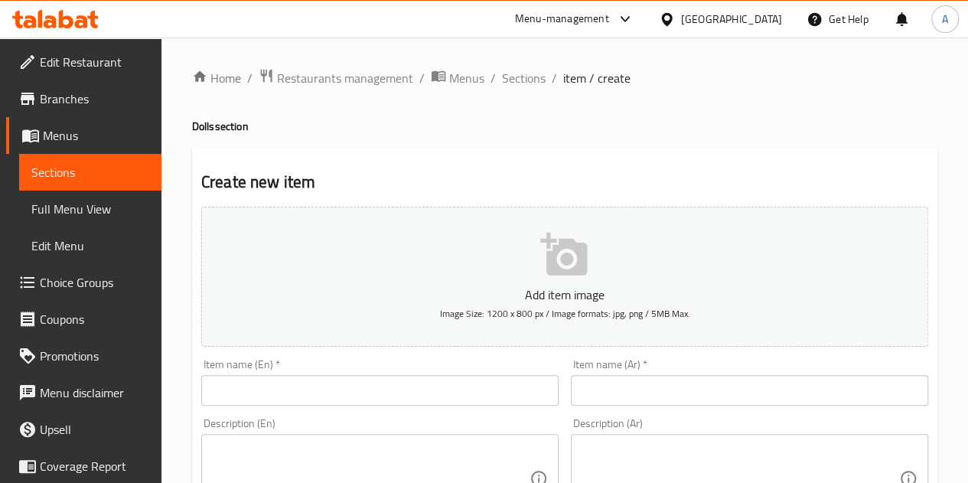
click at [686, 405] on div "Item name (Ar)   * Item name (Ar) *" at bounding box center [750, 382] width 370 height 59
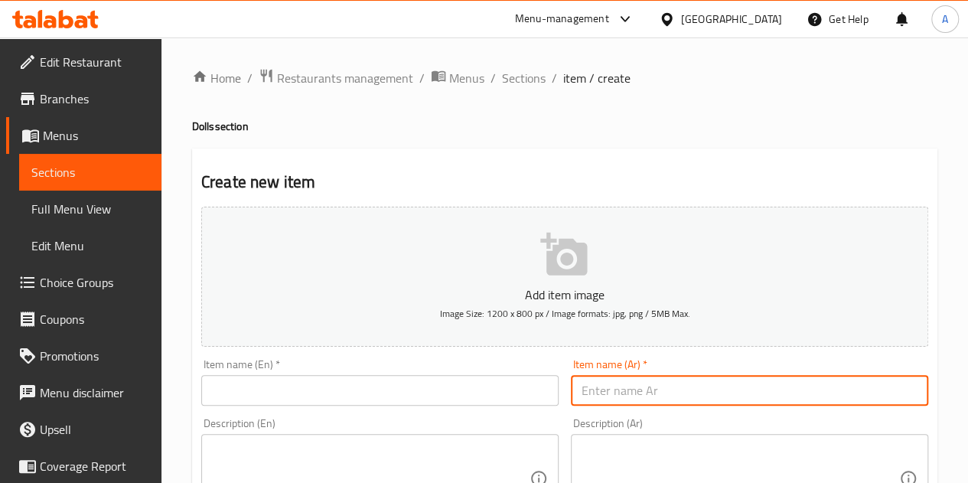
click at [687, 394] on input "text" at bounding box center [749, 390] width 357 height 31
paste input "عروسه وملابسها 8824"
type input "عروسه وملابسها 8824"
click at [441, 394] on input "text" at bounding box center [379, 390] width 357 height 31
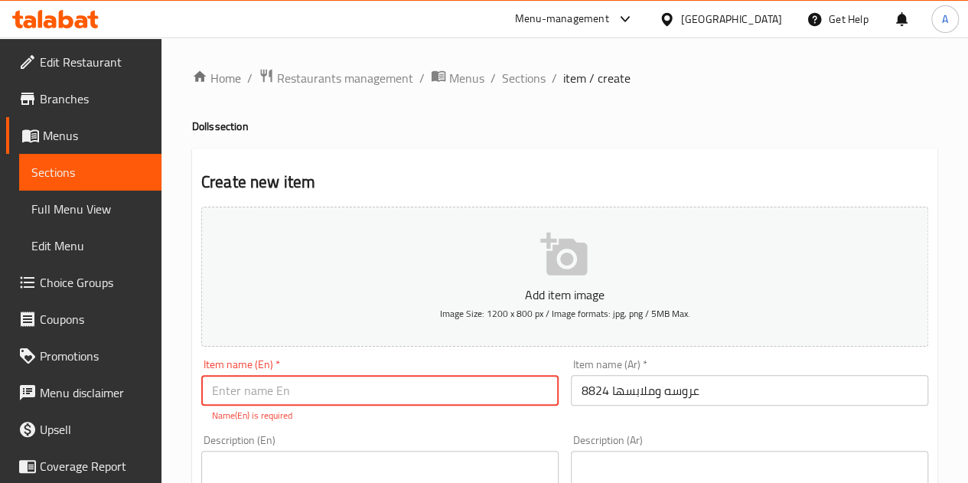
click at [286, 392] on input "text" at bounding box center [379, 390] width 357 height 31
paste input "Bride and her clothes 8824"
type input "Bride and her clothes 8824"
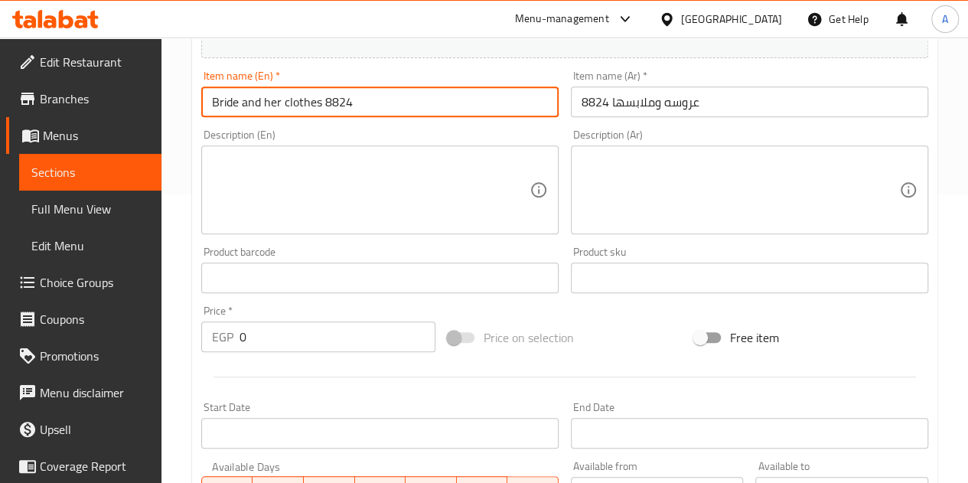
scroll to position [289, 0]
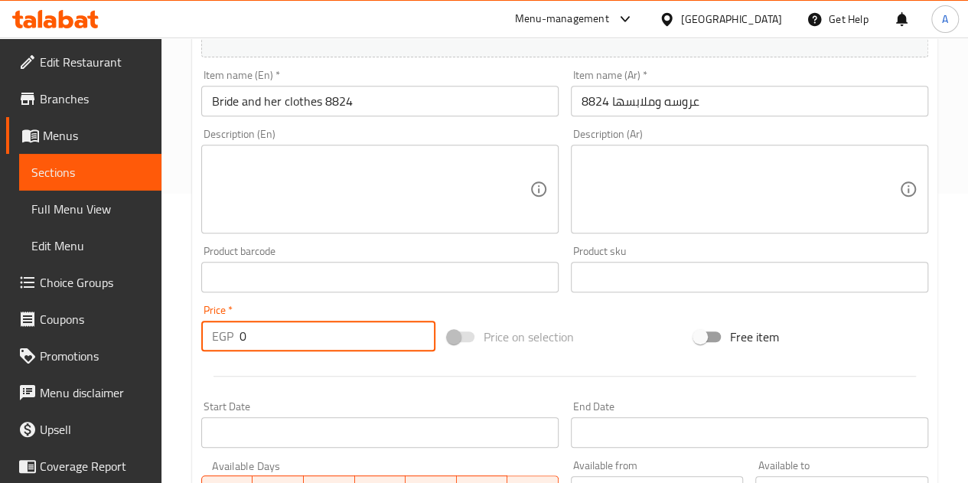
click at [293, 334] on input "0" at bounding box center [338, 336] width 196 height 31
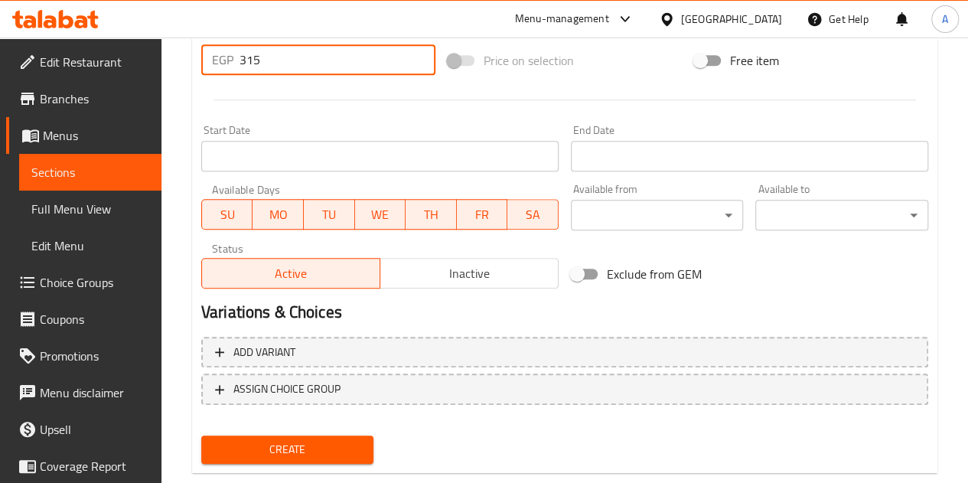
scroll to position [580, 0]
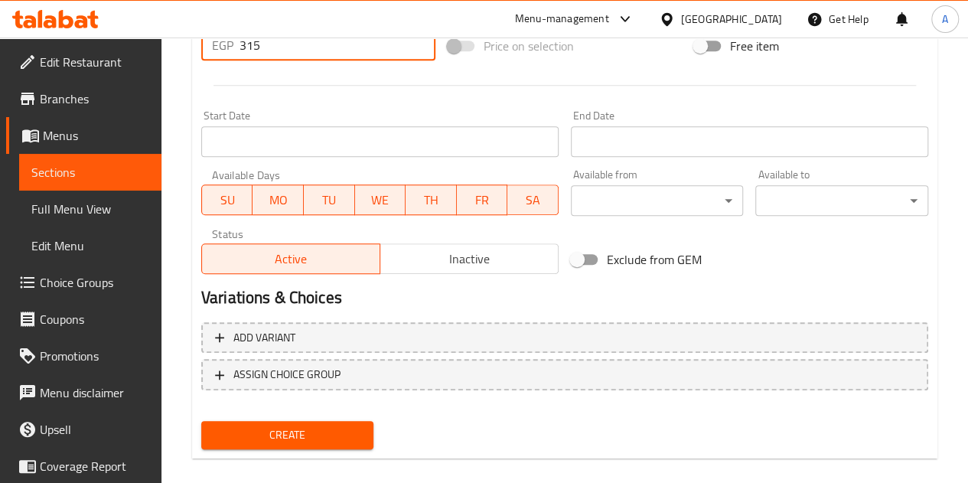
type input "315"
click at [410, 295] on h2 "Variations & Choices" at bounding box center [564, 297] width 727 height 23
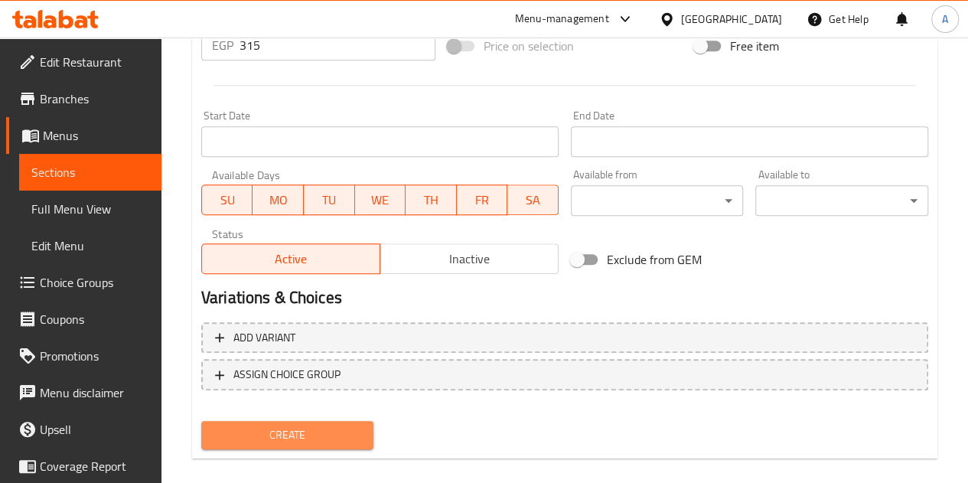
click at [312, 428] on span "Create" at bounding box center [288, 435] width 148 height 19
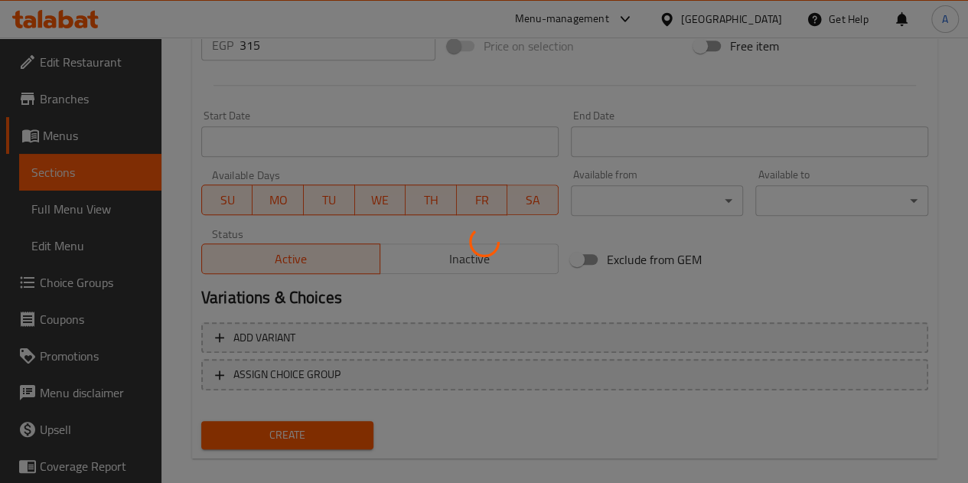
type input "0"
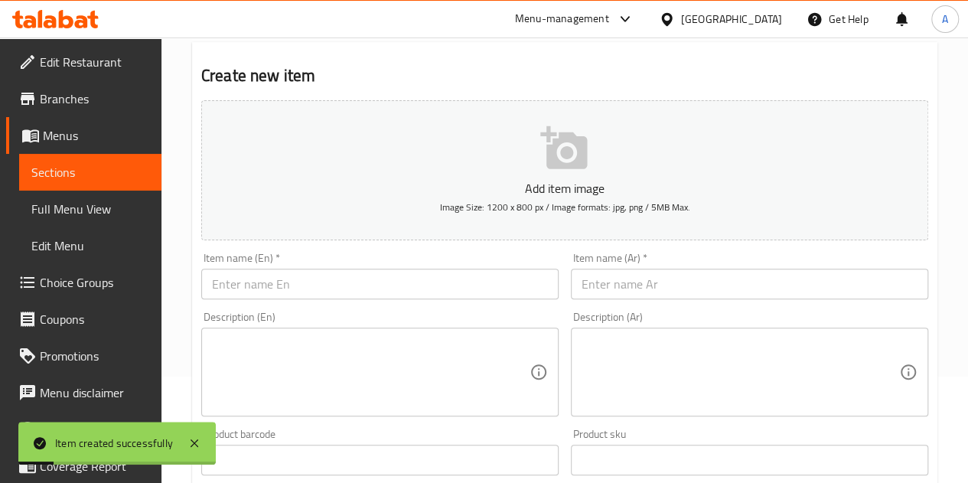
scroll to position [0, 0]
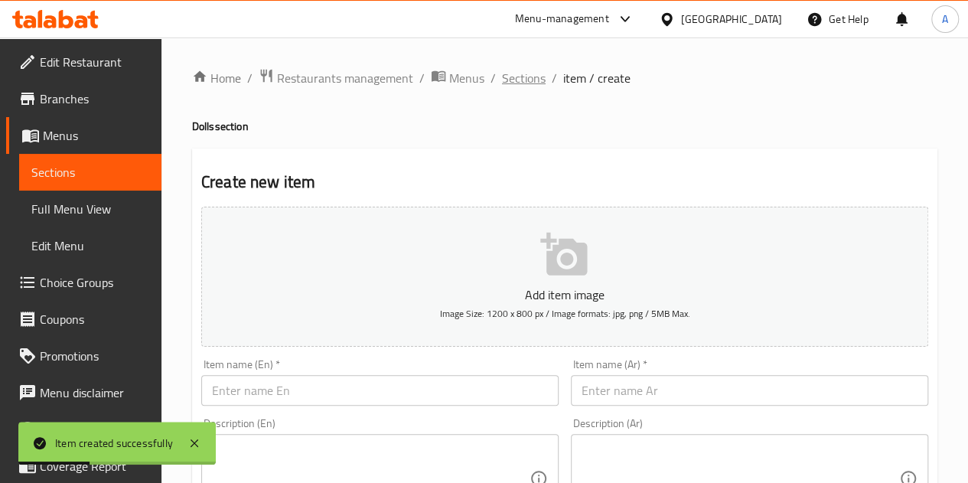
click at [517, 77] on span "Sections" at bounding box center [524, 78] width 44 height 18
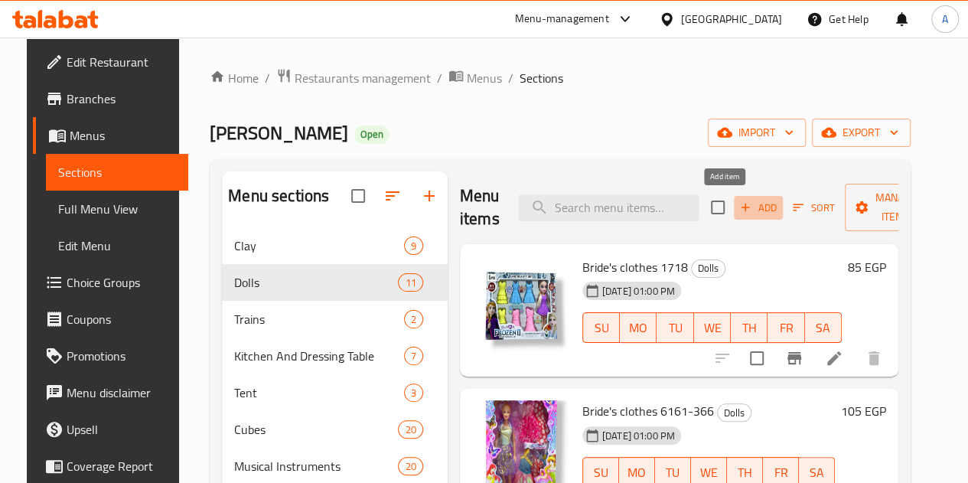
click at [739, 209] on icon "button" at bounding box center [746, 208] width 14 height 14
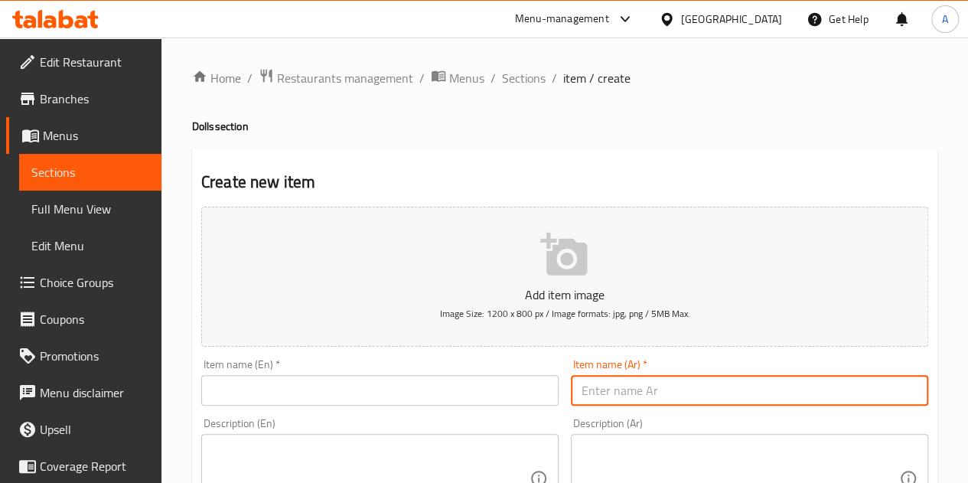
click at [654, 382] on input "text" at bounding box center [749, 390] width 357 height 31
paste input "Masha's bride 2326"
type input "Masha's bride 2326"
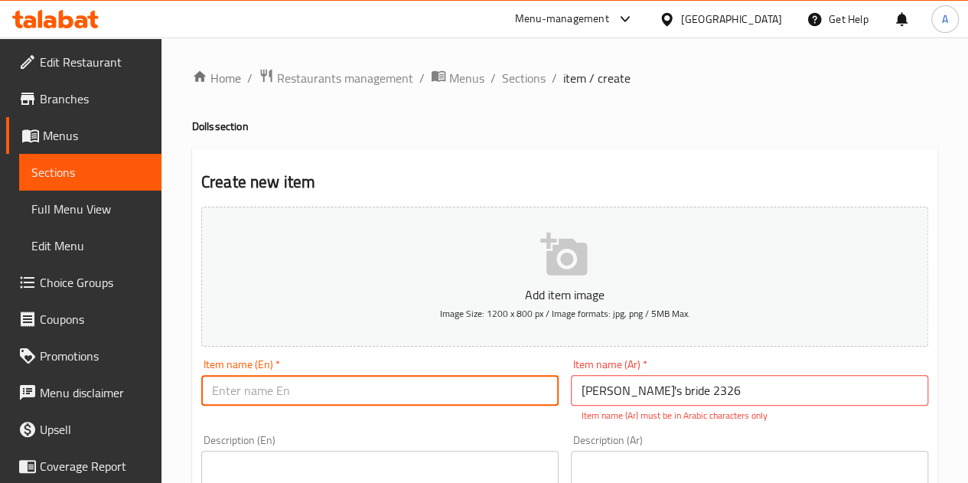
click at [465, 388] on input "text" at bounding box center [379, 390] width 357 height 31
paste input "Masha's bride 2326"
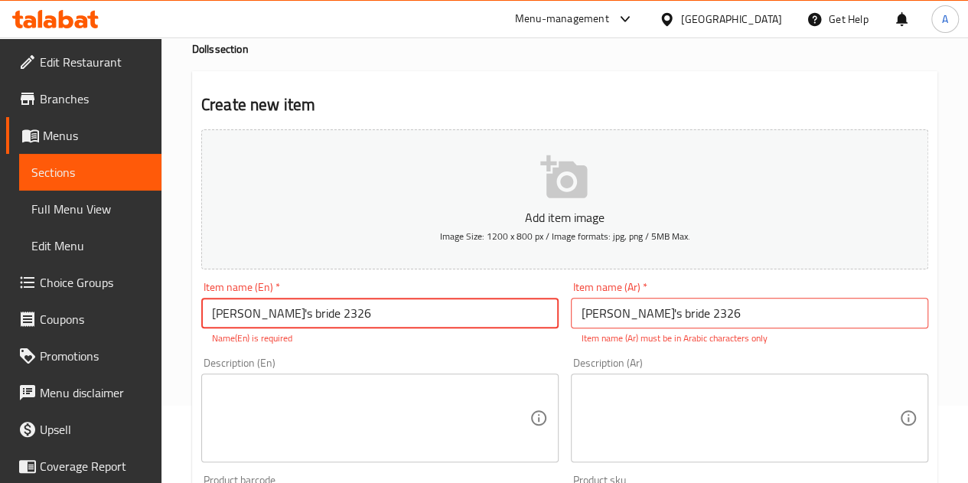
scroll to position [78, 0]
type input "M"
click at [736, 312] on input "Masha's bride 2326" at bounding box center [749, 312] width 357 height 31
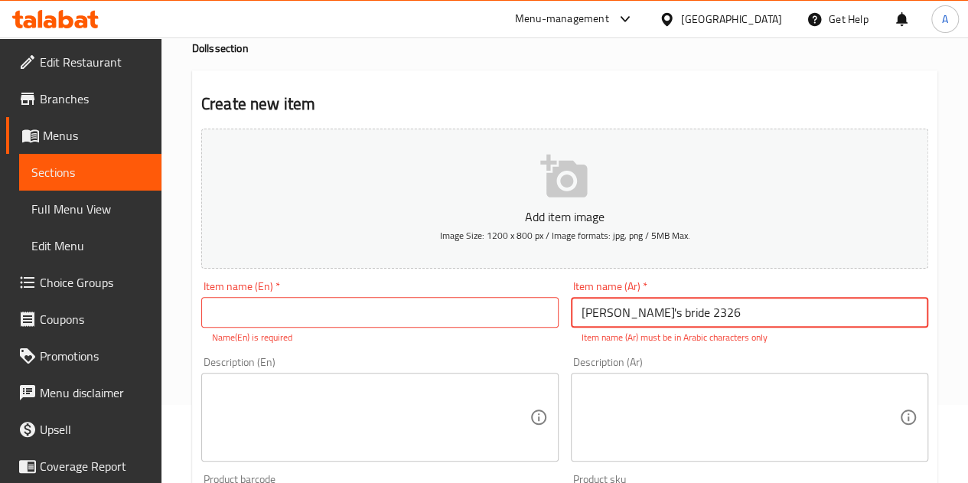
click at [736, 312] on input "Masha's bride 2326" at bounding box center [749, 312] width 357 height 31
type input "M"
paste input "عروسه ماشا 2326"
type input "عروسه ماشا 2326"
click at [264, 320] on input "text" at bounding box center [379, 312] width 357 height 31
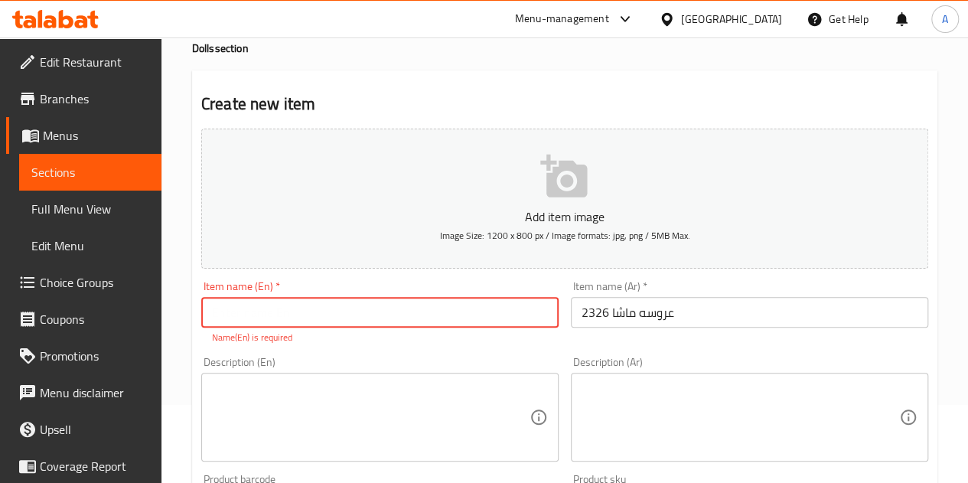
paste input "Masha's bride 2326"
type input "Masha's bride 2326"
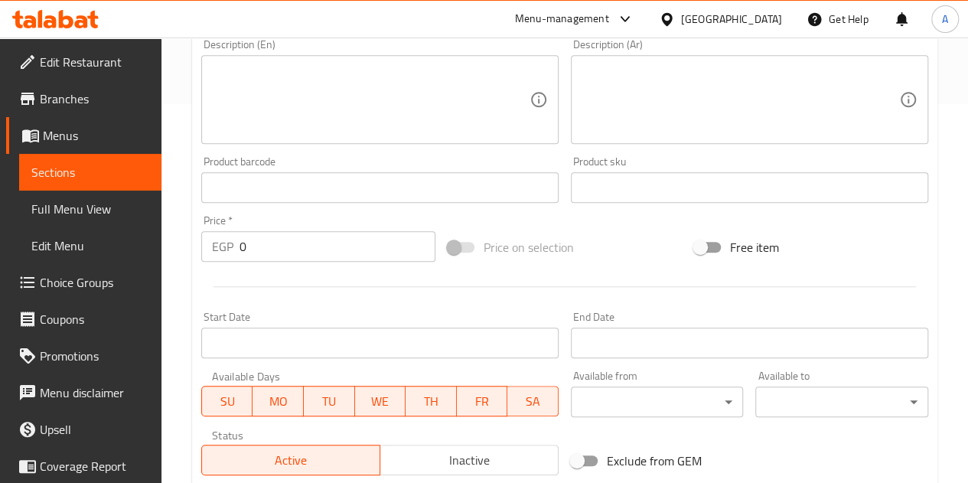
scroll to position [380, 0]
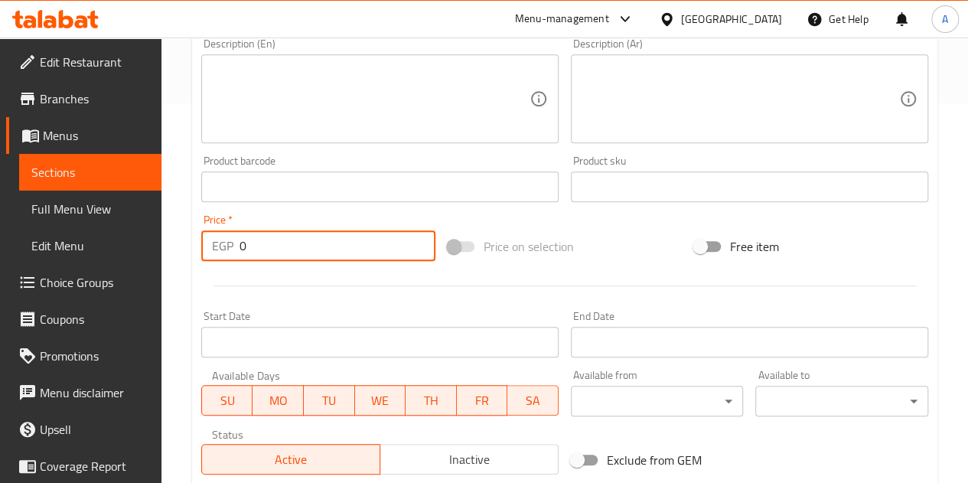
click at [302, 249] on input "0" at bounding box center [338, 245] width 196 height 31
type input "340"
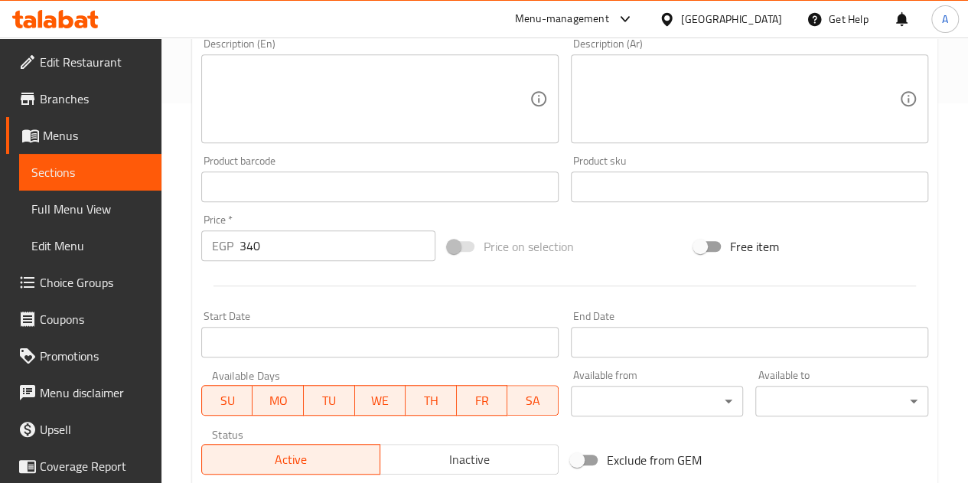
click at [315, 295] on div at bounding box center [564, 286] width 739 height 38
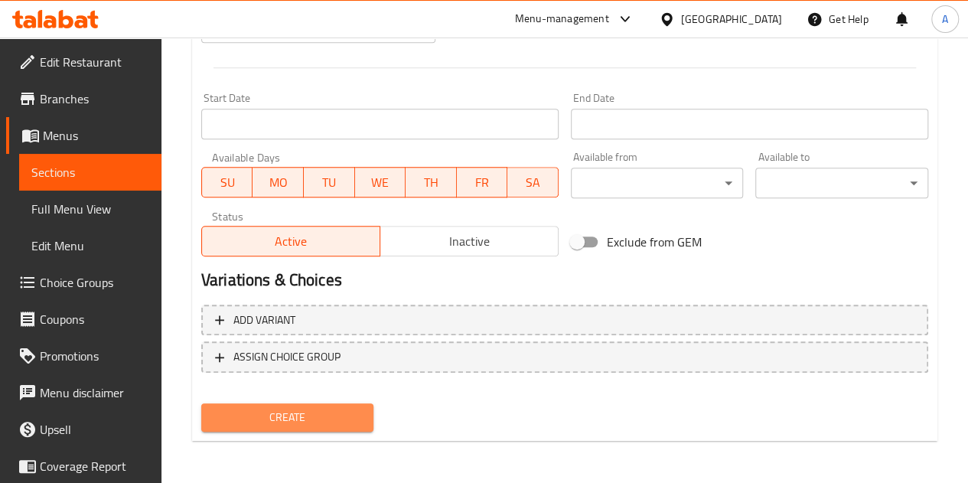
click at [280, 425] on span "Create" at bounding box center [288, 417] width 148 height 19
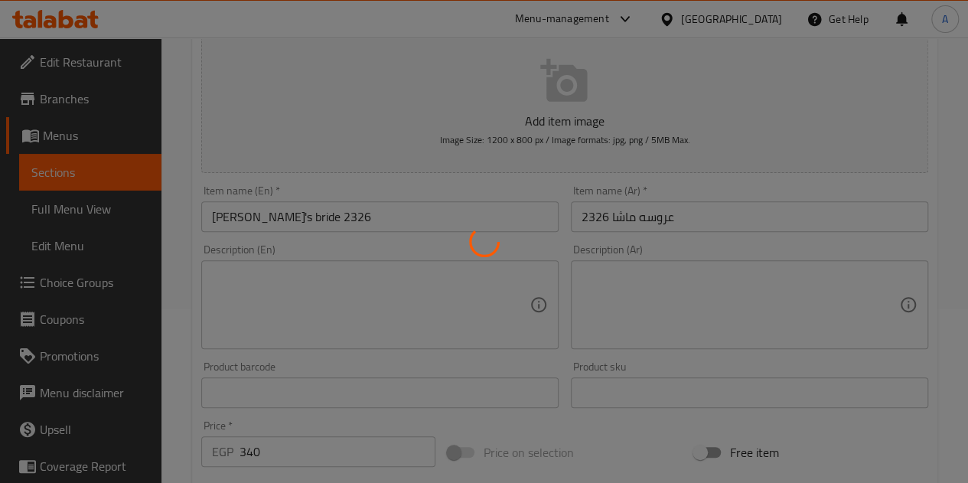
scroll to position [0, 0]
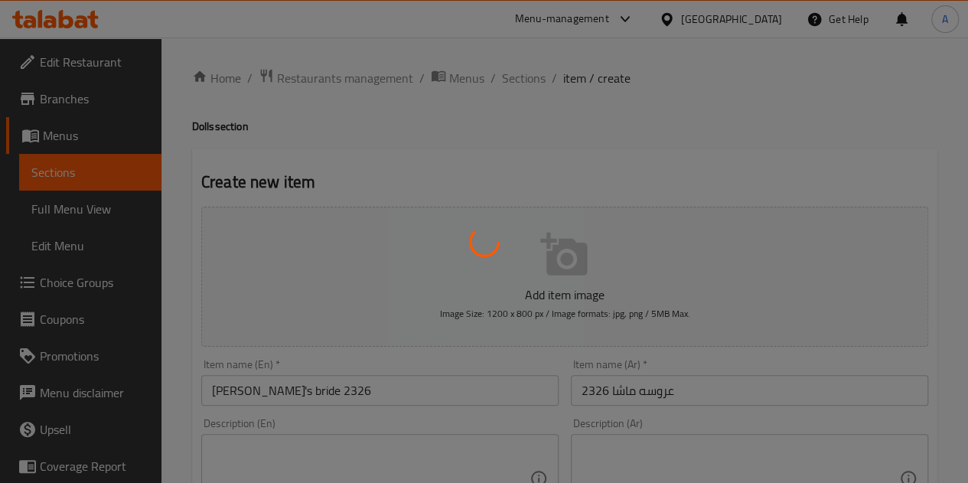
type input "0"
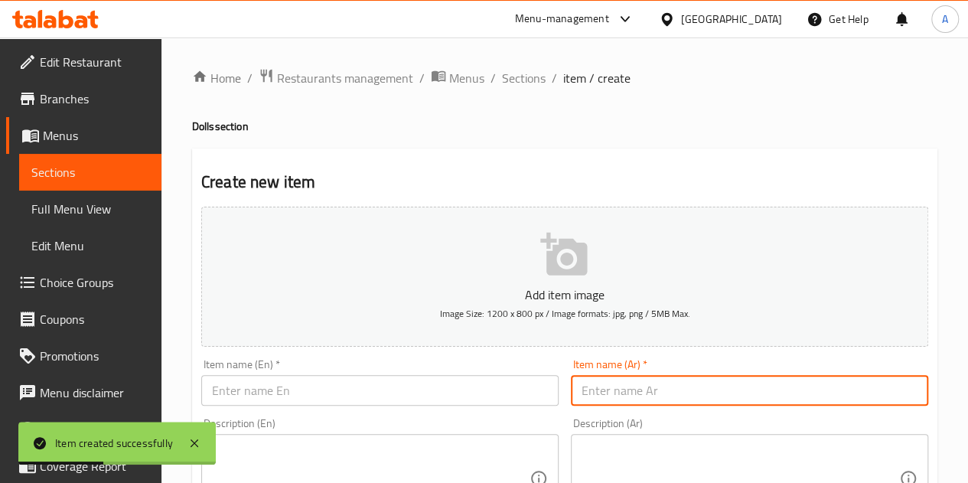
click at [651, 399] on input "text" at bounding box center [749, 390] width 357 height 31
paste input "عروسه ملابس بلاستيك 1548"
type input "عروسه ملابس بلاستيك 1548"
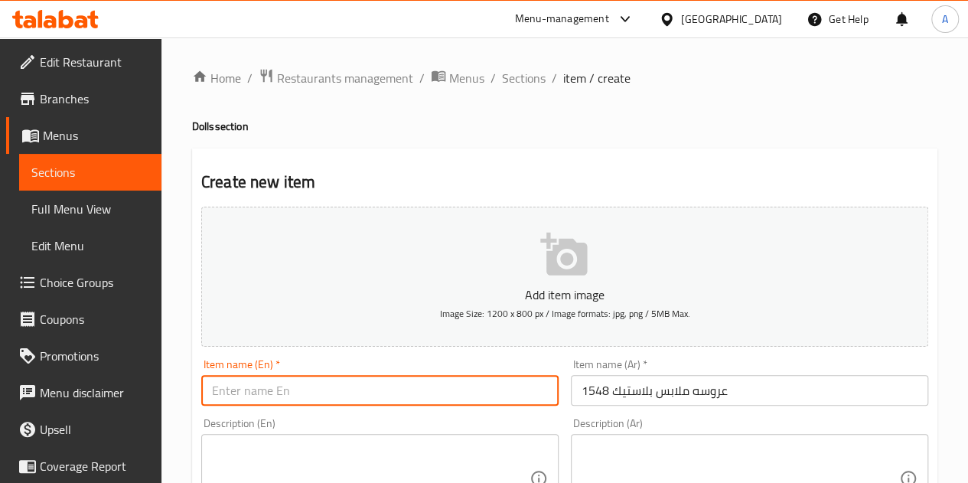
click at [327, 375] on input "text" at bounding box center [379, 390] width 357 height 31
paste input "Plastic bridal clothes 1548"
type input "Plastic bridal clothes 1548"
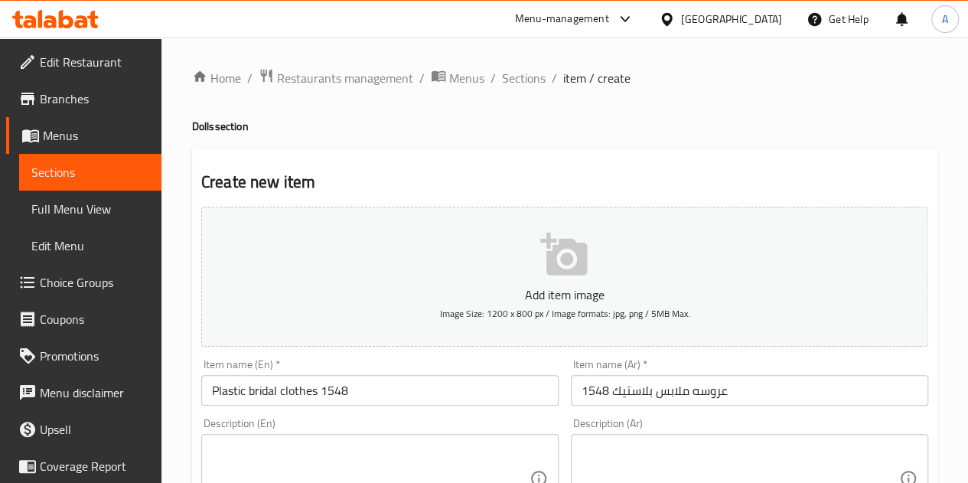
click at [421, 175] on h2 "Create new item" at bounding box center [564, 182] width 727 height 23
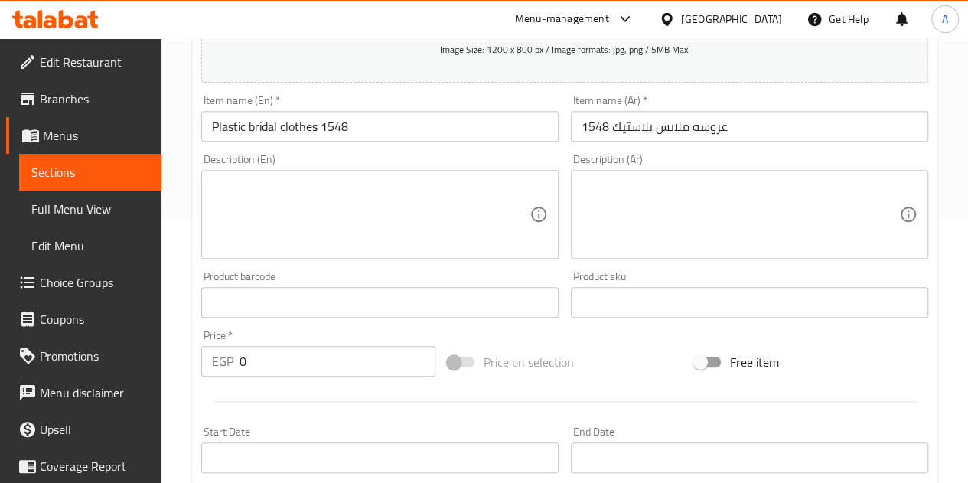
scroll to position [265, 0]
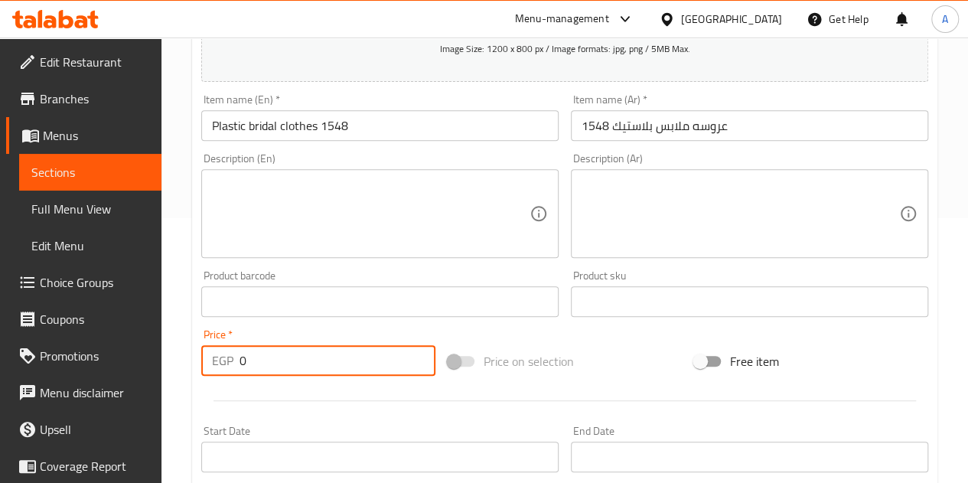
click at [287, 360] on input "0" at bounding box center [338, 360] width 196 height 31
type input "120"
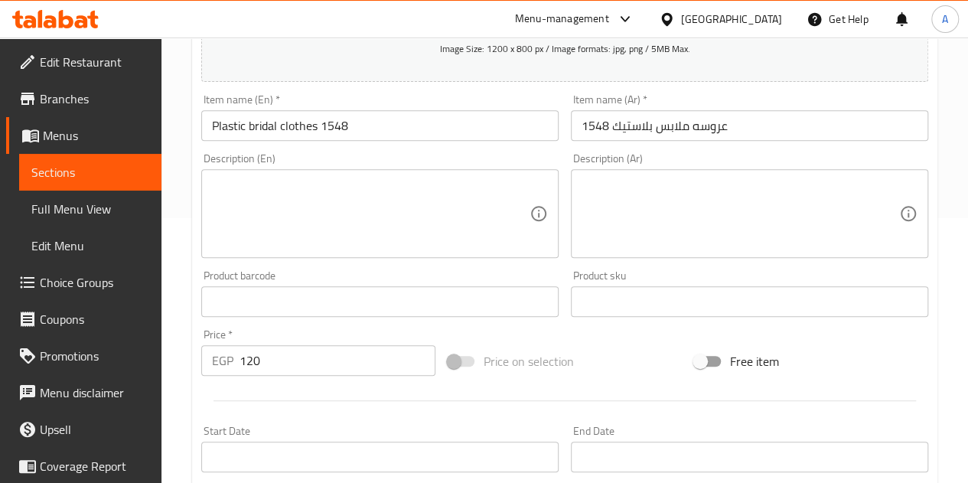
click at [383, 390] on div at bounding box center [564, 401] width 739 height 38
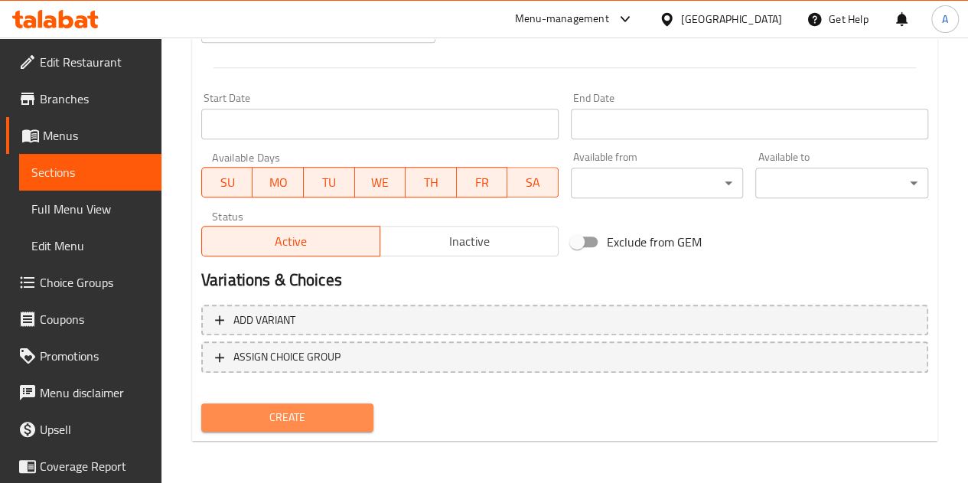
click at [302, 410] on span "Create" at bounding box center [288, 417] width 148 height 19
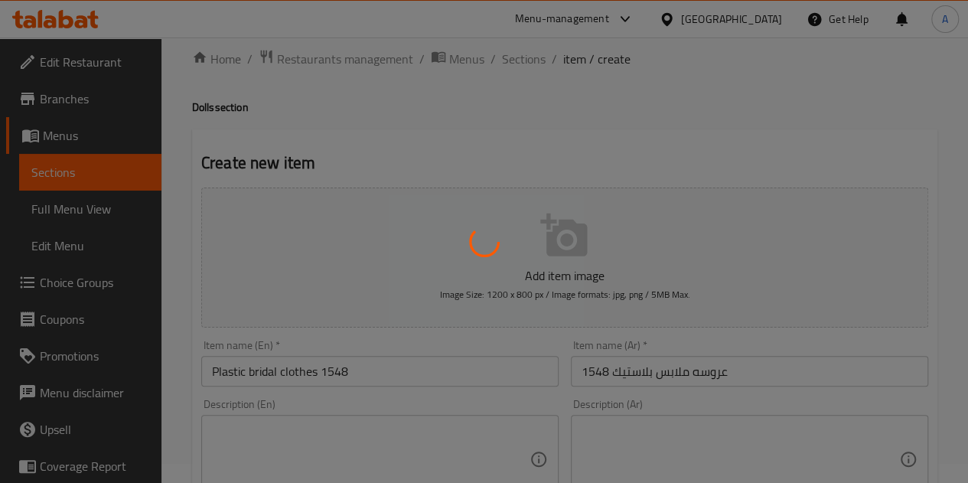
scroll to position [0, 0]
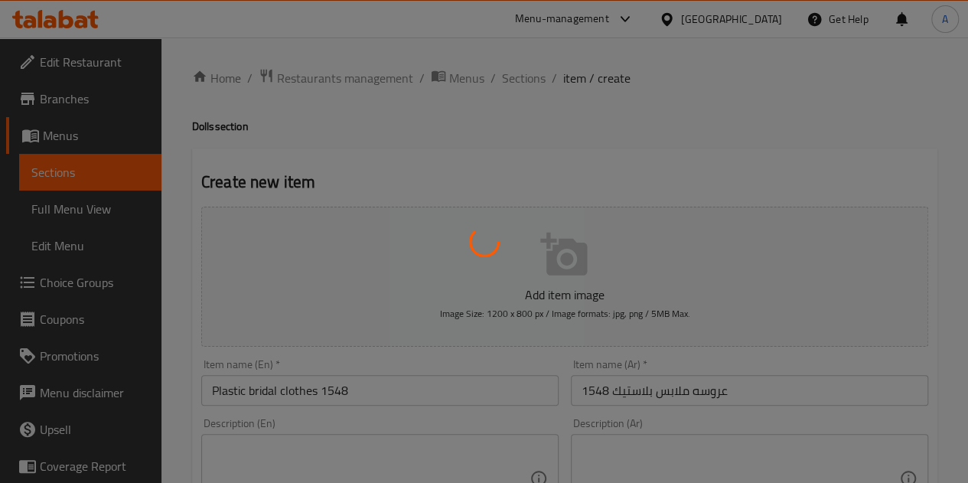
type input "0"
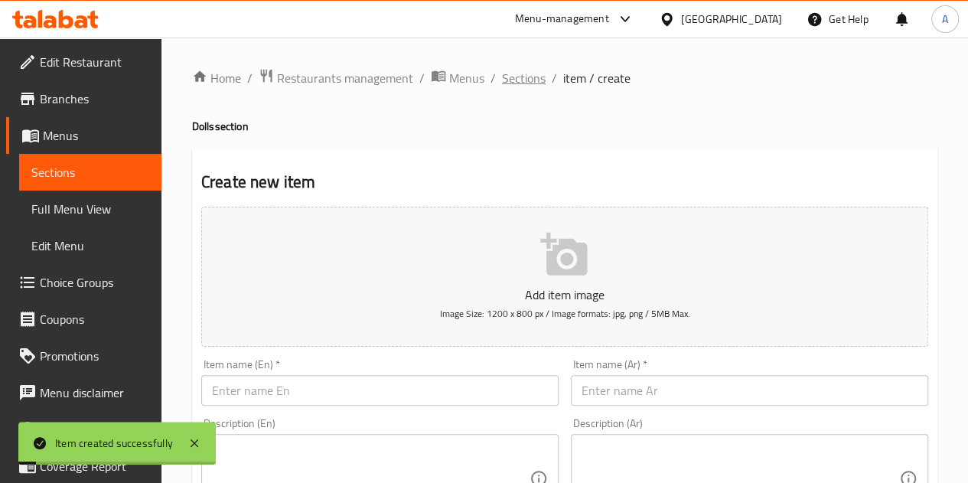
click at [513, 77] on span "Sections" at bounding box center [524, 78] width 44 height 18
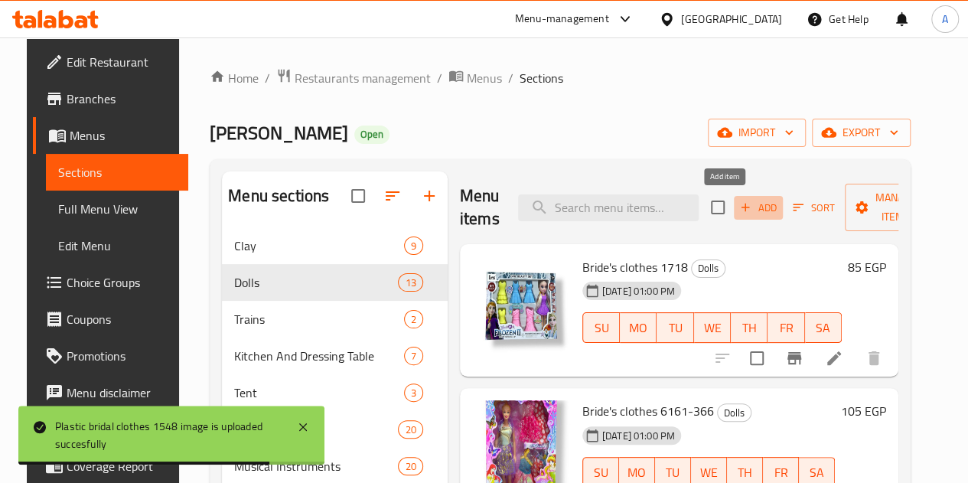
click at [738, 201] on span "Add" at bounding box center [758, 208] width 41 height 18
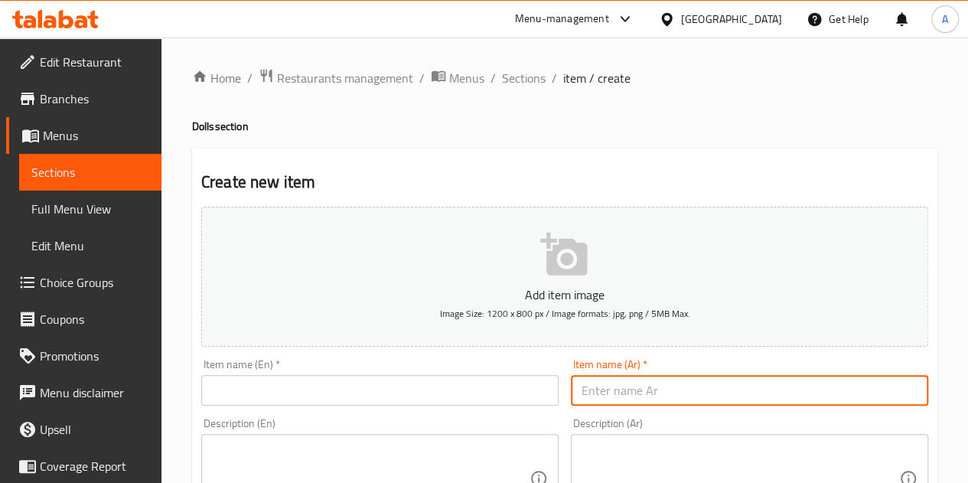
click at [621, 393] on input "text" at bounding box center [749, 390] width 357 height 31
paste input "عروسه وملابسها 1995"
type input "عروسه وملابسها 1995"
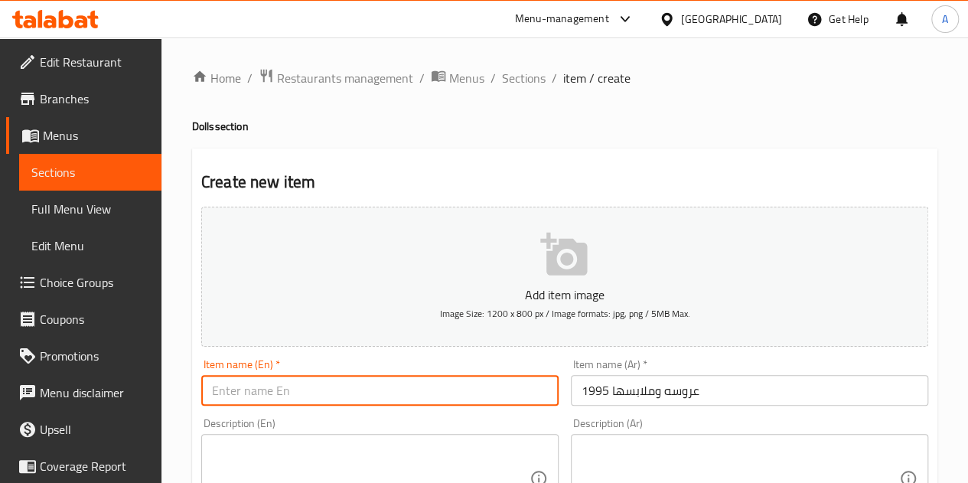
click at [450, 381] on input "text" at bounding box center [379, 390] width 357 height 31
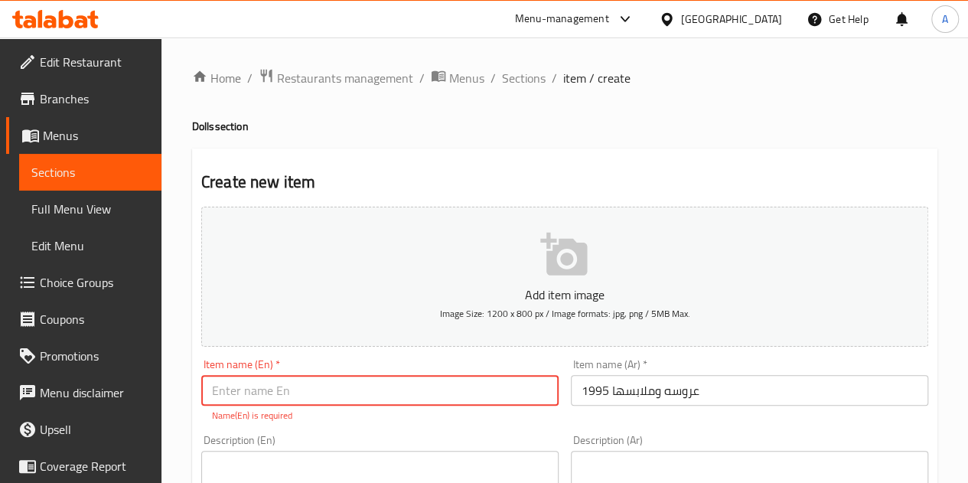
click at [266, 395] on input "text" at bounding box center [379, 390] width 357 height 31
paste input "Bride and Her Clothes 1995"
type input "Bride and Her Clothes 1995"
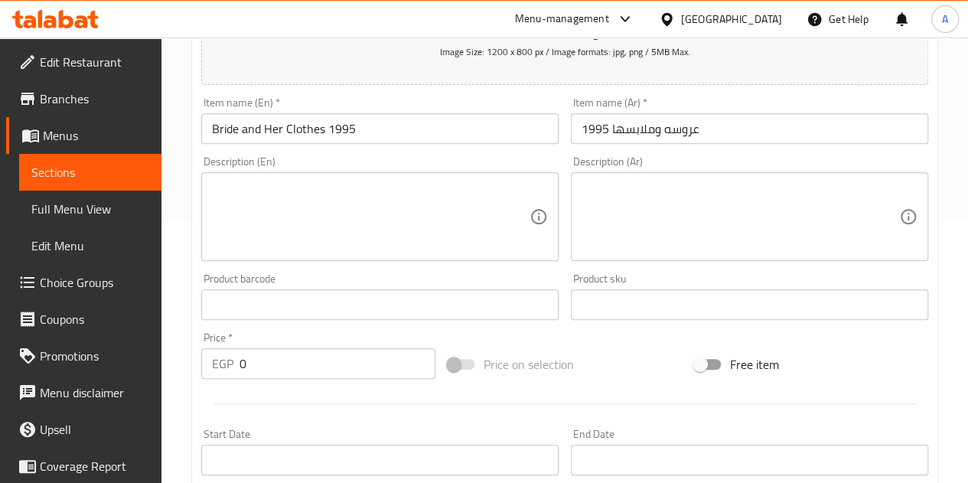
click at [270, 364] on input "0" at bounding box center [338, 363] width 196 height 31
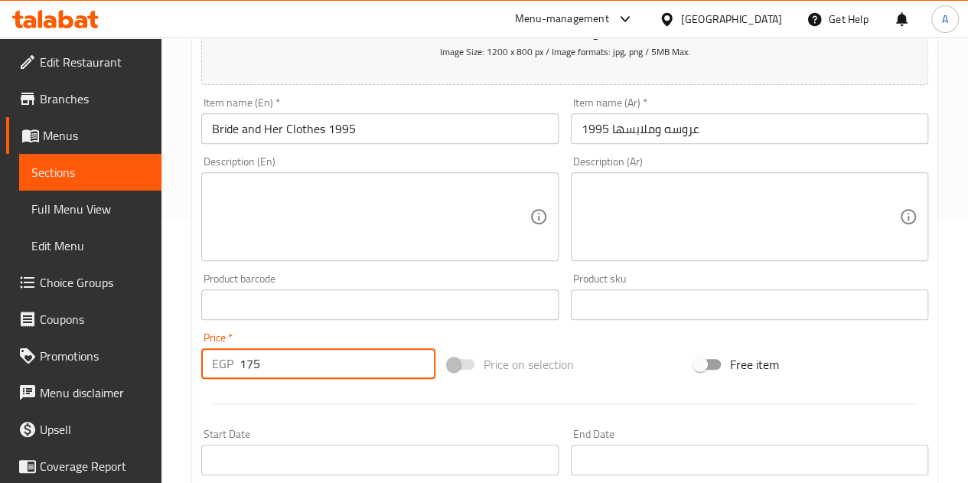
type input "175"
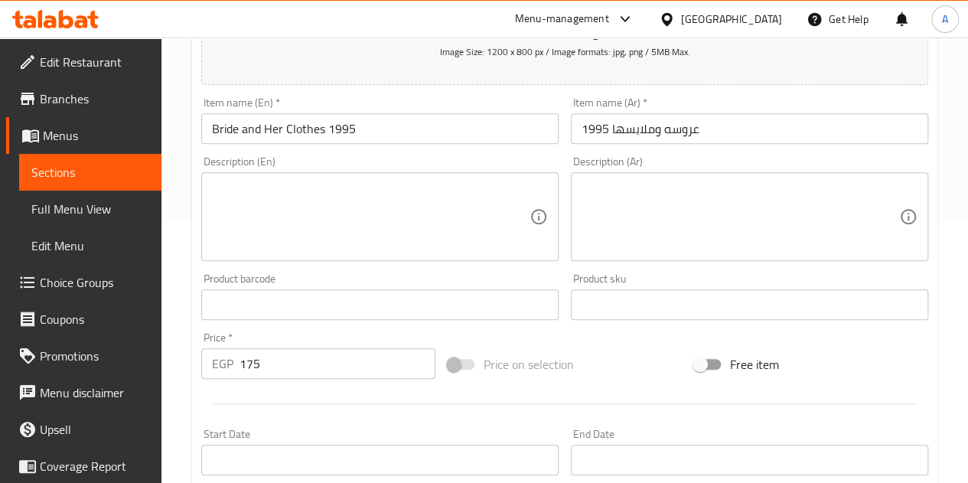
click at [282, 328] on div "Price   * EGP 175 Price *" at bounding box center [318, 355] width 246 height 59
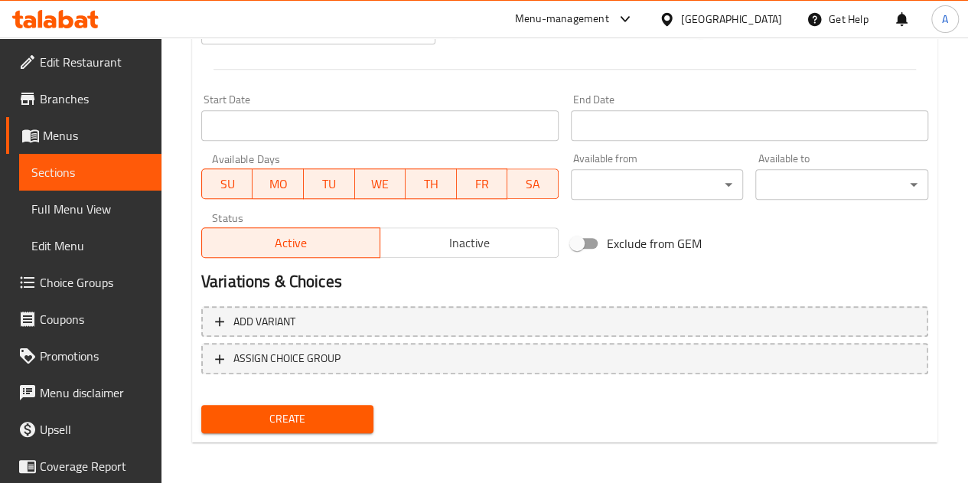
scroll to position [598, 0]
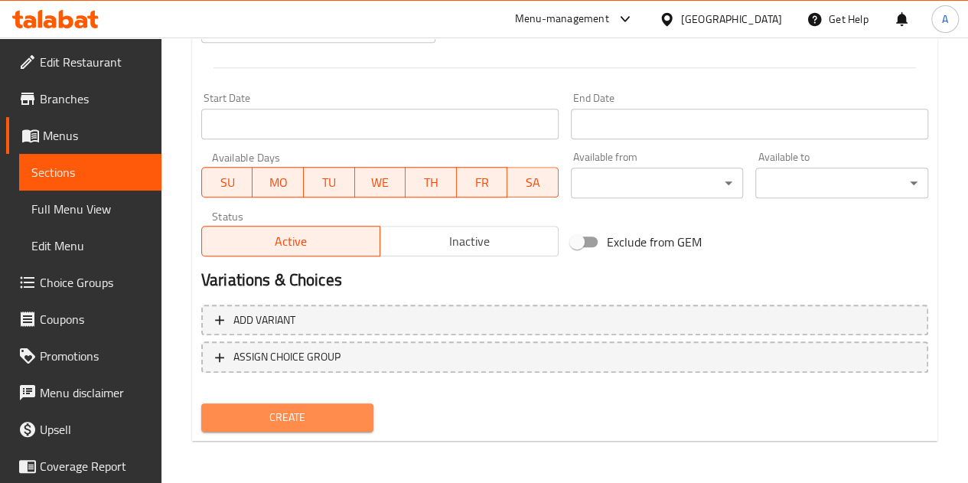
click at [265, 413] on span "Create" at bounding box center [288, 417] width 148 height 19
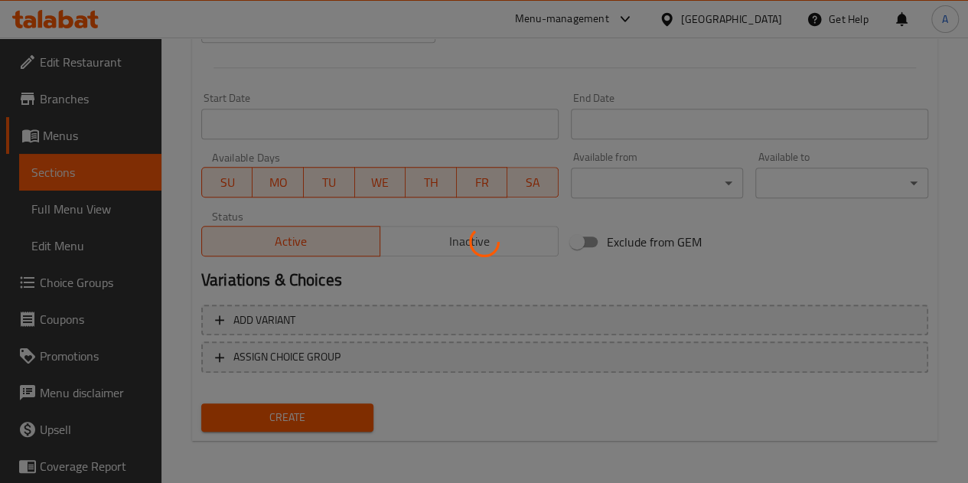
type input "0"
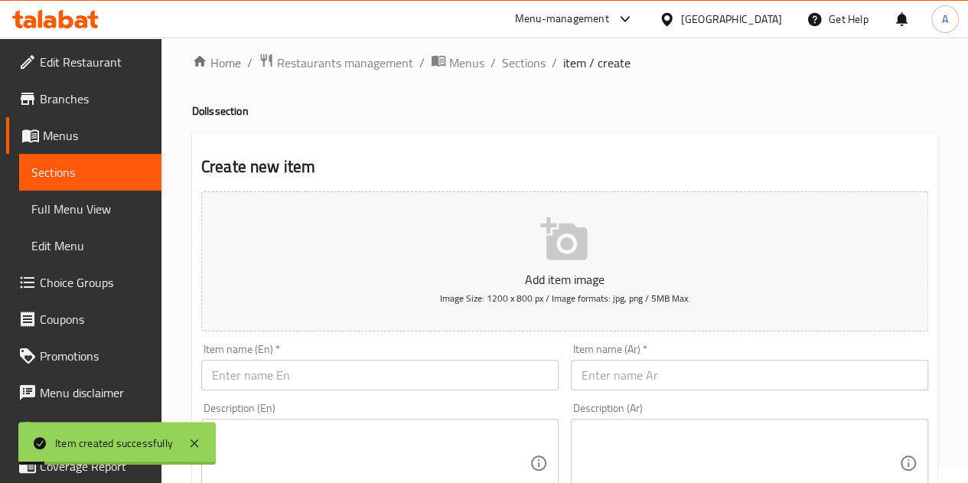
scroll to position [0, 0]
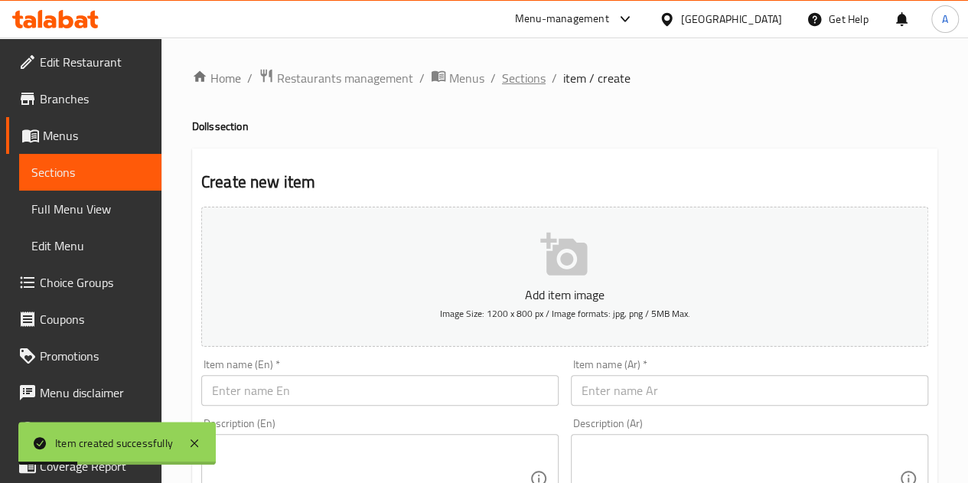
click at [524, 77] on span "Sections" at bounding box center [524, 78] width 44 height 18
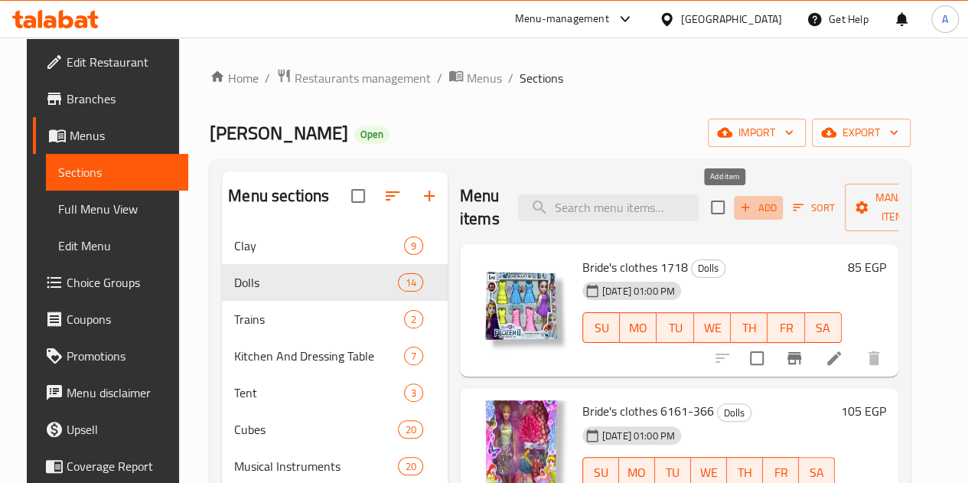
click at [738, 213] on span "Add" at bounding box center [758, 208] width 41 height 18
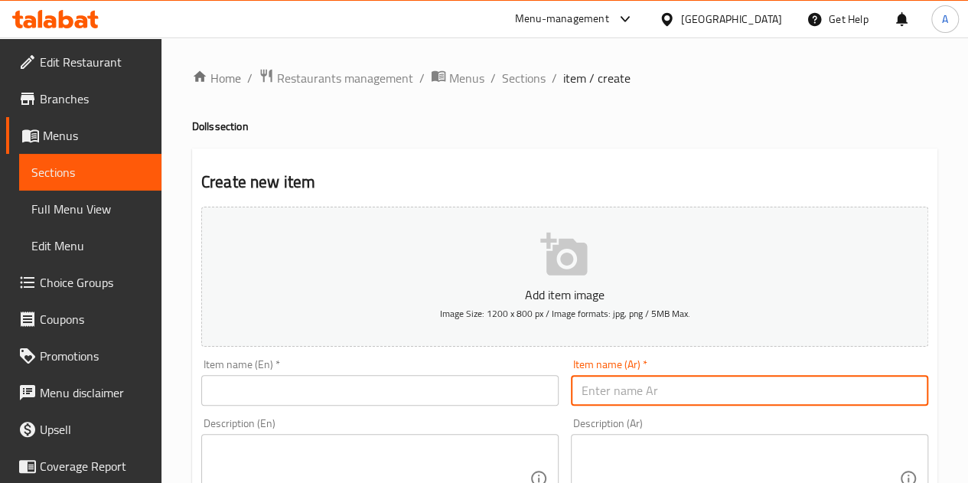
click at [664, 383] on input "text" at bounding box center [749, 390] width 357 height 31
paste input "عروسه وبنتها 313-22"
type input "عروسه وبنتها 313-22"
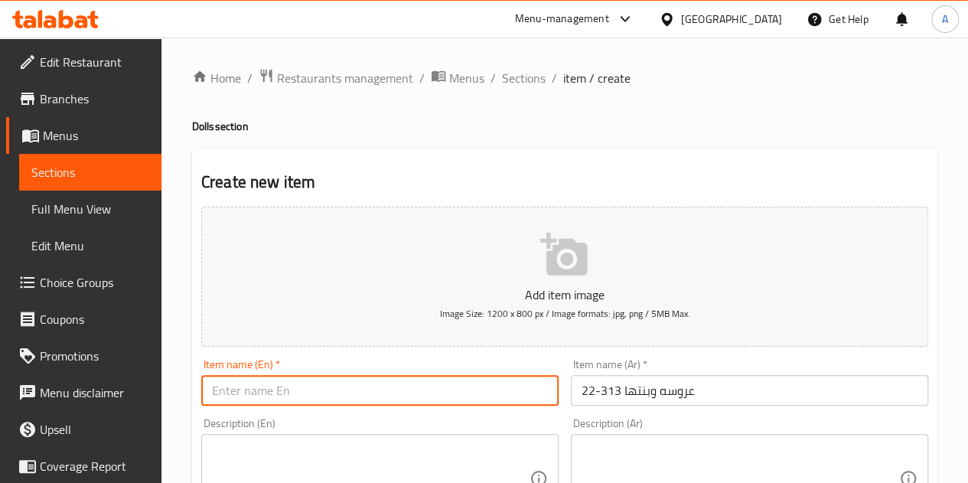
click at [467, 393] on input "text" at bounding box center [379, 390] width 357 height 31
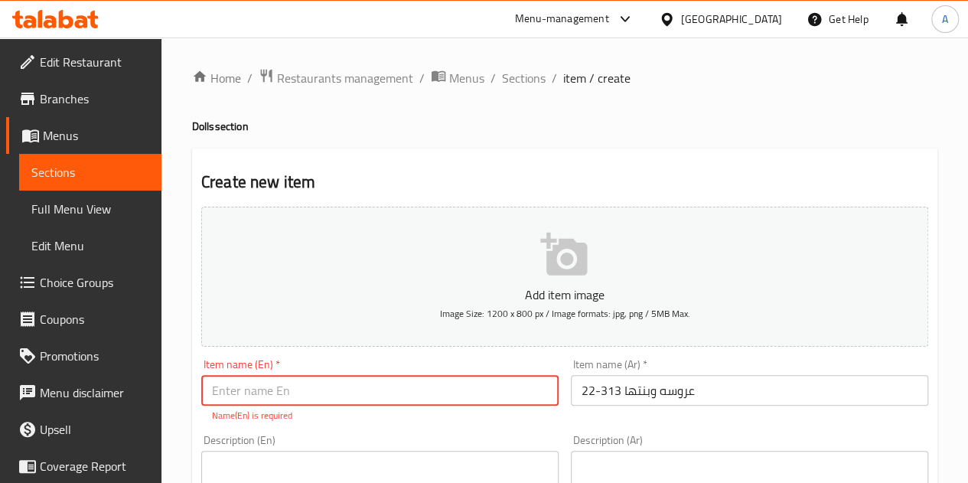
click at [289, 376] on input "text" at bounding box center [379, 390] width 357 height 31
paste input "Bride and her daughter 313-22"
type input "Bride and her daughter 313-22"
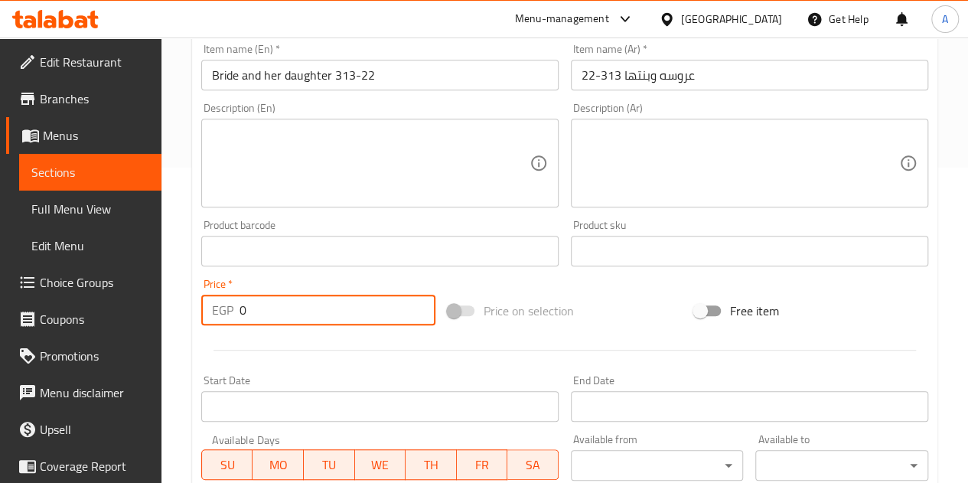
click at [254, 305] on input "0" at bounding box center [338, 310] width 196 height 31
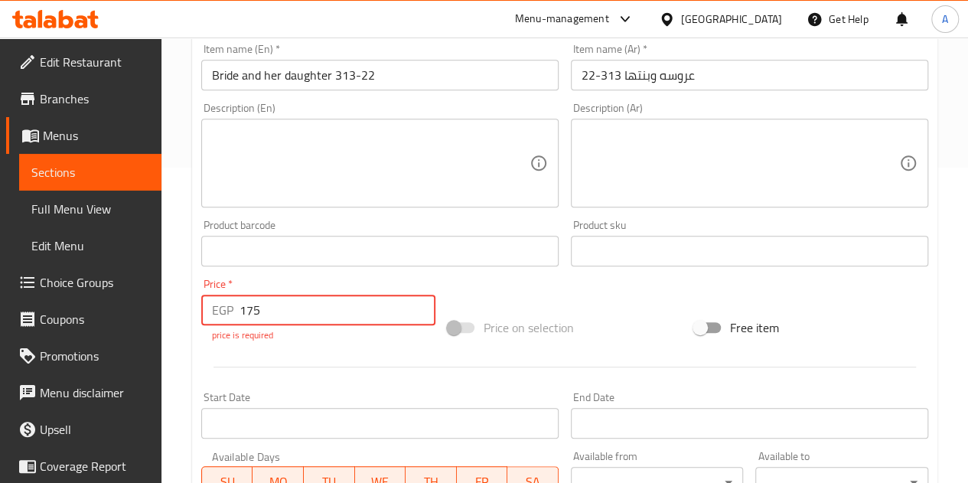
type input "175"
click at [497, 282] on div "Add item image Image Size: 1200 x 800 px / Image formats: jpg, png / 5MB Max. I…" at bounding box center [564, 223] width 739 height 677
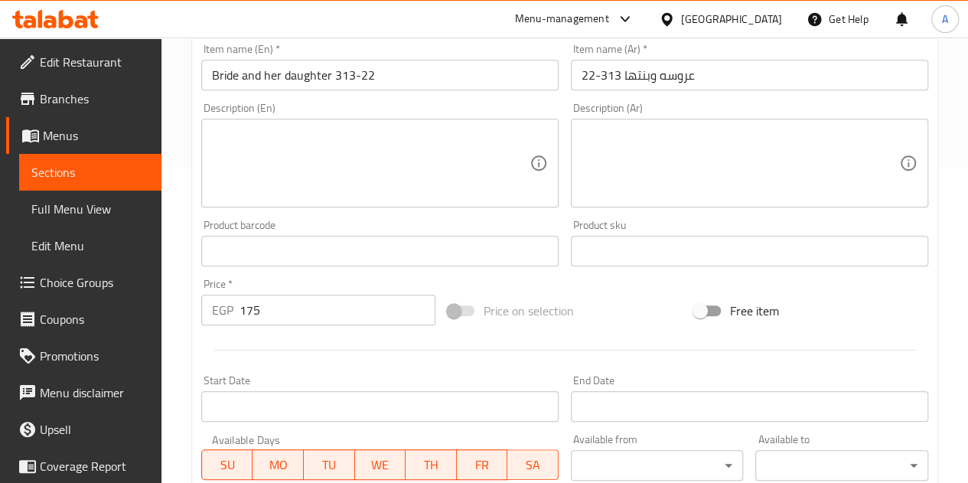
scroll to position [598, 0]
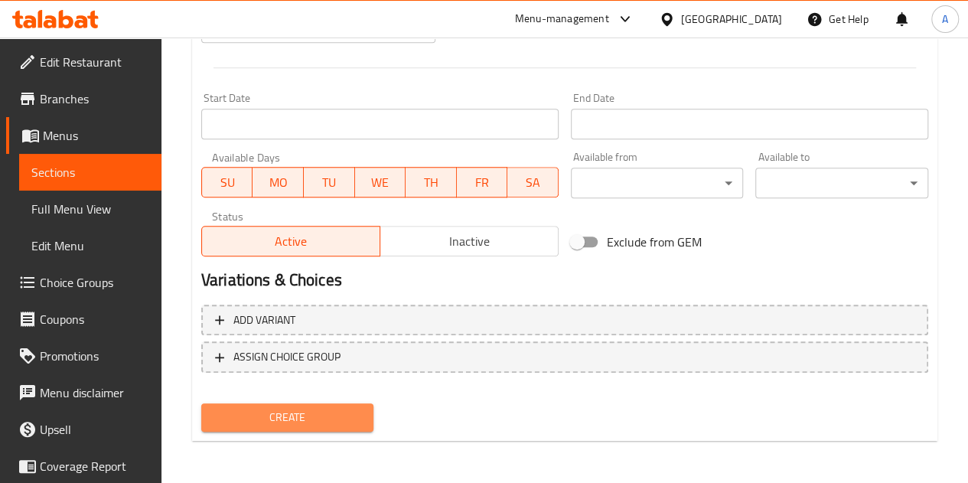
click at [313, 417] on span "Create" at bounding box center [288, 417] width 148 height 19
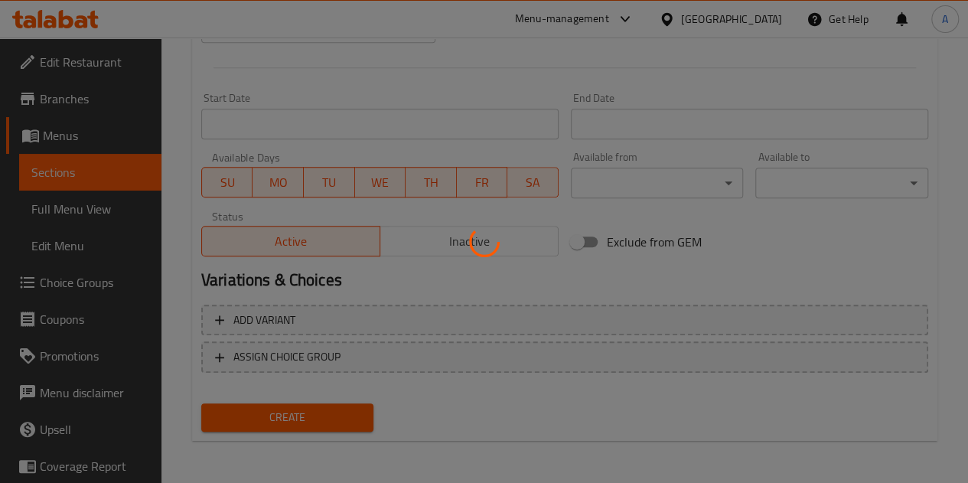
type input "0"
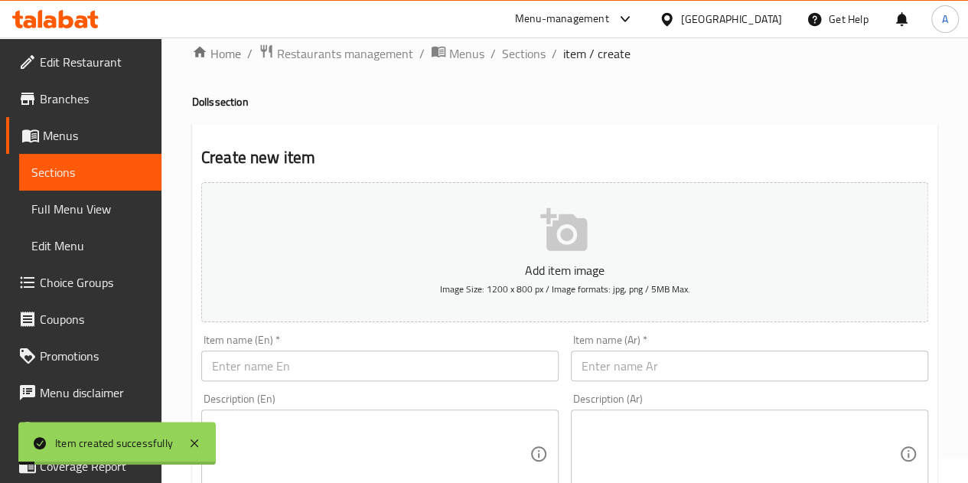
scroll to position [0, 0]
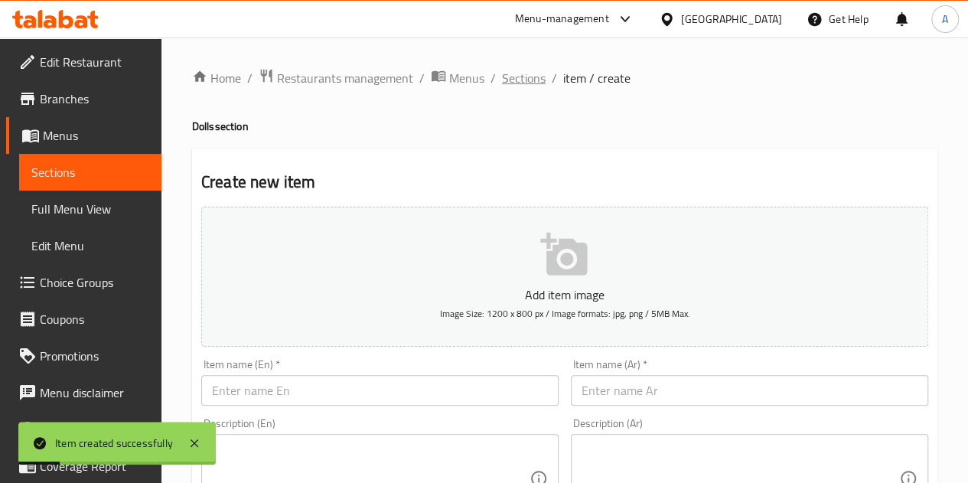
click at [510, 77] on span "Sections" at bounding box center [524, 78] width 44 height 18
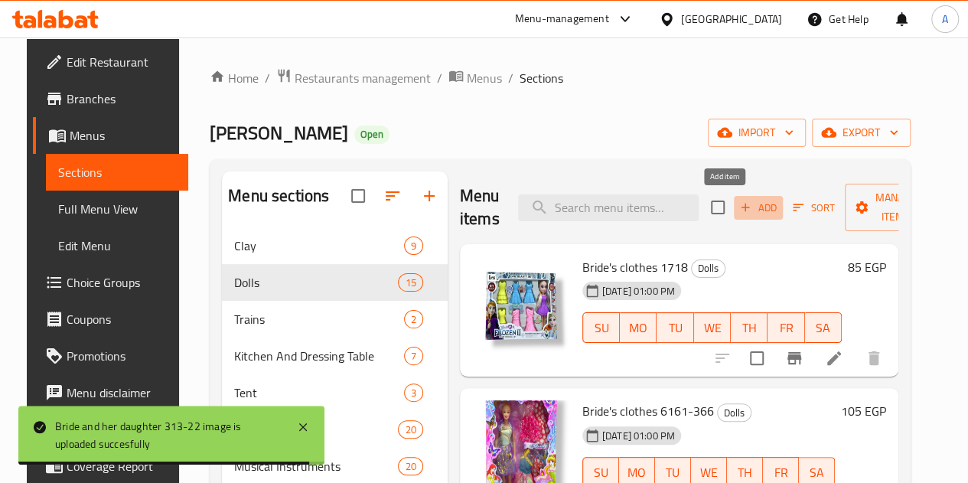
click at [739, 211] on icon "button" at bounding box center [746, 208] width 14 height 14
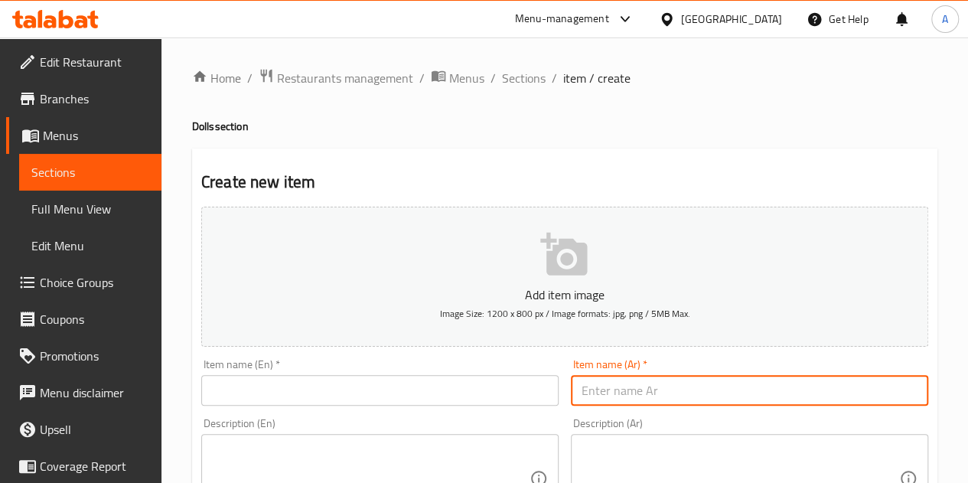
click at [615, 387] on input "text" at bounding box center [749, 390] width 357 height 31
paste input "عروسه ملابس 313-30"
type input "عروسه ملابس 313-30"
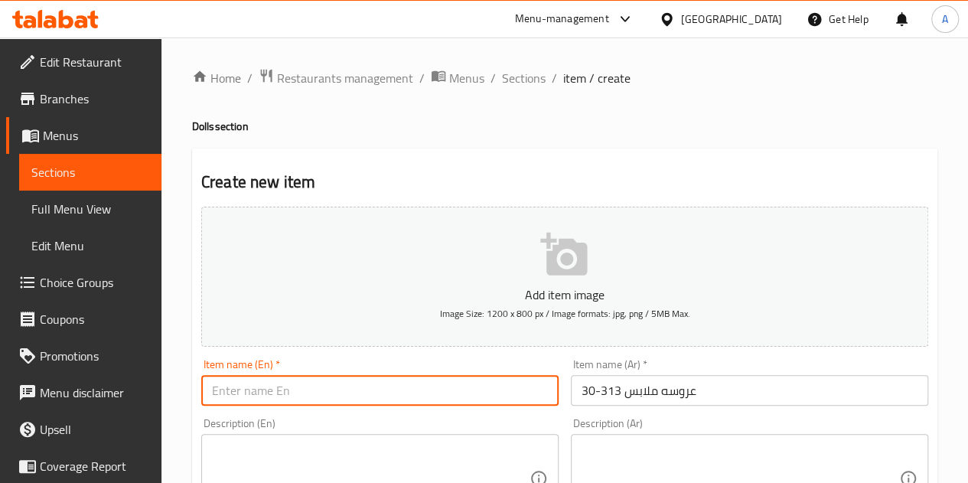
click at [406, 393] on input "text" at bounding box center [379, 390] width 357 height 31
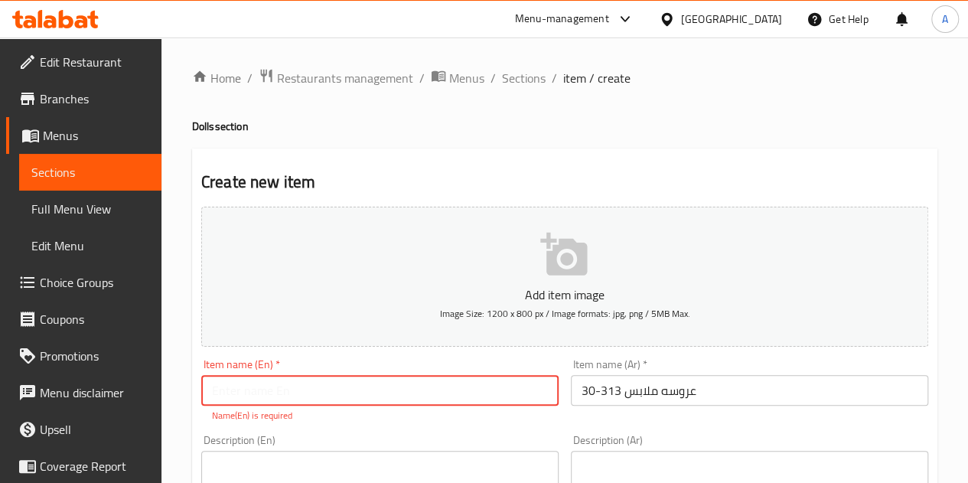
paste input "Bride's clothes 313-30"
type input "Bride's clothes 313-30"
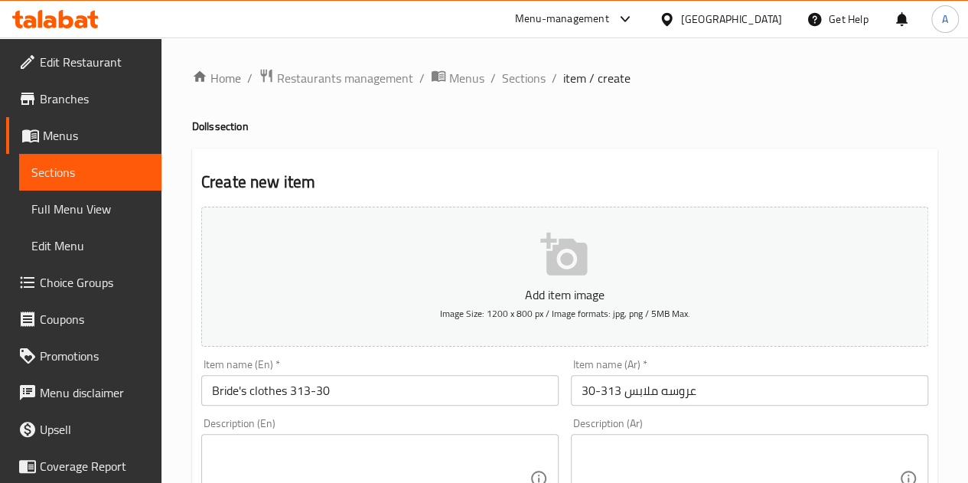
click at [430, 191] on h2 "Create new item" at bounding box center [564, 182] width 727 height 23
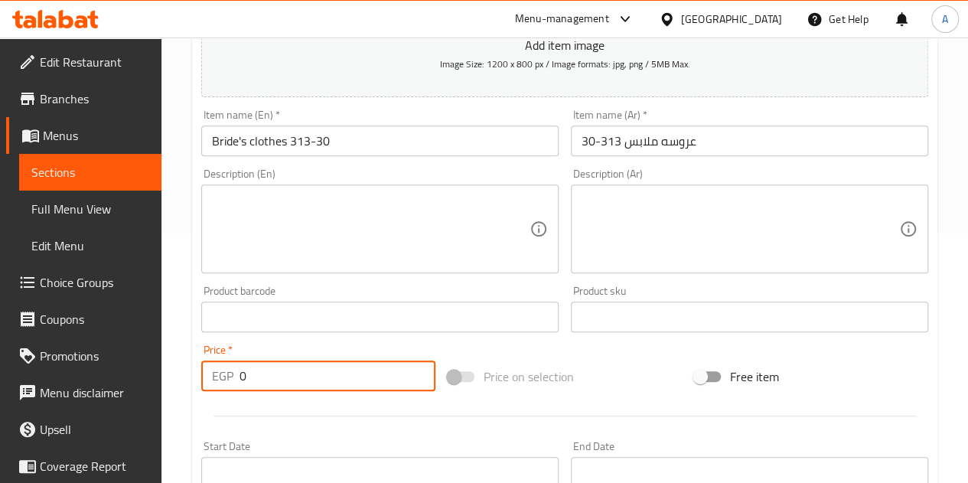
click at [277, 375] on input "0" at bounding box center [338, 376] width 196 height 31
type input "175"
click at [272, 348] on div "Price   * EGP 175 Price *" at bounding box center [318, 367] width 234 height 47
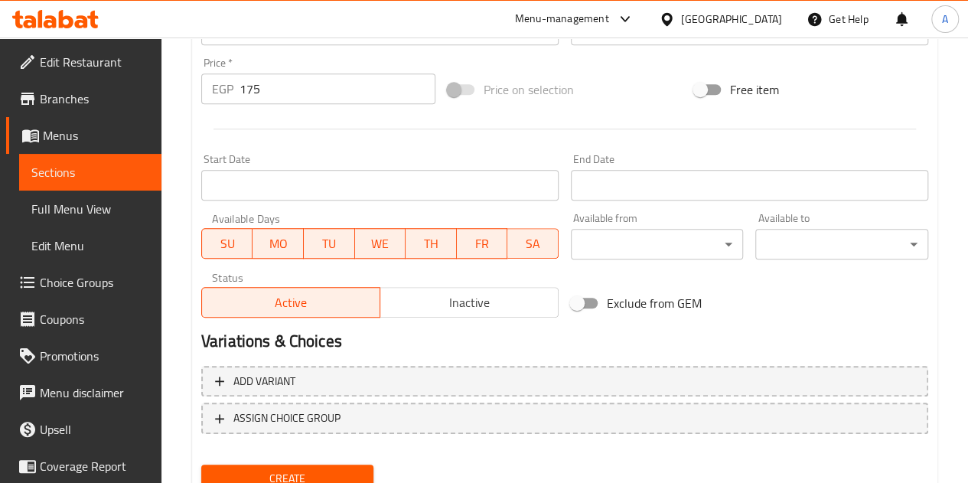
scroll to position [540, 0]
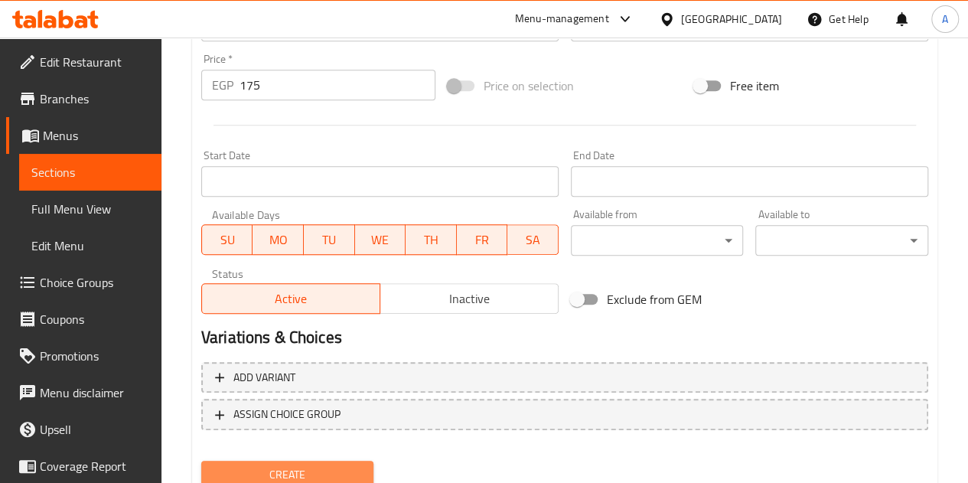
click at [261, 474] on span "Create" at bounding box center [288, 474] width 148 height 19
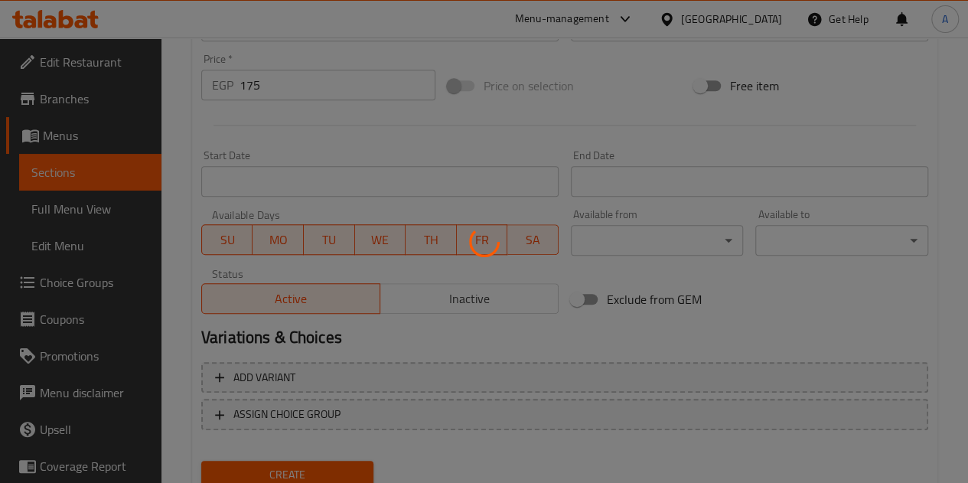
type input "0"
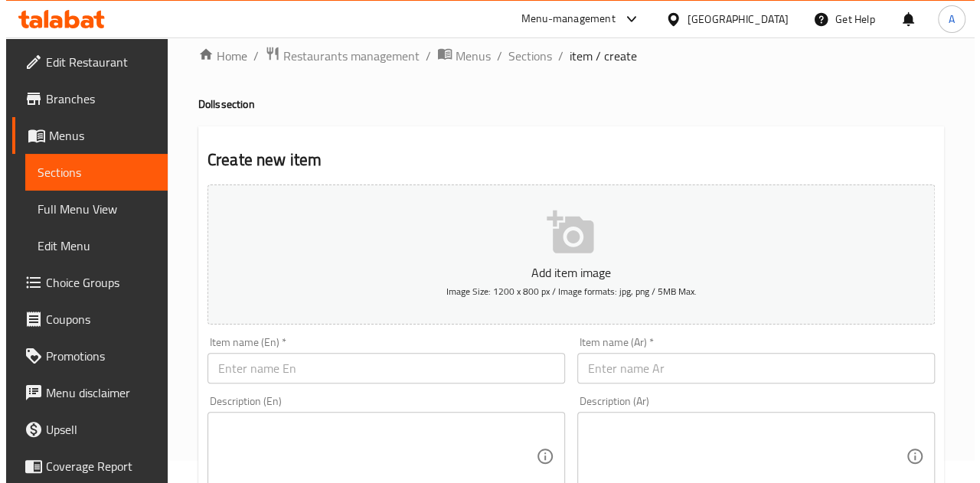
scroll to position [0, 0]
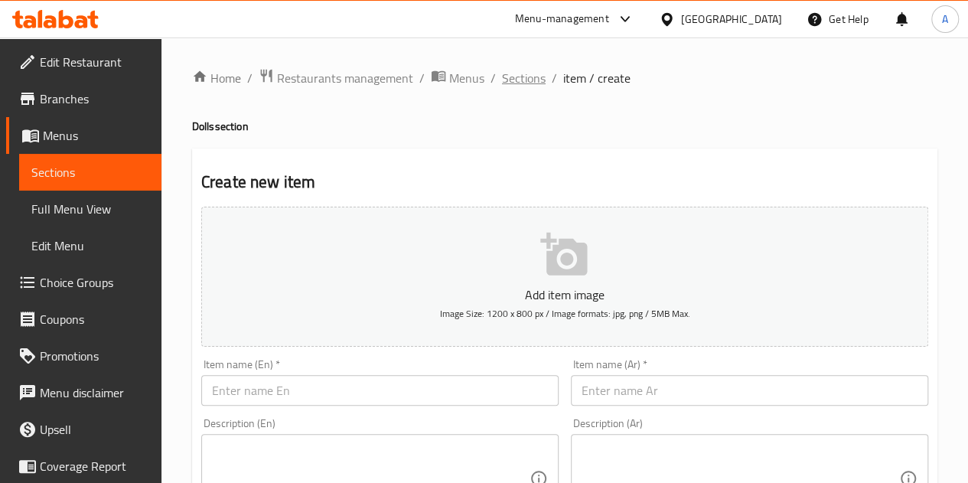
click at [522, 82] on span "Sections" at bounding box center [524, 78] width 44 height 18
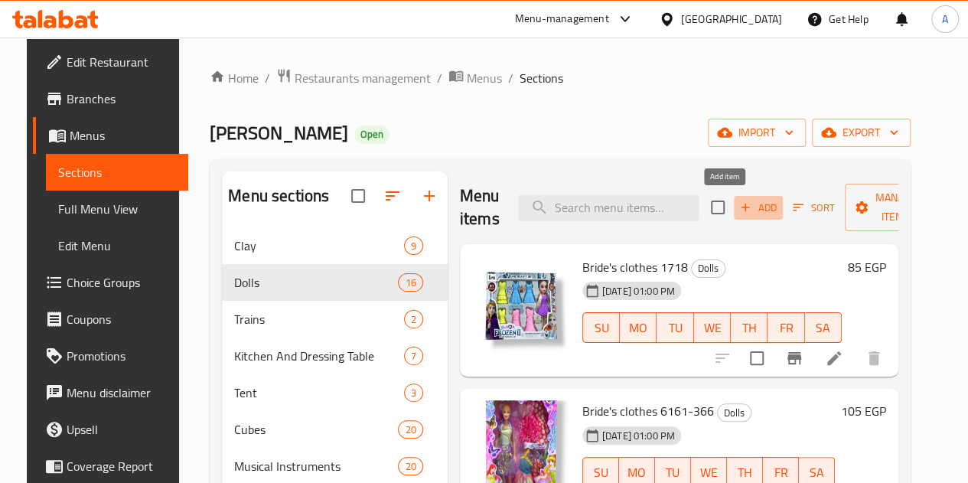
click at [738, 203] on span "Add" at bounding box center [758, 208] width 41 height 18
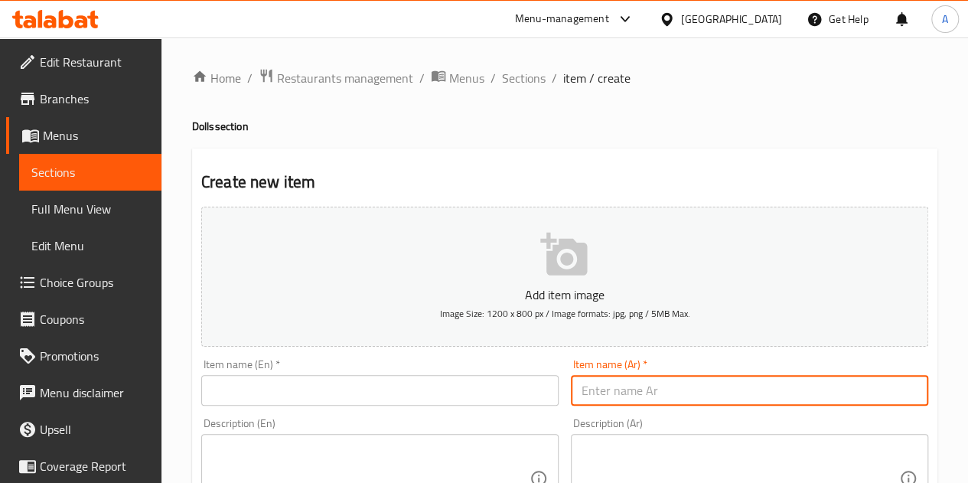
click at [612, 382] on input "text" at bounding box center [749, 390] width 357 height 31
paste input "عروسه فساتين بلاستيك 1728"
type input "عروسه فساتين بلاستيك 1728"
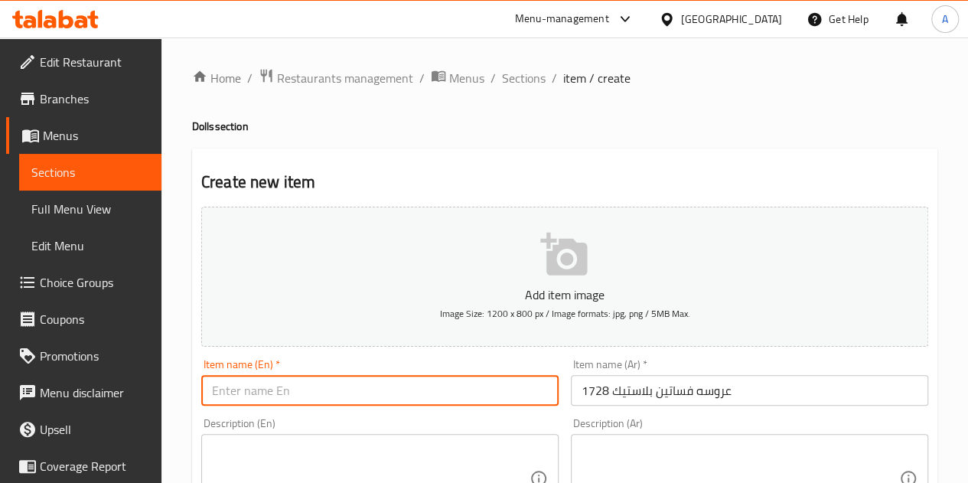
click at [382, 390] on input "text" at bounding box center [379, 390] width 357 height 31
paste input "Bride plastic dresses 1728"
type input "Bride plastic dresses 1728"
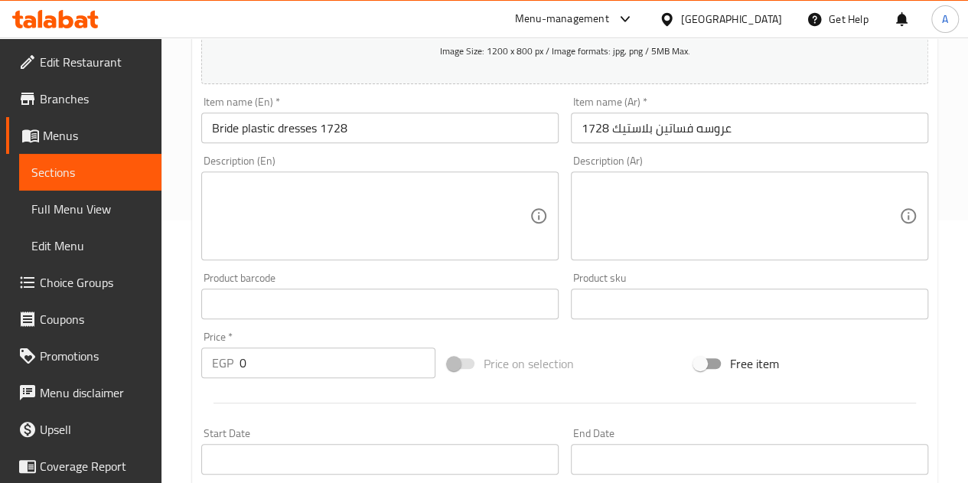
scroll to position [266, 0]
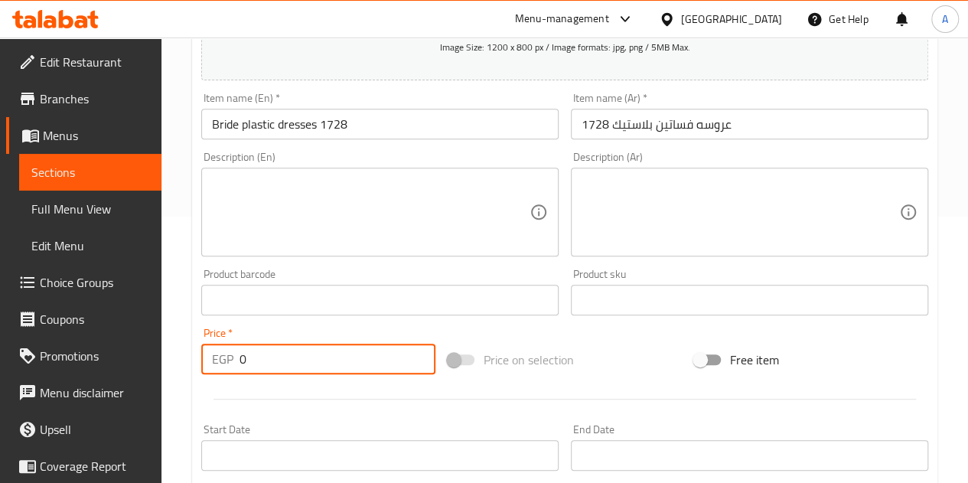
click at [299, 357] on input "0" at bounding box center [338, 359] width 196 height 31
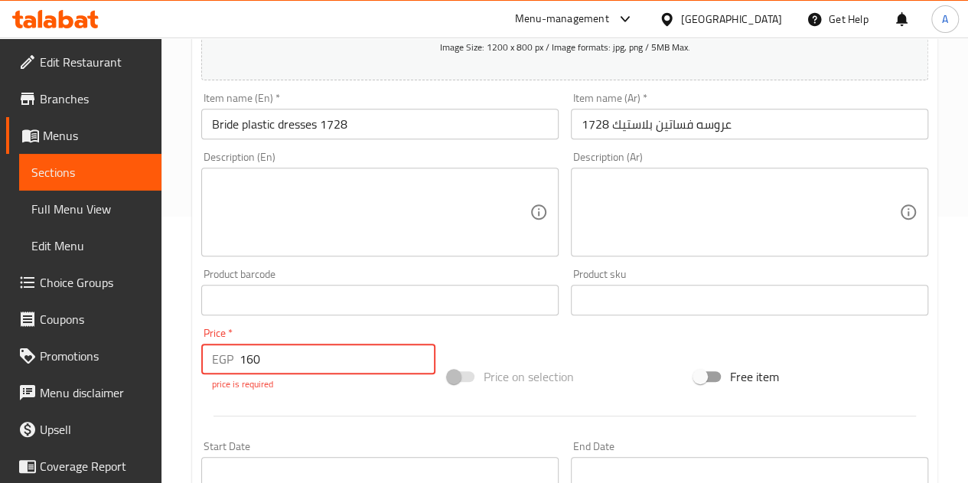
type input "160"
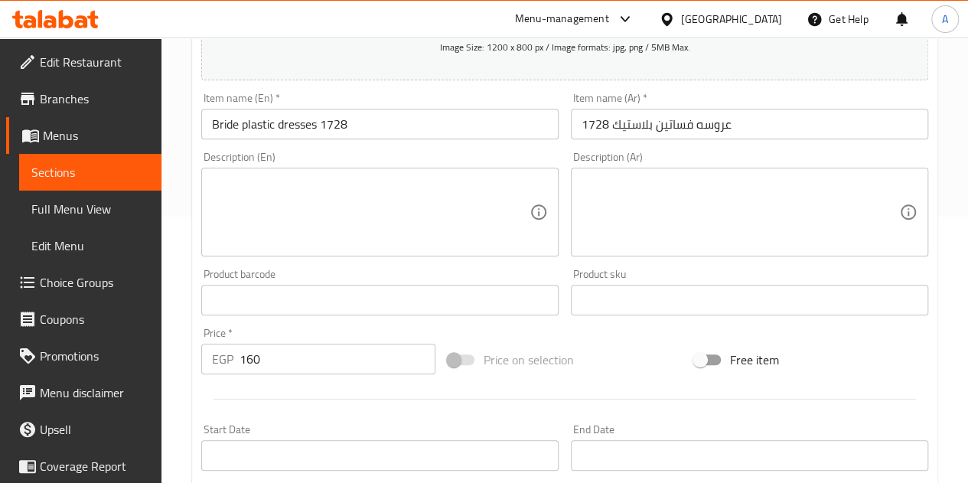
click at [498, 335] on div "Add item image Image Size: 1200 x 800 px / Image formats: jpg, png / 5MB Max. I…" at bounding box center [564, 264] width 739 height 660
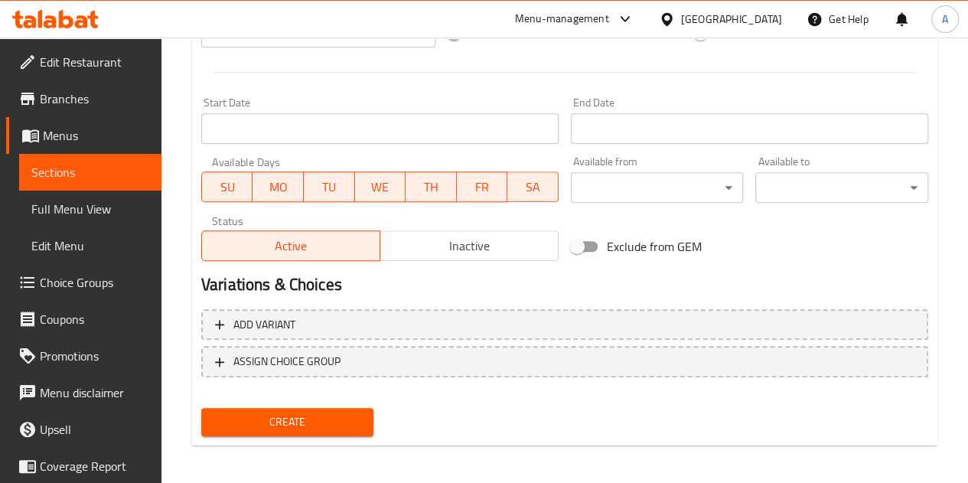
scroll to position [598, 0]
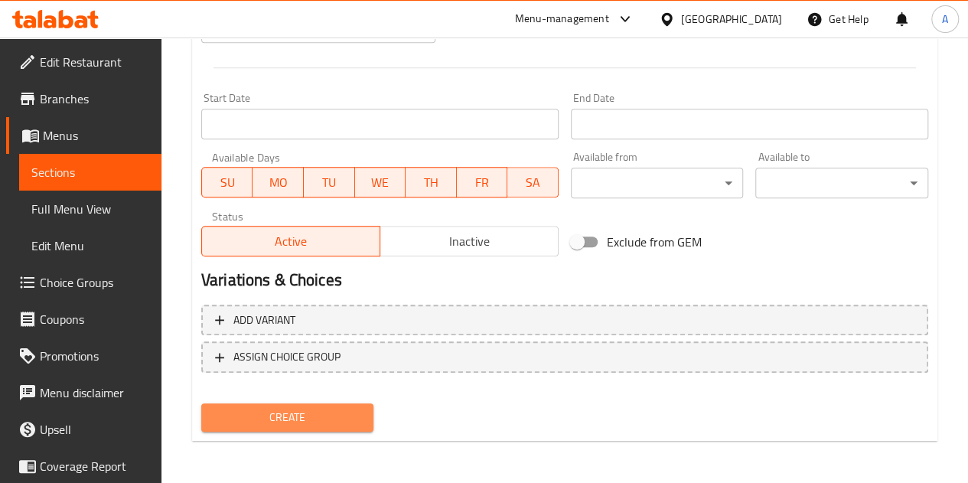
click at [305, 423] on span "Create" at bounding box center [288, 417] width 148 height 19
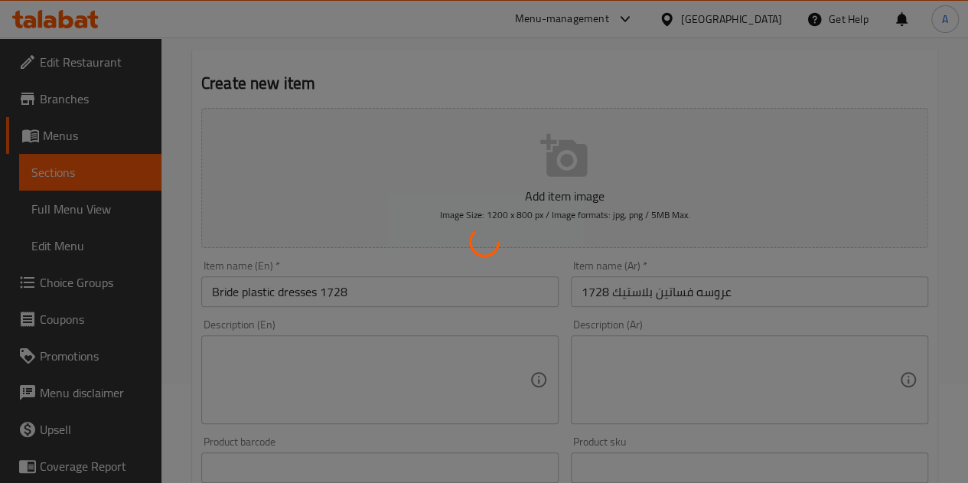
scroll to position [0, 0]
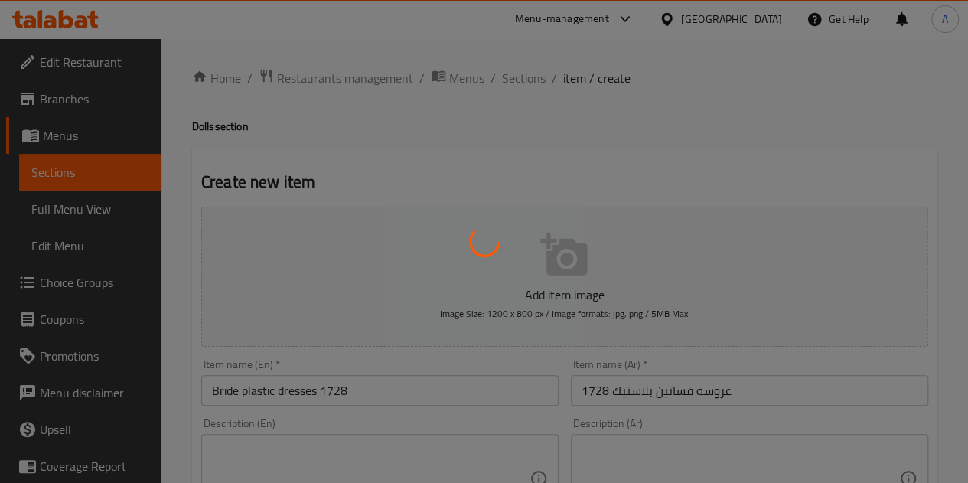
type input "0"
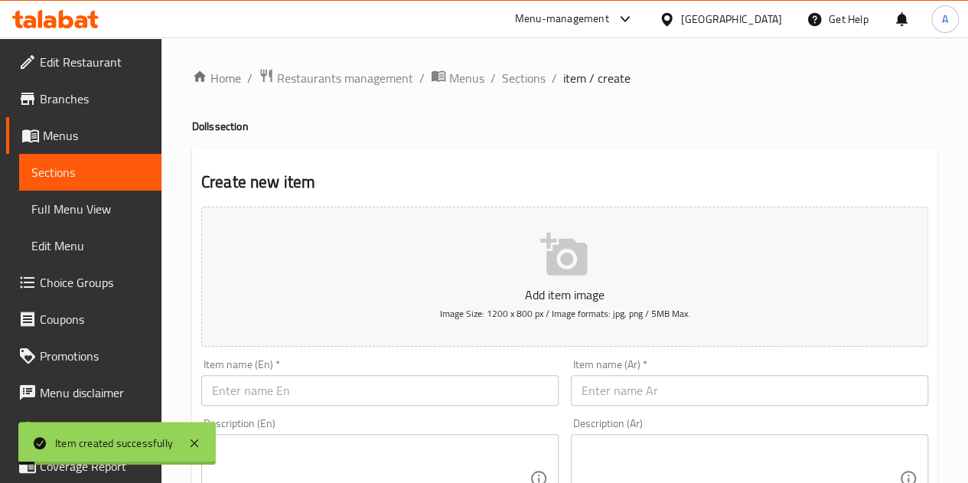
click at [516, 80] on span "Sections" at bounding box center [524, 78] width 44 height 18
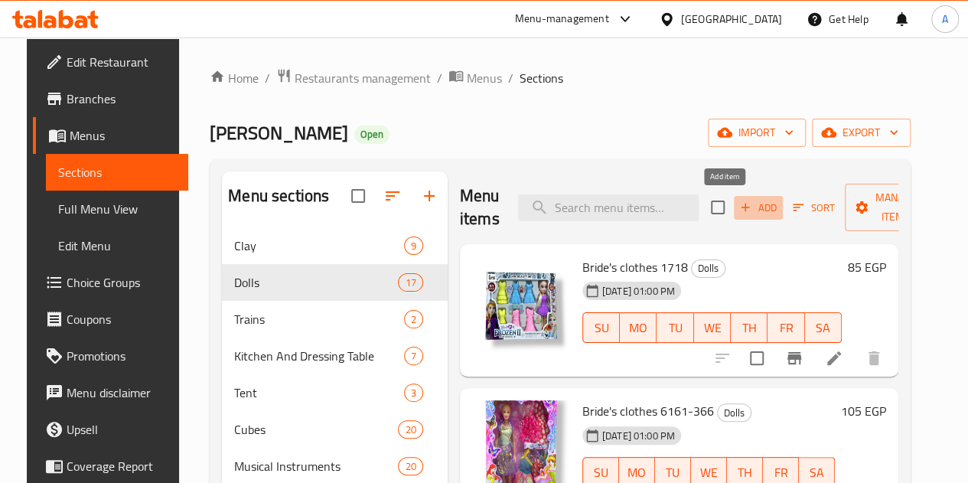
click at [738, 199] on span "Add" at bounding box center [758, 208] width 41 height 18
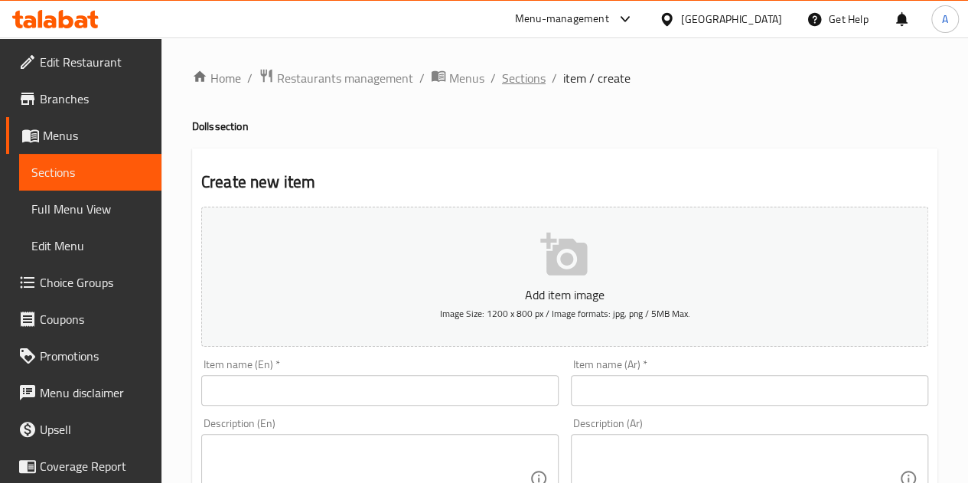
click at [527, 69] on span "Sections" at bounding box center [524, 78] width 44 height 18
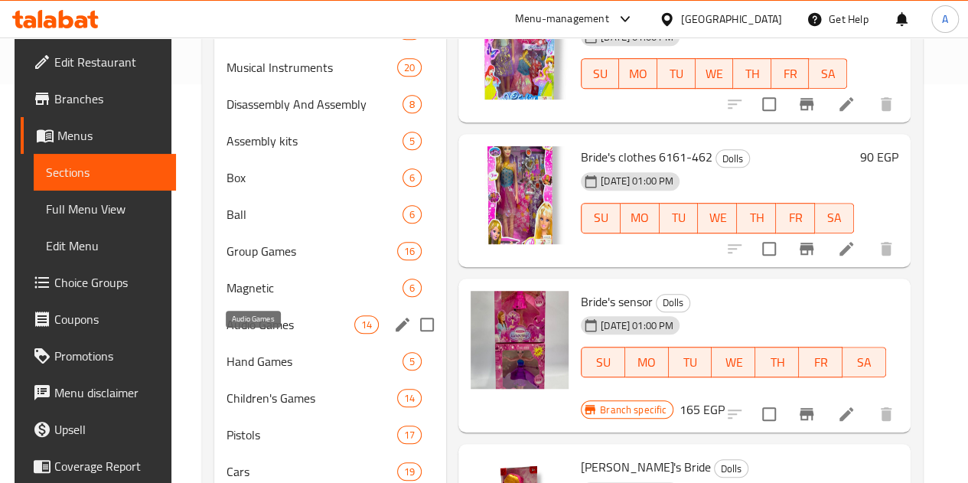
scroll to position [400, 0]
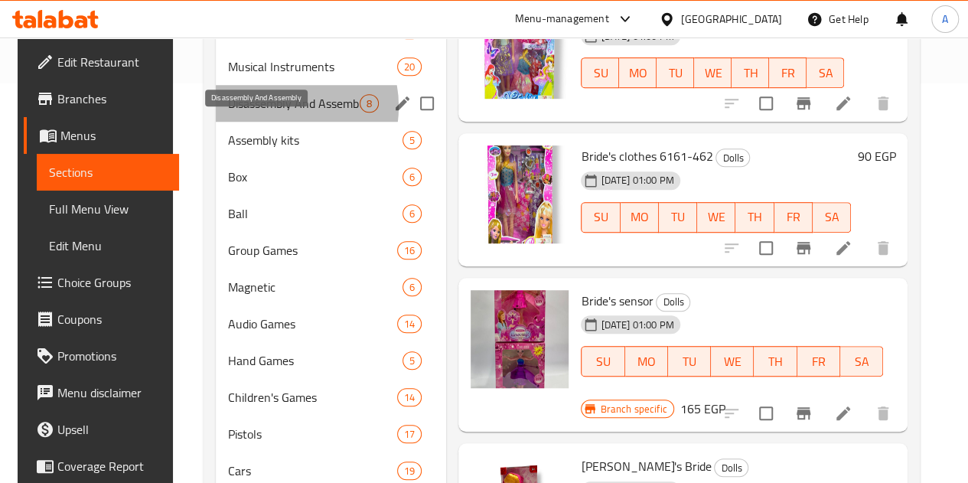
click at [266, 113] on span "Disassembly And Assembly" at bounding box center [294, 103] width 132 height 18
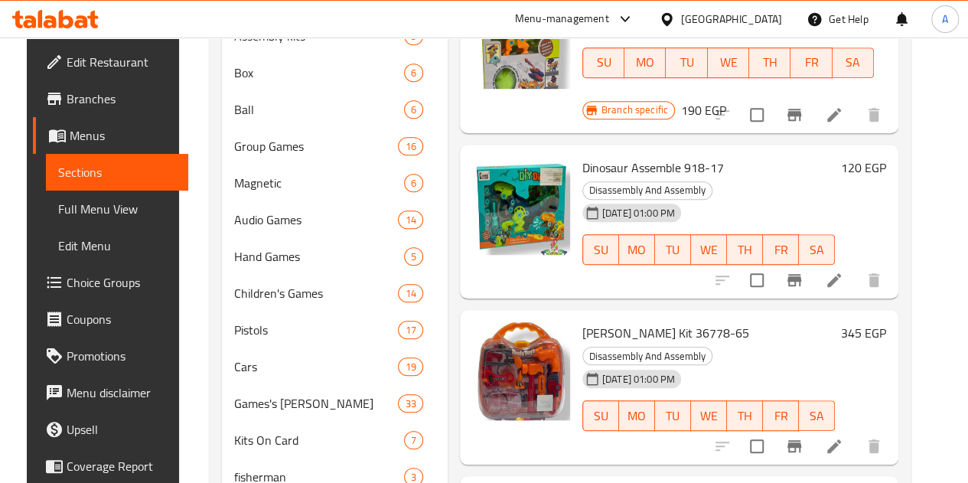
scroll to position [918, 0]
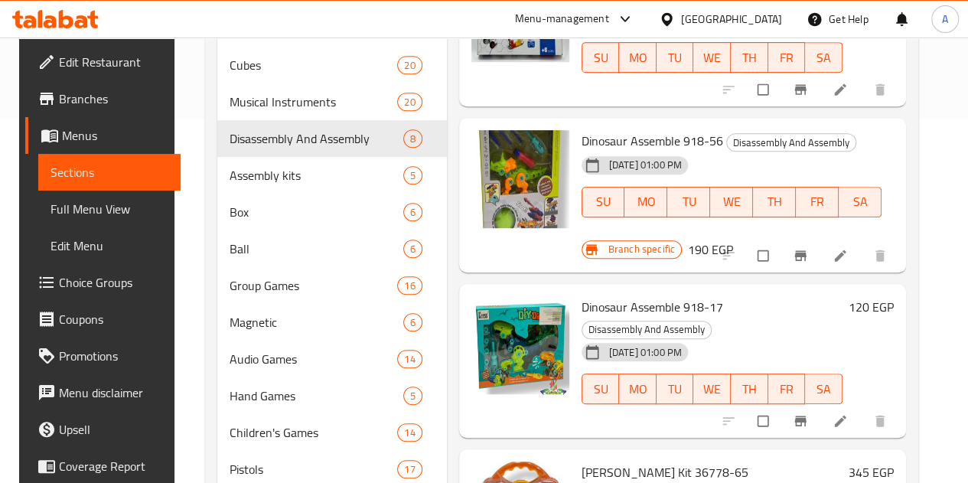
scroll to position [365, 0]
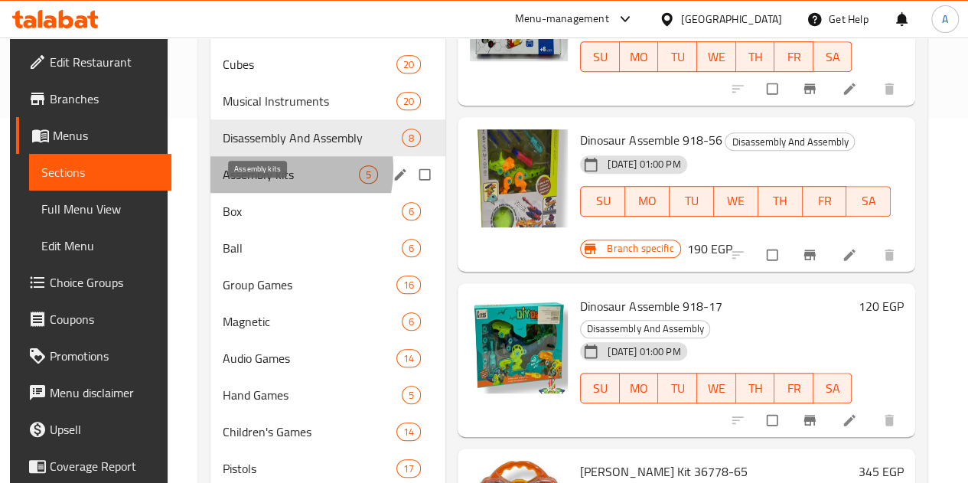
click at [260, 184] on span "Assembly kits" at bounding box center [291, 174] width 136 height 18
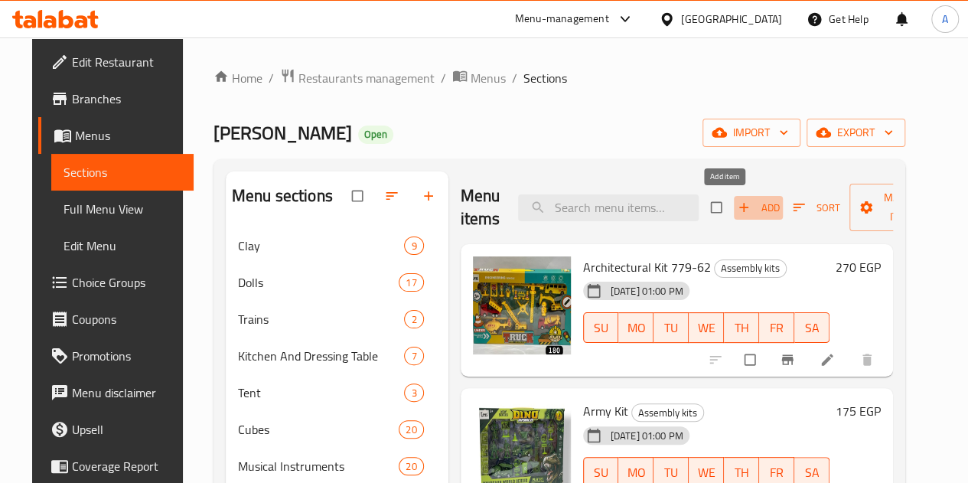
click at [734, 219] on button "Add" at bounding box center [758, 208] width 49 height 24
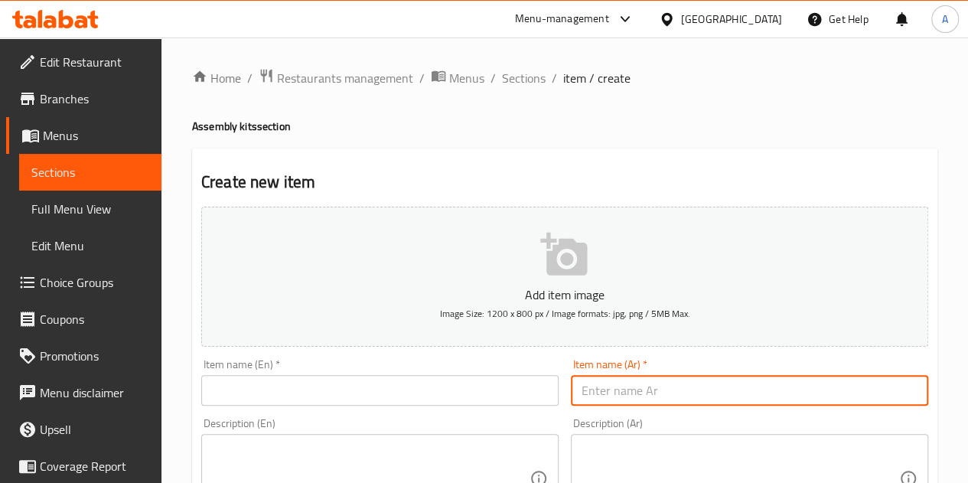
click at [639, 381] on input "text" at bounding box center [749, 390] width 357 height 31
paste input "فيلا استيتش تركيب 67ق"
type input "فيلا استيتش تركيب 67ق"
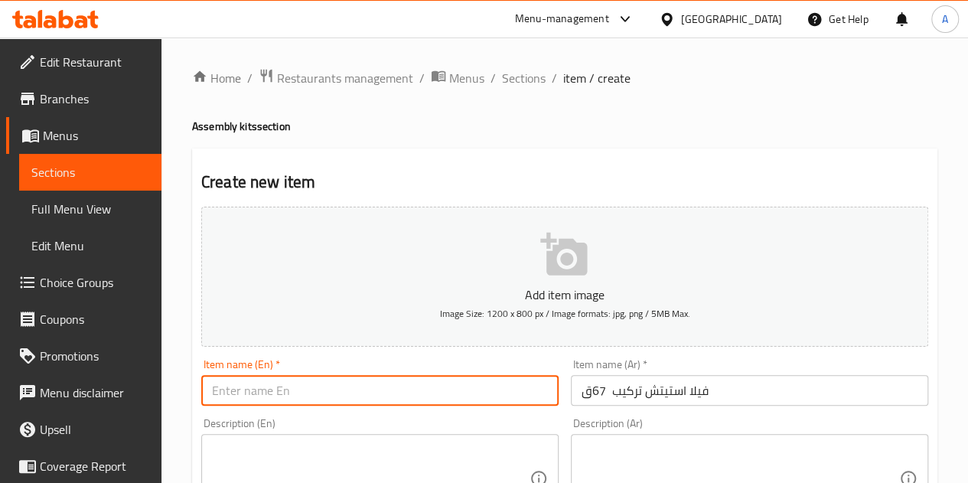
click at [472, 393] on input "text" at bounding box center [379, 390] width 357 height 31
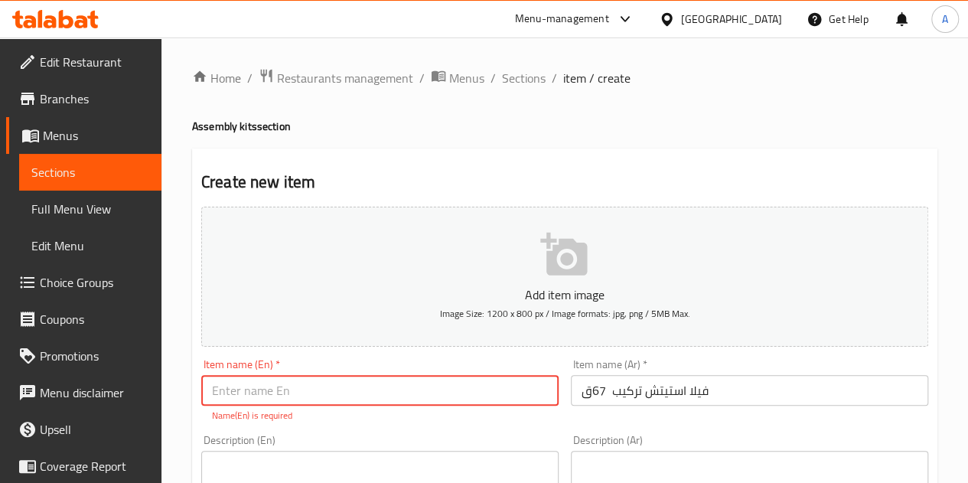
click at [331, 380] on input "text" at bounding box center [379, 390] width 357 height 31
paste input "Stitch Villa 67Q"
type input "Stitch Villa 67Q"
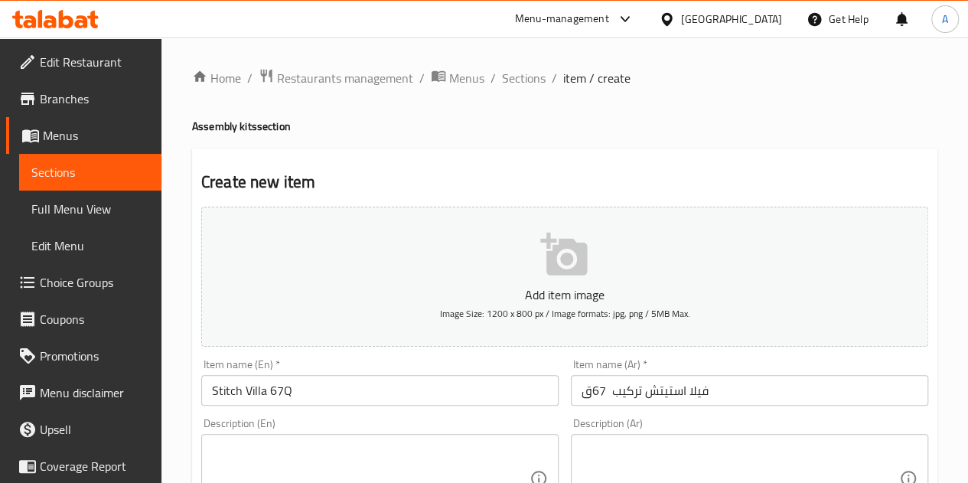
click at [407, 171] on h2 "Create new item" at bounding box center [564, 182] width 727 height 23
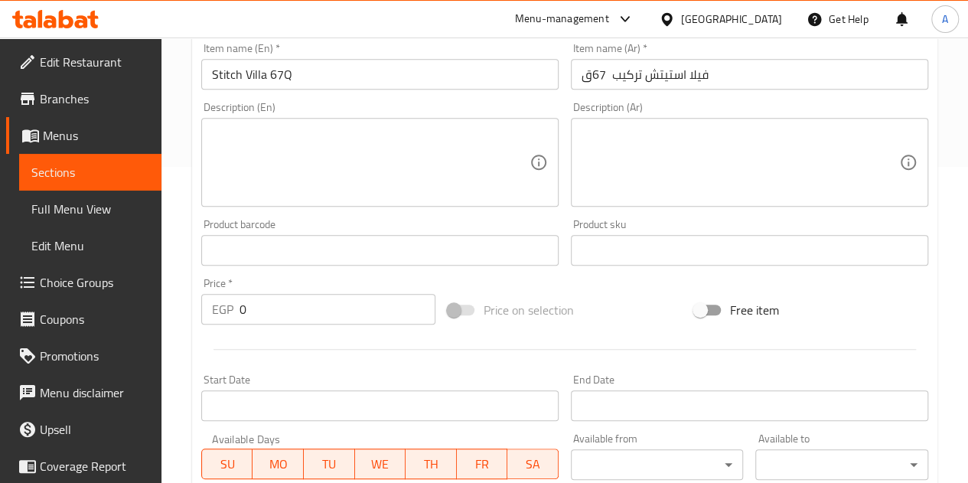
scroll to position [318, 0]
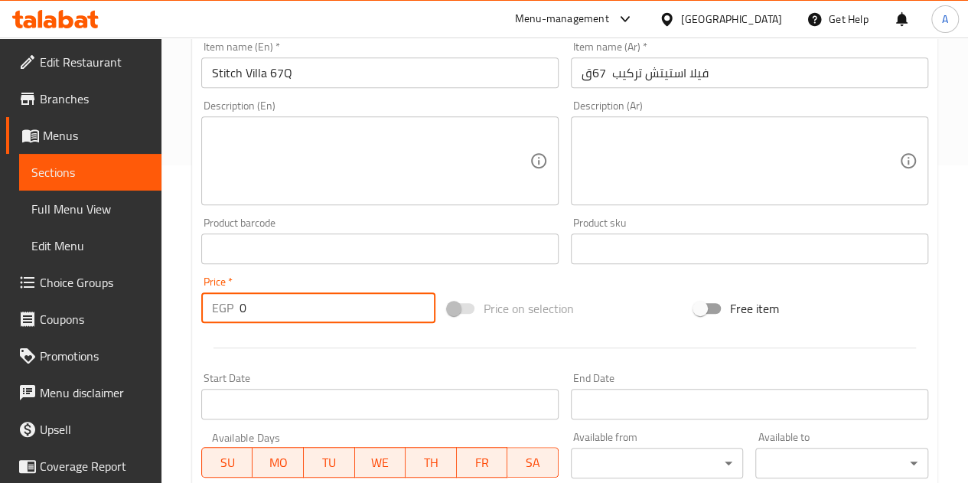
click at [322, 307] on input "0" at bounding box center [338, 307] width 196 height 31
type input "375"
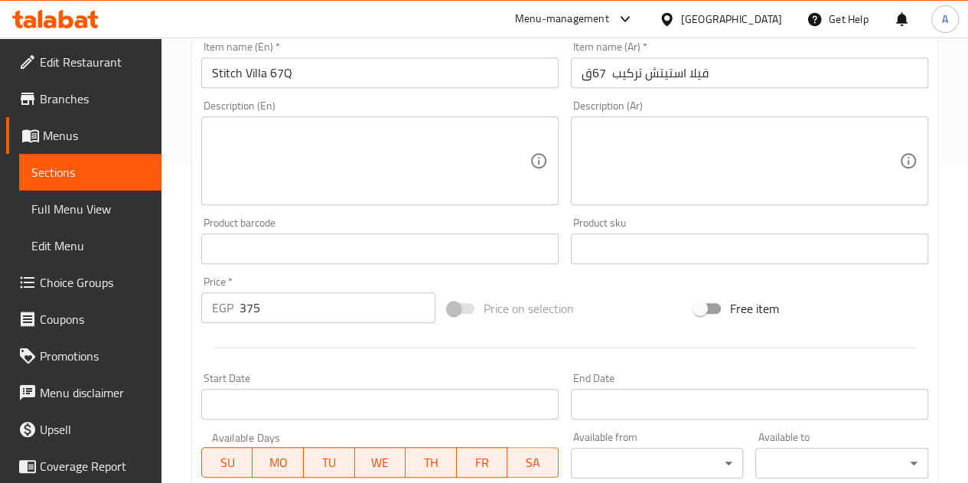
click at [325, 272] on div "Price   * EGP 375 Price *" at bounding box center [318, 299] width 246 height 59
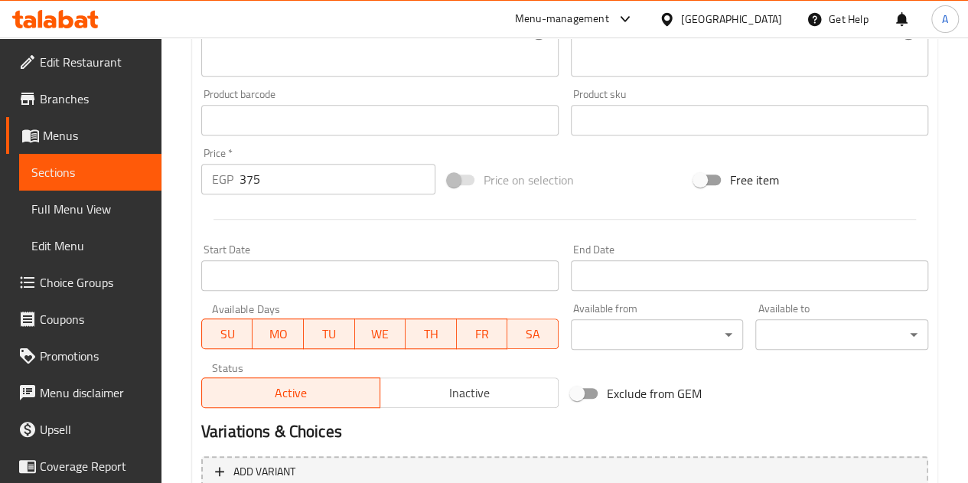
scroll to position [598, 0]
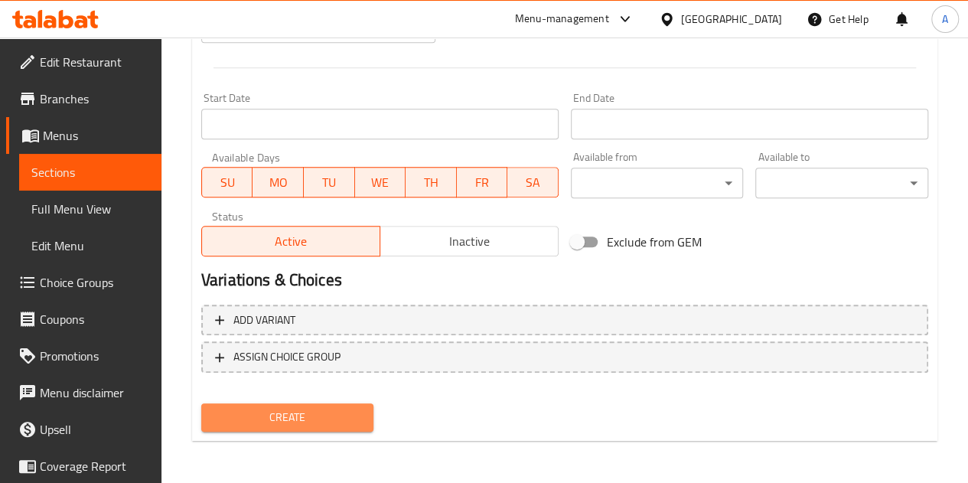
click at [305, 410] on span "Create" at bounding box center [288, 417] width 148 height 19
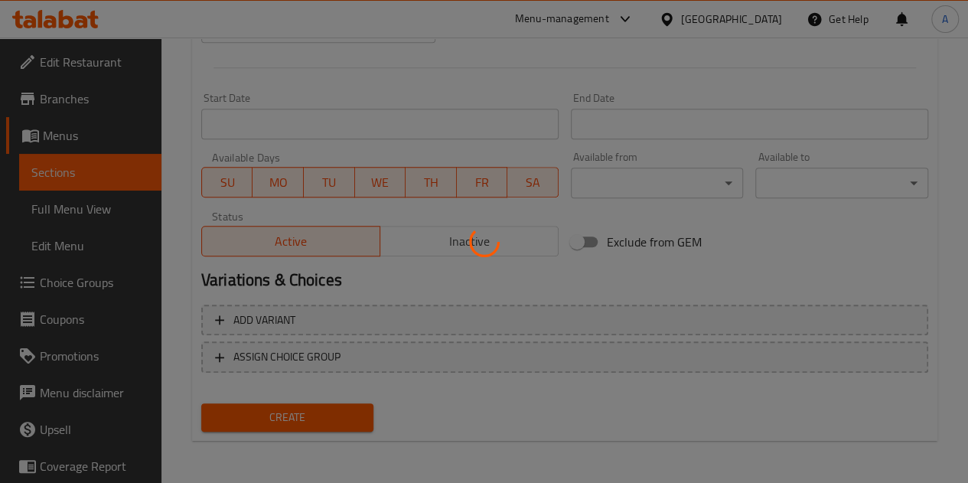
type input "0"
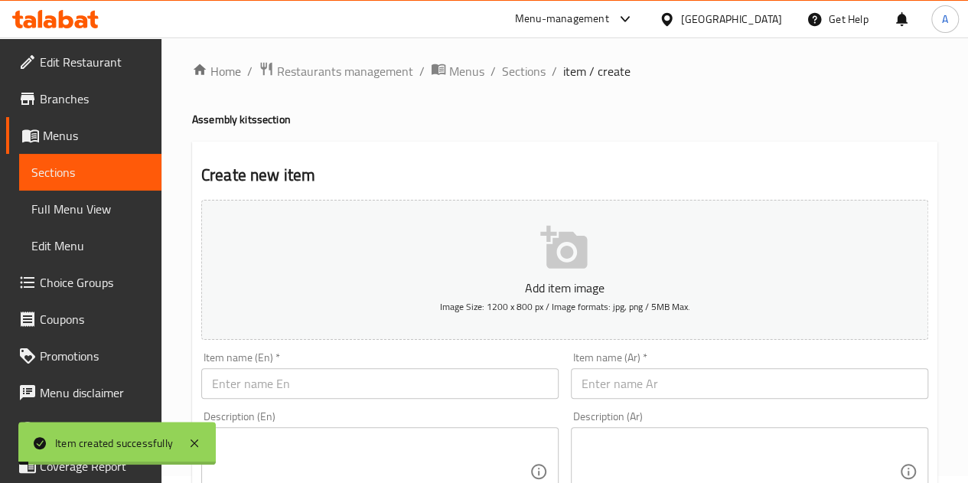
scroll to position [0, 0]
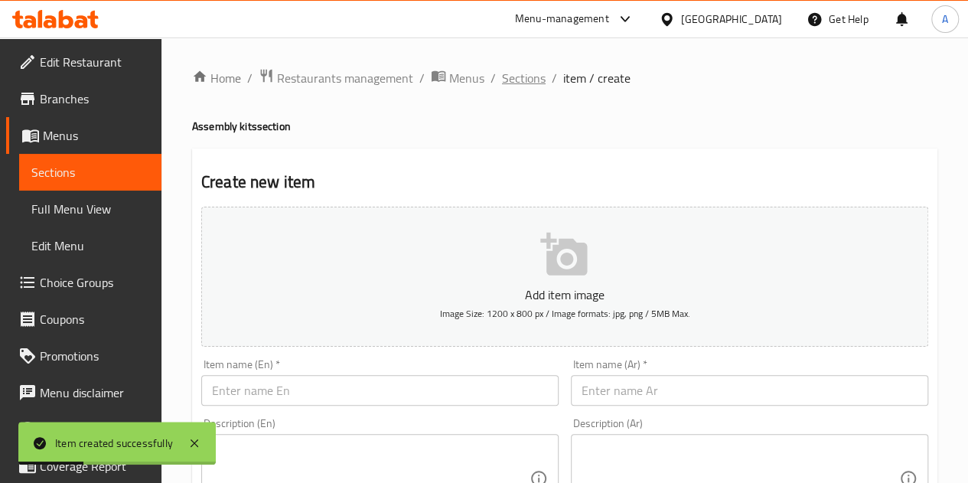
click at [513, 77] on span "Sections" at bounding box center [524, 78] width 44 height 18
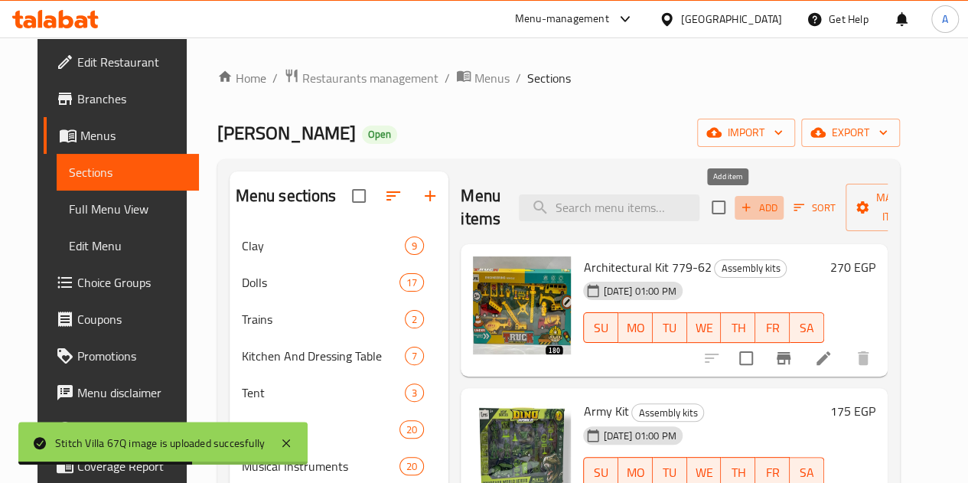
click at [735, 217] on button "Add" at bounding box center [759, 208] width 49 height 24
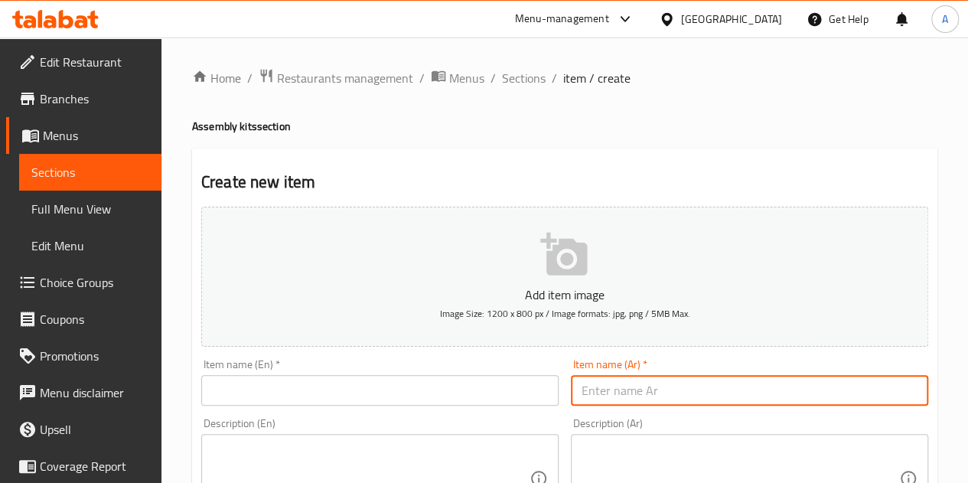
click at [650, 397] on input "text" at bounding box center [749, 390] width 357 height 31
paste input "فيلا تركيب 983"
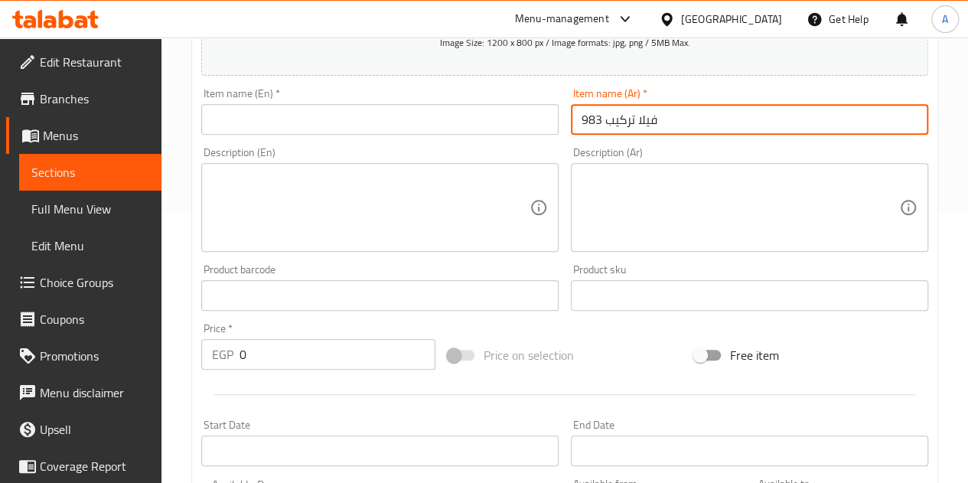
scroll to position [272, 0]
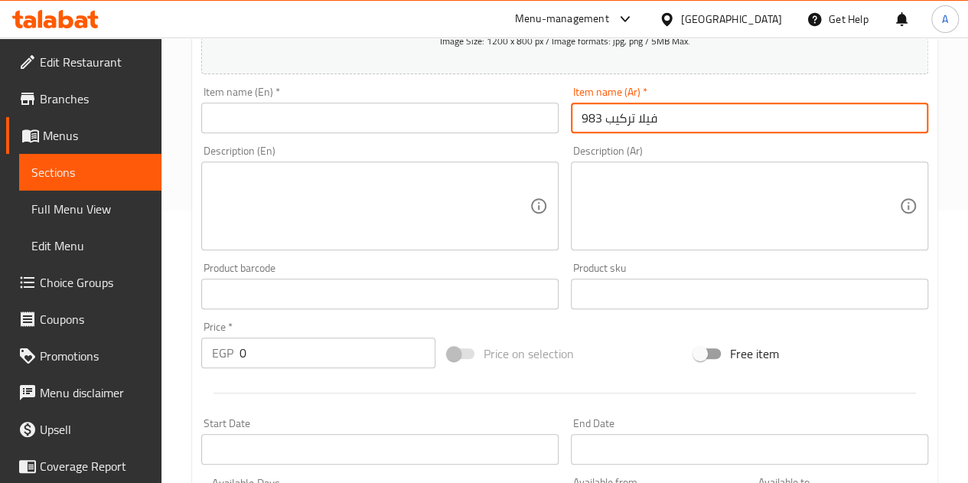
type input "فيلا تركيب 983"
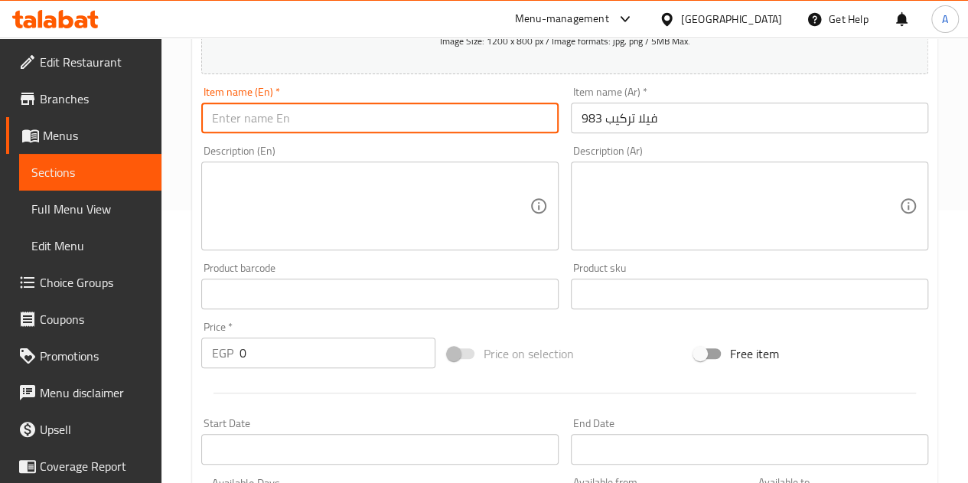
click at [377, 127] on input "text" at bounding box center [379, 118] width 357 height 31
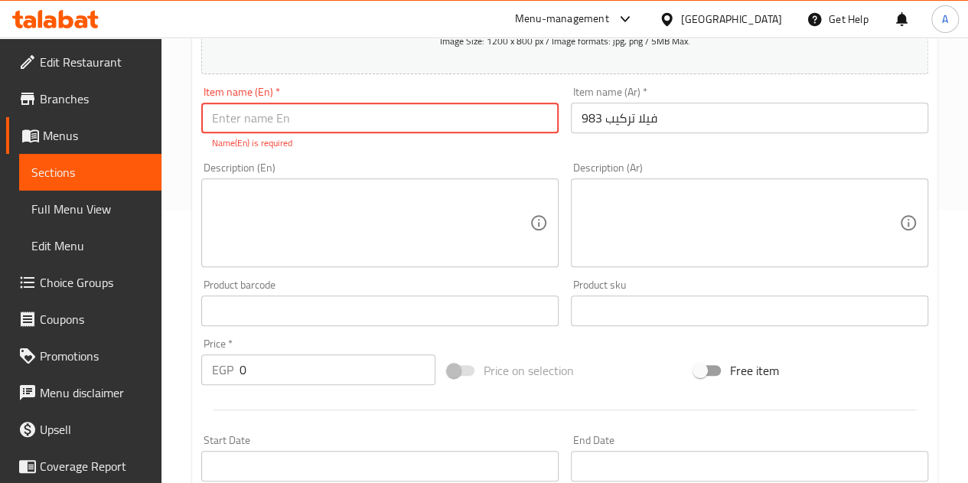
click at [302, 116] on input "text" at bounding box center [379, 118] width 357 height 31
paste input "Villa 983 installation"
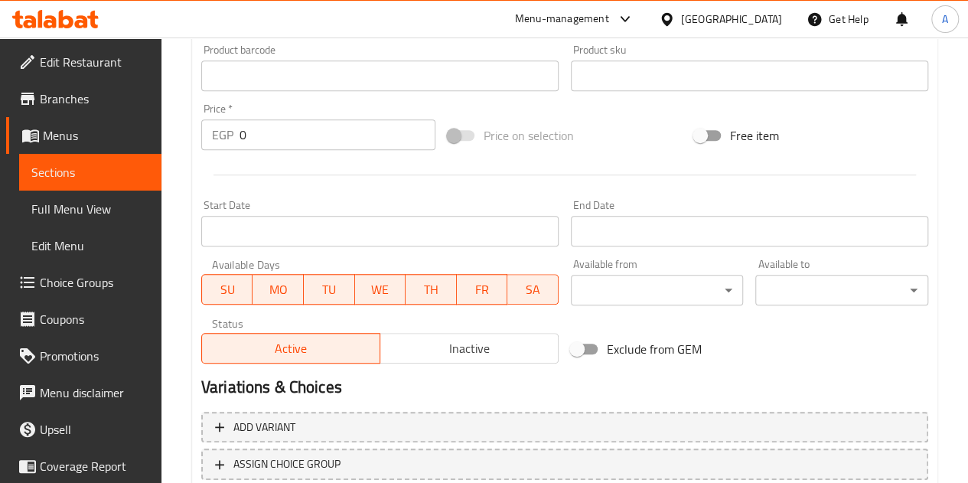
type input "Villa 983 installation"
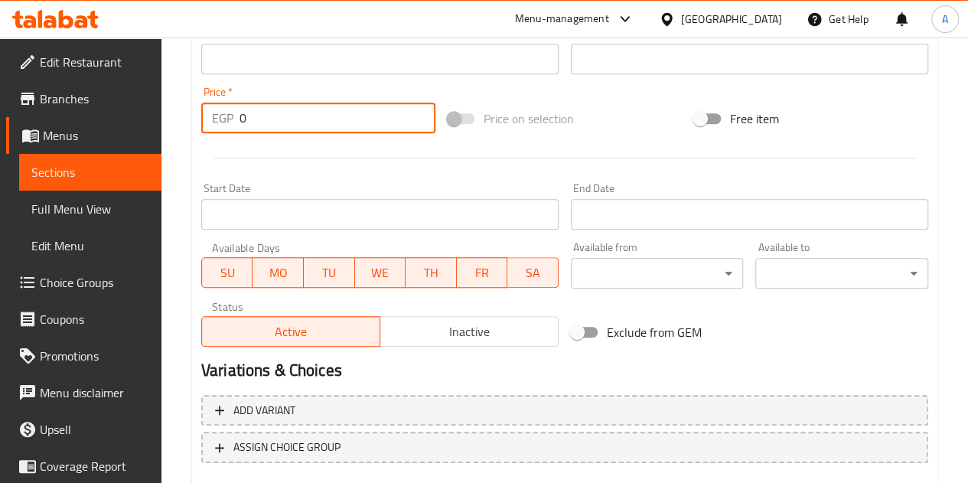
click at [296, 126] on input "0" at bounding box center [338, 118] width 196 height 31
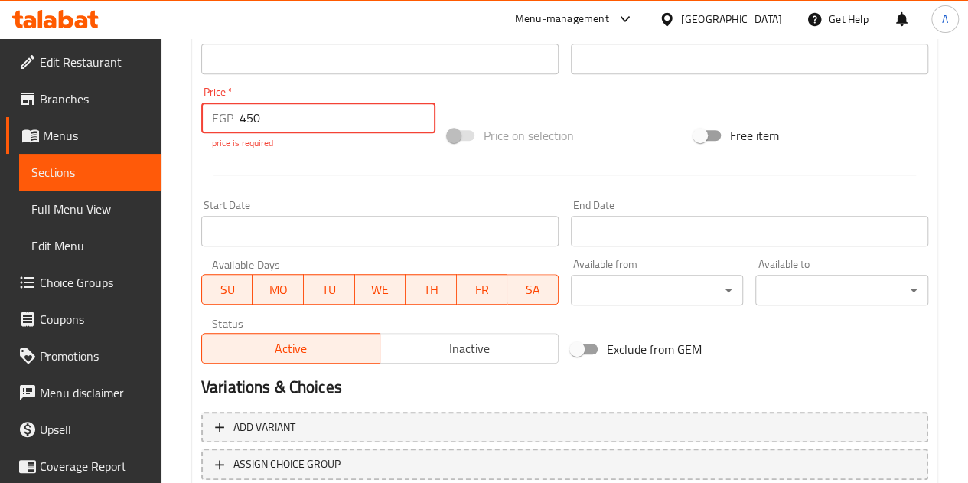
type input "450"
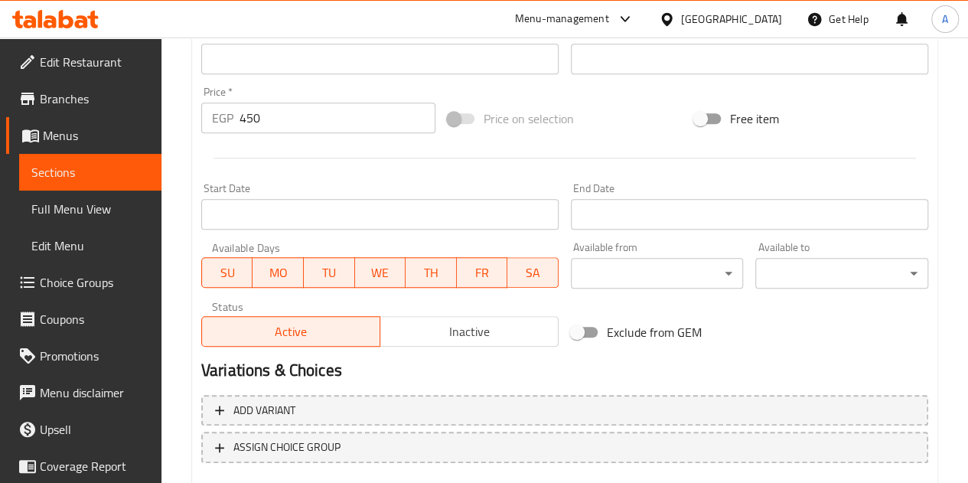
click at [344, 181] on div "Add item image Image Size: 1200 x 800 px / Image formats: jpg, png / 5MB Max. I…" at bounding box center [564, 23] width 739 height 660
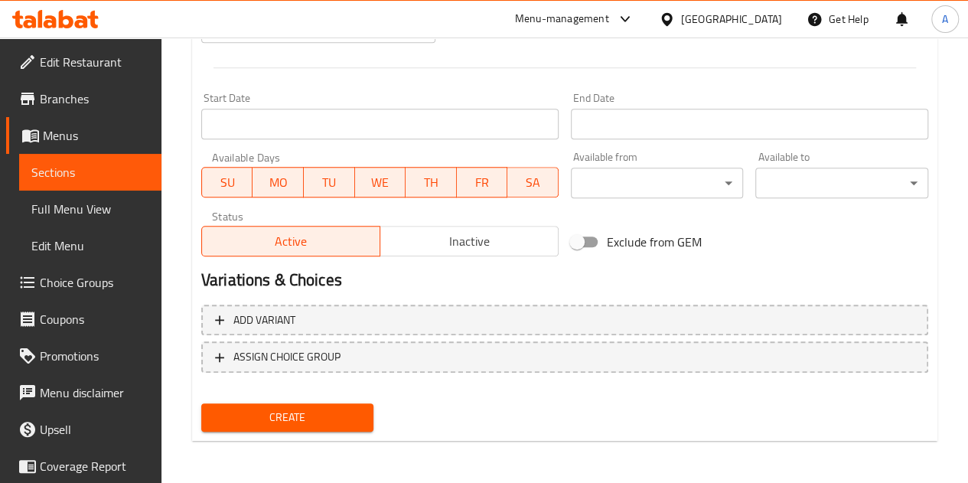
click at [277, 431] on div "Create" at bounding box center [287, 417] width 185 height 41
click at [291, 414] on span "Create" at bounding box center [288, 417] width 148 height 19
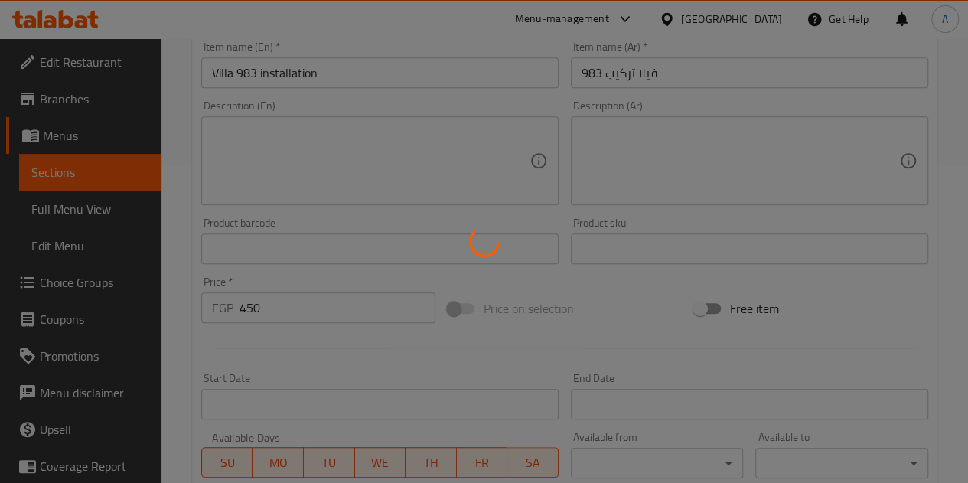
type input "0"
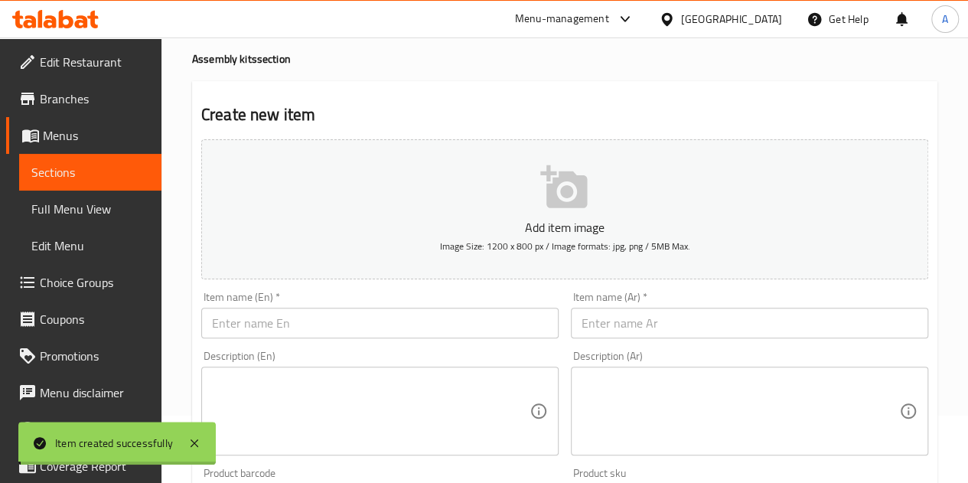
scroll to position [0, 0]
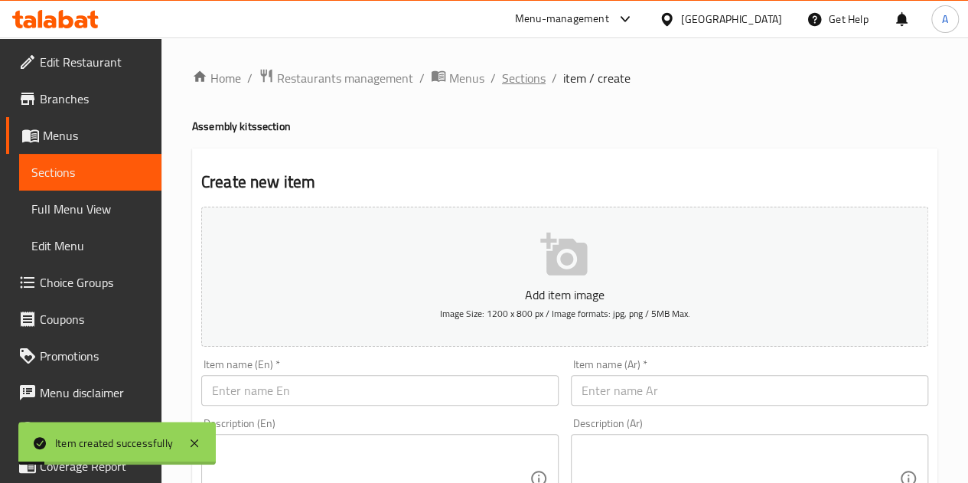
click at [516, 83] on span "Sections" at bounding box center [524, 78] width 44 height 18
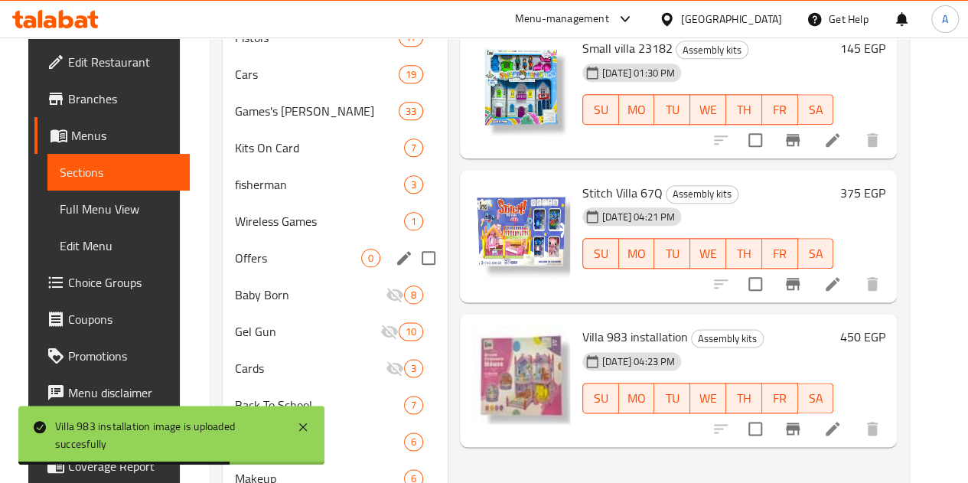
scroll to position [736, 0]
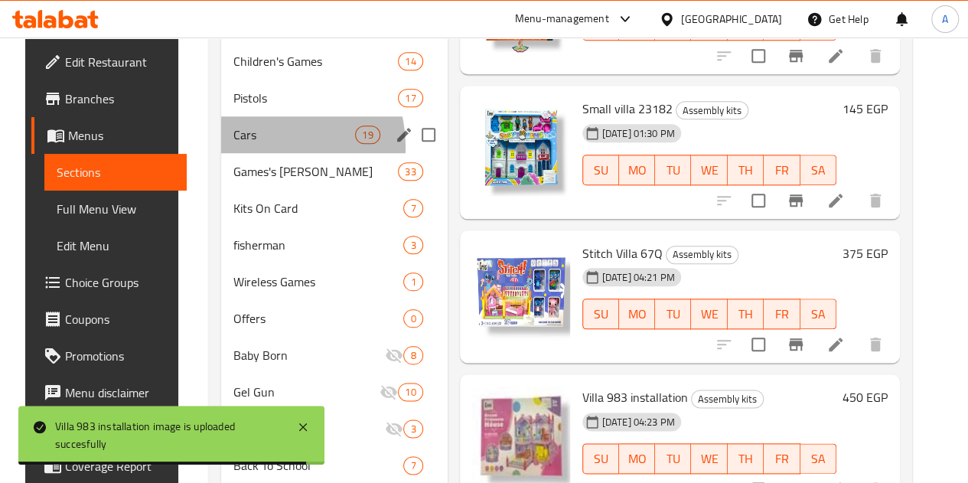
click at [254, 153] on div "Cars 19" at bounding box center [334, 134] width 227 height 37
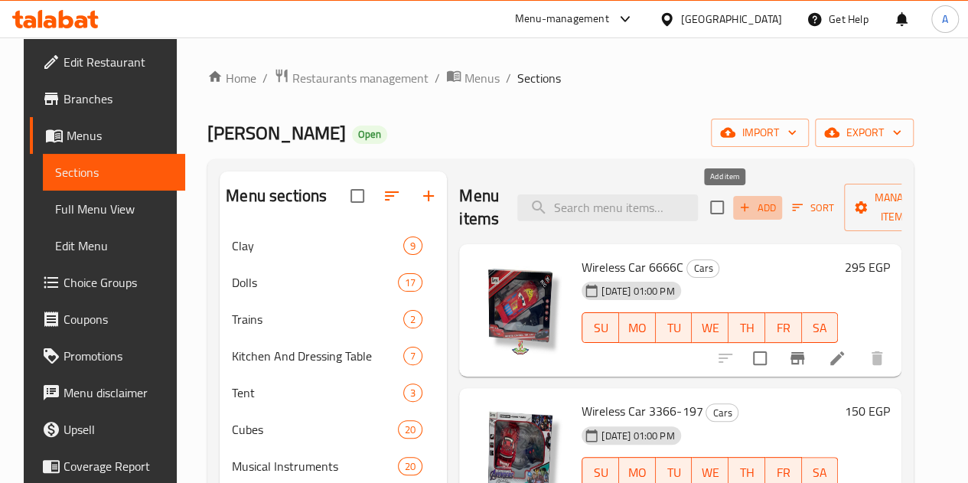
click at [737, 206] on span "Add" at bounding box center [757, 208] width 41 height 18
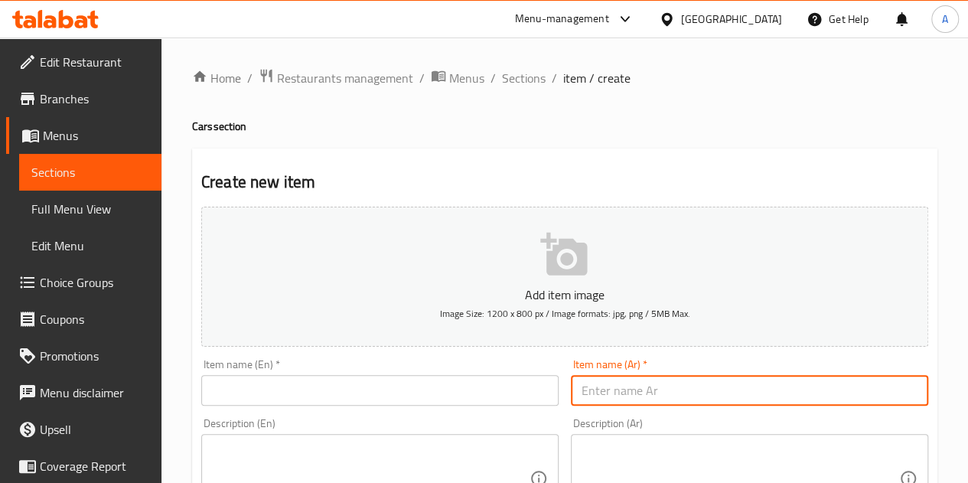
click at [604, 402] on input "text" at bounding box center [749, 390] width 357 height 31
paste input "عربيه تسلا شحن 655-41"
type input "عربيه تسلا شحن 655-41"
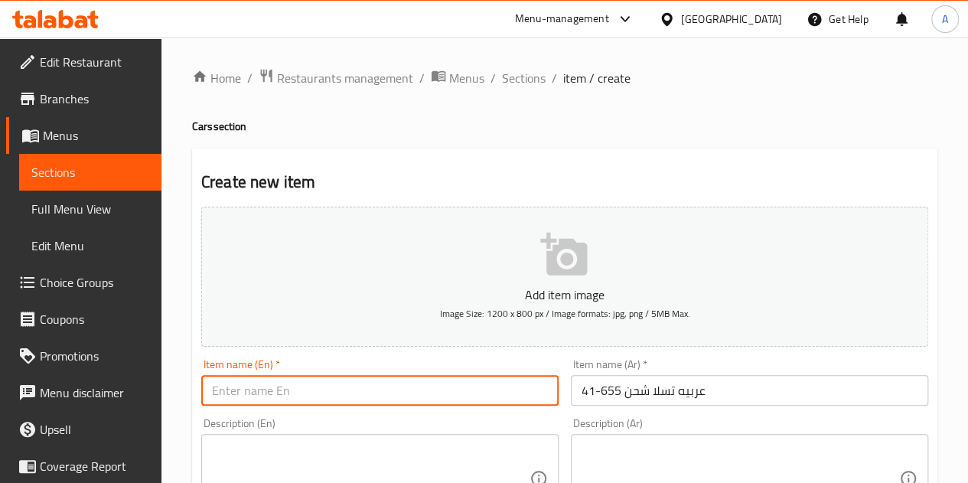
click at [413, 387] on input "text" at bounding box center [379, 390] width 357 height 31
paste input "Tesla Model 3 Charging 655-41"
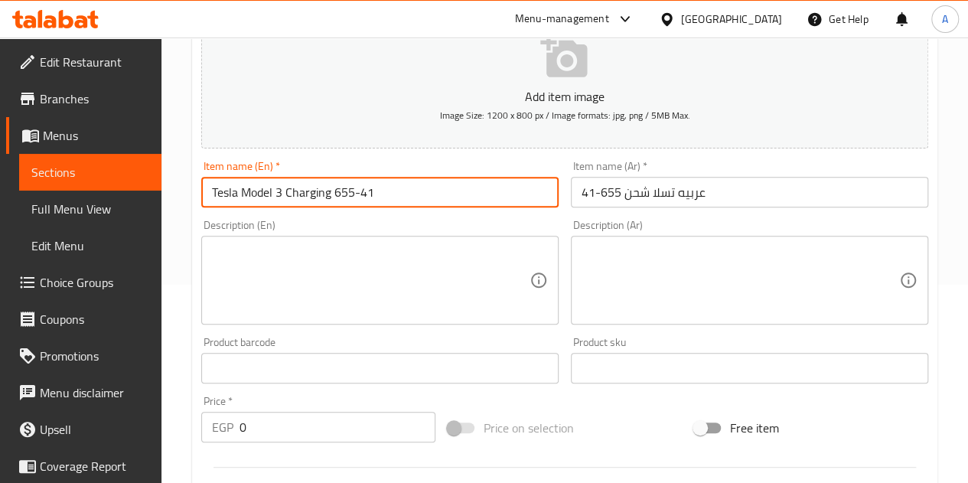
scroll to position [204, 0]
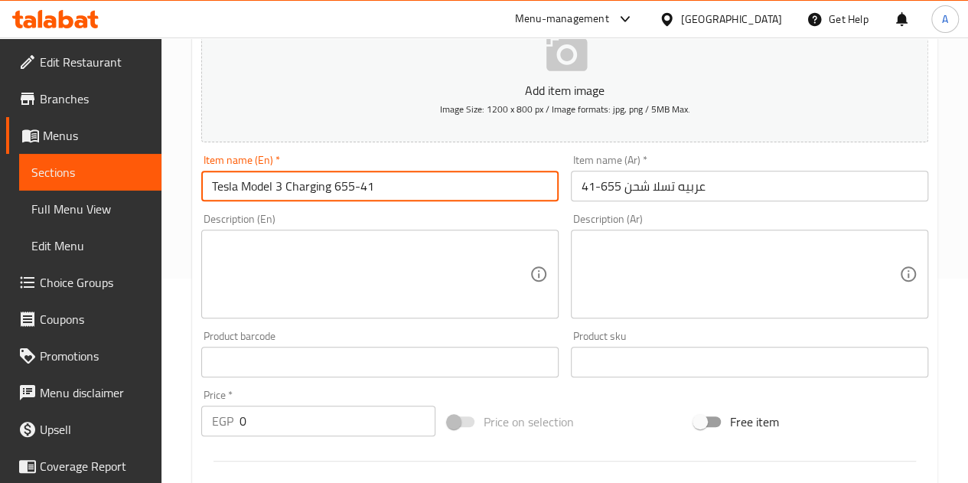
type input "Tesla Model 3 Charging 655-41"
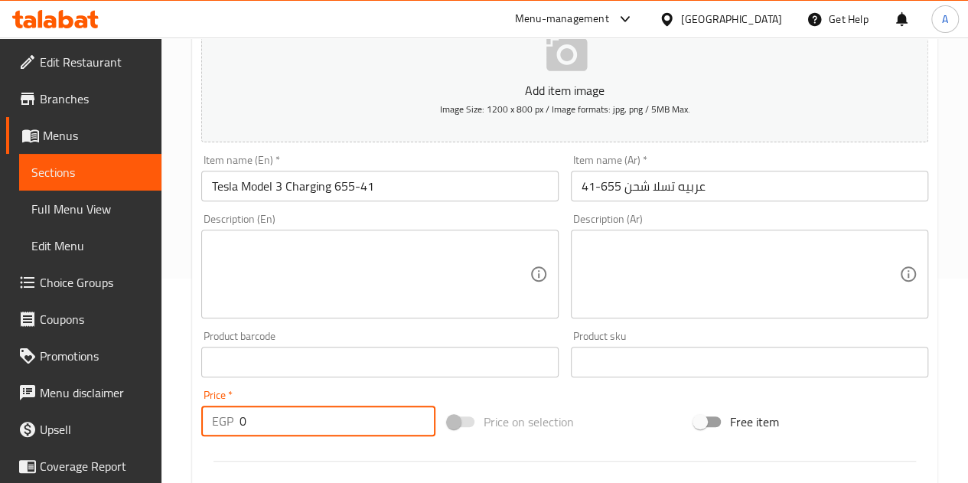
click at [272, 416] on input "0" at bounding box center [338, 421] width 196 height 31
type input "520"
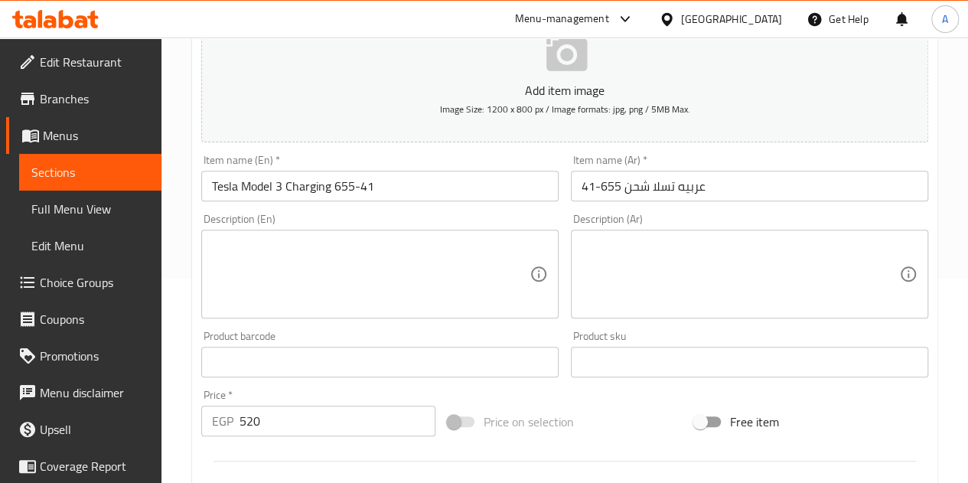
click at [308, 392] on div "Price   * EGP 520 Price *" at bounding box center [318, 413] width 234 height 47
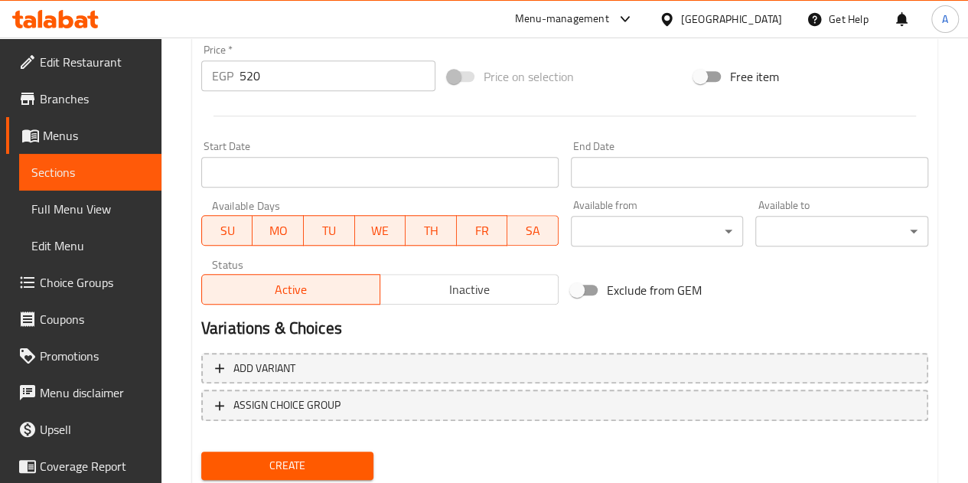
scroll to position [598, 0]
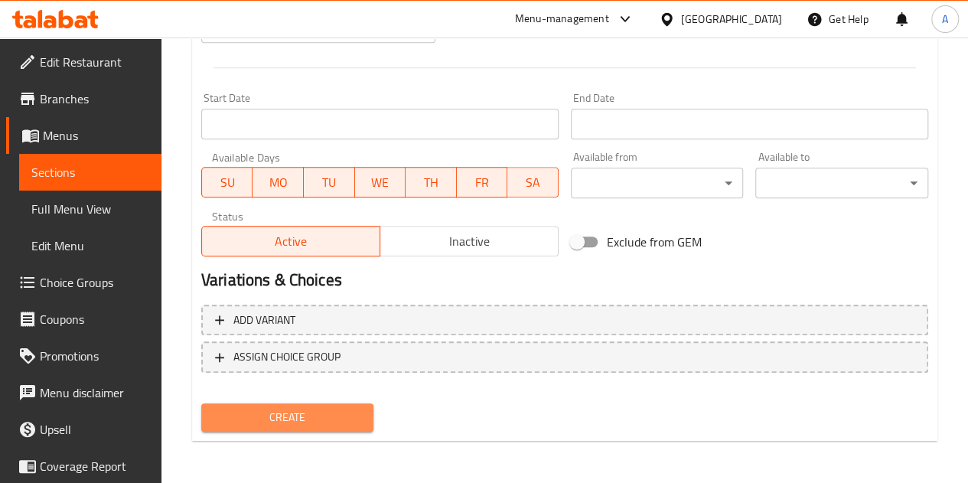
click at [284, 411] on span "Create" at bounding box center [288, 417] width 148 height 19
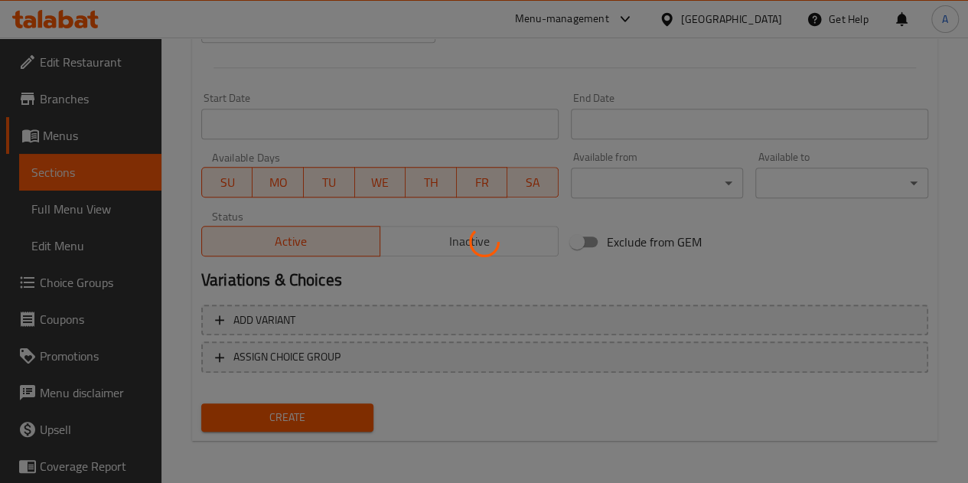
type input "0"
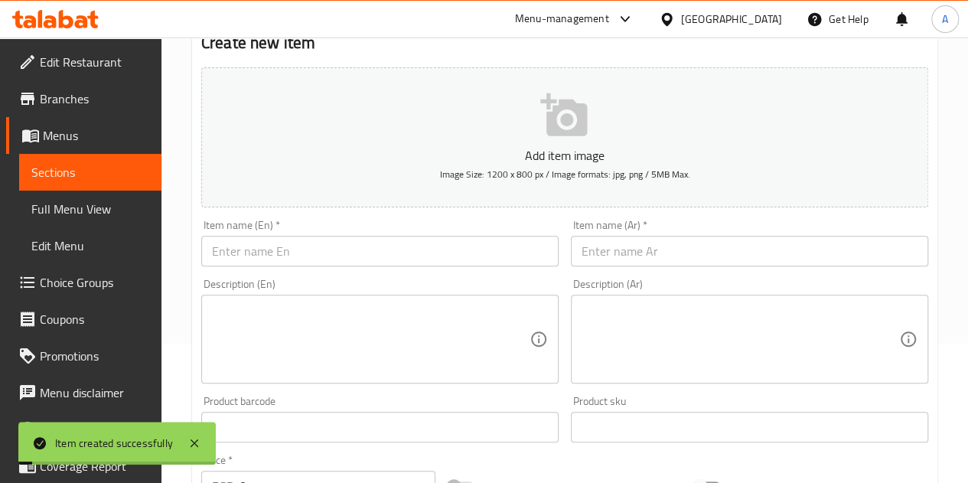
scroll to position [0, 0]
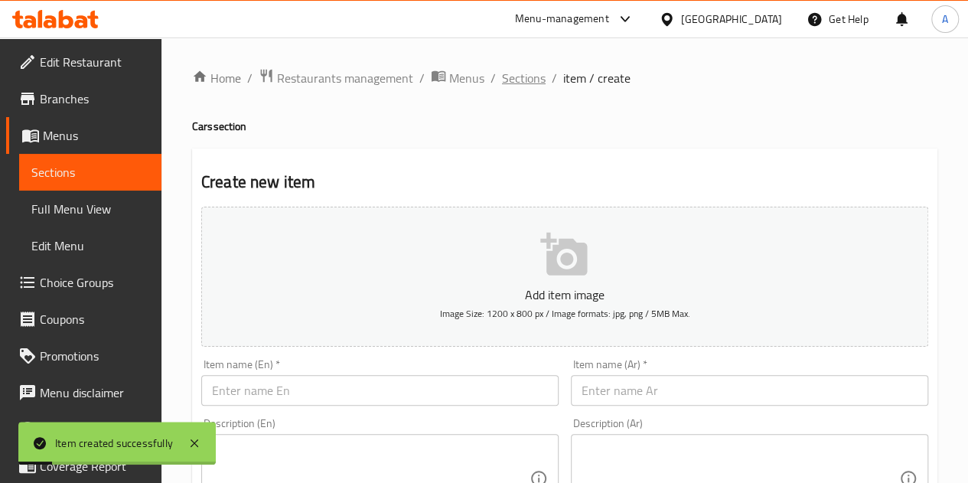
click at [517, 81] on span "Sections" at bounding box center [524, 78] width 44 height 18
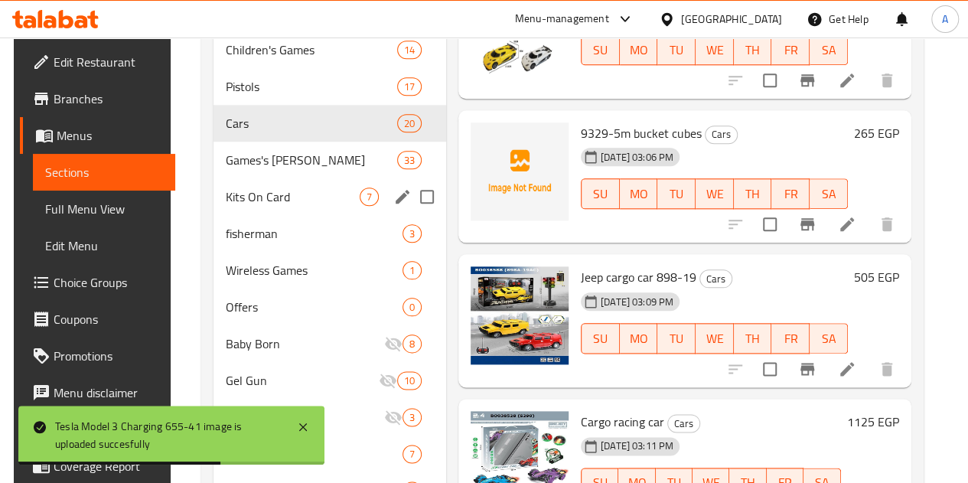
scroll to position [745, 0]
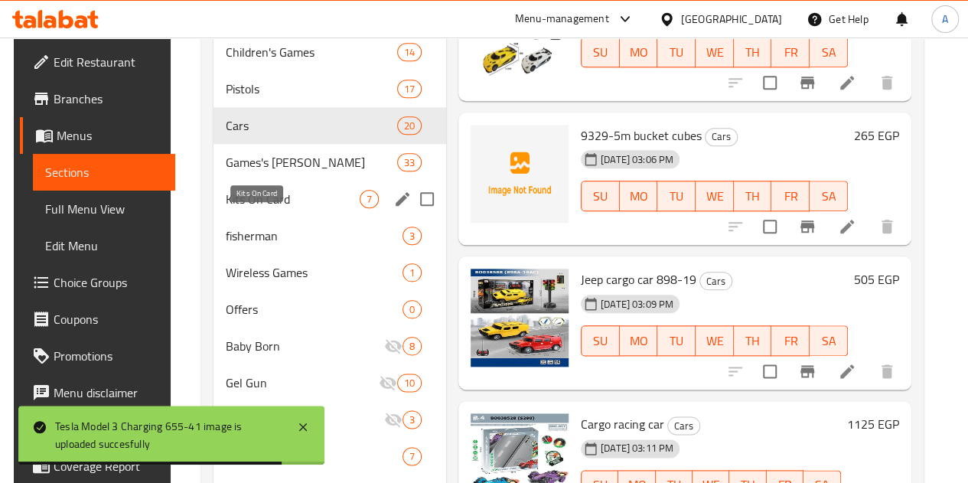
click at [259, 208] on span "Kits On Card" at bounding box center [293, 199] width 134 height 18
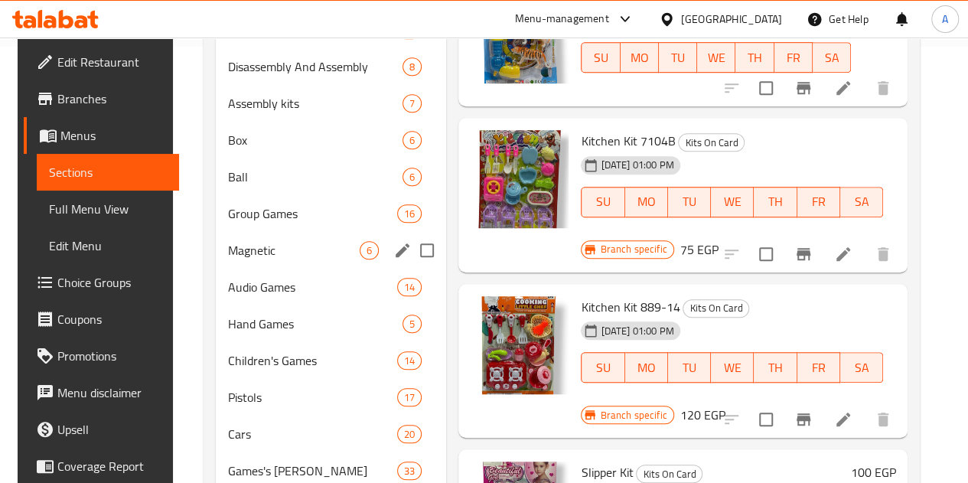
scroll to position [435, 0]
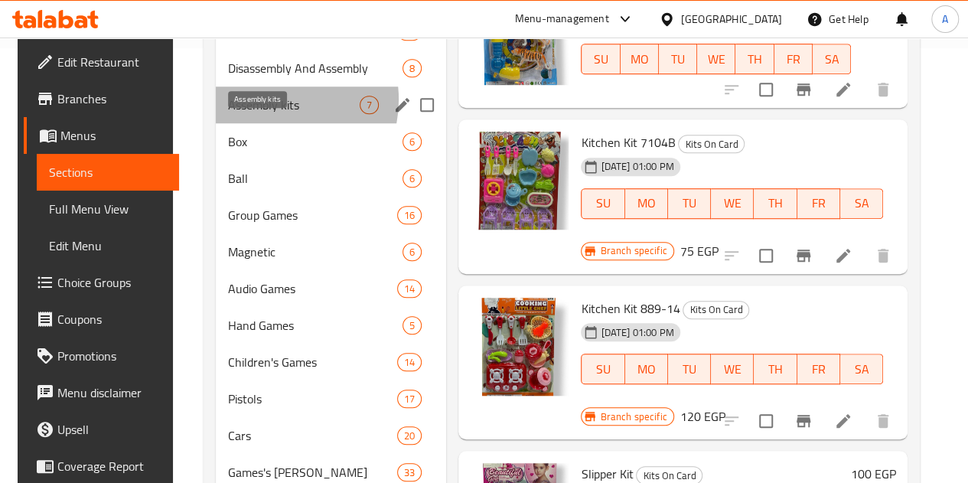
click at [259, 114] on span "Assembly kits" at bounding box center [294, 105] width 132 height 18
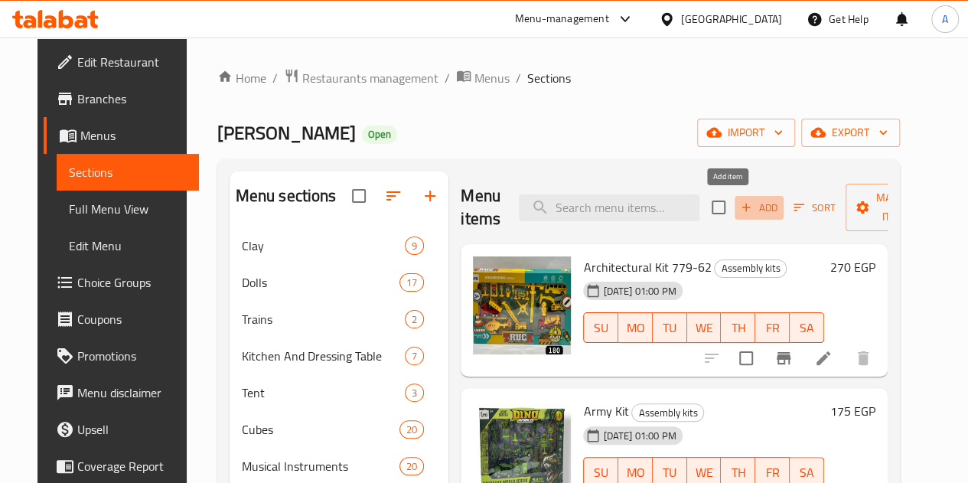
click at [739, 209] on span "Add" at bounding box center [759, 208] width 41 height 18
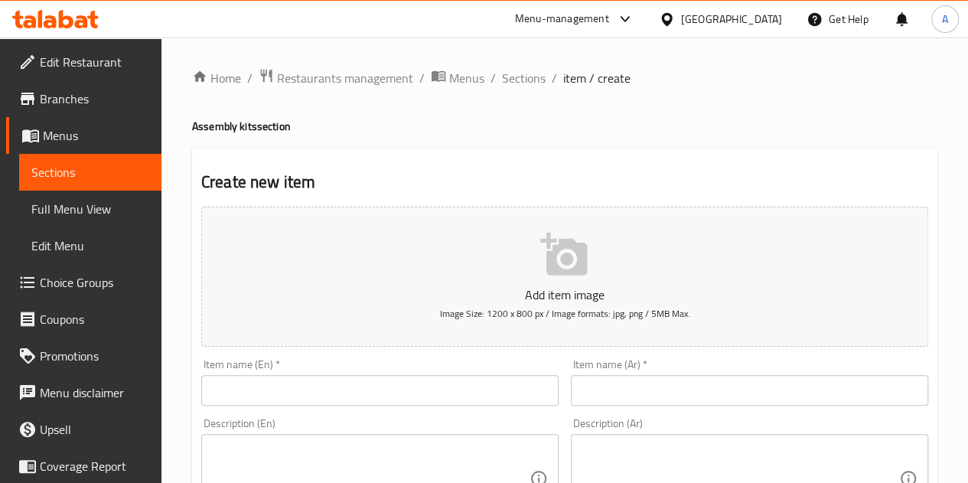
click at [652, 387] on input "text" at bounding box center [749, 390] width 357 height 31
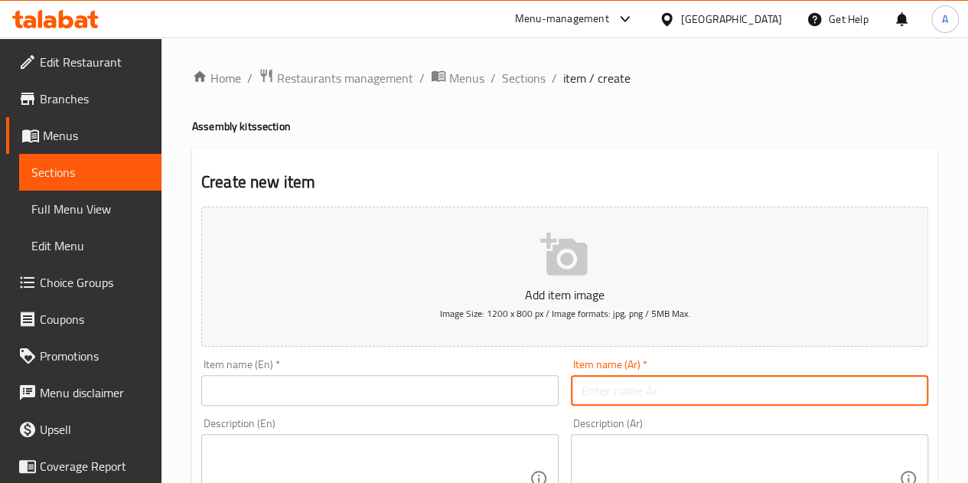
paste input "فيلا فروزن 88026"
type input "فيلا فروزن 88026"
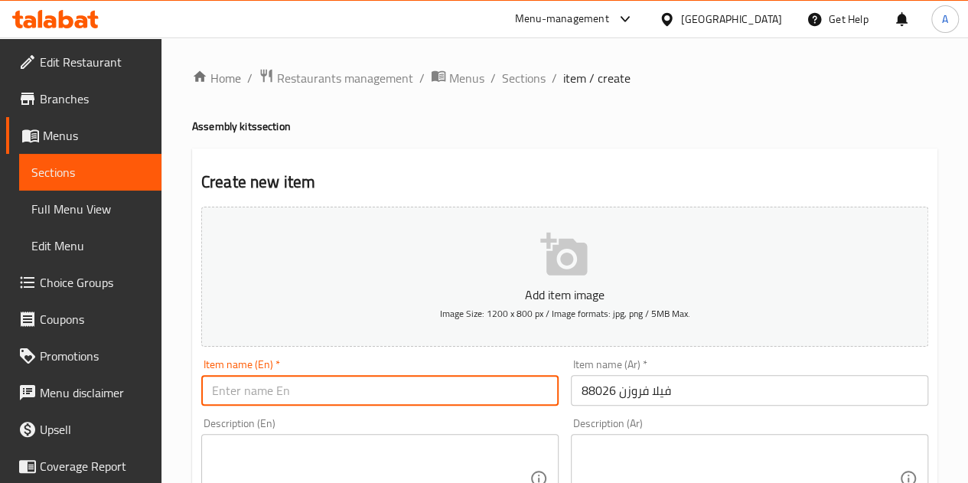
click at [462, 390] on input "text" at bounding box center [379, 390] width 357 height 31
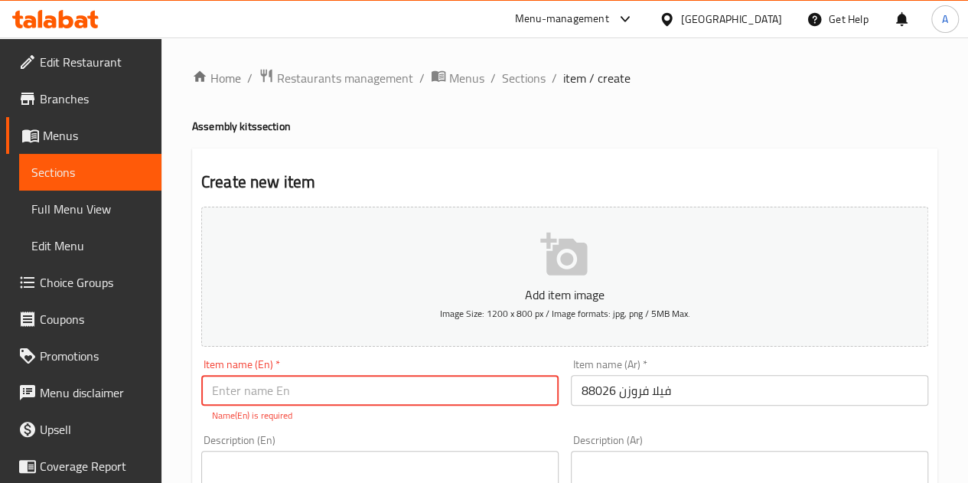
click at [274, 393] on input "text" at bounding box center [379, 390] width 357 height 31
paste input "Frozen Villa 88026"
type input "Frozen Villa 88026"
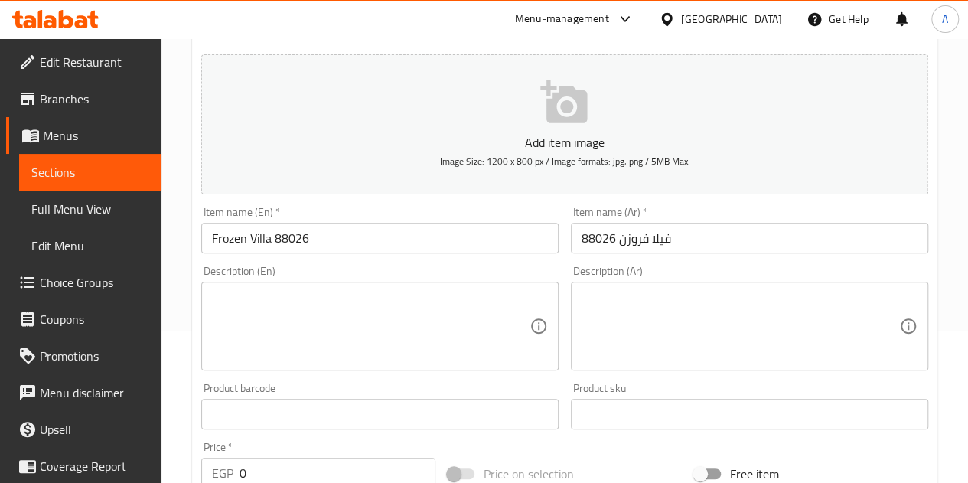
scroll to position [195, 0]
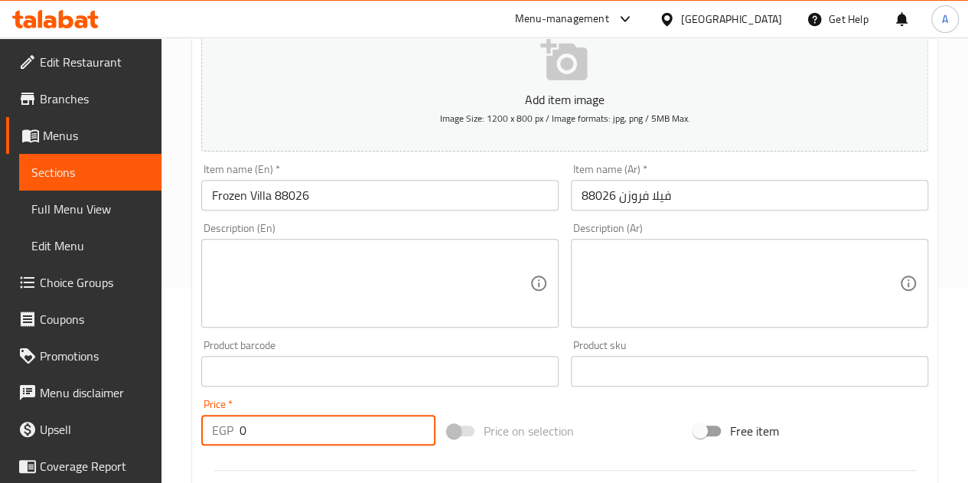
click at [270, 434] on input "0" at bounding box center [338, 430] width 196 height 31
type input "630"
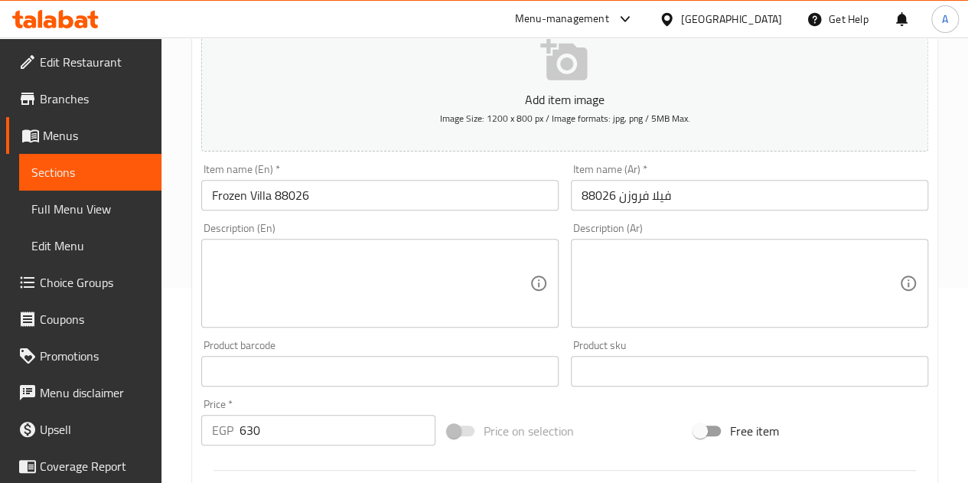
click at [533, 406] on div "Add item image Image Size: 1200 x 800 px / Image formats: jpg, png / 5MB Max. I…" at bounding box center [564, 335] width 739 height 660
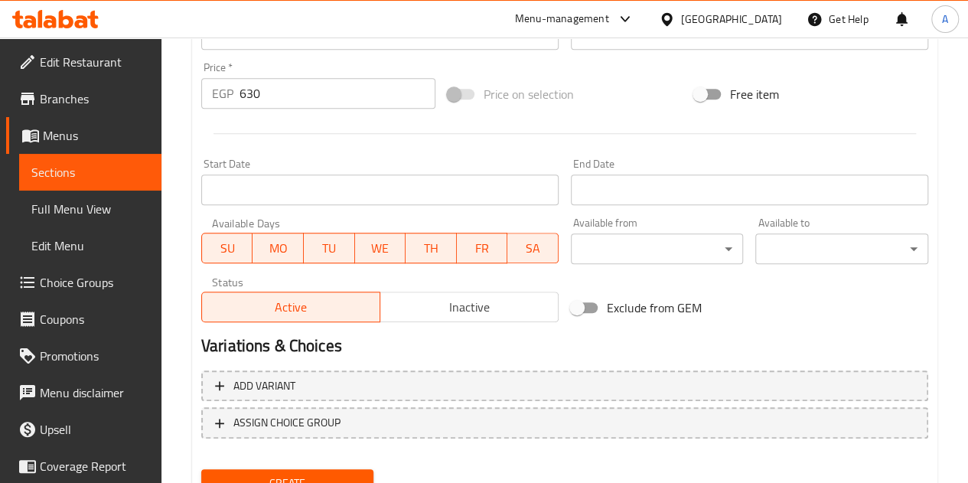
scroll to position [598, 0]
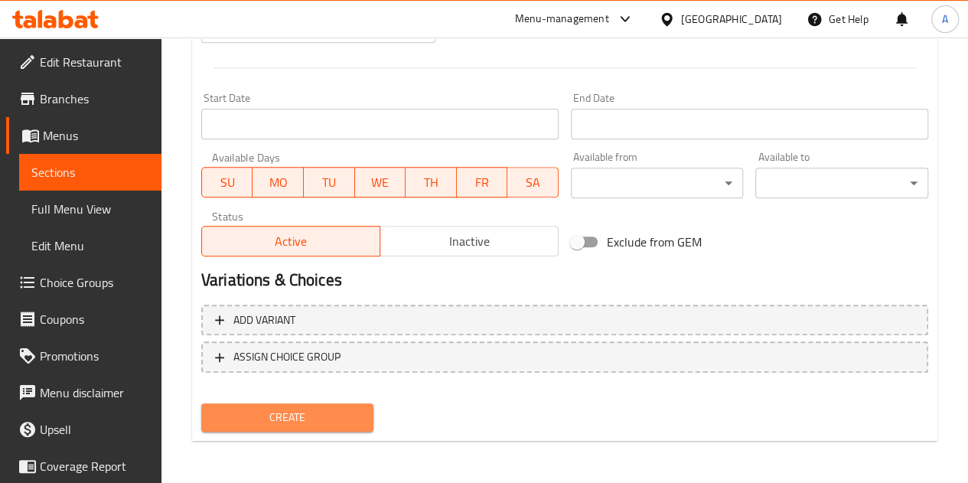
click at [311, 413] on span "Create" at bounding box center [288, 417] width 148 height 19
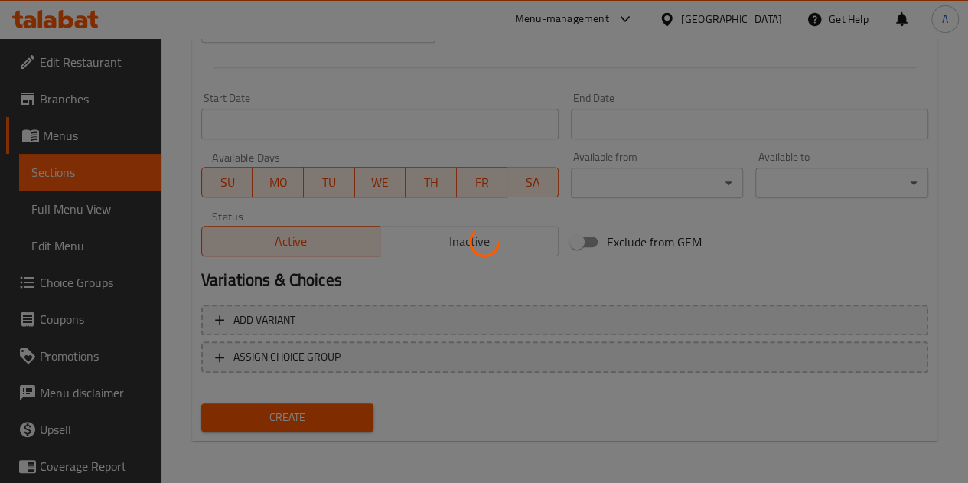
type input "0"
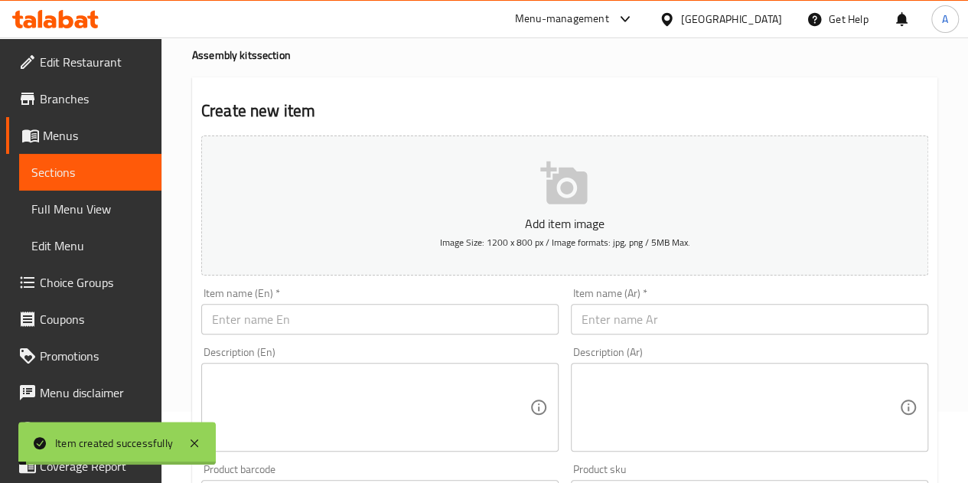
scroll to position [0, 0]
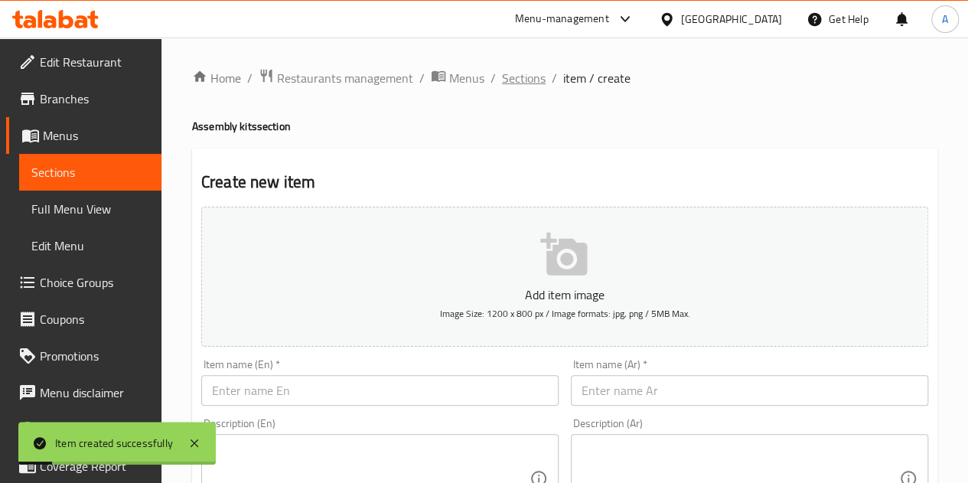
click at [521, 80] on span "Sections" at bounding box center [524, 78] width 44 height 18
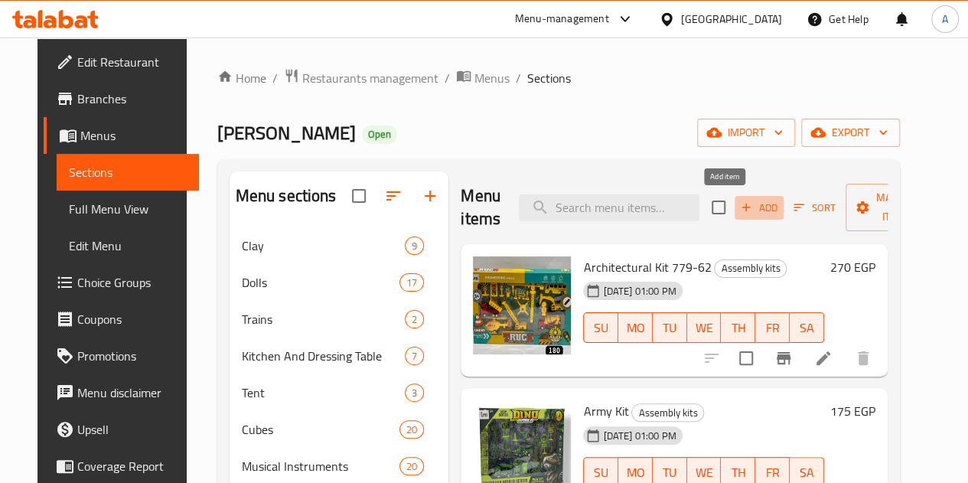
click at [739, 214] on span "Add" at bounding box center [759, 208] width 41 height 18
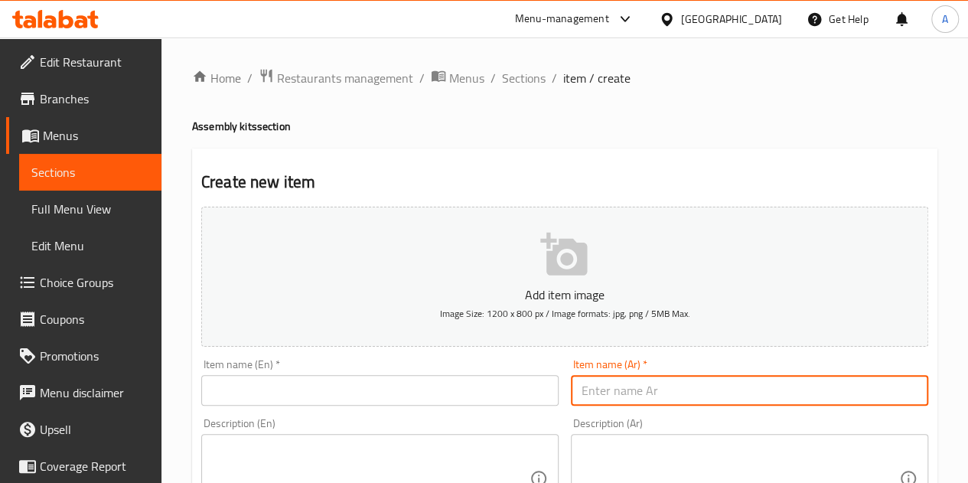
click at [655, 387] on input "text" at bounding box center [749, 390] width 357 height 31
paste input "خلاط 5542"
type input "خلاط 5542"
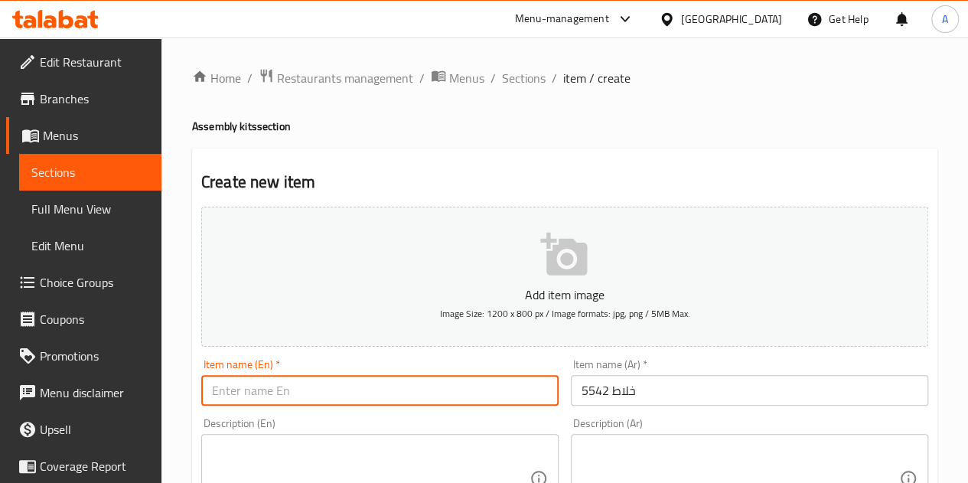
click at [310, 392] on input "text" at bounding box center [379, 390] width 357 height 31
paste input "Blender 5542"
type input "Blender 5542"
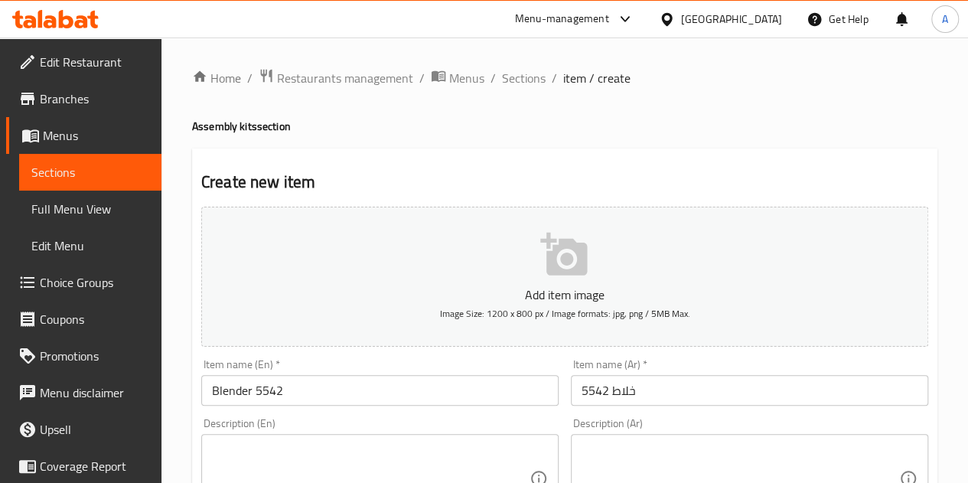
click at [567, 132] on h4 "Assembly kits section" at bounding box center [565, 126] width 746 height 15
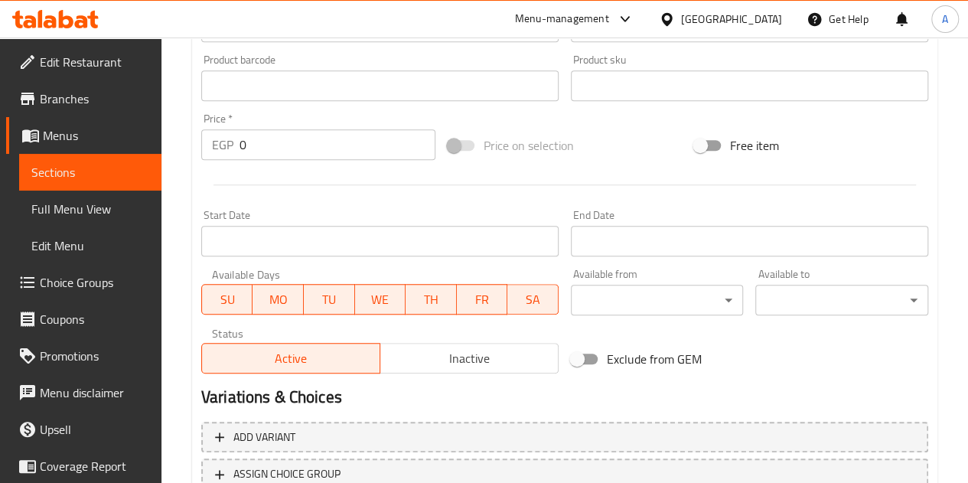
scroll to position [491, 0]
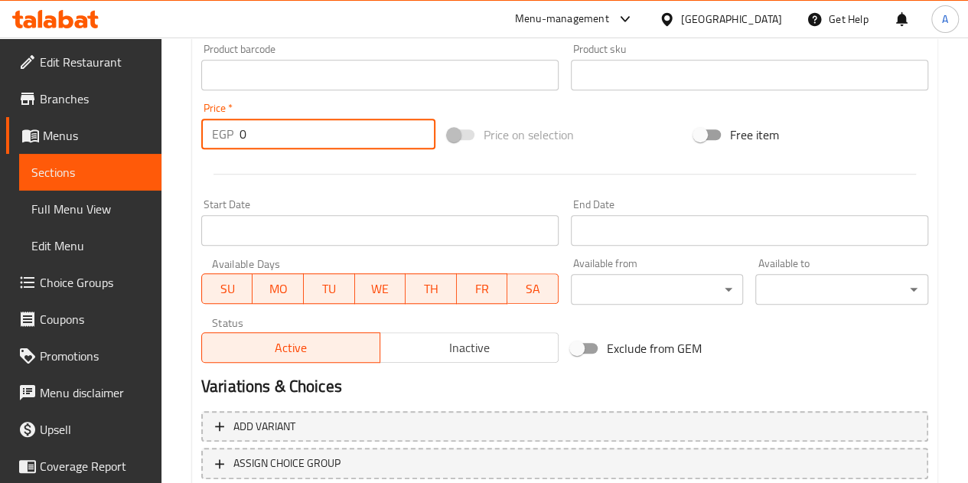
click at [321, 142] on input "0" at bounding box center [338, 134] width 196 height 31
type input "370"
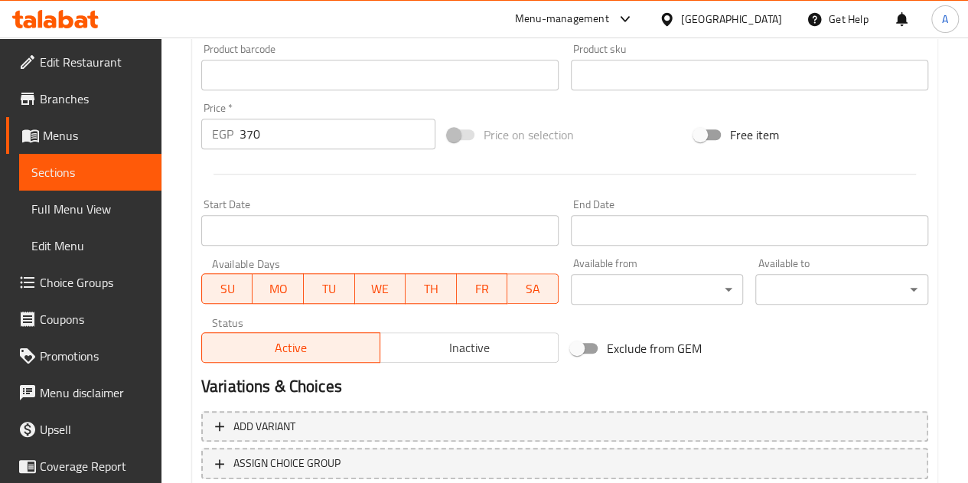
click at [339, 175] on div at bounding box center [564, 174] width 739 height 38
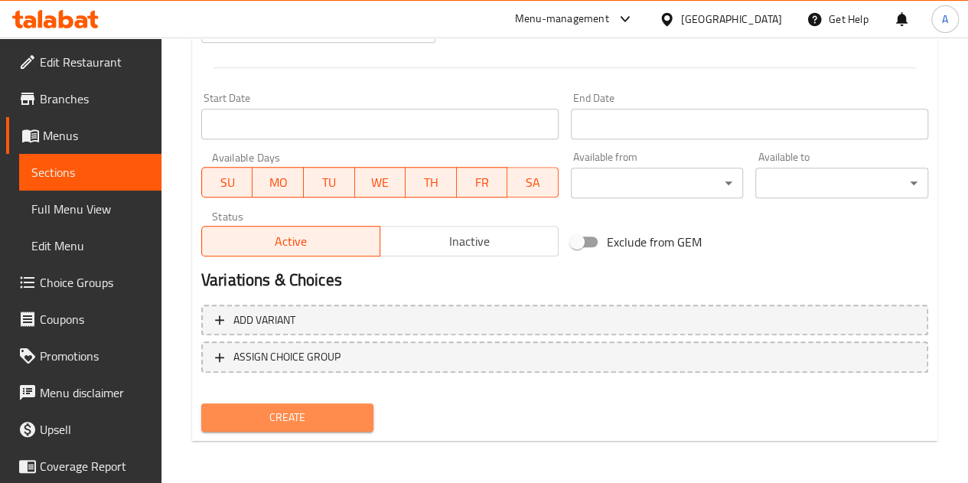
click at [272, 416] on span "Create" at bounding box center [288, 417] width 148 height 19
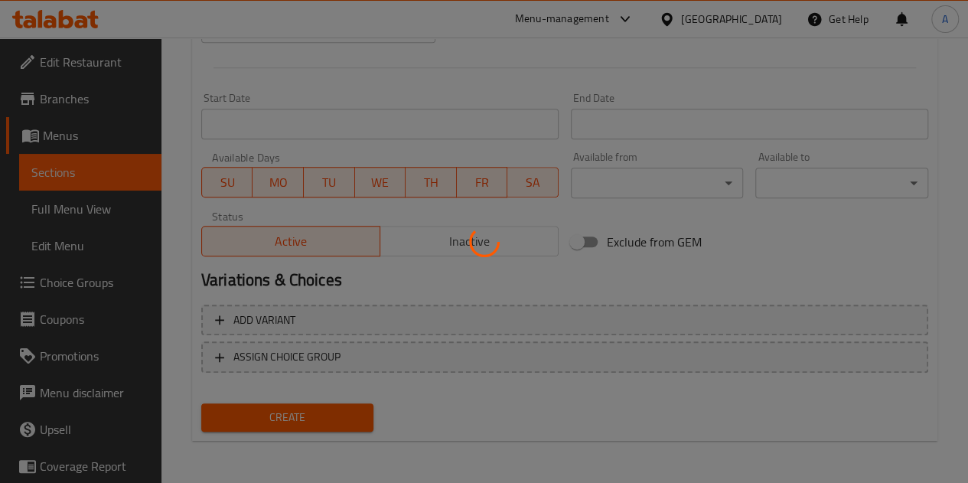
type input "0"
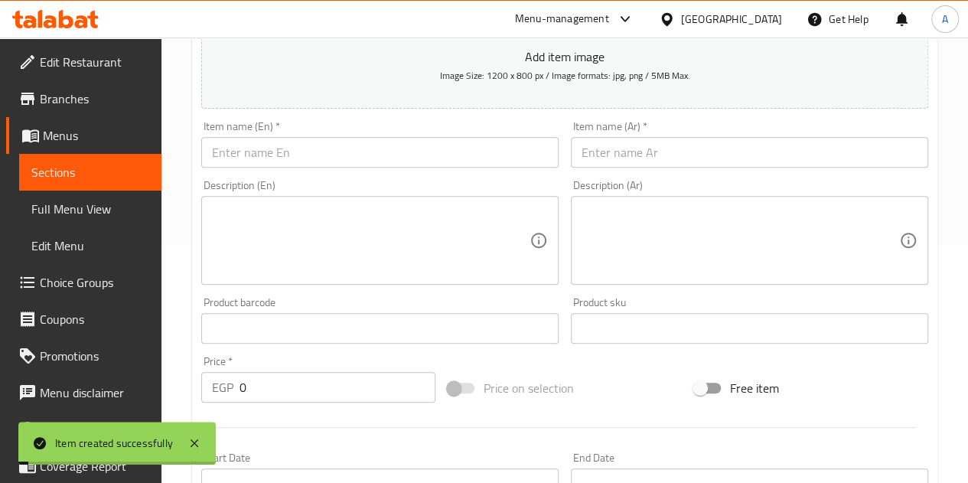
scroll to position [0, 0]
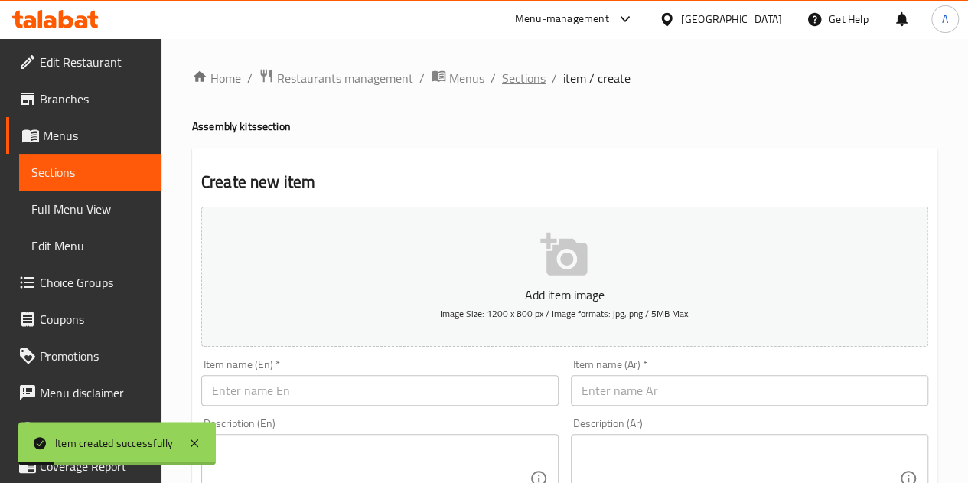
click at [515, 83] on span "Sections" at bounding box center [524, 78] width 44 height 18
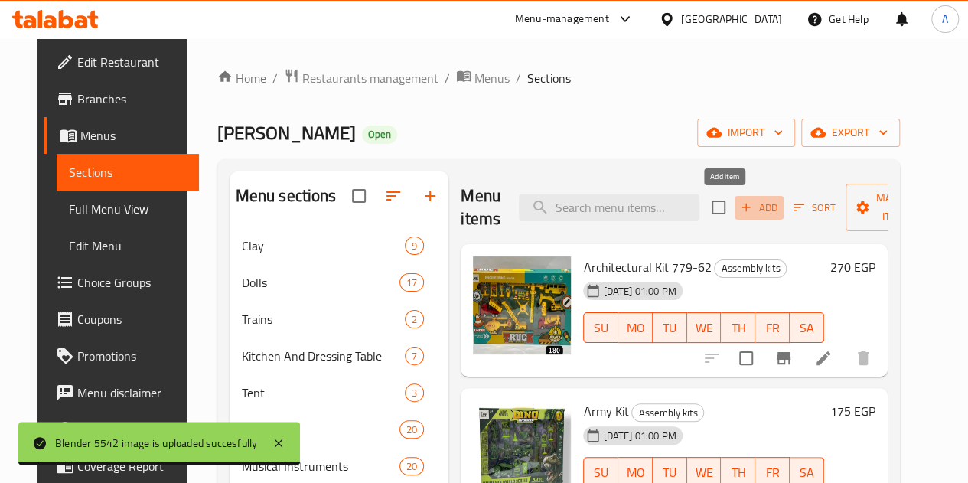
click at [739, 205] on span "Add" at bounding box center [759, 208] width 41 height 18
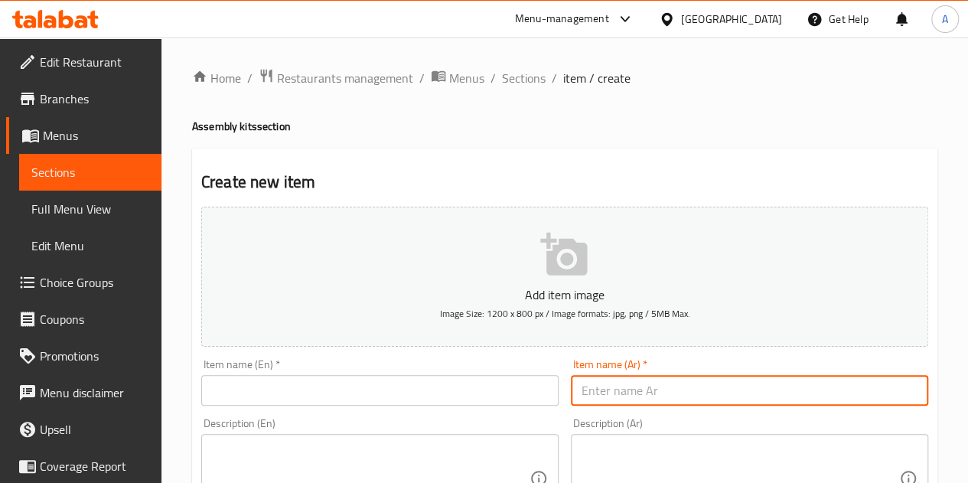
click at [611, 390] on input "text" at bounding box center [749, 390] width 357 height 31
paste input "بورد ارنب 118"
type input "بورد ارنب 118"
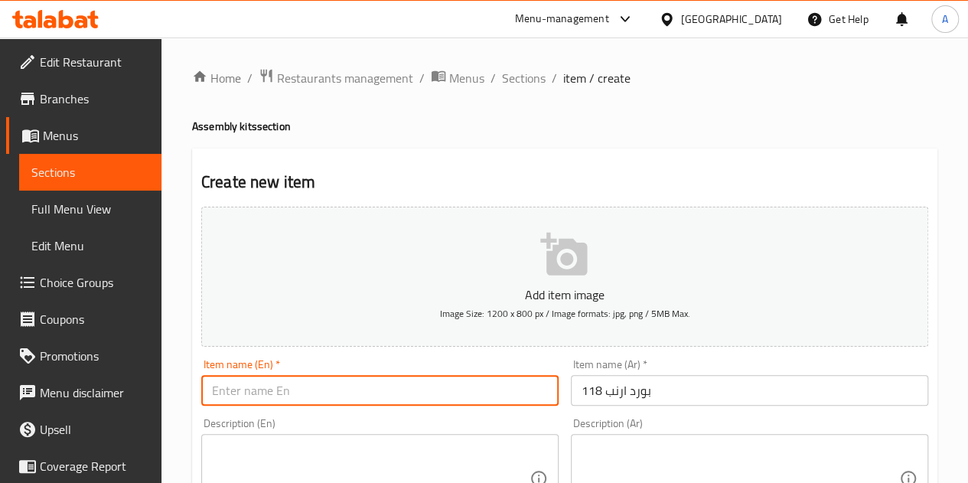
click at [315, 383] on input "text" at bounding box center [379, 390] width 357 height 31
paste input "Board Rabbit 118"
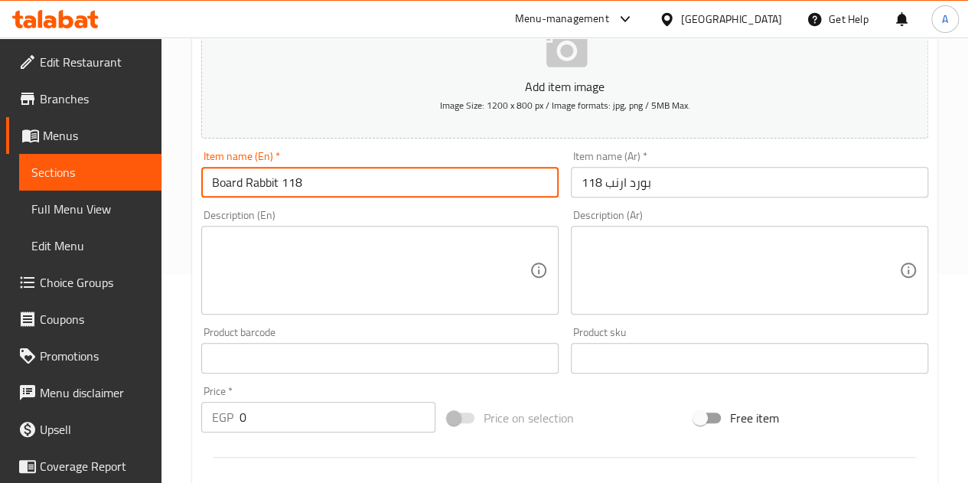
scroll to position [220, 0]
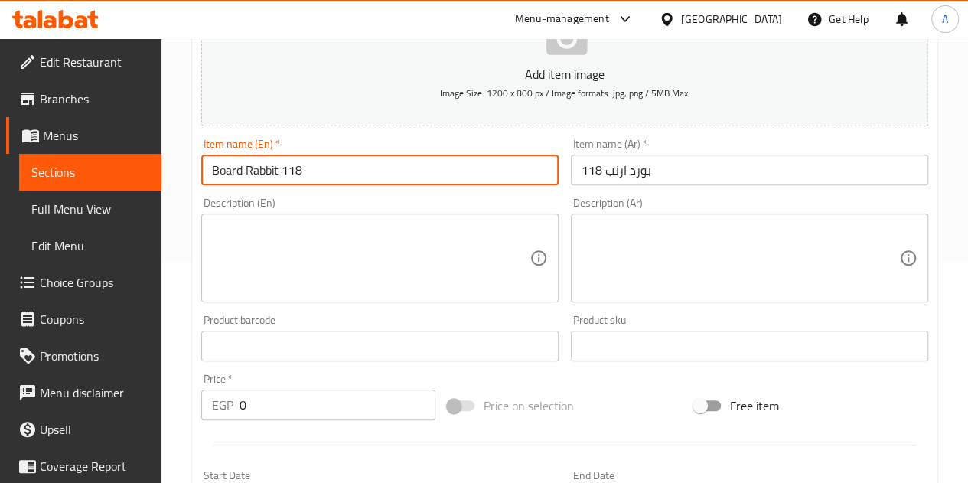
type input "Board Rabbit 118"
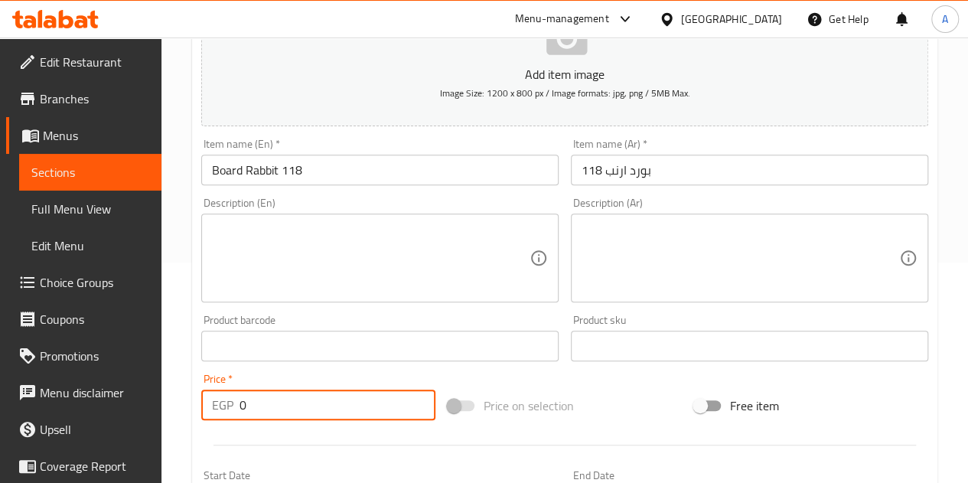
click at [282, 406] on input "0" at bounding box center [338, 405] width 196 height 31
type input "405"
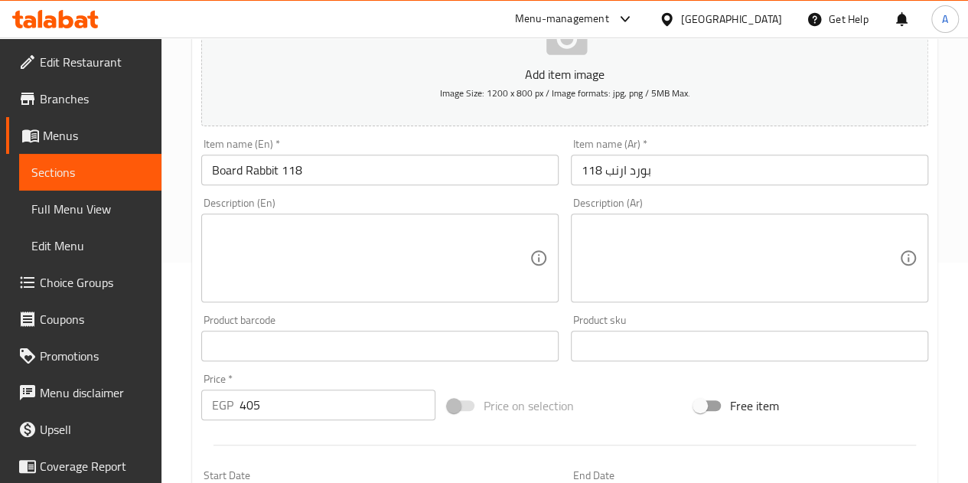
click at [312, 374] on div "Price   * EGP 405 Price *" at bounding box center [318, 397] width 234 height 47
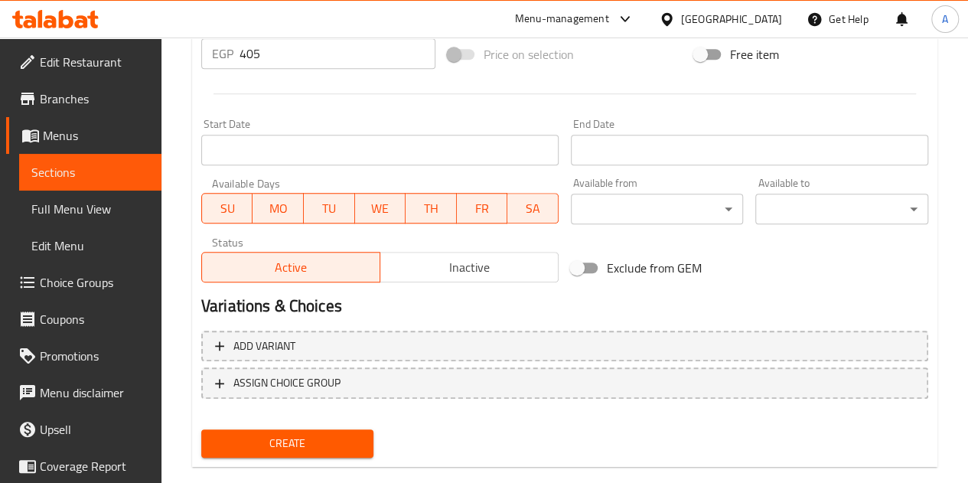
scroll to position [598, 0]
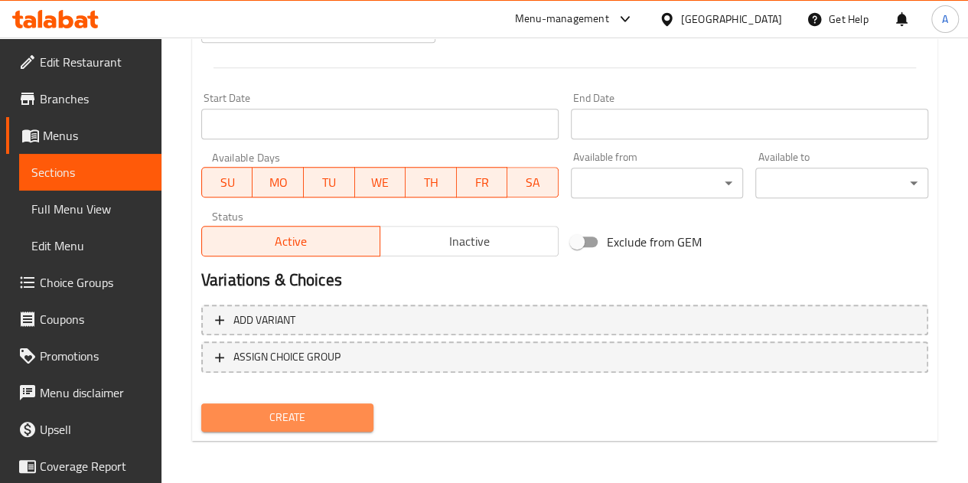
click at [291, 408] on span "Create" at bounding box center [288, 417] width 148 height 19
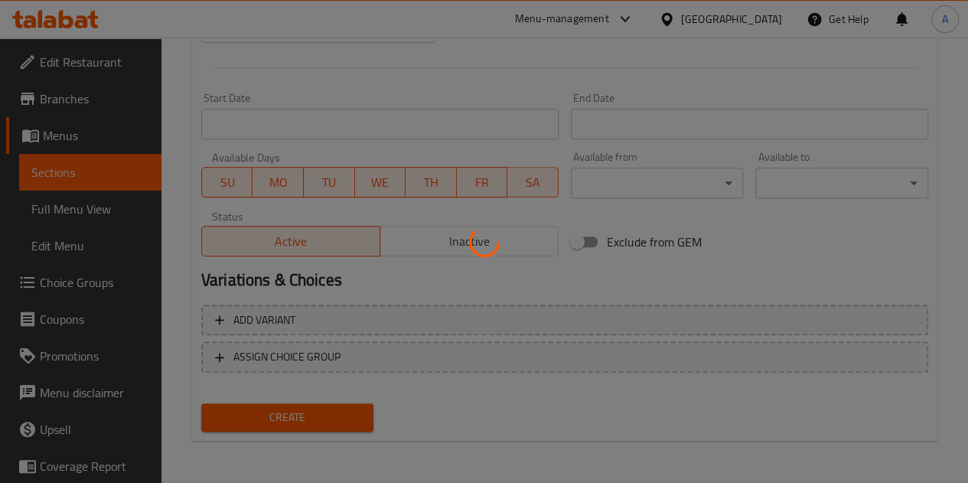
type input "0"
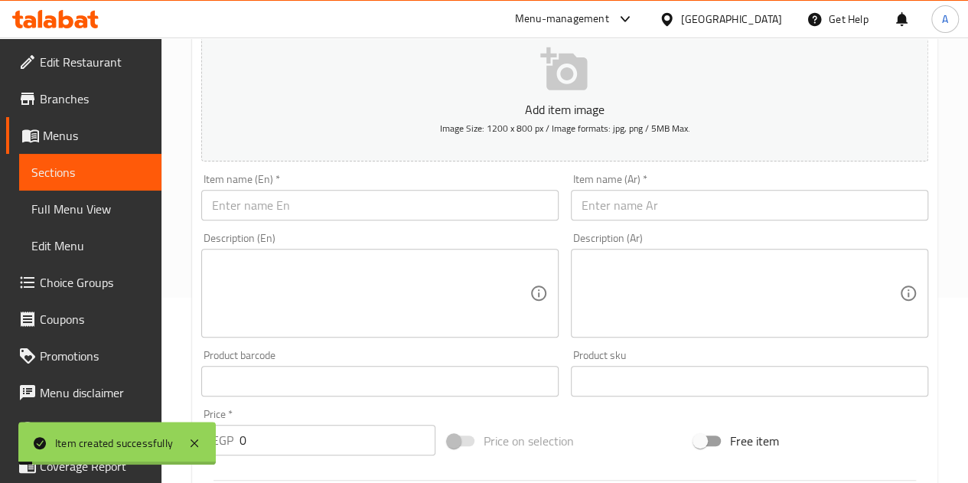
scroll to position [10, 0]
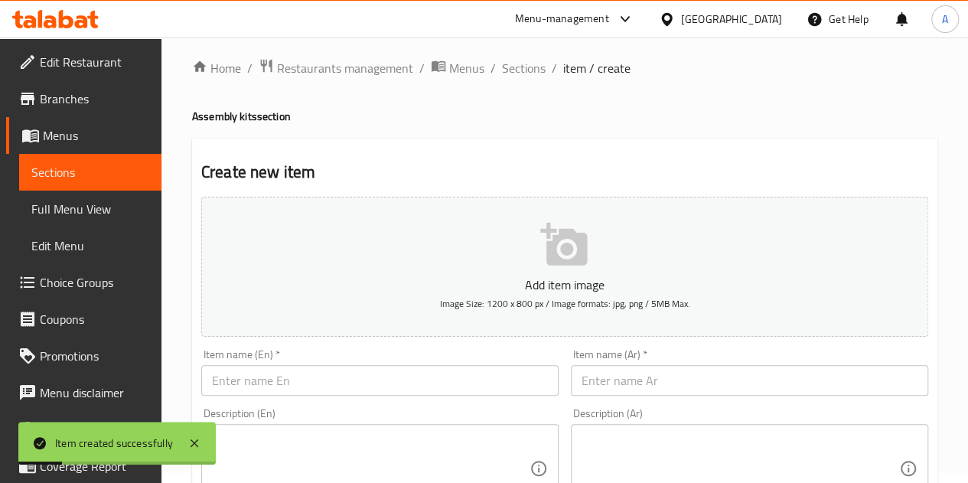
click at [522, 64] on span "Sections" at bounding box center [524, 68] width 44 height 18
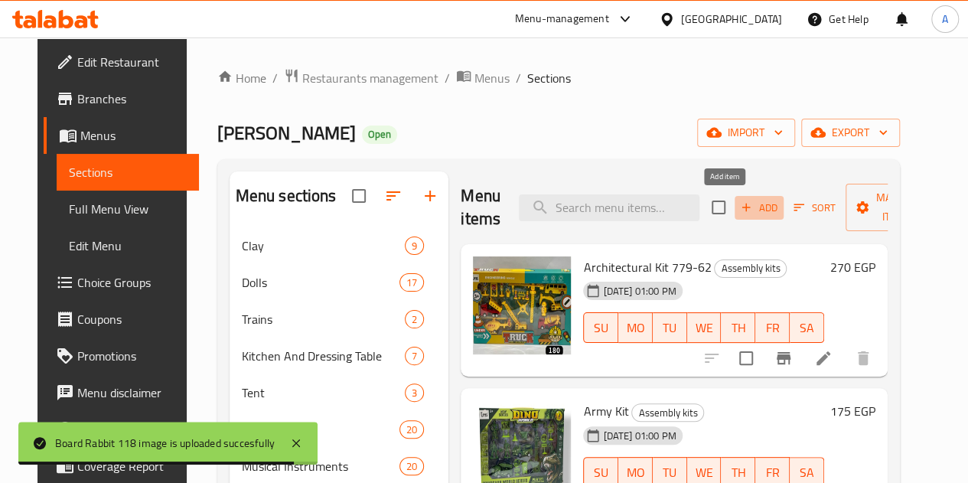
click at [739, 209] on span "Add" at bounding box center [759, 208] width 41 height 18
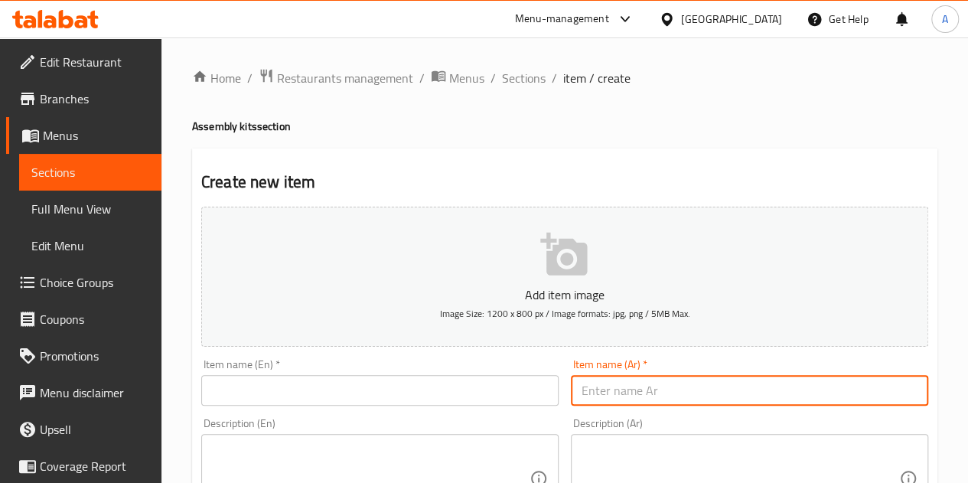
click at [642, 384] on input "text" at bounding box center [749, 390] width 357 height 31
paste input "تويستر دخان 558a"
type input "تويستر دخان 558a"
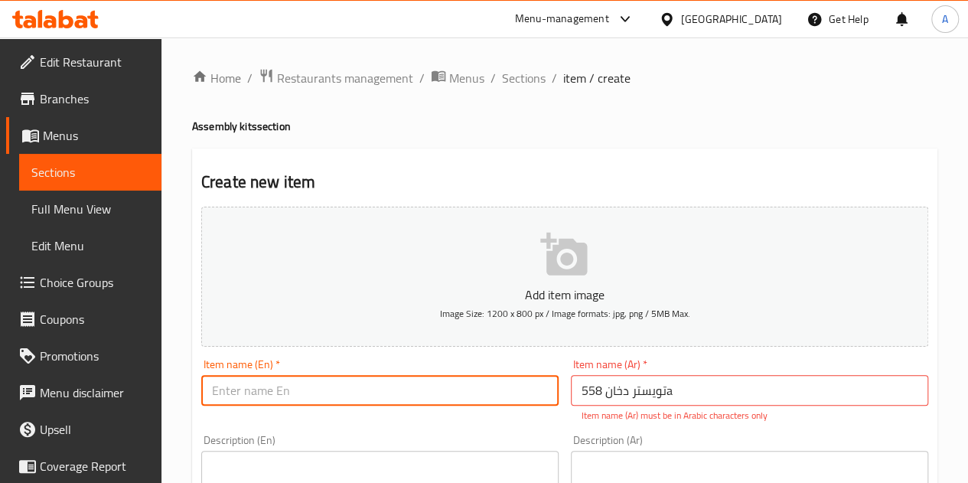
click at [289, 391] on input "text" at bounding box center [379, 390] width 357 height 31
paste input "Smoke Twister 558a"
type input "Smoke Twister 558a"
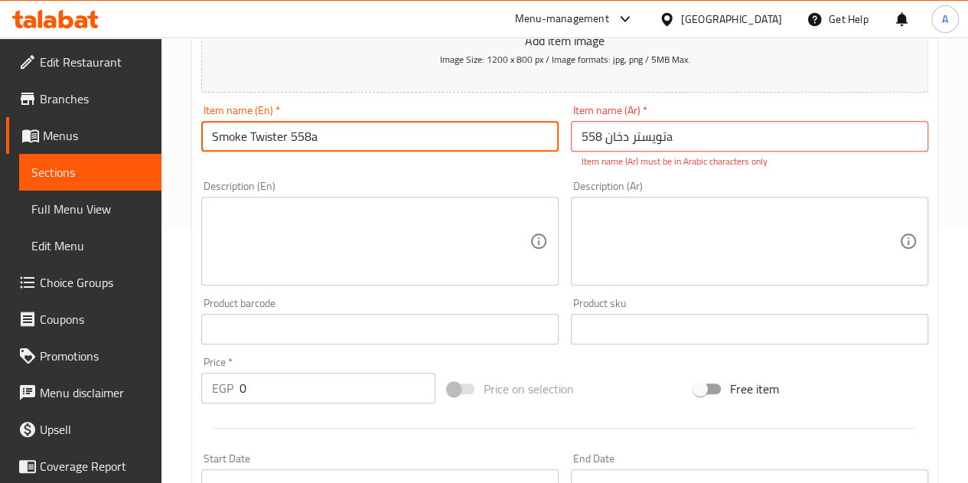
scroll to position [255, 0]
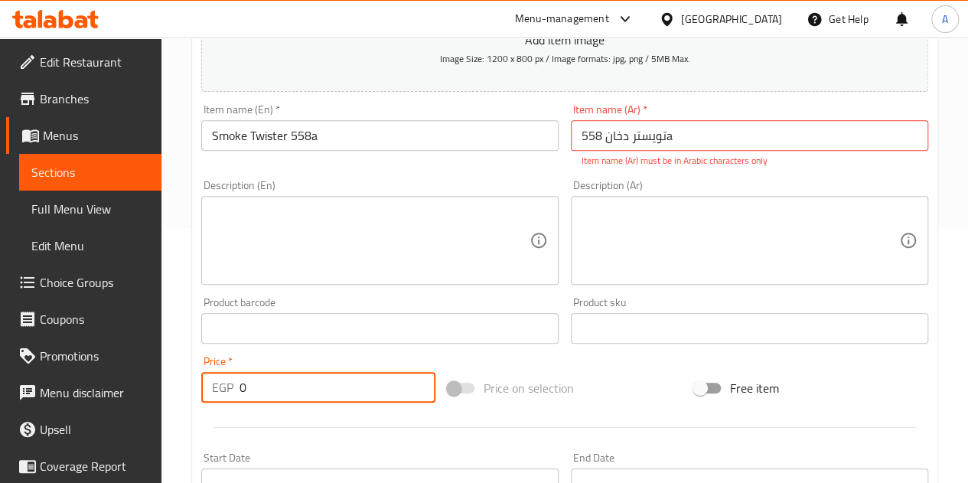
click at [283, 380] on input "0" at bounding box center [338, 387] width 196 height 31
type input "295"
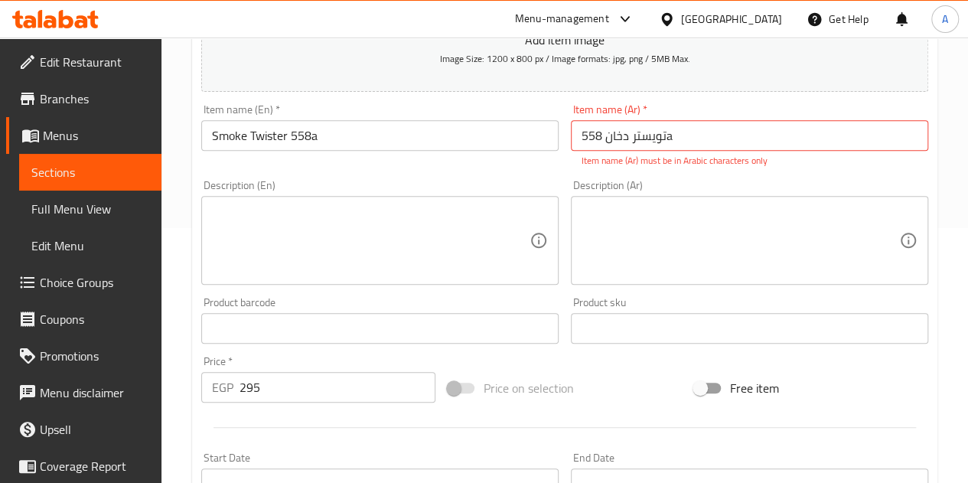
click at [286, 360] on div "Price   * EGP 295 Price *" at bounding box center [318, 379] width 234 height 47
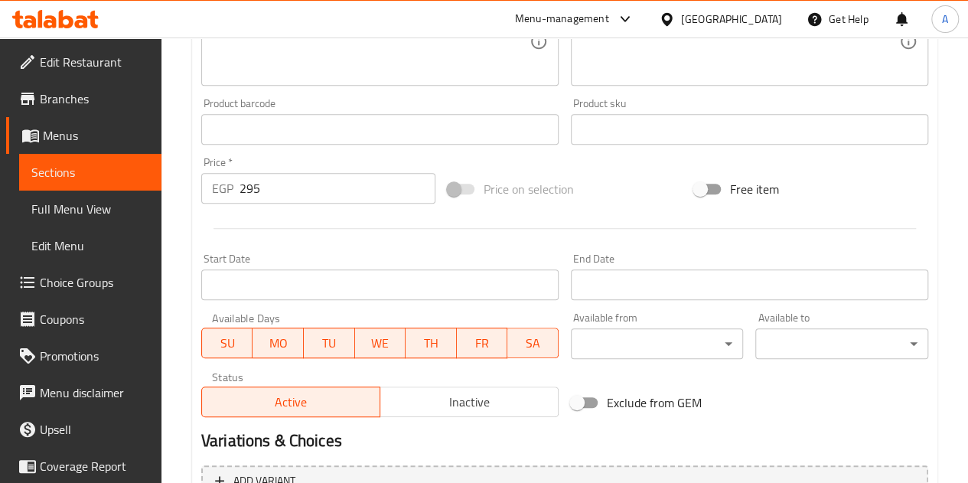
scroll to position [615, 0]
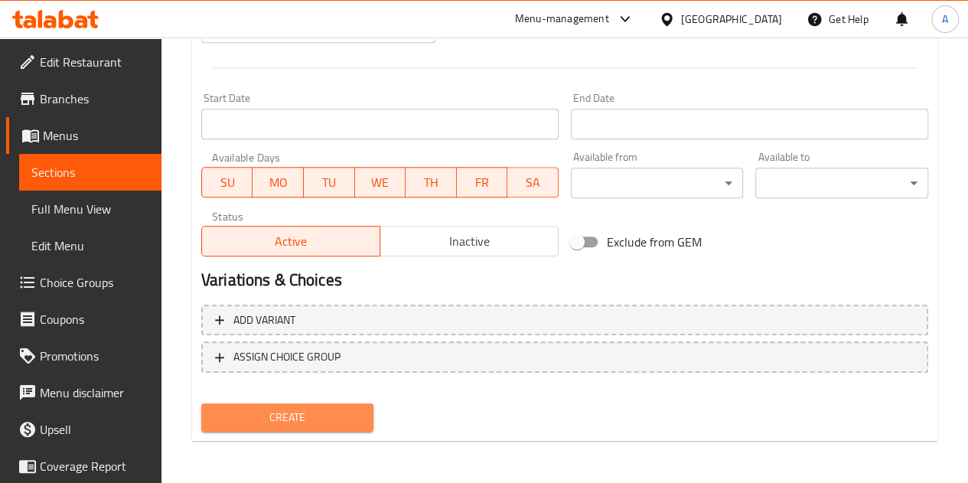
click at [298, 427] on button "Create" at bounding box center [287, 417] width 173 height 28
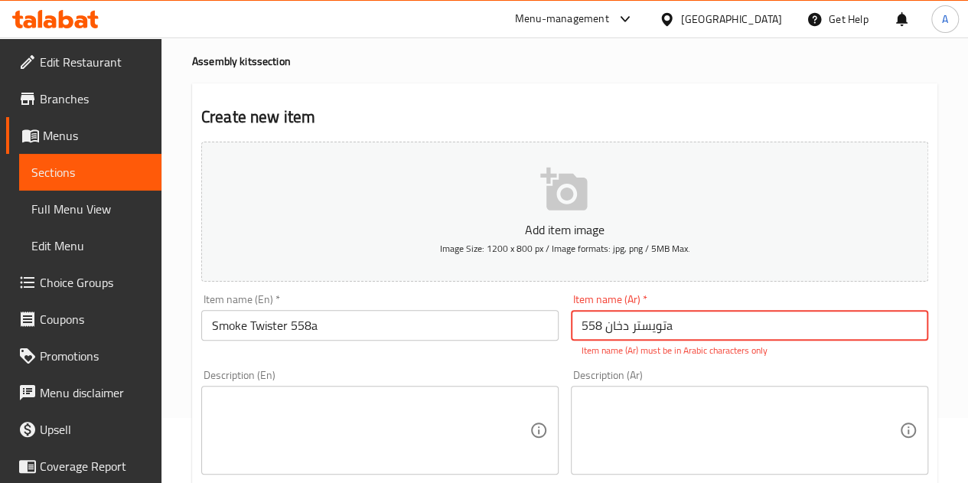
scroll to position [64, 0]
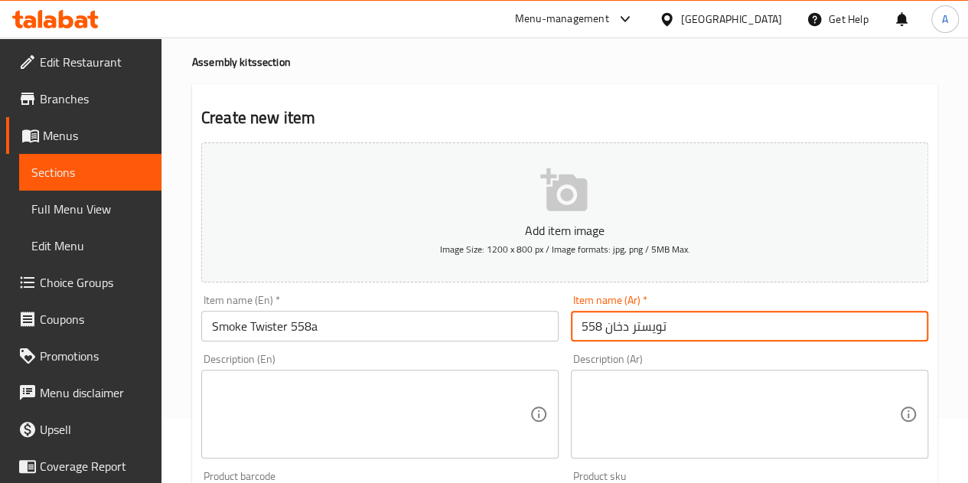
type input "تويستر دخان 558"
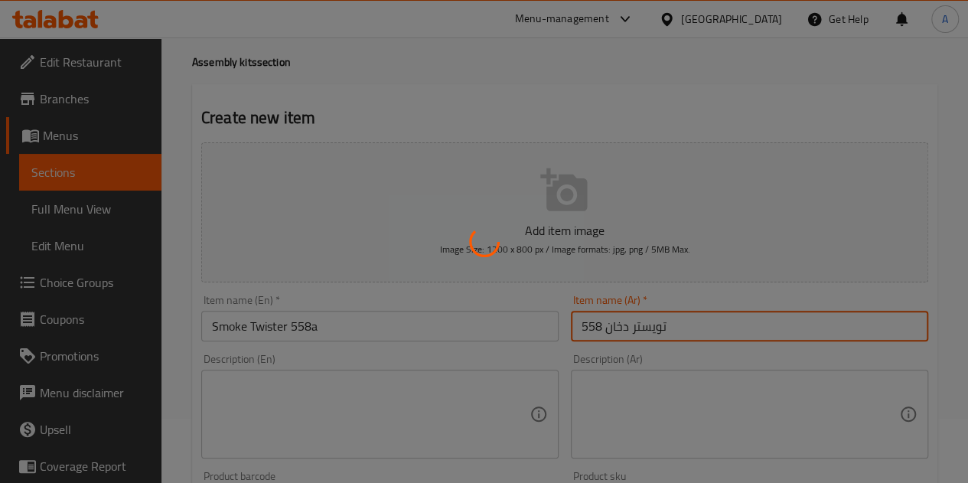
type input "0"
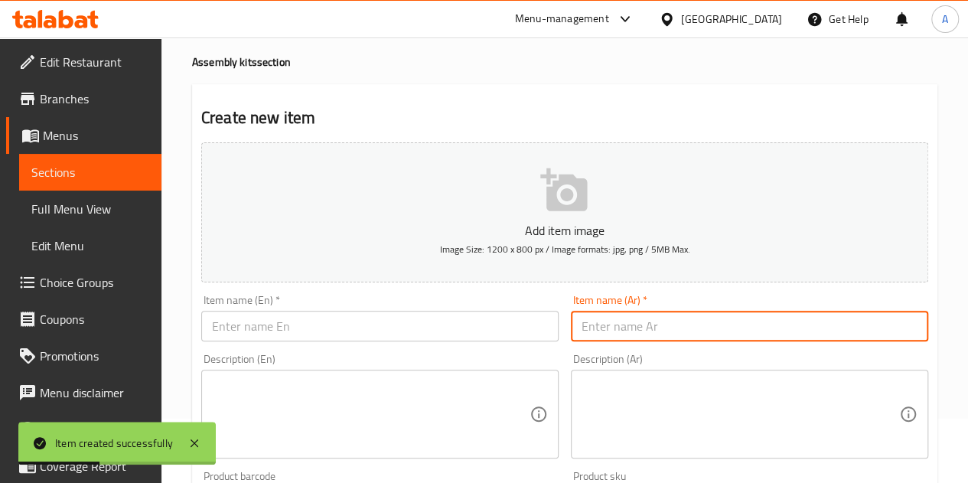
scroll to position [0, 0]
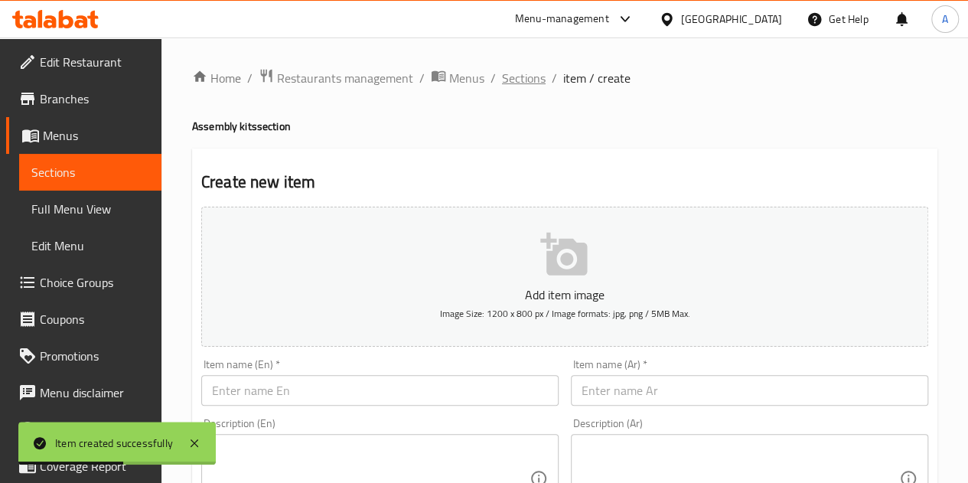
click at [521, 81] on span "Sections" at bounding box center [524, 78] width 44 height 18
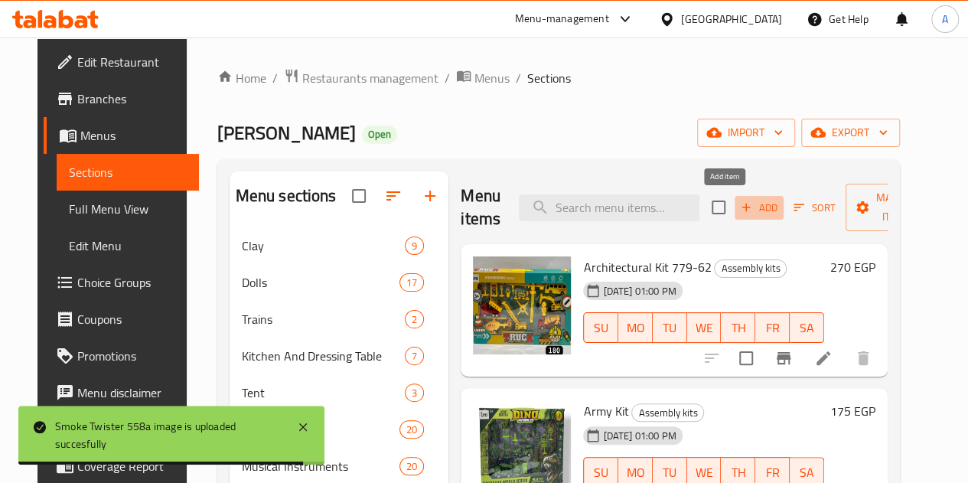
click at [739, 209] on span "Add" at bounding box center [759, 208] width 41 height 18
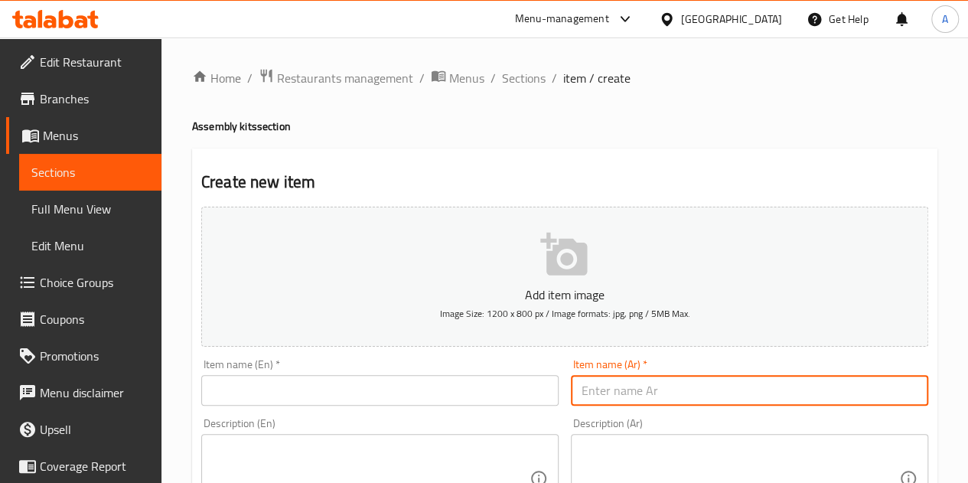
click at [626, 391] on input "text" at bounding box center [749, 390] width 357 height 31
paste input "تويستر شحن 558"
type input "تويستر شحن 558"
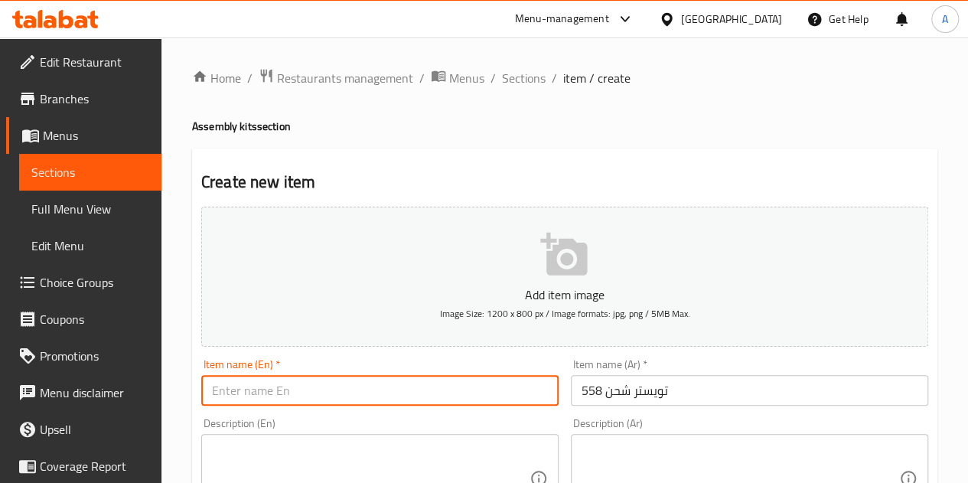
click at [377, 392] on input "text" at bounding box center [379, 390] width 357 height 31
paste input "Twister charging 558"
type input "Twister charging 558"
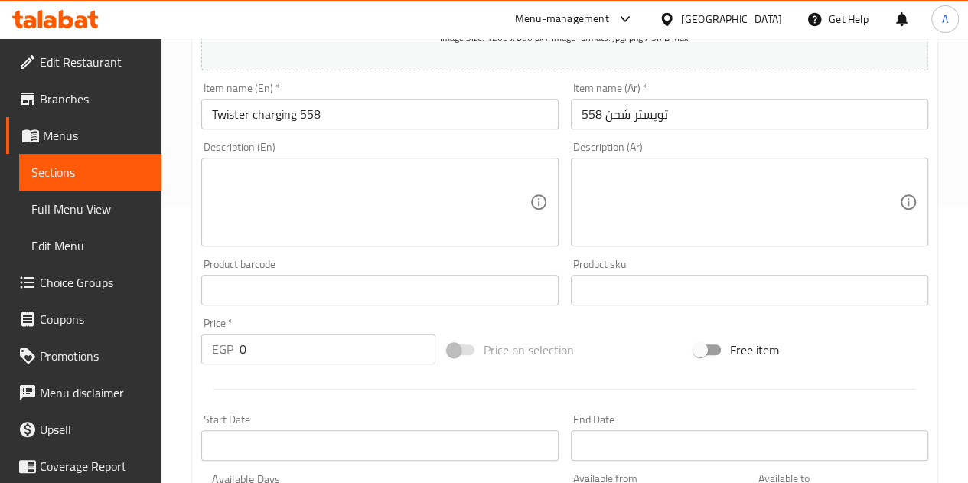
scroll to position [284, 0]
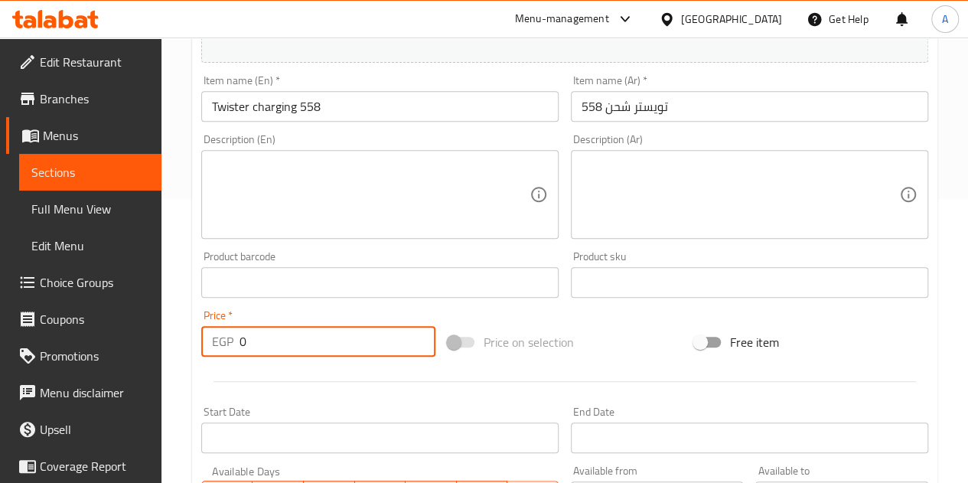
click at [312, 338] on input "0" at bounding box center [338, 341] width 196 height 31
type input "265"
click at [304, 313] on div "Price   * EGP 265 Price *" at bounding box center [318, 333] width 234 height 47
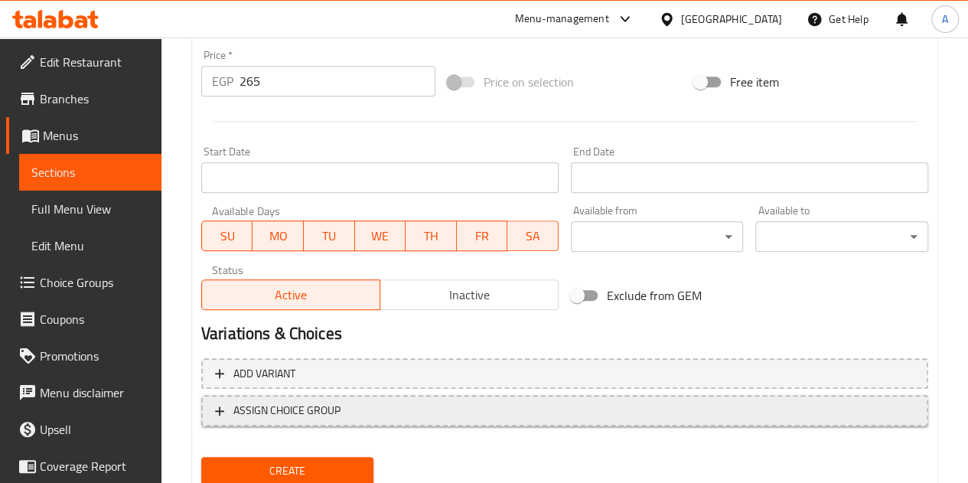
scroll to position [598, 0]
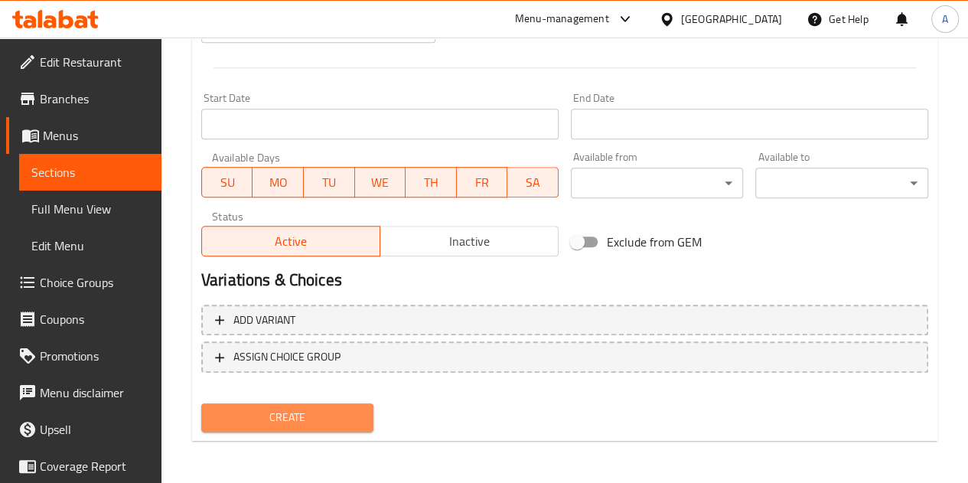
click at [322, 408] on span "Create" at bounding box center [288, 417] width 148 height 19
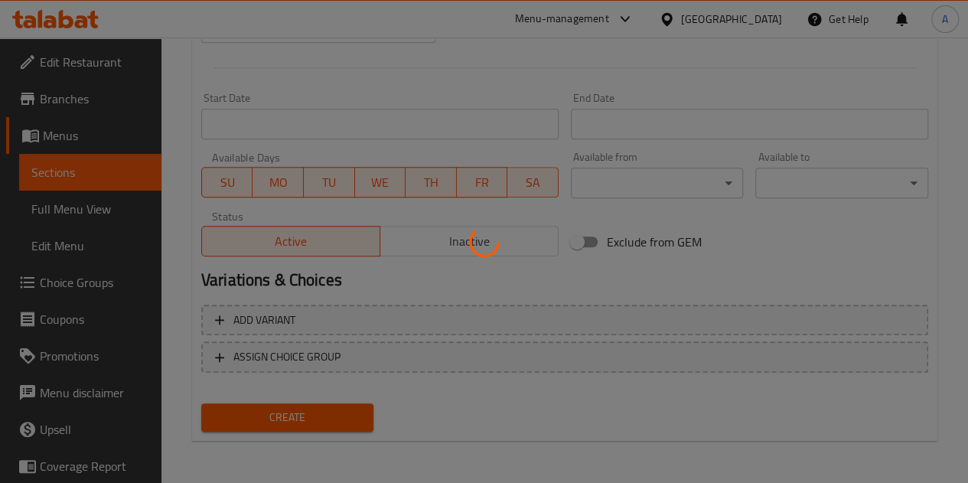
type input "0"
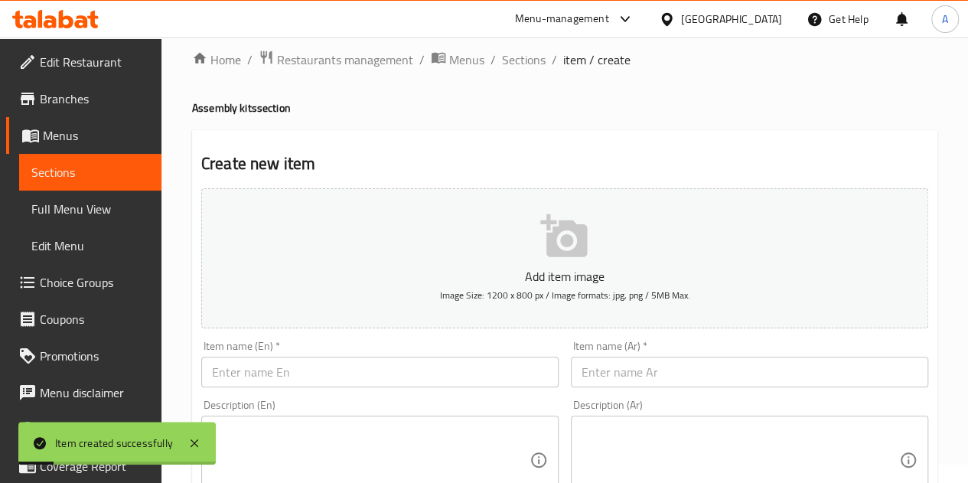
scroll to position [0, 0]
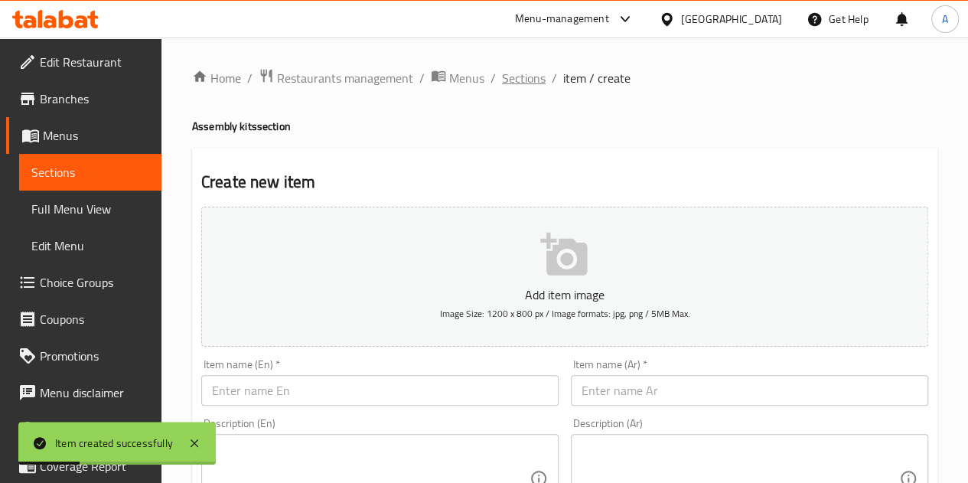
click at [526, 81] on span "Sections" at bounding box center [524, 78] width 44 height 18
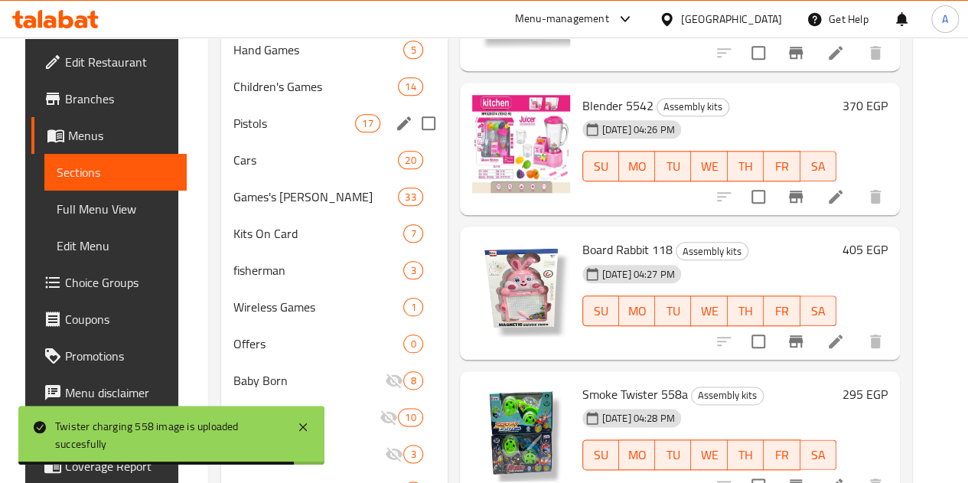
scroll to position [710, 0]
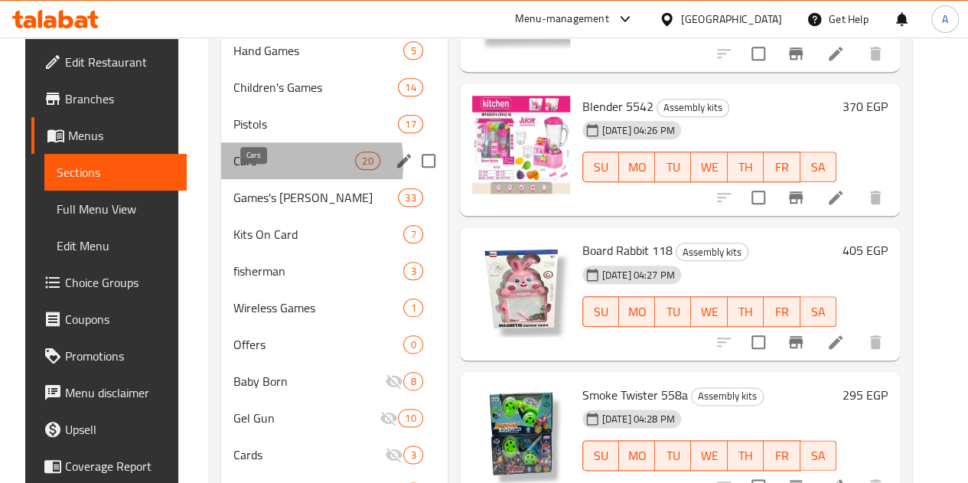
click at [253, 170] on span "Cars" at bounding box center [294, 161] width 122 height 18
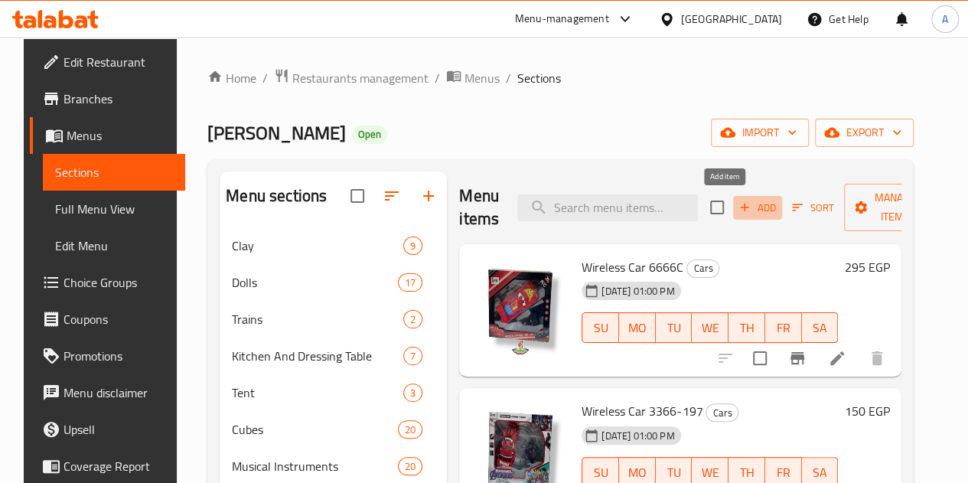
click at [738, 214] on icon "button" at bounding box center [745, 208] width 14 height 14
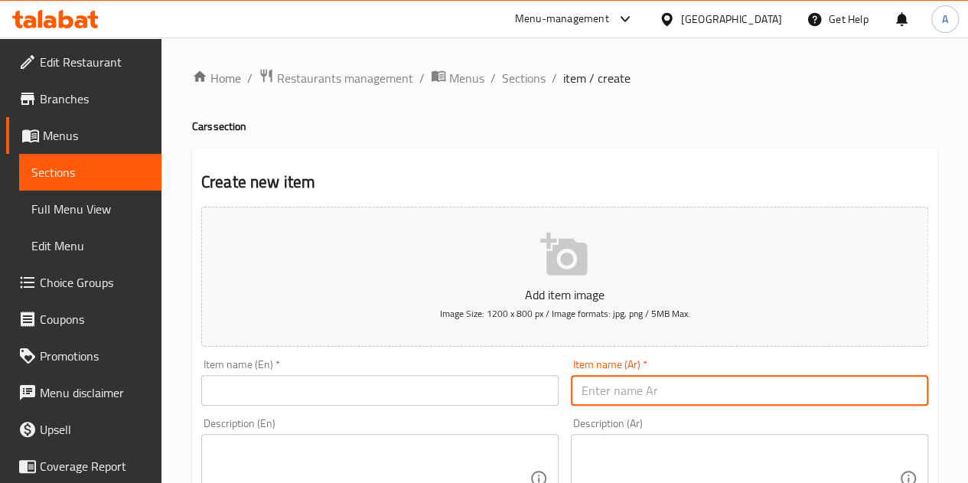
click at [713, 394] on input "text" at bounding box center [749, 390] width 357 height 31
paste input "عربيه شحن 911-606"
type input "عربيه شحن 911-606"
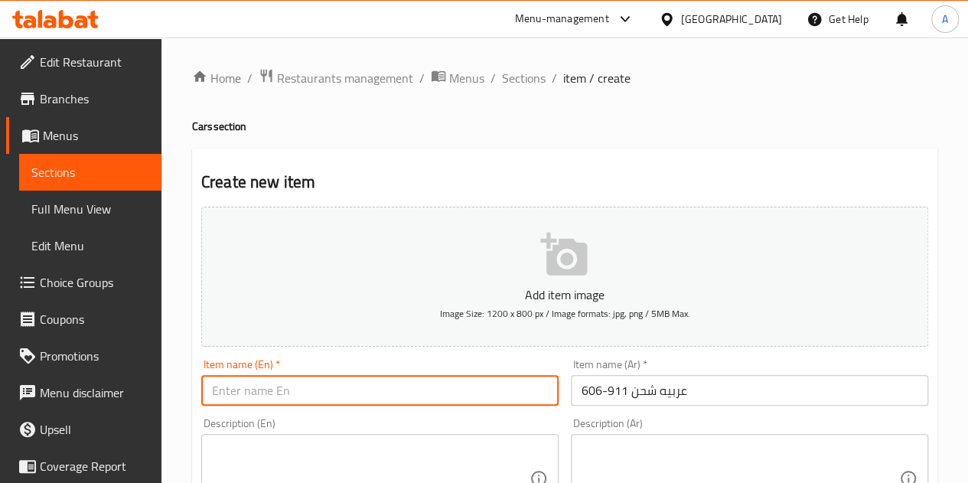
click at [416, 400] on input "text" at bounding box center [379, 390] width 357 height 31
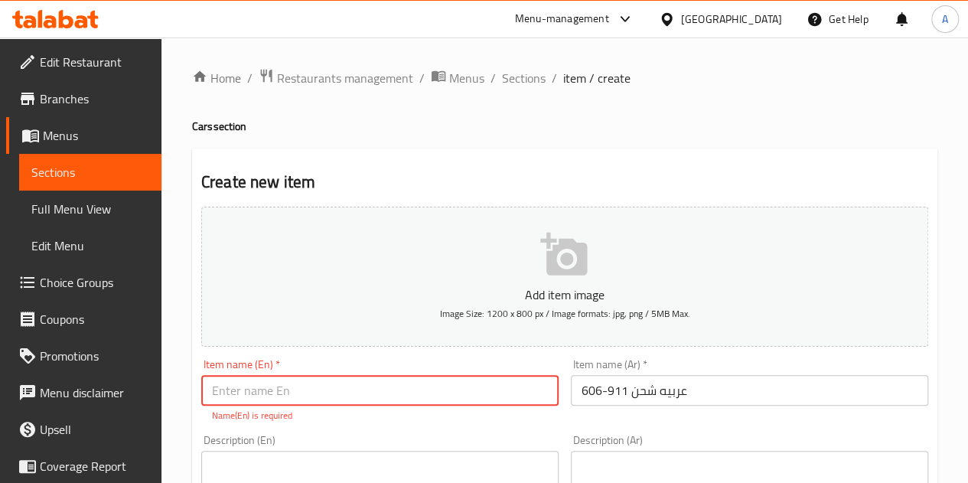
paste input "Cargo 911-606"
type input "Cargo 911-606"
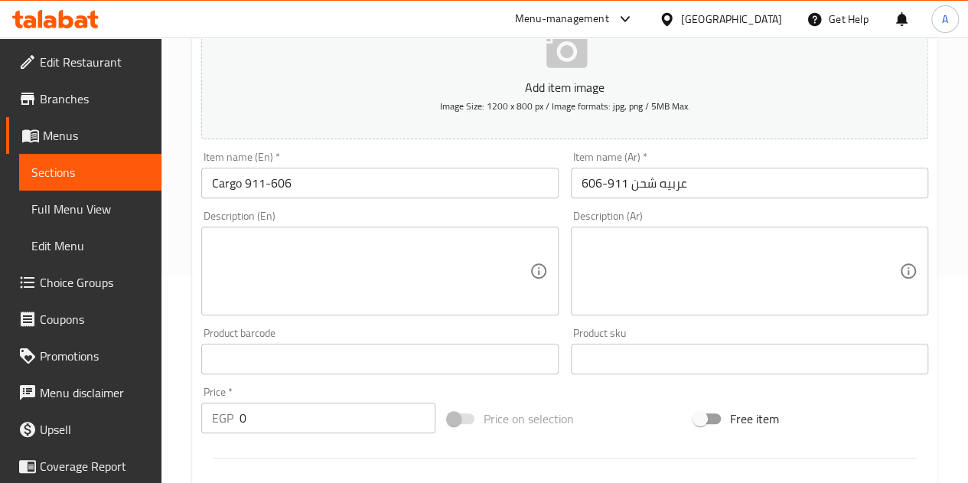
scroll to position [208, 0]
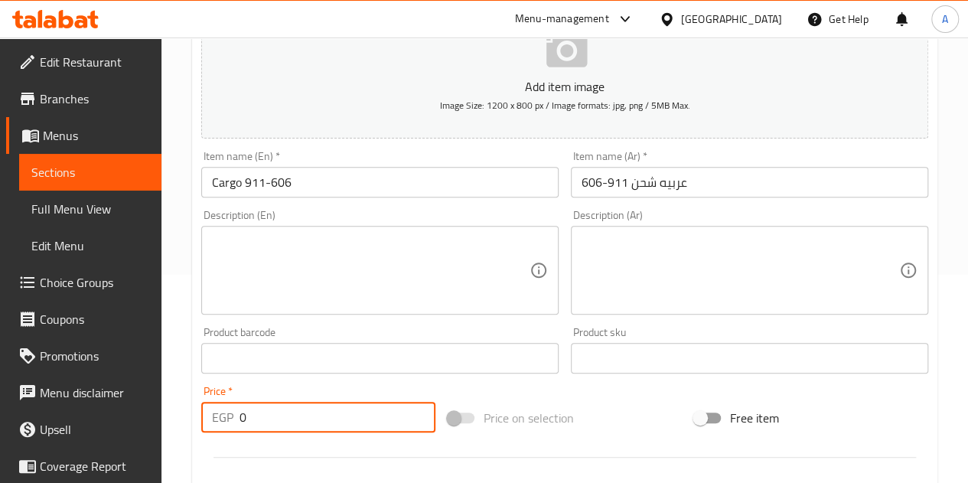
click at [302, 414] on input "0" at bounding box center [338, 417] width 196 height 31
type input "1035"
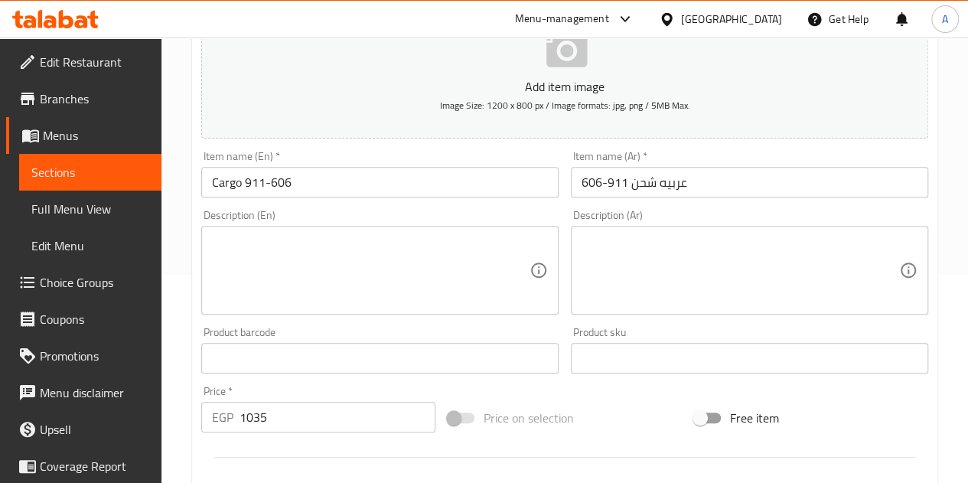
click at [329, 392] on div "Price   * EGP 1035 Price *" at bounding box center [318, 409] width 234 height 47
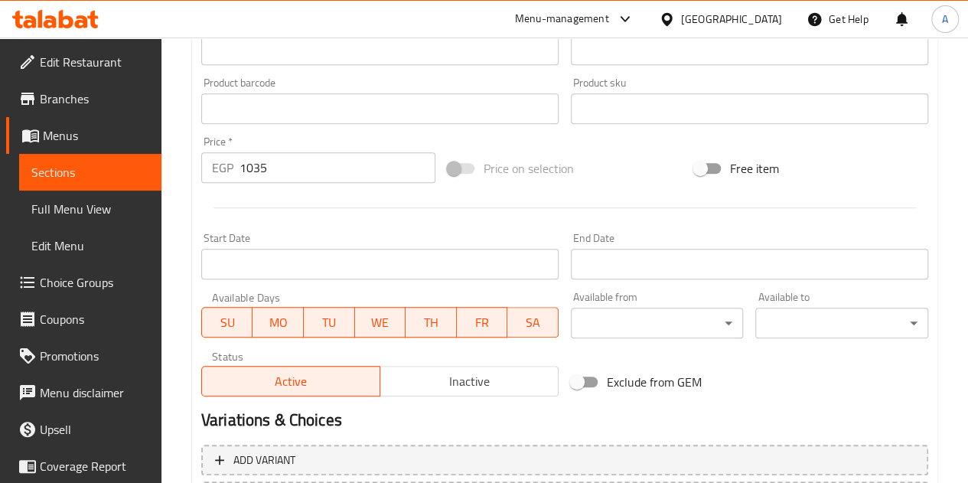
scroll to position [598, 0]
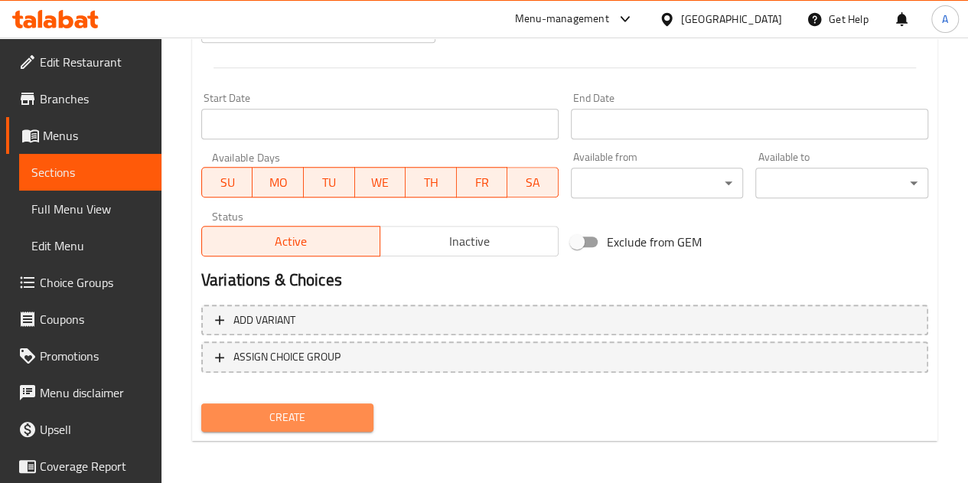
click at [282, 411] on span "Create" at bounding box center [288, 417] width 148 height 19
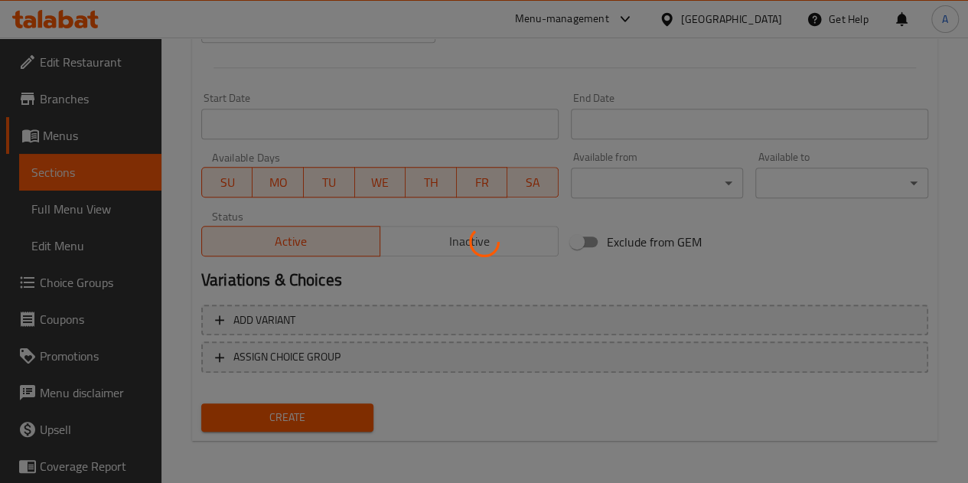
type input "0"
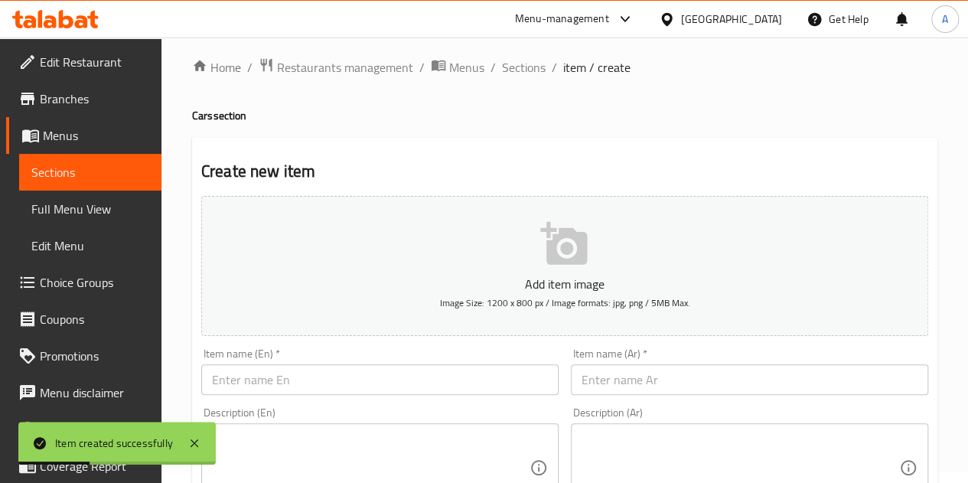
scroll to position [0, 0]
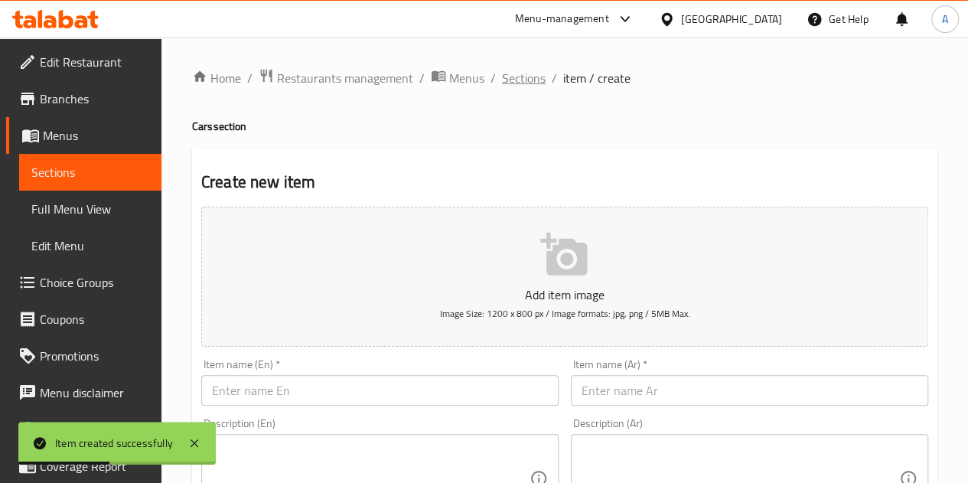
click at [518, 78] on span "Sections" at bounding box center [524, 78] width 44 height 18
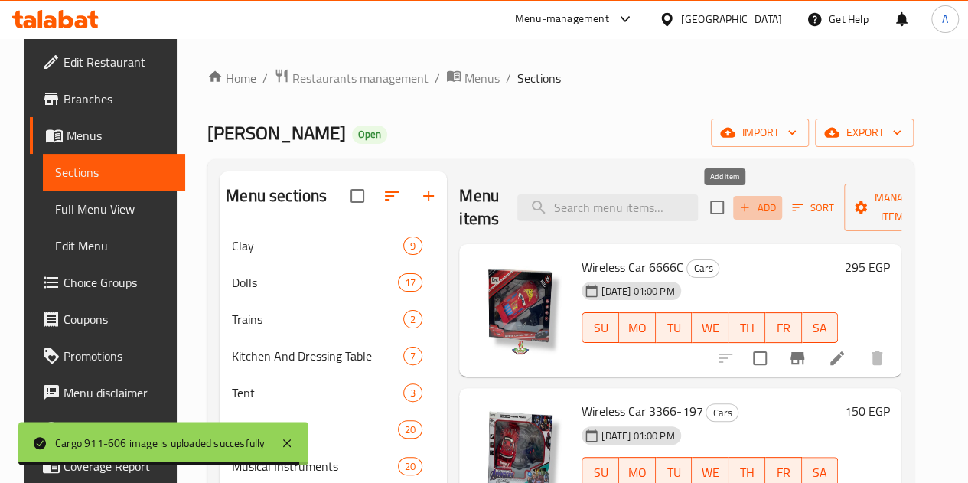
click at [733, 217] on button "Add" at bounding box center [757, 208] width 49 height 24
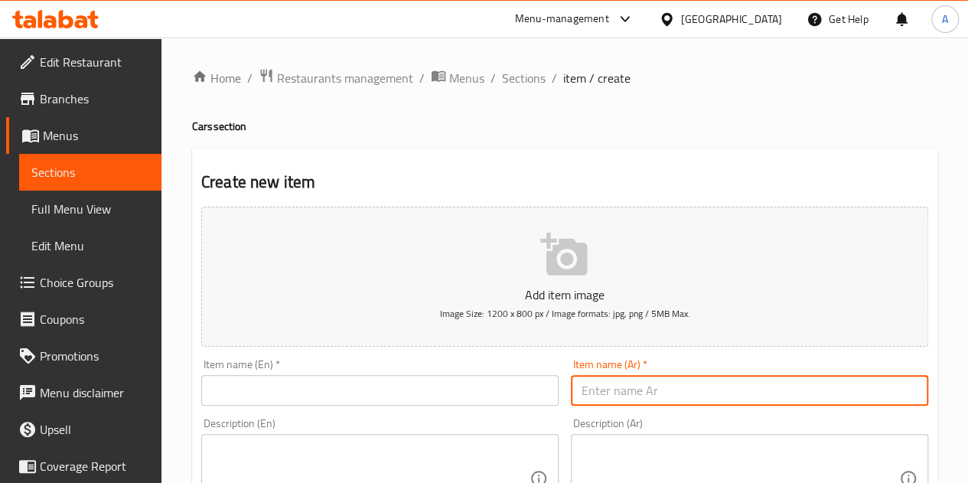
click at [701, 388] on input "text" at bounding box center [749, 390] width 357 height 31
paste input "دبابه شحن 983-104"
type input "دبابه شحن 983-104"
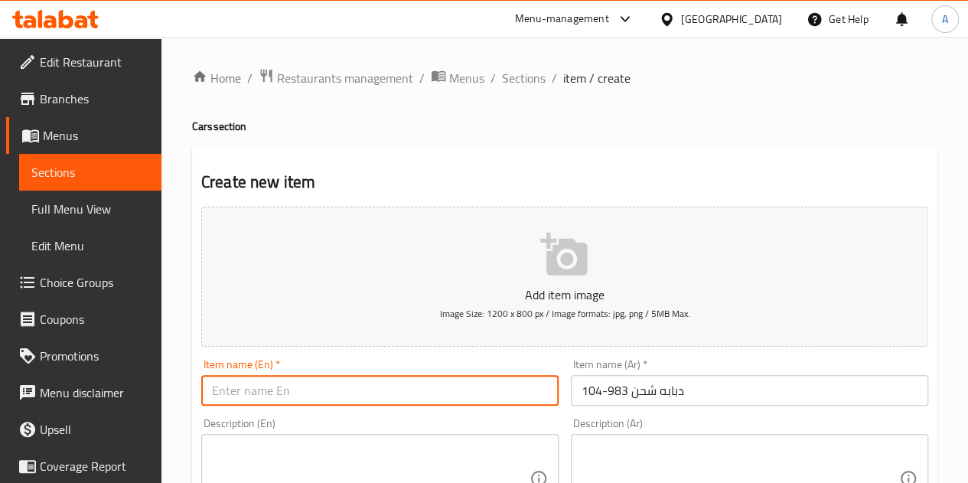
click at [294, 394] on input "text" at bounding box center [379, 390] width 357 height 31
paste input "983-104 cargo tank"
type input "983-104 cargo tank"
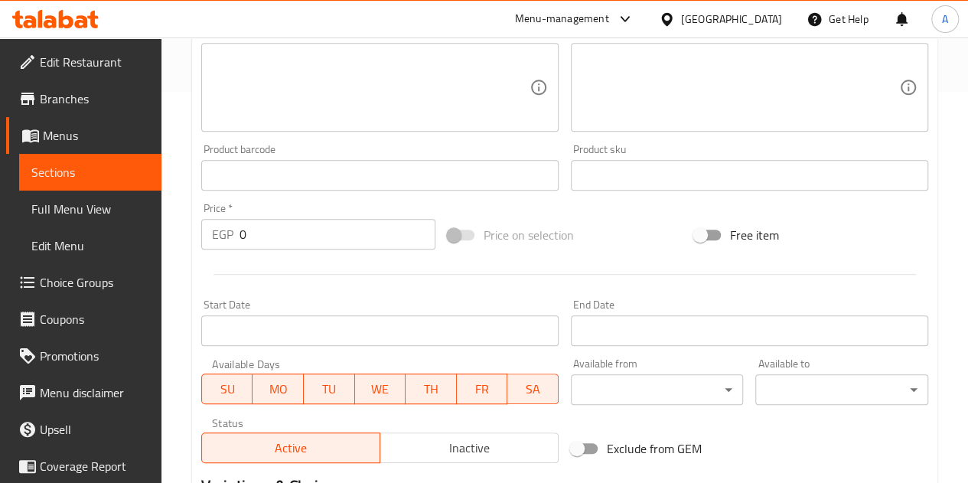
scroll to position [401, 0]
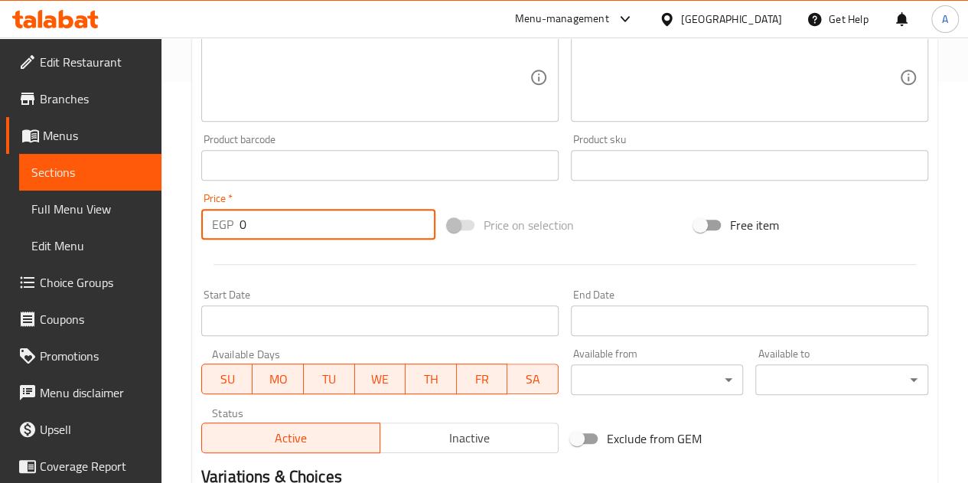
click at [307, 233] on input "0" at bounding box center [338, 224] width 196 height 31
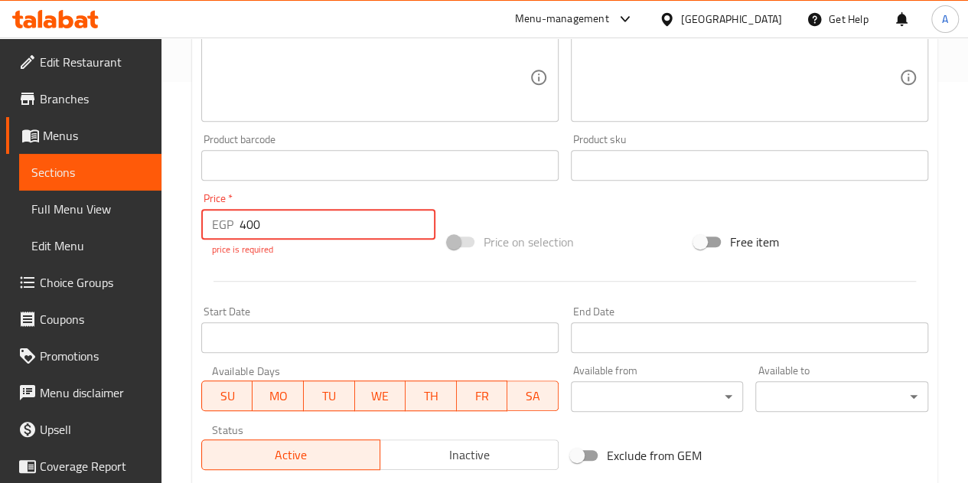
type input "400"
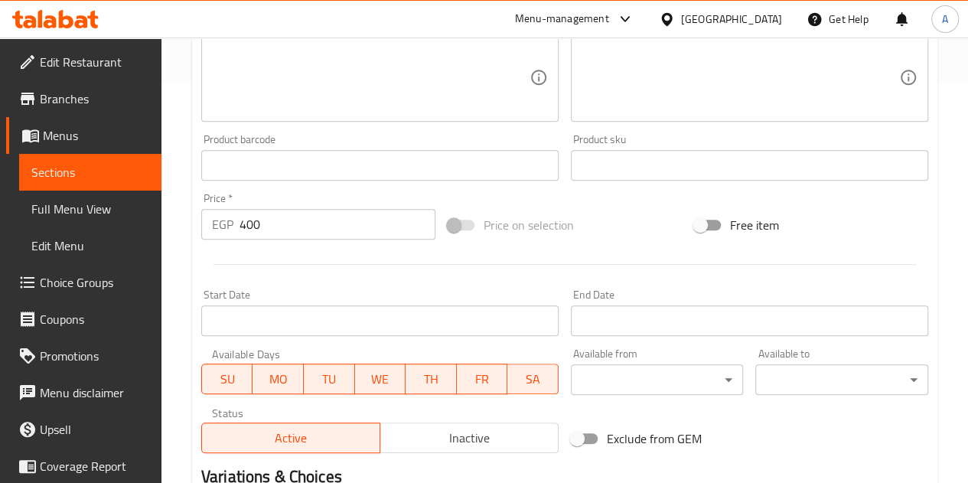
click at [401, 287] on div "Add item image Image Size: 1200 x 800 px / Image formats: jpg, png / 5MB Max. I…" at bounding box center [564, 129] width 739 height 660
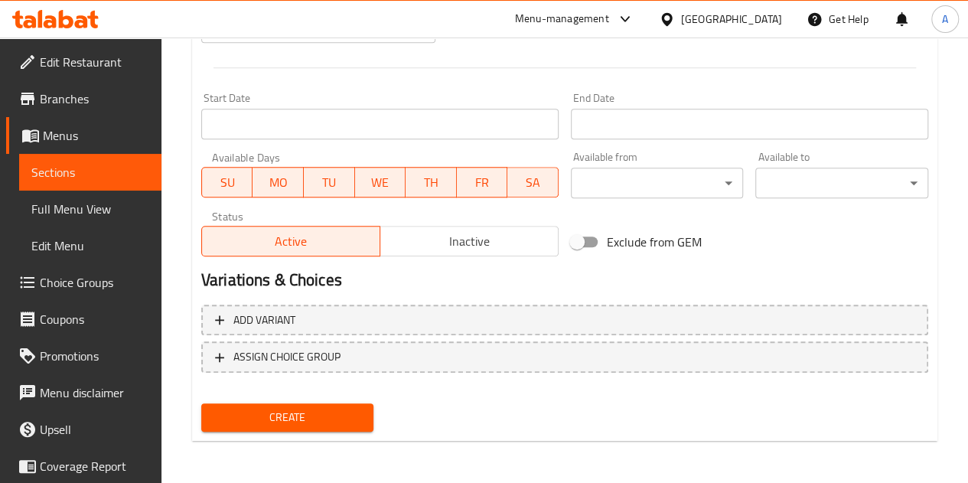
click at [292, 420] on span "Create" at bounding box center [288, 417] width 148 height 19
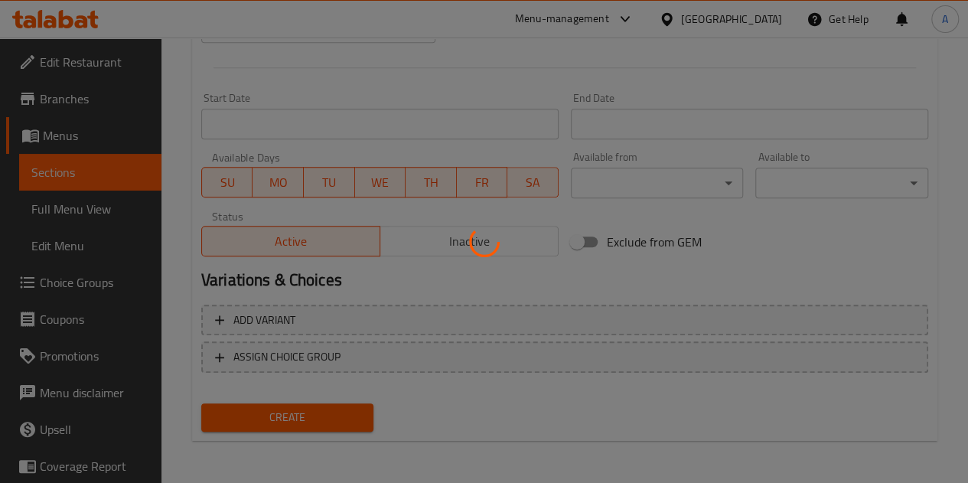
type input "0"
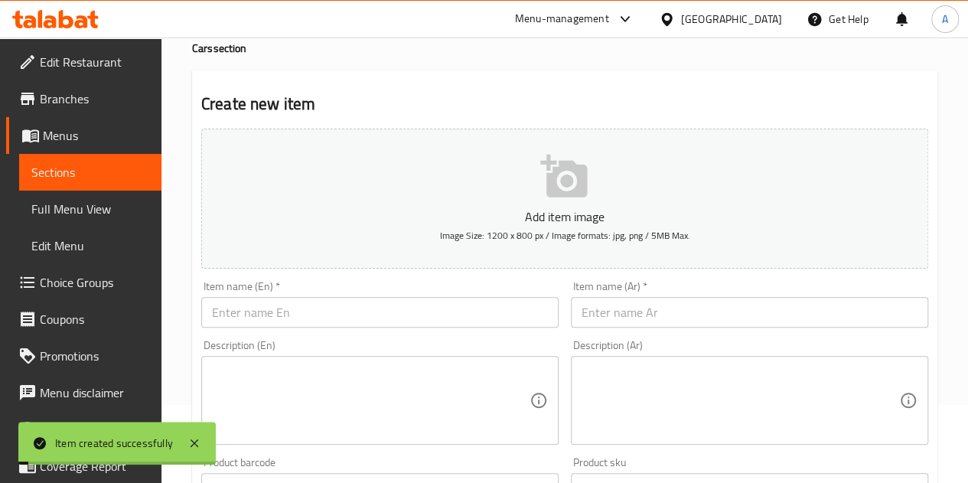
scroll to position [0, 0]
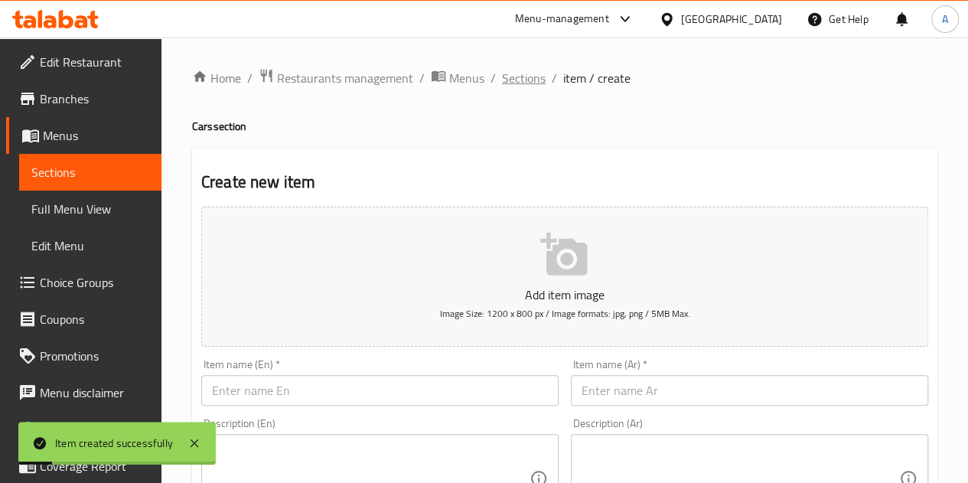
click at [512, 83] on span "Sections" at bounding box center [524, 78] width 44 height 18
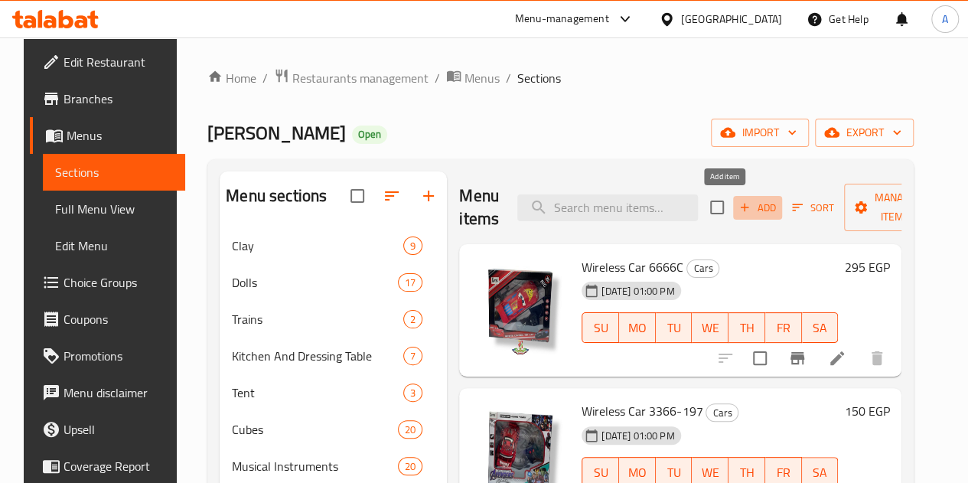
click at [737, 203] on span "Add" at bounding box center [757, 208] width 41 height 18
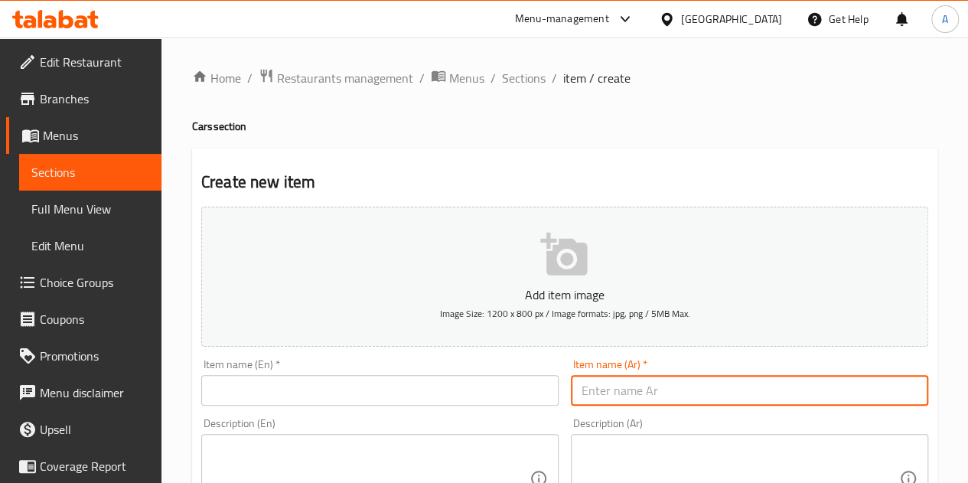
click at [638, 384] on input "text" at bounding box center [749, 390] width 357 height 31
paste input "طياره ريموت 78"
type input "طياره ريموت 78"
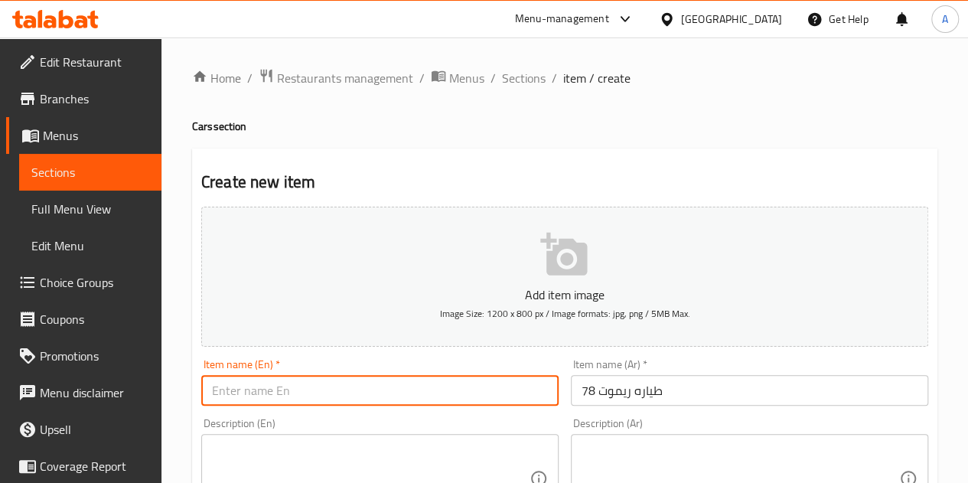
click at [280, 383] on input "text" at bounding box center [379, 390] width 357 height 31
paste input "Remote control plane 78"
type input "Remote control plane 78"
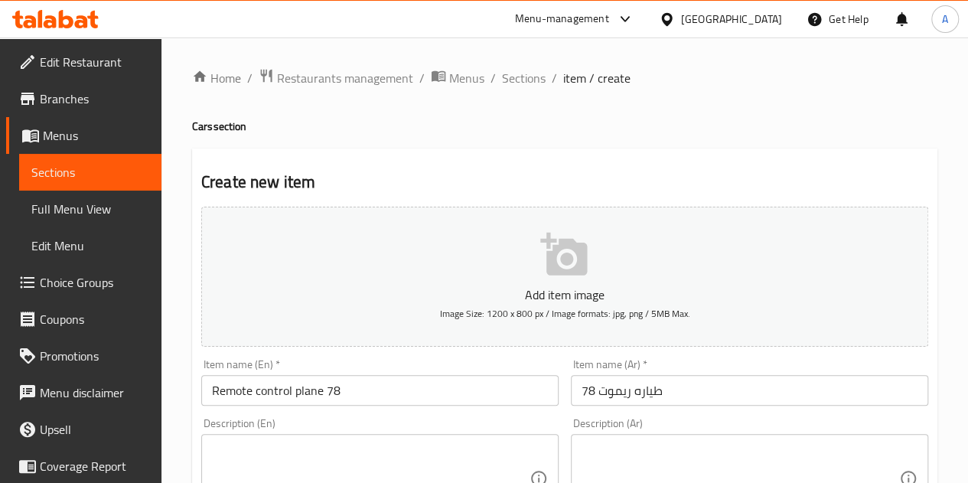
click at [300, 416] on div "Description (En) Description (En)" at bounding box center [380, 470] width 370 height 117
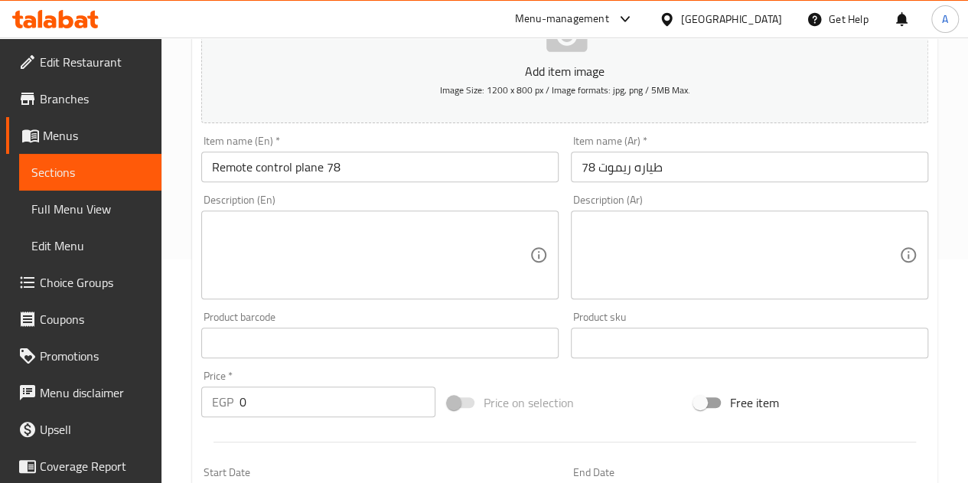
scroll to position [224, 0]
click at [255, 408] on input "0" at bounding box center [338, 401] width 196 height 31
type input "190"
click at [276, 374] on div "Price   * EGP 190 Price *" at bounding box center [318, 393] width 234 height 47
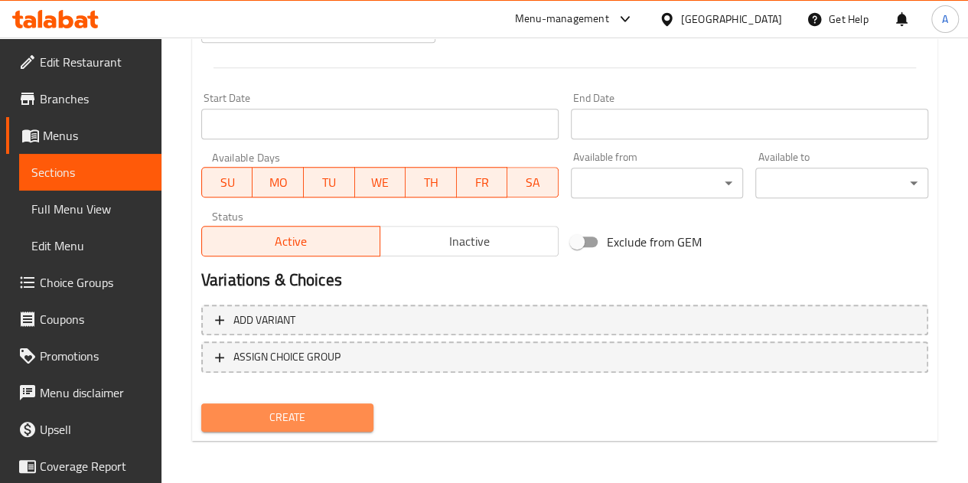
click at [266, 419] on span "Create" at bounding box center [288, 417] width 148 height 19
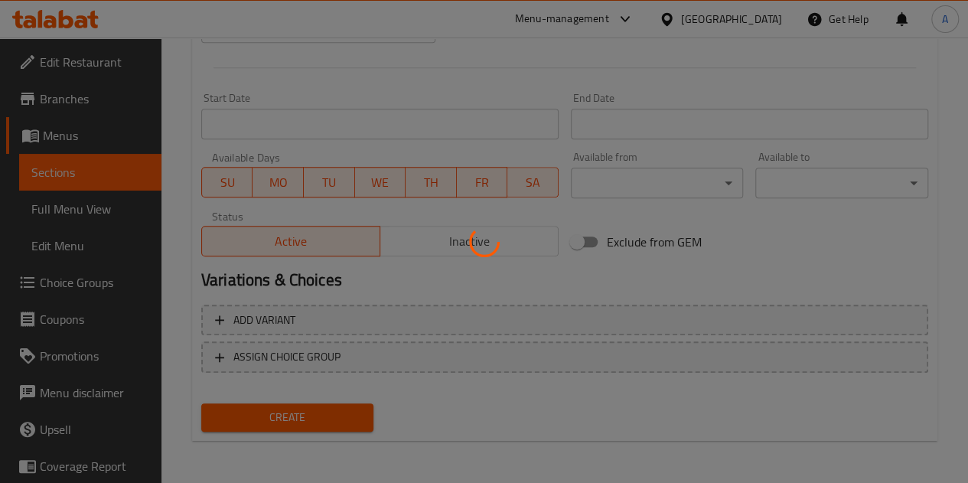
type input "0"
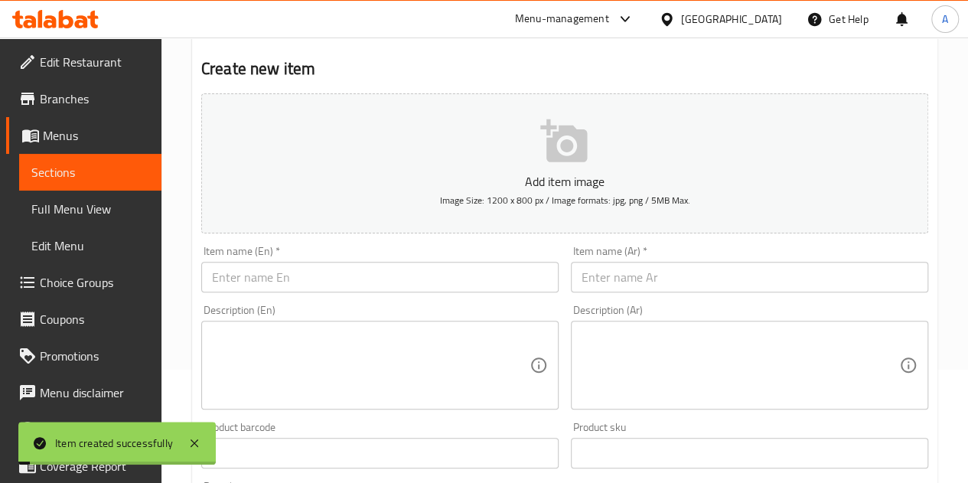
scroll to position [0, 0]
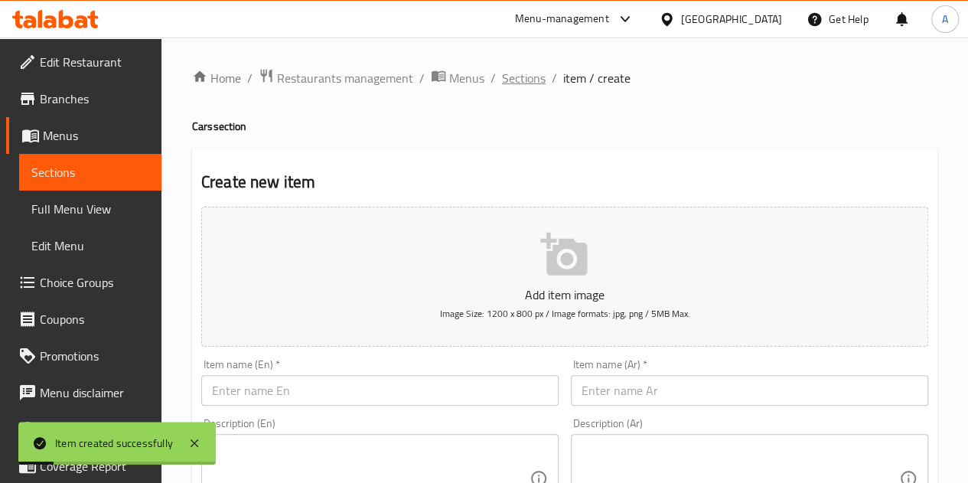
click at [525, 79] on span "Sections" at bounding box center [524, 78] width 44 height 18
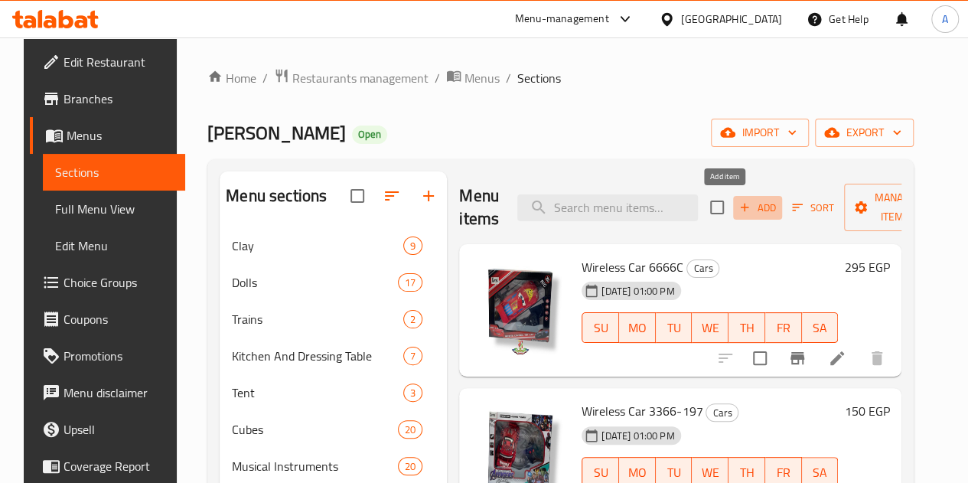
click at [737, 204] on span "Add" at bounding box center [757, 208] width 41 height 18
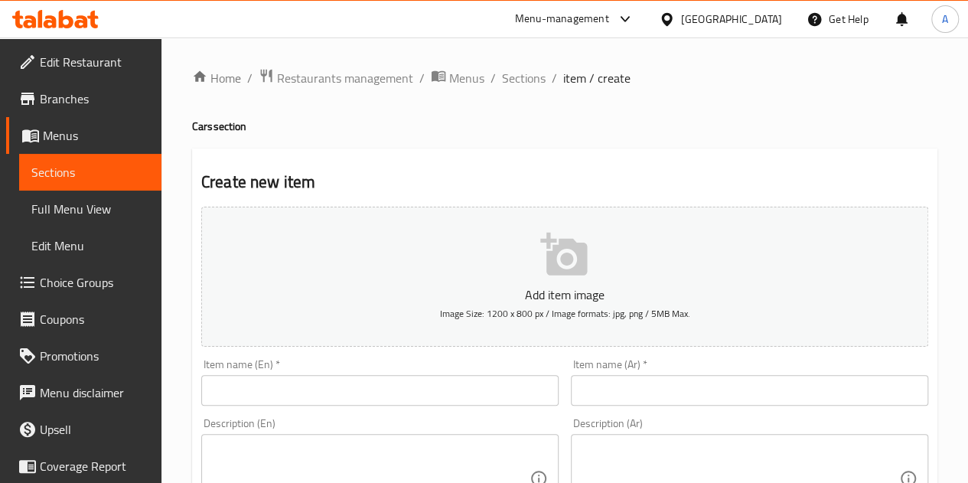
click at [623, 391] on input "text" at bounding box center [749, 390] width 357 height 31
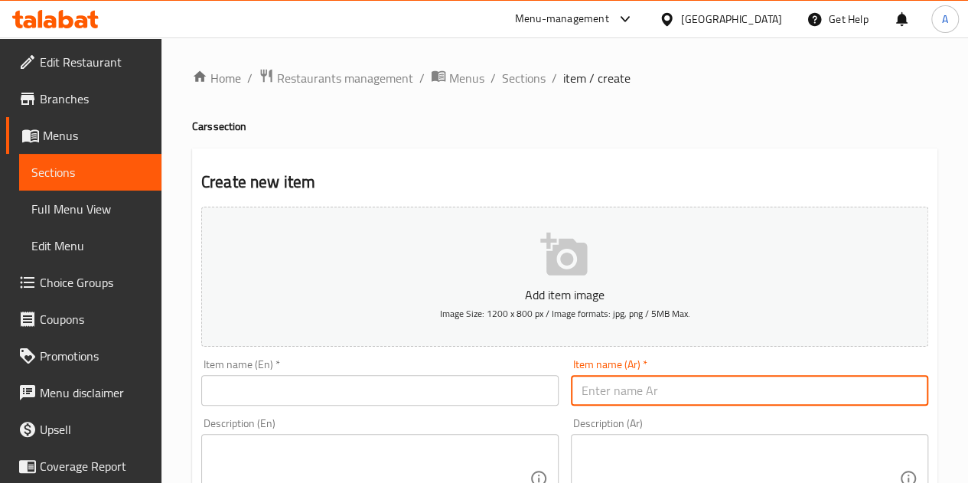
paste input "طياره شحن 368-2"
type input "طياره شحن 368-2"
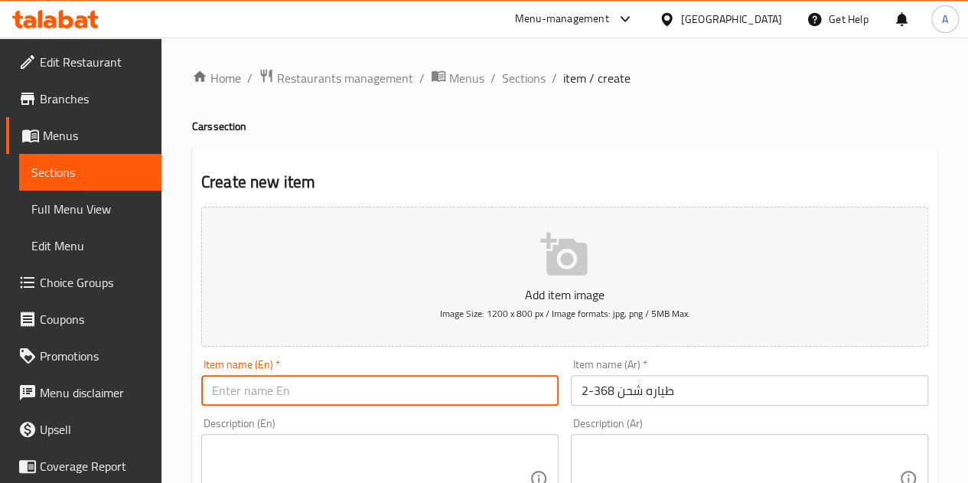
click at [499, 398] on input "text" at bounding box center [379, 390] width 357 height 31
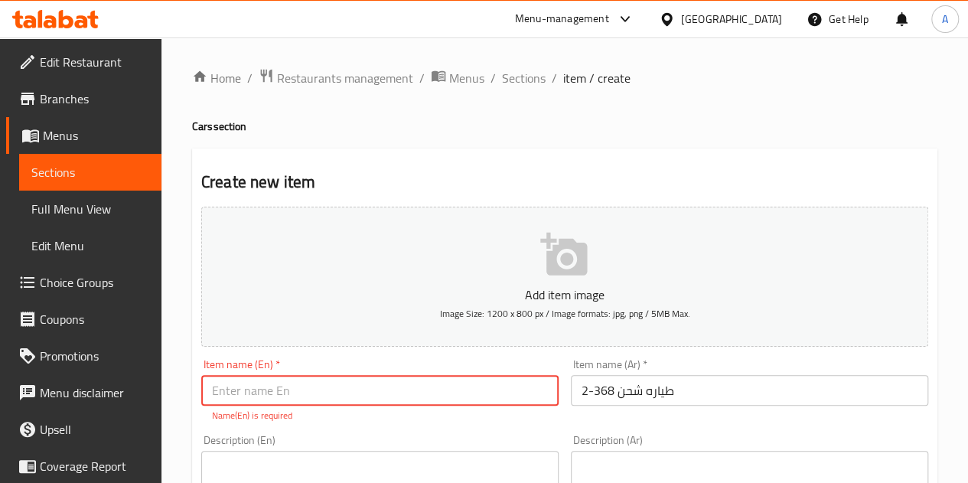
click at [314, 385] on input "text" at bounding box center [379, 390] width 357 height 31
paste input "368-2 freighter"
drag, startPoint x: 297, startPoint y: 390, endPoint x: 249, endPoint y: 383, distance: 48.6
click at [249, 383] on input "368-2 freighter" at bounding box center [379, 390] width 357 height 31
click at [204, 386] on input "368-2 freighter" at bounding box center [379, 390] width 357 height 31
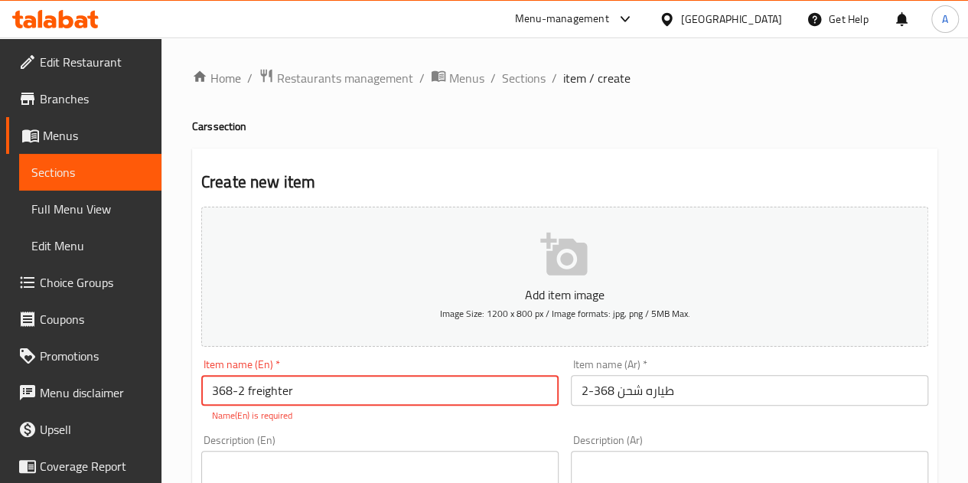
paste input "freighter"
drag, startPoint x: 231, startPoint y: 387, endPoint x: 201, endPoint y: 387, distance: 30.6
click at [201, 387] on input "freighter 368-2 freighter" at bounding box center [379, 390] width 357 height 31
click at [325, 384] on input "freighter 368-2 freighter" at bounding box center [379, 390] width 357 height 31
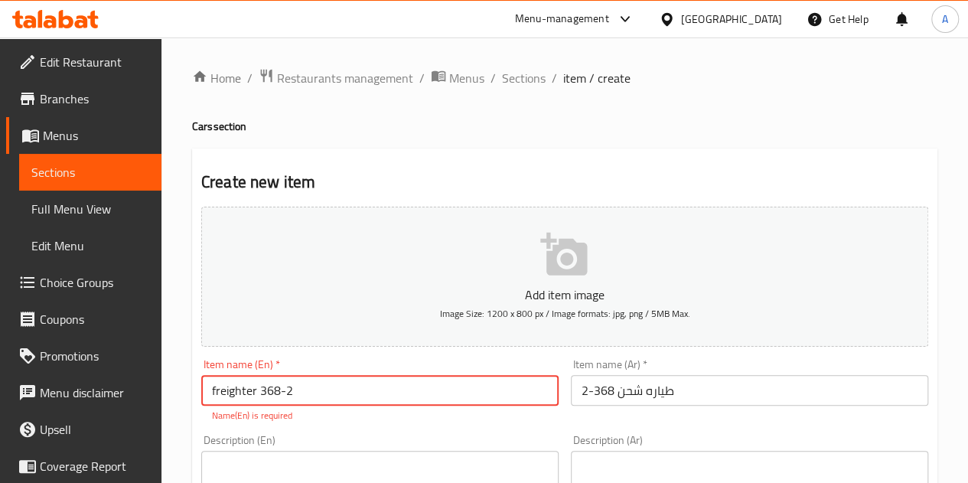
type input "freighter 368-2"
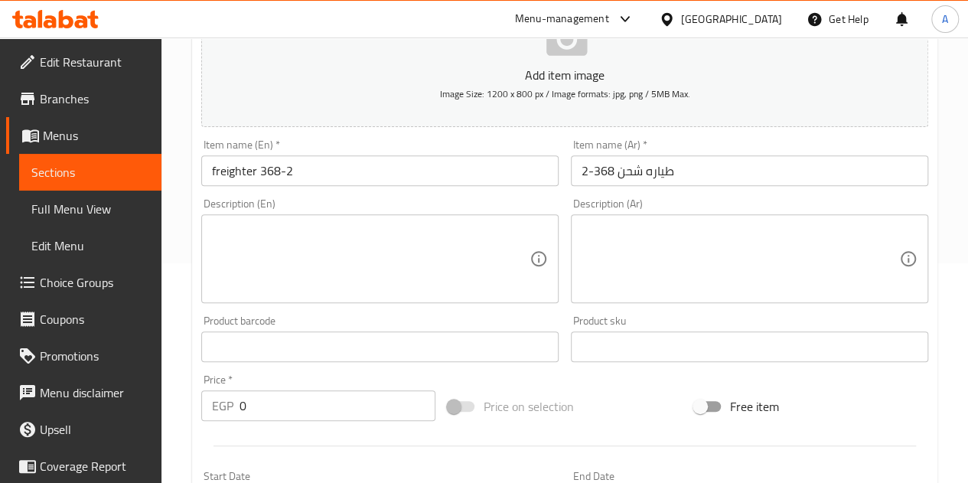
scroll to position [221, 0]
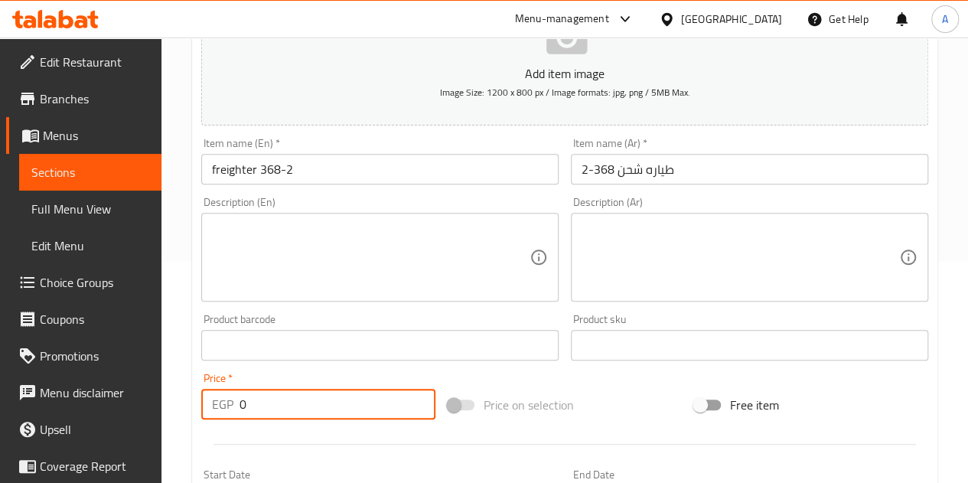
click at [280, 405] on input "0" at bounding box center [338, 404] width 196 height 31
type input "370"
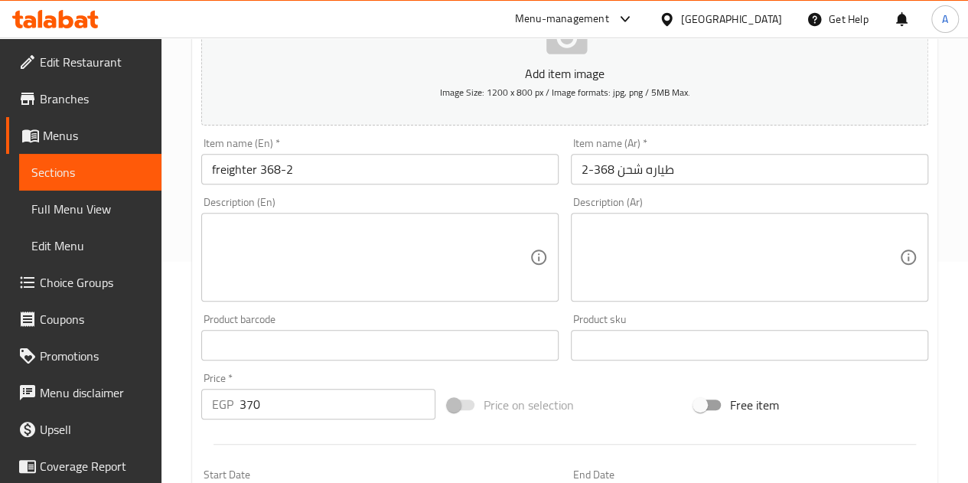
click at [283, 375] on div "Price   * EGP 370 Price *" at bounding box center [318, 396] width 234 height 47
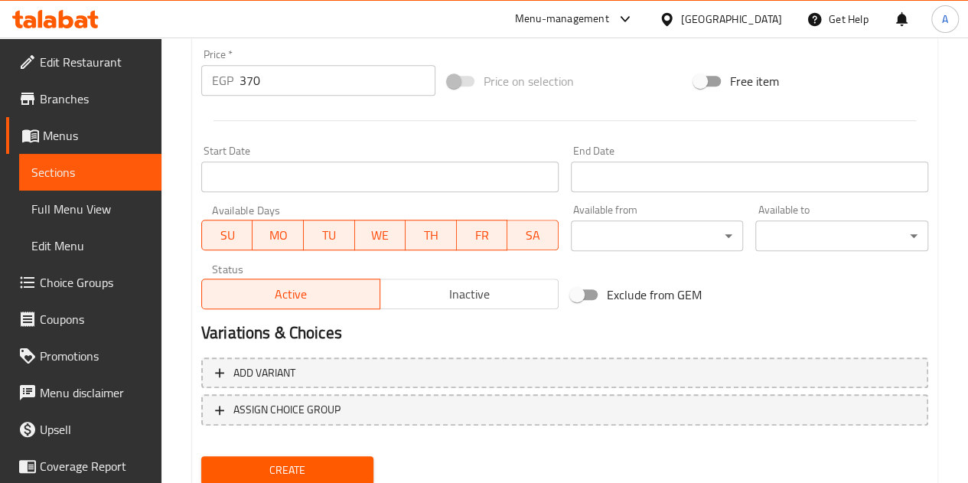
scroll to position [598, 0]
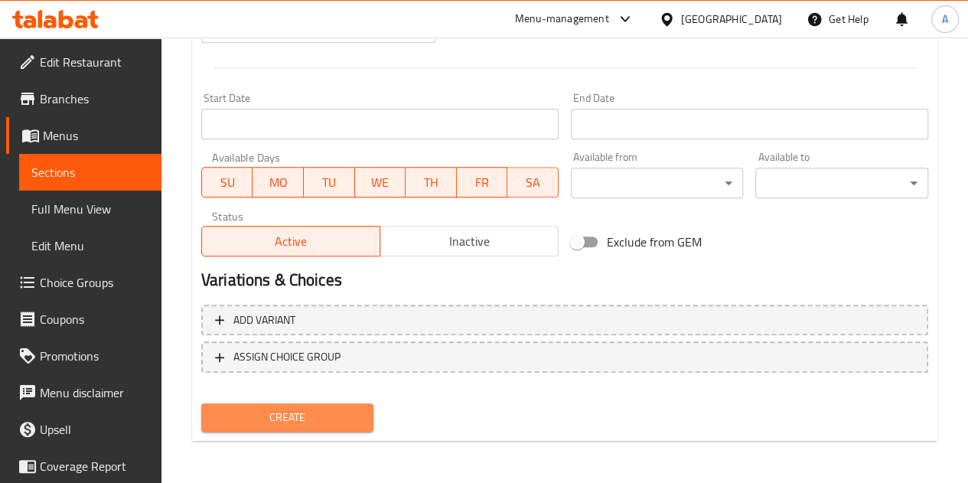
click at [273, 414] on span "Create" at bounding box center [288, 417] width 148 height 19
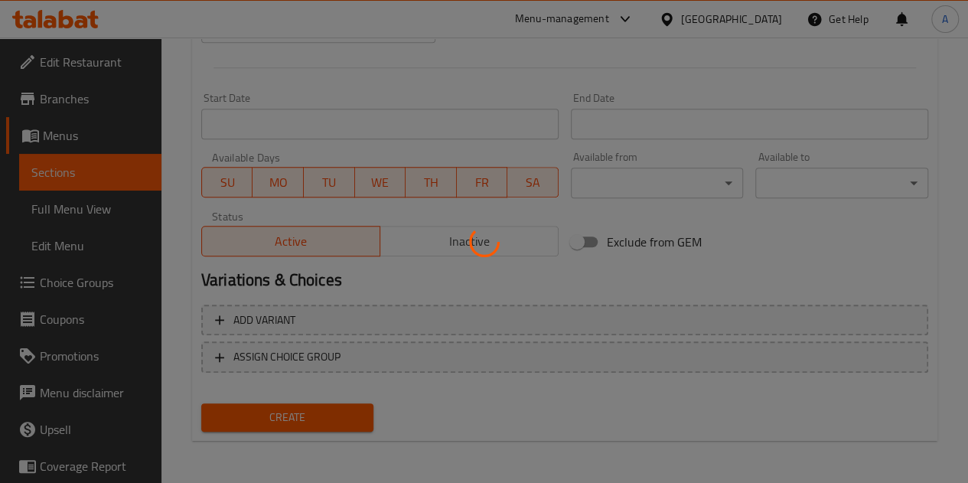
type input "0"
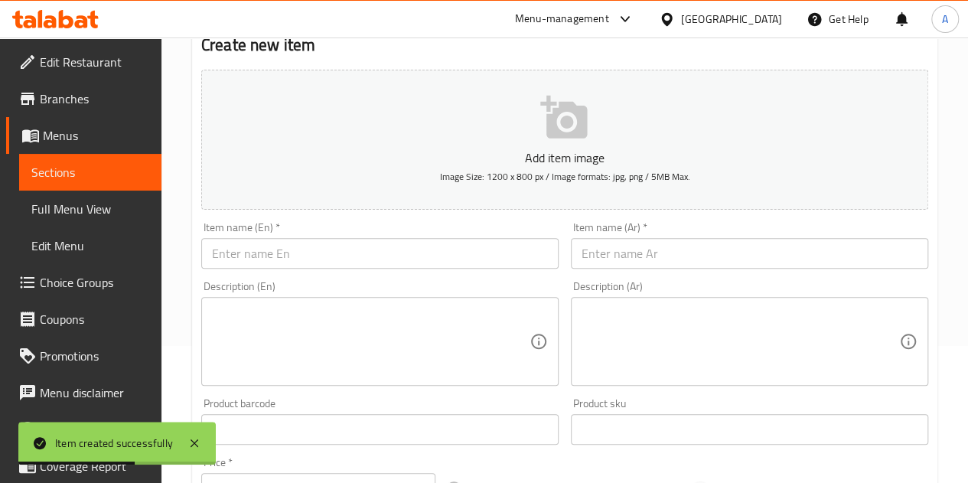
scroll to position [0, 0]
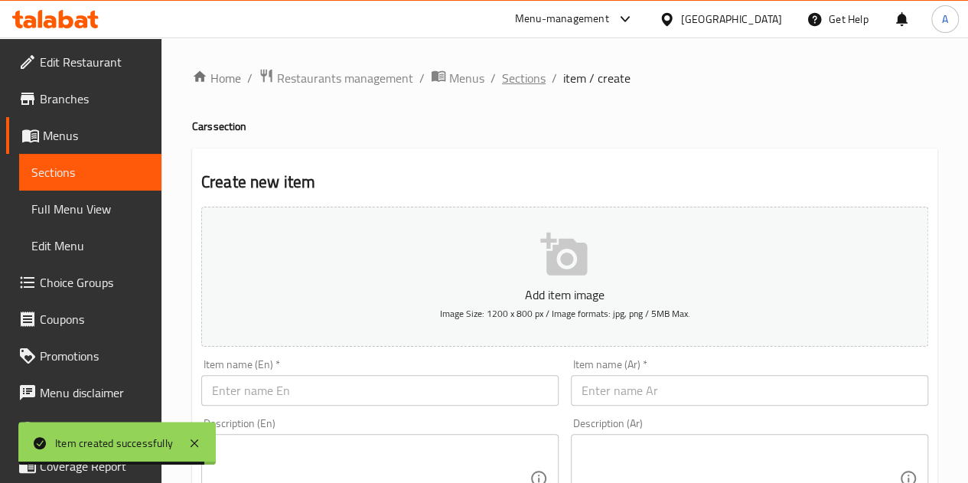
click at [523, 76] on span "Sections" at bounding box center [524, 78] width 44 height 18
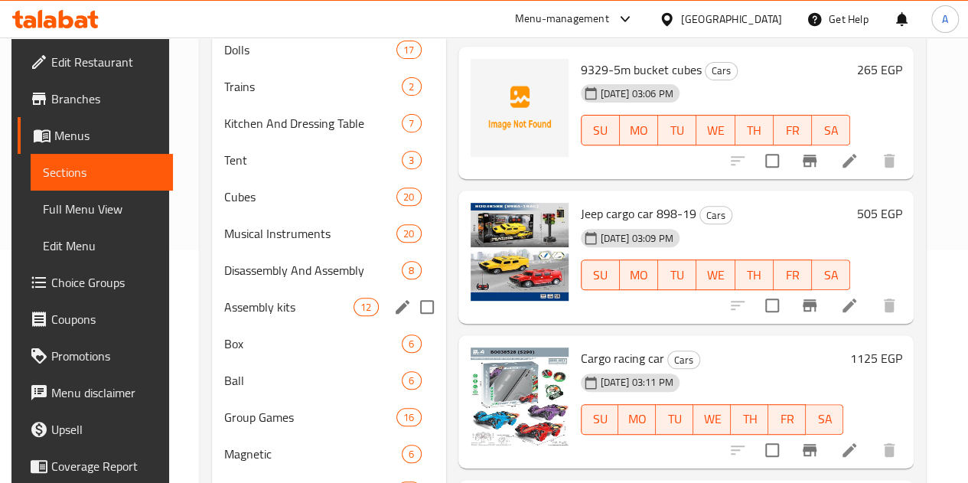
scroll to position [230, 0]
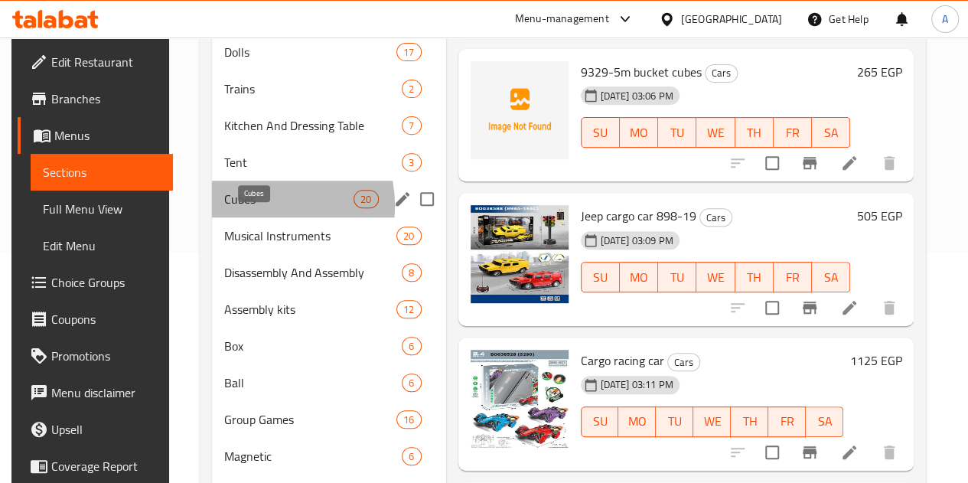
click at [243, 208] on span "Cubes" at bounding box center [289, 199] width 130 height 18
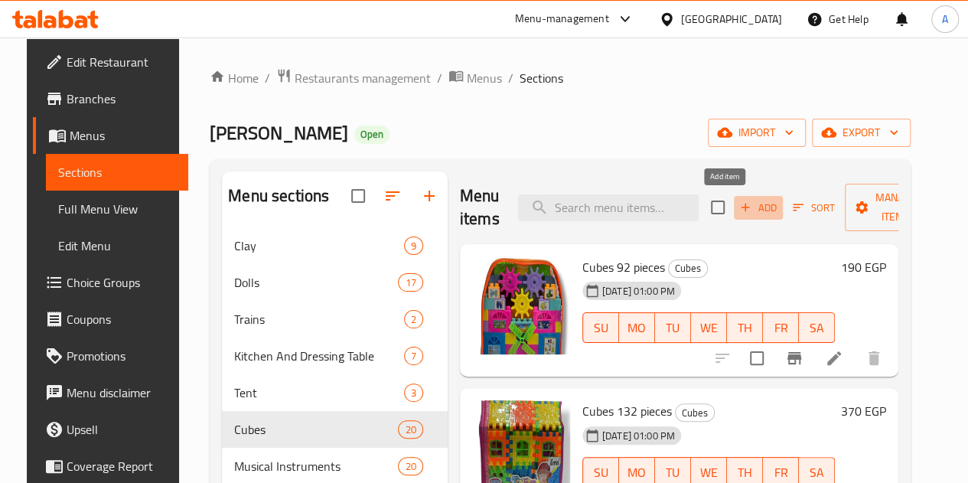
click at [734, 217] on button "Add" at bounding box center [758, 208] width 49 height 24
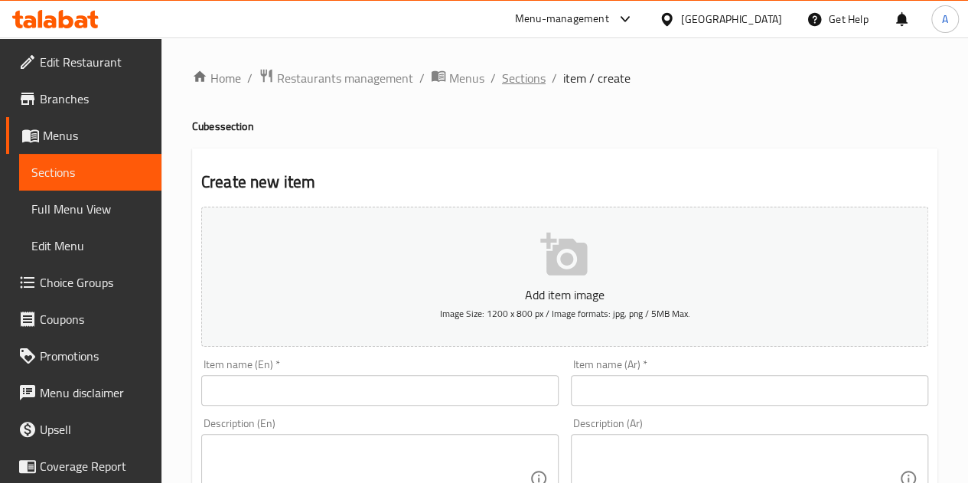
click at [517, 81] on span "Sections" at bounding box center [524, 78] width 44 height 18
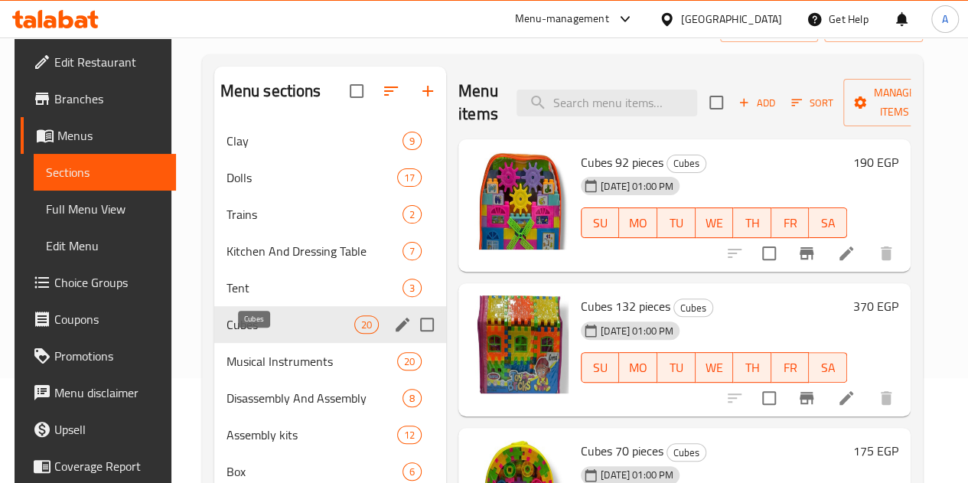
scroll to position [154, 0]
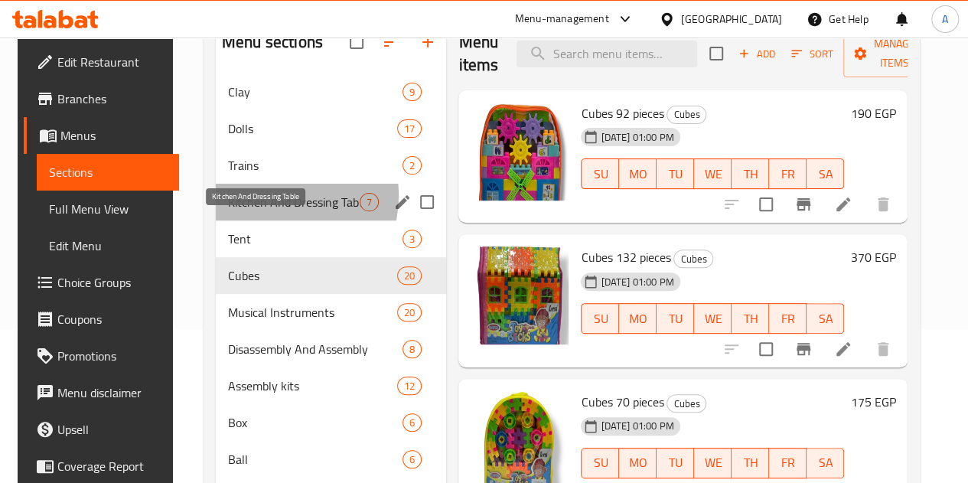
click at [264, 211] on span "Kitchen And Dressing Table" at bounding box center [294, 202] width 132 height 18
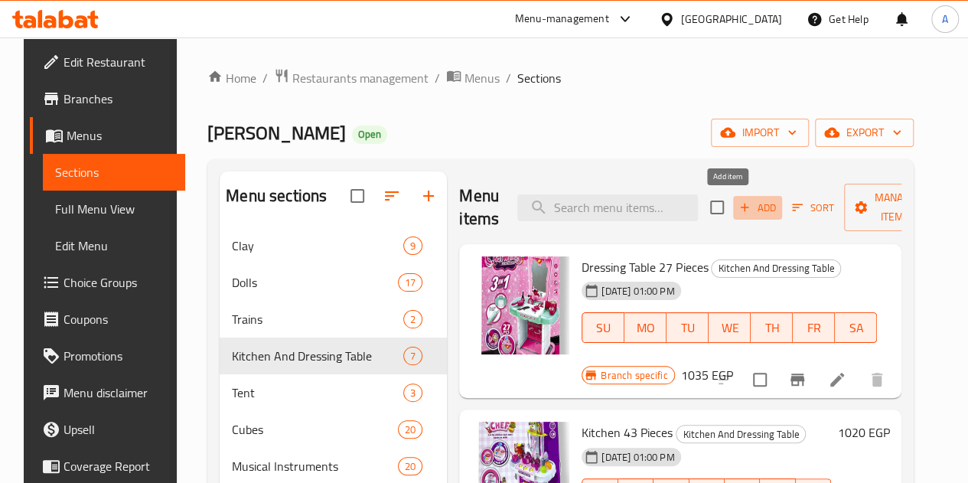
click at [737, 205] on span "Add" at bounding box center [757, 208] width 41 height 18
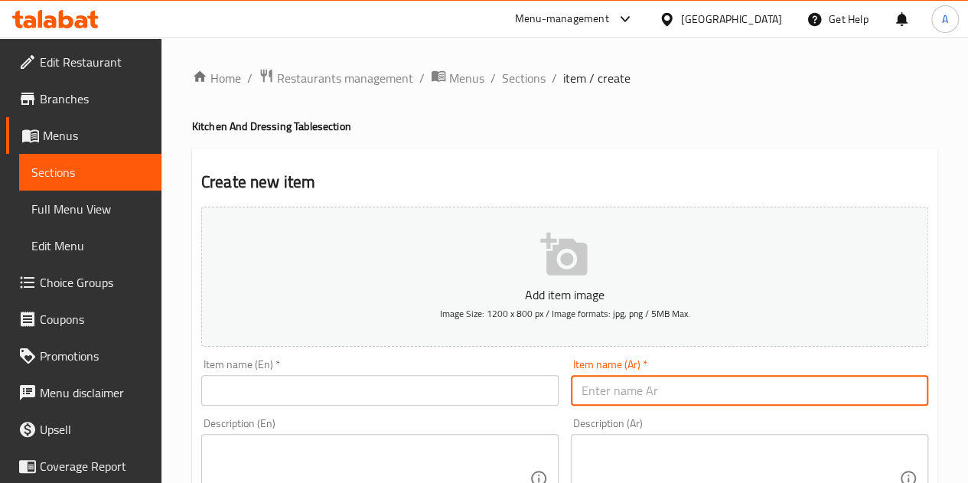
click at [639, 386] on input "text" at bounding box center [749, 390] width 357 height 31
paste input "كاشير ك922-203"
type input "كاشير ك922-203"
click at [469, 385] on input "text" at bounding box center [379, 390] width 357 height 31
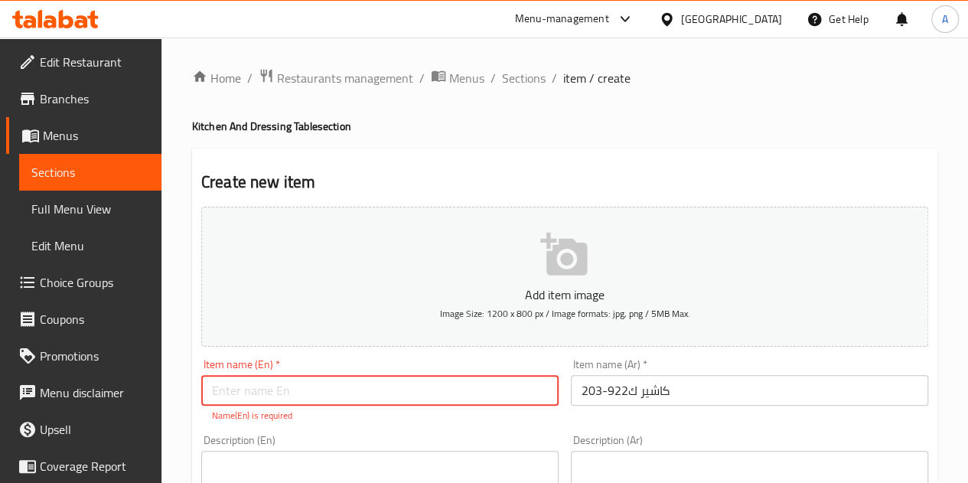
paste input "Cashier K922-203"
type input "Cashier K922-203"
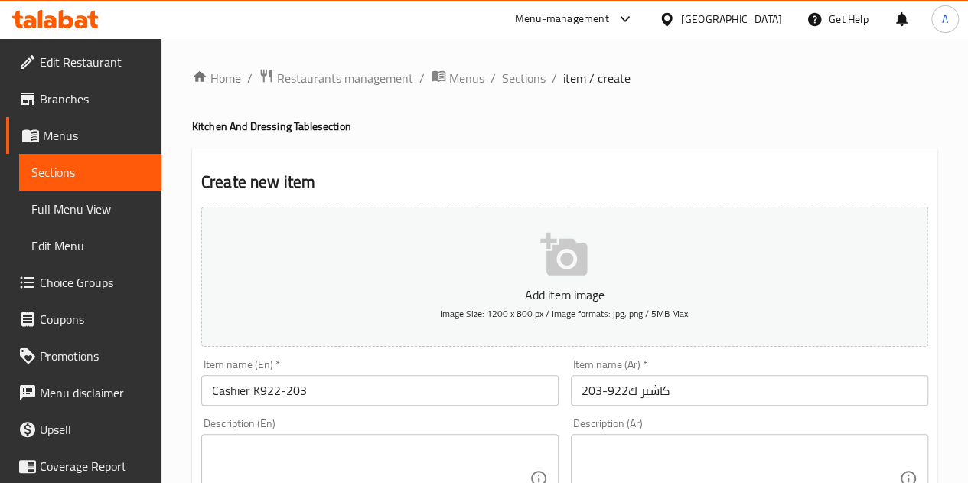
click at [432, 175] on h2 "Create new item" at bounding box center [564, 182] width 727 height 23
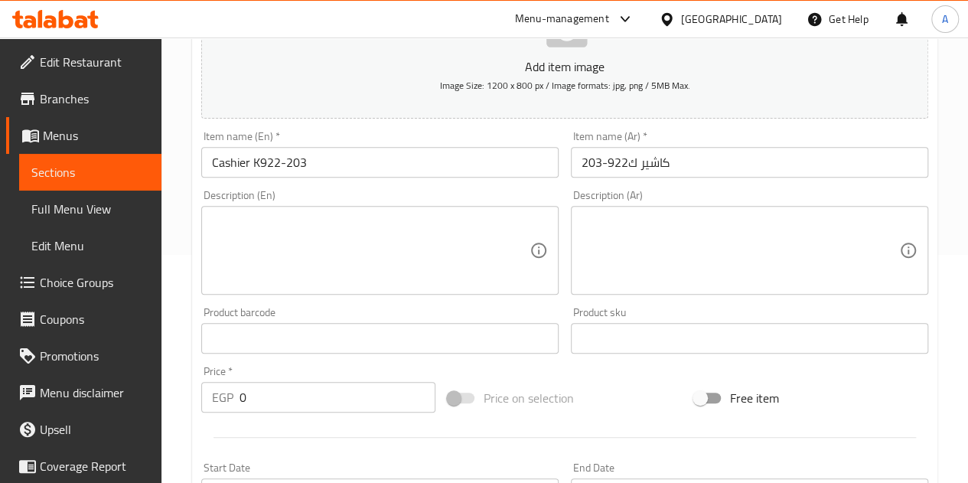
scroll to position [341, 0]
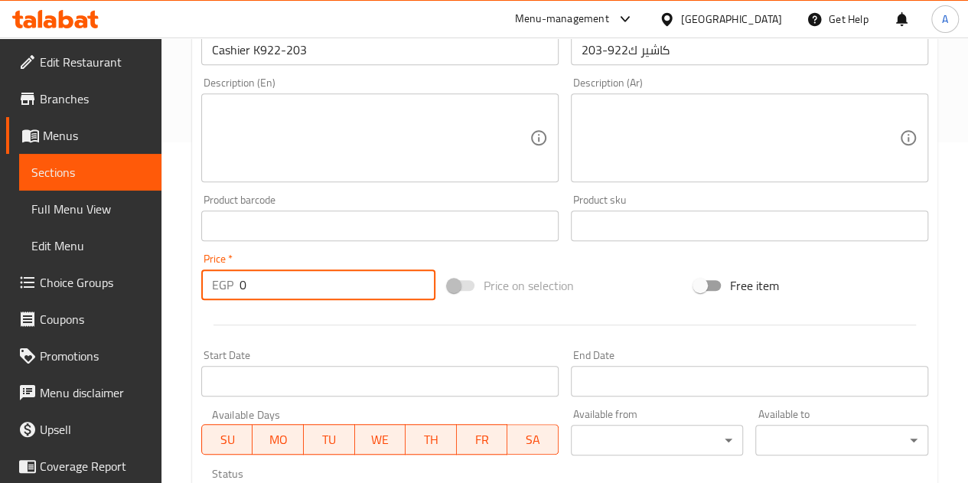
click at [302, 284] on input "0" at bounding box center [338, 284] width 196 height 31
type input "1005"
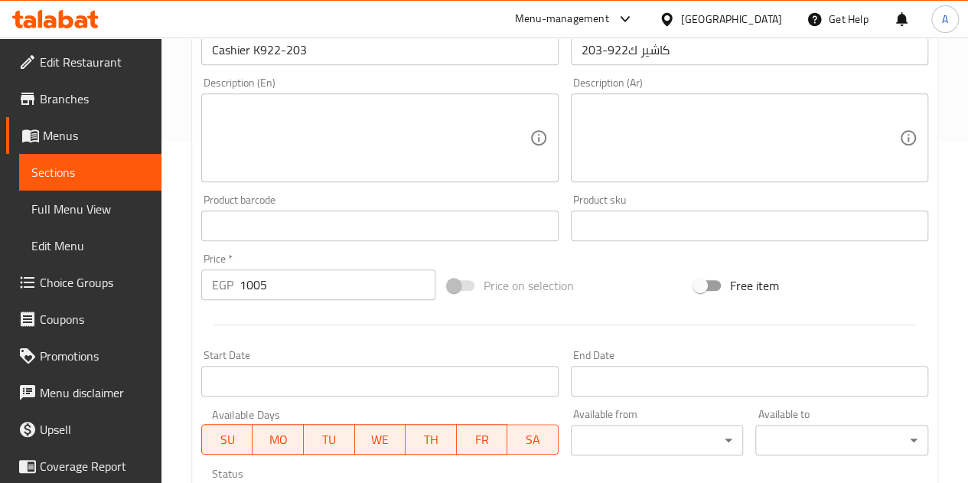
click at [338, 321] on div at bounding box center [564, 325] width 739 height 38
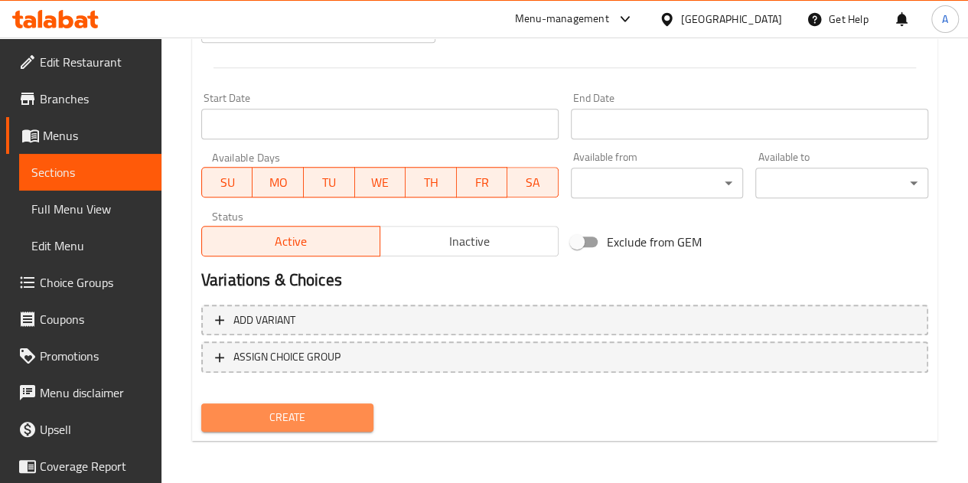
click at [299, 412] on span "Create" at bounding box center [288, 417] width 148 height 19
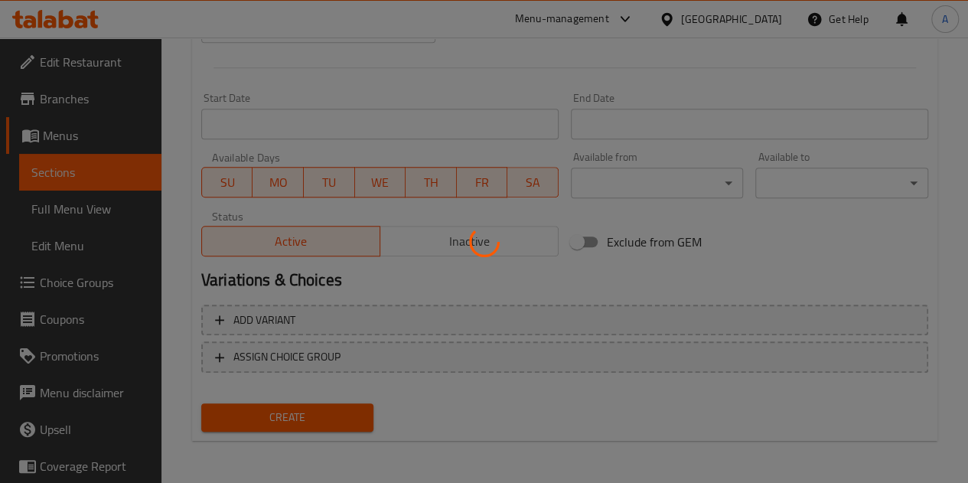
type input "0"
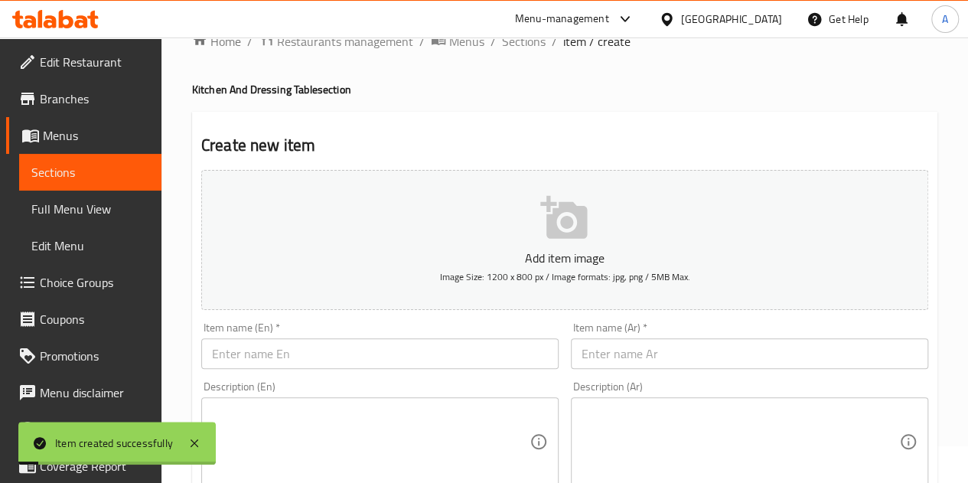
scroll to position [21, 0]
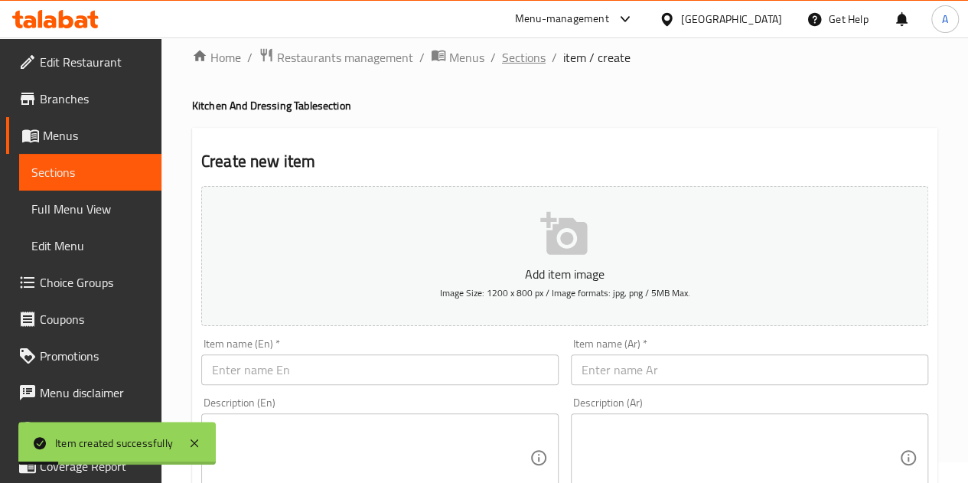
click at [520, 57] on span "Sections" at bounding box center [524, 57] width 44 height 18
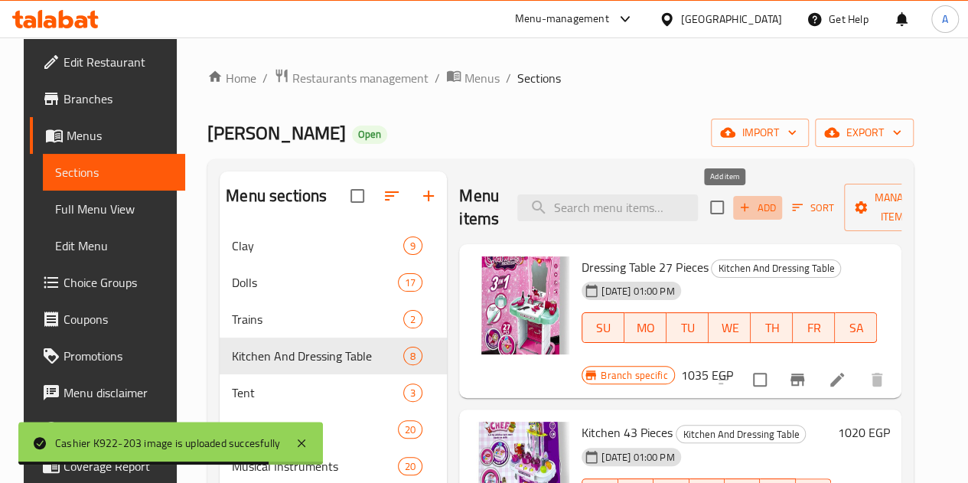
click at [738, 206] on icon "button" at bounding box center [745, 208] width 14 height 14
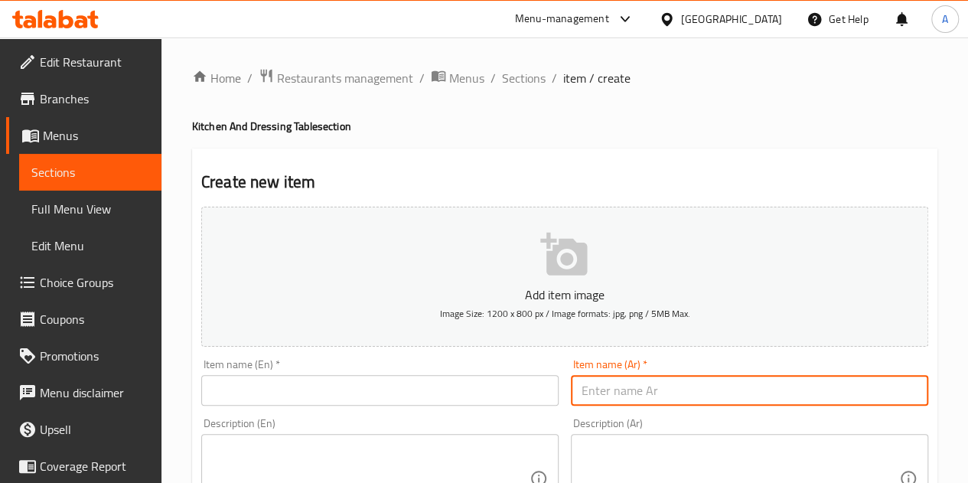
click at [631, 388] on input "text" at bounding box center [749, 390] width 357 height 31
paste input "كاشير 686-12"
type input "كاشير 686-12"
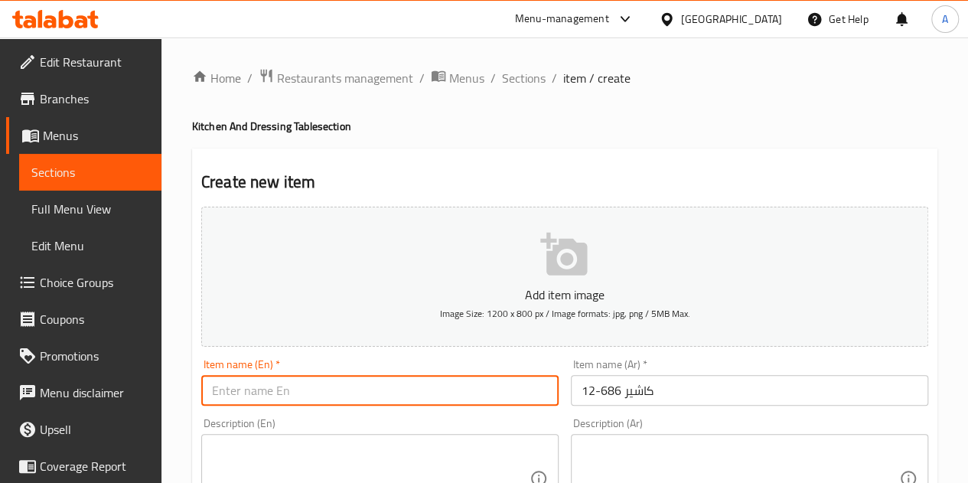
click at [276, 390] on input "text" at bounding box center [379, 390] width 357 height 31
paste input "Cashier 686-12"
type input "Cashier 686-12"
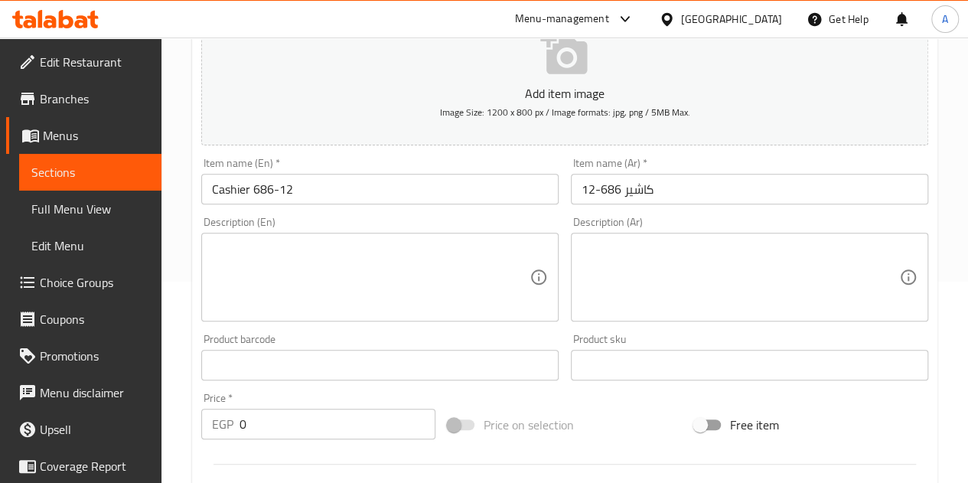
scroll to position [202, 0]
click at [305, 425] on input "0" at bounding box center [338, 423] width 196 height 31
type input "535"
click at [333, 395] on div "Price   * EGP 535 Price *" at bounding box center [318, 415] width 234 height 47
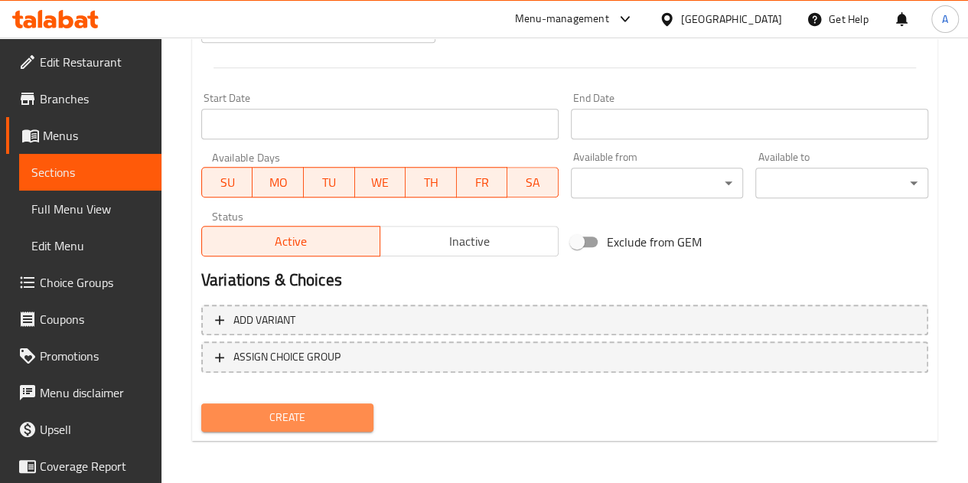
click at [302, 408] on span "Create" at bounding box center [288, 417] width 148 height 19
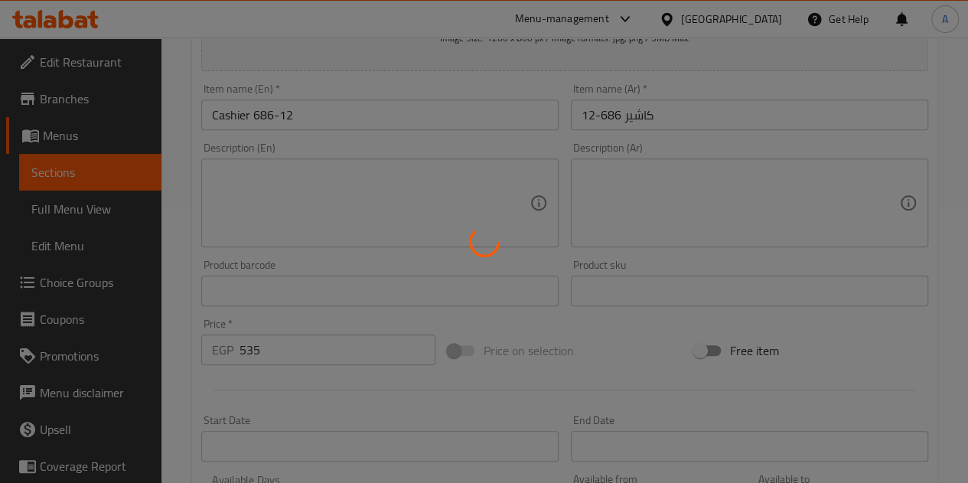
type input "0"
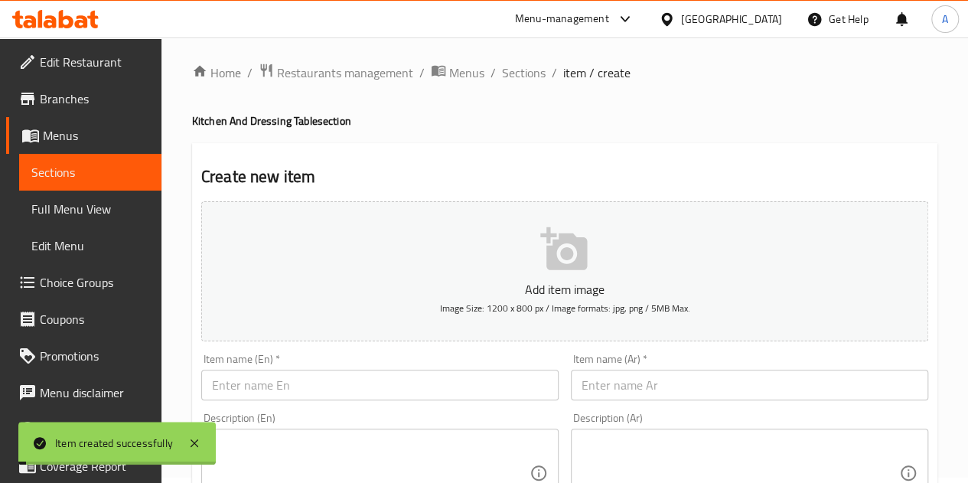
scroll to position [0, 0]
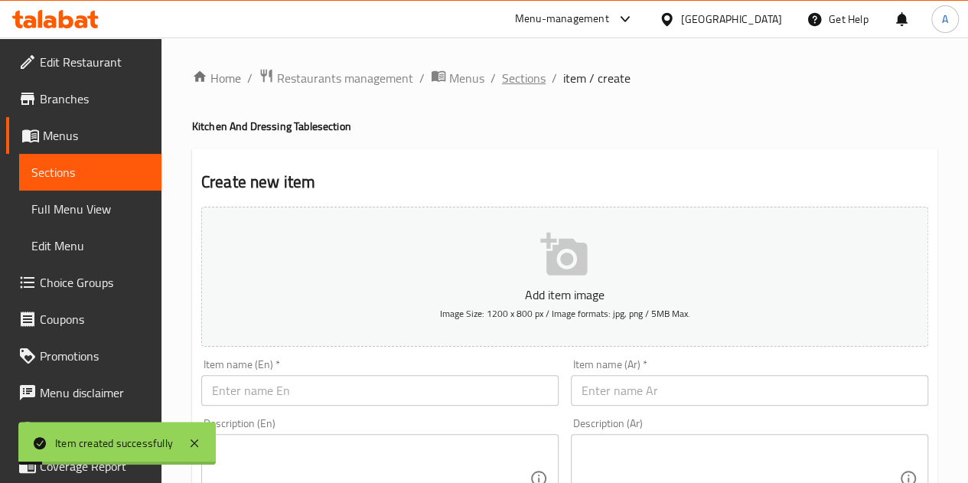
click at [521, 80] on span "Sections" at bounding box center [524, 78] width 44 height 18
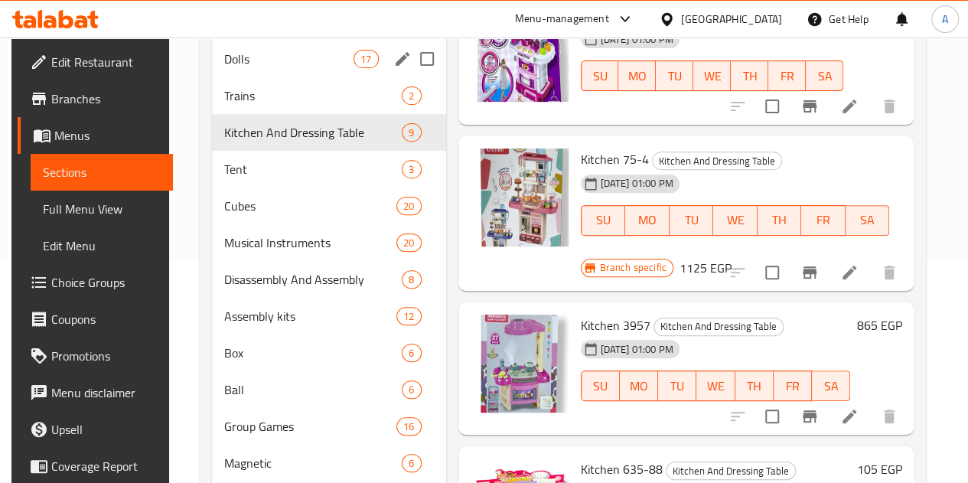
scroll to position [224, 0]
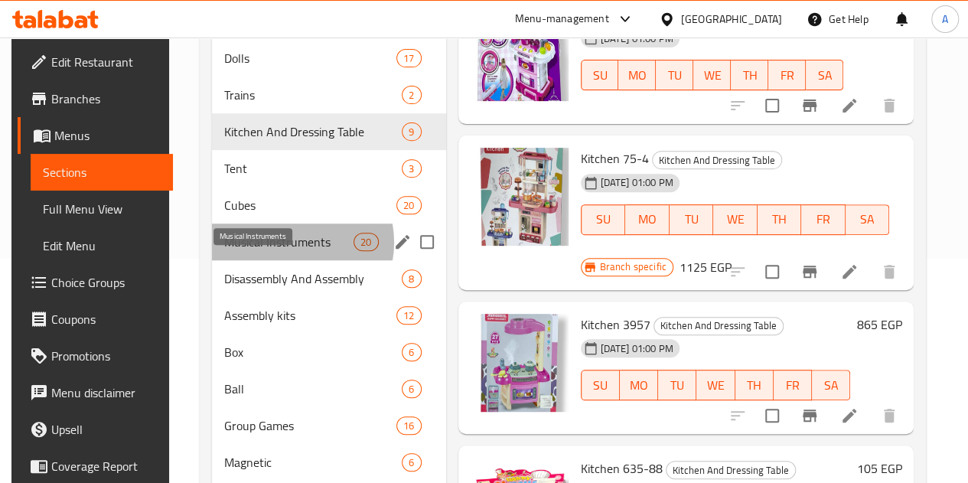
click at [284, 251] on span "Musical Instruments" at bounding box center [289, 242] width 130 height 18
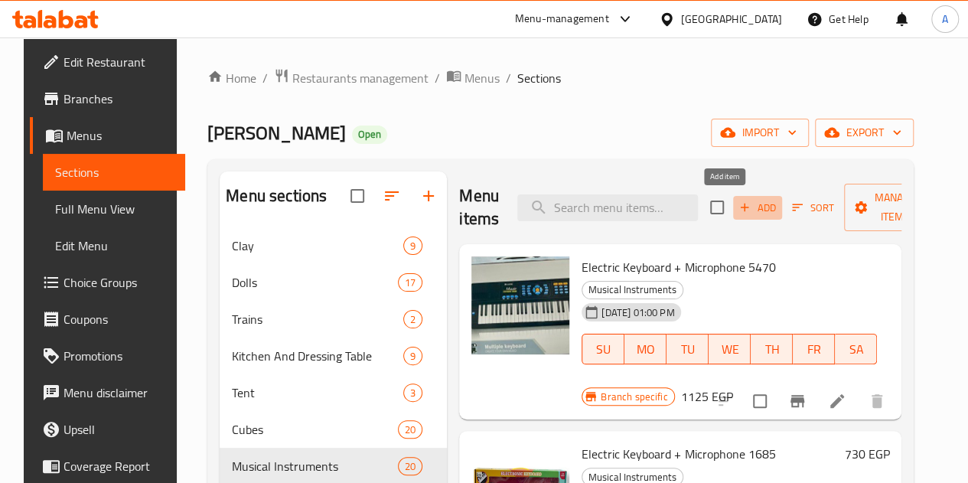
click at [737, 205] on span "Add" at bounding box center [757, 208] width 41 height 18
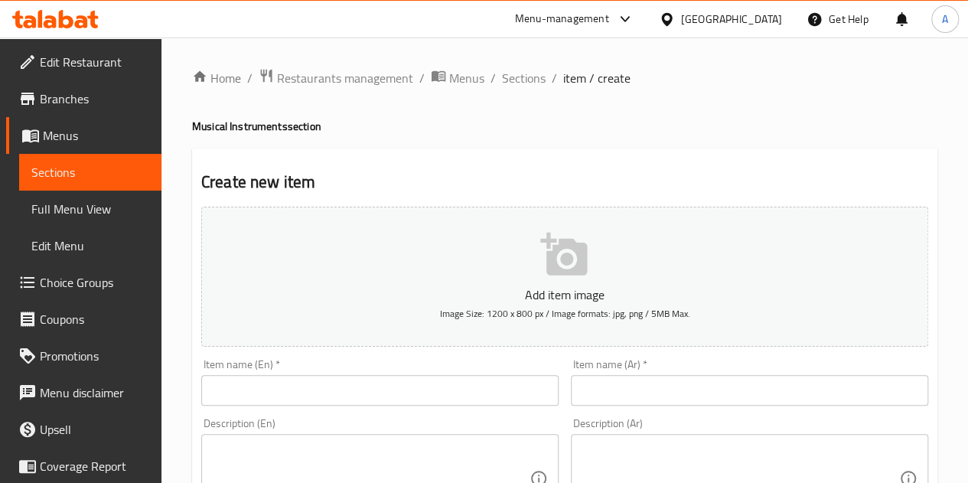
click at [679, 393] on input "text" at bounding box center [749, 390] width 357 height 31
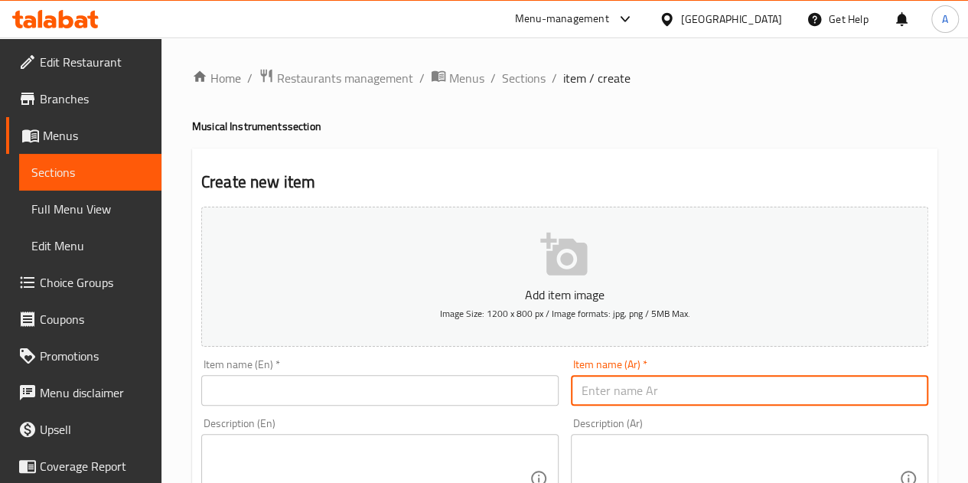
paste input "اورج كهرباء 3811"
type input "اورج كهرباء 3811"
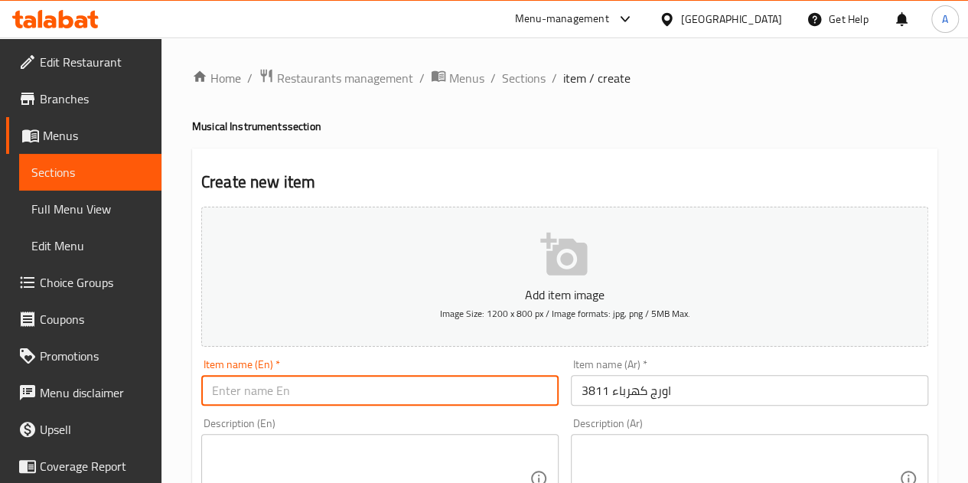
click at [488, 383] on input "text" at bounding box center [379, 390] width 357 height 31
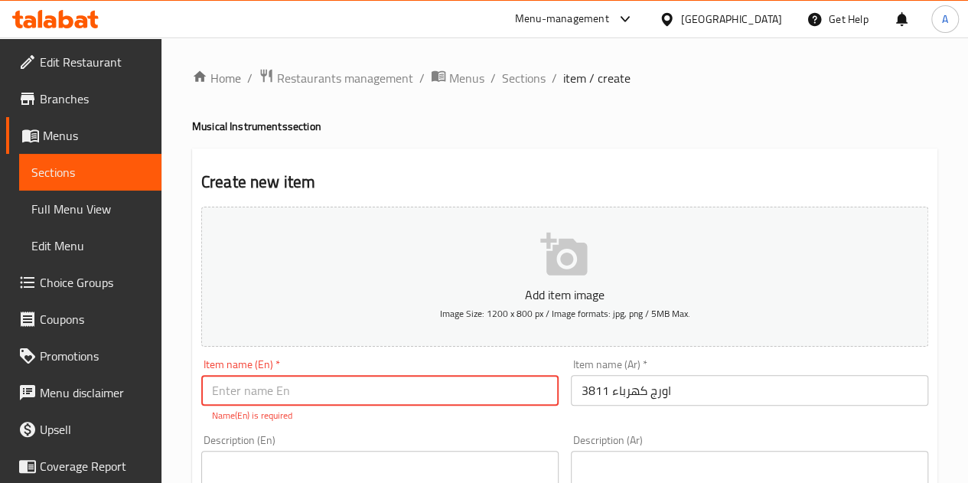
click at [415, 393] on input "text" at bounding box center [379, 390] width 357 height 31
paste input "Electric organ 3811"
click at [282, 388] on input "Electric organ 3811" at bounding box center [379, 390] width 357 height 31
type input "Electric org 3811"
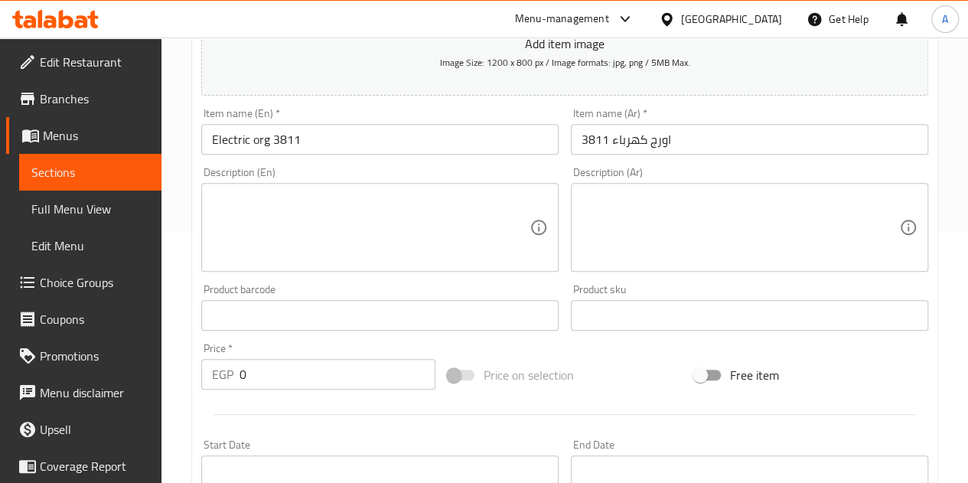
scroll to position [268, 0]
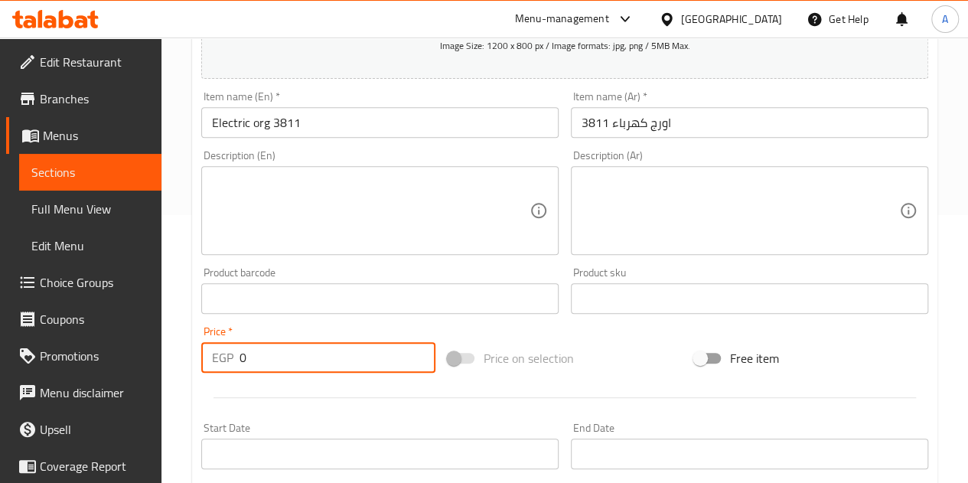
click at [314, 360] on input "0" at bounding box center [338, 357] width 196 height 31
type input "705"
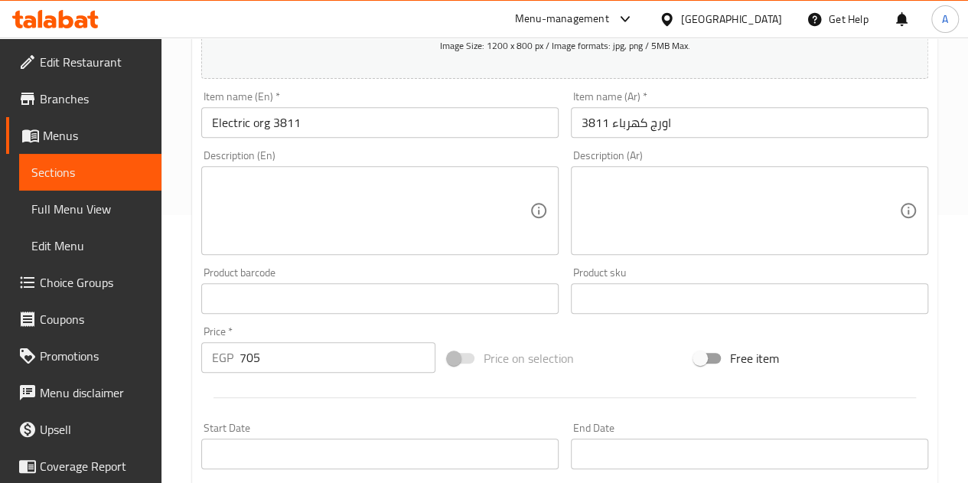
click at [315, 318] on div "Product barcode Product barcode" at bounding box center [380, 290] width 370 height 59
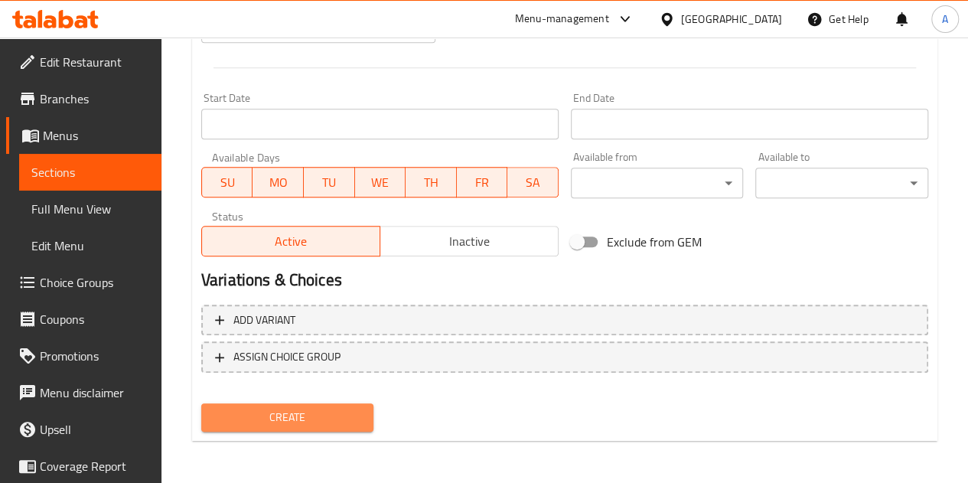
click at [292, 423] on span "Create" at bounding box center [288, 417] width 148 height 19
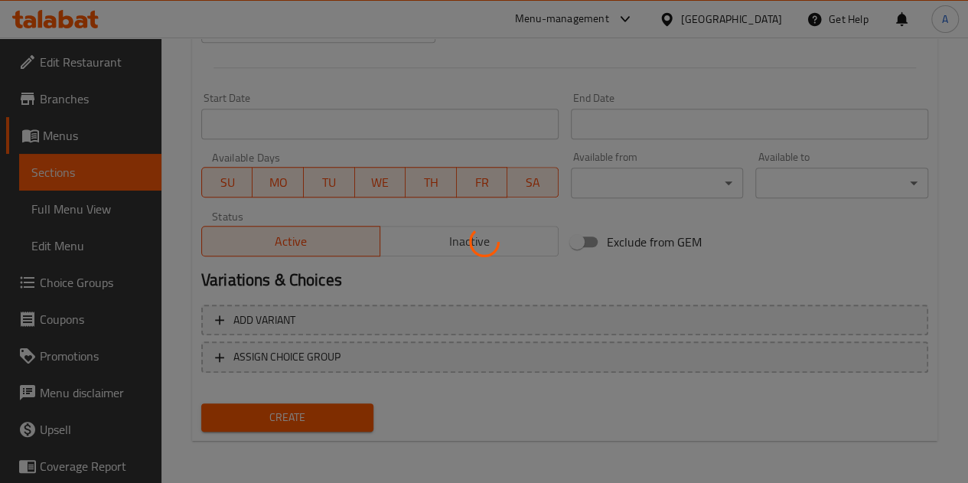
type input "0"
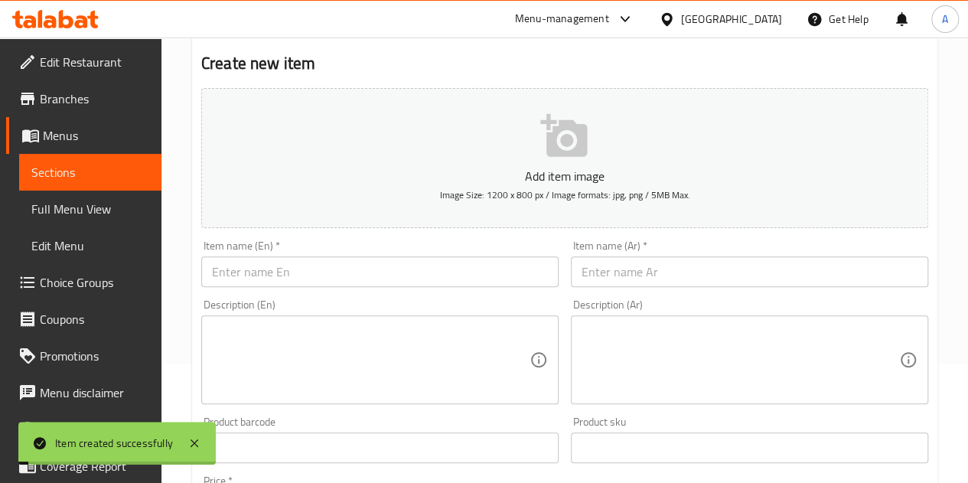
scroll to position [0, 0]
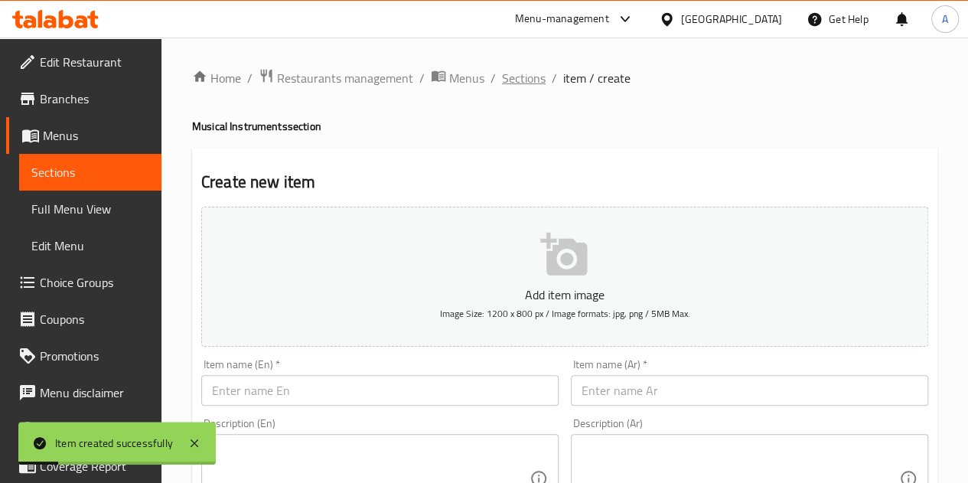
click at [524, 86] on span "Sections" at bounding box center [524, 78] width 44 height 18
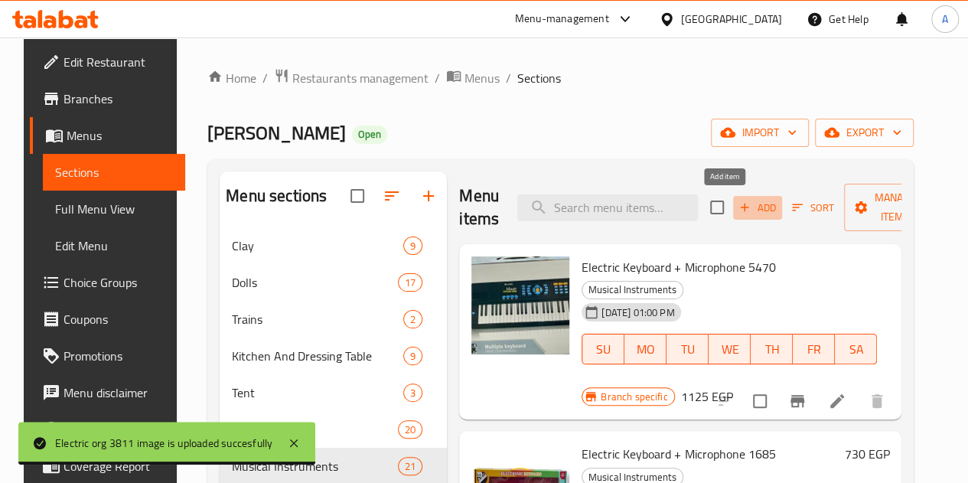
click at [737, 201] on span "Add" at bounding box center [757, 208] width 41 height 18
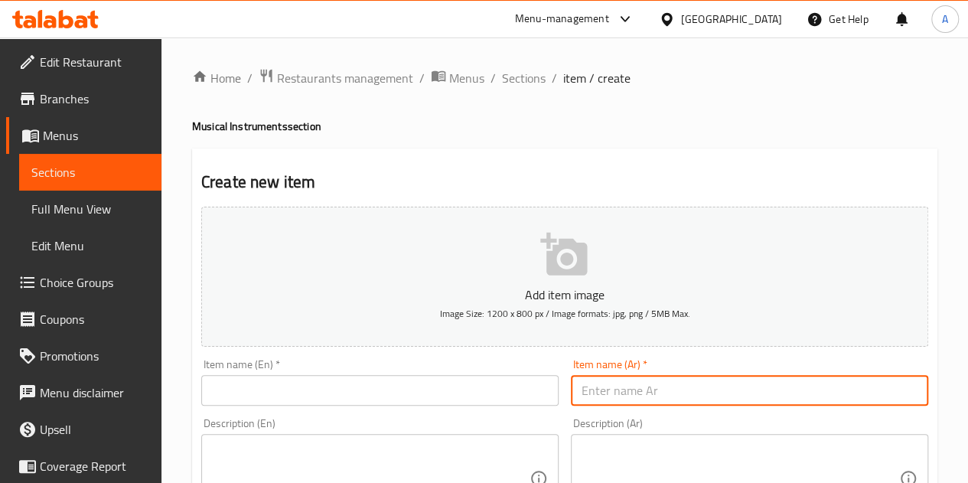
click at [641, 397] on input "text" at bounding box center [749, 390] width 357 height 31
paste input "اورج كهرباء ك 5436"
type input "اورج كهرباء ك 5436"
click at [274, 383] on input "text" at bounding box center [379, 390] width 357 height 31
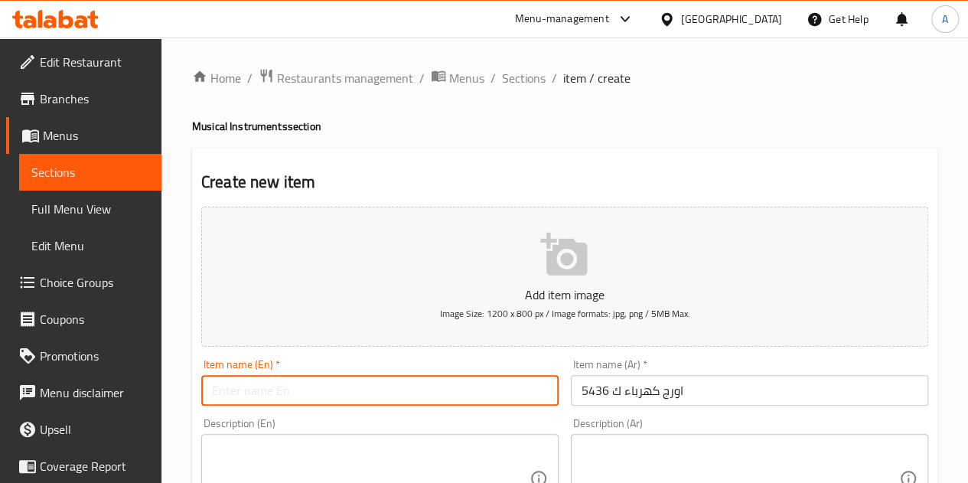
paste input "Electric organ K 5436"
click at [282, 388] on input "Electric organ K 5436" at bounding box center [379, 390] width 357 height 31
type input "Electric org K 5436"
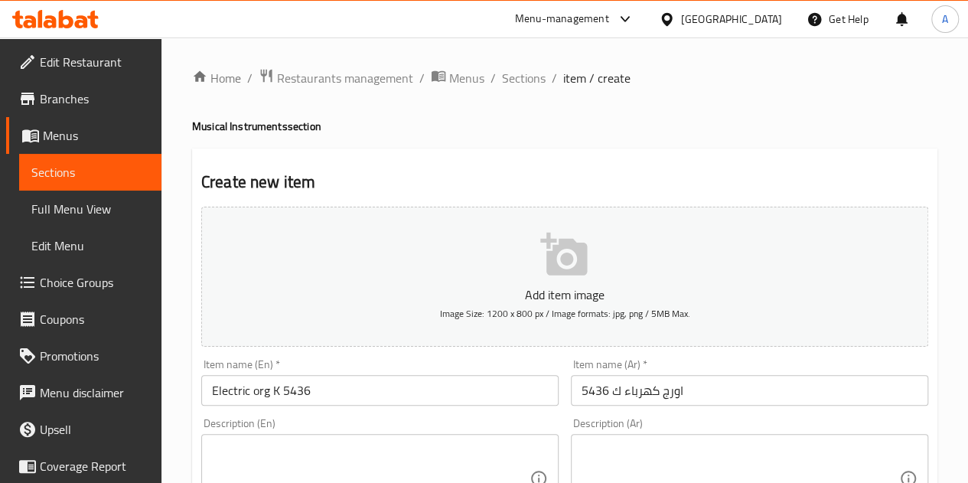
click at [473, 171] on h2 "Create new item" at bounding box center [564, 182] width 727 height 23
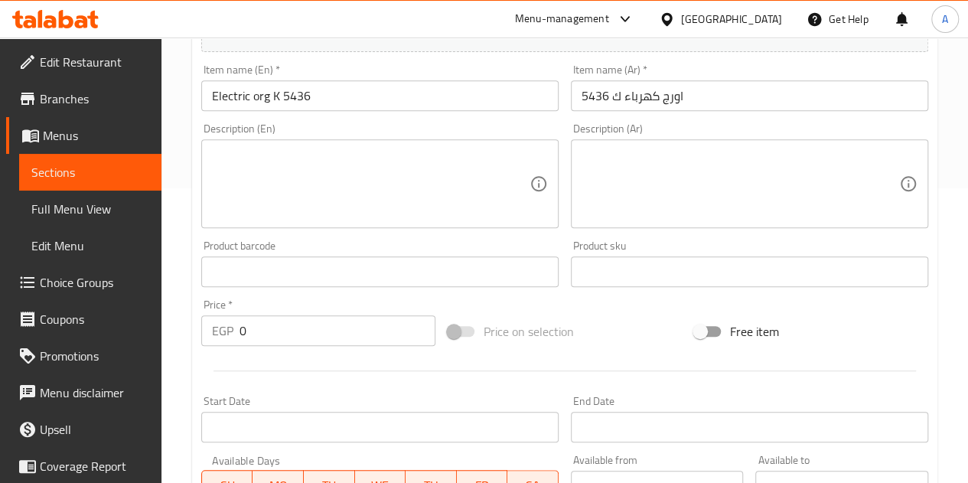
scroll to position [301, 0]
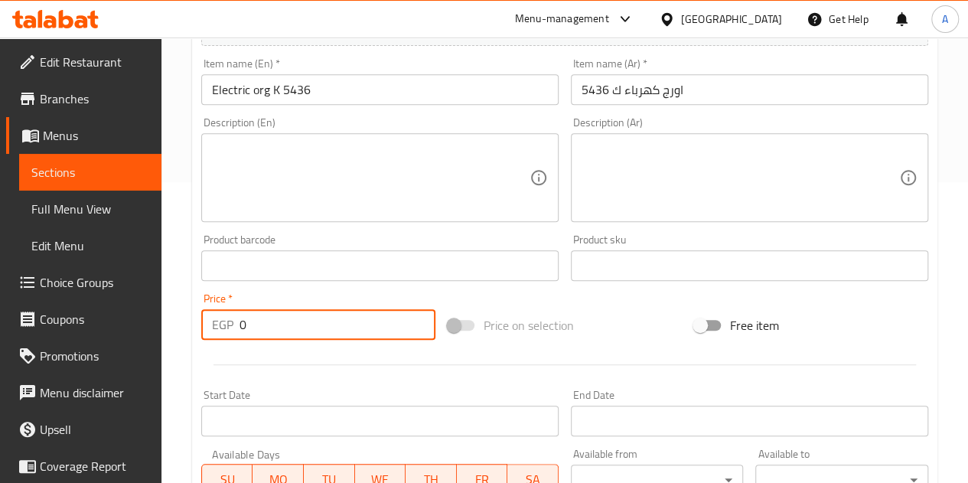
click at [311, 337] on input "0" at bounding box center [338, 324] width 196 height 31
type input "1005"
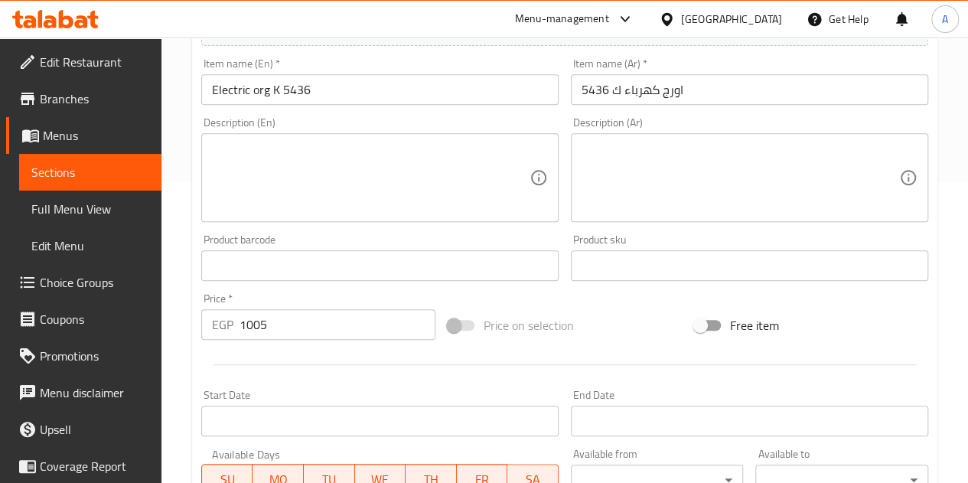
click at [311, 296] on div "Price   * EGP 1005 Price *" at bounding box center [318, 316] width 234 height 47
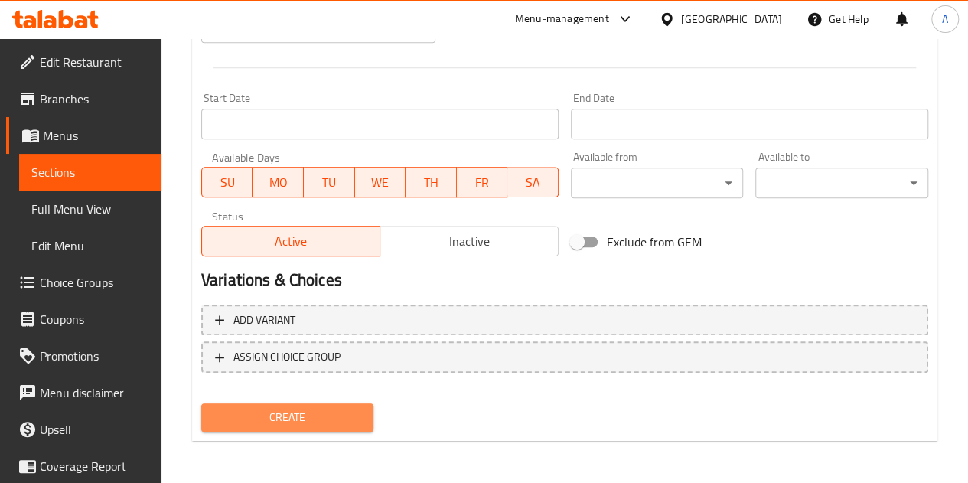
click at [285, 428] on button "Create" at bounding box center [287, 417] width 173 height 28
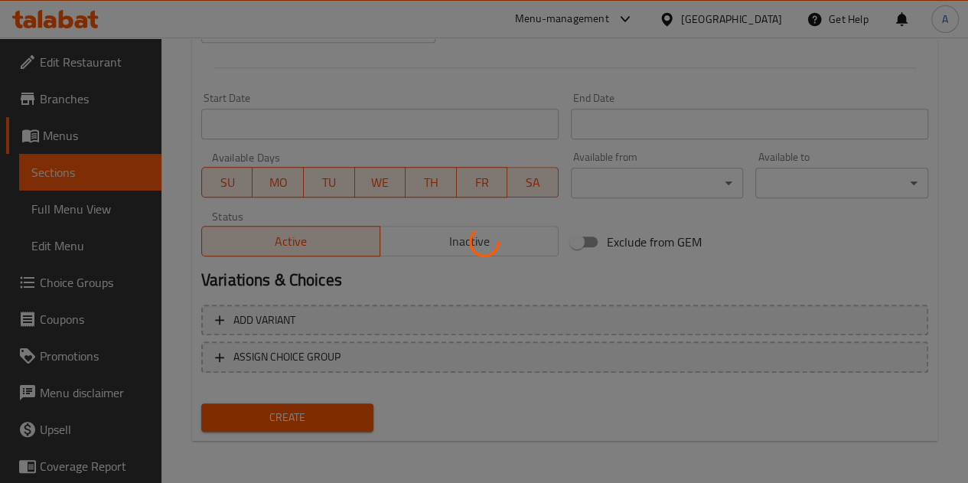
type input "0"
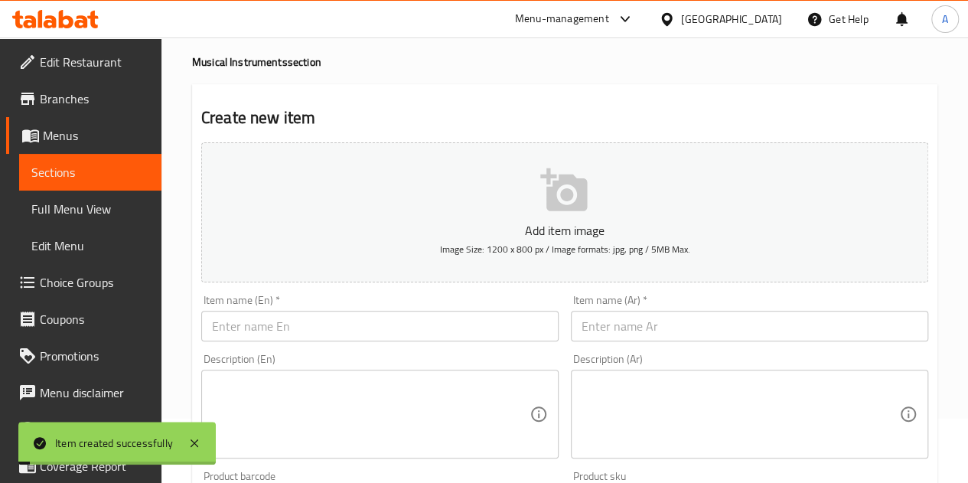
scroll to position [0, 0]
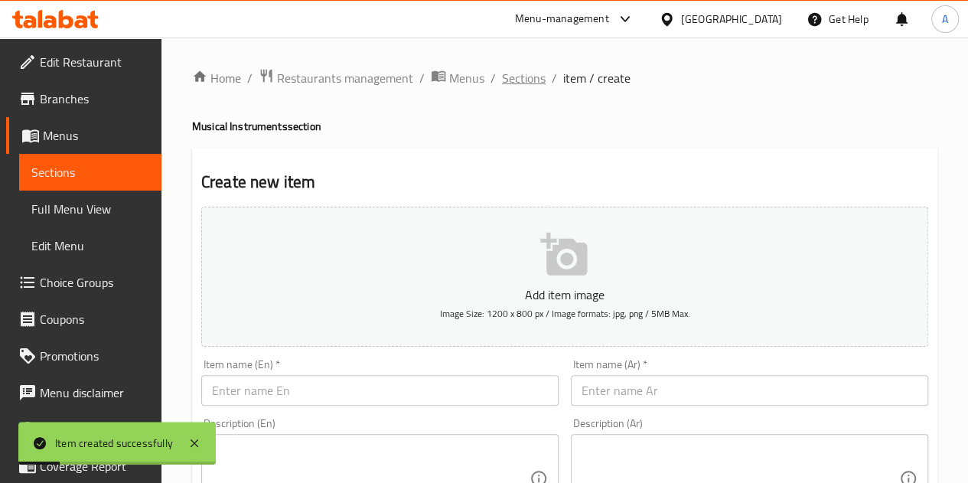
click at [524, 78] on span "Sections" at bounding box center [524, 78] width 44 height 18
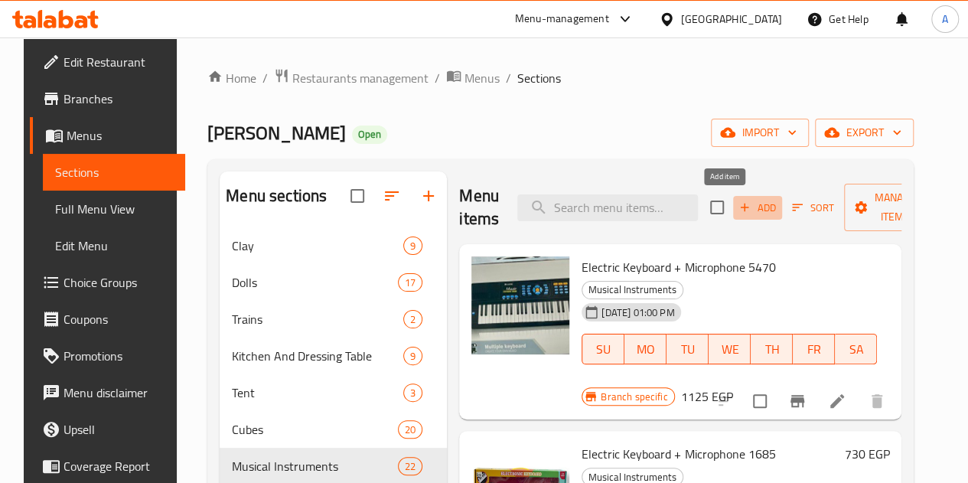
click at [737, 210] on span "Add" at bounding box center [757, 208] width 41 height 18
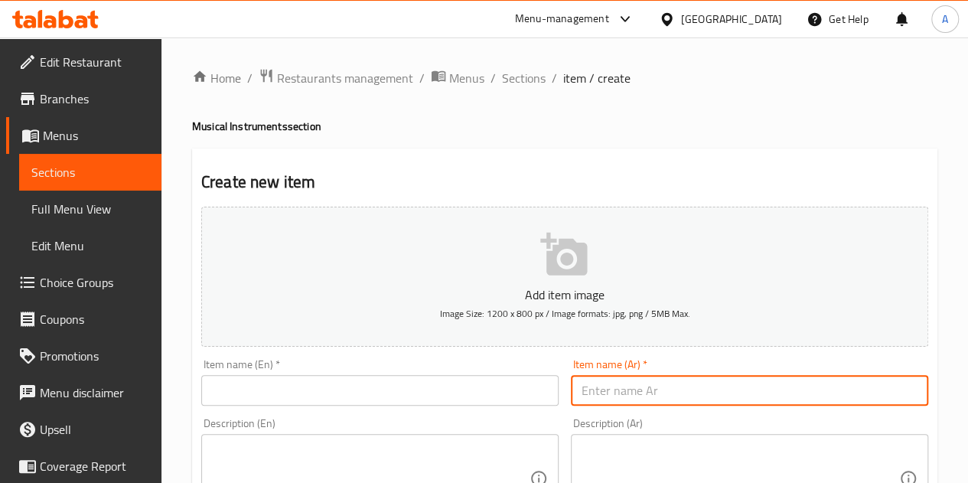
click at [613, 394] on input "text" at bounding box center [749, 390] width 357 height 31
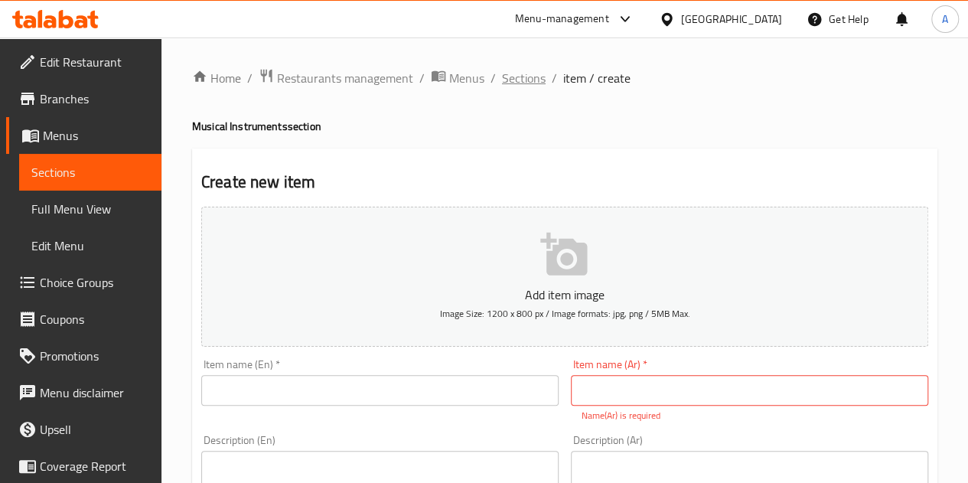
click at [523, 79] on span "Sections" at bounding box center [524, 78] width 44 height 18
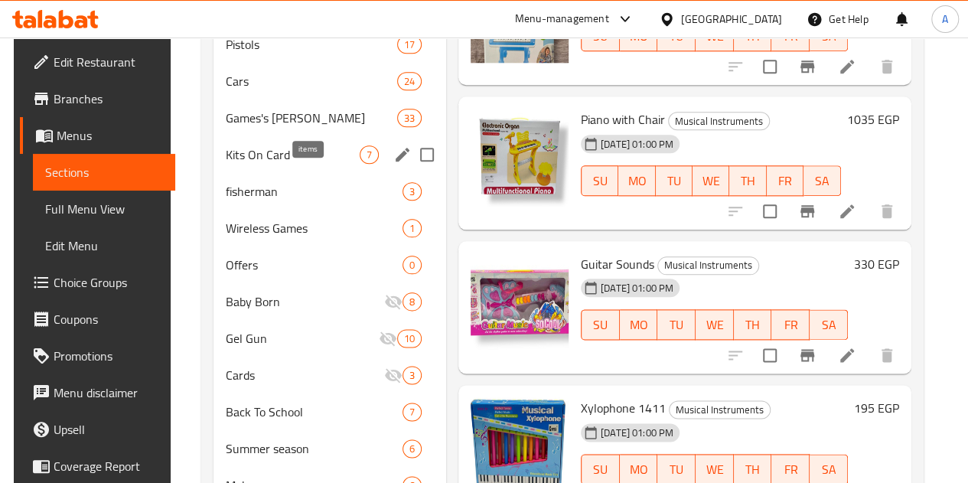
scroll to position [798, 0]
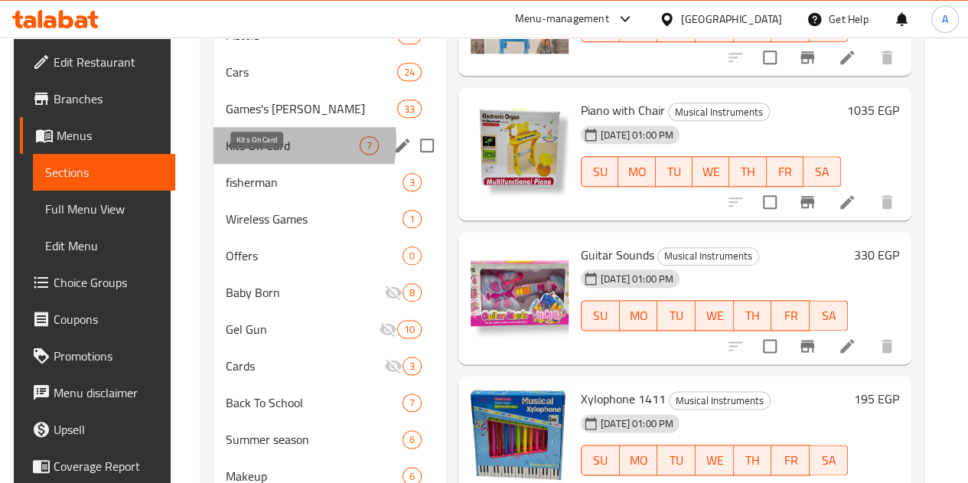
click at [255, 155] on span "Kits On Card" at bounding box center [293, 145] width 134 height 18
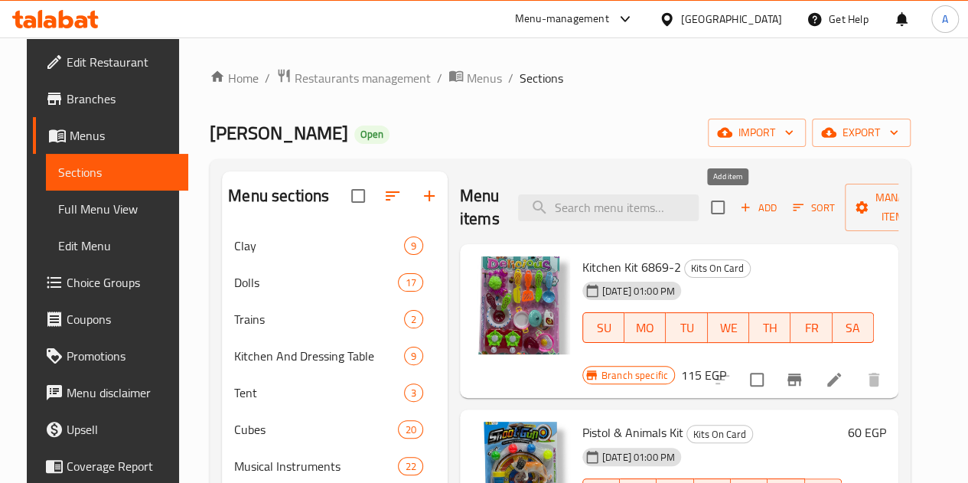
click at [738, 207] on span "Add" at bounding box center [758, 208] width 41 height 18
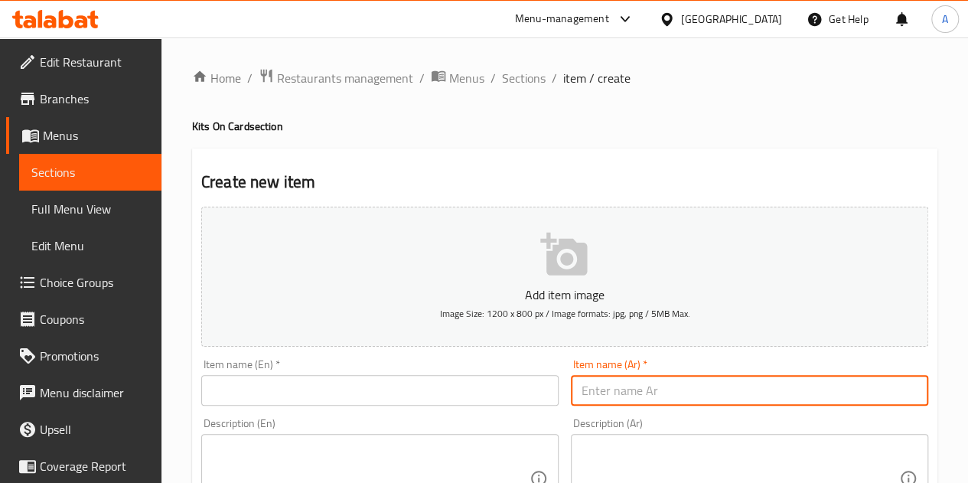
click at [635, 390] on input "text" at bounding box center [749, 390] width 357 height 31
paste input "طقم شخصيات 5ق"
type input "طقم شخصيات 5ق"
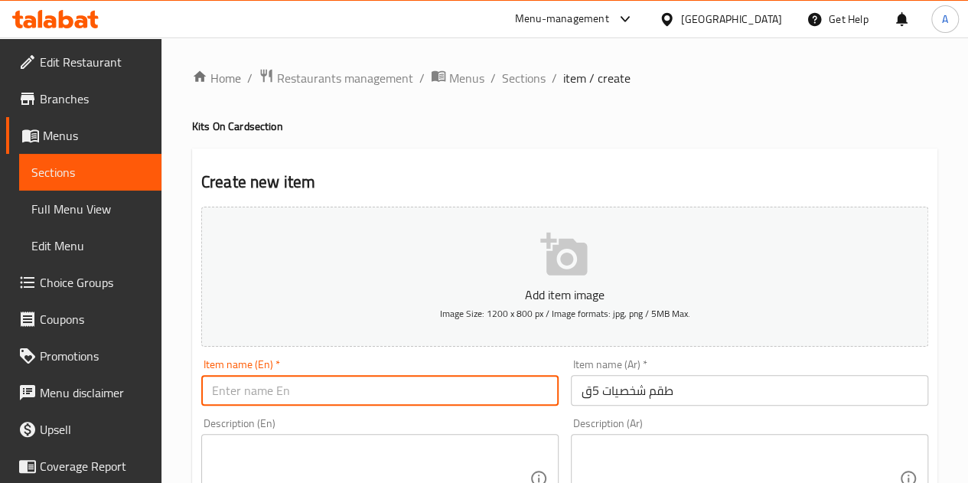
click at [345, 382] on input "text" at bounding box center [379, 390] width 357 height 31
paste input "5-piece figure set"
type input "5-piece figure set"
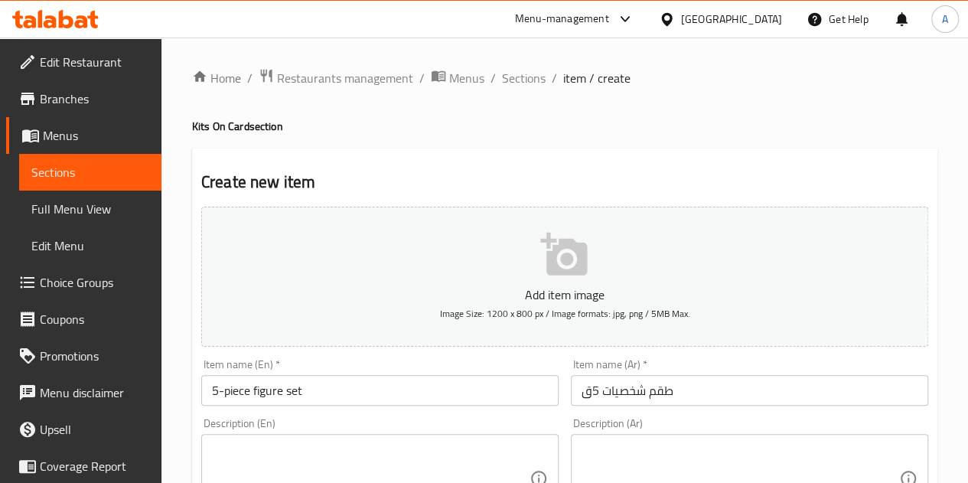
click at [415, 172] on h2 "Create new item" at bounding box center [564, 182] width 727 height 23
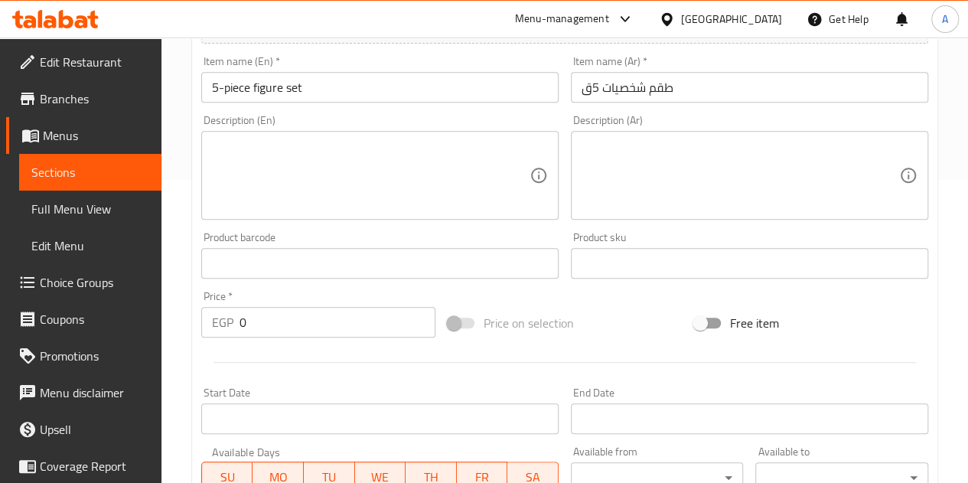
scroll to position [315, 0]
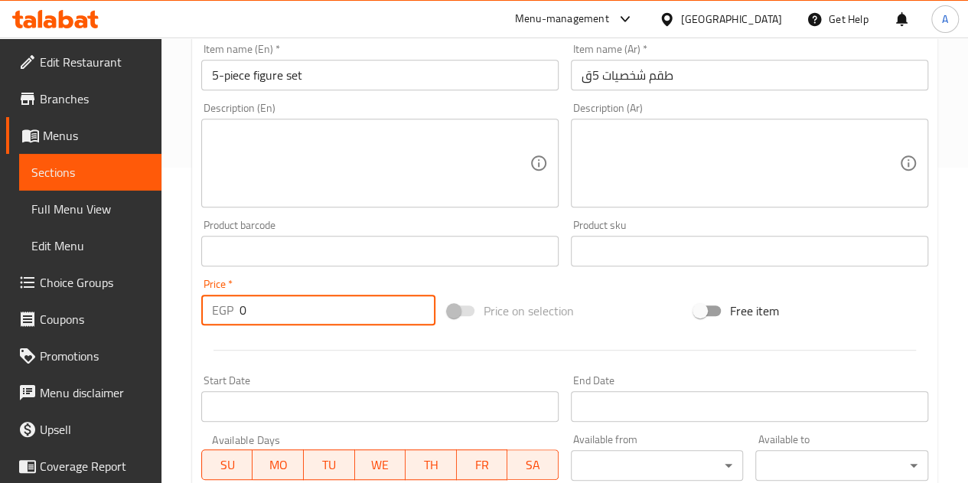
click at [327, 312] on input "0" at bounding box center [338, 310] width 196 height 31
type input "105"
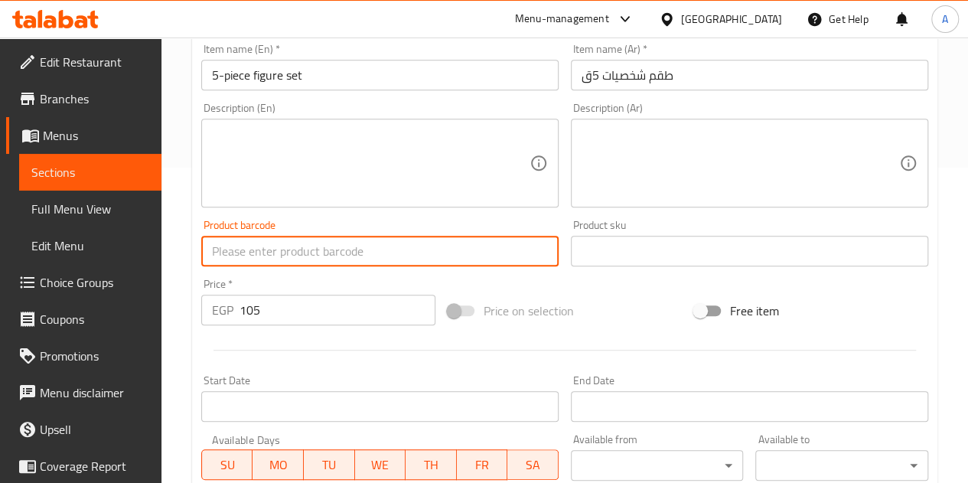
click at [302, 265] on input "text" at bounding box center [379, 251] width 357 height 31
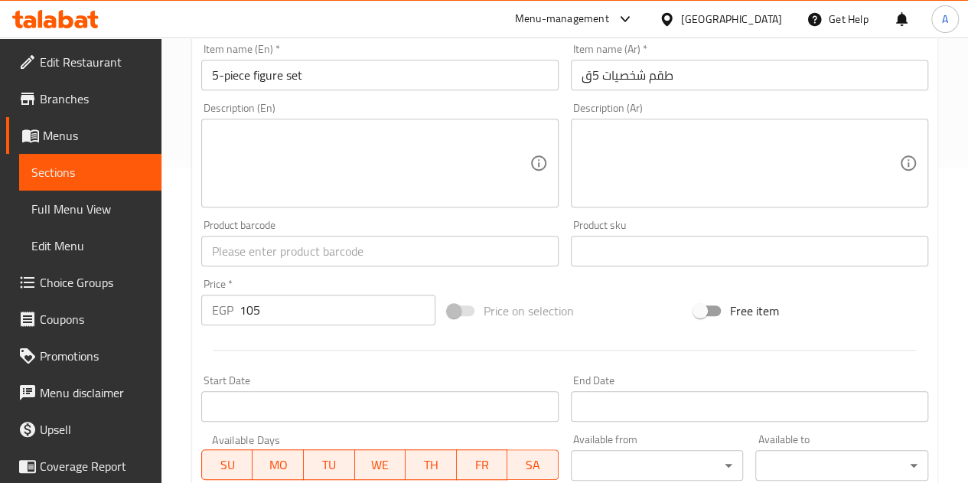
click at [432, 286] on div "Price   * EGP 105 Price *" at bounding box center [318, 302] width 234 height 47
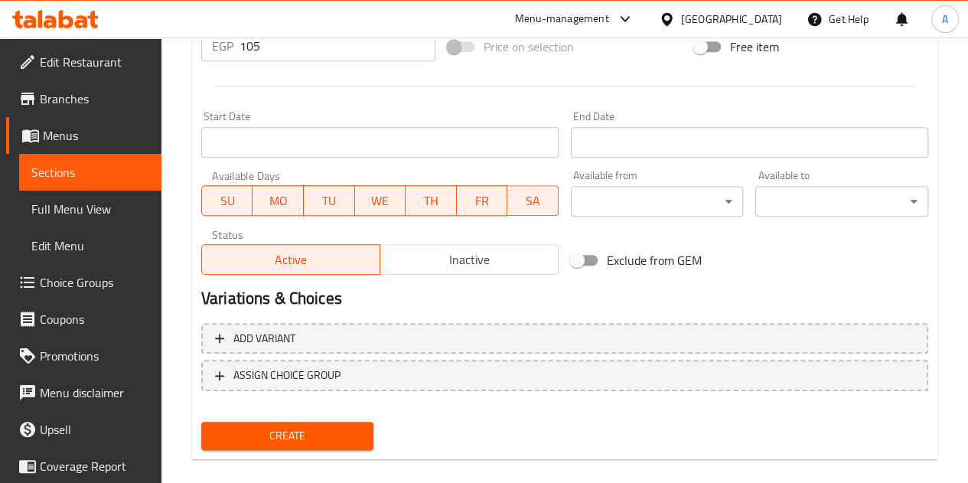
scroll to position [591, 0]
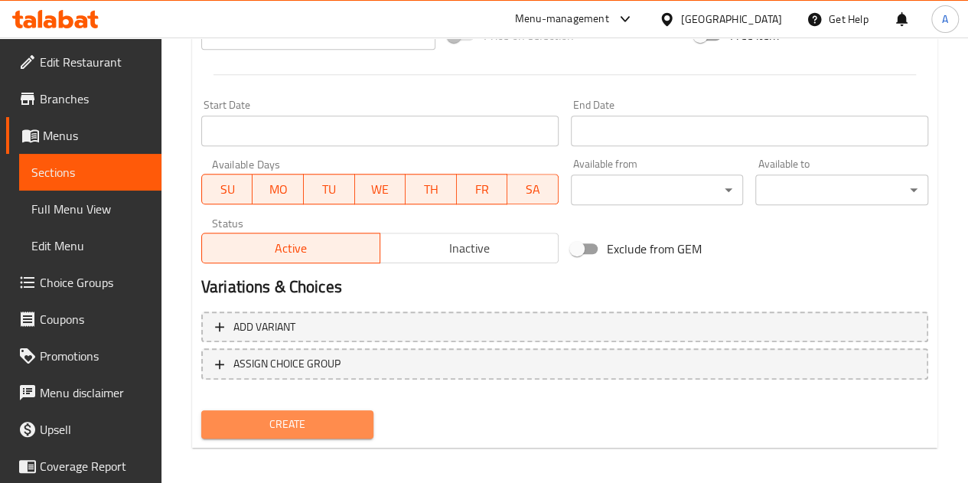
click at [329, 432] on span "Create" at bounding box center [288, 424] width 148 height 19
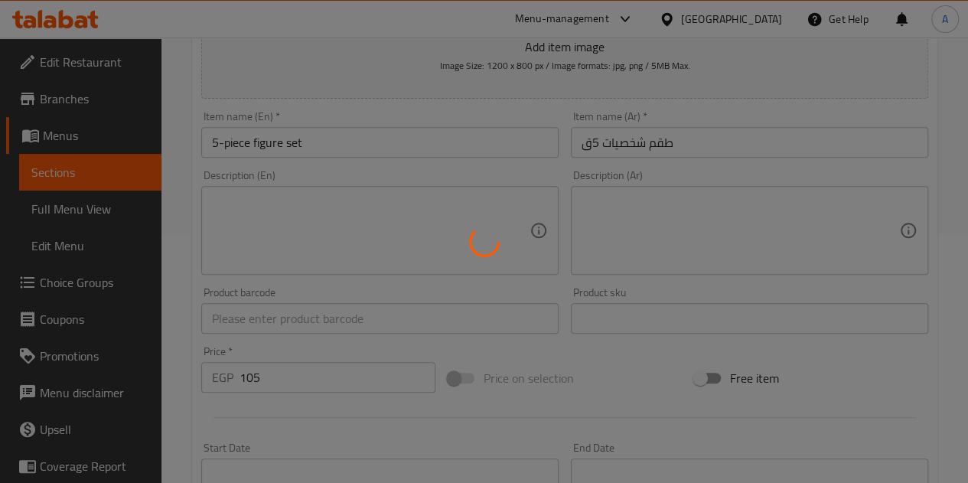
scroll to position [0, 0]
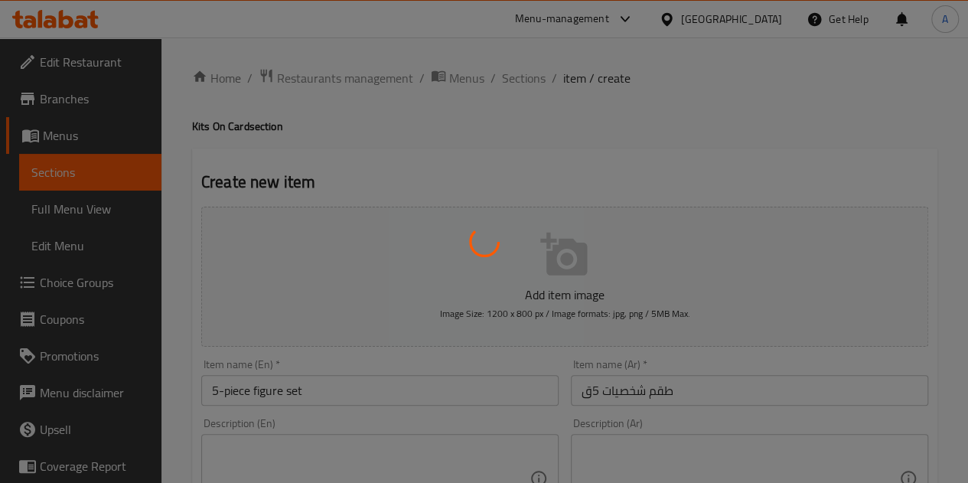
type input "0"
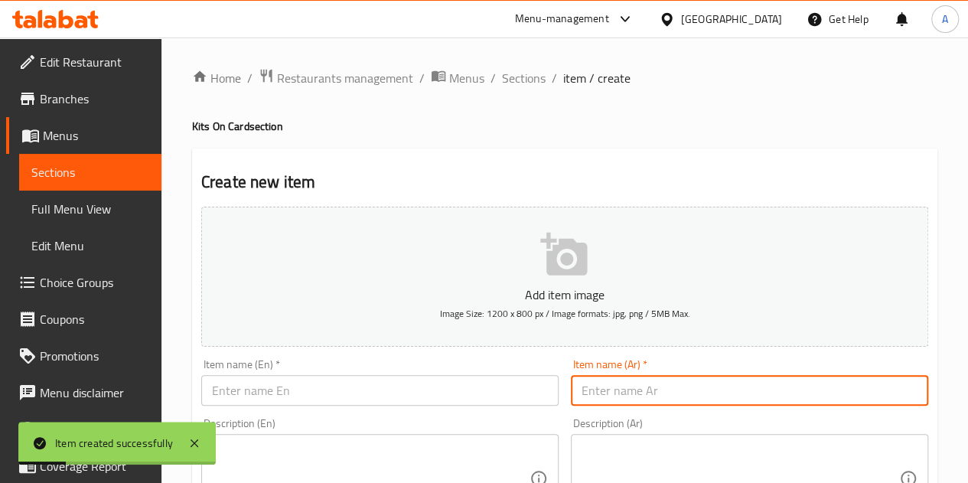
click at [634, 394] on input "text" at bounding box center [749, 390] width 357 height 31
paste input "طقم عربيات 028"
type input "طقم عربيات 028"
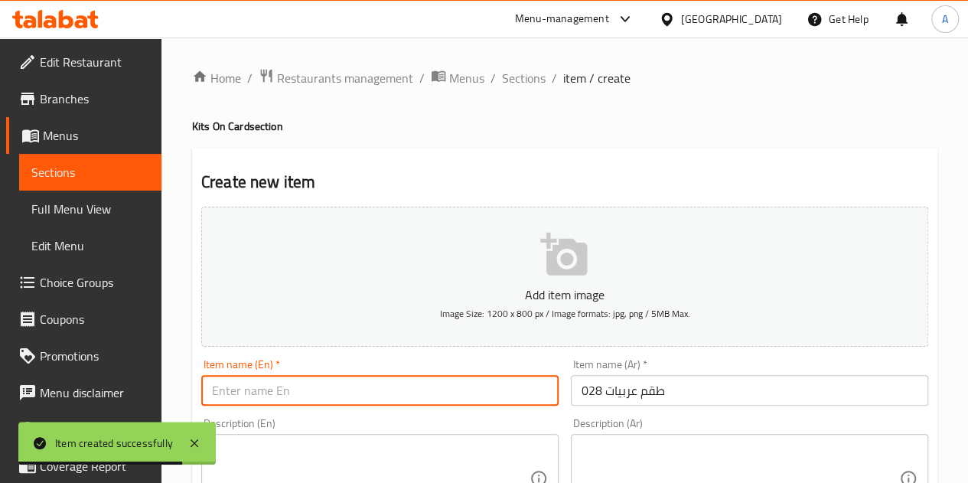
click at [308, 394] on input "text" at bounding box center [379, 390] width 357 height 31
paste input "car set"
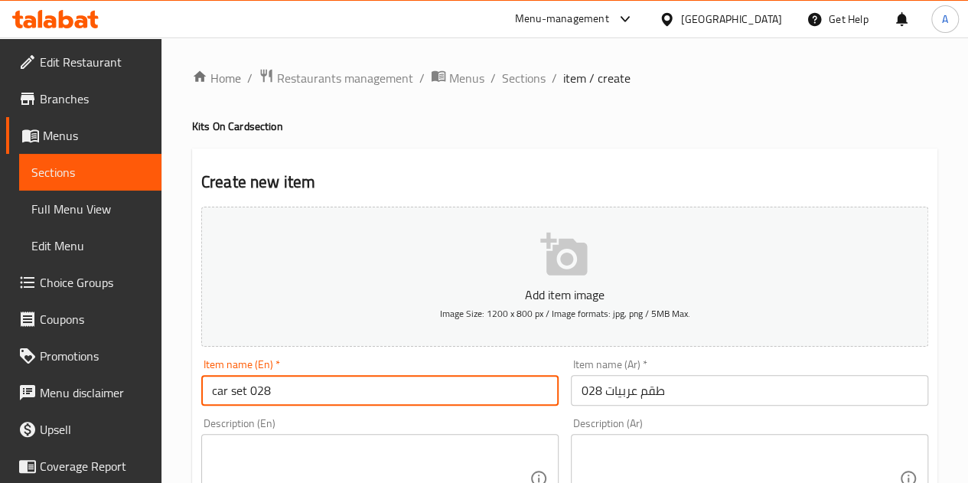
type input "car set 028"
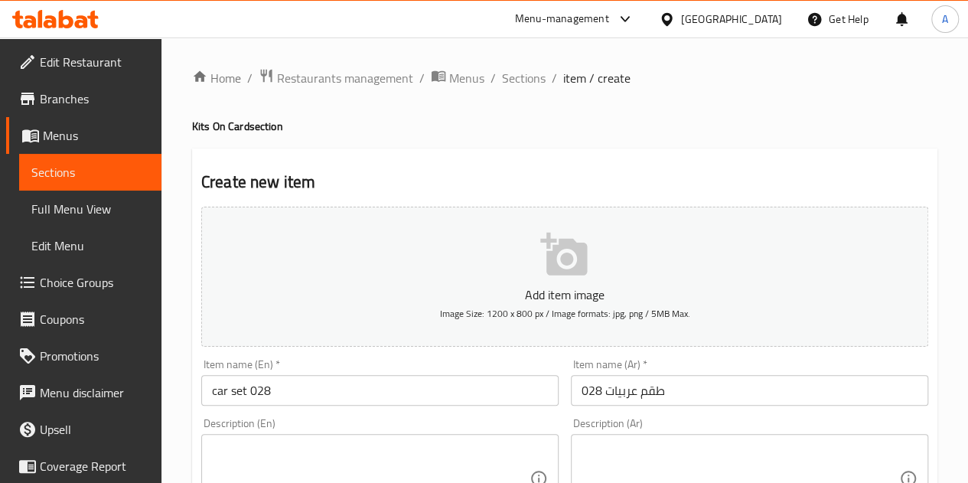
click at [375, 184] on h2 "Create new item" at bounding box center [564, 182] width 727 height 23
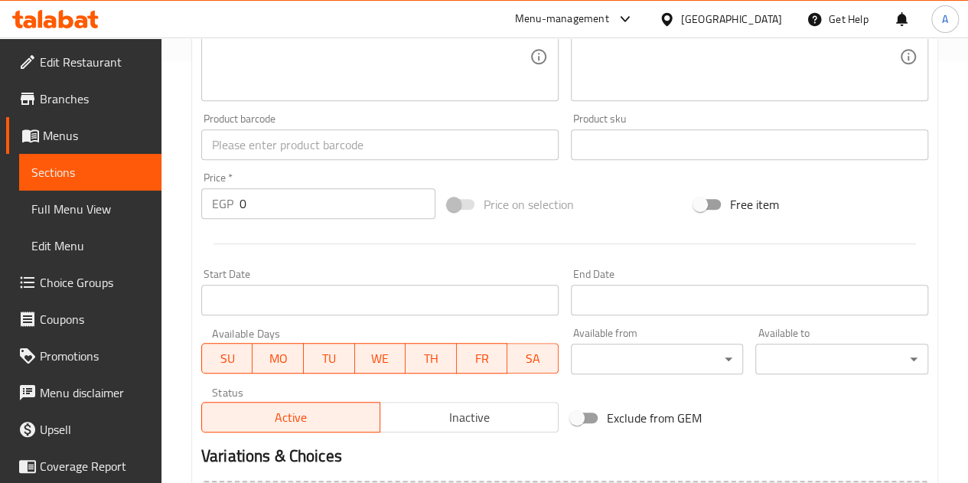
scroll to position [423, 0]
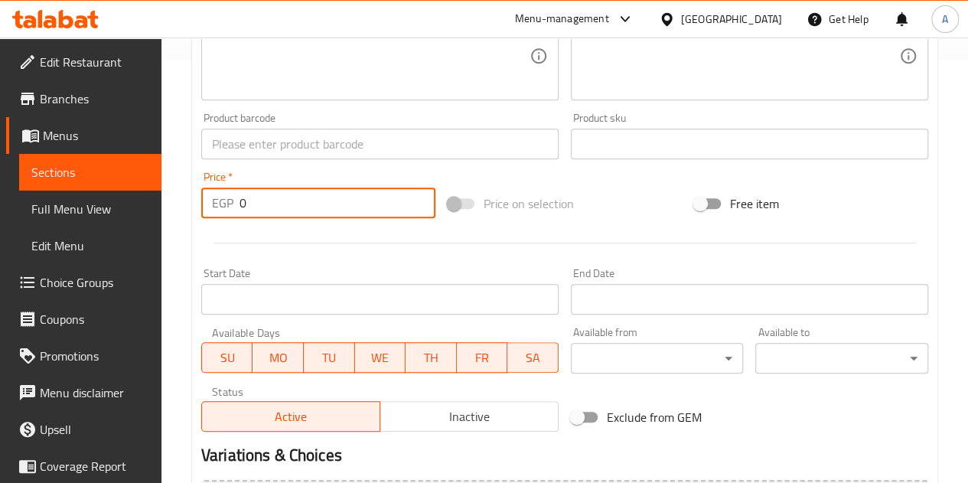
click at [332, 200] on input "0" at bounding box center [338, 203] width 196 height 31
type input "100"
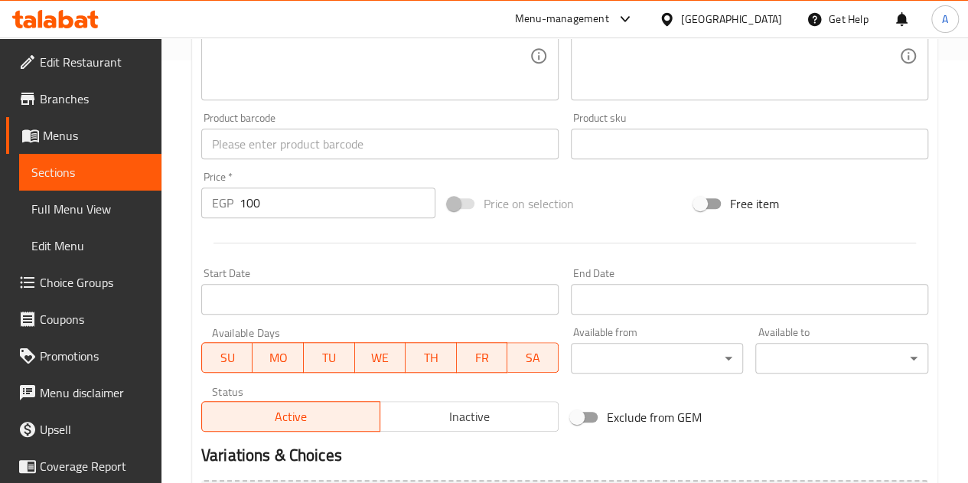
click at [455, 240] on div at bounding box center [564, 243] width 739 height 38
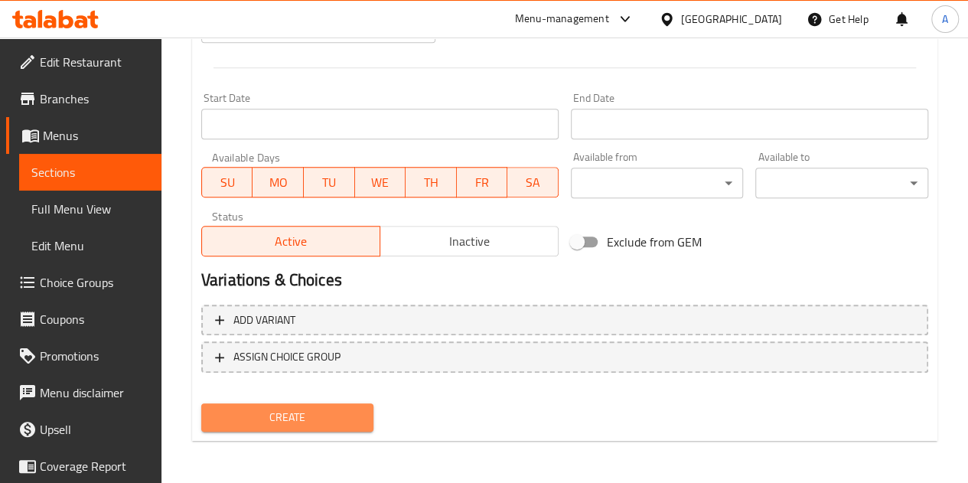
click at [278, 414] on span "Create" at bounding box center [288, 417] width 148 height 19
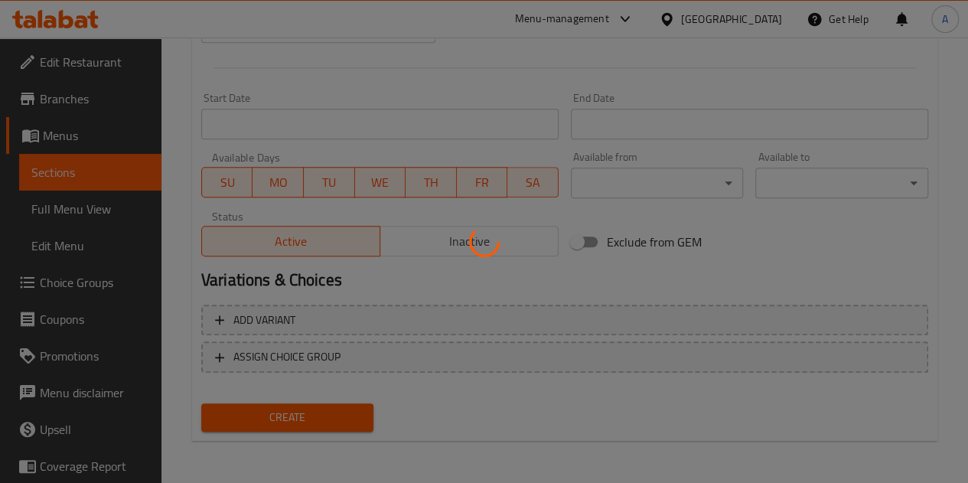
type input "0"
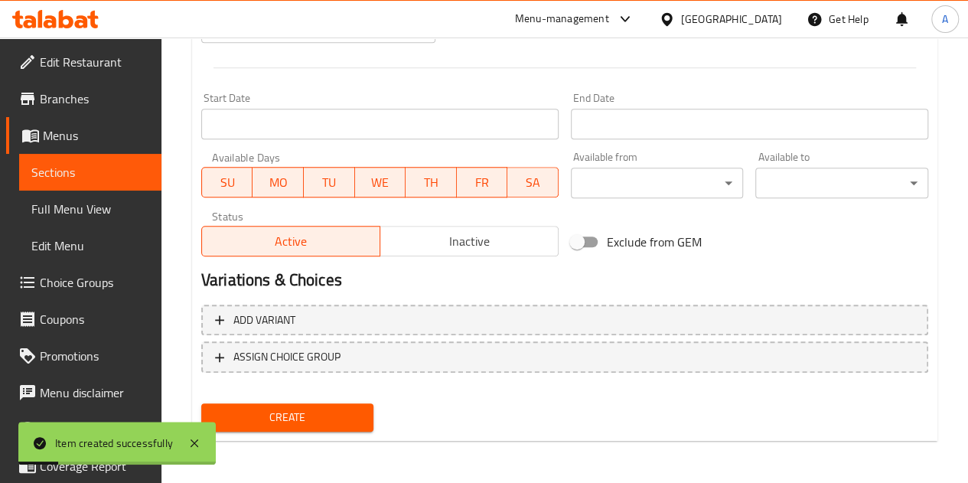
scroll to position [0, 0]
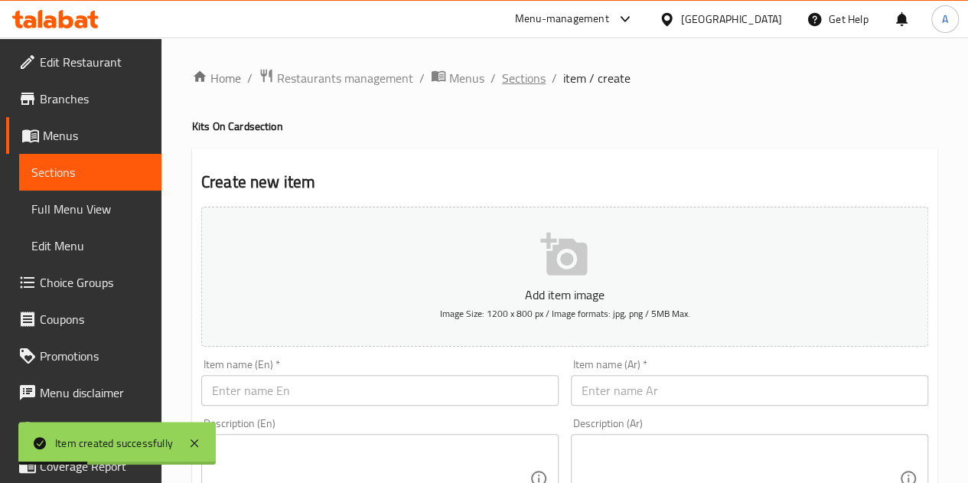
click at [519, 87] on span "Sections" at bounding box center [524, 78] width 44 height 18
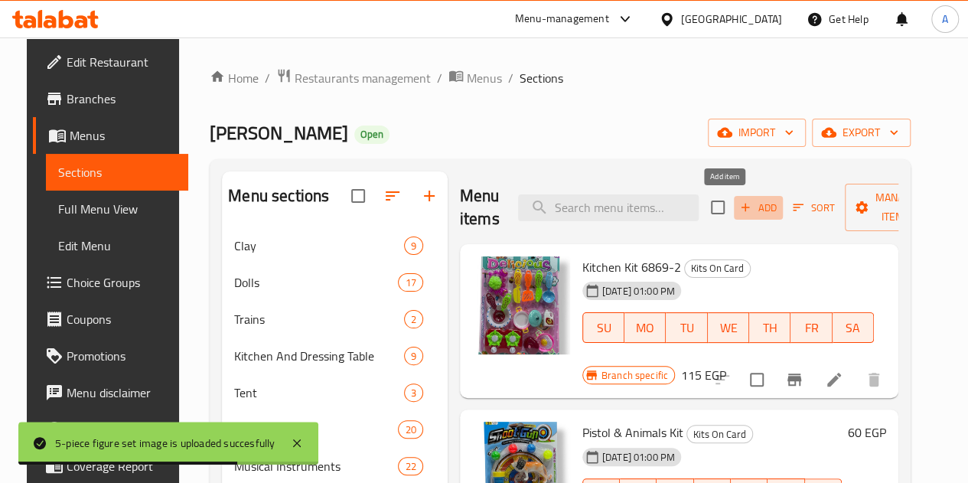
click at [738, 205] on span "Add" at bounding box center [758, 208] width 41 height 18
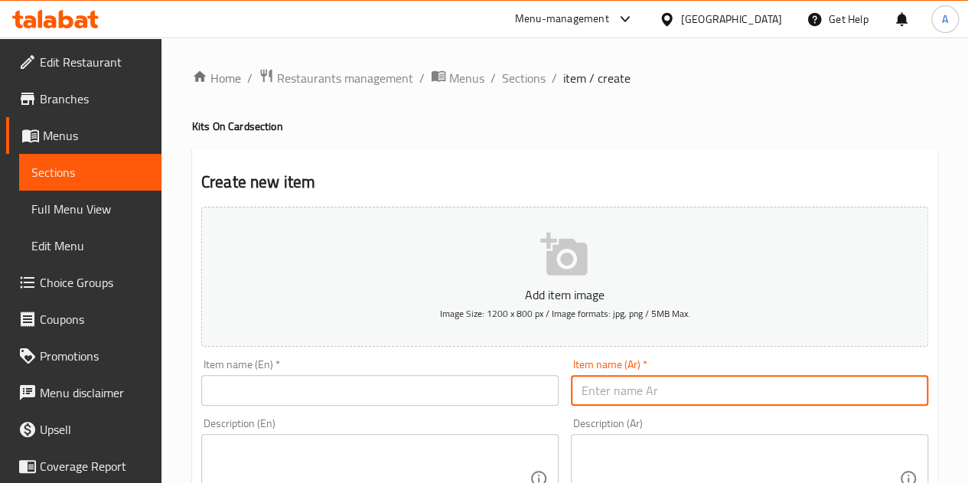
click at [632, 399] on input "text" at bounding box center [749, 390] width 357 height 31
paste input "بندقيه كارت 470-2"
type input "بندقيه كارت 470-2"
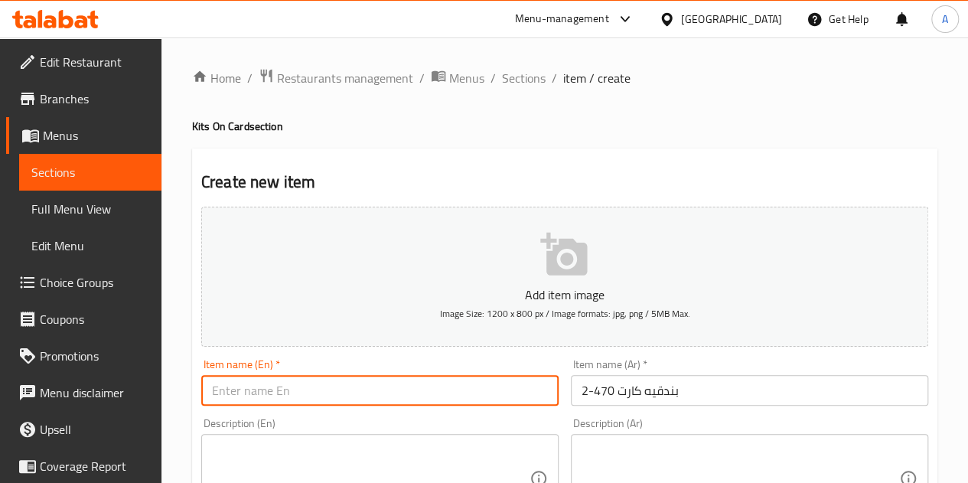
click at [377, 393] on input "text" at bounding box center [379, 390] width 357 height 31
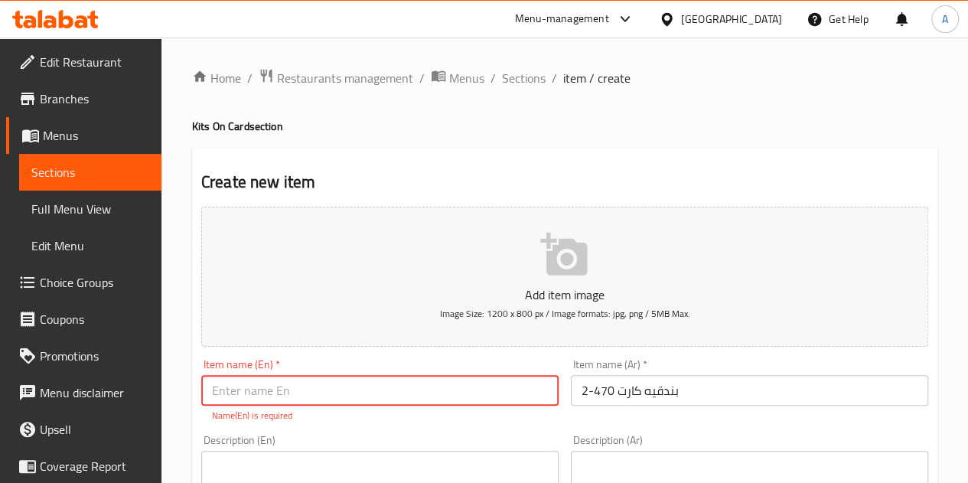
click at [281, 384] on input "text" at bounding box center [379, 390] width 357 height 31
paste input "470-2 Kart rifle"
drag, startPoint x: 249, startPoint y: 397, endPoint x: 208, endPoint y: 390, distance: 41.3
click at [208, 390] on input "470-2 Kart rifle" at bounding box center [379, 390] width 357 height 31
click at [321, 388] on input "Kart rifle" at bounding box center [379, 390] width 357 height 31
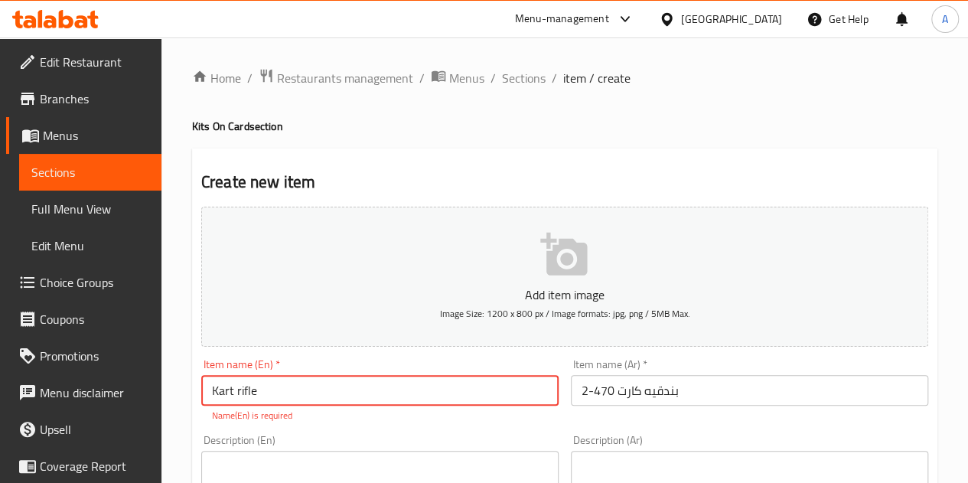
paste input "470-2"
type input "Kart rifle 470-2"
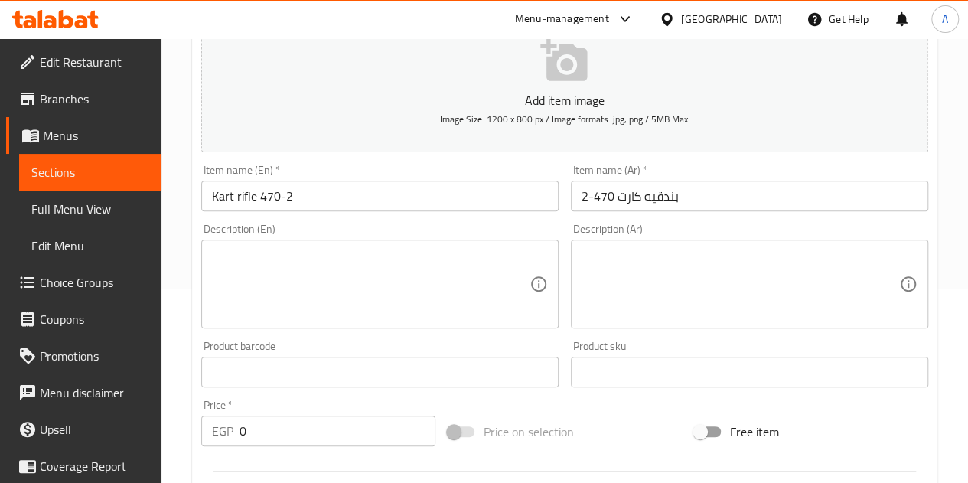
scroll to position [304, 0]
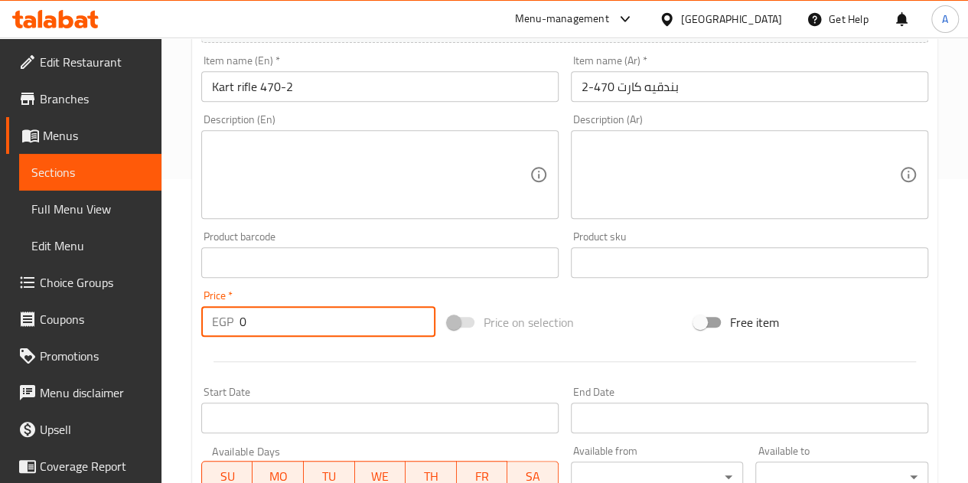
click at [310, 331] on input "0" at bounding box center [338, 321] width 196 height 31
type input "75"
click at [328, 292] on div "Price   * EGP 75 Price *" at bounding box center [318, 313] width 234 height 47
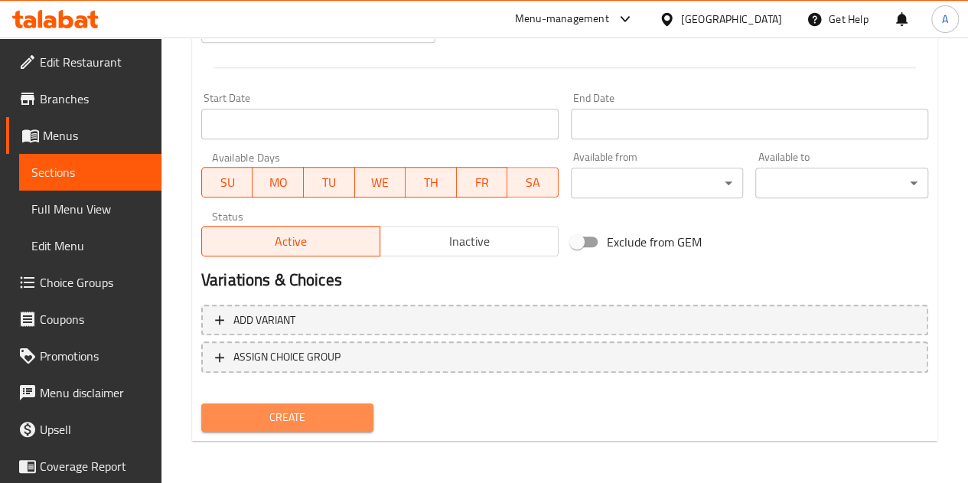
click at [320, 416] on span "Create" at bounding box center [288, 417] width 148 height 19
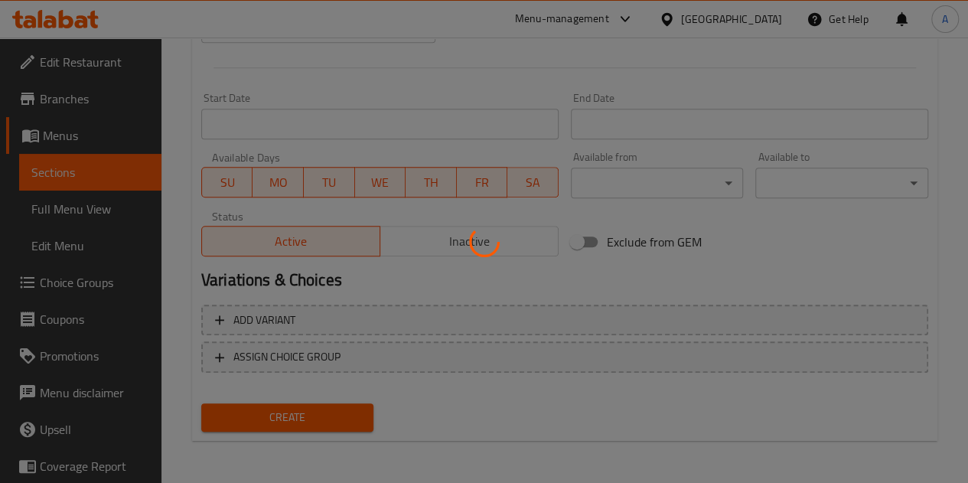
type input "0"
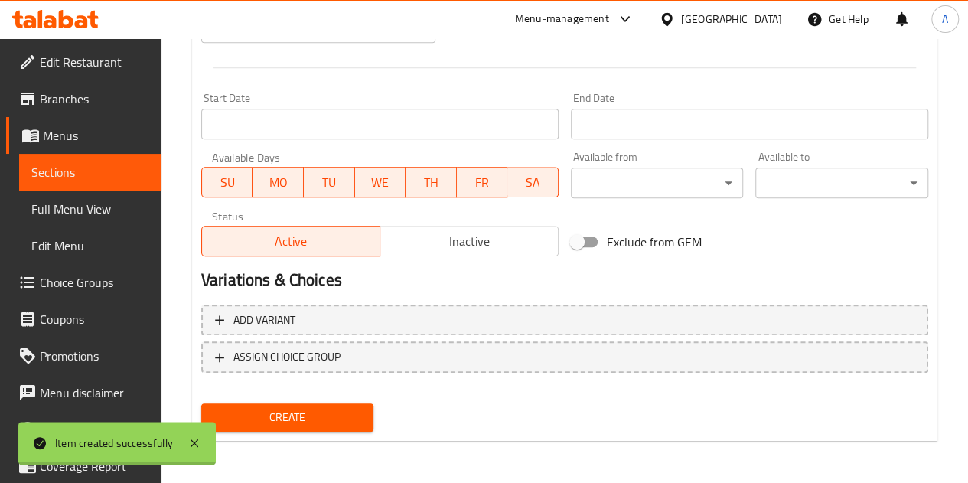
scroll to position [0, 0]
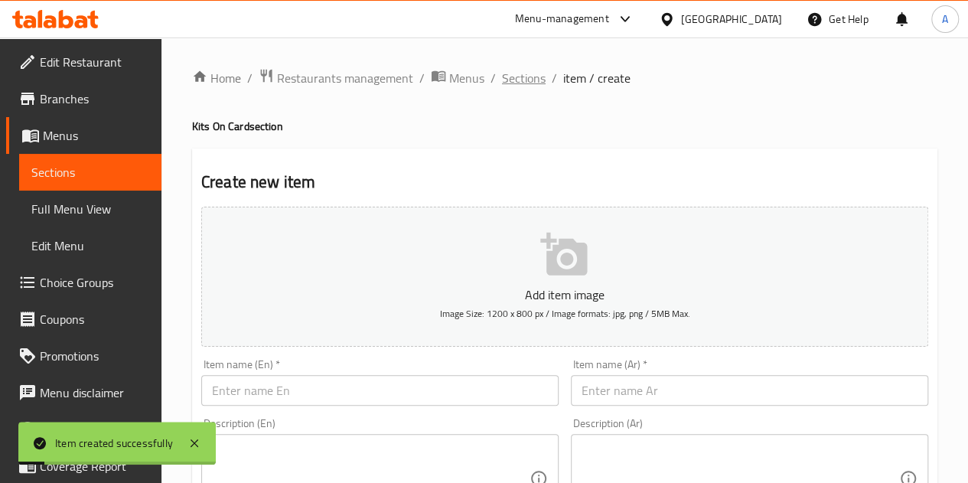
click at [502, 77] on span "Sections" at bounding box center [524, 78] width 44 height 18
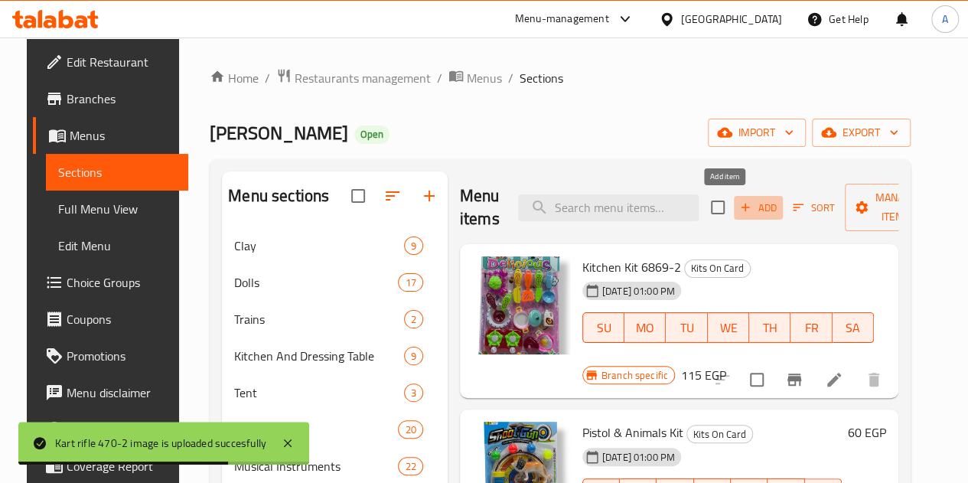
click at [739, 204] on icon "button" at bounding box center [746, 208] width 14 height 14
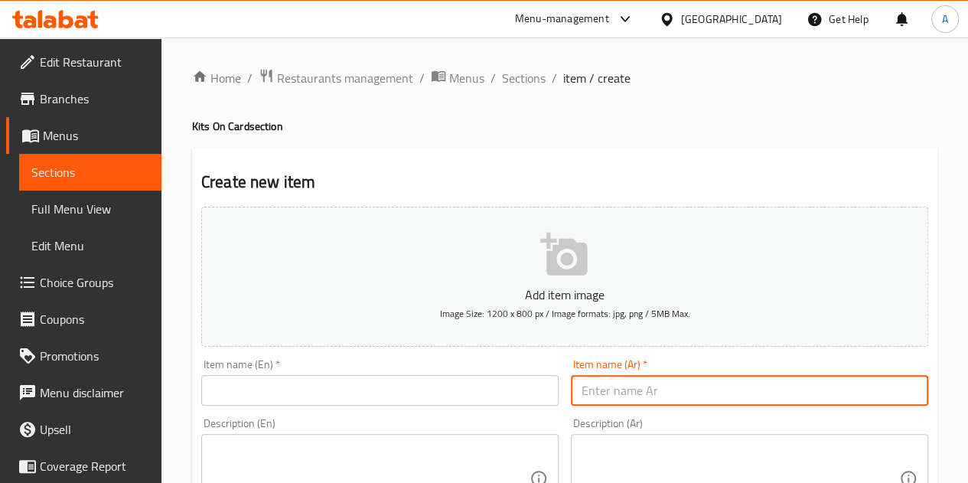
click at [634, 383] on input "text" at bounding box center [749, 390] width 357 height 31
paste input "بندقيه كارت 9815-1"
type input "بندقيه كارت 9815-1"
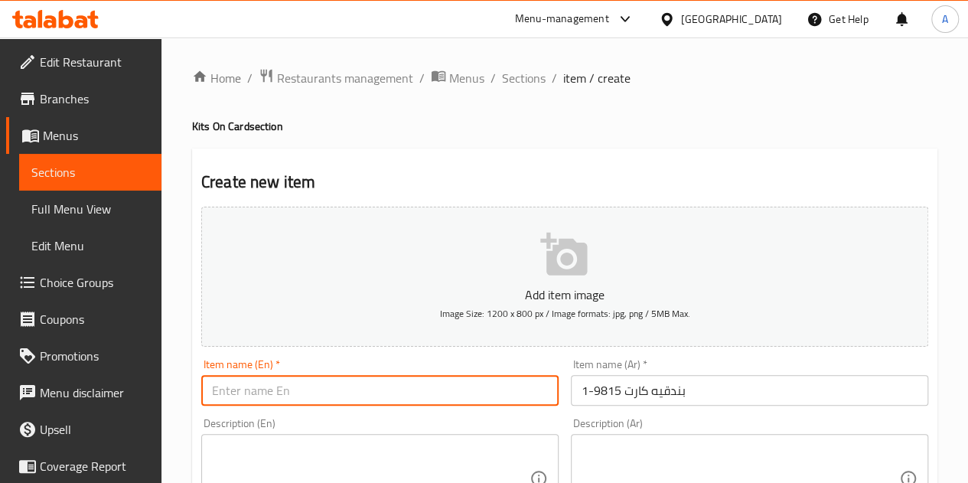
click at [268, 383] on input "text" at bounding box center [379, 390] width 357 height 31
paste input "Kart rifle 9815-1"
type input "Kart rifle 9815-1"
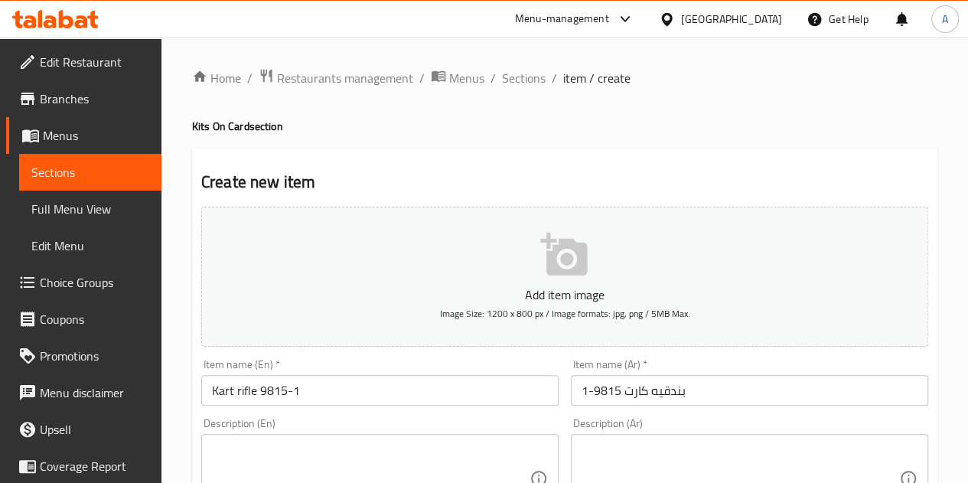
click at [393, 181] on h2 "Create new item" at bounding box center [564, 182] width 727 height 23
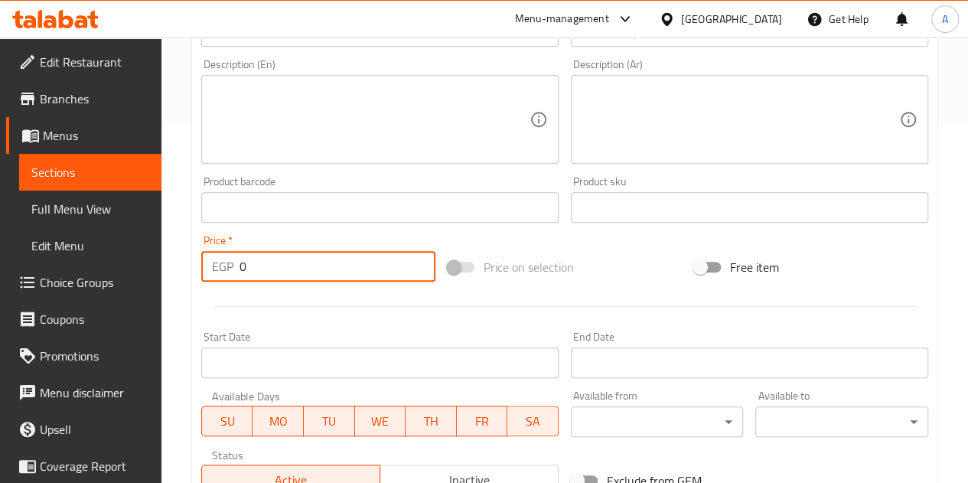
click at [321, 276] on input "0" at bounding box center [338, 266] width 196 height 31
type input "85"
click at [339, 300] on div at bounding box center [564, 307] width 739 height 38
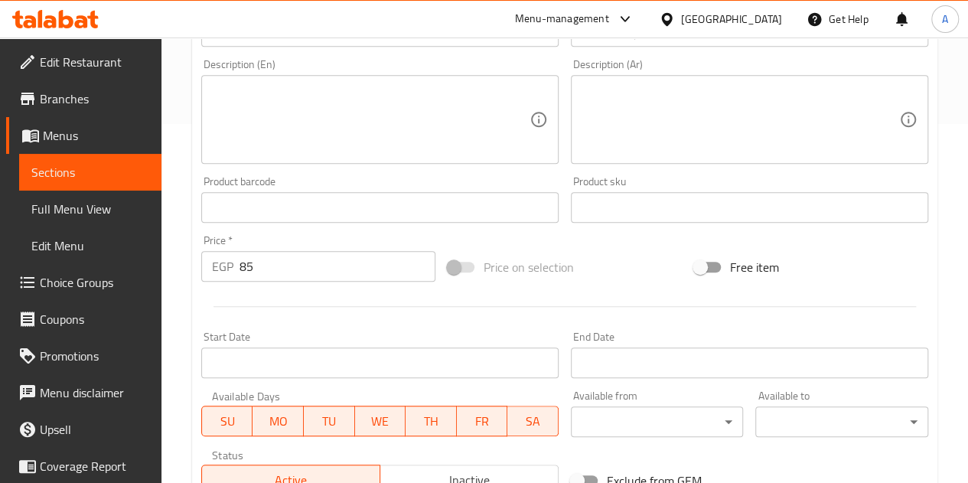
scroll to position [598, 0]
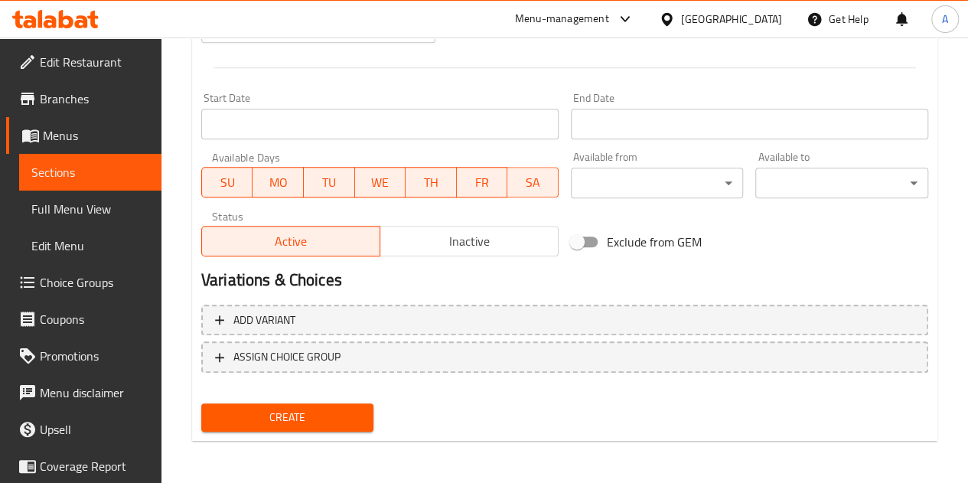
click at [329, 402] on div "Create" at bounding box center [287, 417] width 185 height 41
click at [292, 411] on span "Create" at bounding box center [288, 417] width 148 height 19
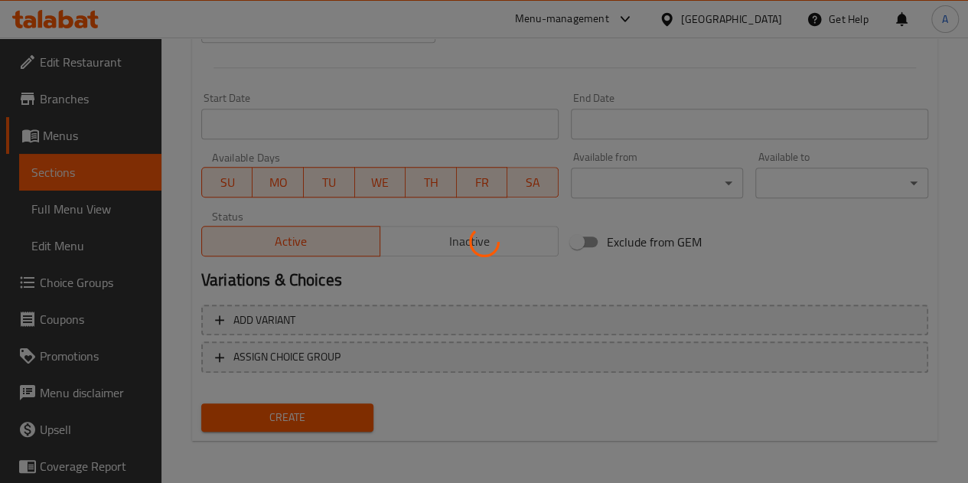
type input "0"
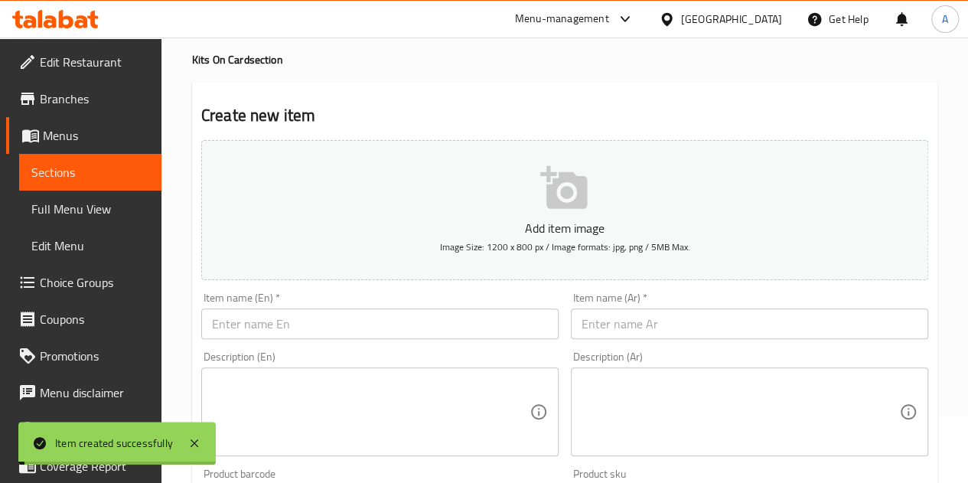
scroll to position [0, 0]
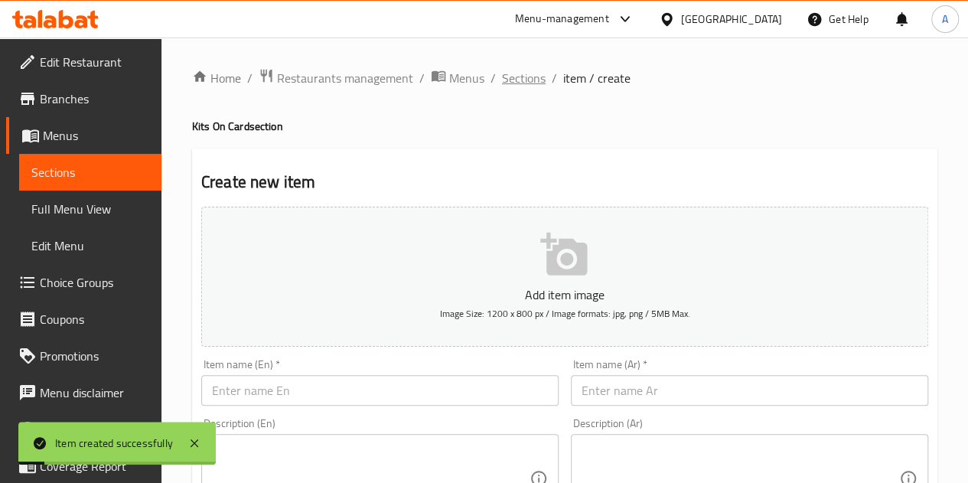
click at [514, 82] on span "Sections" at bounding box center [524, 78] width 44 height 18
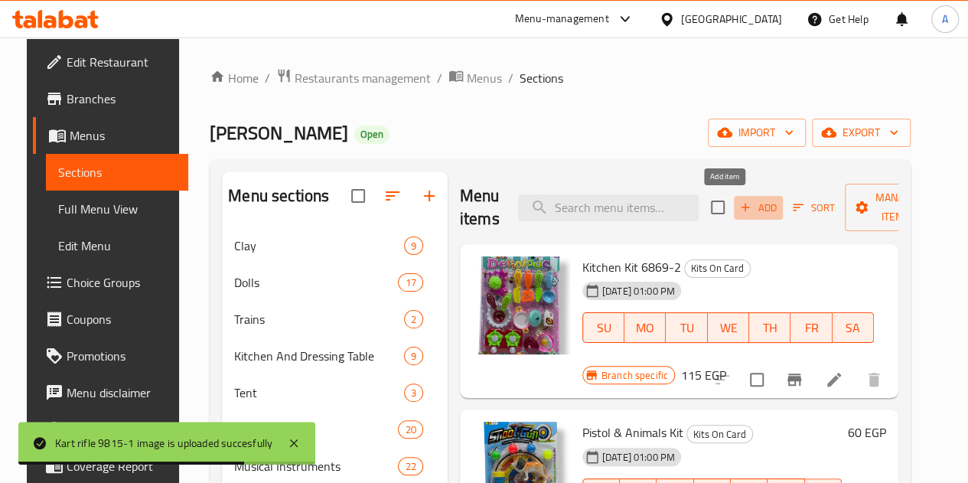
click at [738, 208] on span "Add" at bounding box center [758, 208] width 41 height 18
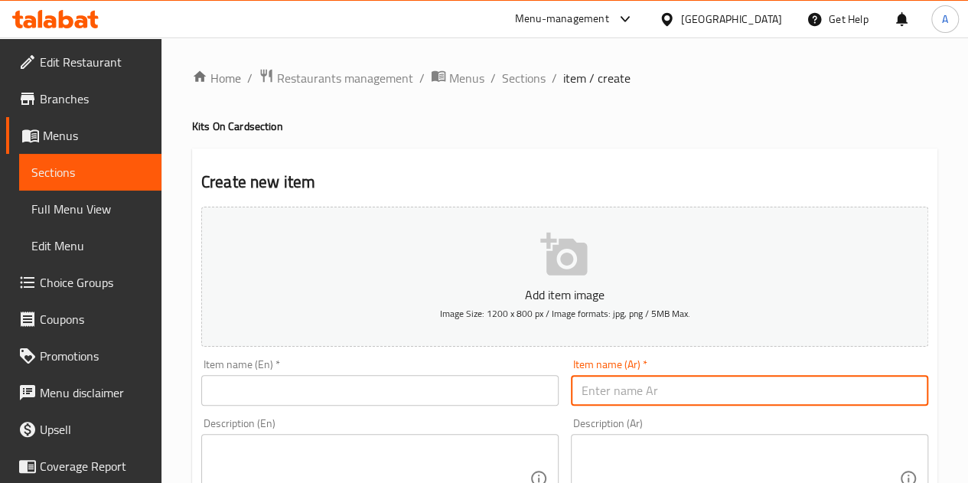
click at [664, 399] on input "text" at bounding box center [749, 390] width 357 height 31
paste input "حلقات كارت 669"
type input "حلقات كارت 669"
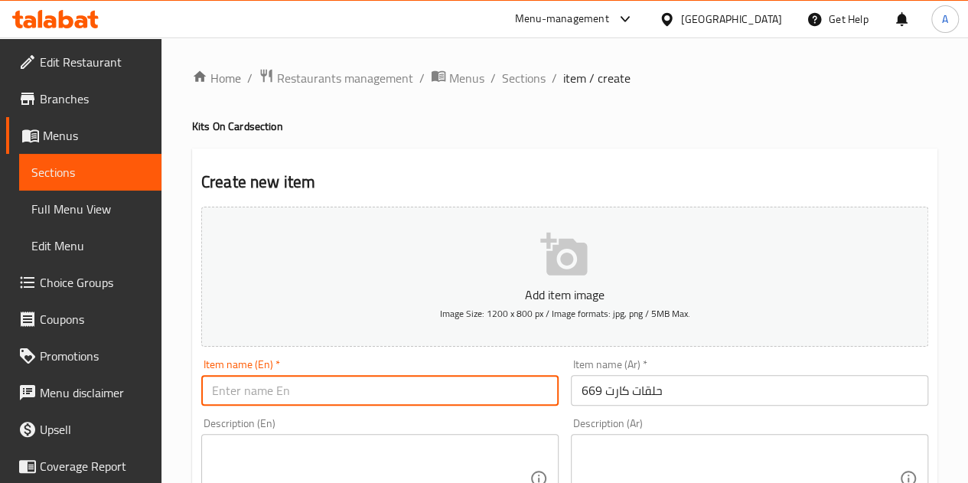
click at [502, 400] on input "text" at bounding box center [379, 390] width 357 height 31
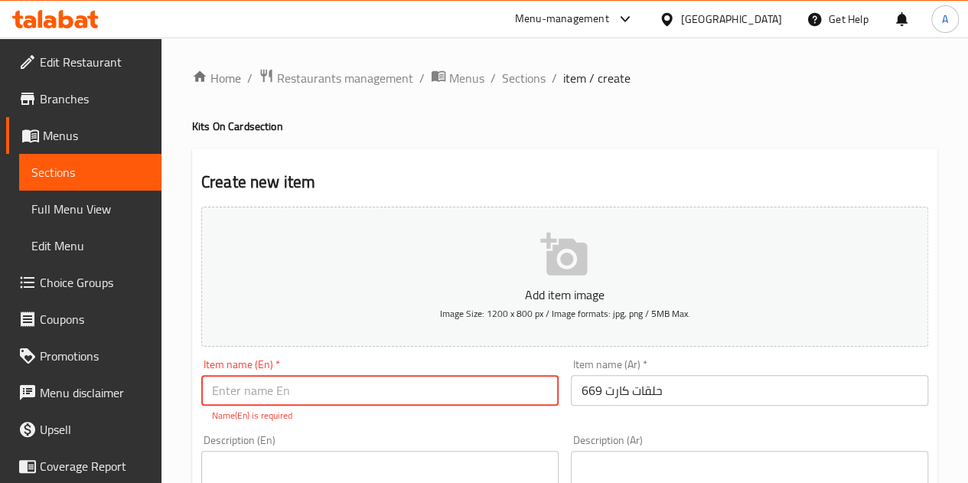
click at [276, 390] on input "text" at bounding box center [379, 390] width 357 height 31
paste input "669 Card Rings"
click at [224, 391] on input "669 Card Rings" at bounding box center [379, 390] width 357 height 31
click at [326, 388] on input "Card Rings" at bounding box center [379, 390] width 357 height 31
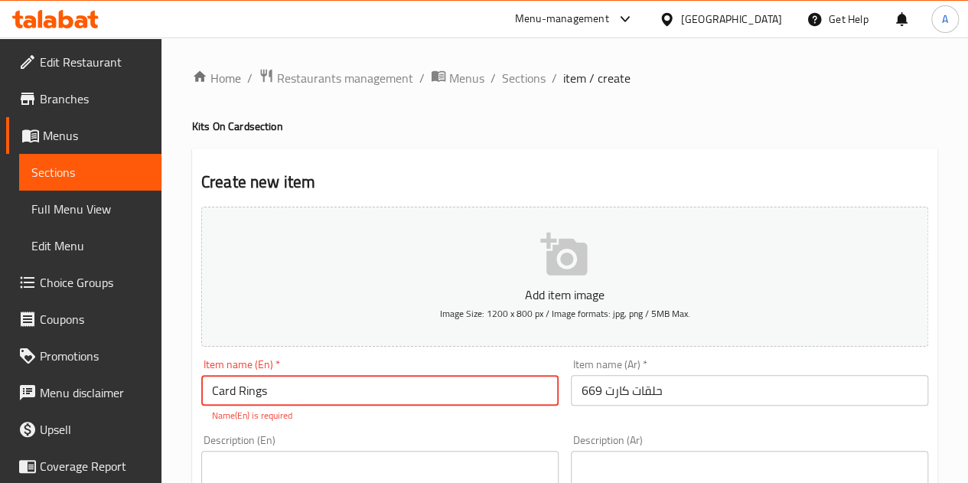
paste input "669"
type input "Card Rings 669"
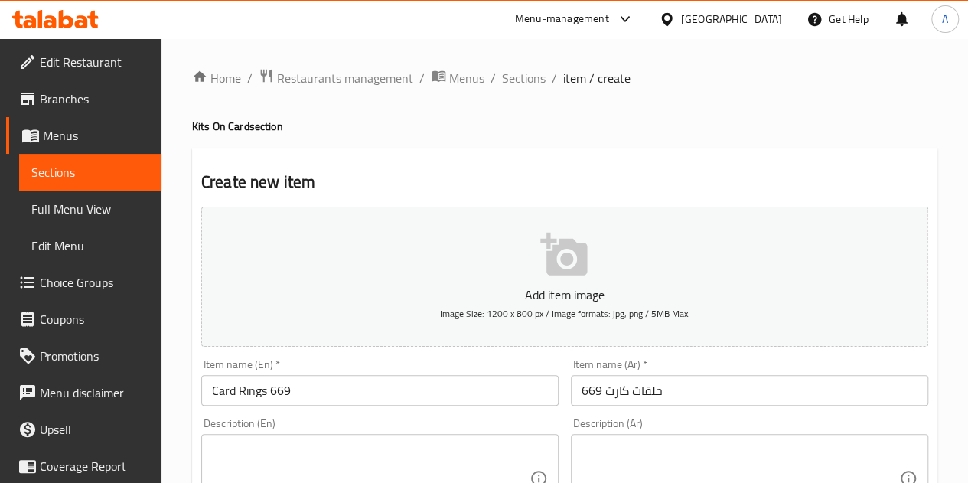
click at [332, 356] on div "Item name (En)   * Card Rings 669 Item name (En) *" at bounding box center [380, 382] width 370 height 59
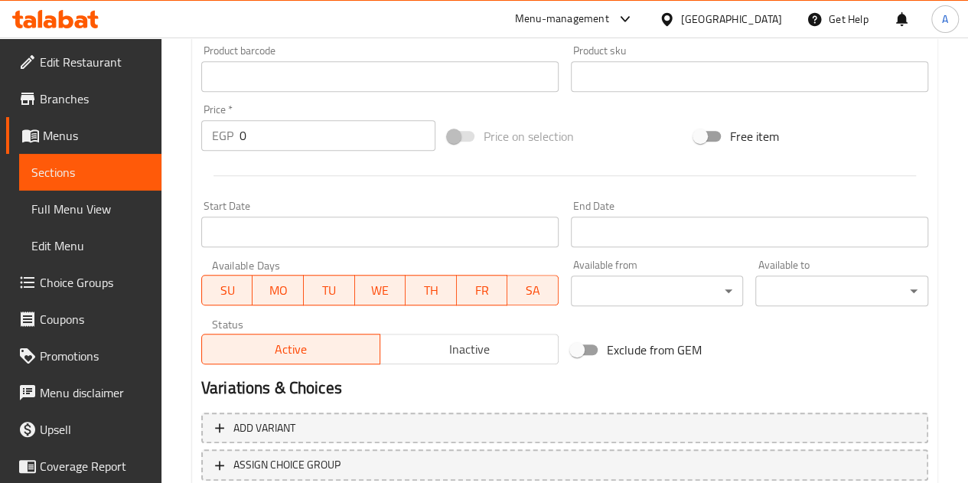
scroll to position [508, 0]
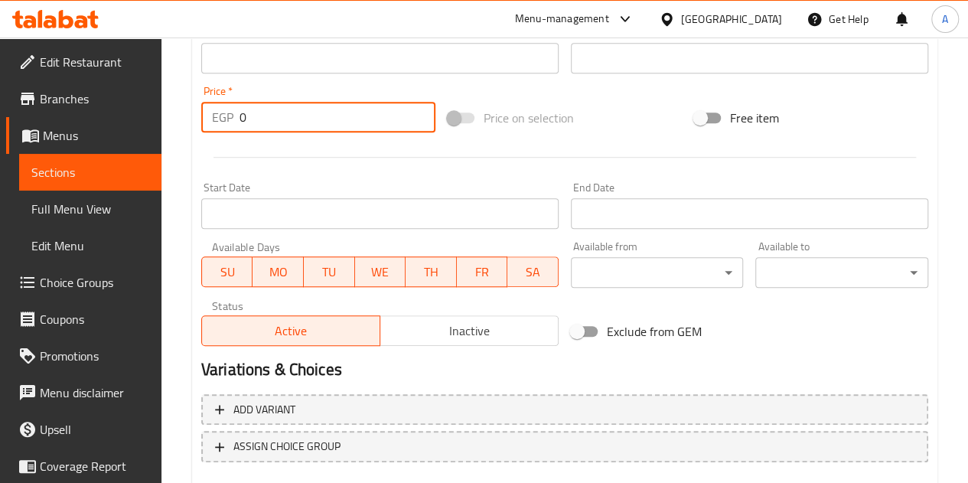
click at [297, 123] on input "0" at bounding box center [338, 117] width 196 height 31
type input "75"
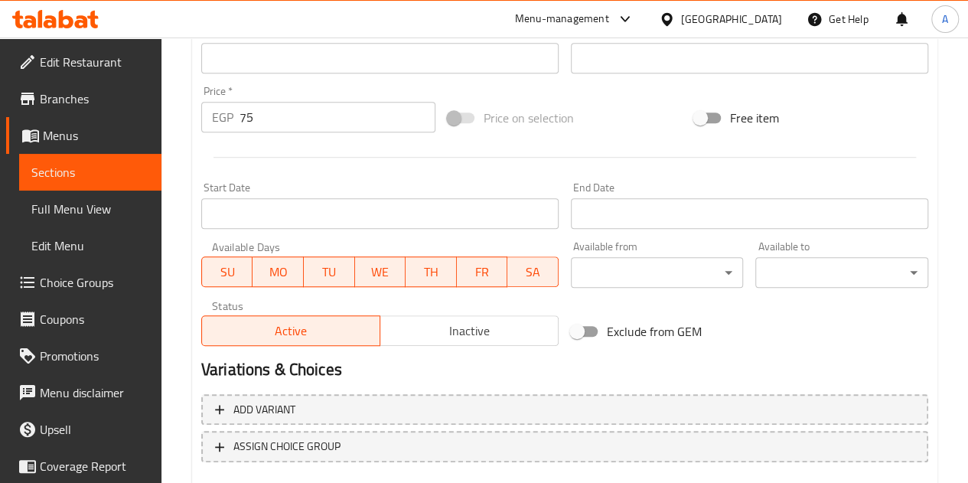
click at [315, 157] on div at bounding box center [564, 158] width 739 height 38
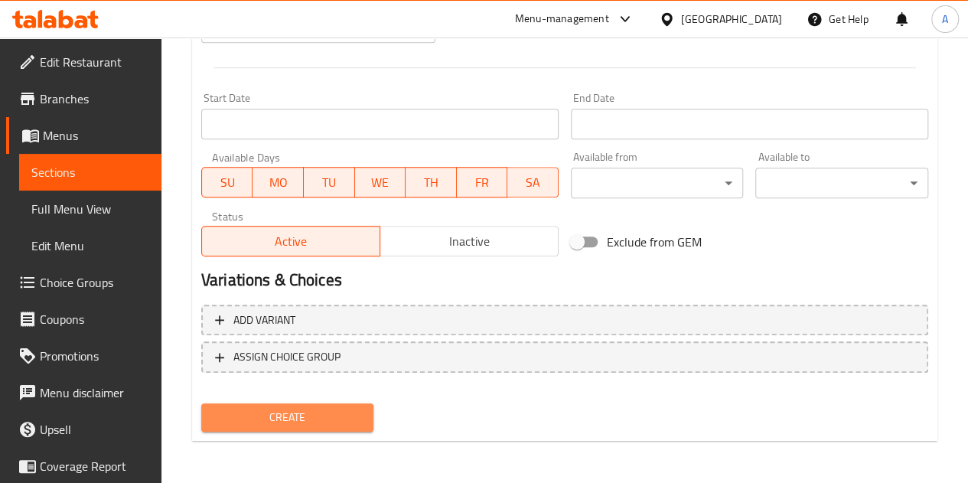
click at [269, 408] on span "Create" at bounding box center [288, 417] width 148 height 19
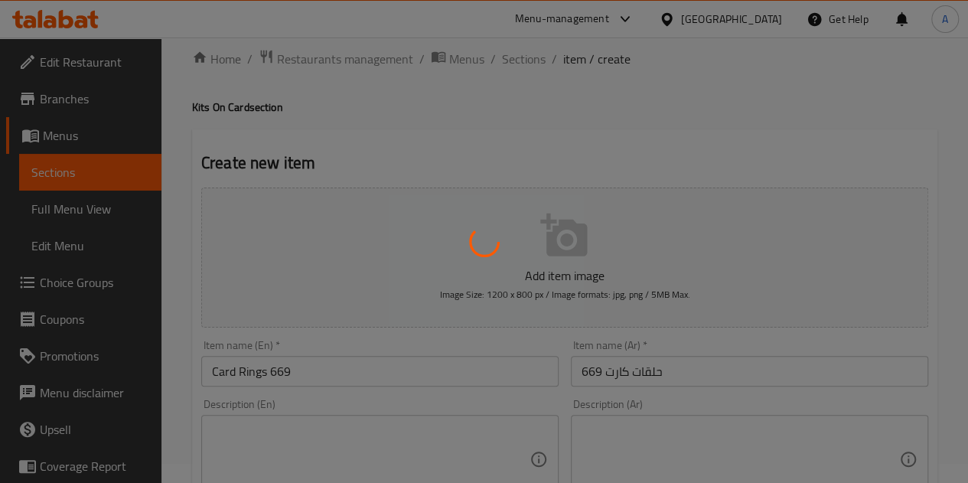
scroll to position [0, 0]
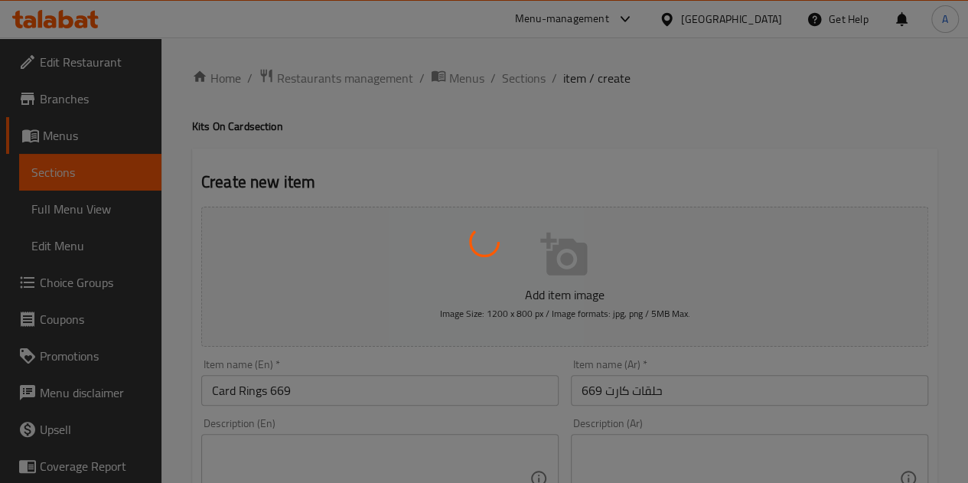
type input "0"
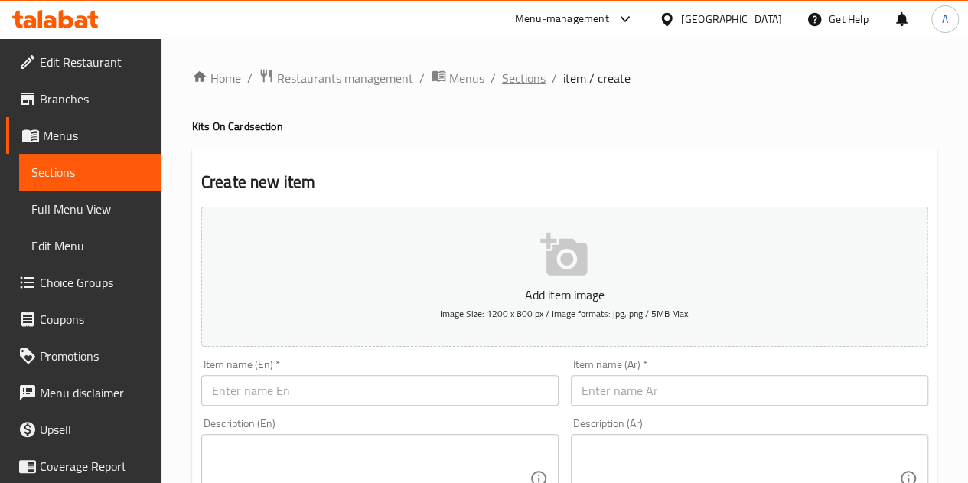
click at [515, 76] on span "Sections" at bounding box center [524, 78] width 44 height 18
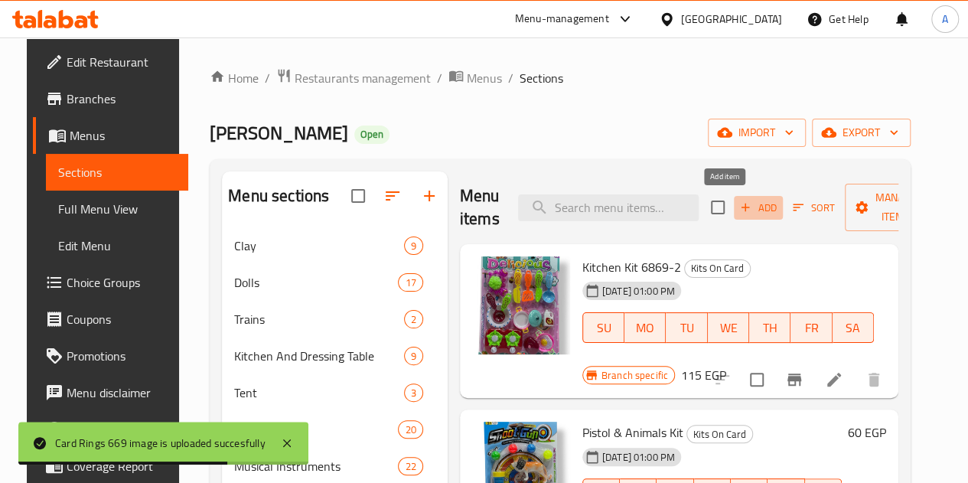
click at [738, 210] on span "Add" at bounding box center [758, 208] width 41 height 18
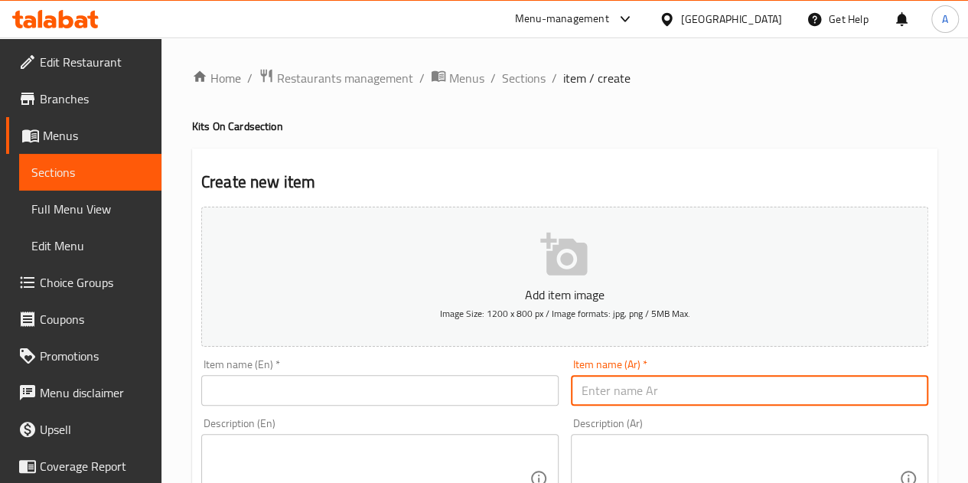
click at [690, 390] on input "text" at bounding box center [749, 390] width 357 height 31
paste input "دكتور 2046"
type input "دكتور 2046"
click at [425, 383] on input "text" at bounding box center [379, 390] width 357 height 31
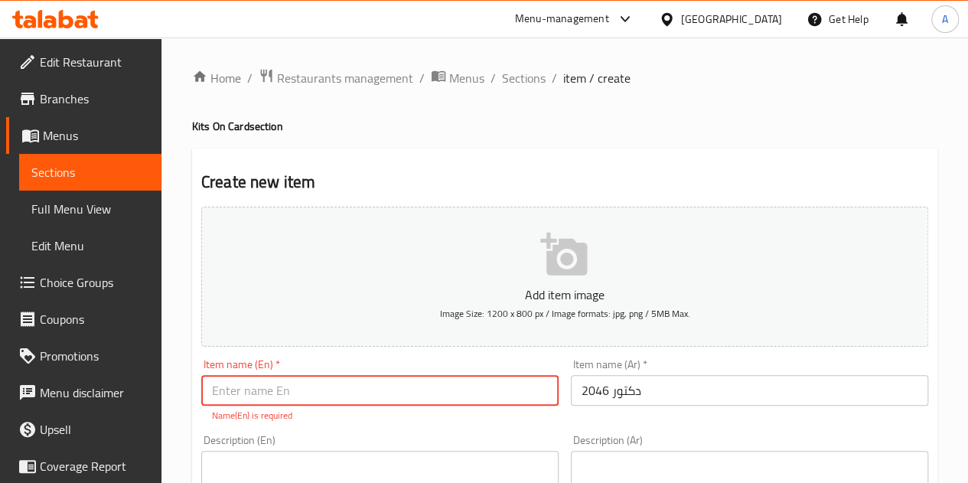
click at [250, 391] on input "text" at bounding box center [379, 390] width 357 height 31
paste input "Dr. 2046"
drag, startPoint x: 230, startPoint y: 393, endPoint x: 220, endPoint y: 390, distance: 9.5
click at [220, 390] on input "Dr. 2046" at bounding box center [379, 390] width 357 height 31
click at [225, 395] on input "D octor2046" at bounding box center [379, 390] width 357 height 31
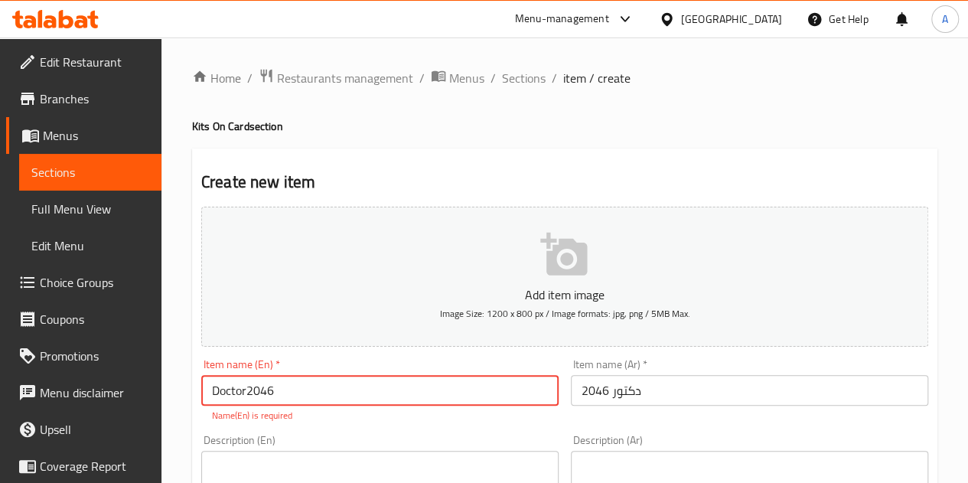
type input "Doctor2046"
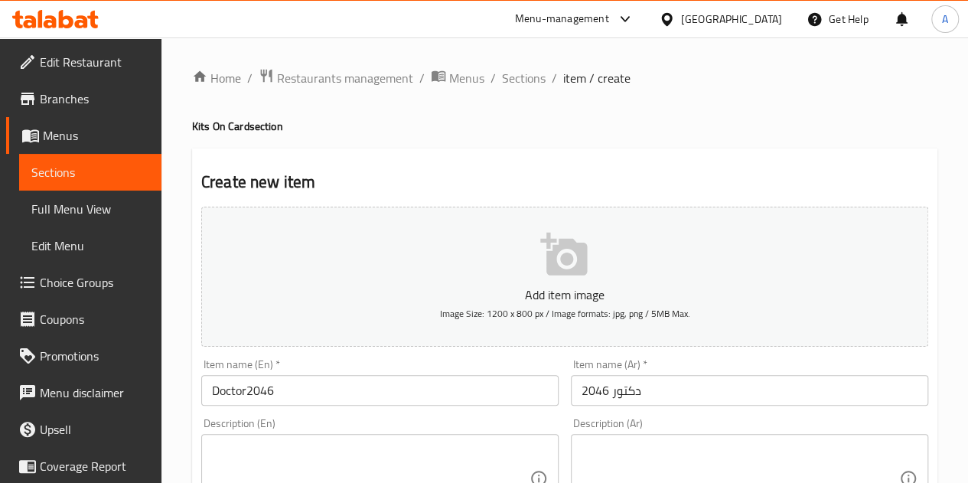
click at [484, 183] on h2 "Create new item" at bounding box center [564, 182] width 727 height 23
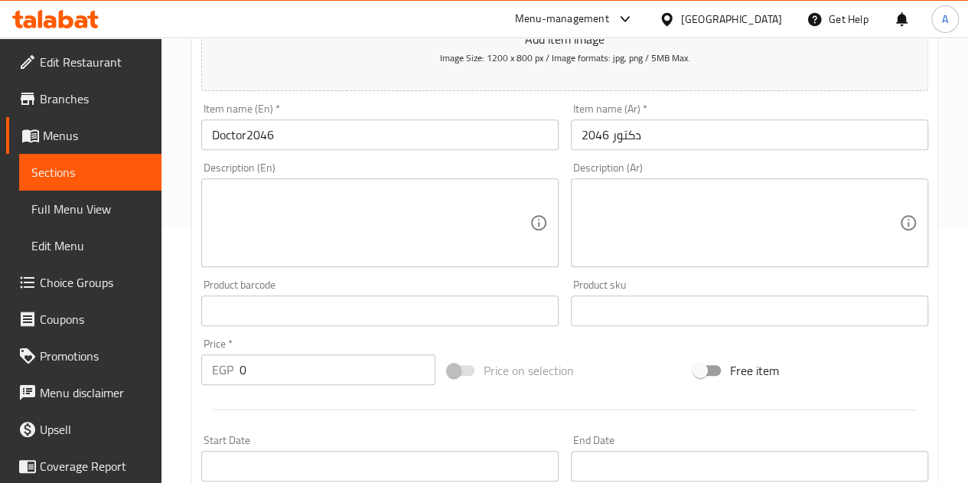
scroll to position [262, 0]
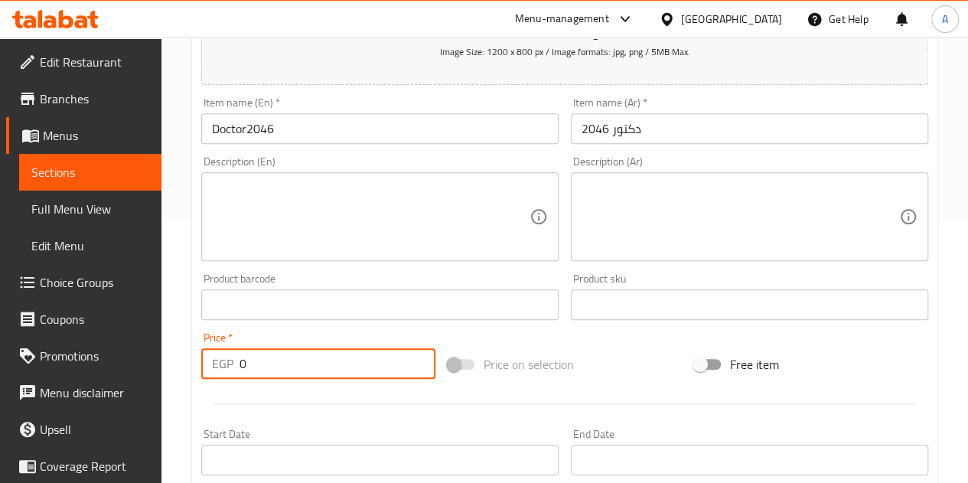
click at [307, 356] on input "0" at bounding box center [338, 363] width 196 height 31
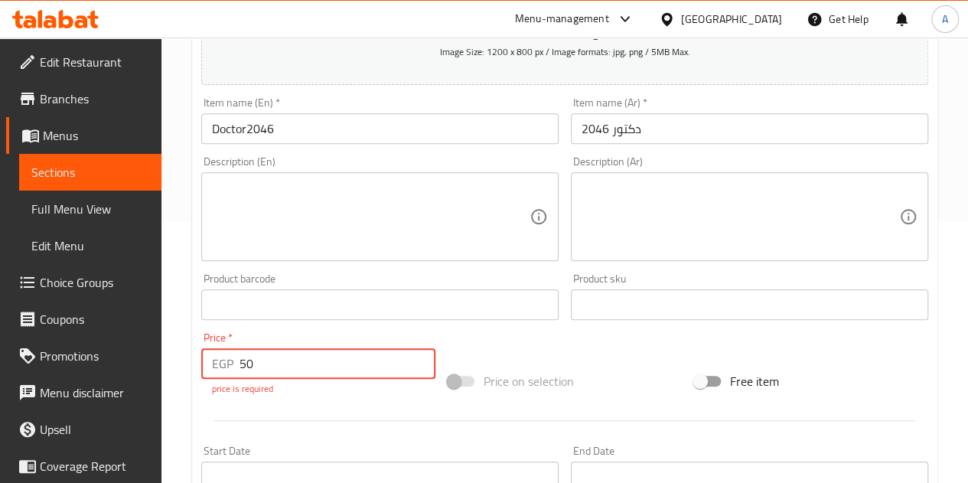
type input "50"
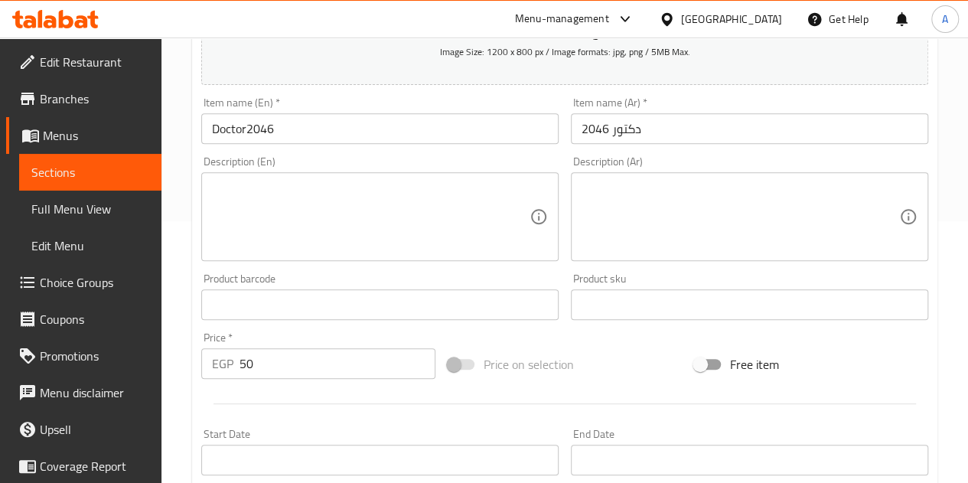
click at [458, 341] on div "Add item image Image Size: 1200 x 800 px / Image formats: jpg, png / 5MB Max. I…" at bounding box center [564, 269] width 739 height 660
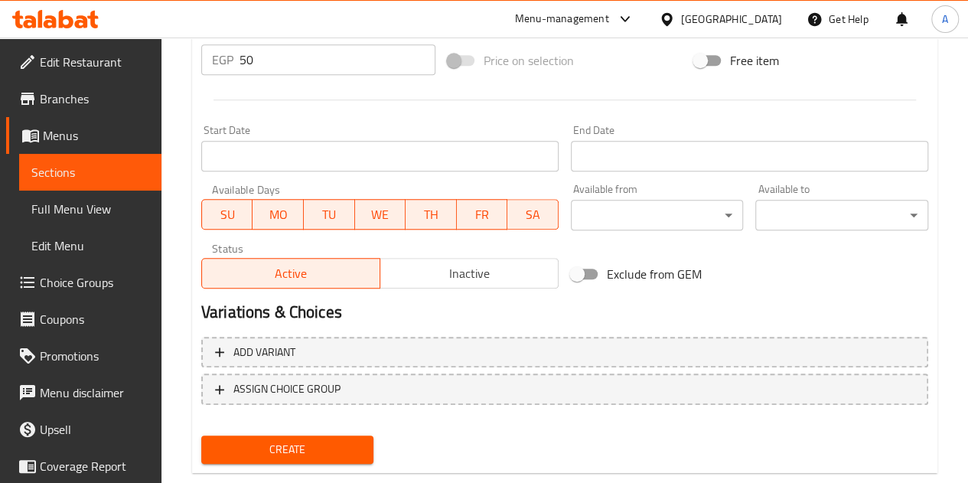
scroll to position [598, 0]
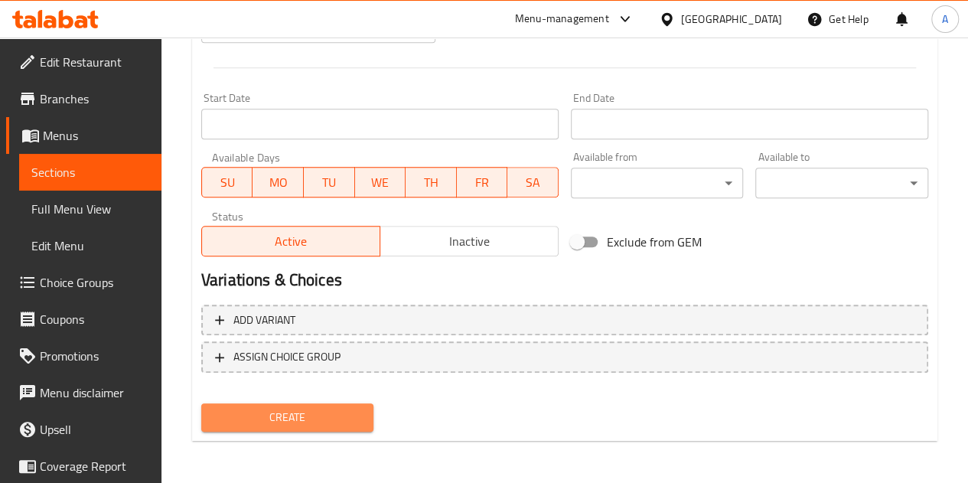
click at [312, 423] on span "Create" at bounding box center [288, 417] width 148 height 19
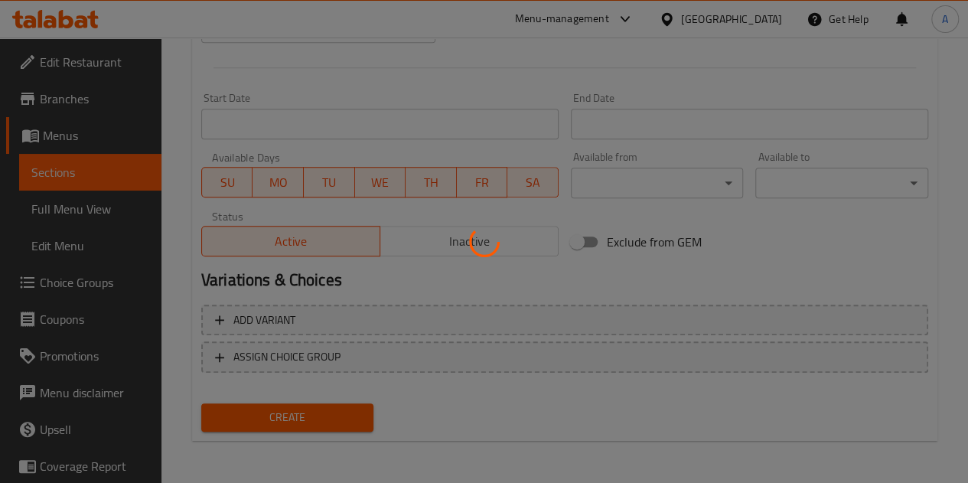
type input "0"
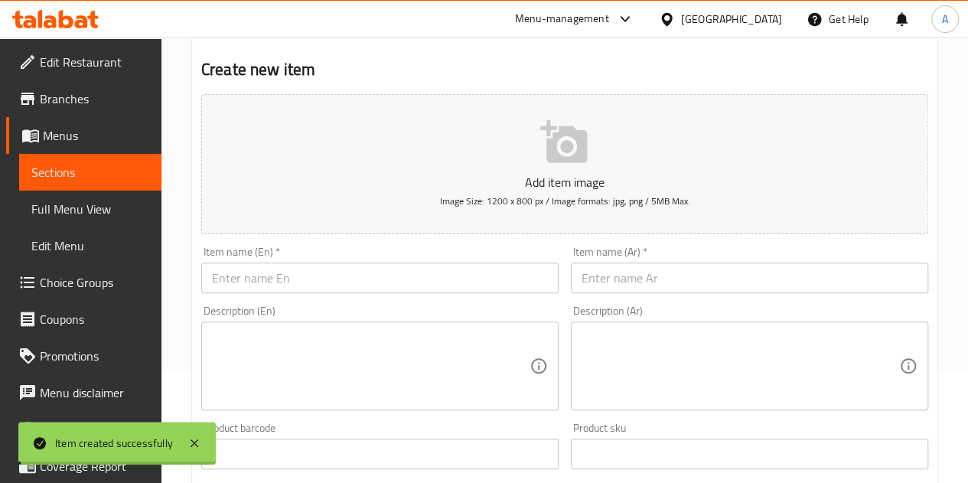
scroll to position [0, 0]
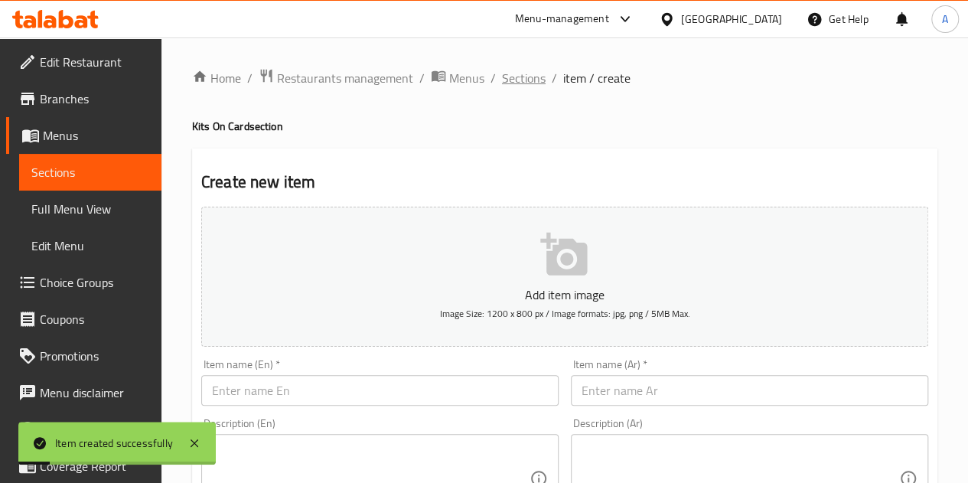
click at [527, 73] on span "Sections" at bounding box center [524, 78] width 44 height 18
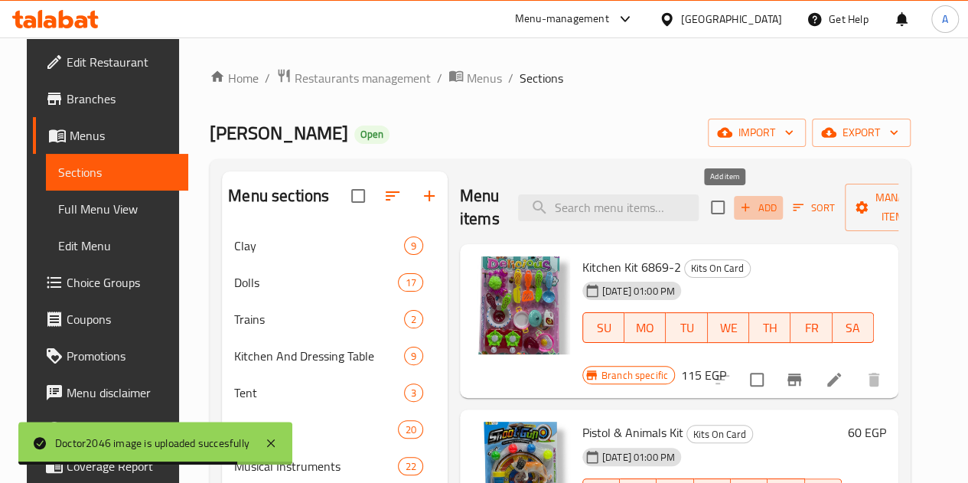
click at [739, 208] on icon "button" at bounding box center [746, 208] width 14 height 14
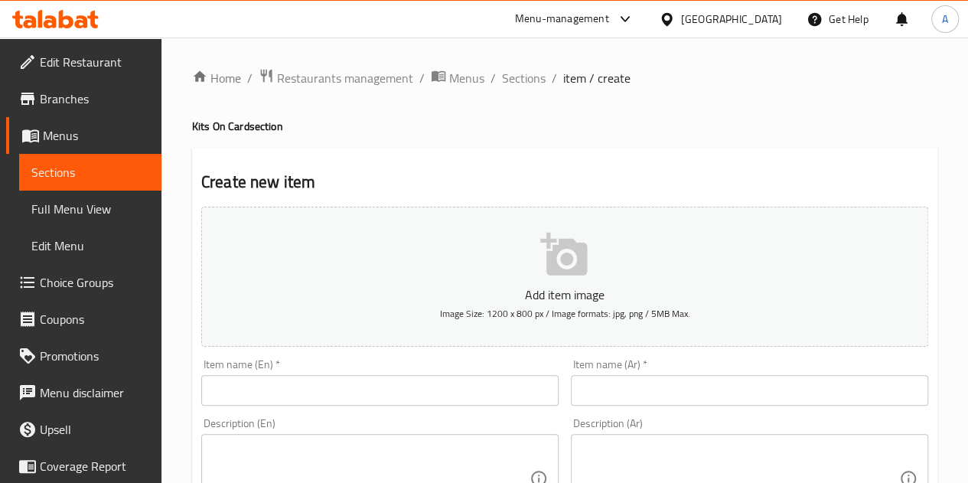
click at [631, 380] on input "text" at bounding box center [749, 390] width 357 height 31
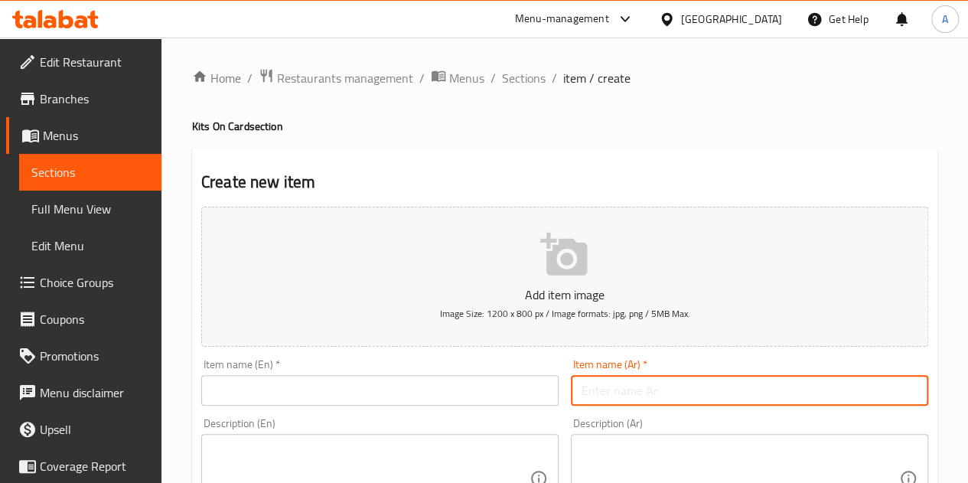
paste input "طقم نظافه 6633-10"
type input "طقم نظافه 6633-10"
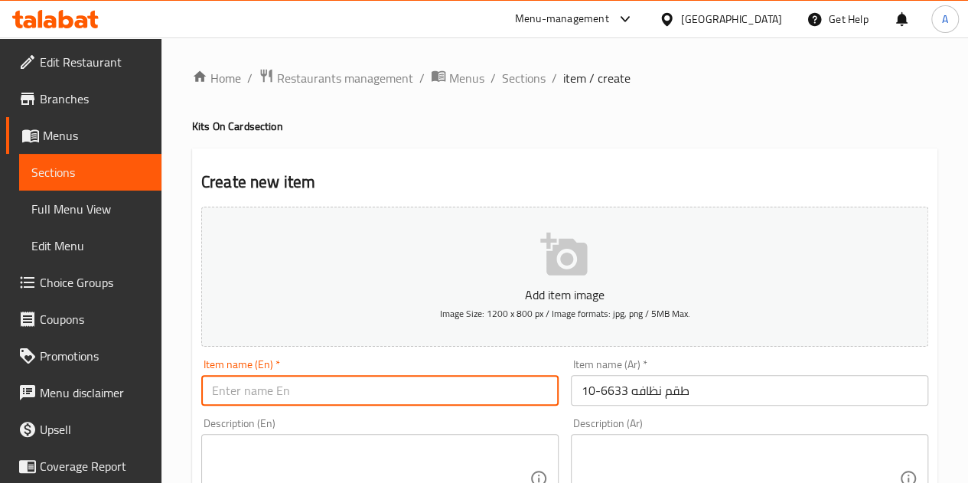
click at [490, 390] on input "text" at bounding box center [379, 390] width 357 height 31
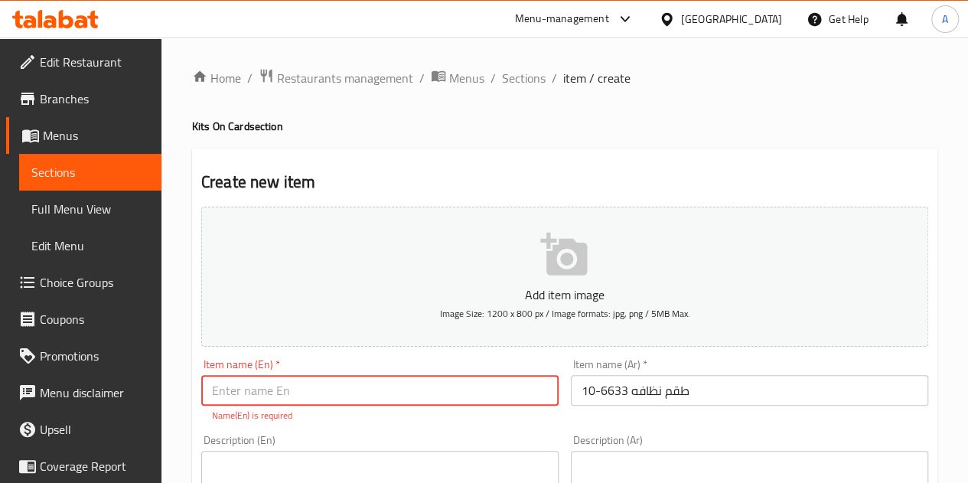
click at [283, 397] on input "text" at bounding box center [379, 390] width 357 height 31
paste input "Cleaning kit 6633-10"
type input "Cleaning kit 6633-10"
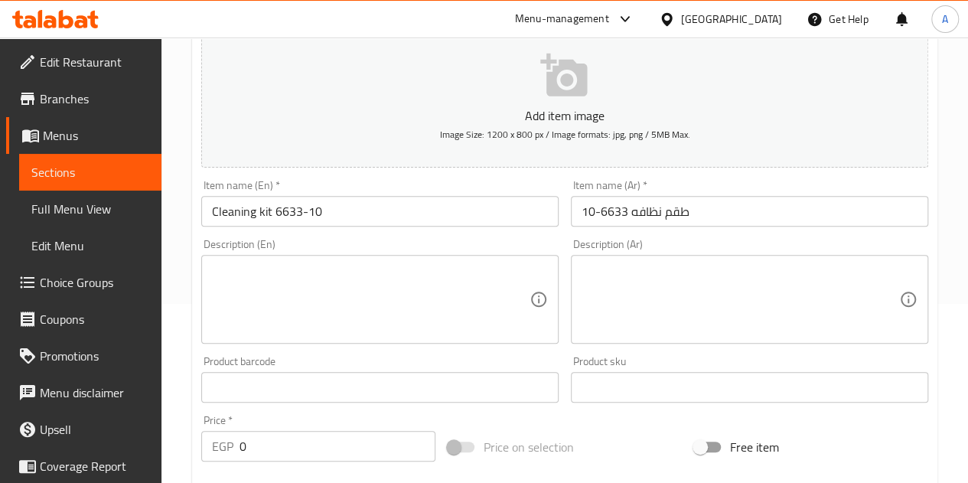
scroll to position [181, 0]
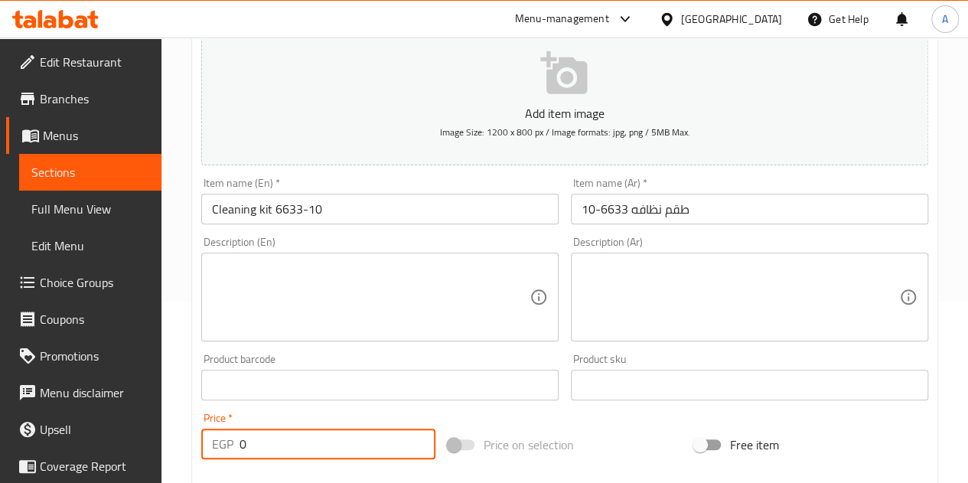
click at [285, 452] on input "0" at bounding box center [338, 444] width 196 height 31
type input "75"
click at [426, 171] on div "Item name (En)   * Cleaning kit 6633-10 Item name (En) *" at bounding box center [380, 200] width 370 height 59
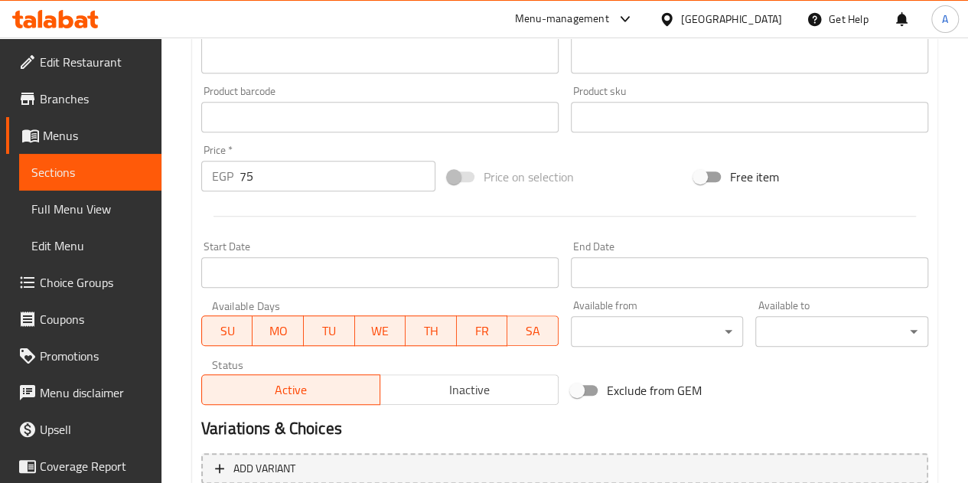
scroll to position [598, 0]
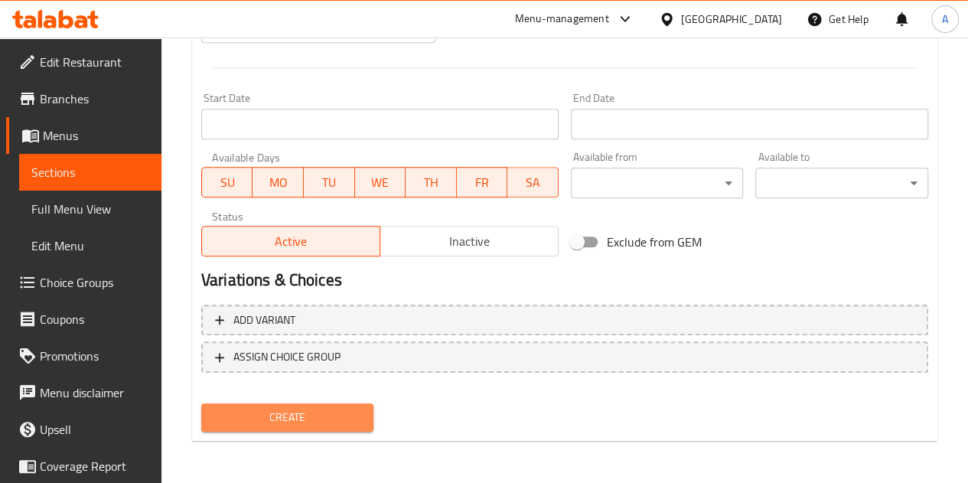
click at [311, 420] on span "Create" at bounding box center [288, 417] width 148 height 19
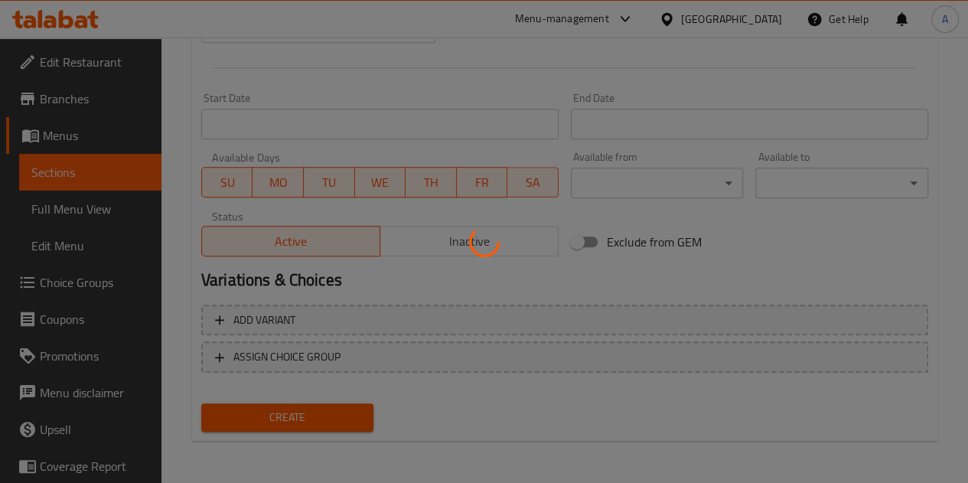
type input "0"
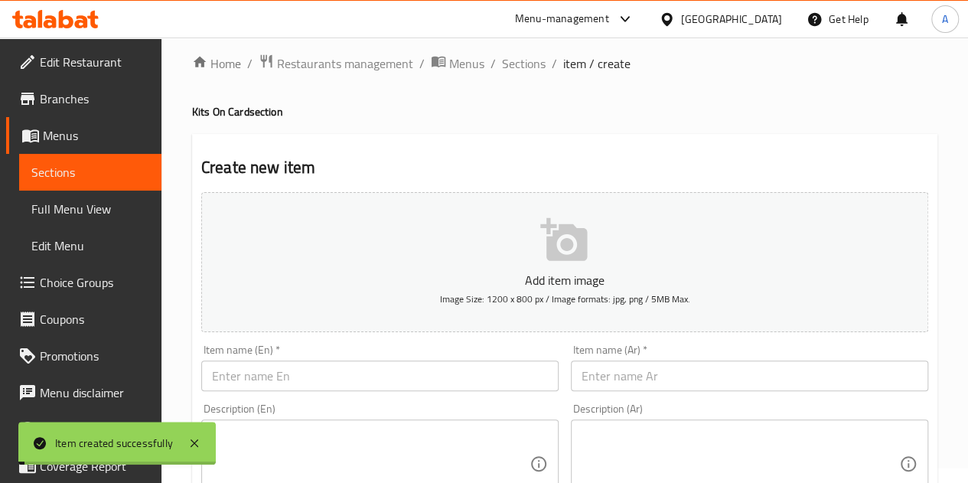
scroll to position [0, 0]
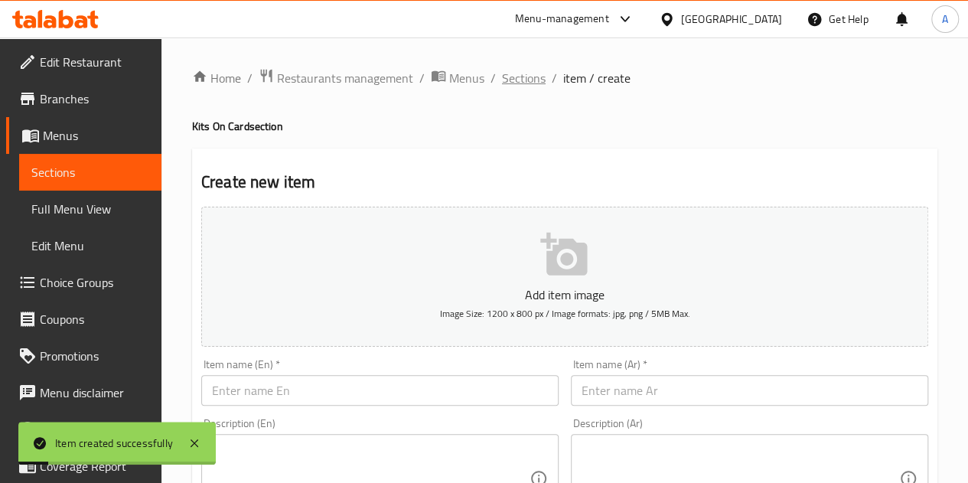
click at [523, 73] on span "Sections" at bounding box center [524, 78] width 44 height 18
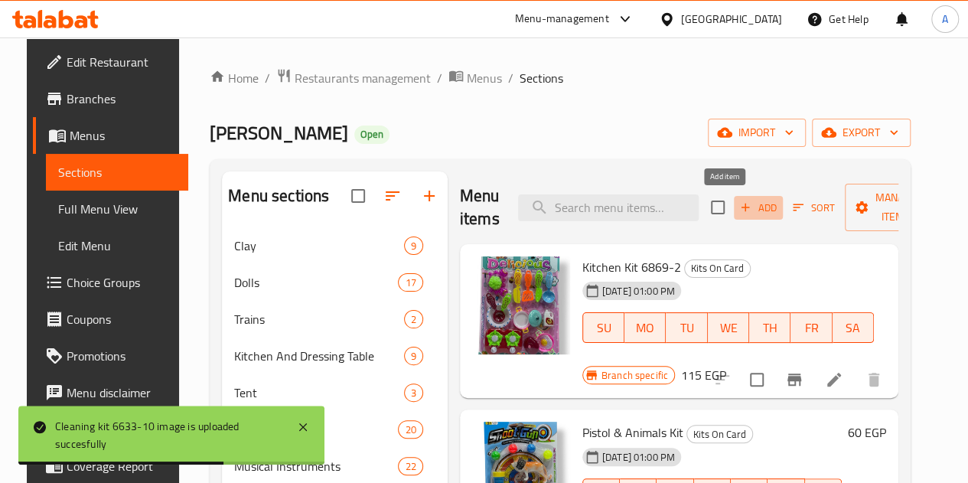
click at [739, 214] on icon "button" at bounding box center [746, 208] width 14 height 14
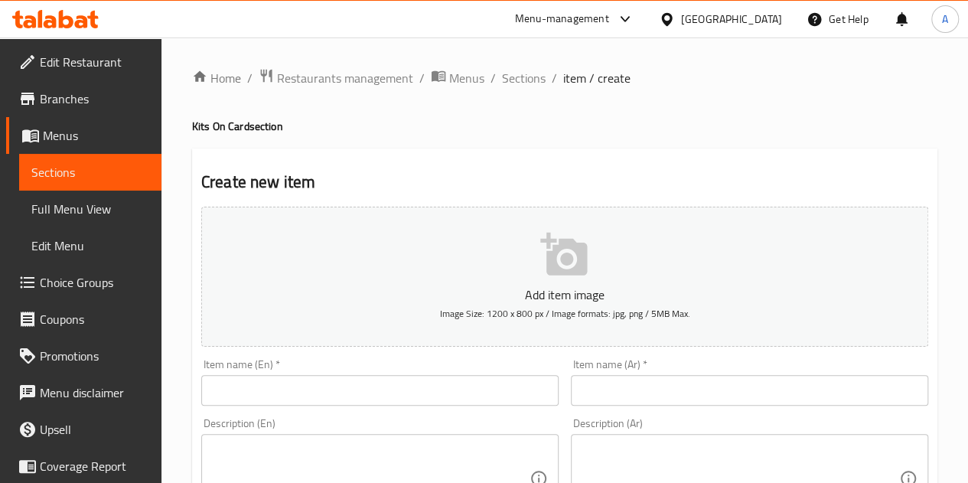
click at [712, 397] on input "text" at bounding box center [749, 390] width 357 height 31
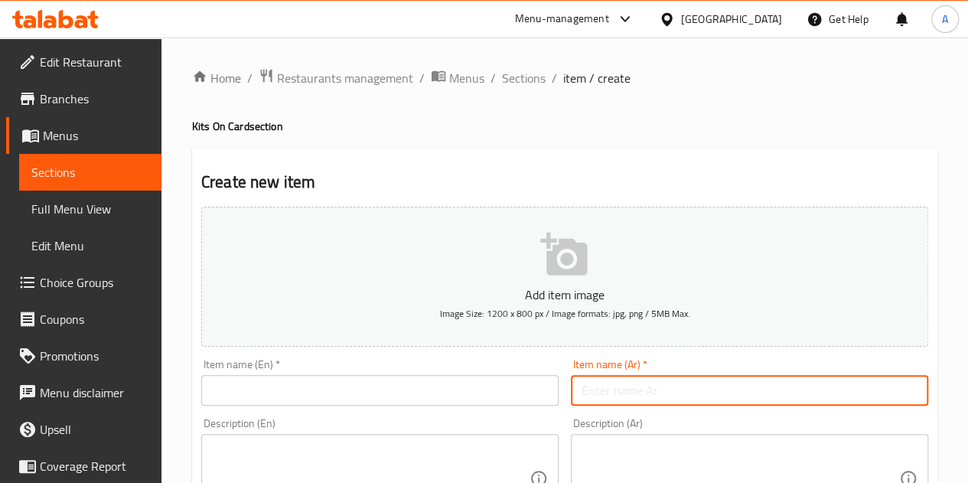
paste input "طقم مطبخ 8308-14"
type input "طقم مطبخ 8308-14"
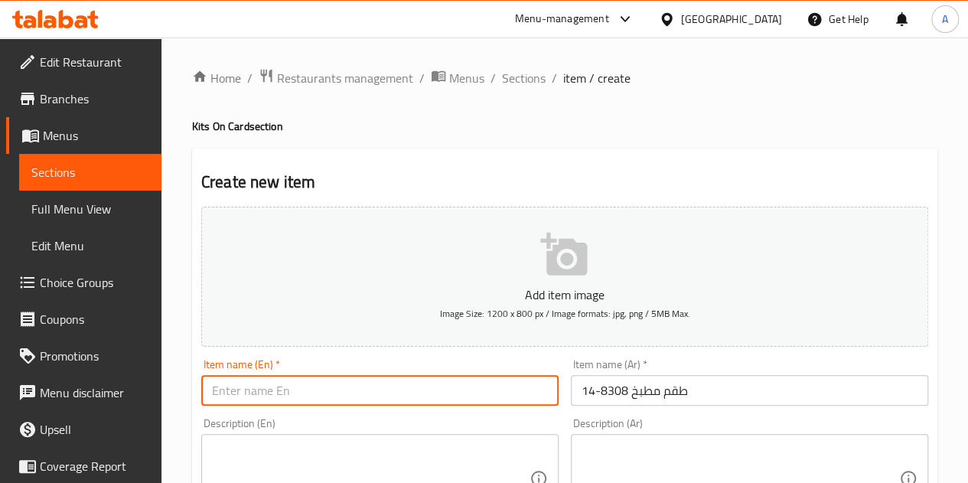
click at [468, 382] on input "text" at bounding box center [379, 390] width 357 height 31
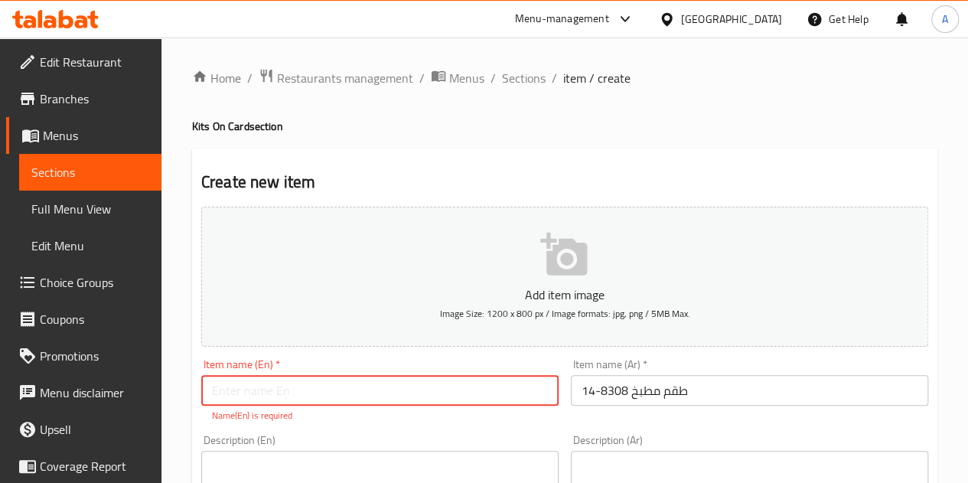
paste input "Kitchen set 8308-14"
type input "Kitchen set 8308-14"
click at [468, 187] on h2 "Create new item" at bounding box center [564, 182] width 727 height 23
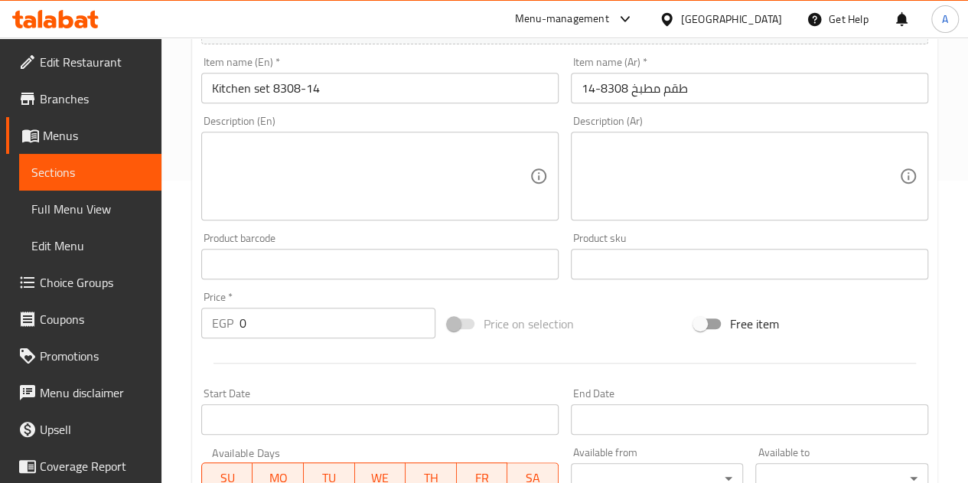
scroll to position [305, 0]
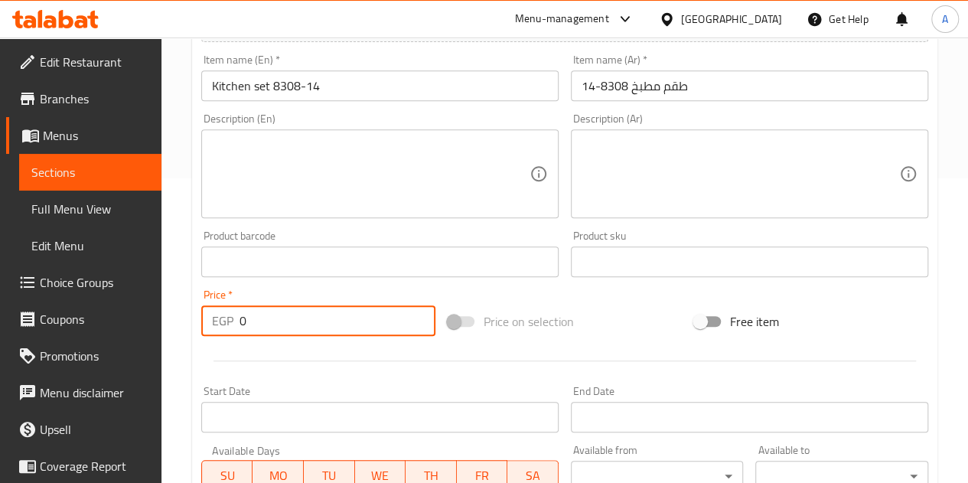
click at [284, 319] on input "0" at bounding box center [338, 320] width 196 height 31
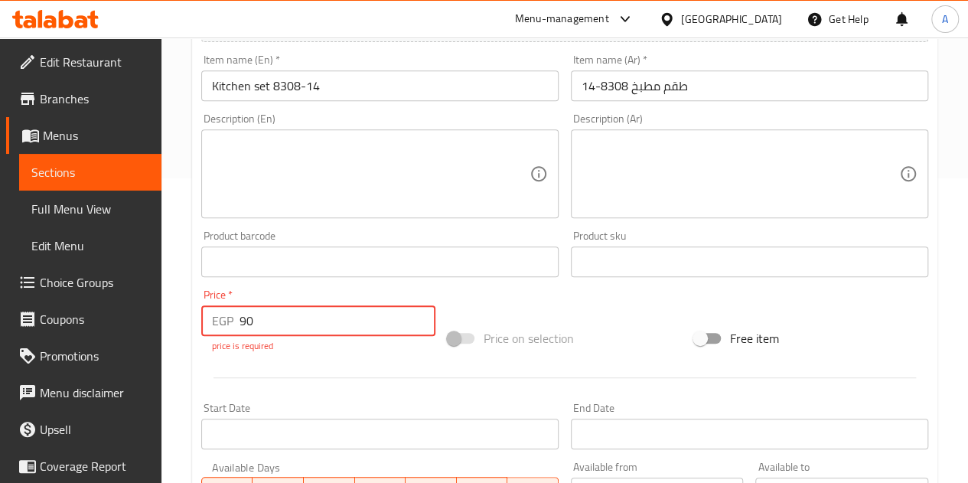
type input "90"
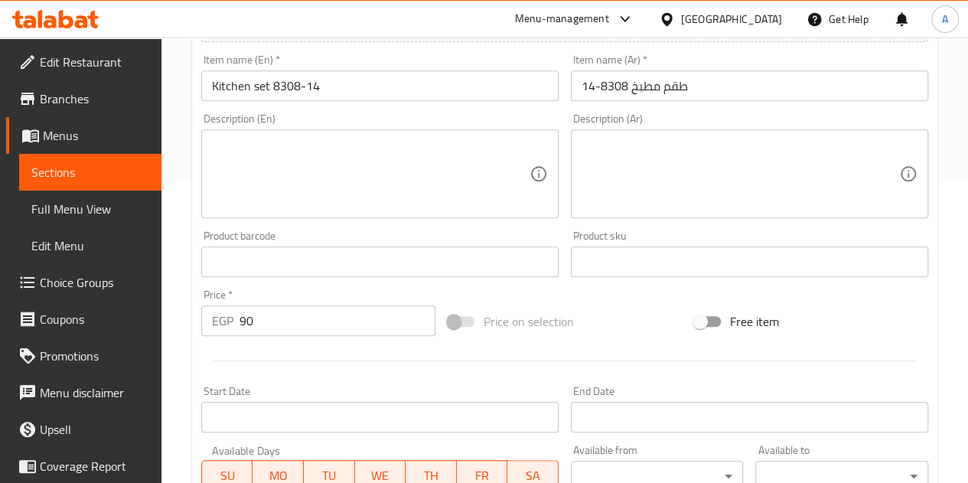
click at [622, 285] on div "Add item image Image Size: 1200 x 800 px / Image formats: jpg, png / 5MB Max. I…" at bounding box center [564, 226] width 739 height 660
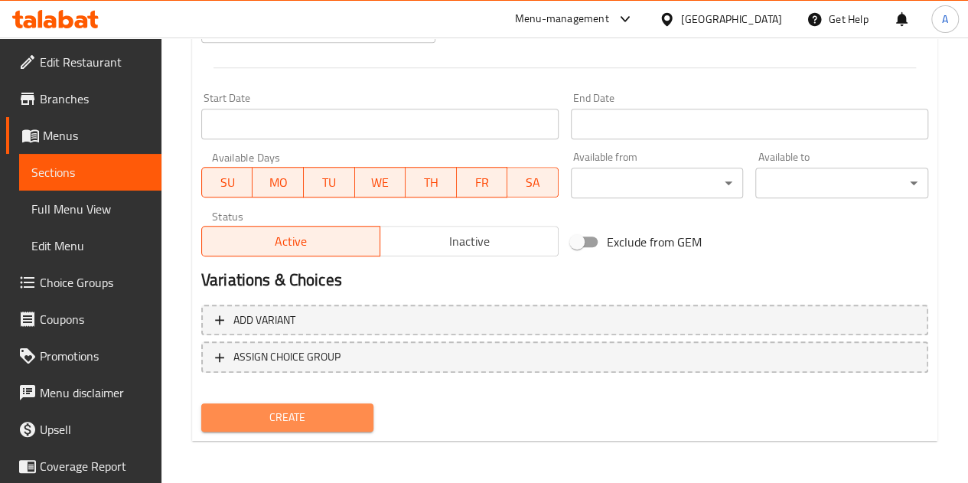
click at [290, 405] on button "Create" at bounding box center [287, 417] width 173 height 28
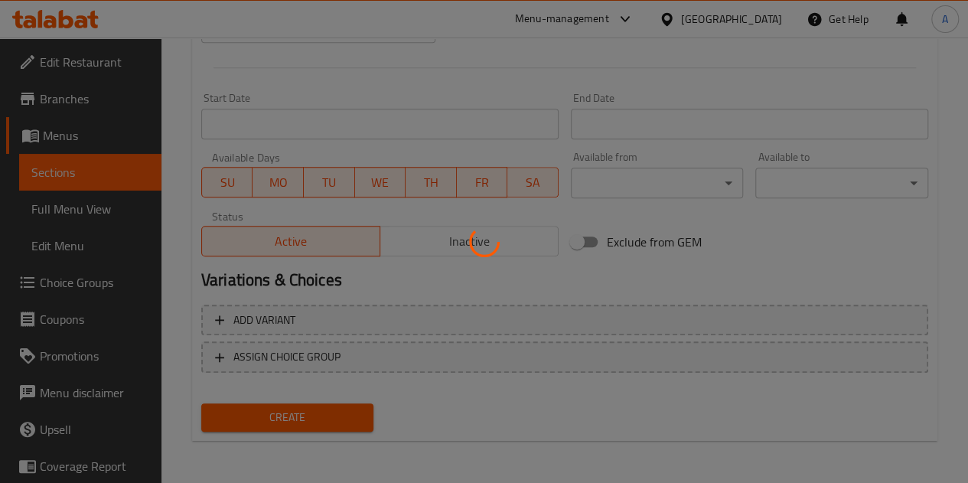
type input "0"
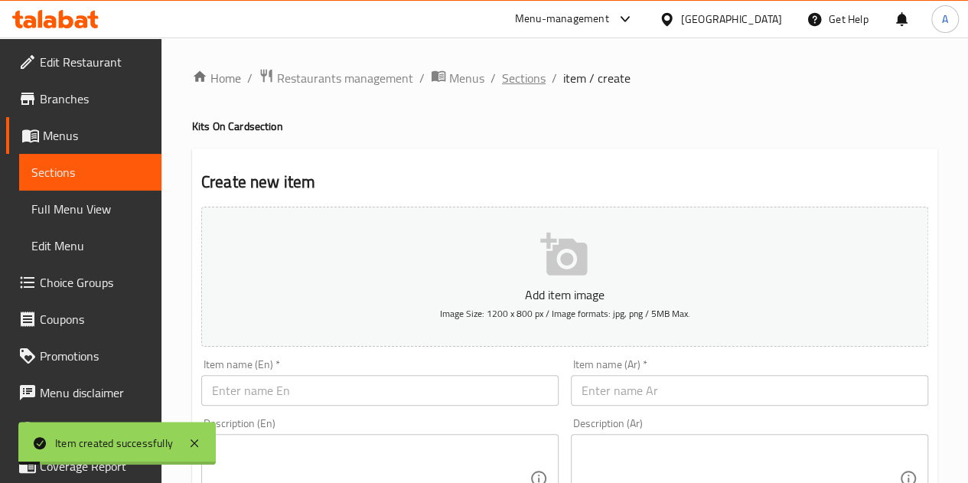
click at [521, 80] on span "Sections" at bounding box center [524, 78] width 44 height 18
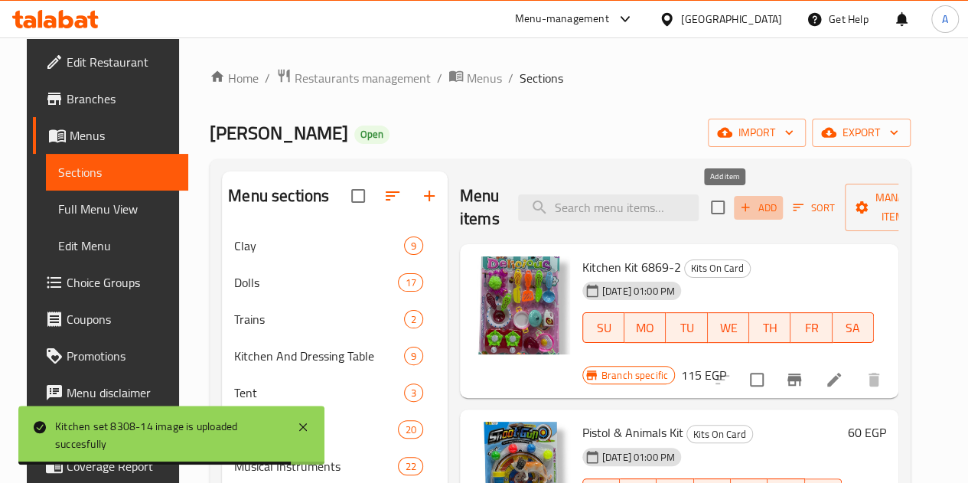
click at [734, 219] on button "Add" at bounding box center [758, 208] width 49 height 24
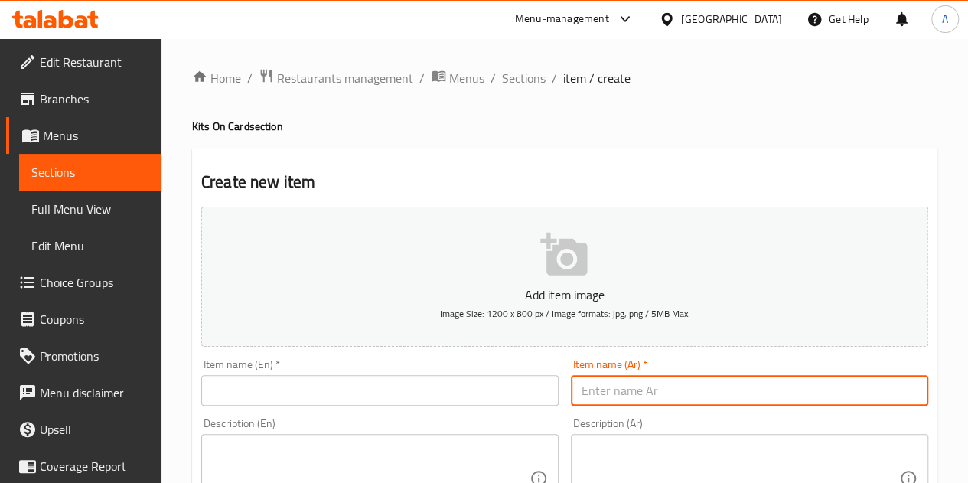
click at [695, 400] on input "text" at bounding box center [749, 390] width 357 height 31
paste input "طقم مطبخ 8308 -18"
type input "طقم مطبخ 8308 -18"
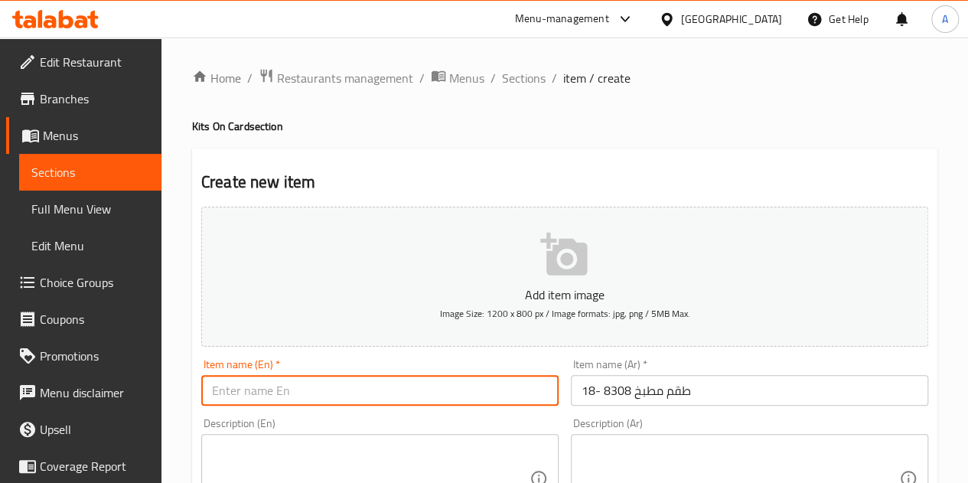
click at [459, 390] on input "text" at bounding box center [379, 390] width 357 height 31
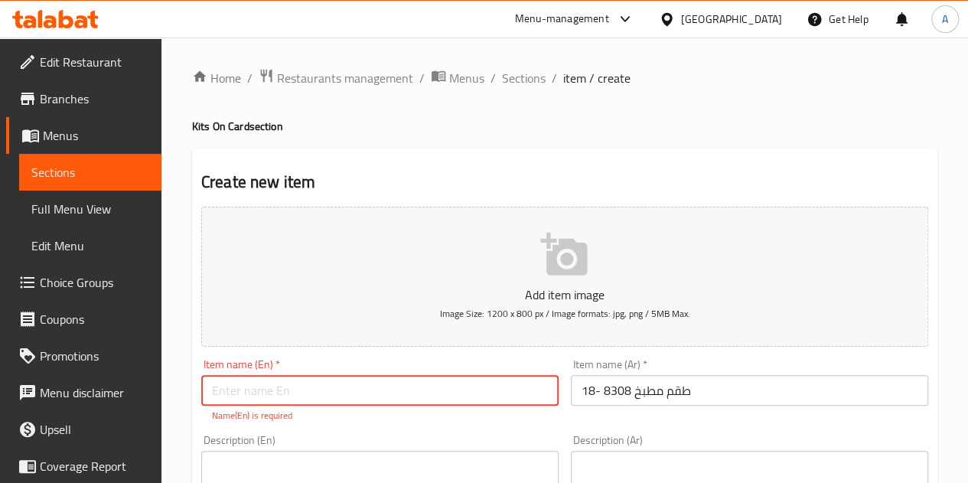
paste input "Kitchen set 8308-18"
type input "Kitchen set 8308-18"
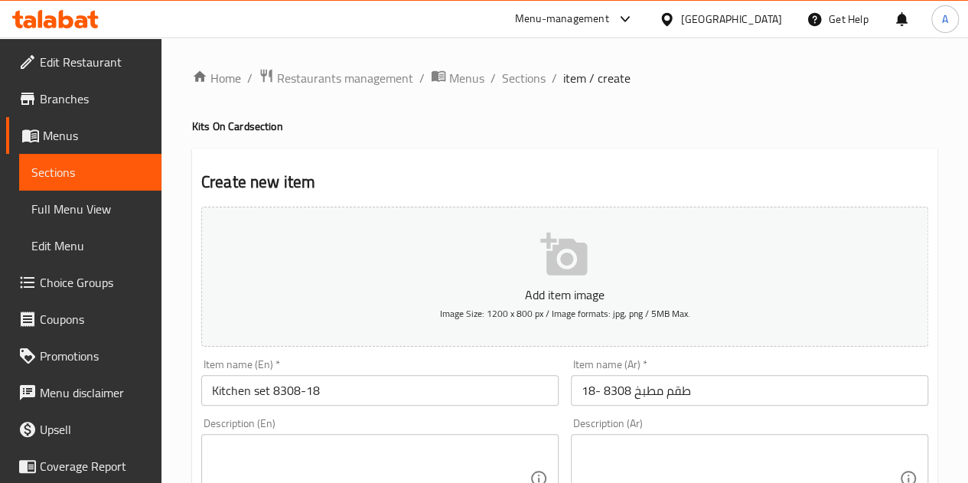
click at [456, 182] on h2 "Create new item" at bounding box center [564, 182] width 727 height 23
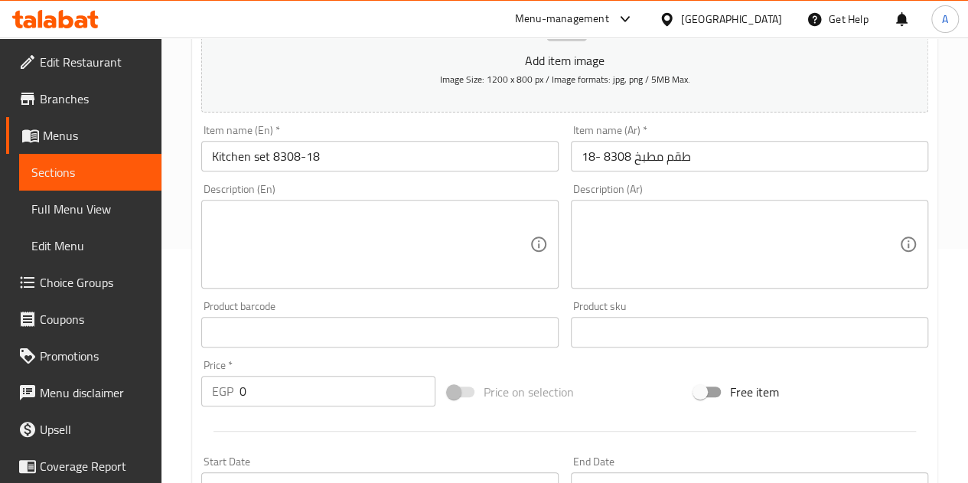
scroll to position [250, 0]
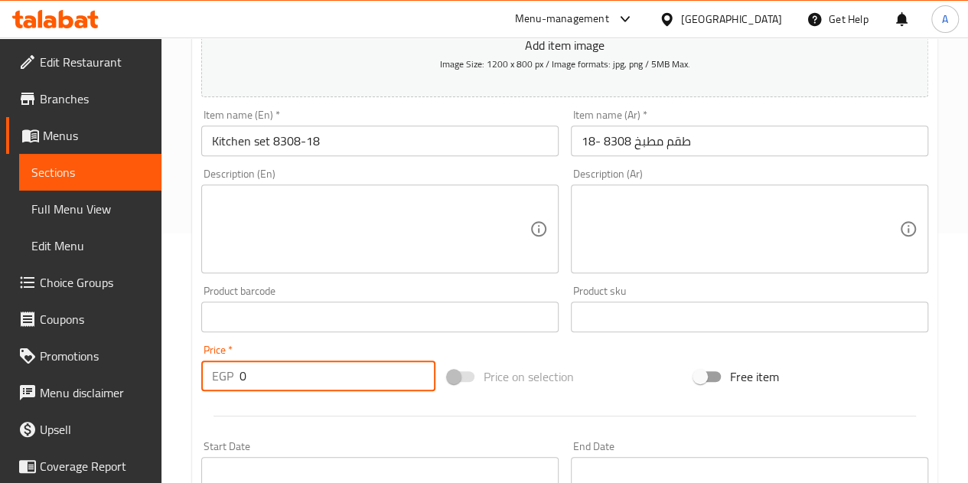
click at [280, 387] on input "0" at bounding box center [338, 376] width 196 height 31
type input "120"
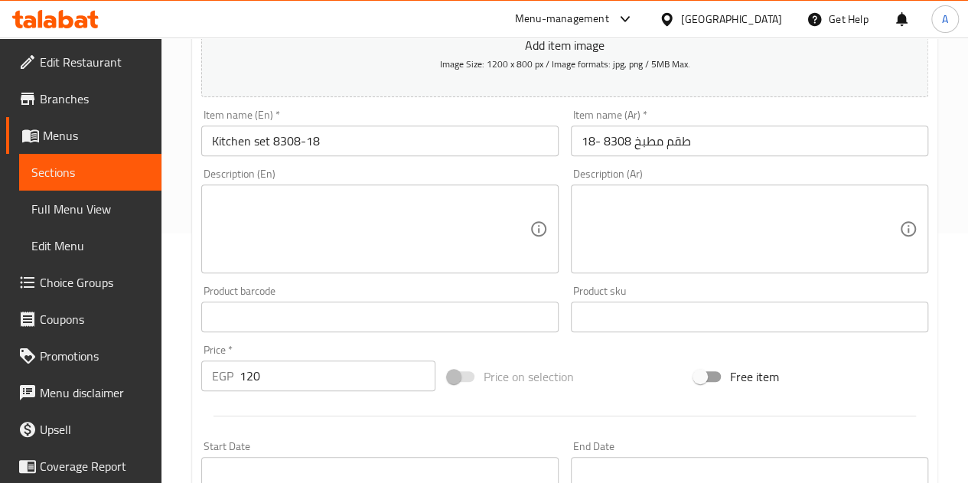
click at [286, 345] on div "Price   * EGP 120 Price *" at bounding box center [318, 367] width 234 height 47
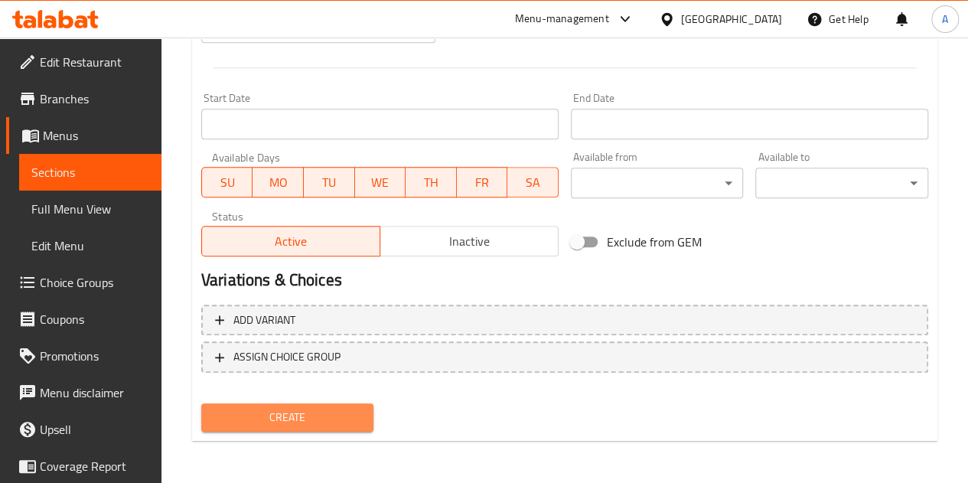
click at [279, 423] on span "Create" at bounding box center [288, 417] width 148 height 19
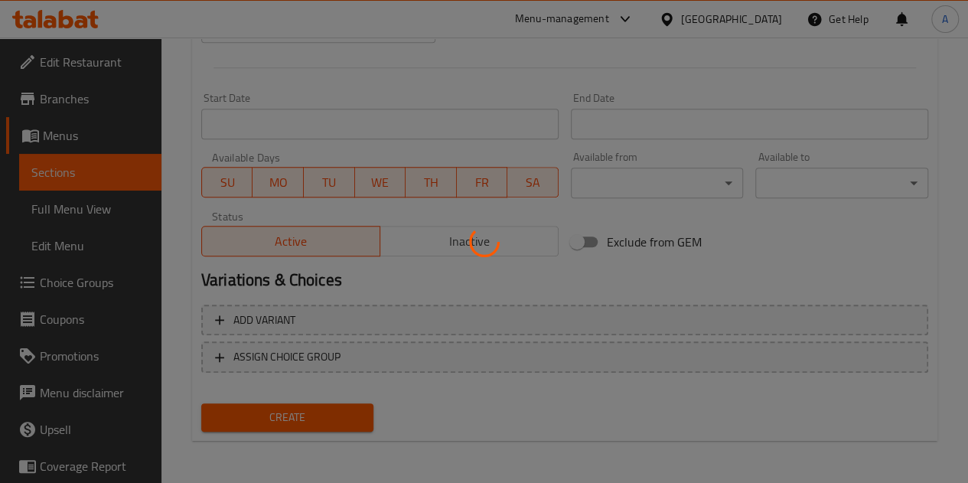
type input "0"
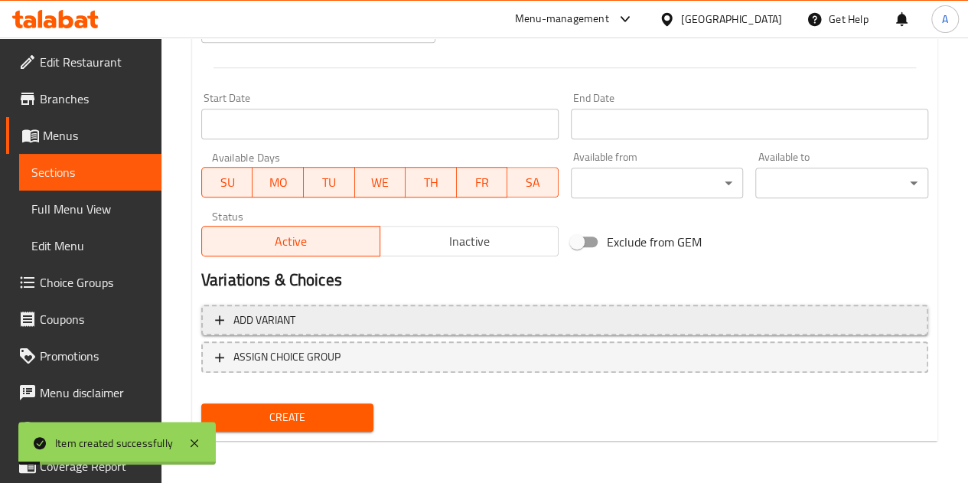
scroll to position [0, 0]
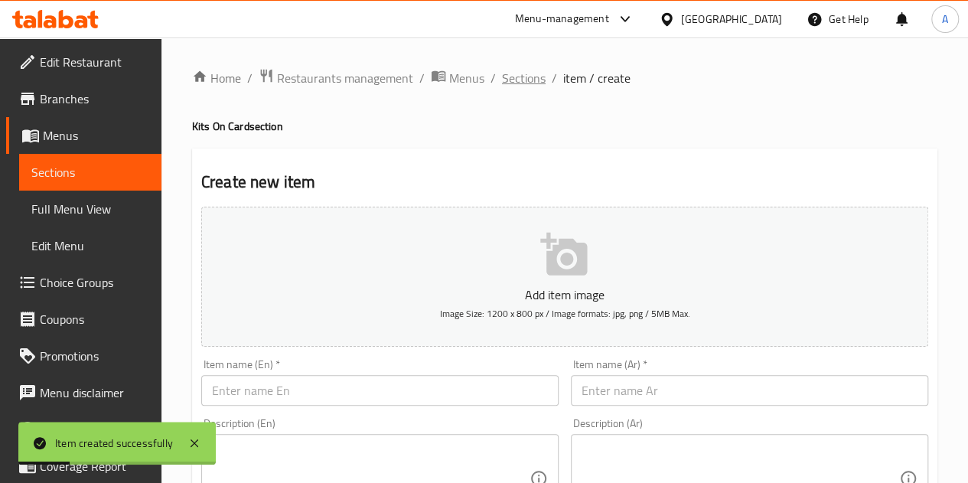
click at [528, 76] on span "Sections" at bounding box center [524, 78] width 44 height 18
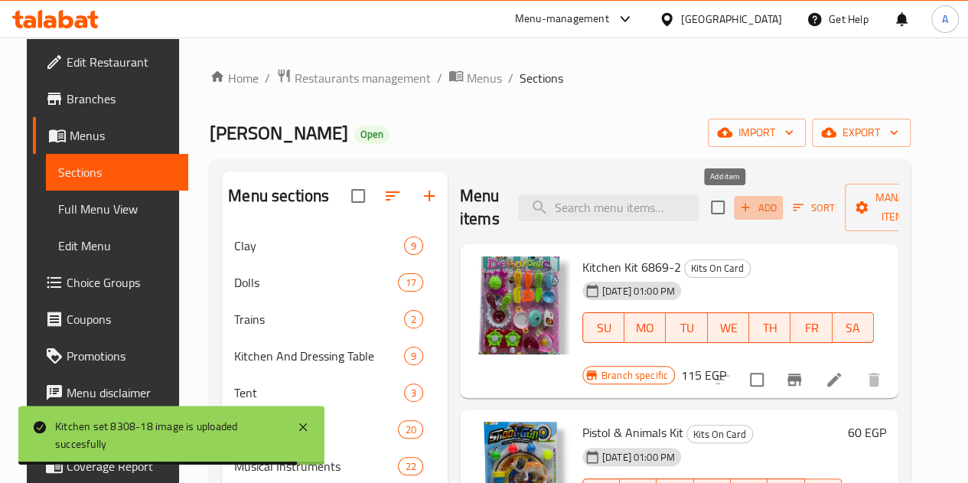
click at [734, 217] on button "Add" at bounding box center [758, 208] width 49 height 24
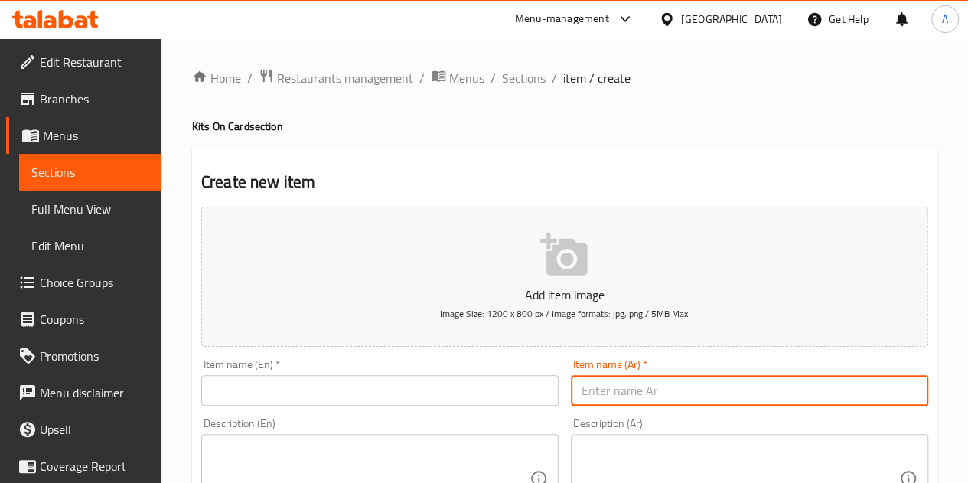
click at [661, 400] on input "text" at bounding box center [749, 390] width 357 height 31
paste input "نحله كارت 2801-7"
type input "نحله كارت 2801-7"
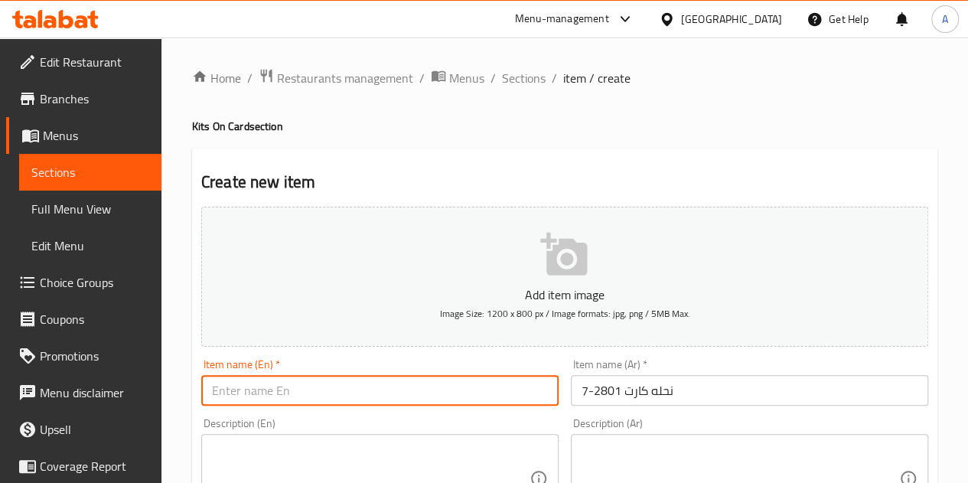
click at [484, 376] on input "text" at bounding box center [379, 390] width 357 height 31
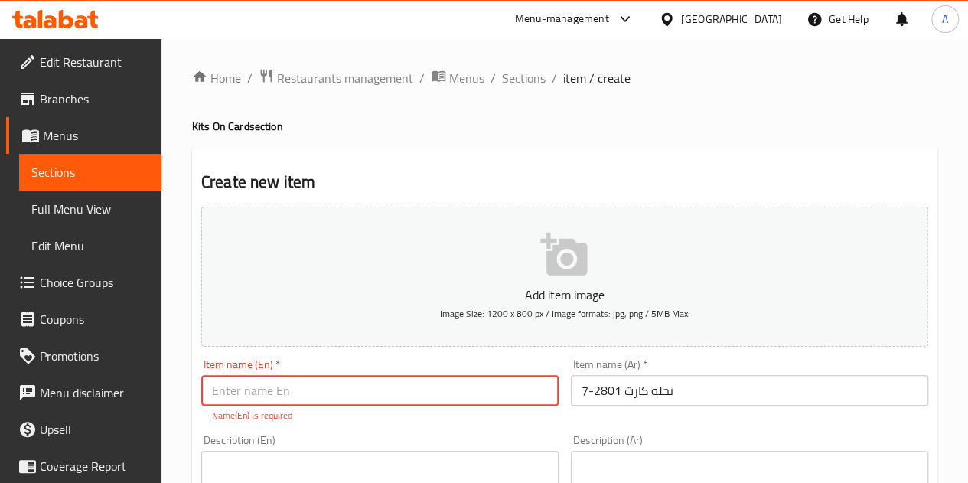
click at [328, 386] on input "text" at bounding box center [379, 390] width 357 height 31
paste input "Bee Card 2801-7"
type input "Bee Card 2801-7"
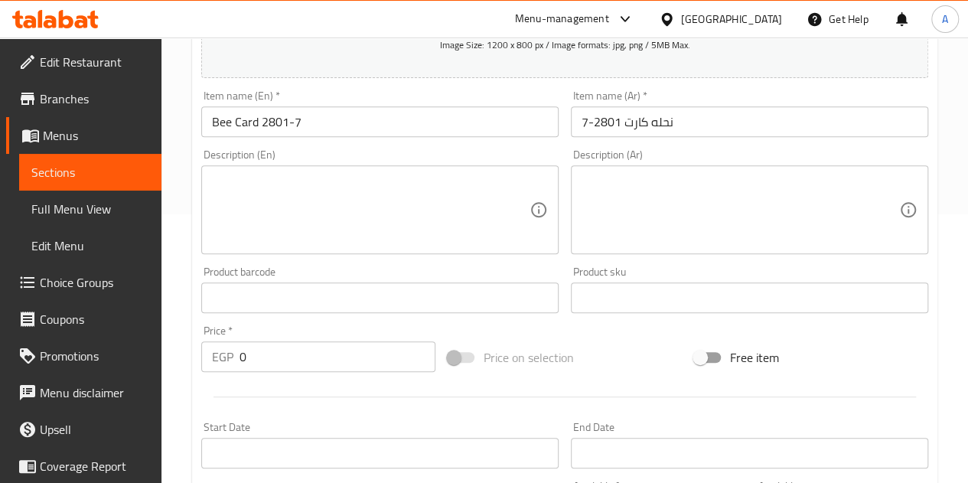
scroll to position [269, 0]
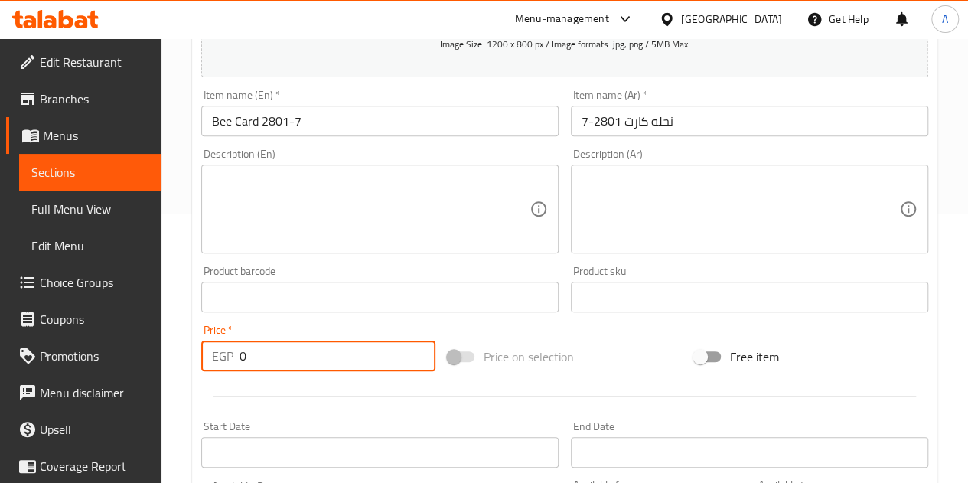
click at [290, 351] on input "0" at bounding box center [338, 356] width 196 height 31
type input "25"
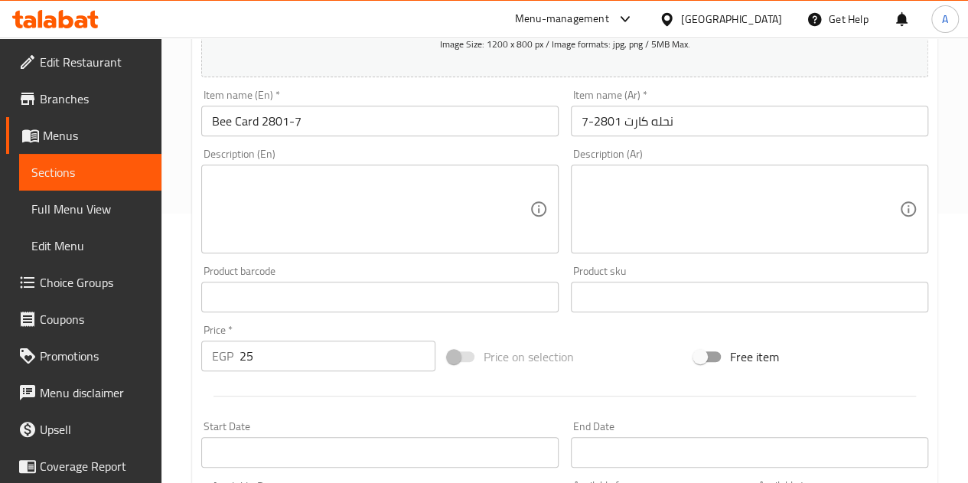
click at [335, 325] on div "Price   * EGP 25 Price *" at bounding box center [318, 348] width 234 height 47
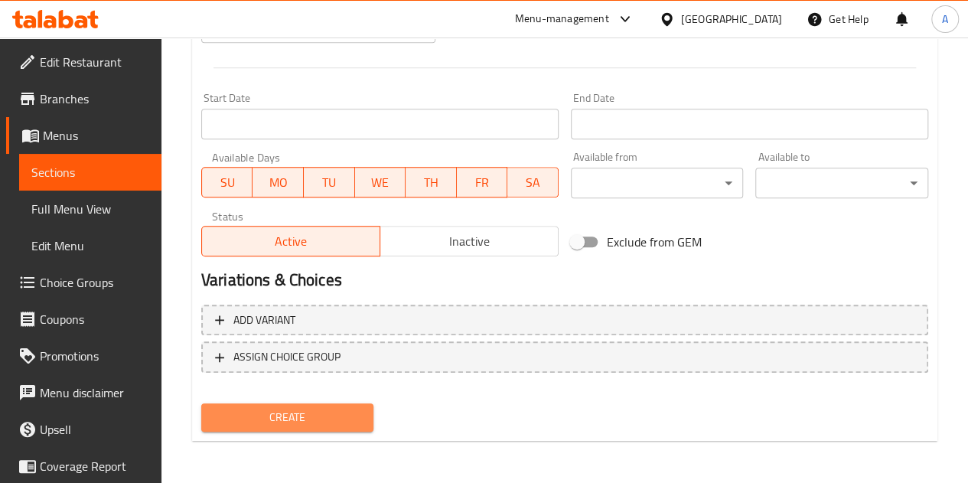
click at [297, 410] on span "Create" at bounding box center [288, 417] width 148 height 19
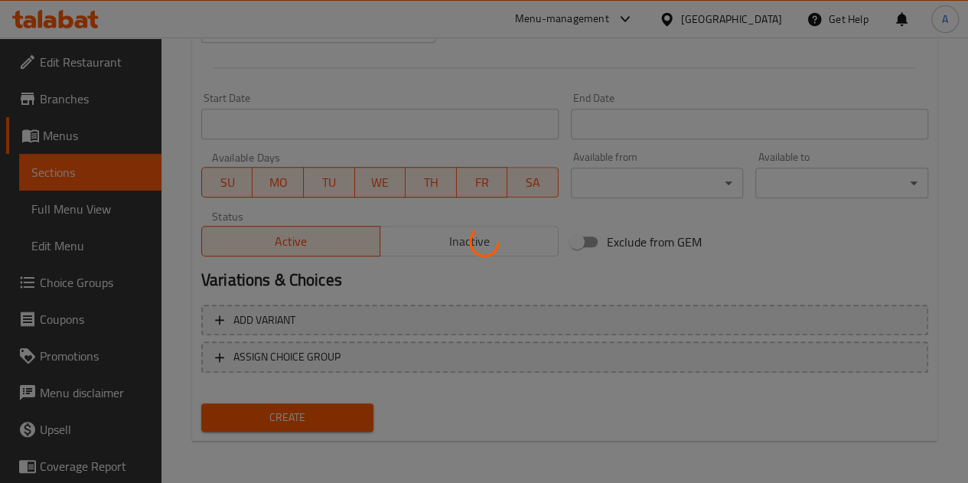
type input "0"
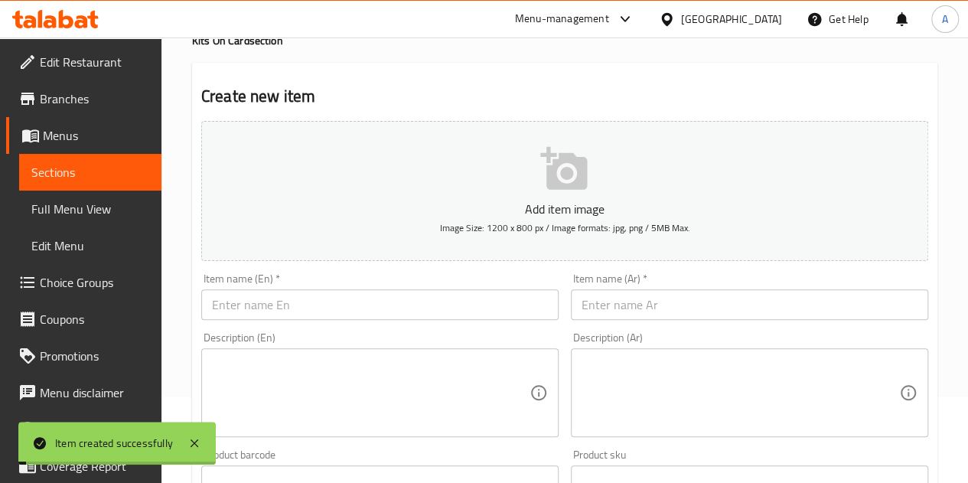
scroll to position [0, 0]
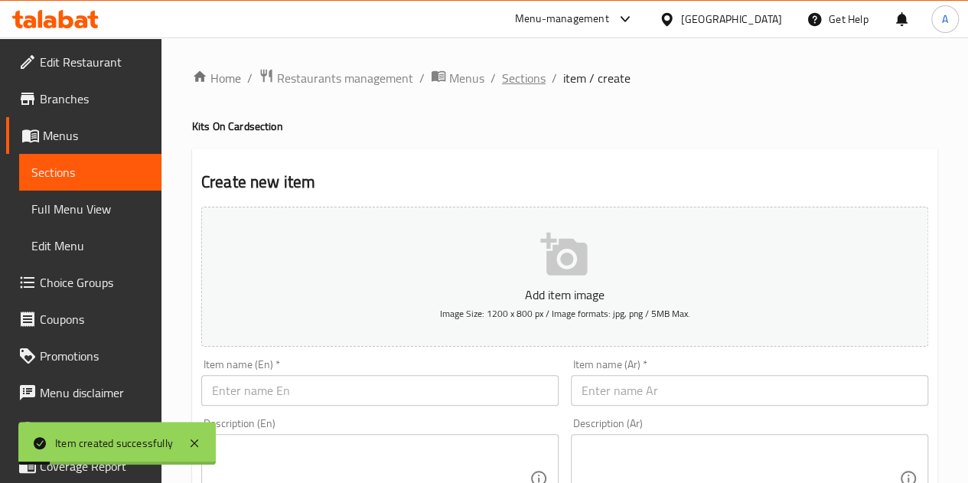
click at [530, 78] on span "Sections" at bounding box center [524, 78] width 44 height 18
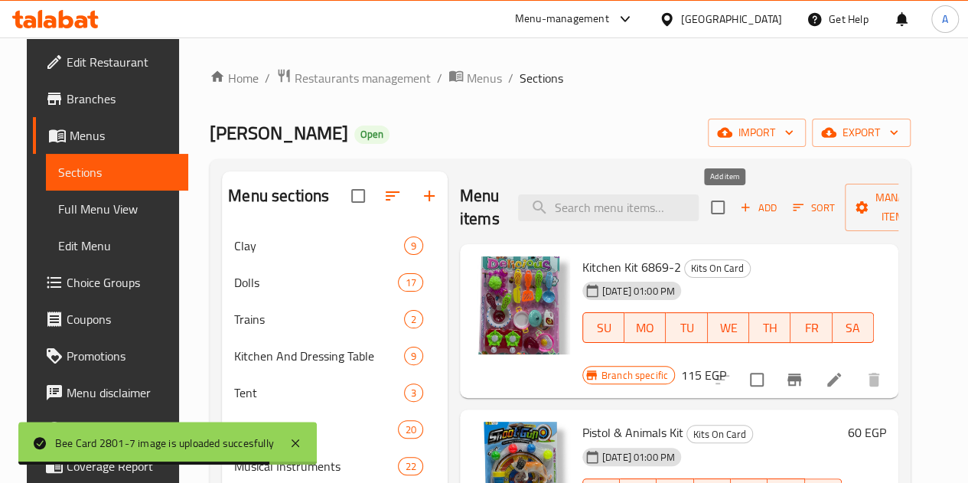
click at [738, 200] on span "Add" at bounding box center [758, 208] width 41 height 18
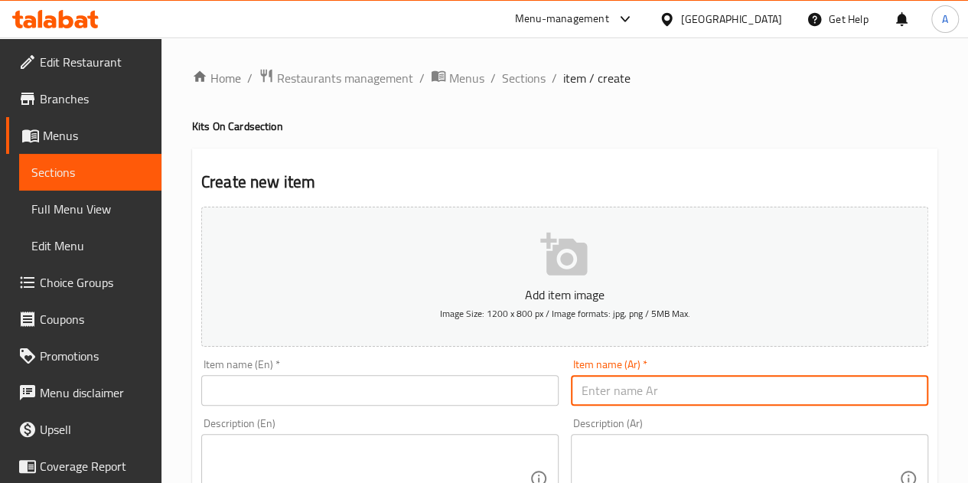
click at [683, 385] on input "text" at bounding box center [749, 390] width 357 height 31
paste input "بندقيه حيوانات 1-12"
type input "بندقيه حيوانات 1-12"
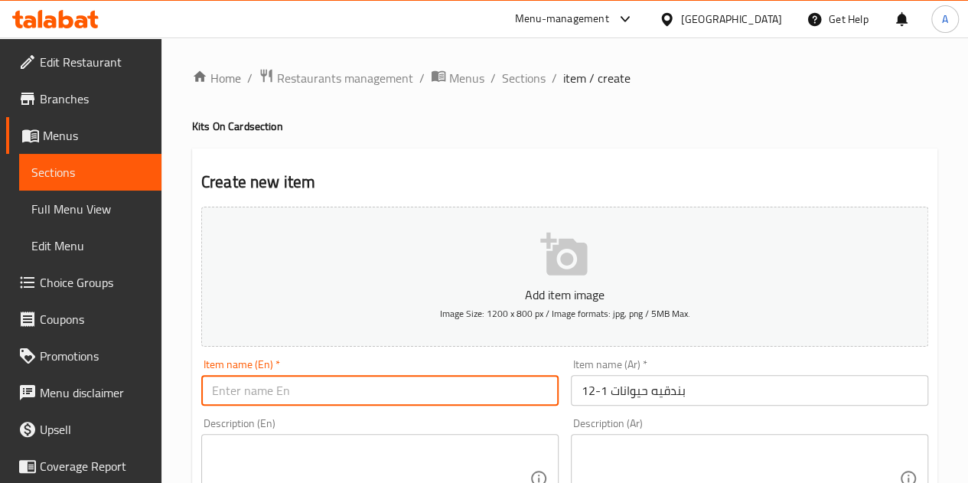
click at [486, 385] on input "text" at bounding box center [379, 390] width 357 height 31
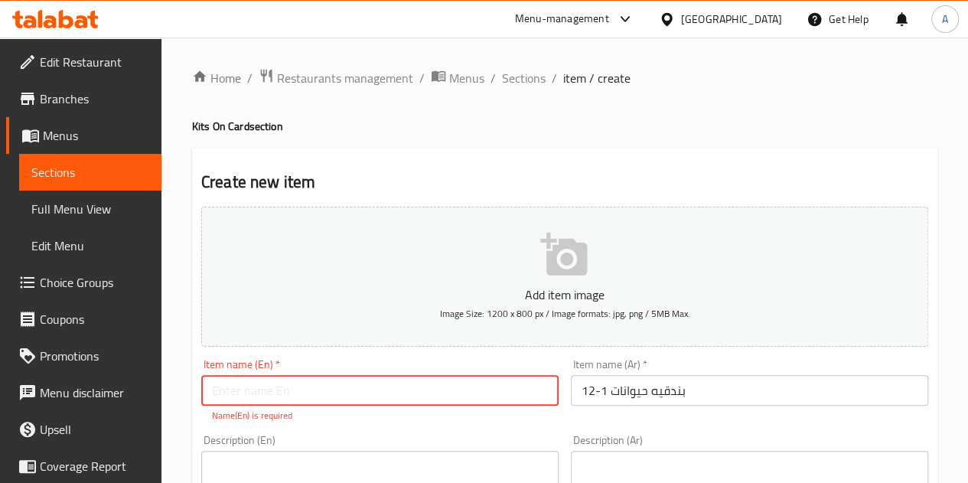
paste input "Animal gun 1-12"
type input "Animal gun 1-12"
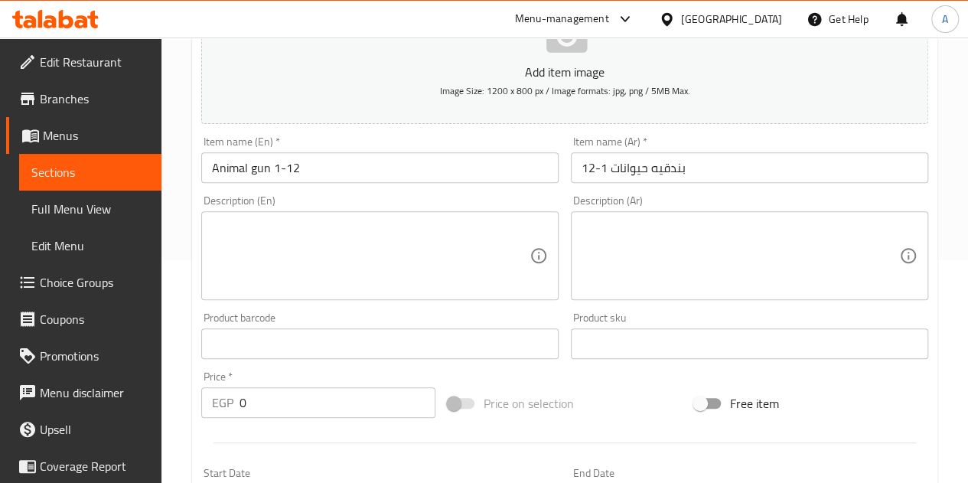
scroll to position [240, 0]
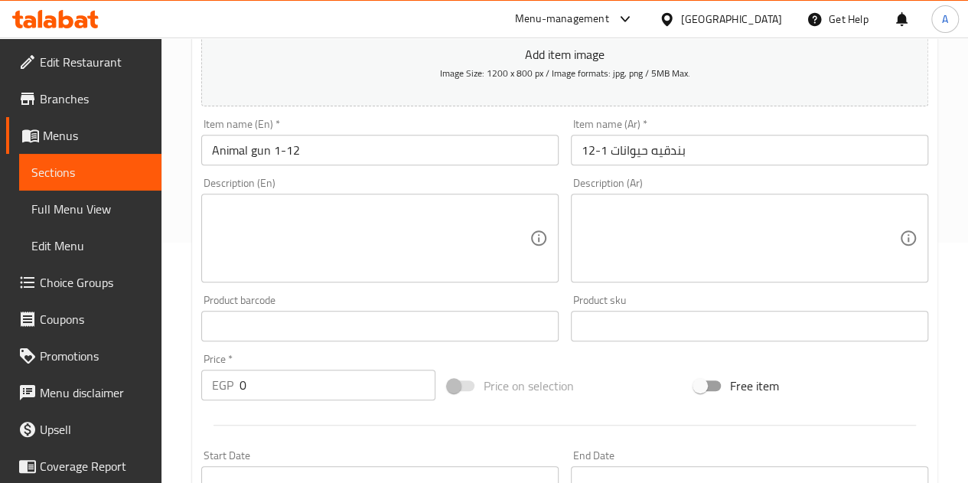
click at [354, 385] on input "0" at bounding box center [338, 385] width 196 height 31
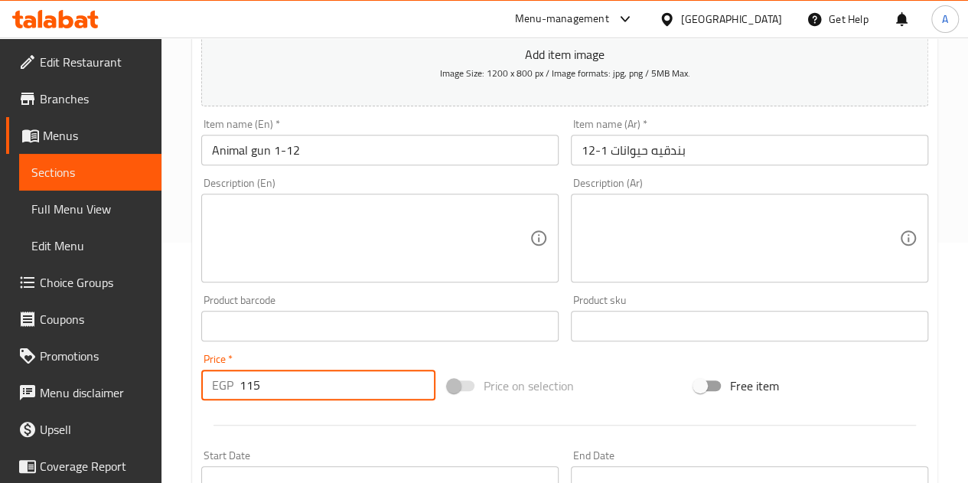
type input "115"
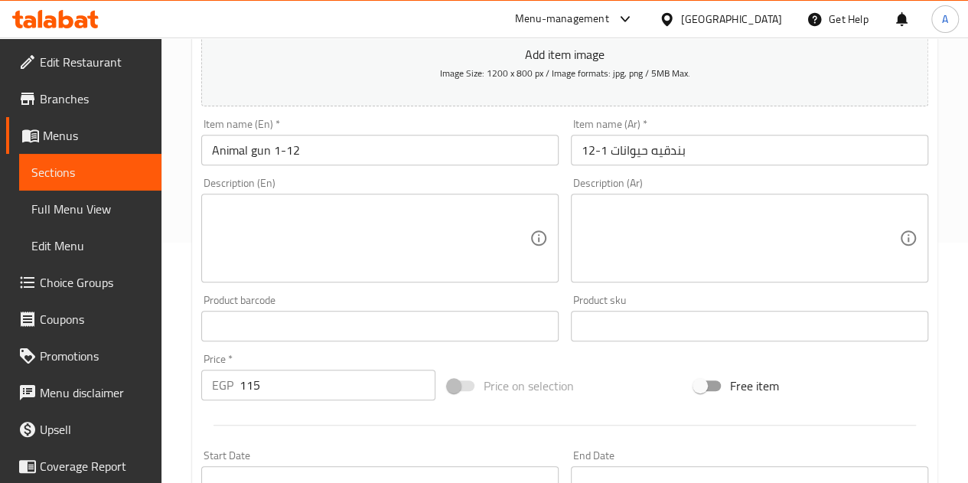
click at [423, 289] on div "Product barcode Product barcode" at bounding box center [380, 318] width 370 height 59
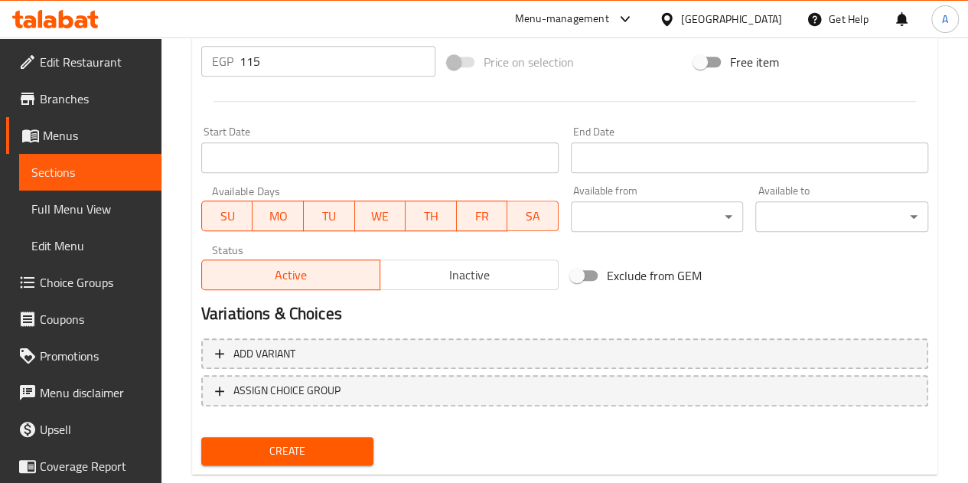
scroll to position [598, 0]
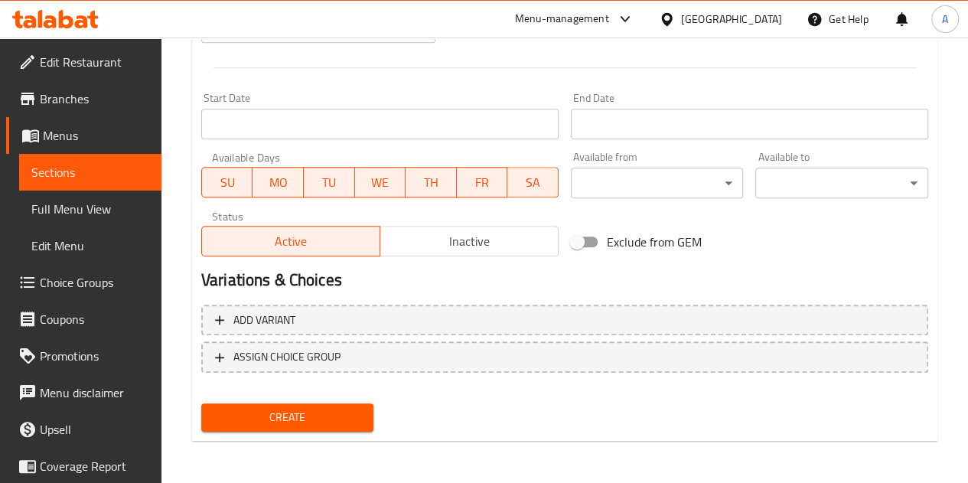
click at [291, 420] on span "Create" at bounding box center [288, 417] width 148 height 19
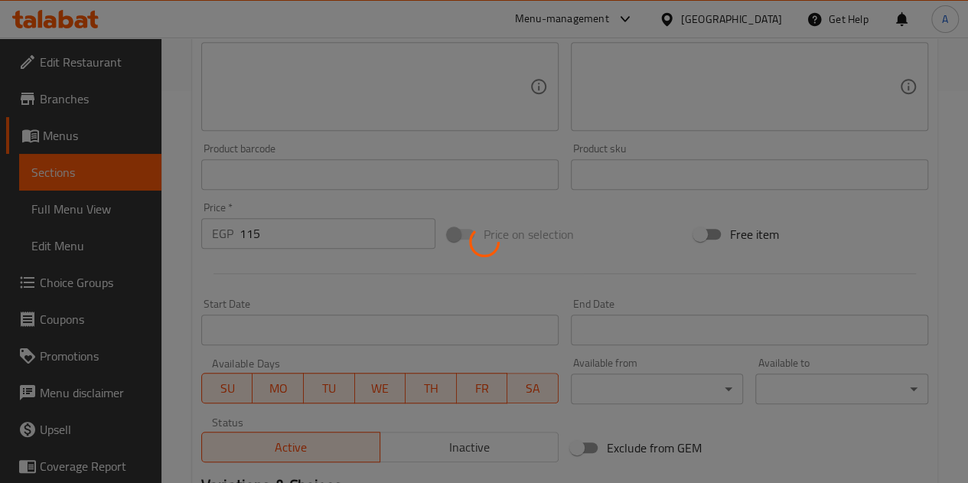
type input "0"
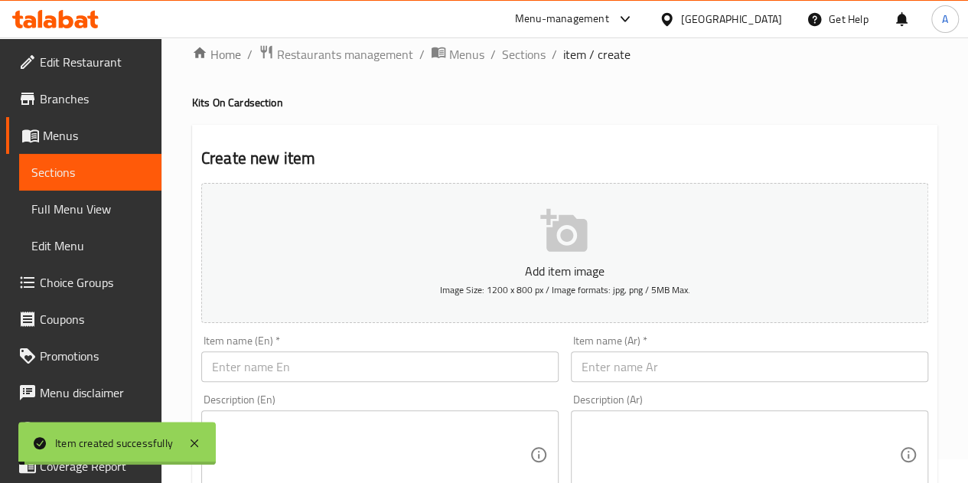
scroll to position [0, 0]
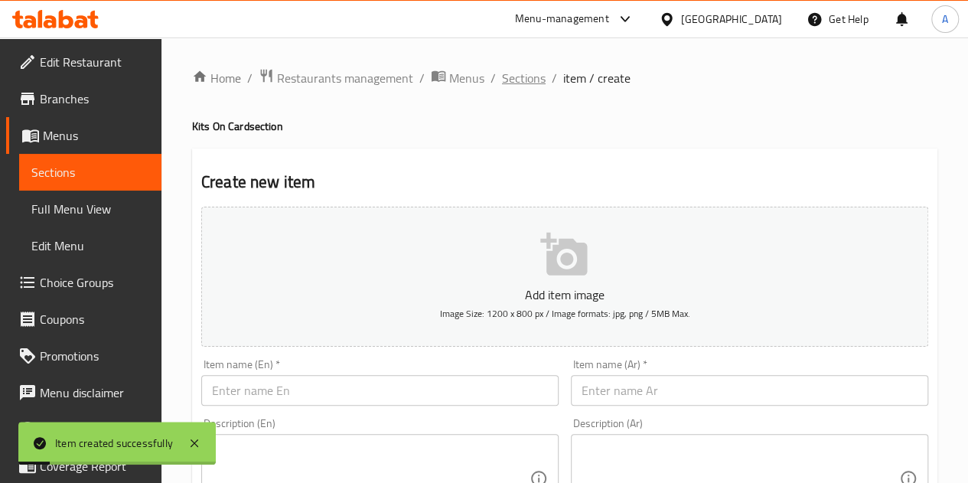
click at [525, 85] on span "Sections" at bounding box center [524, 78] width 44 height 18
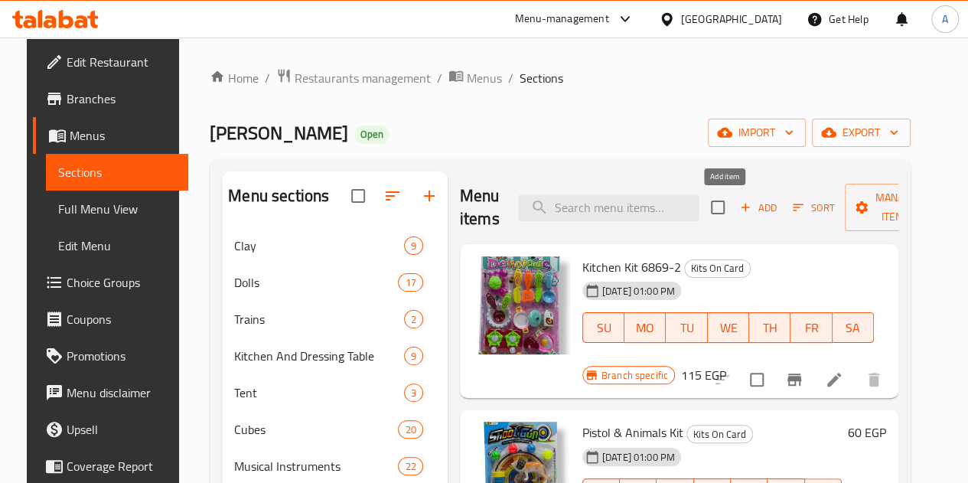
click at [739, 201] on icon "button" at bounding box center [746, 208] width 14 height 14
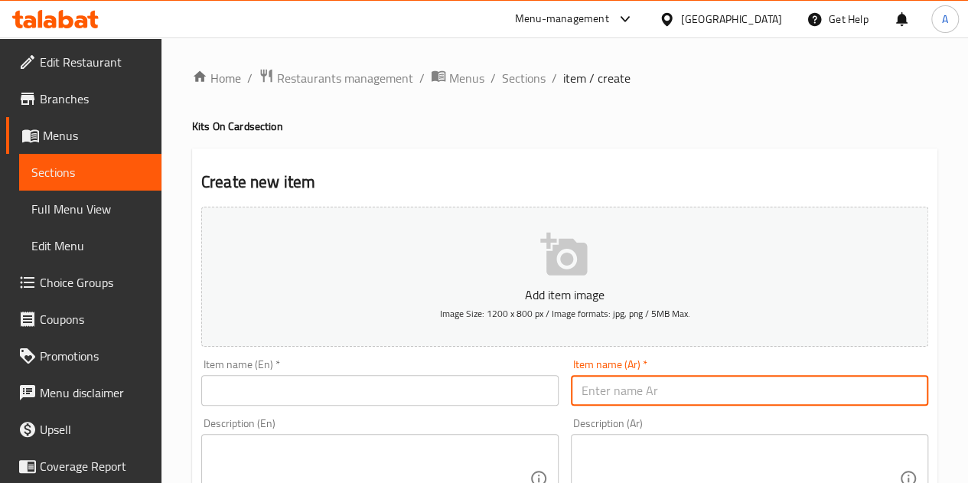
click at [679, 397] on input "text" at bounding box center [749, 390] width 357 height 31
paste input "بندقيه 89-9"
type input "بندقيه 89-9"
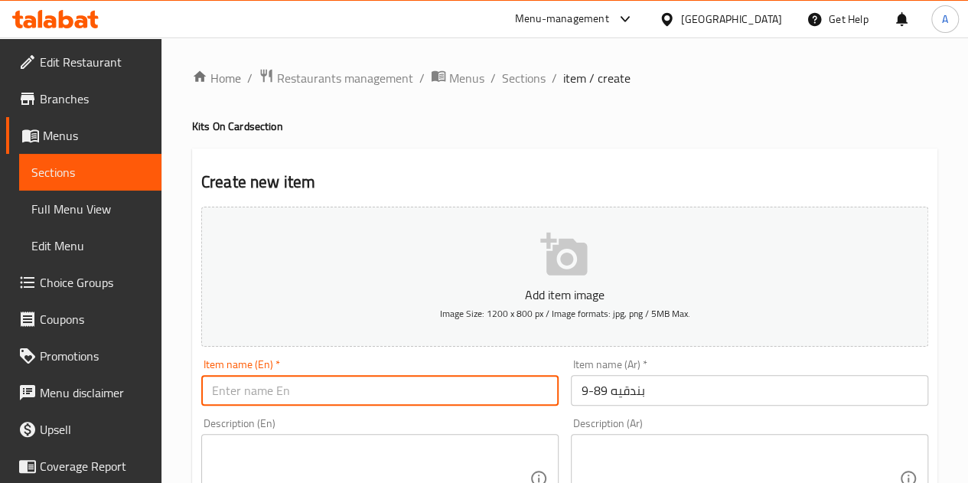
click at [331, 389] on input "text" at bounding box center [379, 390] width 357 height 31
paste input "89-9 rifle"
drag, startPoint x: 264, startPoint y: 393, endPoint x: 243, endPoint y: 390, distance: 21.7
click at [243, 390] on input "89-9 rifle" at bounding box center [379, 390] width 357 height 31
paste input "rifle"
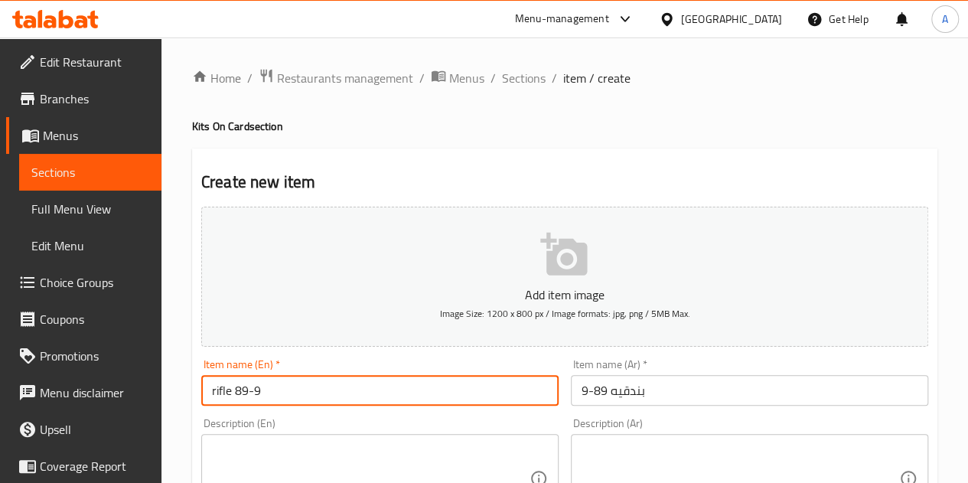
type input "rifle 89-9"
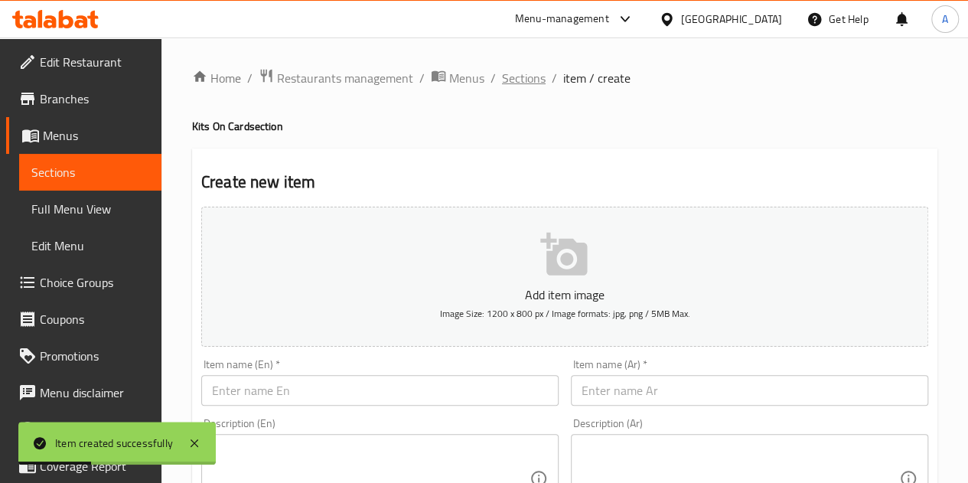
click at [523, 80] on span "Sections" at bounding box center [524, 78] width 44 height 18
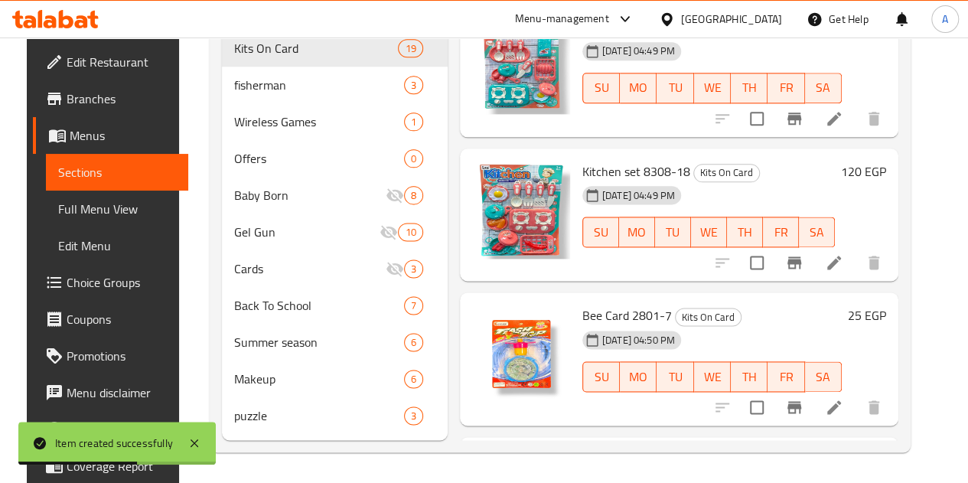
scroll to position [1617, 0]
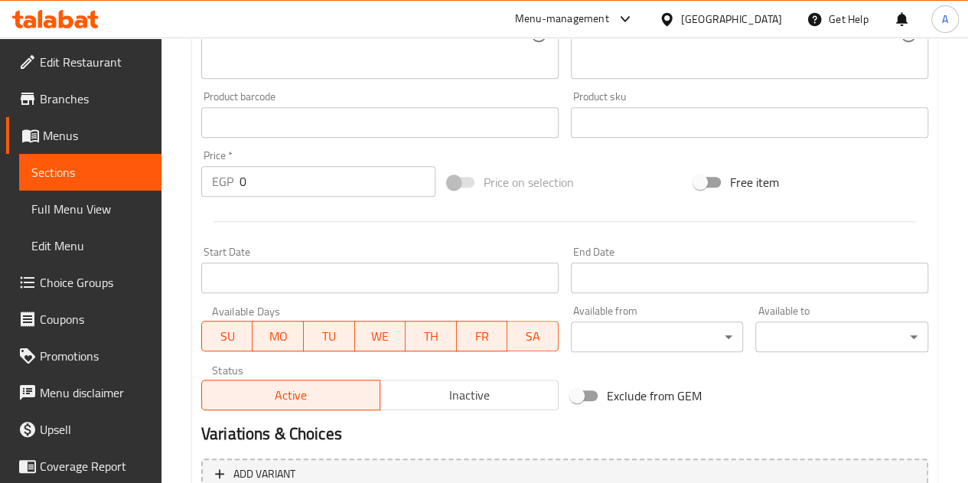
scroll to position [437, 0]
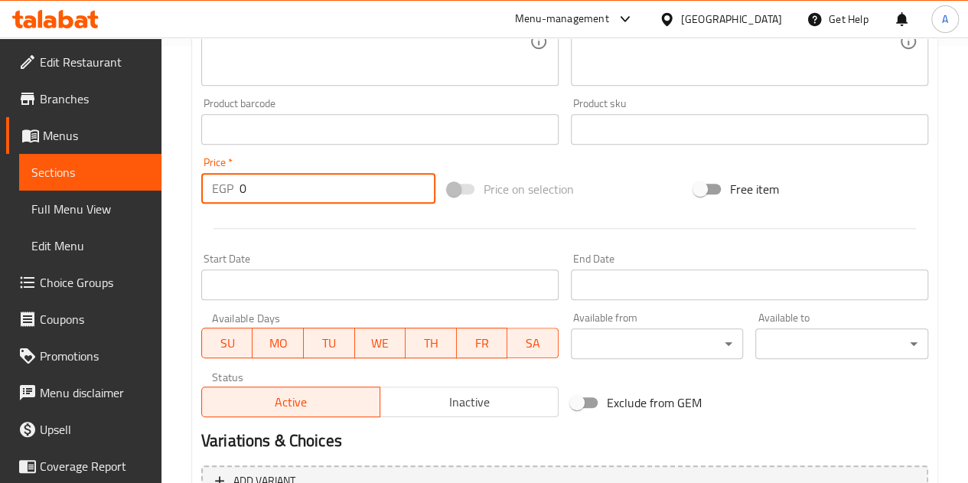
click at [263, 184] on input "0" at bounding box center [338, 188] width 196 height 31
type input "85"
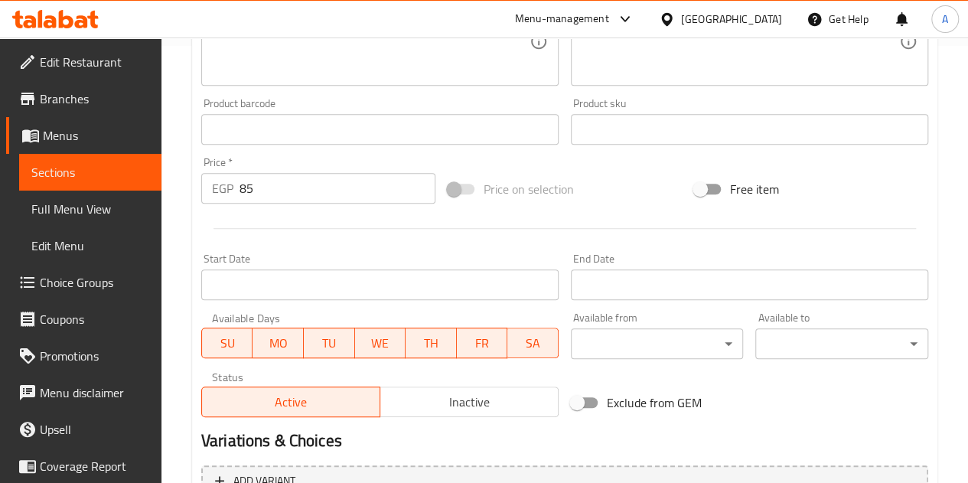
click at [297, 233] on div at bounding box center [564, 229] width 739 height 38
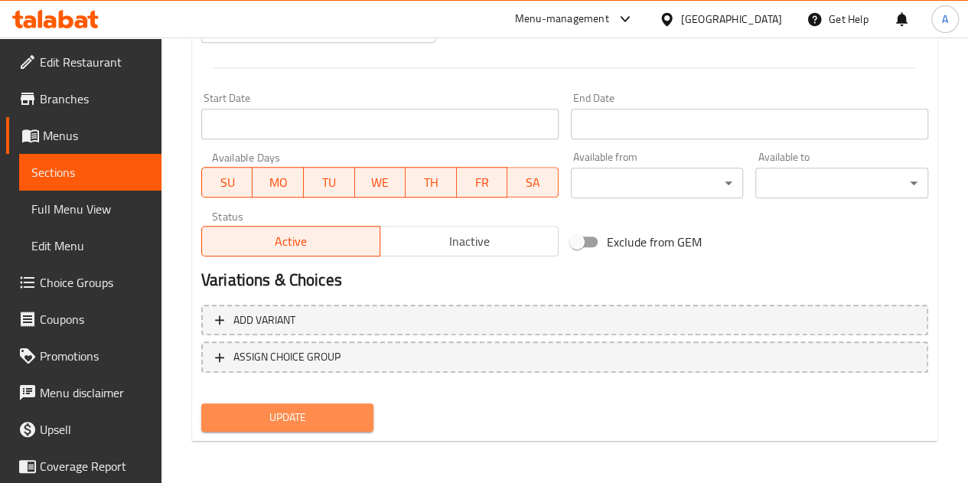
click at [274, 413] on span "Update" at bounding box center [288, 417] width 148 height 19
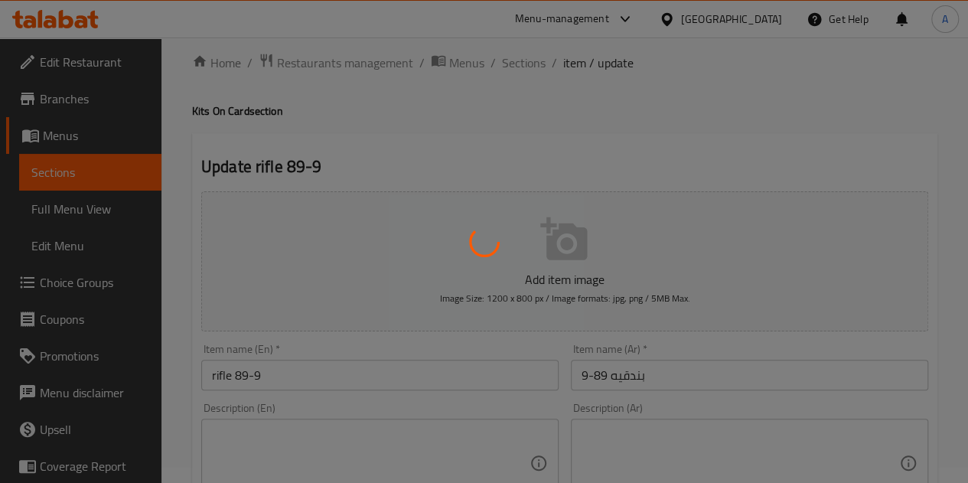
scroll to position [0, 0]
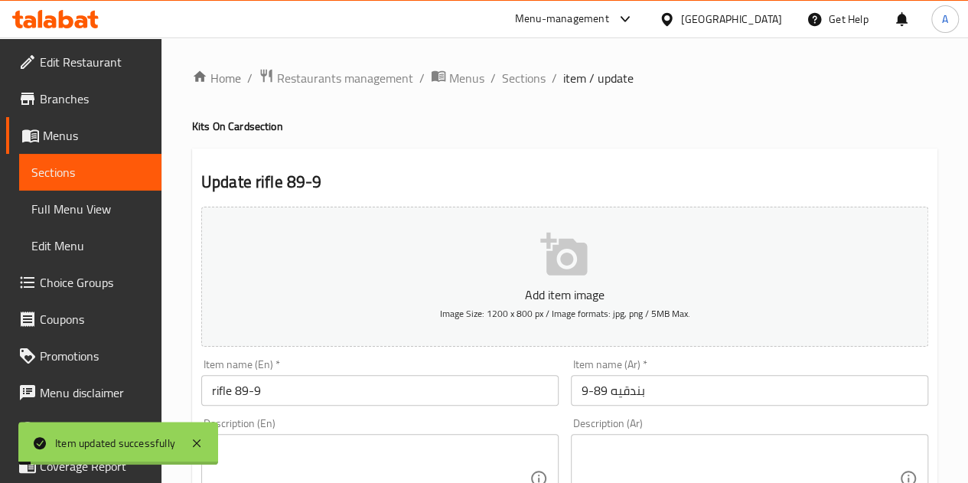
click at [511, 80] on span "Sections" at bounding box center [524, 78] width 44 height 18
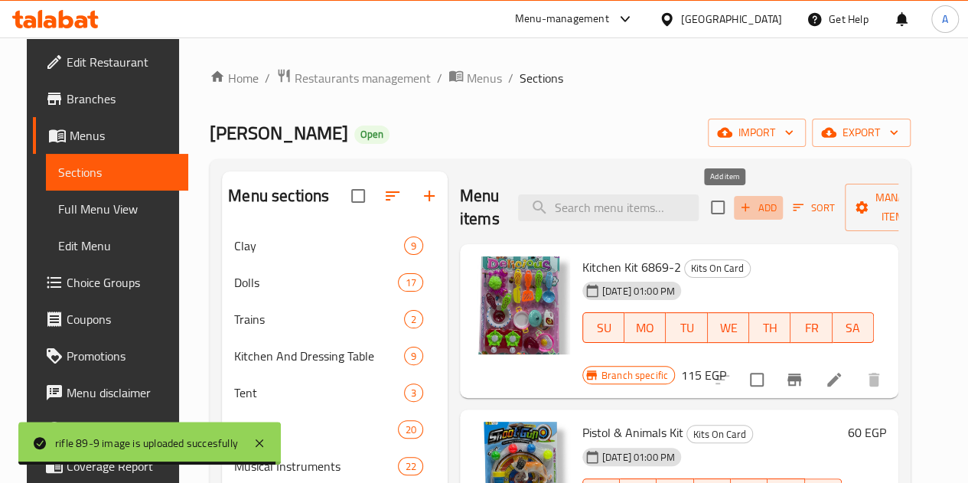
click at [738, 210] on span "Add" at bounding box center [758, 208] width 41 height 18
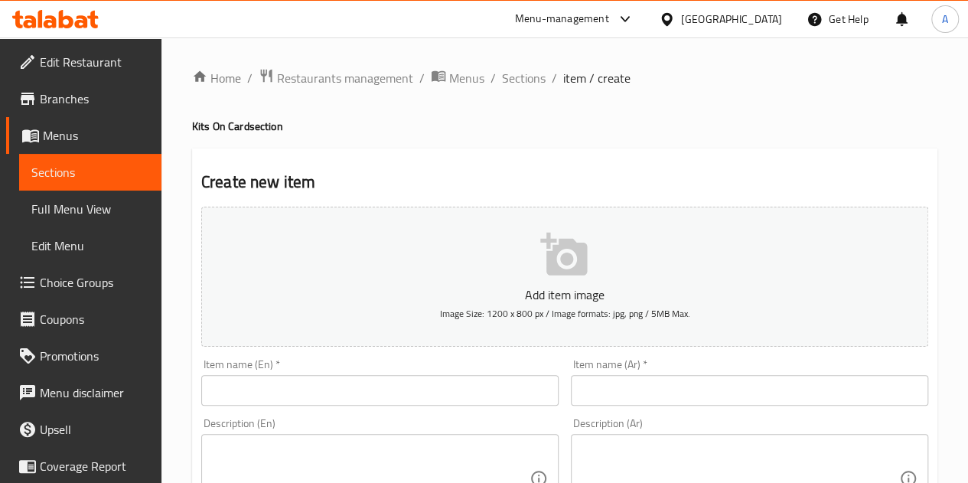
click at [631, 391] on input "text" at bounding box center [749, 390] width 357 height 31
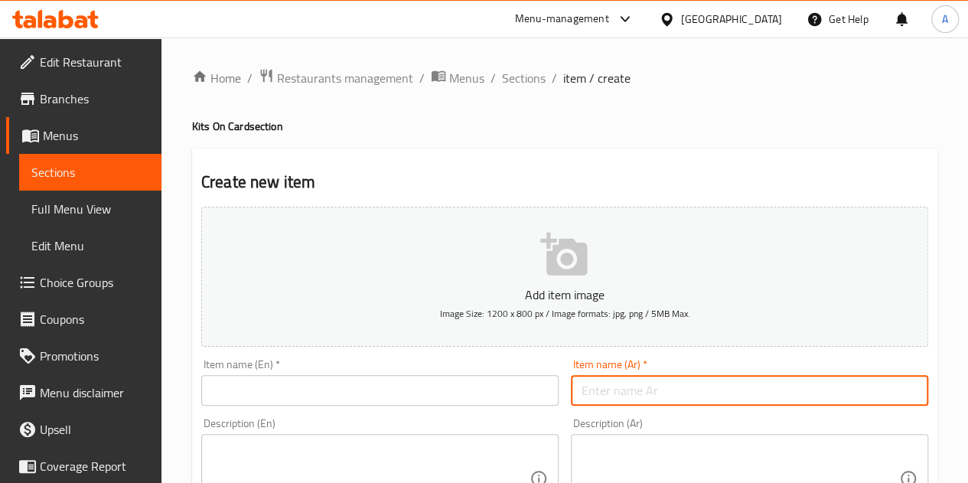
paste input "بندقيه سهم 961-3"
type input "بندقيه سهم 961-3"
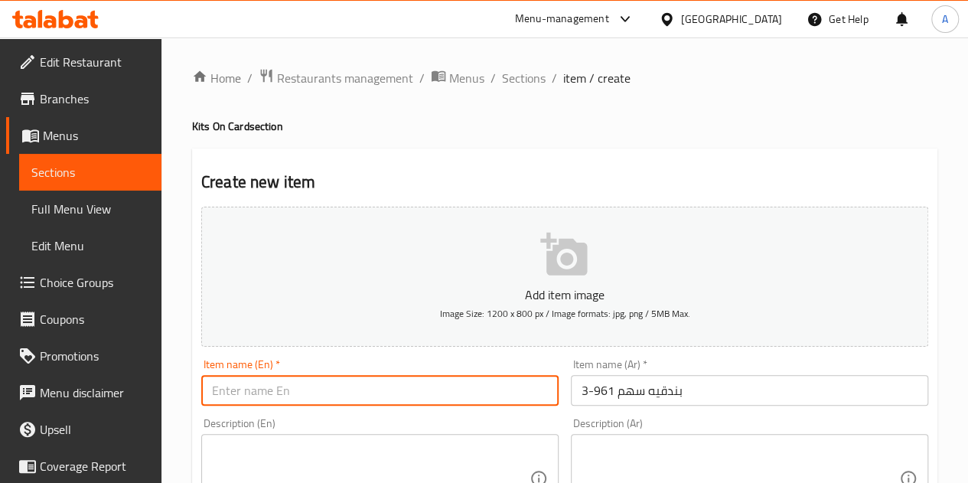
click at [363, 393] on input "text" at bounding box center [379, 390] width 357 height 31
paste input "Arrow Rifle 961-3"
type input "Arrow Rifle 961-3"
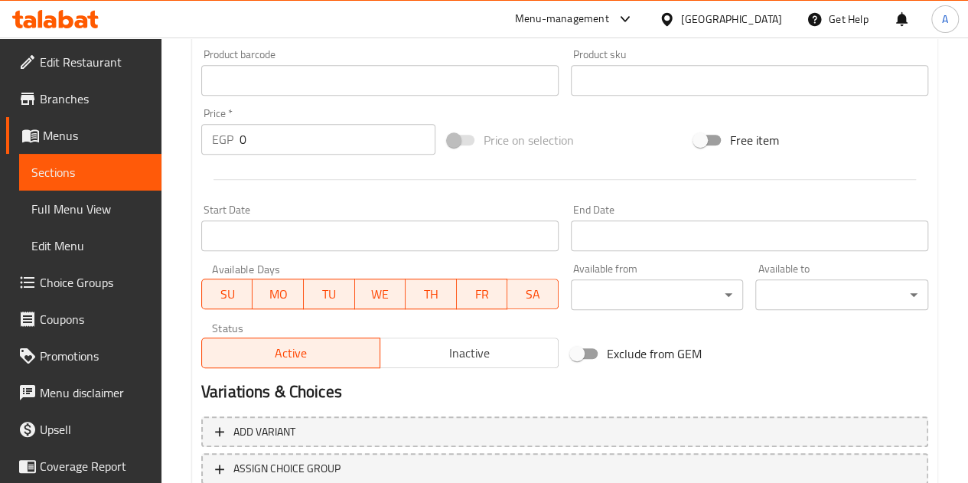
scroll to position [529, 0]
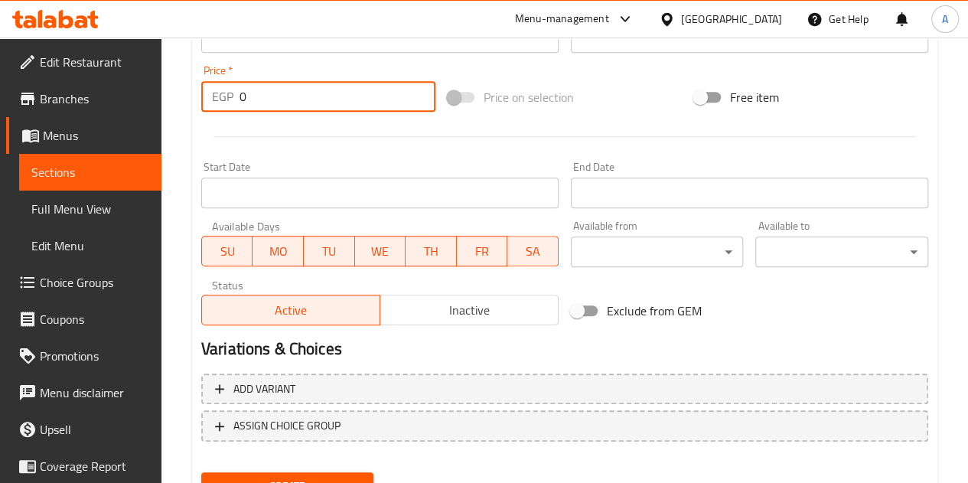
click at [365, 97] on input "0" at bounding box center [338, 96] width 196 height 31
type input "90"
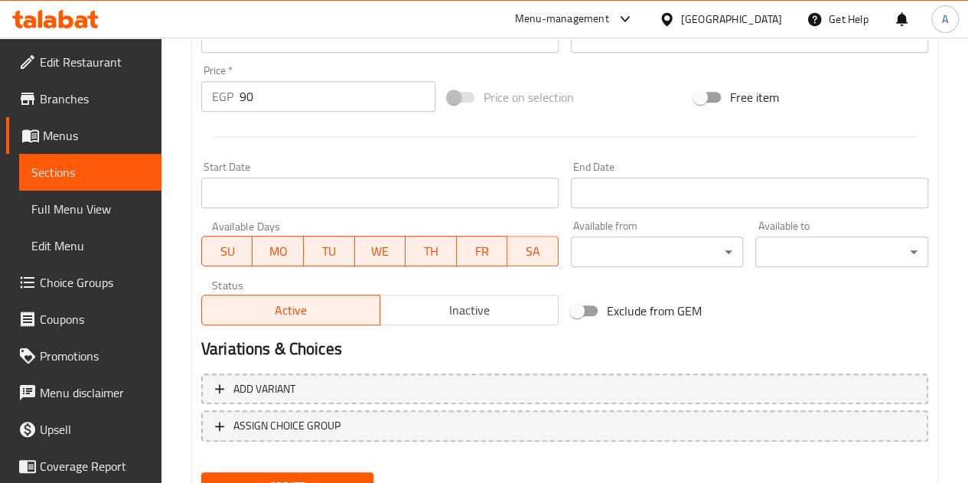
click at [372, 129] on div at bounding box center [564, 137] width 739 height 38
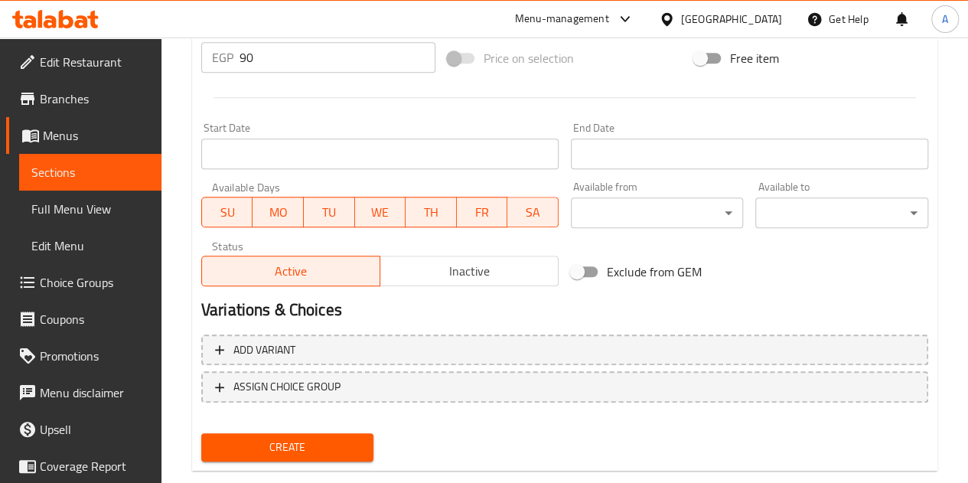
scroll to position [572, 0]
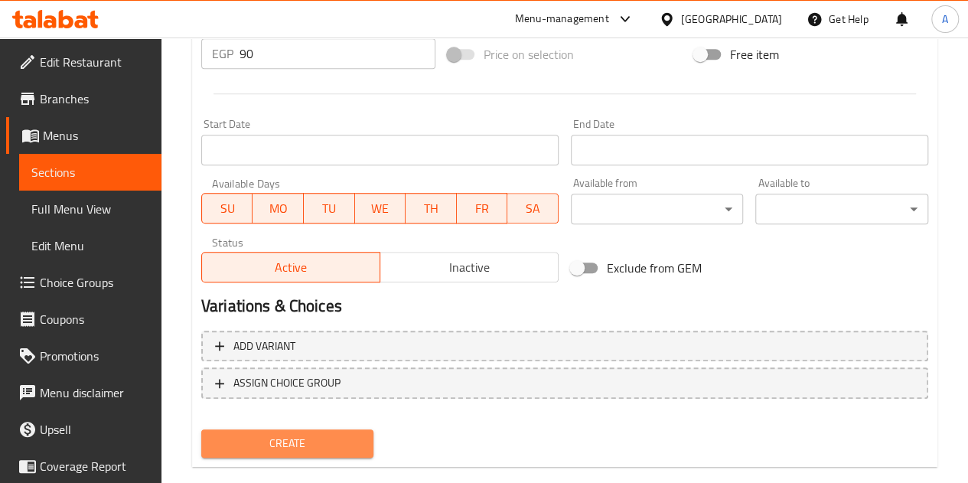
click at [294, 440] on span "Create" at bounding box center [288, 443] width 148 height 19
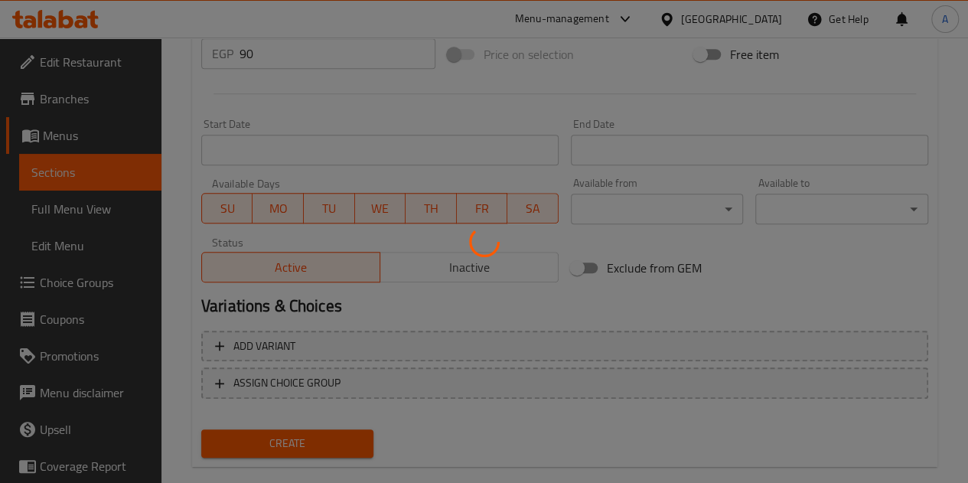
type input "0"
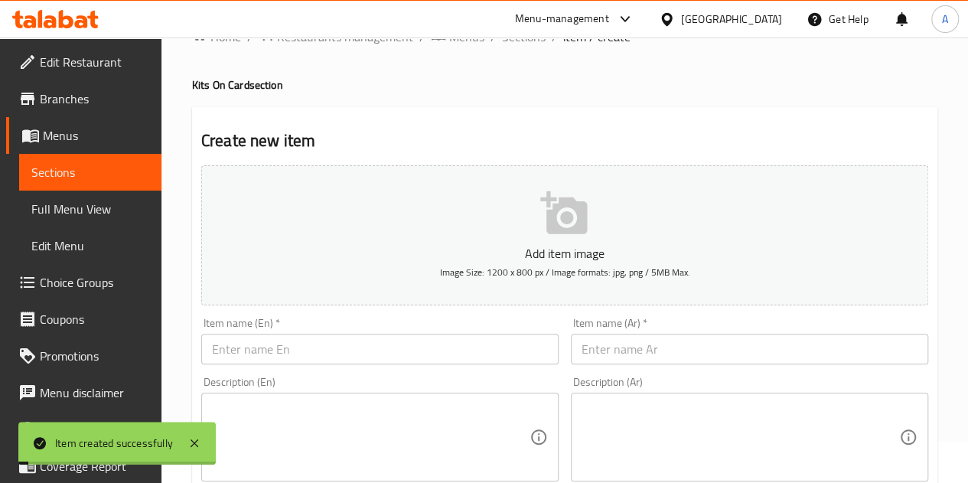
scroll to position [0, 0]
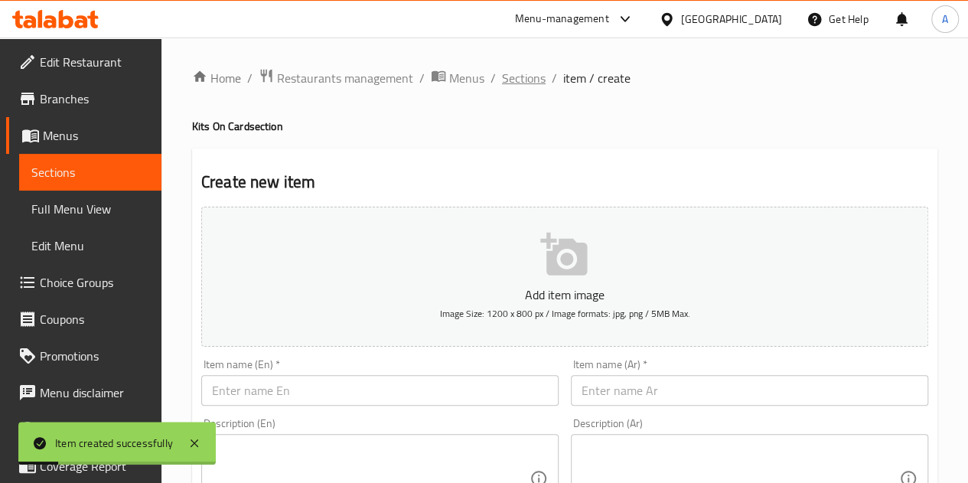
click at [522, 81] on span "Sections" at bounding box center [524, 78] width 44 height 18
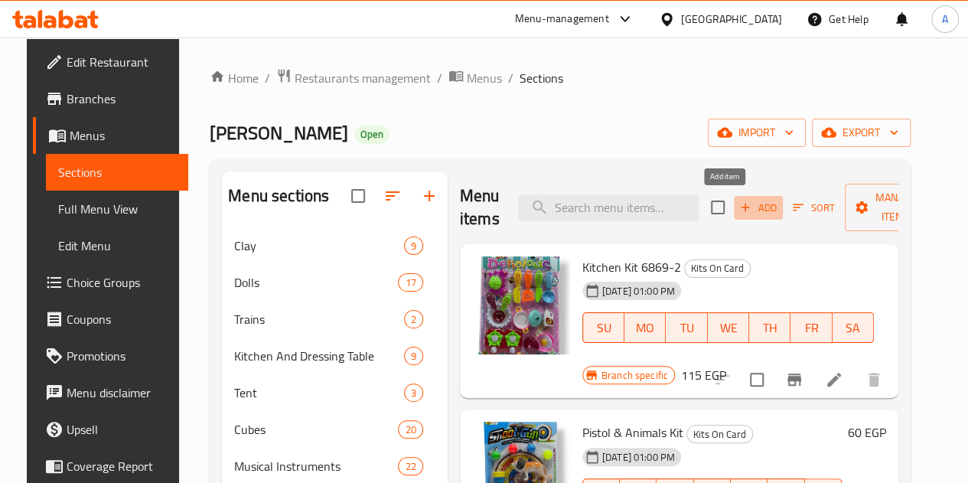
click at [738, 199] on span "Add" at bounding box center [758, 208] width 41 height 18
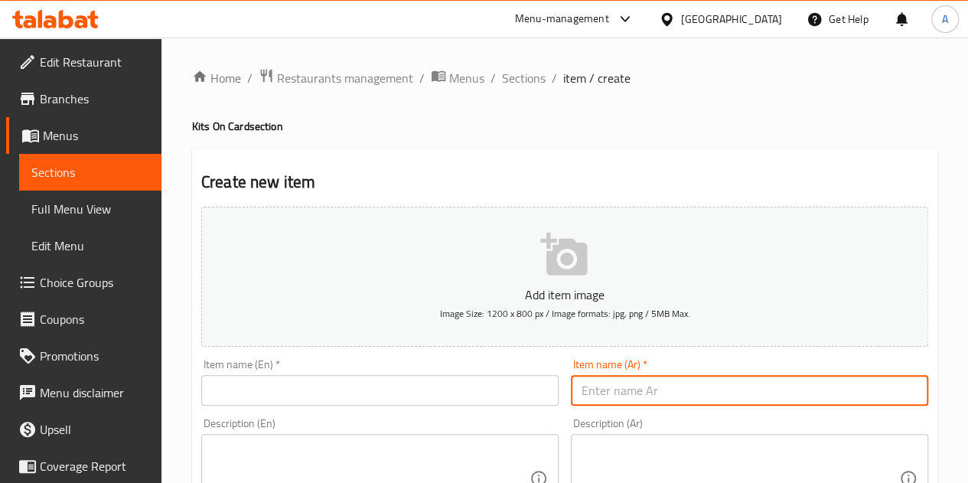
click at [662, 396] on input "text" at bounding box center [749, 390] width 357 height 31
paste input "بندقيه وطيارات 89-37"
type input "بندقيه وطيارات 89-37"
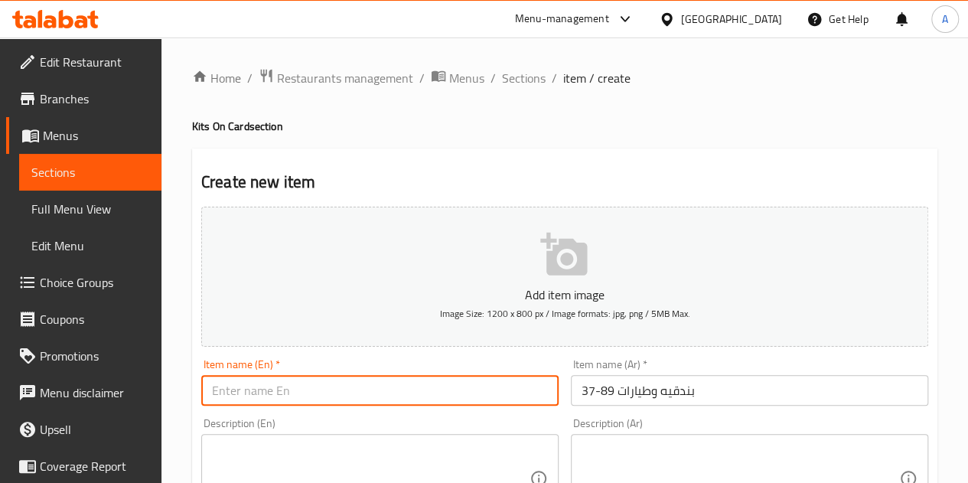
click at [303, 388] on input "text" at bounding box center [379, 390] width 357 height 31
paste input "Rifle and Aircraft 89-37"
type input "Rifle and Aircraft 89-37"
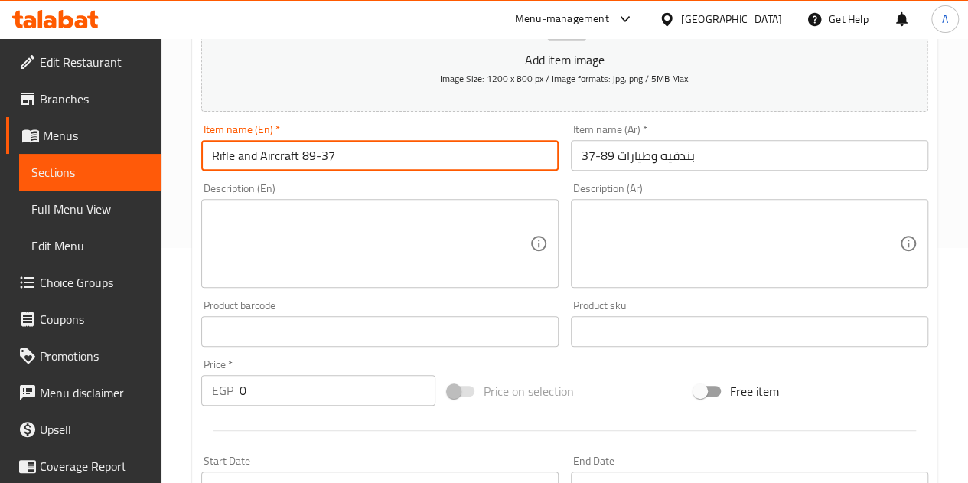
scroll to position [237, 0]
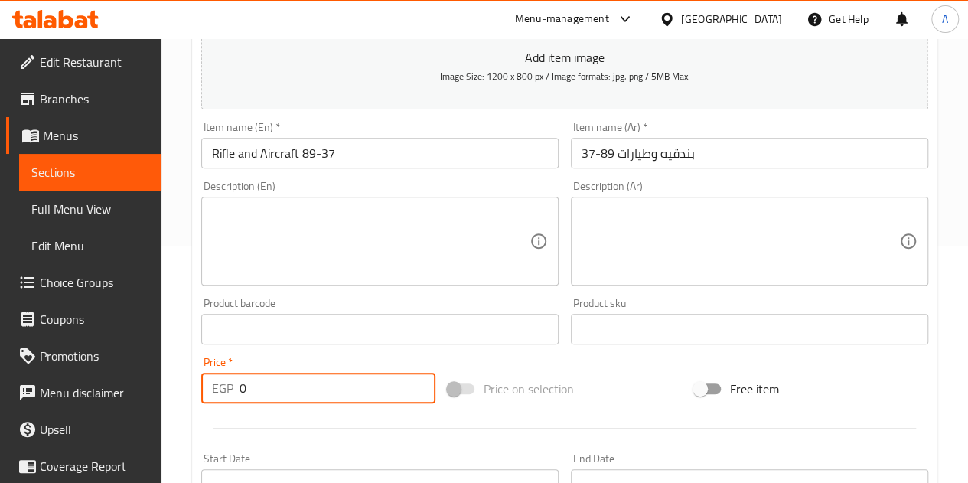
click at [314, 397] on input "0" at bounding box center [338, 388] width 196 height 31
type input "60"
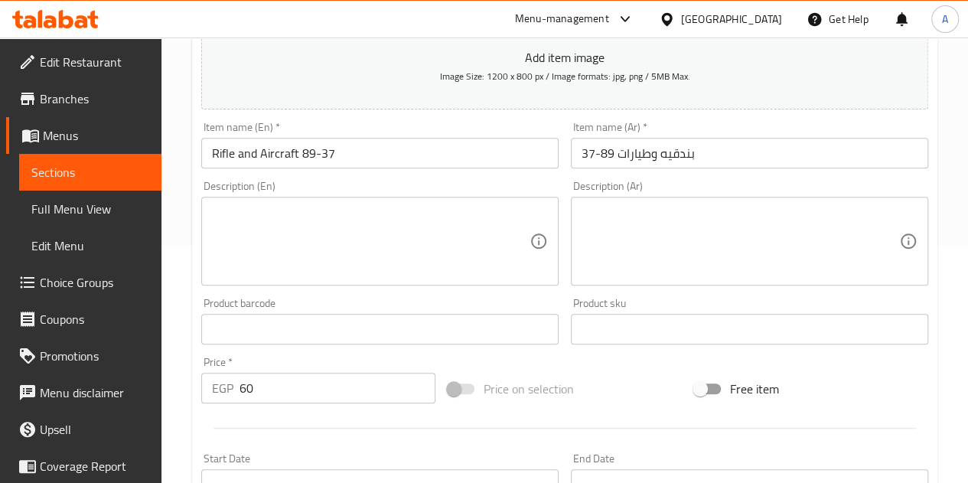
click at [327, 359] on div "Price   * EGP 60 Price *" at bounding box center [318, 380] width 234 height 47
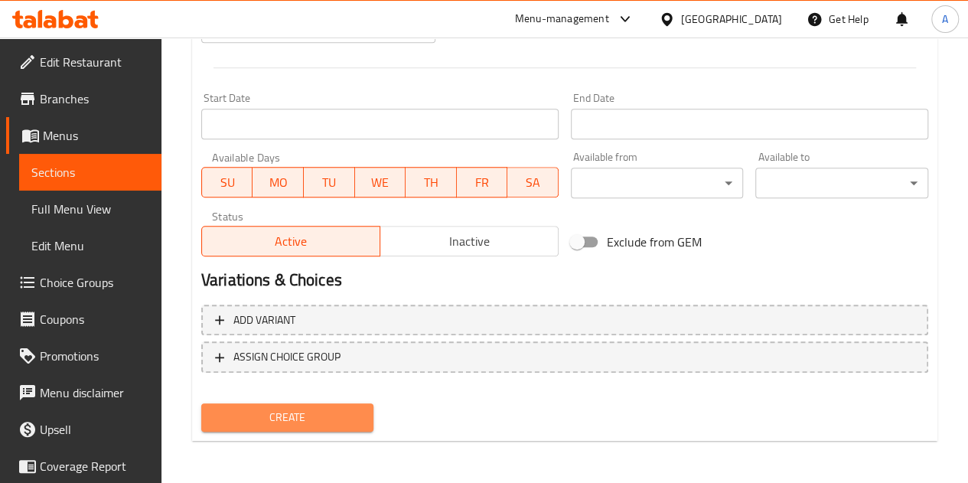
click at [276, 414] on span "Create" at bounding box center [288, 417] width 148 height 19
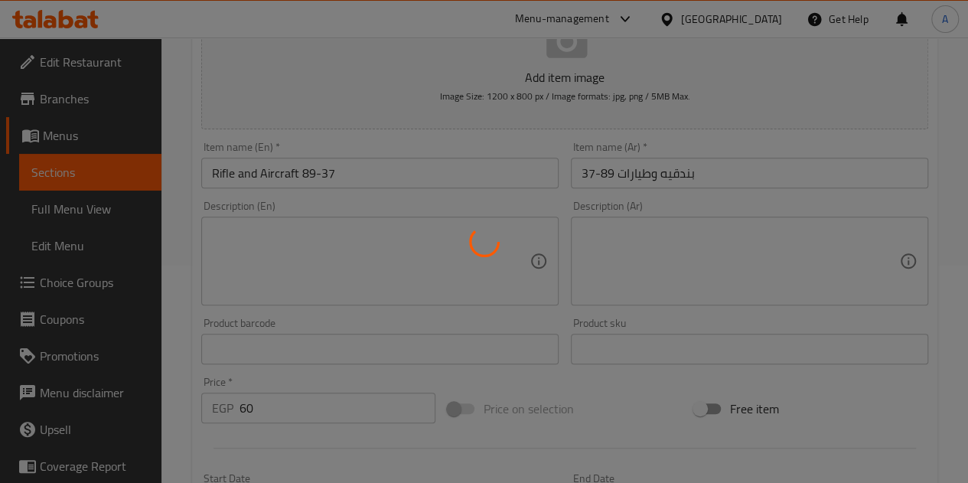
type input "0"
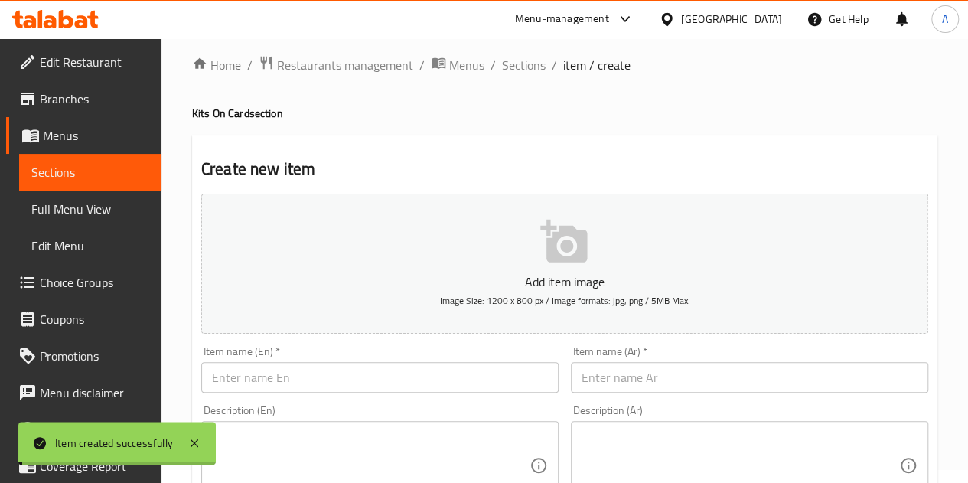
scroll to position [0, 0]
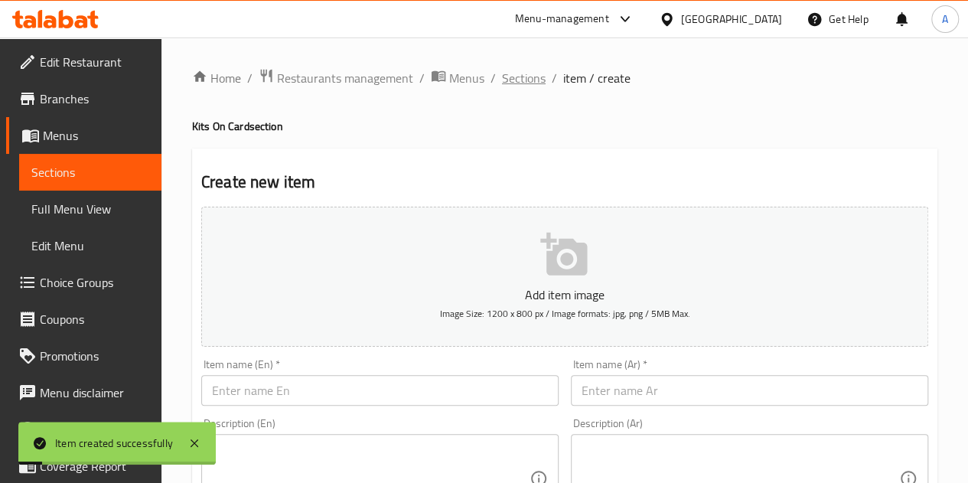
click at [530, 73] on span "Sections" at bounding box center [524, 78] width 44 height 18
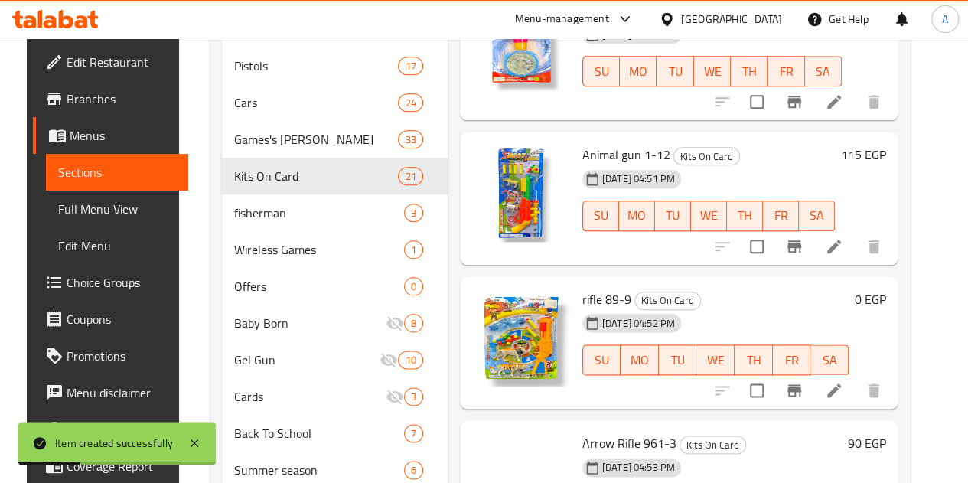
scroll to position [918, 0]
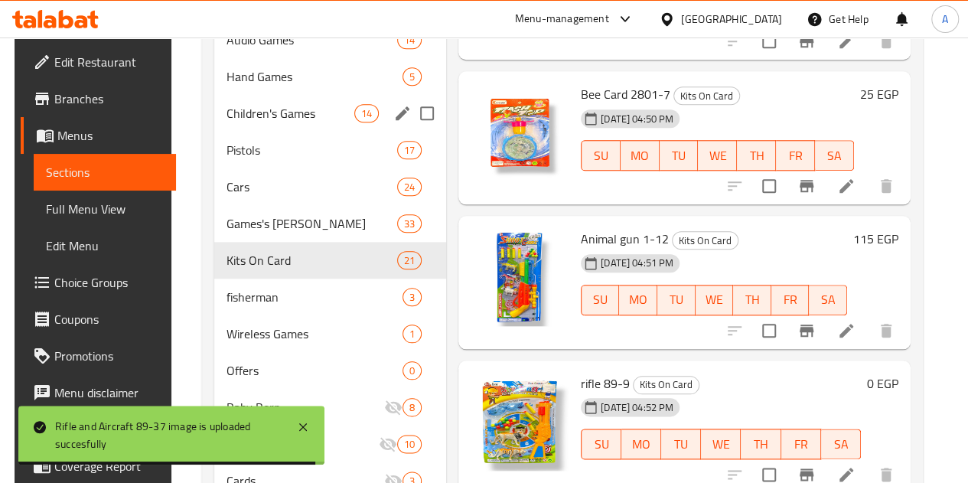
scroll to position [552, 0]
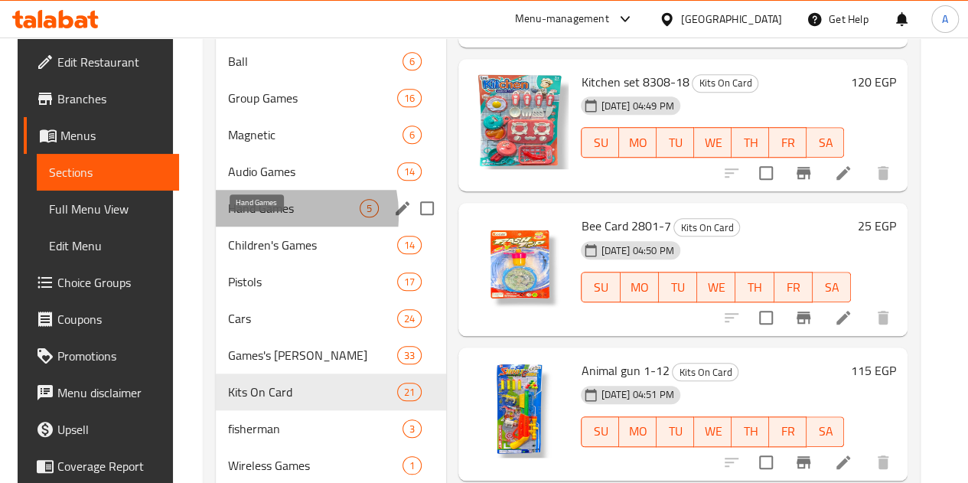
click at [256, 217] on span "Hand Games" at bounding box center [294, 208] width 132 height 18
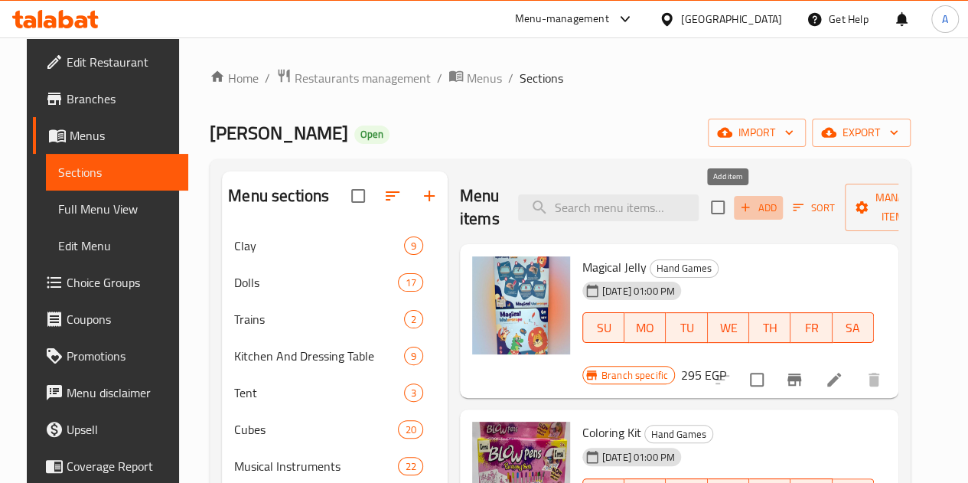
click at [738, 209] on span "Add" at bounding box center [758, 208] width 41 height 18
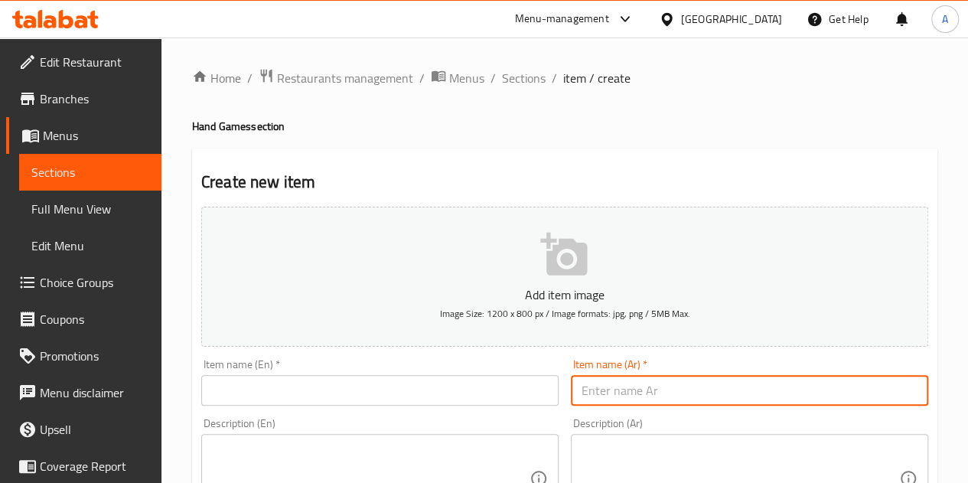
click at [615, 388] on input "text" at bounding box center [749, 390] width 357 height 31
paste input "جيلي سحري خلاط 77-45"
type input "جيلي سحري خلاط 77-45"
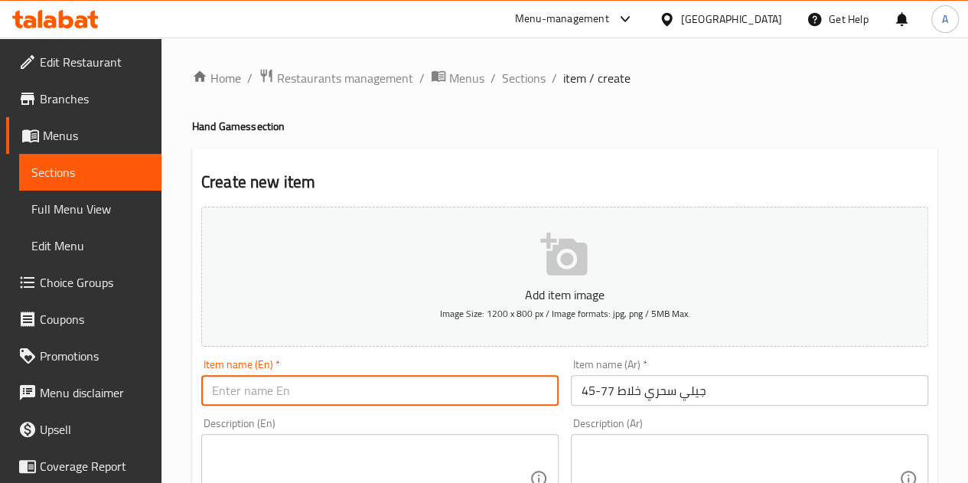
click at [347, 390] on input "text" at bounding box center [379, 390] width 357 height 31
paste input "Magic Jelly Blender 77-45"
type input "Magic Jelly Blender 77-45"
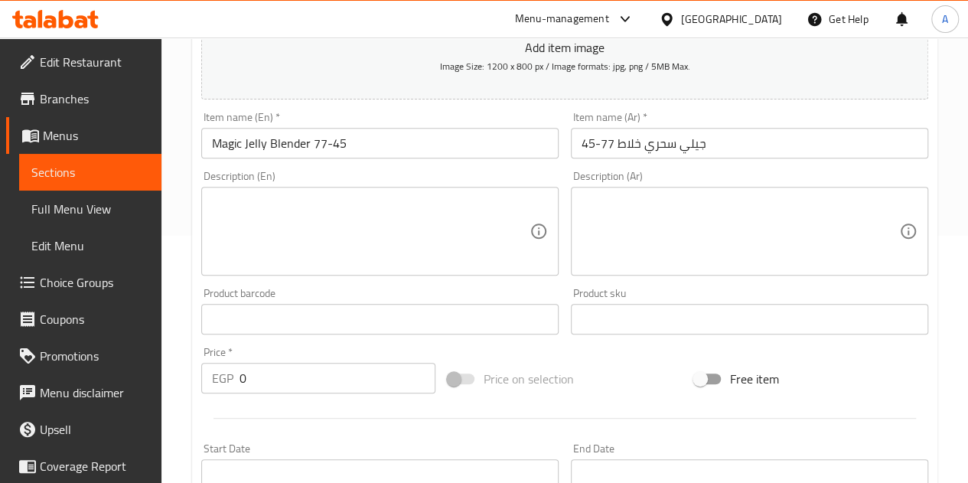
scroll to position [422, 0]
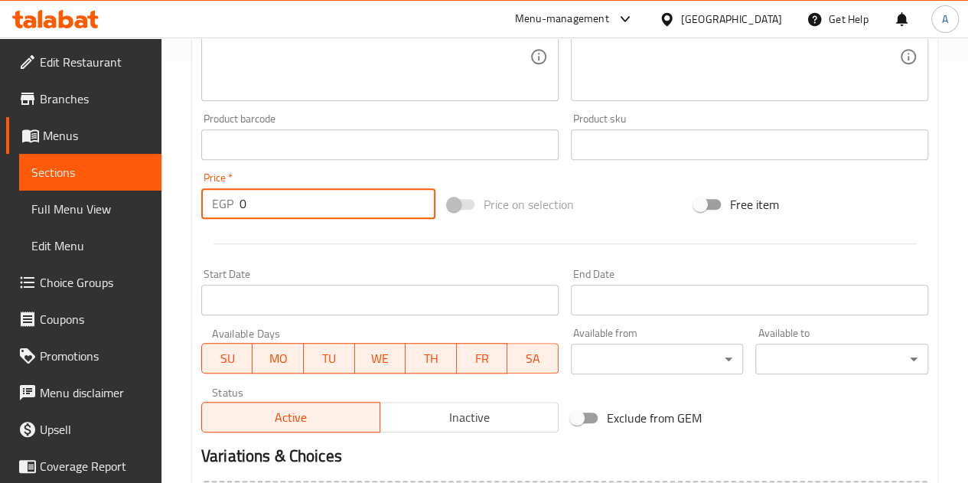
click at [374, 198] on input "0" at bounding box center [338, 203] width 196 height 31
type input "525"
click at [415, 246] on div at bounding box center [564, 244] width 739 height 38
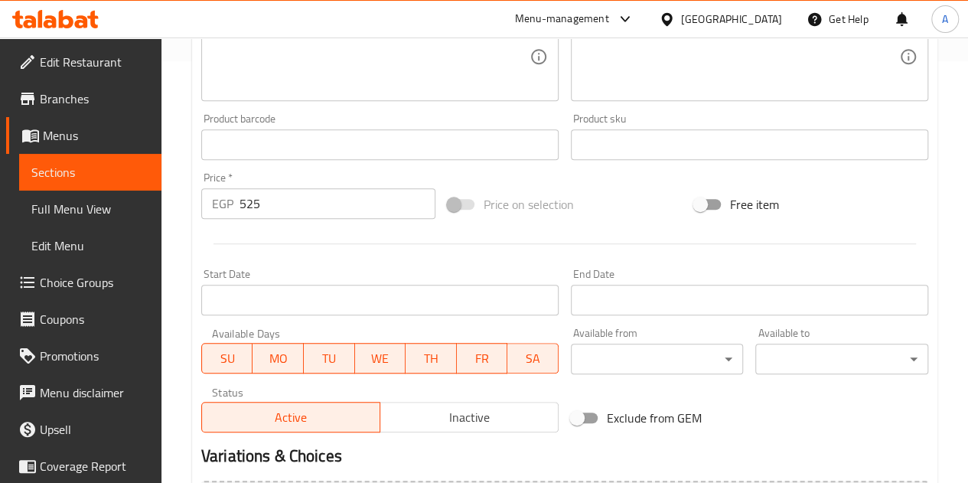
scroll to position [598, 0]
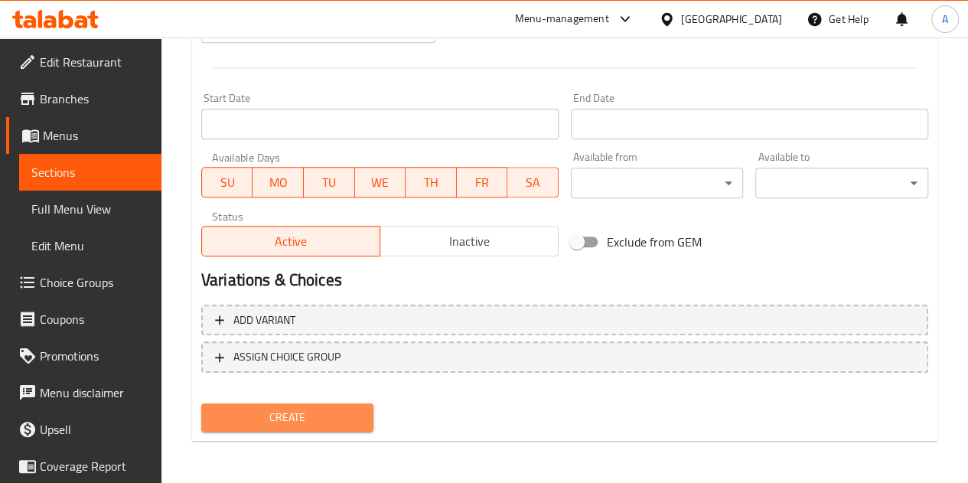
click at [326, 404] on button "Create" at bounding box center [287, 417] width 173 height 28
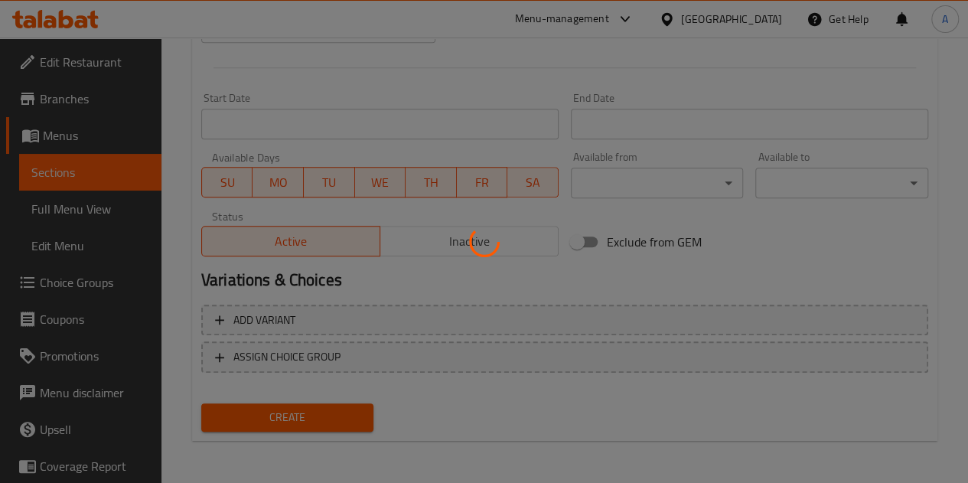
scroll to position [37, 0]
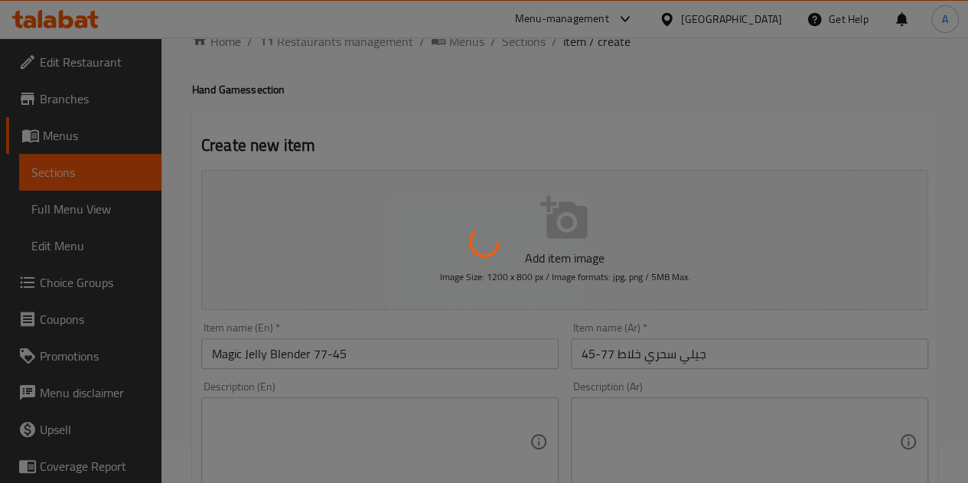
type input "0"
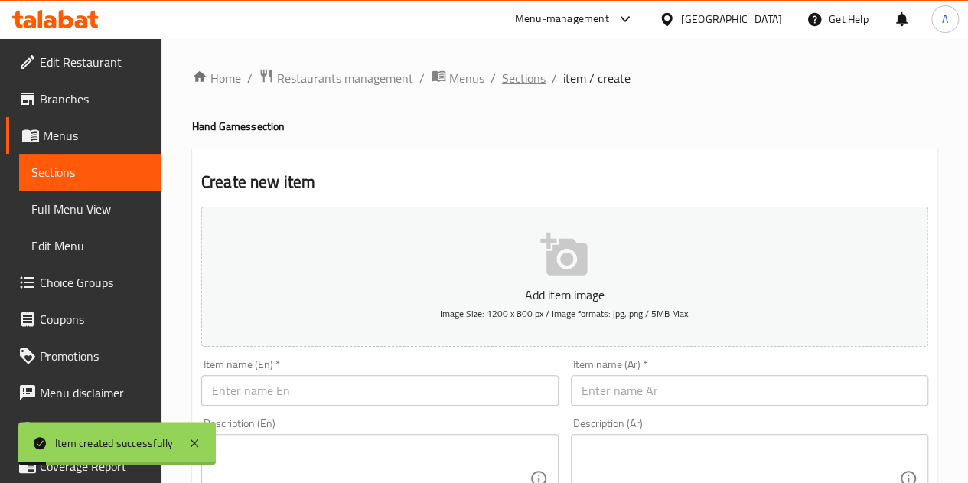
click at [533, 71] on span "Sections" at bounding box center [524, 78] width 44 height 18
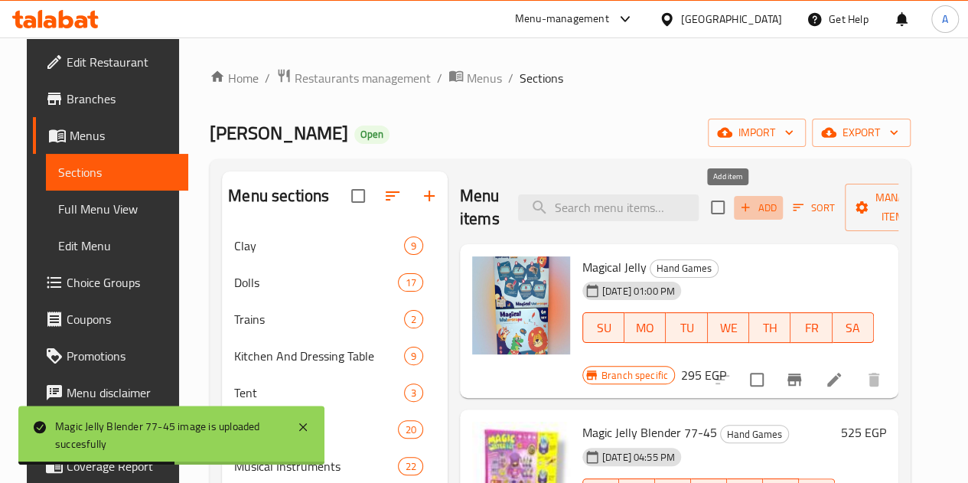
click at [739, 206] on icon "button" at bounding box center [746, 208] width 14 height 14
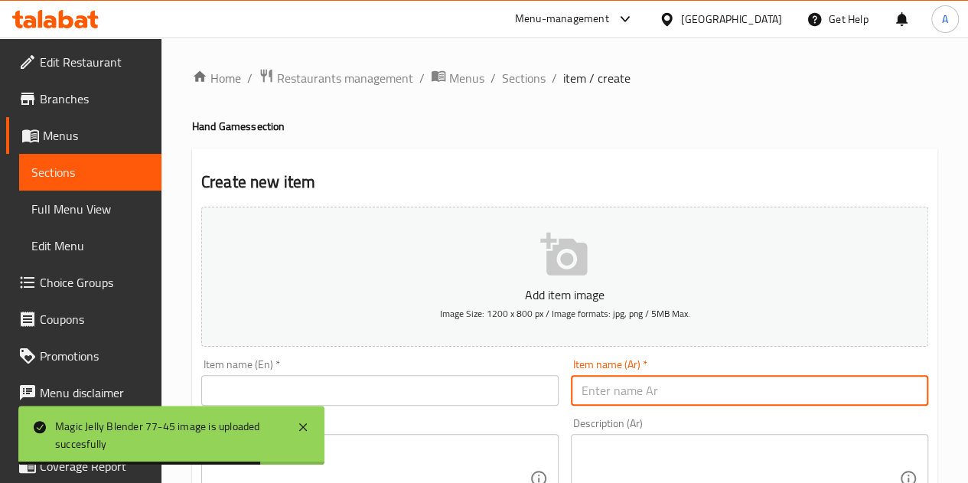
click at [657, 383] on input "text" at bounding box center [749, 390] width 357 height 31
paste input "جيلي سحري 4101"
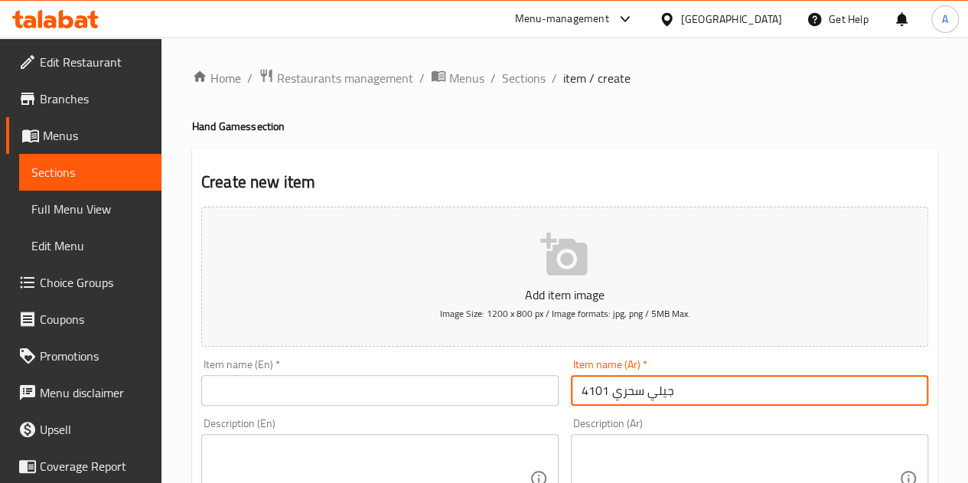
type input "جيلي سحري 4101"
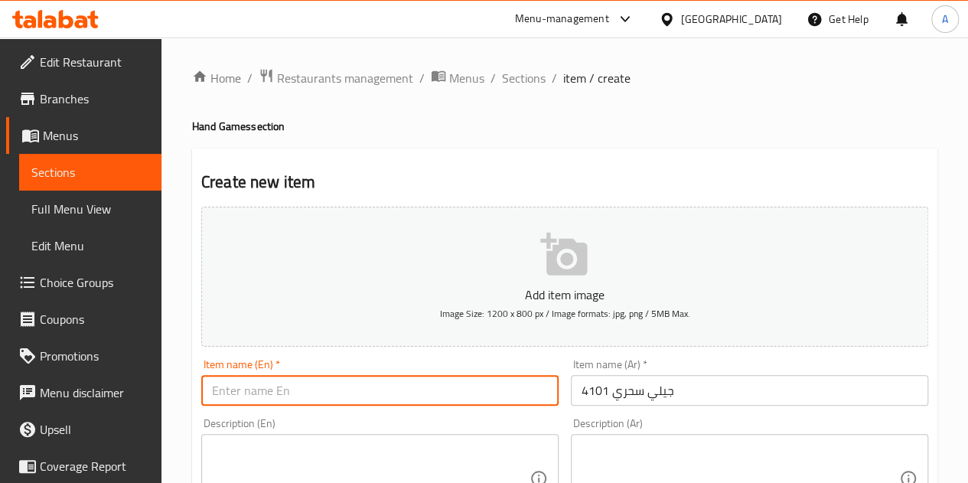
click at [273, 393] on input "text" at bounding box center [379, 390] width 357 height 31
paste input "Magic Jelly 4101"
type input "Magic Jelly 4101"
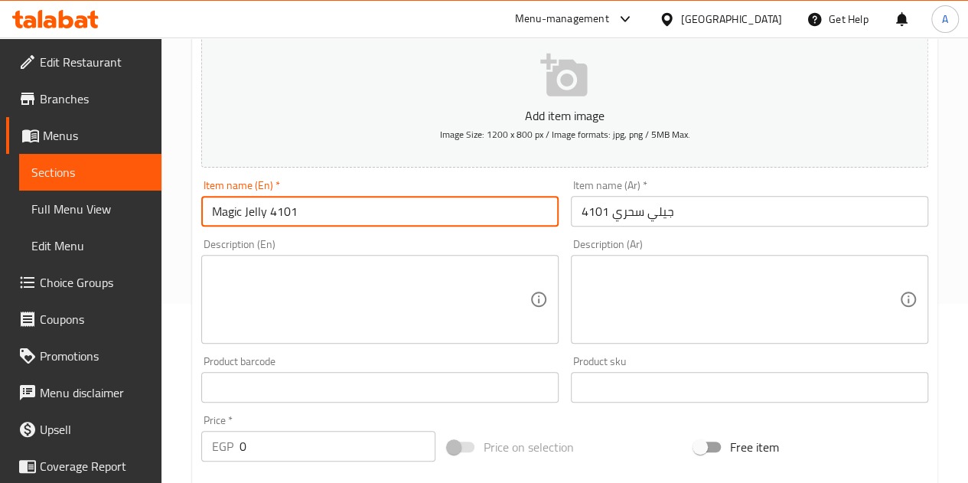
scroll to position [218, 0]
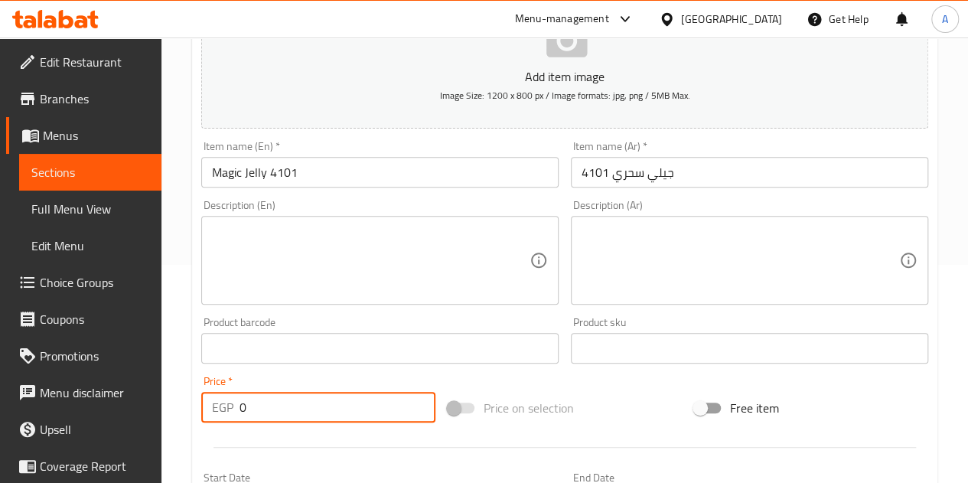
click at [283, 400] on input "0" at bounding box center [338, 407] width 196 height 31
type input "315"
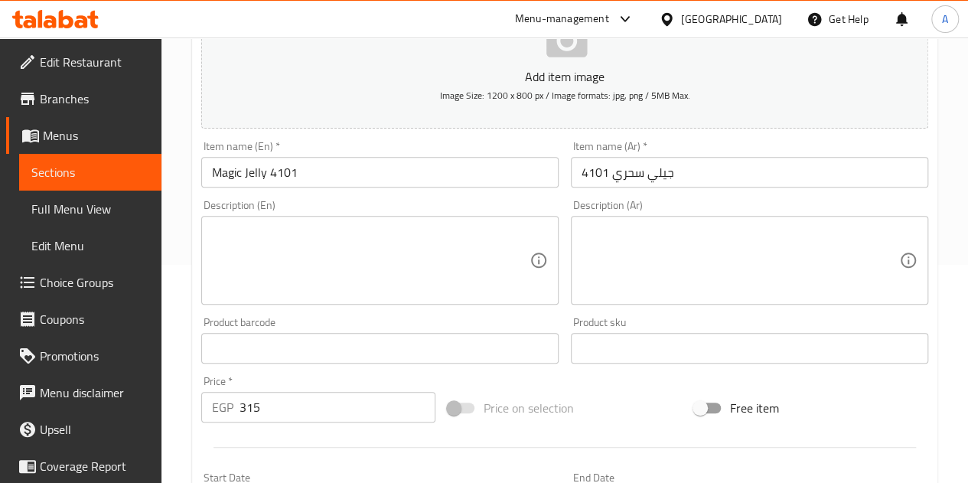
click at [302, 377] on div "Price   * EGP 315 Price *" at bounding box center [318, 399] width 234 height 47
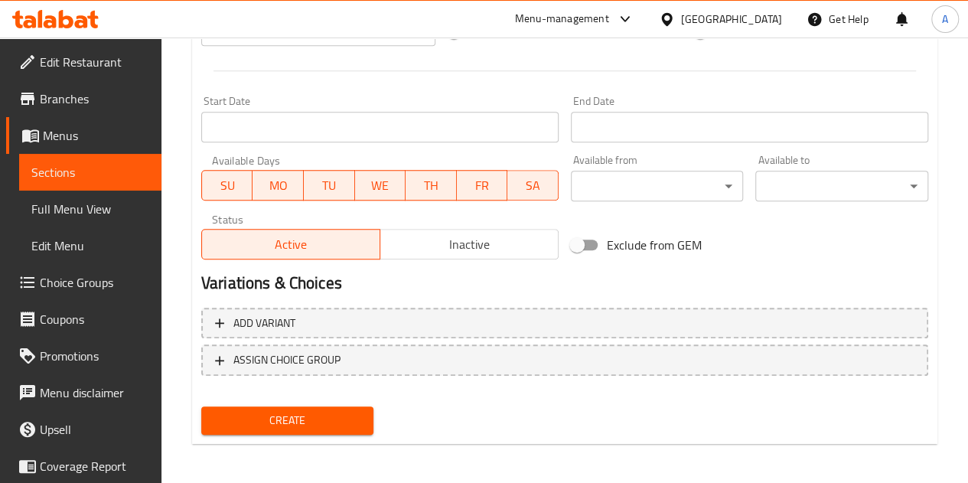
scroll to position [598, 0]
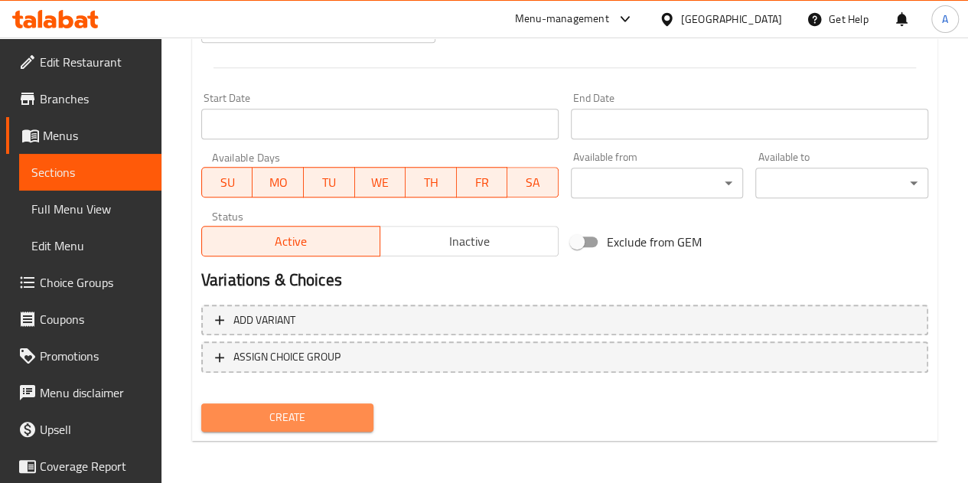
click at [289, 408] on span "Create" at bounding box center [288, 417] width 148 height 19
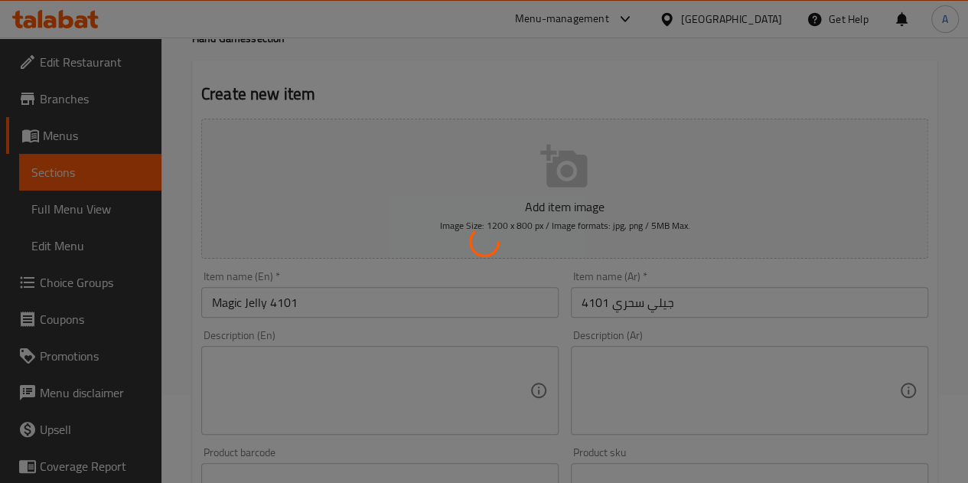
scroll to position [0, 0]
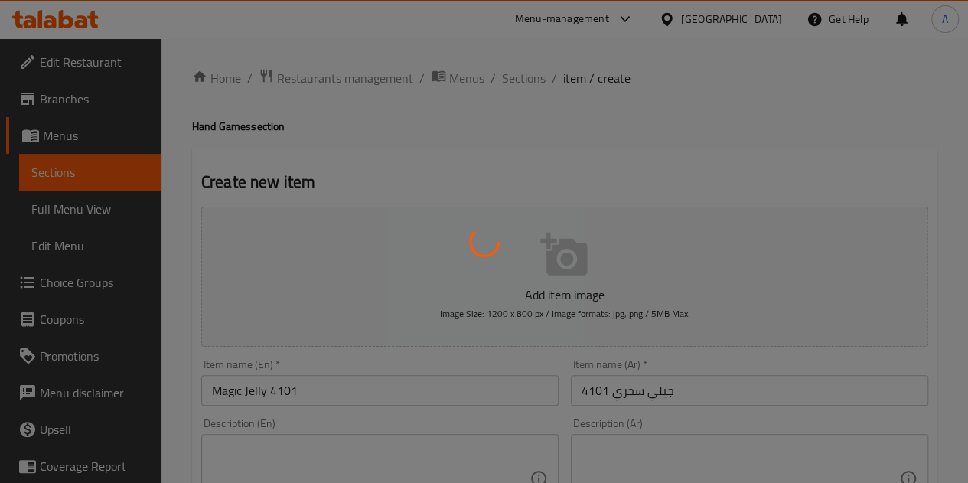
type input "0"
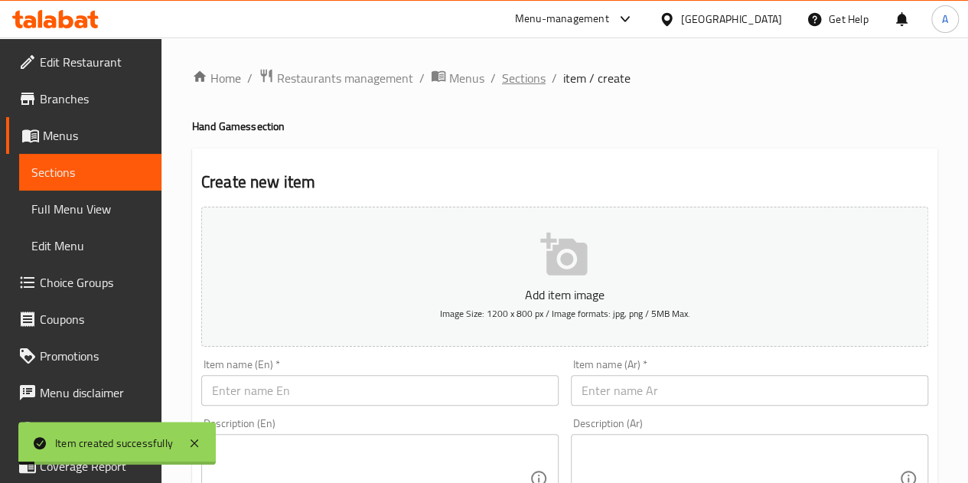
click at [521, 72] on span "Sections" at bounding box center [524, 78] width 44 height 18
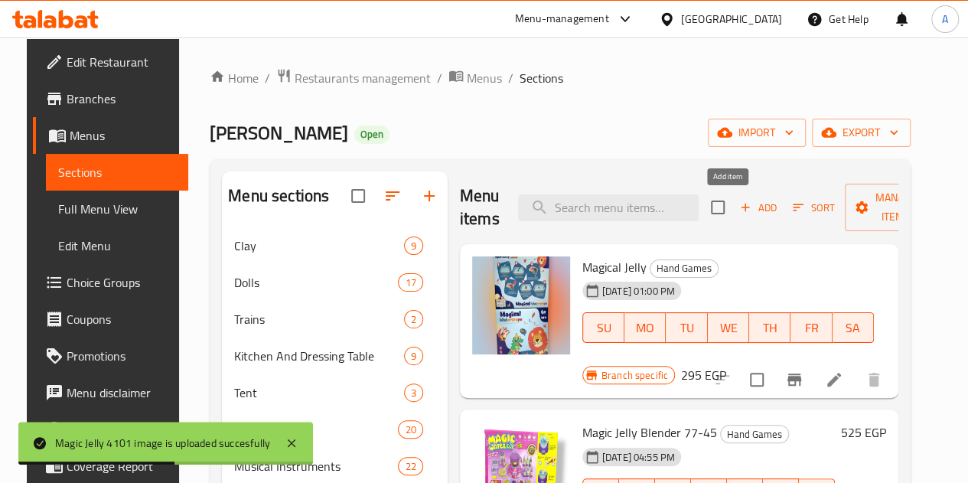
click at [738, 203] on span "Add" at bounding box center [758, 208] width 41 height 18
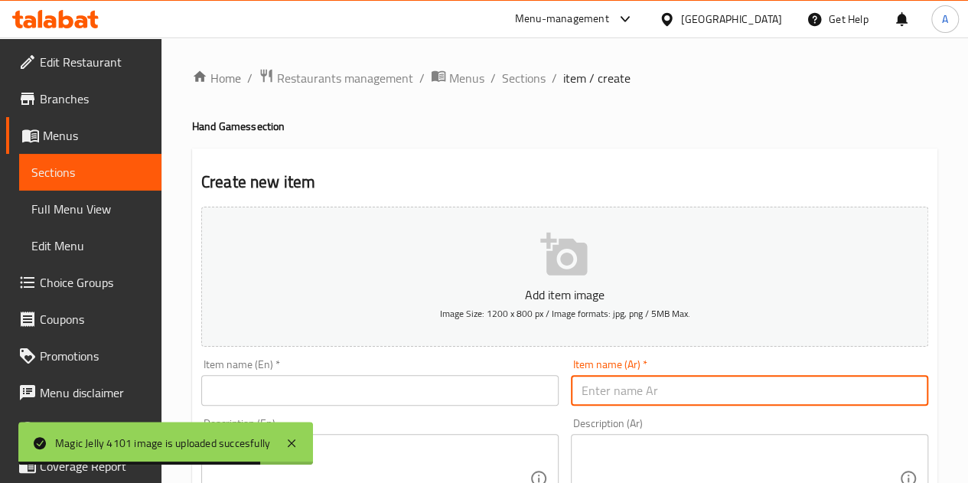
click at [674, 403] on input "text" at bounding box center [749, 390] width 357 height 31
paste input "[PERSON_NAME] وأدواته 087"
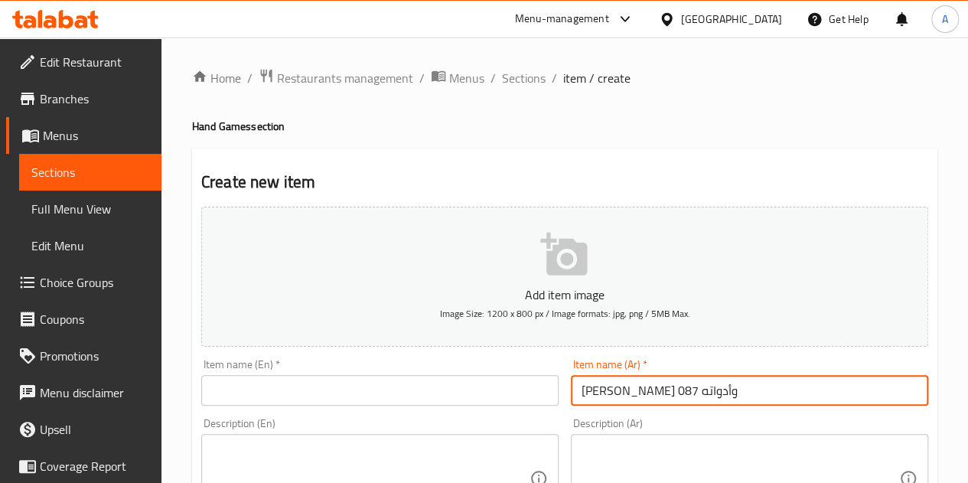
type input "[PERSON_NAME] وأدواته 087"
click at [493, 398] on input "text" at bounding box center [379, 390] width 357 height 31
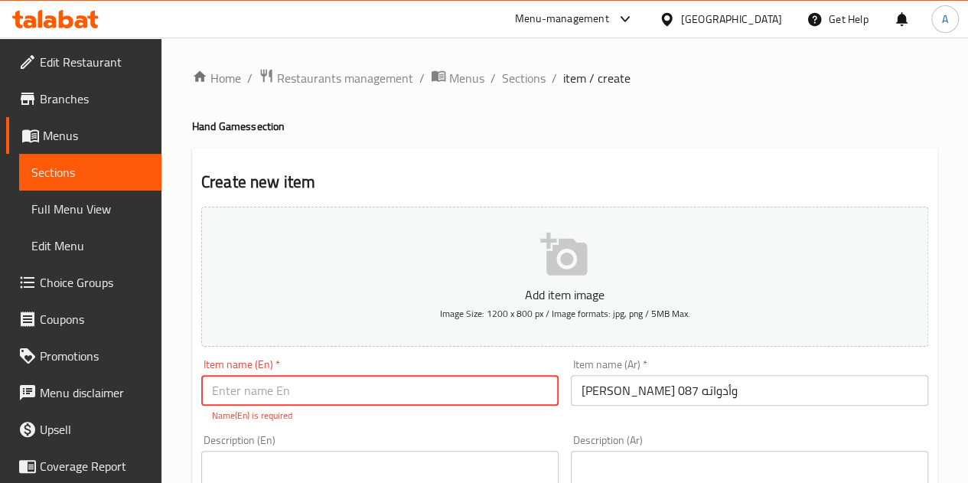
paste input "Magic Jelly and its tools 087"
click at [277, 387] on input "text" at bounding box center [379, 390] width 357 height 31
type input "Magic Jelly and its tools 087"
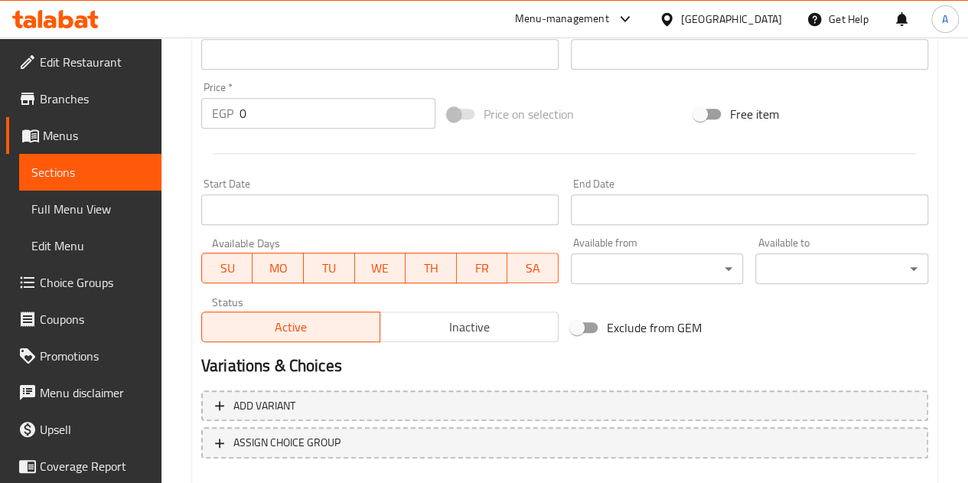
scroll to position [503, 0]
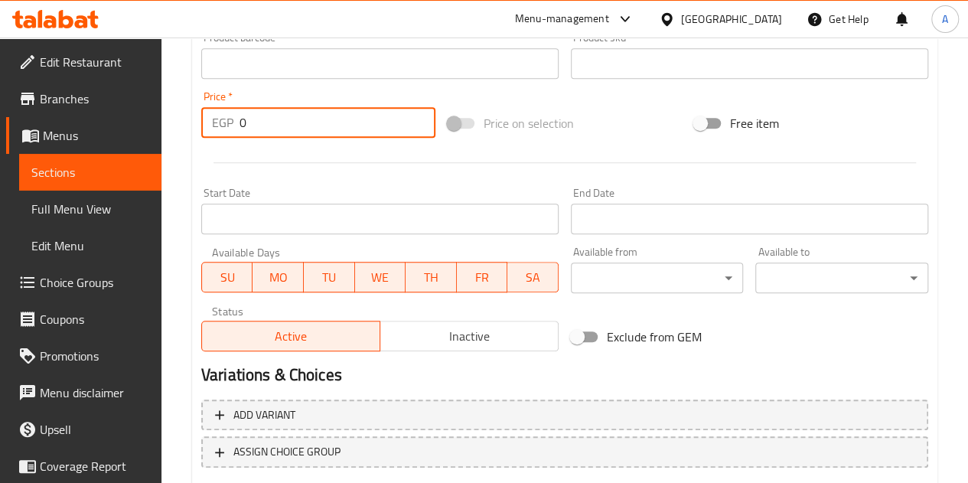
click at [344, 117] on input "0" at bounding box center [338, 122] width 196 height 31
type input "355"
click at [341, 178] on div at bounding box center [564, 163] width 739 height 38
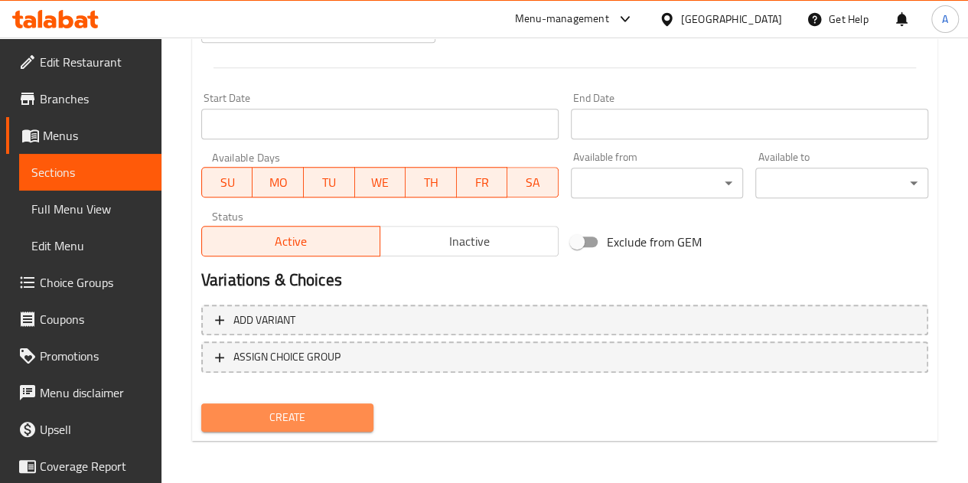
click at [309, 428] on button "Create" at bounding box center [287, 417] width 173 height 28
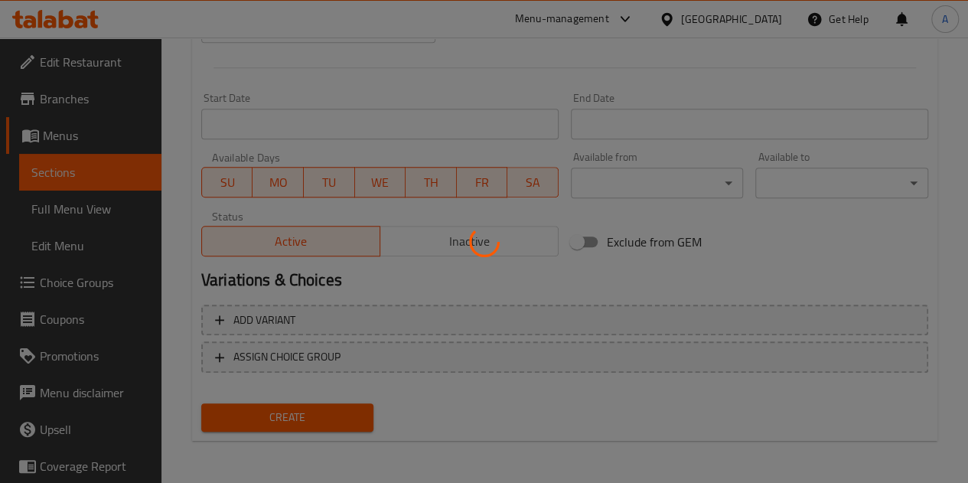
type input "0"
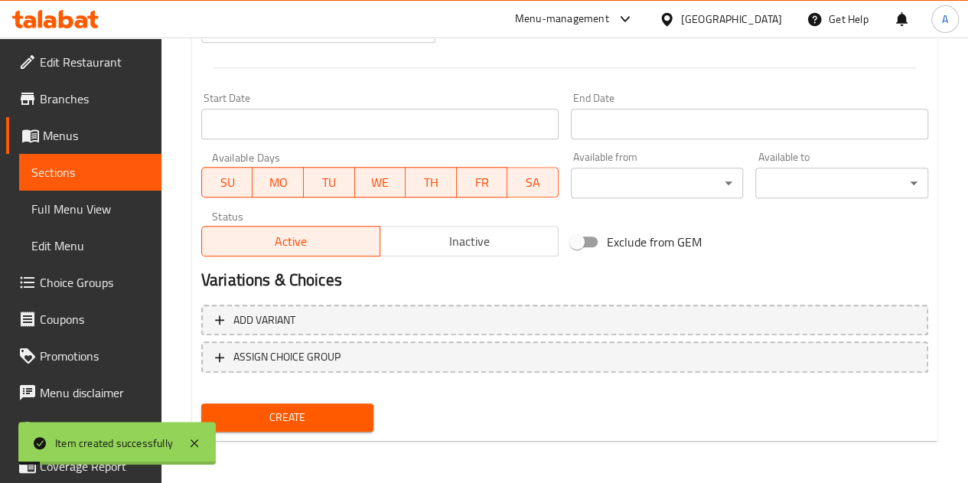
scroll to position [0, 0]
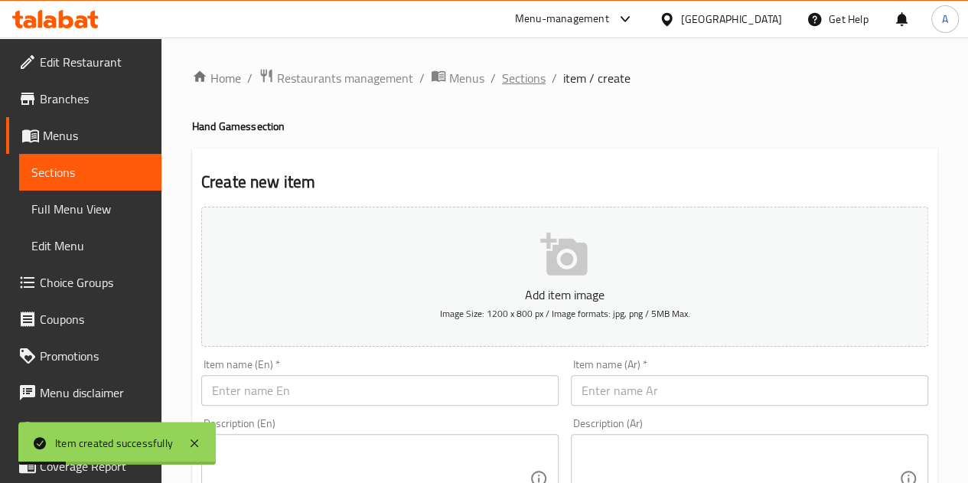
click at [523, 84] on span "Sections" at bounding box center [524, 78] width 44 height 18
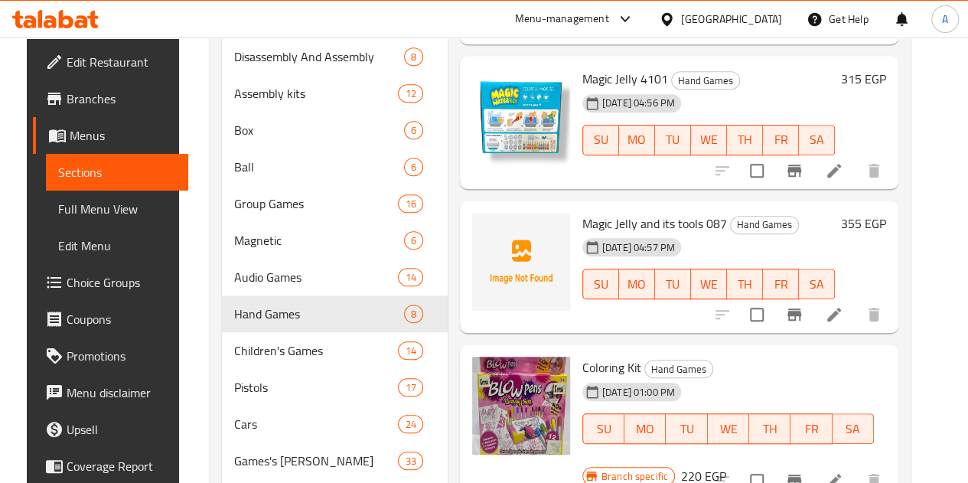
scroll to position [449, 0]
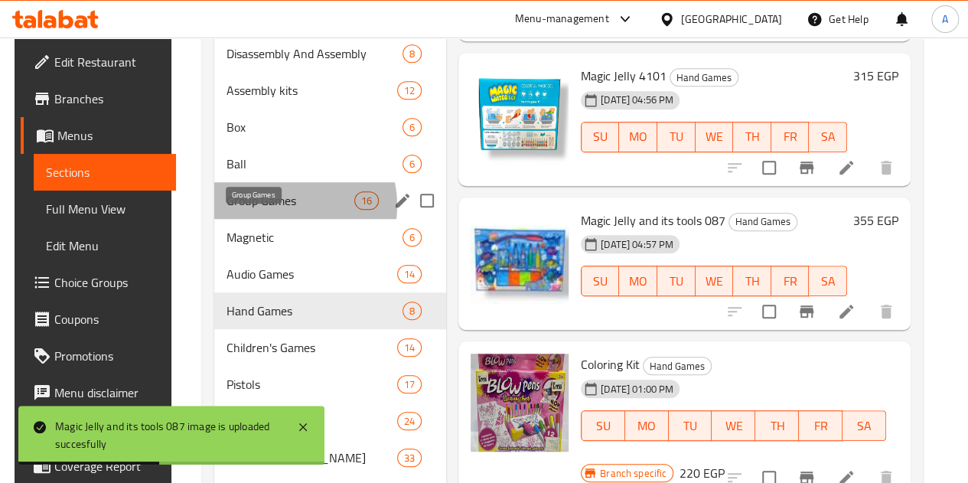
click at [272, 210] on span "Group Games" at bounding box center [291, 200] width 128 height 18
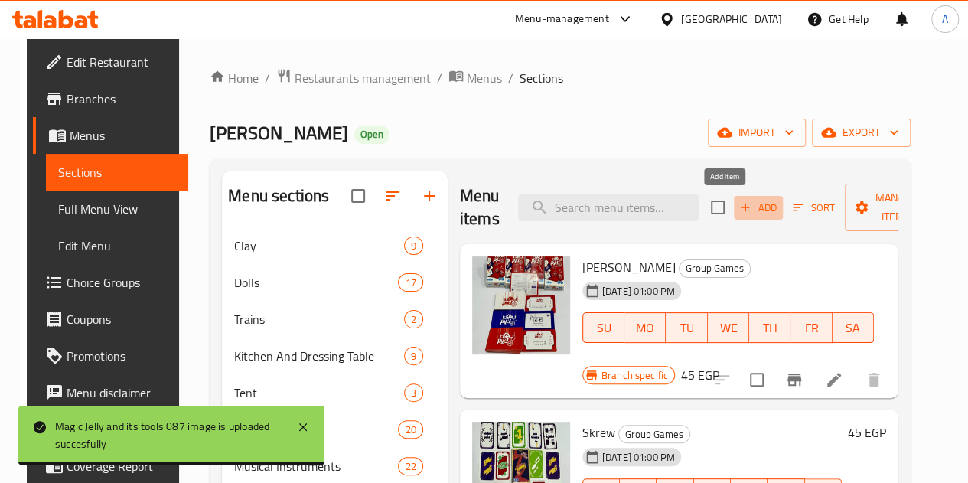
click at [738, 204] on span "Add" at bounding box center [758, 208] width 41 height 18
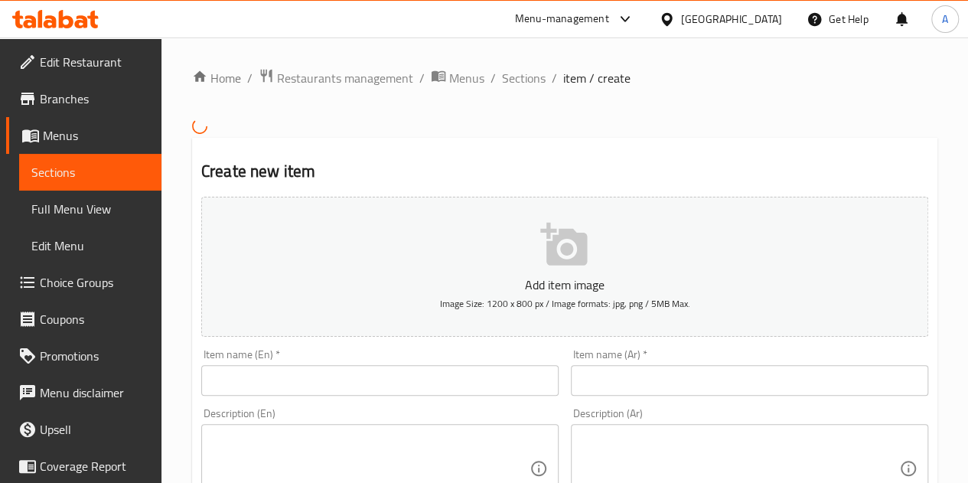
click at [628, 390] on input "text" at bounding box center [749, 380] width 357 height 31
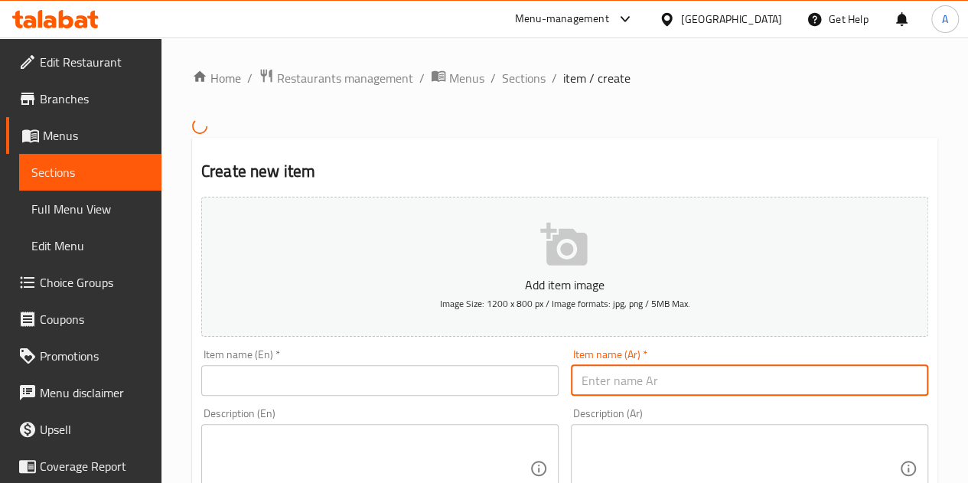
paste input "دمنوا علبه معدن 5211m"
type input "دمنوا علبه معدن 5211m"
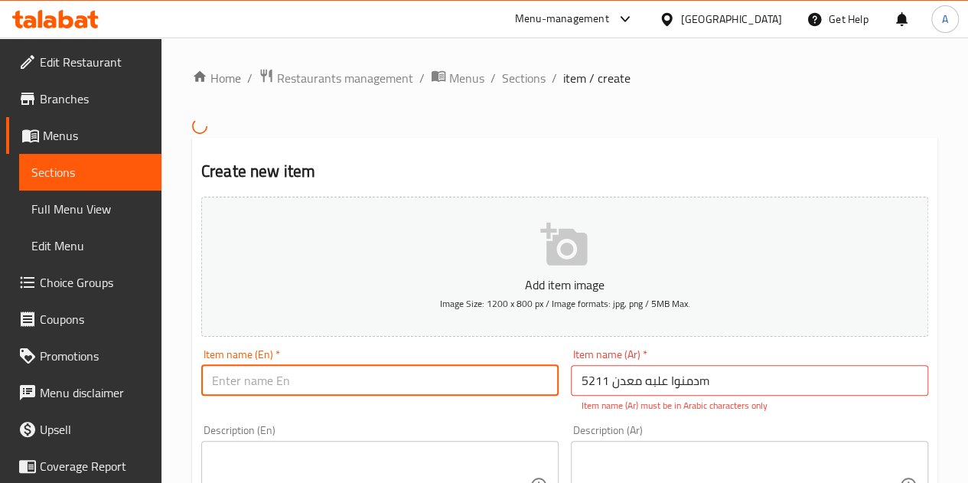
click at [433, 382] on input "text" at bounding box center [379, 380] width 357 height 31
paste input "Metal box addicted 5211m"
type input "Metal box addicted 5211m"
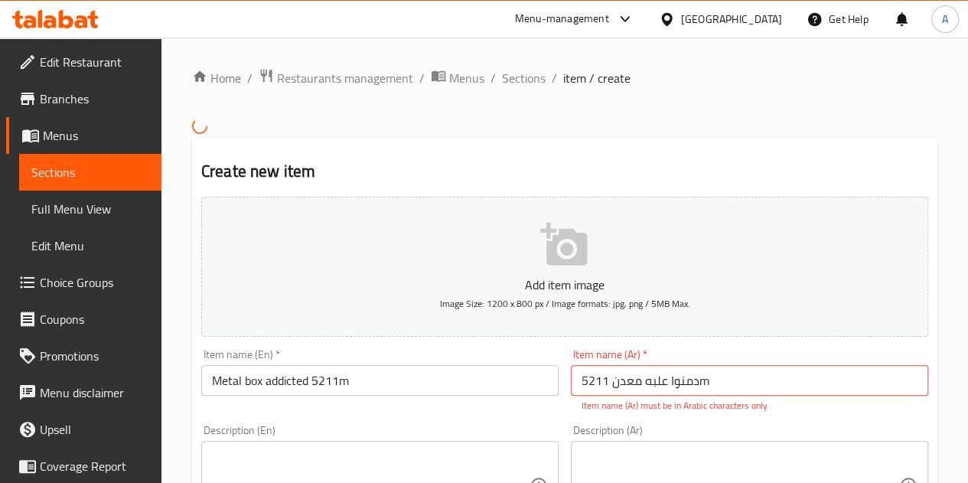
click at [363, 348] on div "Item name (En)   * Metal box addicted 5211m Item name (En) *" at bounding box center [380, 381] width 370 height 76
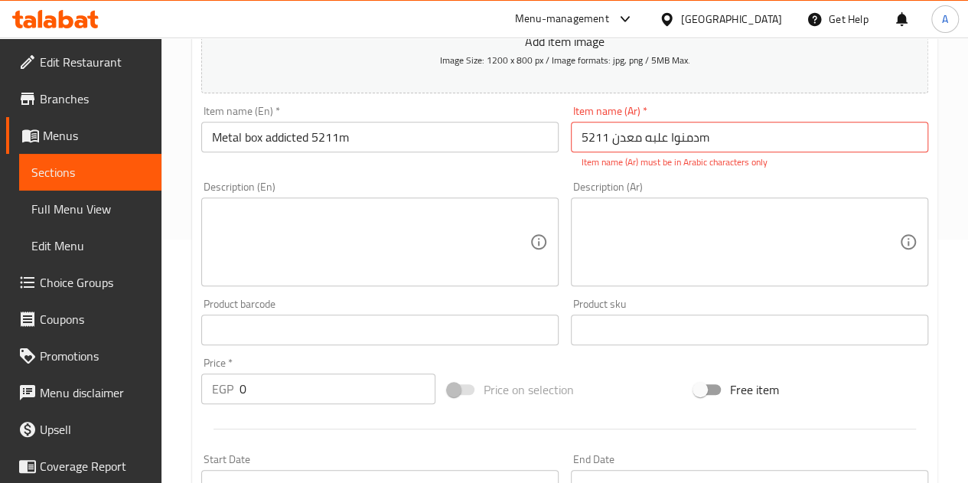
scroll to position [260, 0]
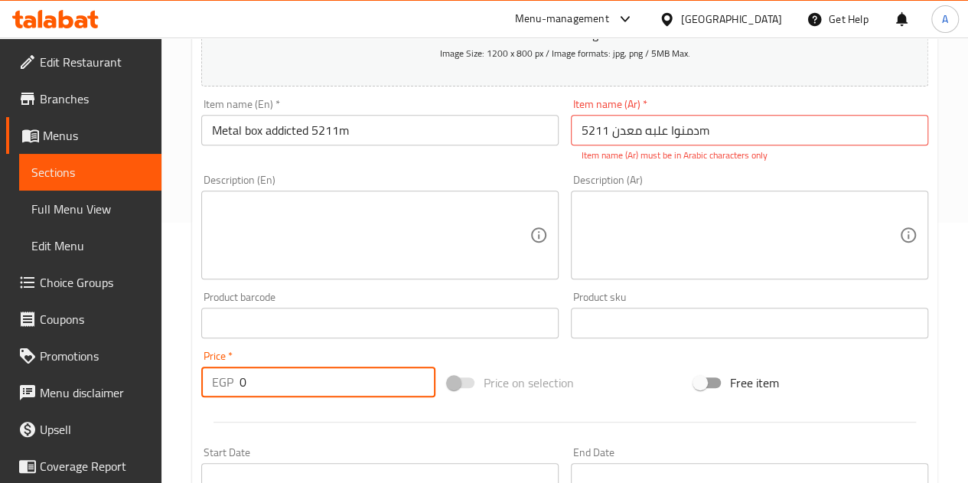
click at [303, 385] on input "0" at bounding box center [338, 382] width 196 height 31
type input "235"
click at [308, 348] on div "Price   * EGP 235 Price *" at bounding box center [318, 373] width 246 height 59
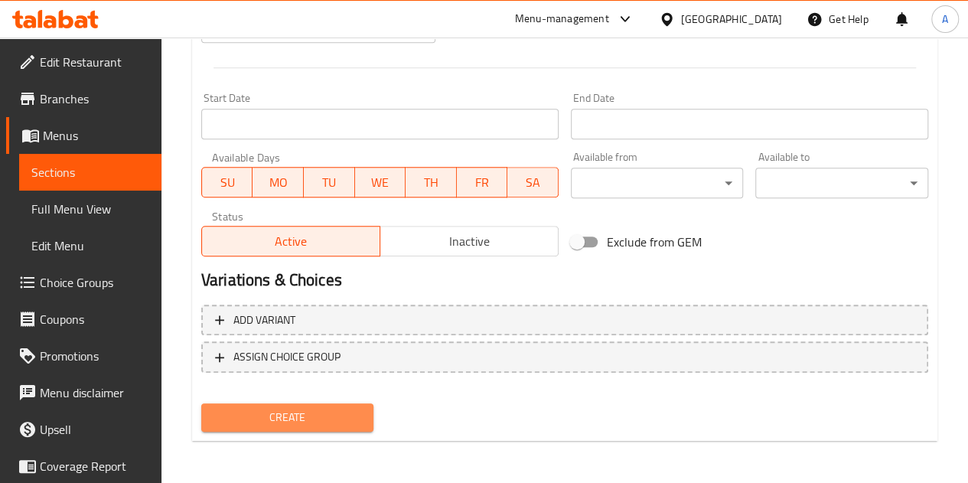
click at [291, 420] on span "Create" at bounding box center [288, 417] width 148 height 19
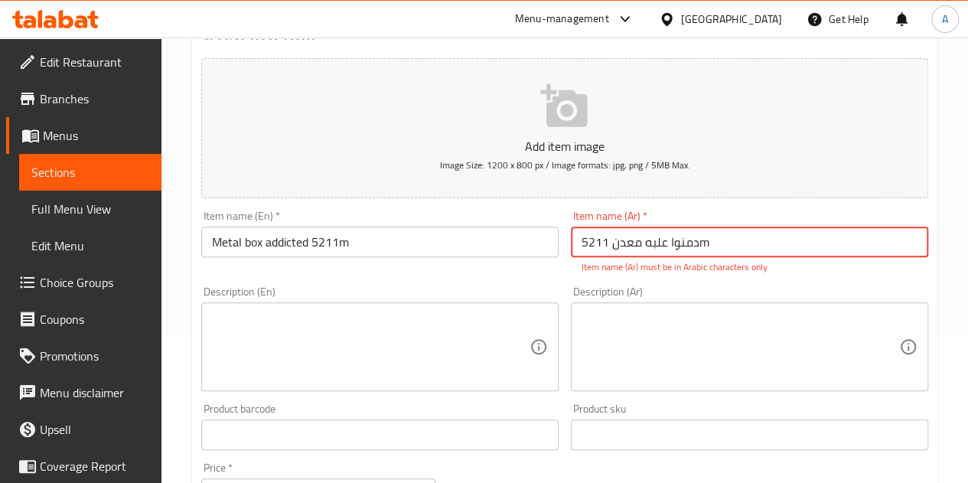
scroll to position [0, 0]
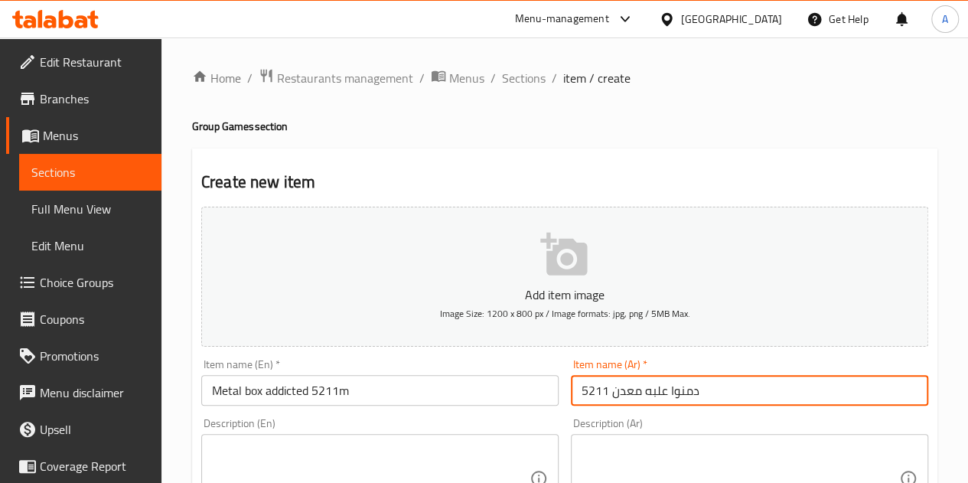
type input "دمنوا علبه معدن 5211"
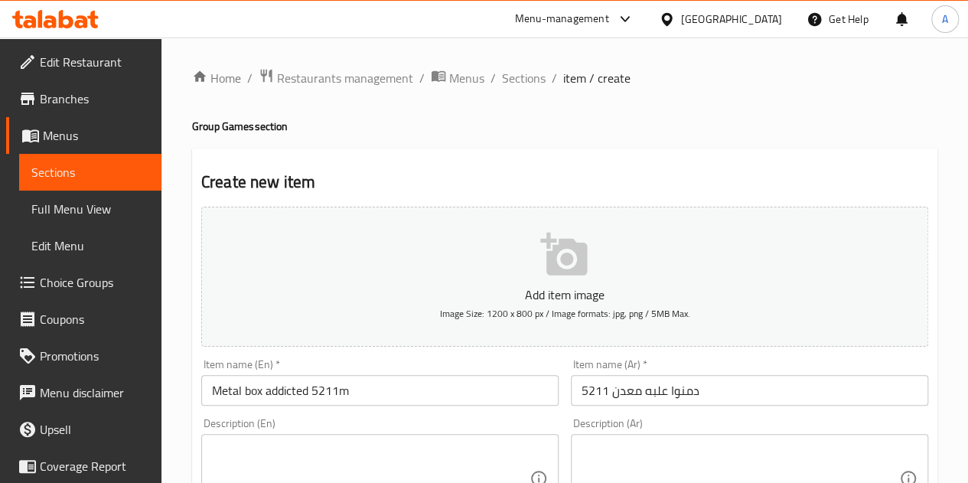
click at [576, 185] on h2 "Create new item" at bounding box center [564, 182] width 727 height 23
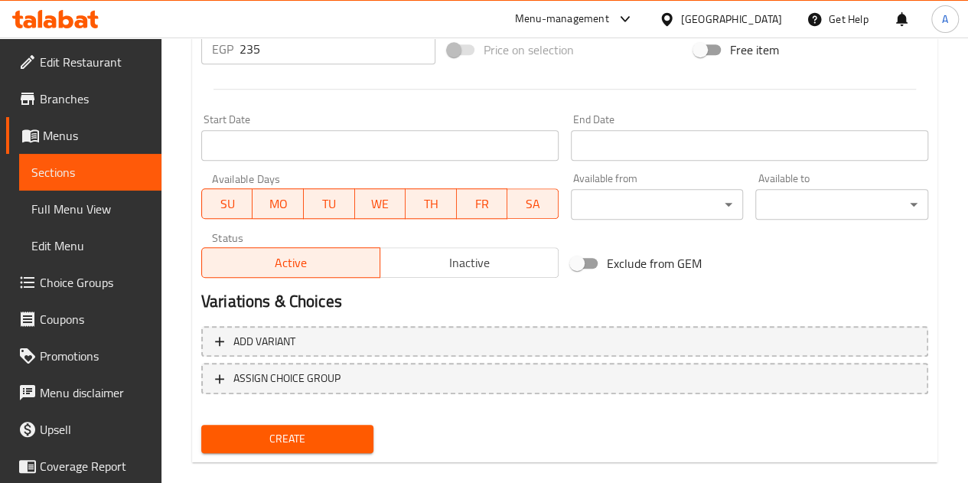
scroll to position [598, 0]
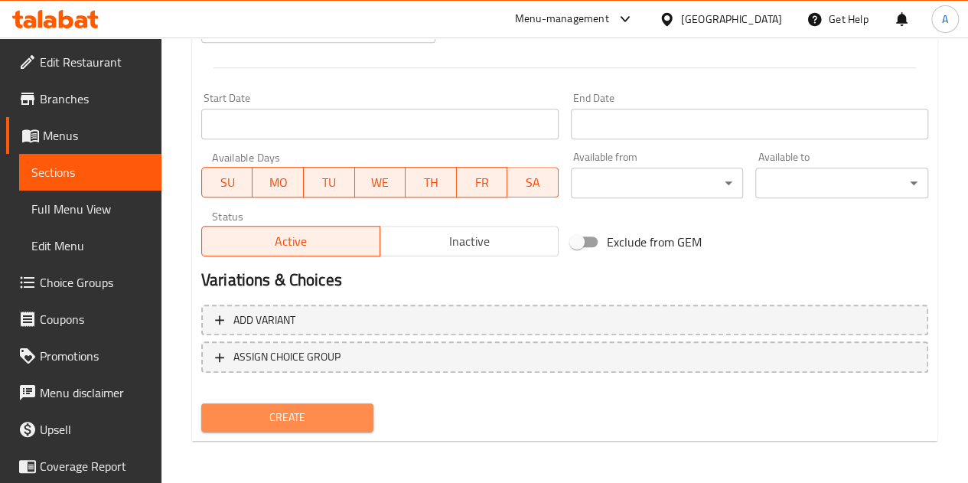
click at [279, 417] on span "Create" at bounding box center [288, 417] width 148 height 19
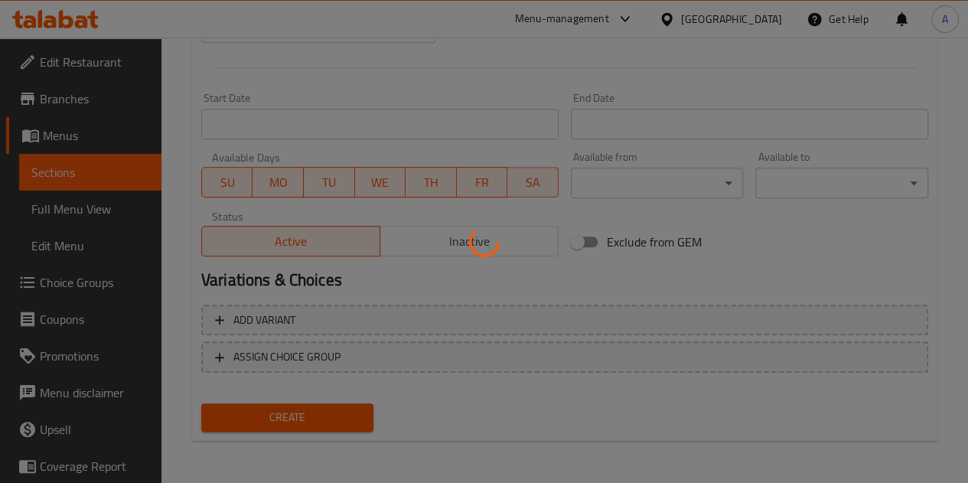
type input "0"
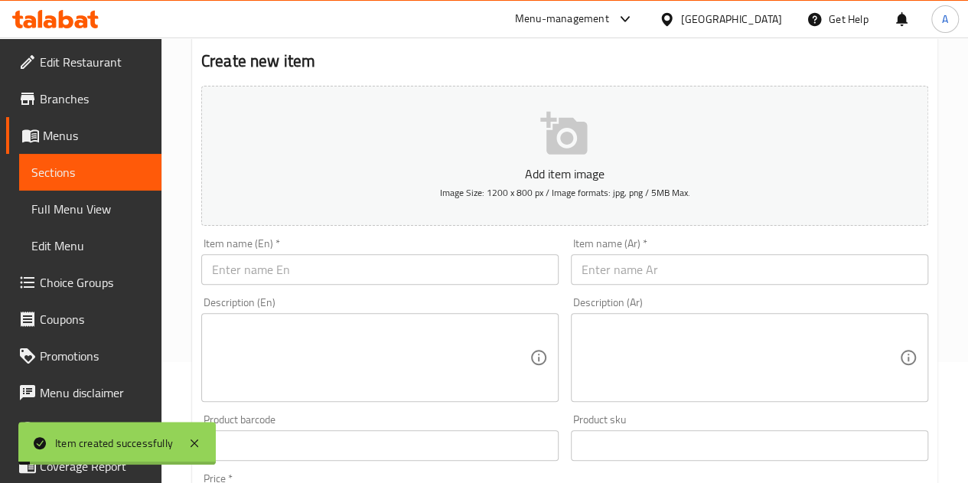
scroll to position [0, 0]
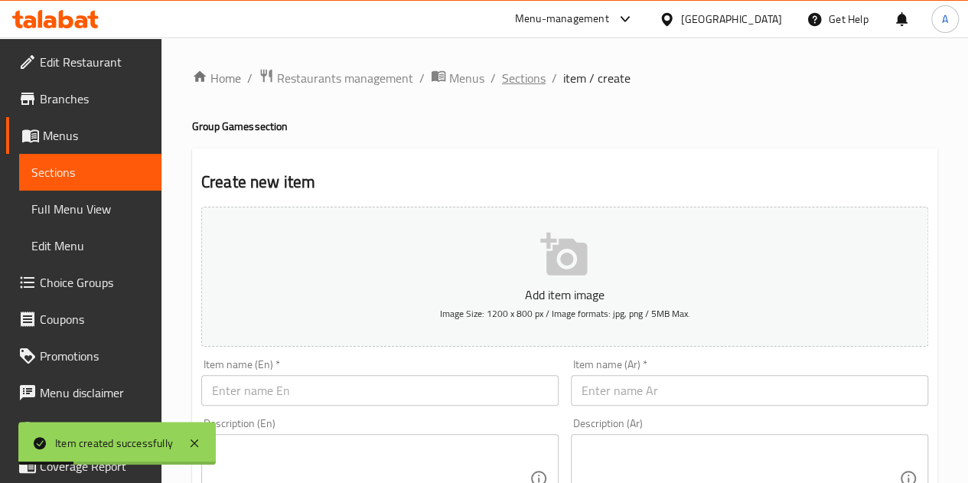
click at [529, 73] on span "Sections" at bounding box center [524, 78] width 44 height 18
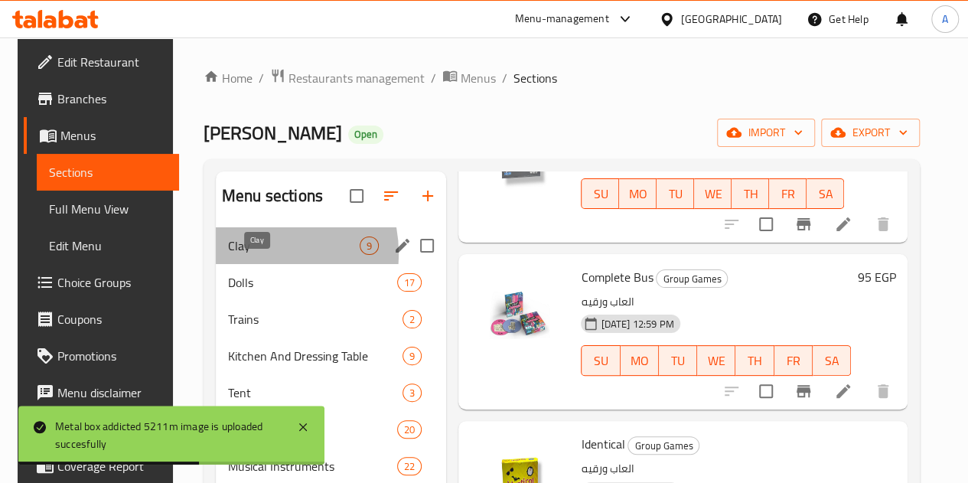
click at [243, 255] on span "Clay" at bounding box center [294, 246] width 132 height 18
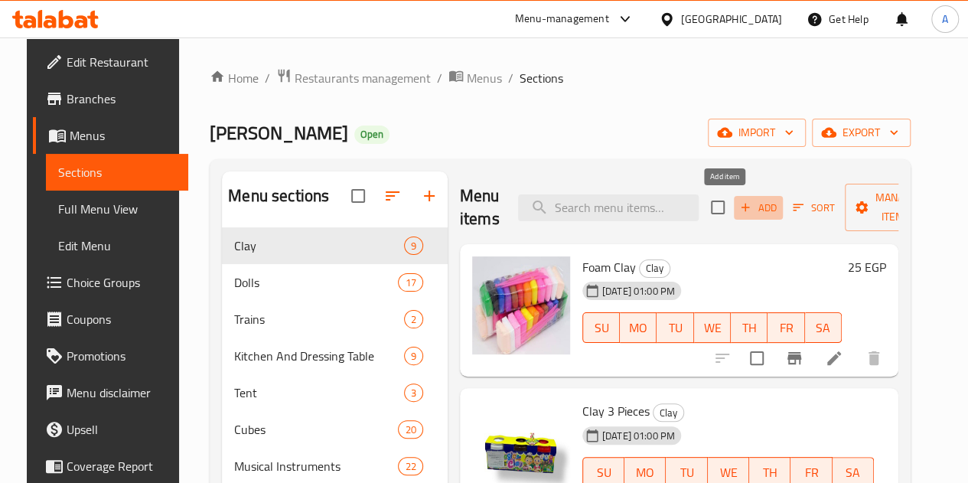
click at [738, 204] on span "Add" at bounding box center [758, 208] width 41 height 18
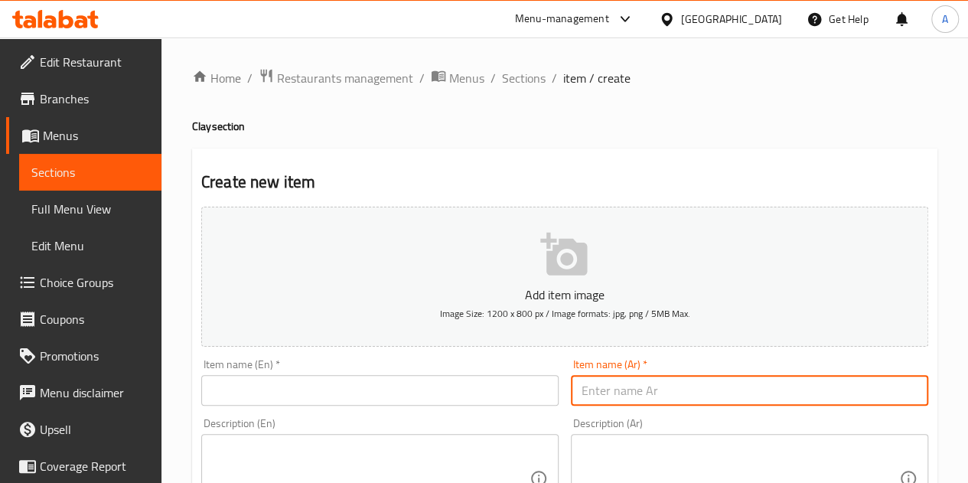
click at [695, 393] on input "text" at bounding box center [749, 390] width 357 height 31
paste input "لعبه كاوتش 312"
type input "لعبه كاوتش 312"
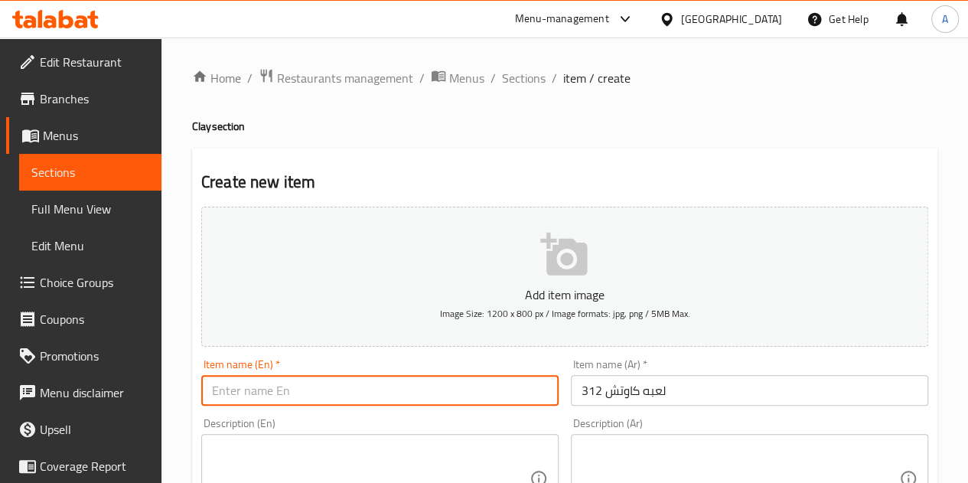
click at [338, 379] on input "text" at bounding box center [379, 390] width 357 height 31
paste input "Couch 312 game"
type input "Couch 312 game"
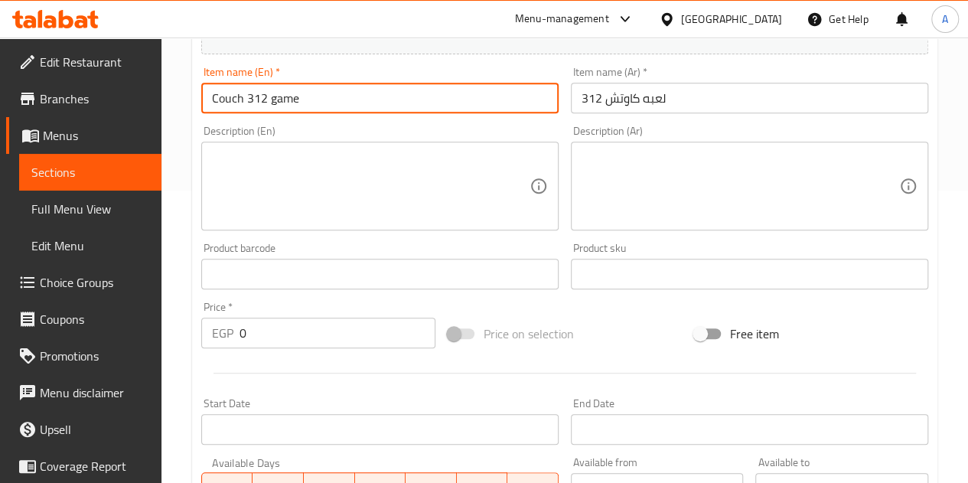
scroll to position [295, 0]
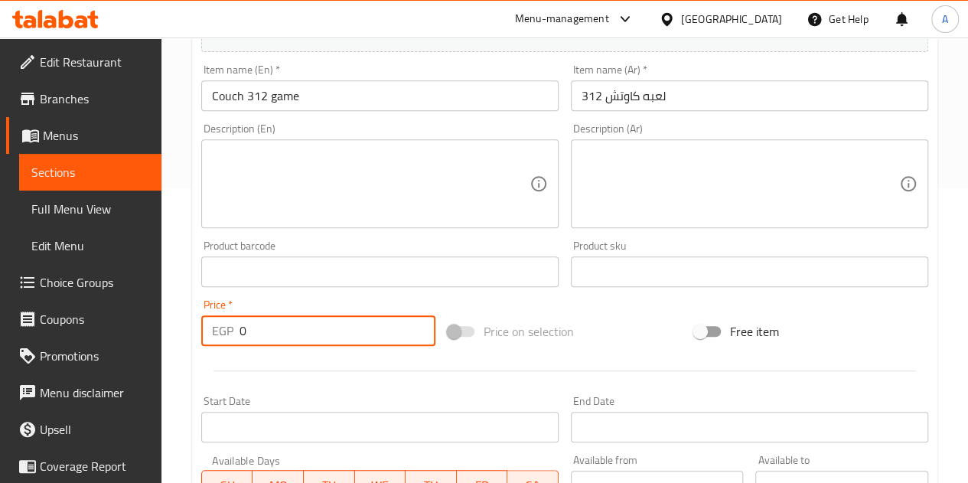
click at [313, 345] on input "0" at bounding box center [338, 330] width 196 height 31
type input "135"
click at [348, 379] on div at bounding box center [564, 371] width 739 height 38
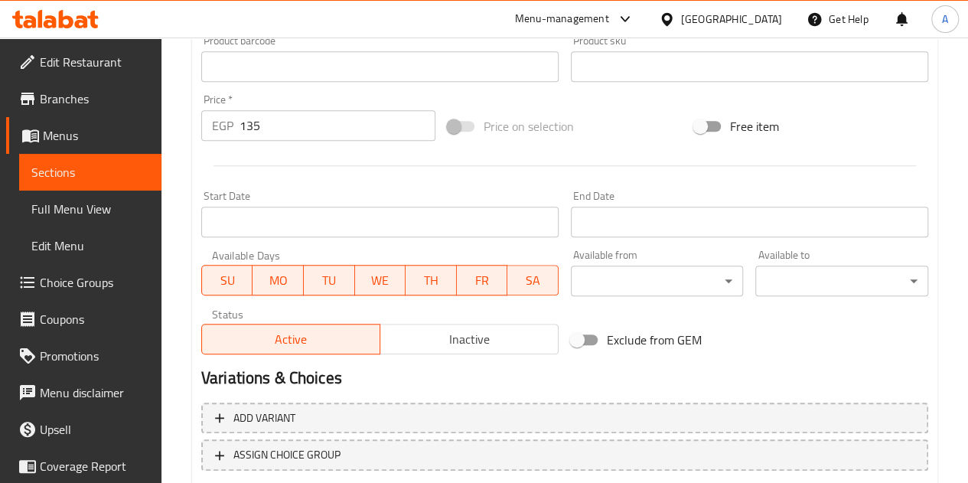
scroll to position [598, 0]
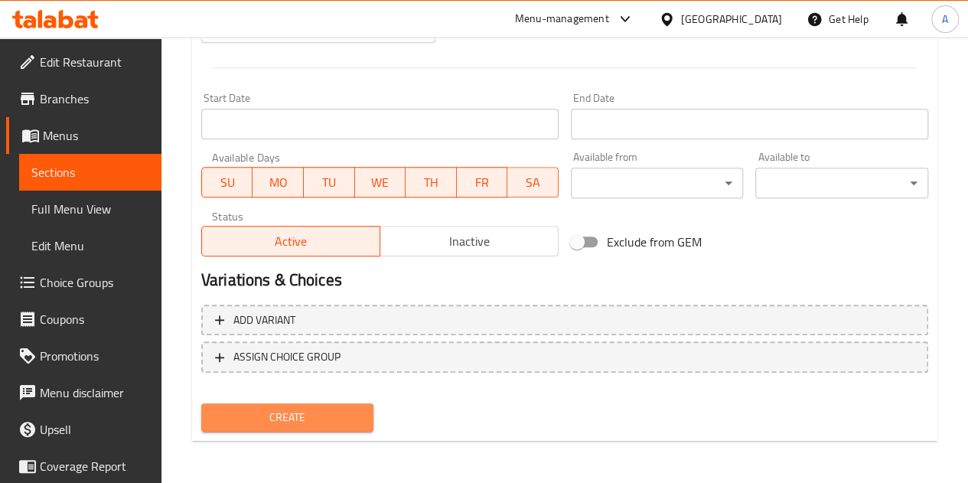
click at [312, 417] on span "Create" at bounding box center [288, 417] width 148 height 19
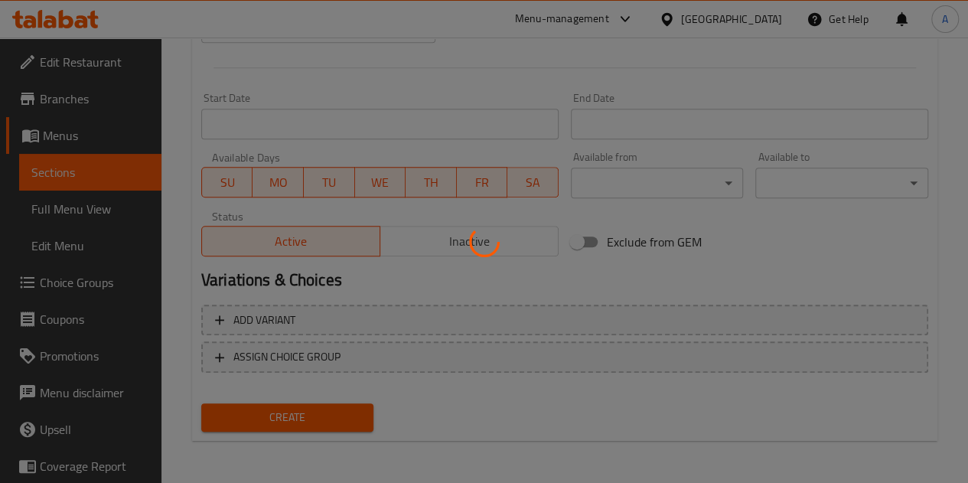
scroll to position [486, 0]
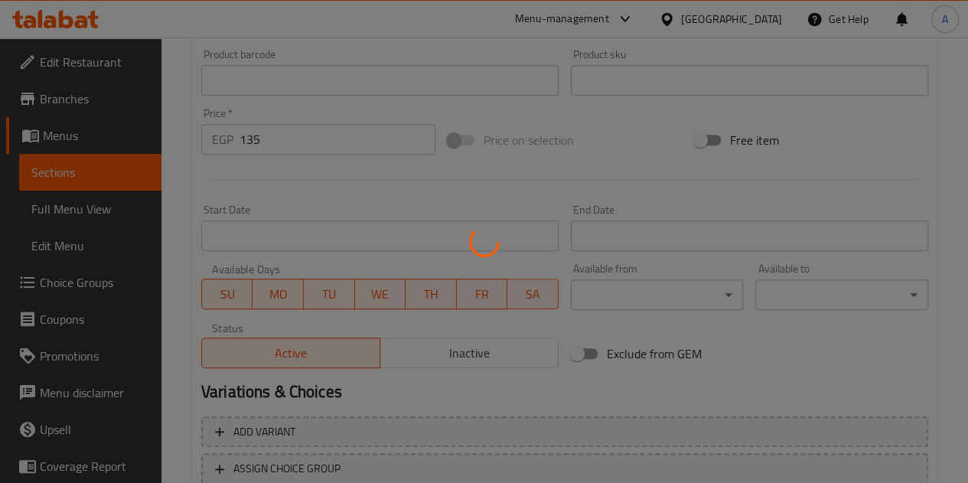
type input "0"
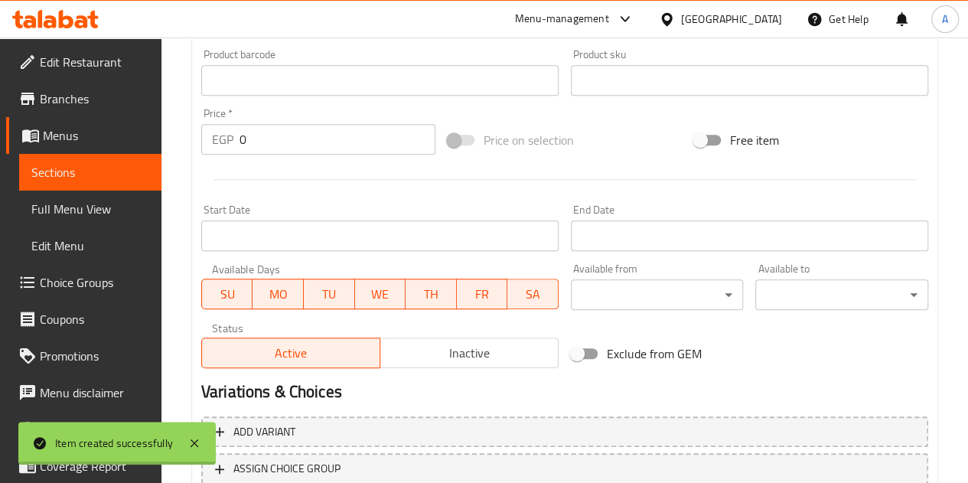
scroll to position [0, 0]
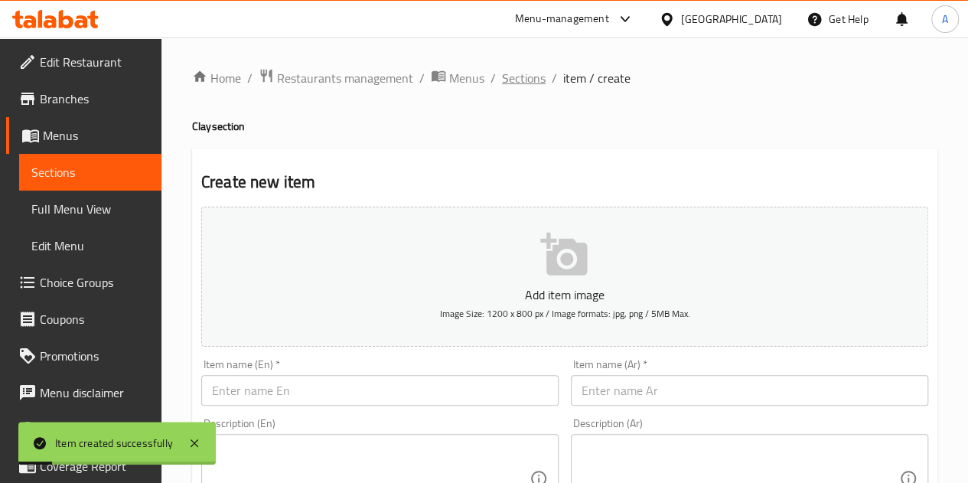
click at [521, 73] on span "Sections" at bounding box center [524, 78] width 44 height 18
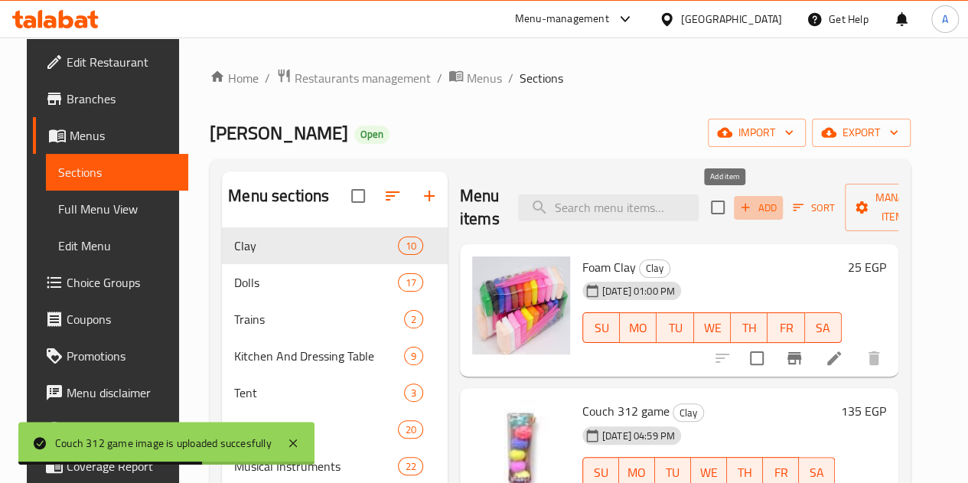
click at [738, 201] on span "Add" at bounding box center [758, 208] width 41 height 18
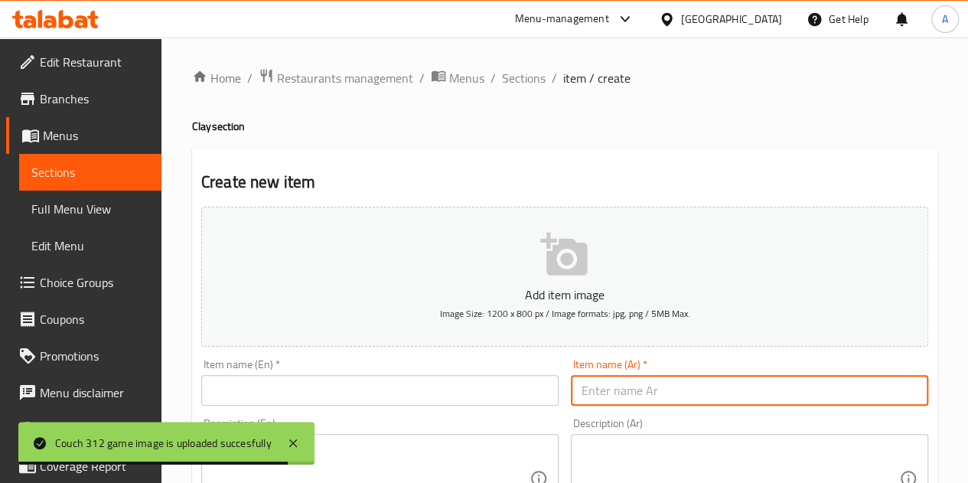
click at [672, 385] on input "text" at bounding box center [749, 390] width 357 height 31
paste input "لعبه كاوتش كيس 99-2"
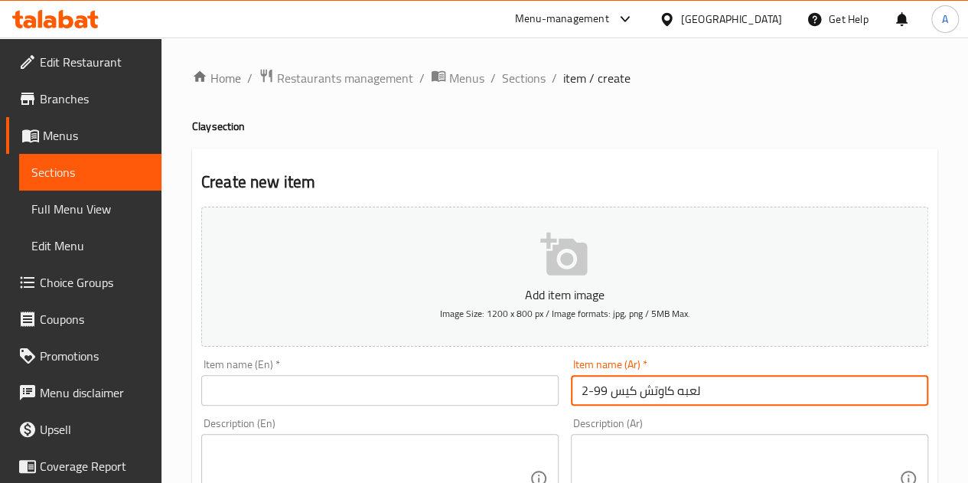
type input "لعبه كاوتش كيس 99-2"
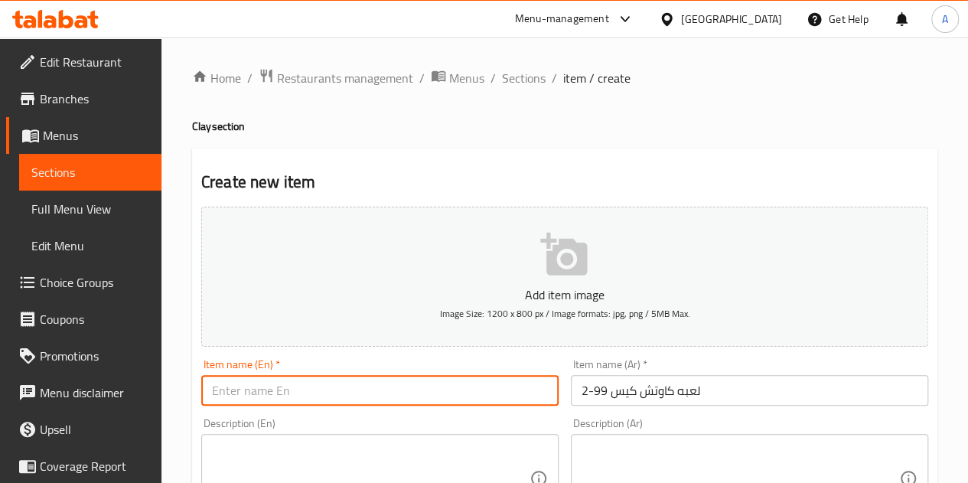
click at [458, 394] on input "text" at bounding box center [379, 390] width 357 height 31
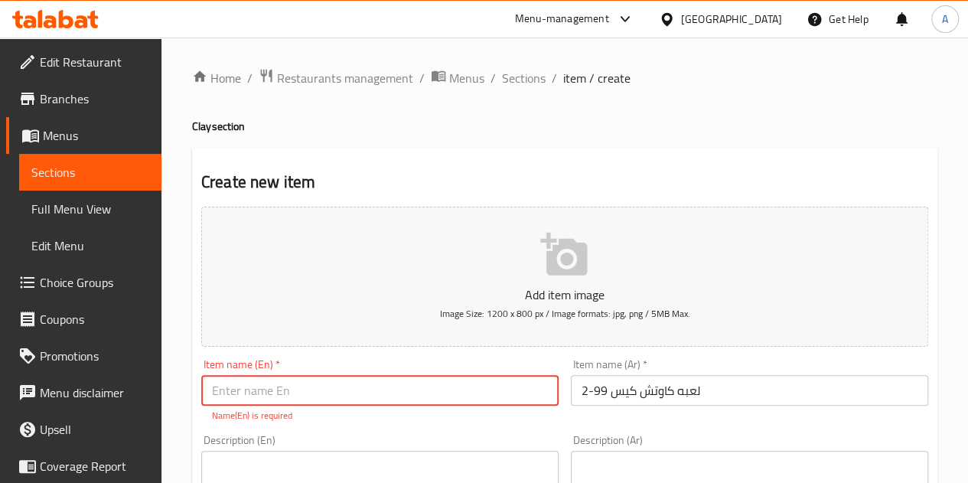
click at [276, 383] on input "text" at bounding box center [379, 390] width 357 height 31
paste input "Rubber case game 99-2"
type input "Rubber case game 99-2"
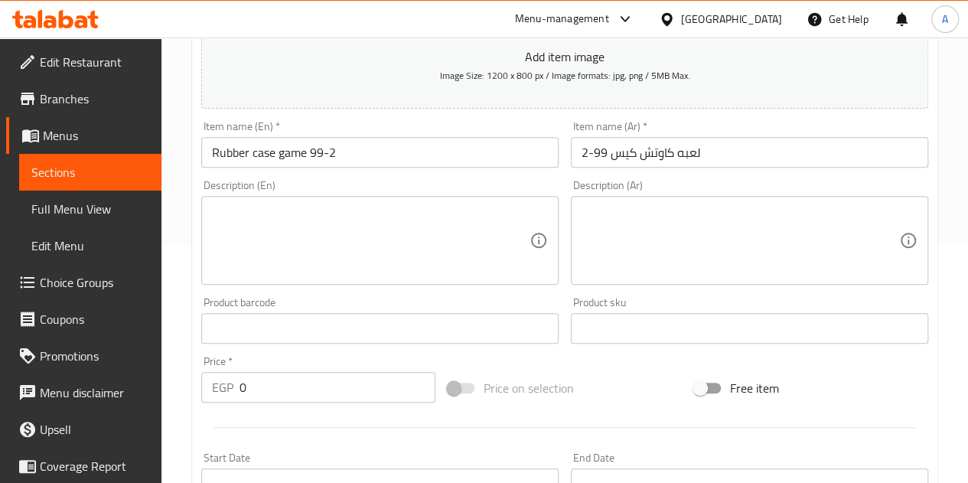
scroll to position [244, 0]
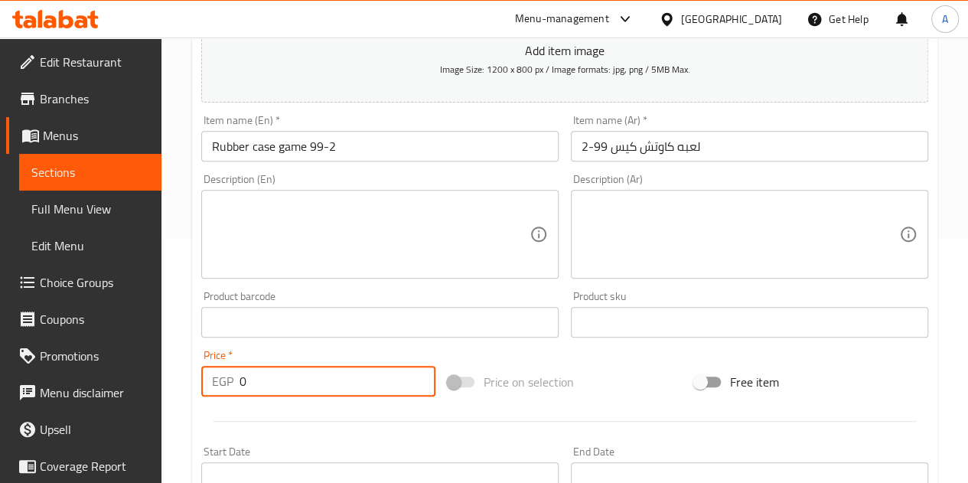
click at [271, 377] on input "0" at bounding box center [338, 381] width 196 height 31
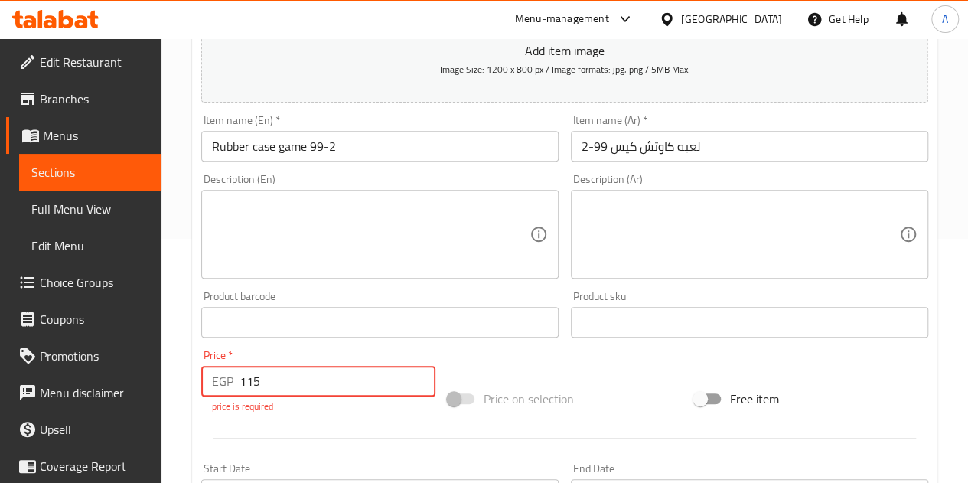
type input "115"
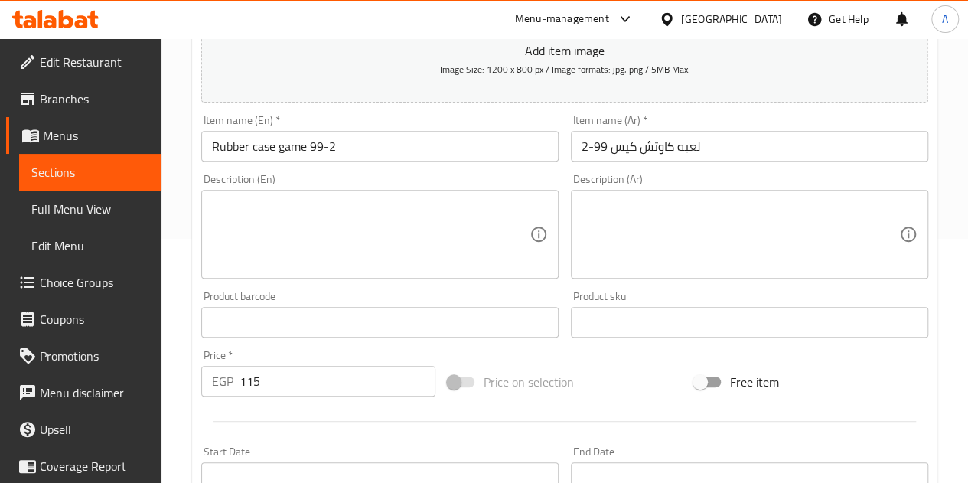
click at [525, 353] on div "Add item image Image Size: 1200 x 800 px / Image formats: jpg, png / 5MB Max. I…" at bounding box center [564, 286] width 739 height 660
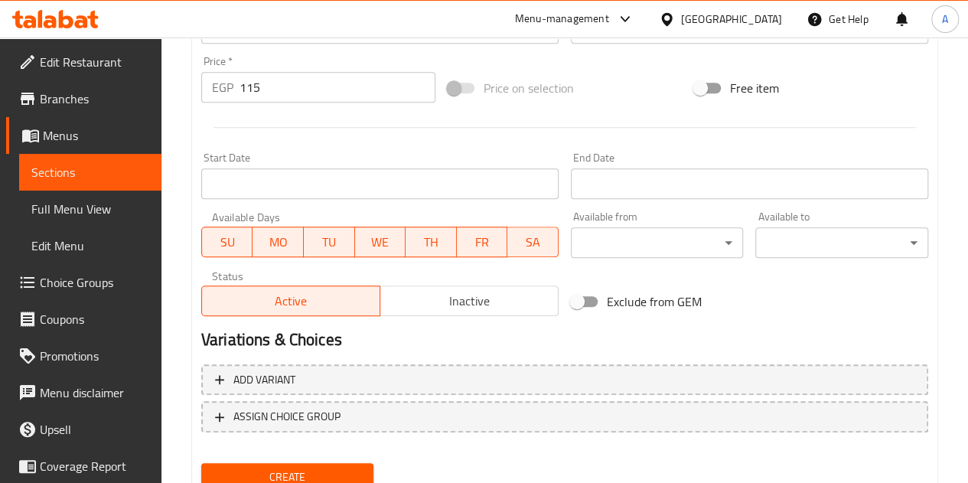
scroll to position [598, 0]
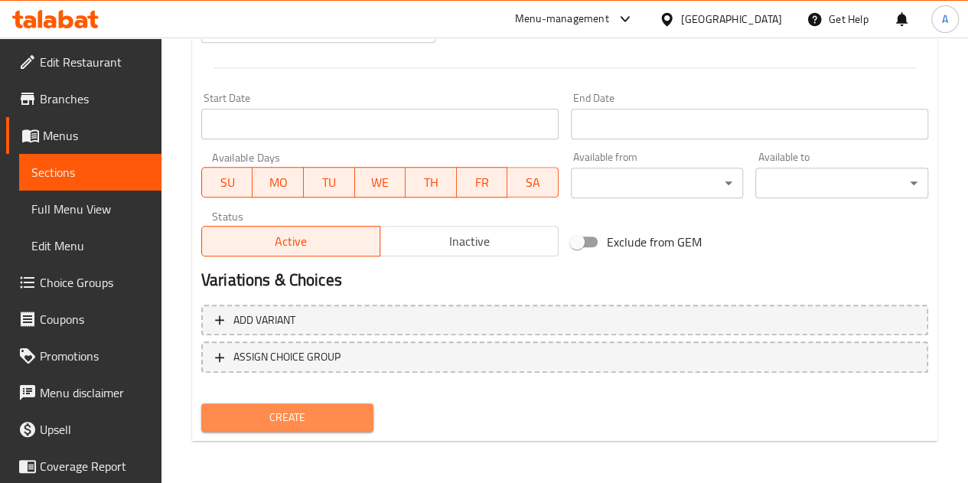
click at [297, 410] on span "Create" at bounding box center [288, 417] width 148 height 19
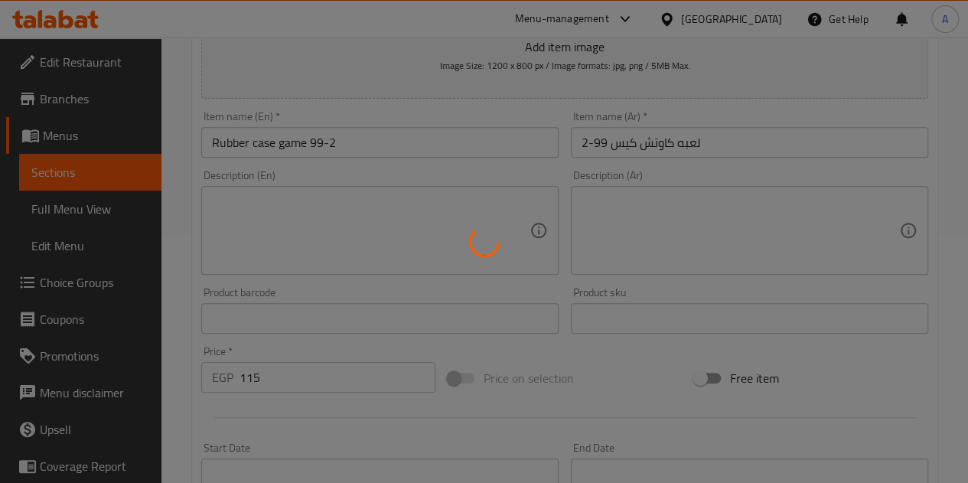
scroll to position [0, 0]
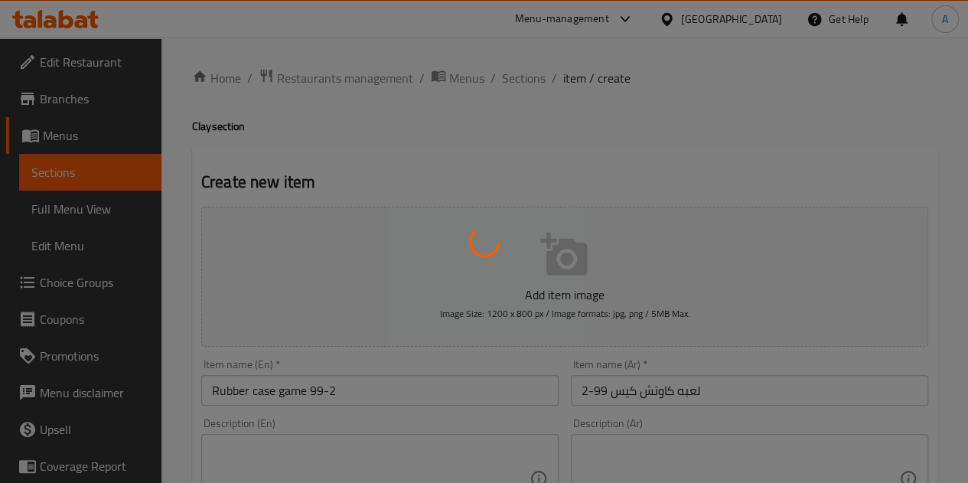
type input "0"
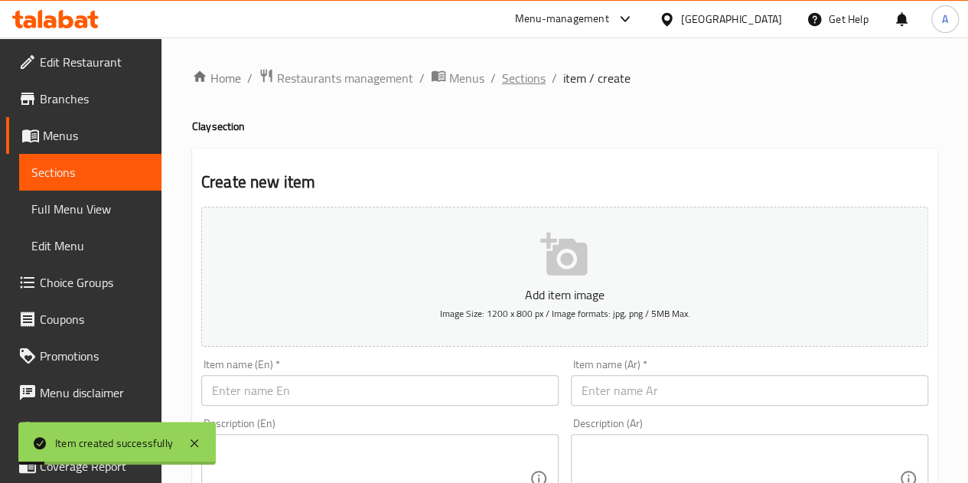
click at [514, 73] on span "Sections" at bounding box center [524, 78] width 44 height 18
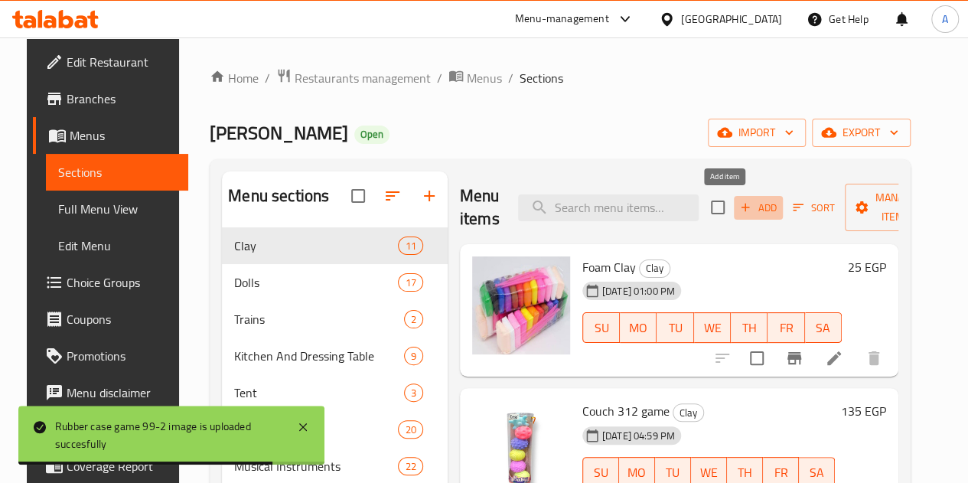
click at [738, 199] on span "Add" at bounding box center [758, 208] width 41 height 18
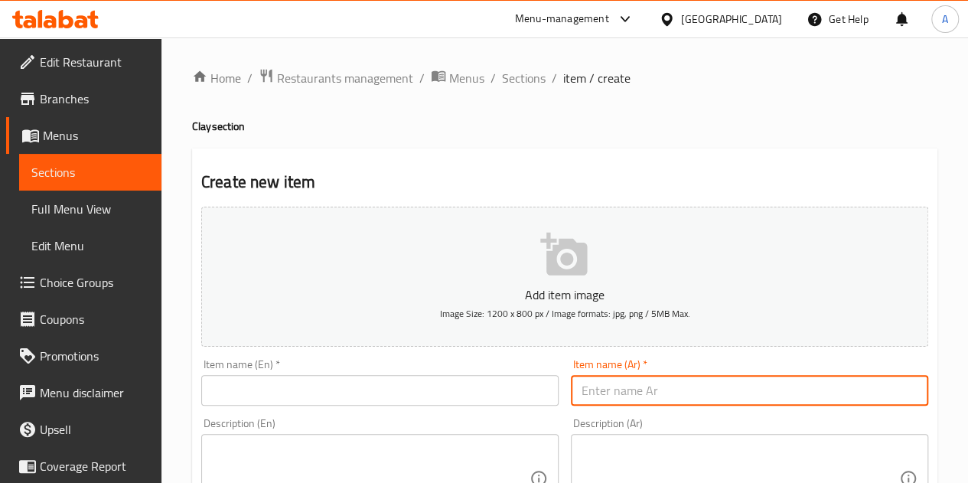
click at [632, 396] on input "text" at bounding box center [749, 390] width 357 height 31
paste input "لعبه كاوتش سيلكون علبه 1866"
type input "لعبه كاوتش سيلكون علبه 1866"
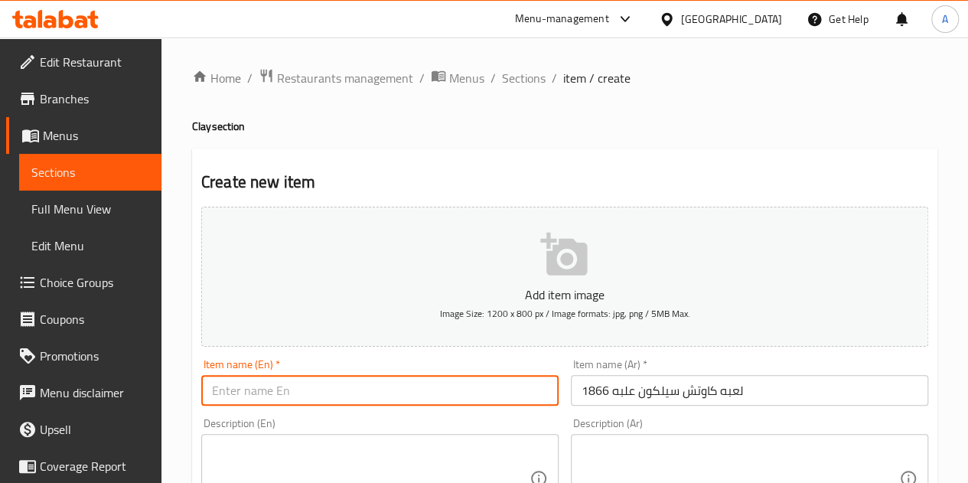
click at [463, 383] on input "text" at bounding box center [379, 390] width 357 height 31
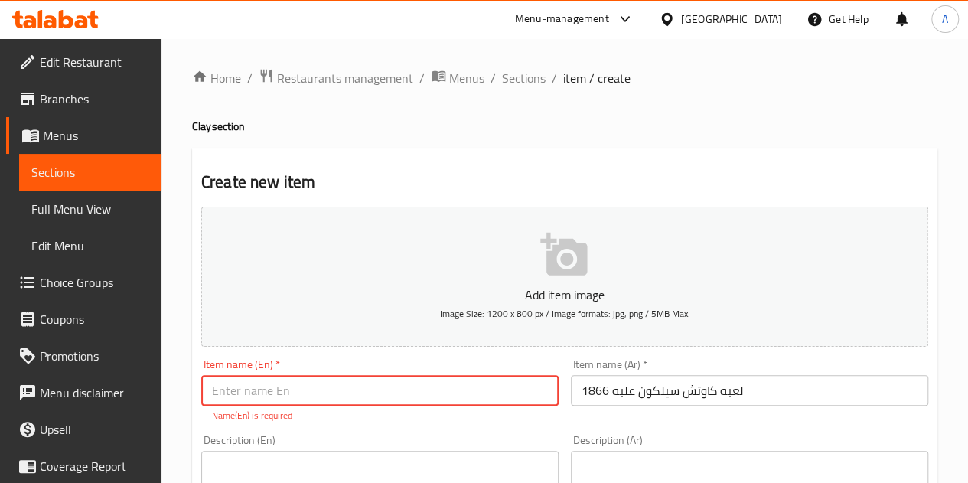
click at [316, 386] on input "text" at bounding box center [379, 390] width 357 height 31
click at [352, 383] on input "text" at bounding box center [379, 390] width 357 height 31
paste input "Silicone rubber toy box 1866"
type input "Silicone rubber toy box 1866"
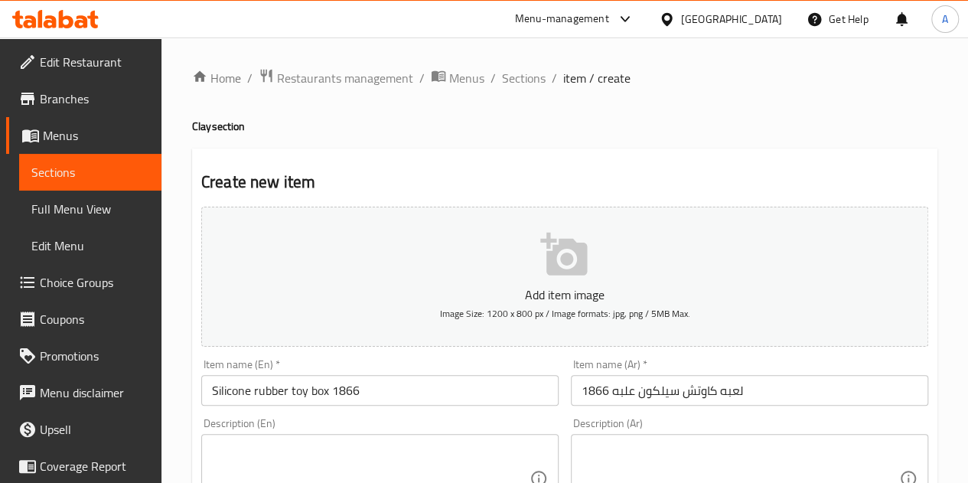
click at [399, 188] on h2 "Create new item" at bounding box center [564, 182] width 727 height 23
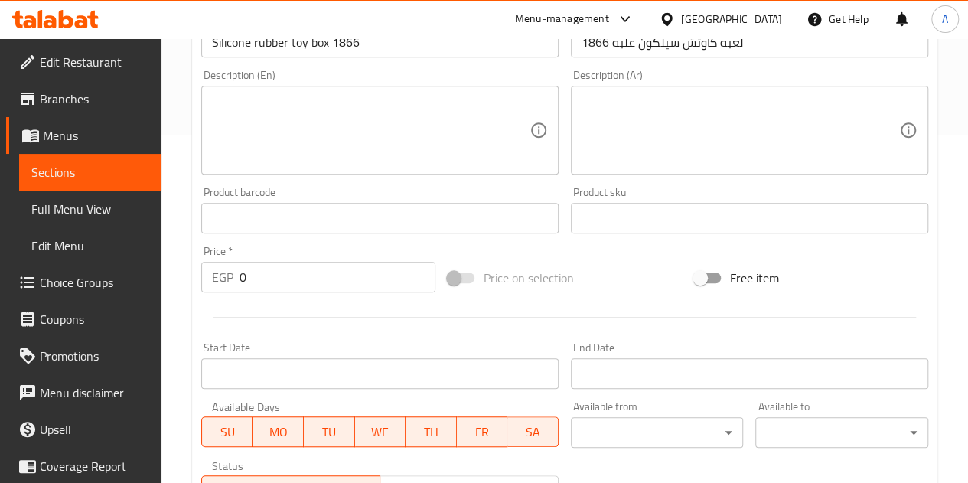
scroll to position [349, 0]
click at [338, 276] on input "0" at bounding box center [338, 276] width 196 height 31
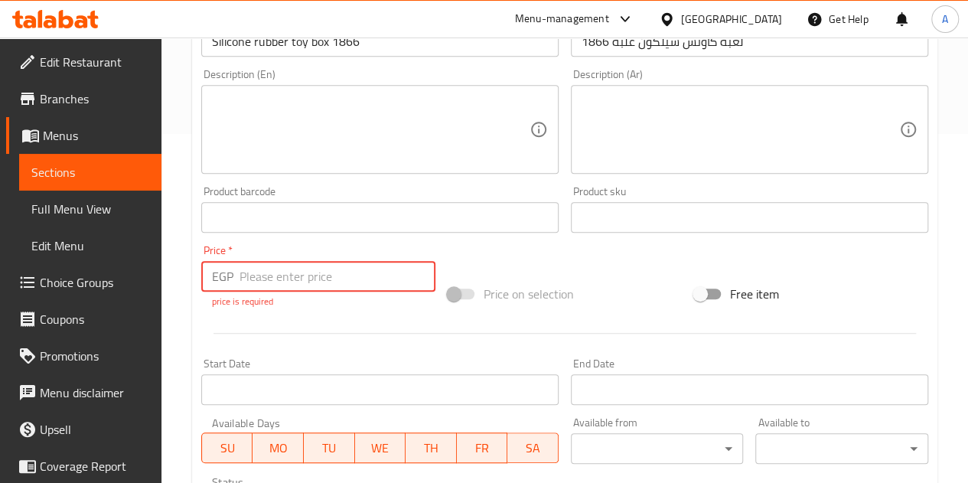
click at [338, 276] on input "number" at bounding box center [338, 276] width 196 height 31
type input "1"
type input "120"
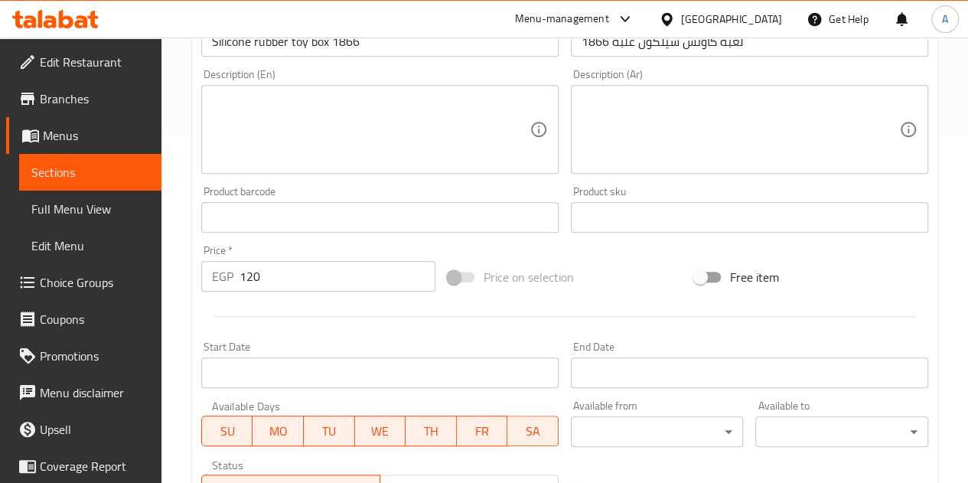
click at [327, 250] on div "Price   * EGP 120 Price *" at bounding box center [318, 268] width 234 height 47
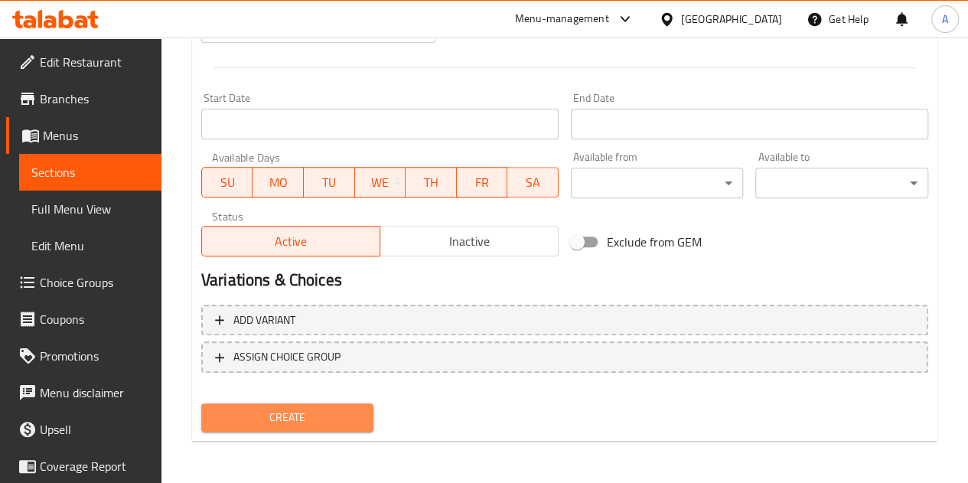
click at [293, 423] on span "Create" at bounding box center [288, 417] width 148 height 19
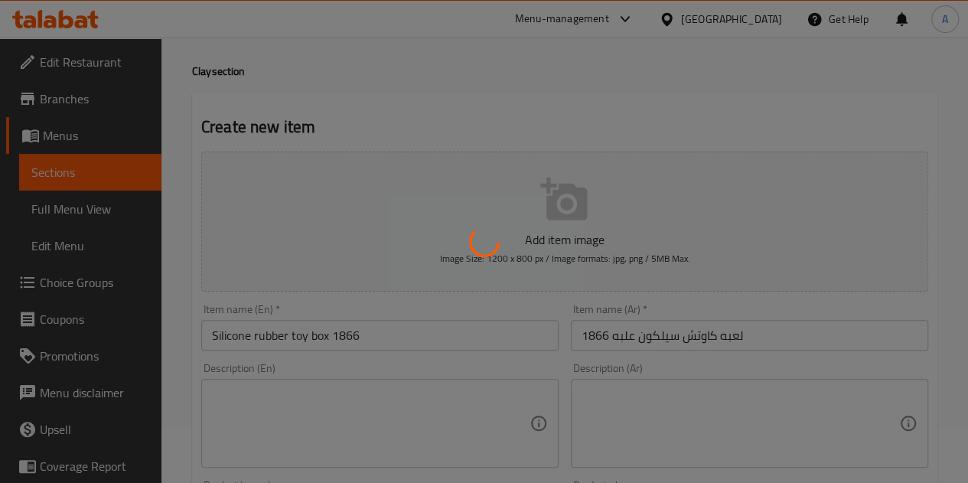
scroll to position [0, 0]
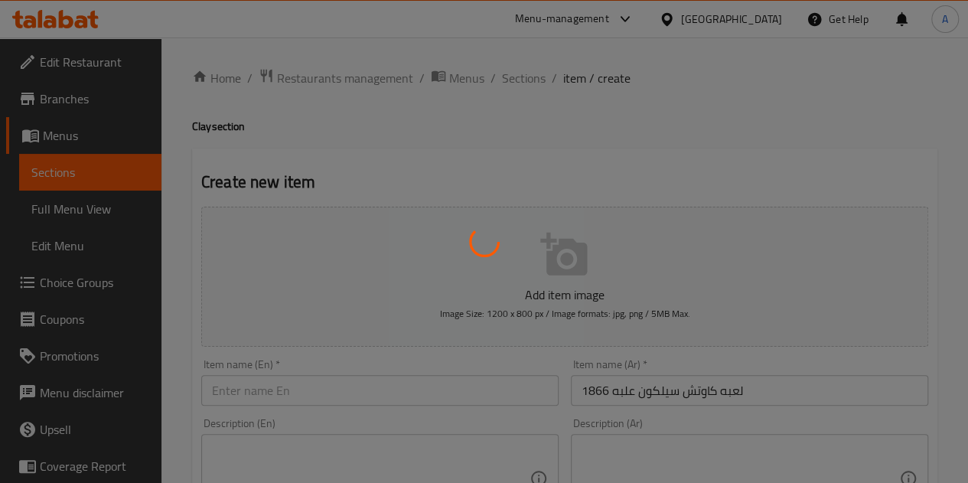
type input "0"
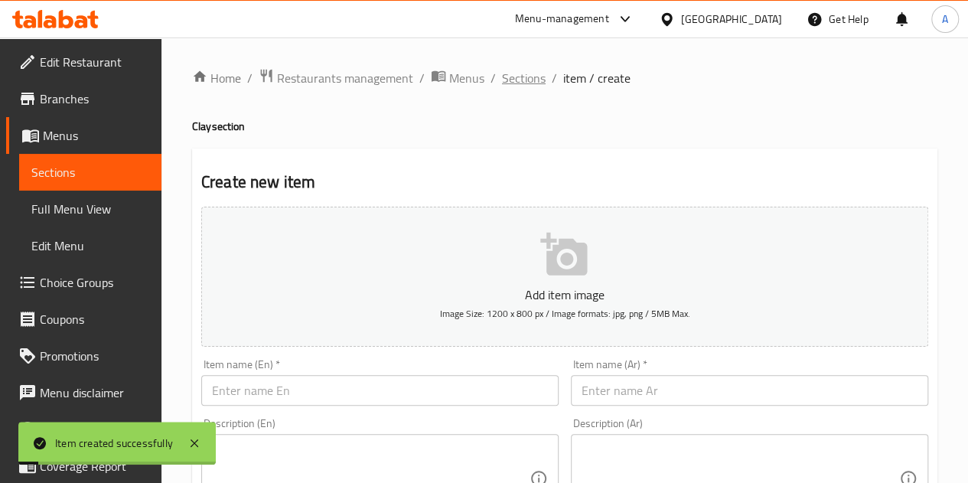
click at [514, 77] on span "Sections" at bounding box center [524, 78] width 44 height 18
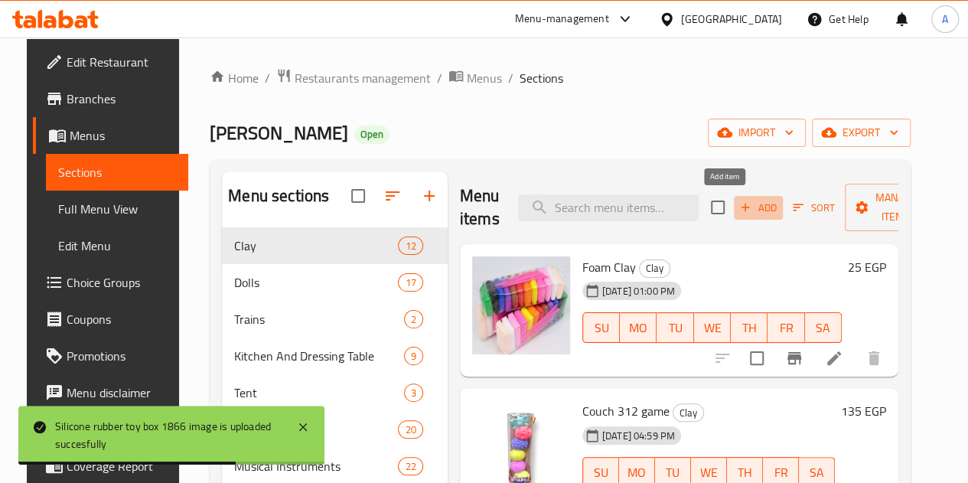
click at [738, 204] on span "Add" at bounding box center [758, 208] width 41 height 18
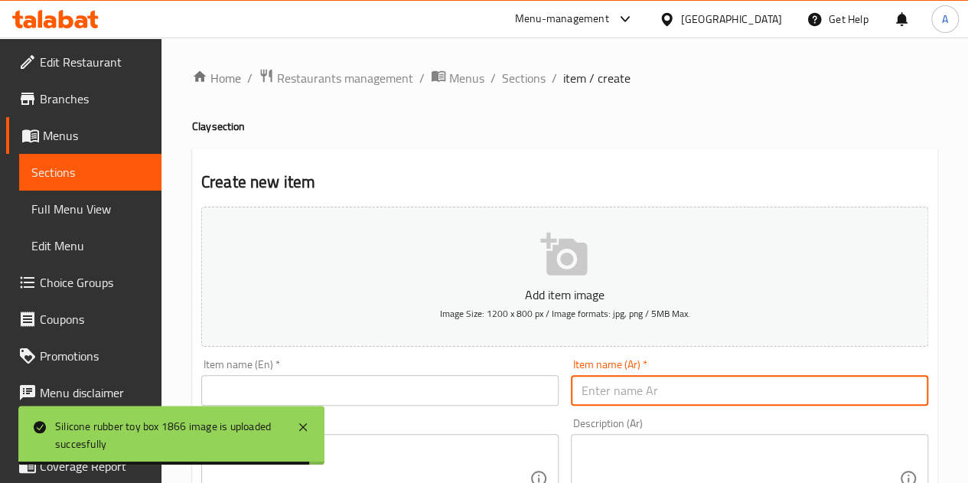
click at [674, 386] on input "text" at bounding box center [749, 390] width 357 height 31
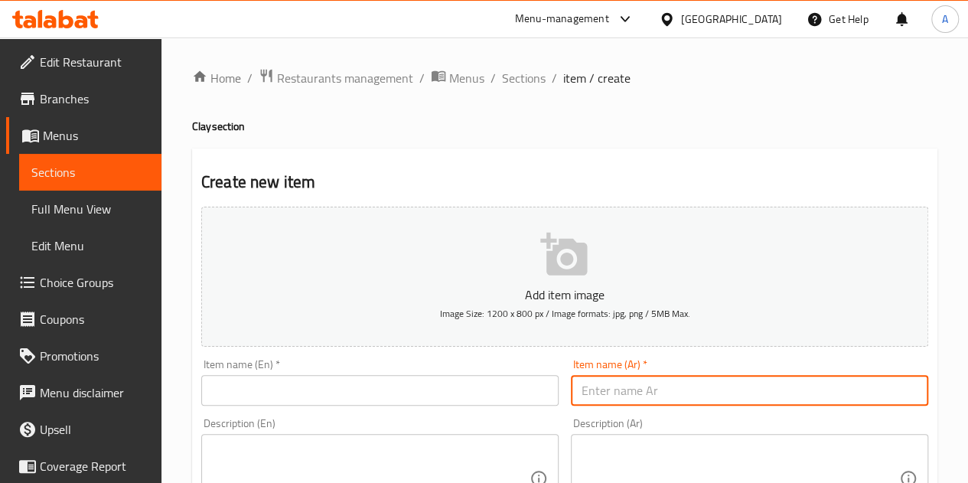
paste input "كره سوفت 0993-16"
